Goal: Task Accomplishment & Management: Use online tool/utility

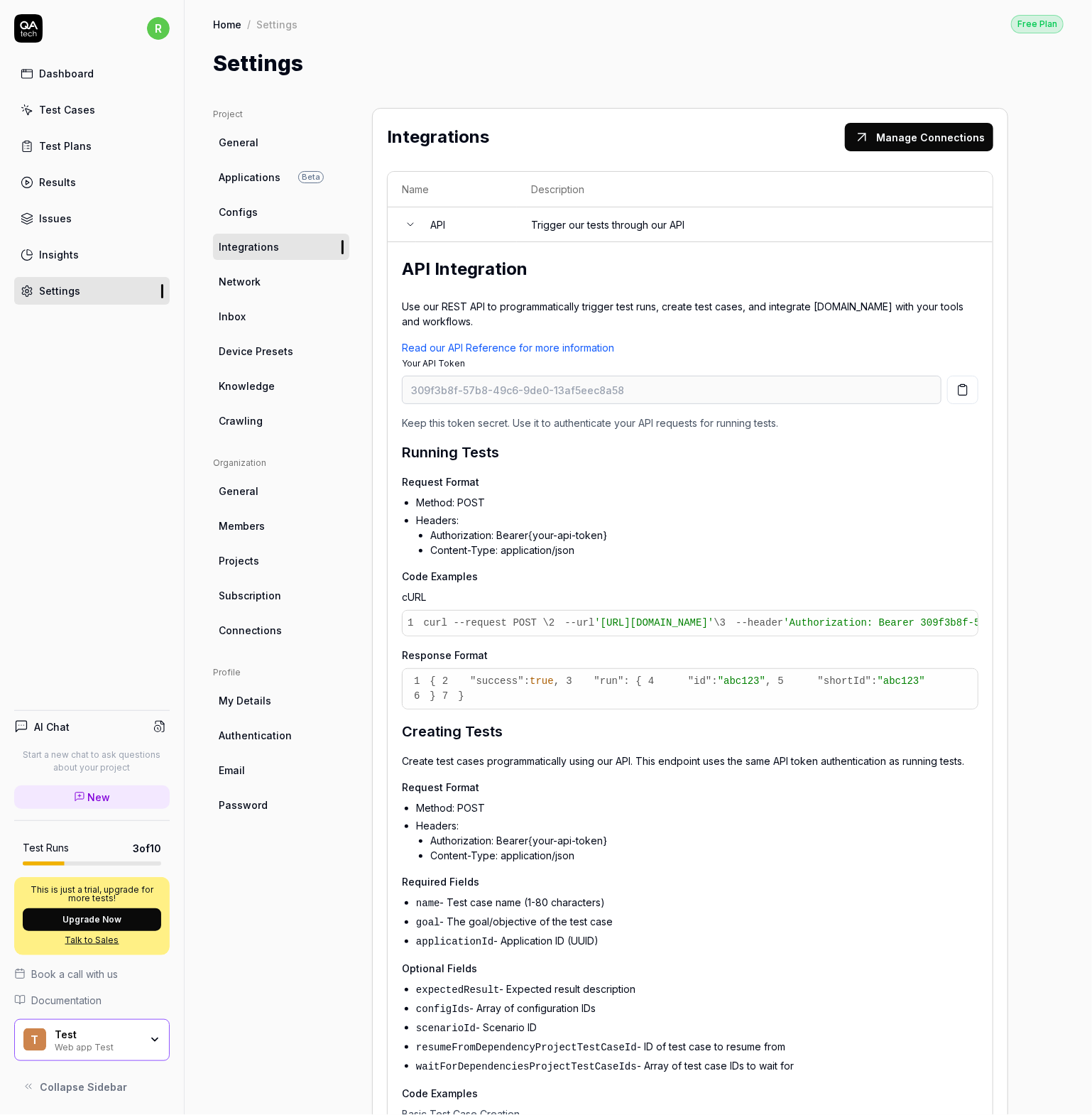
click at [54, 73] on div "Dashboard" at bounding box center [66, 73] width 55 height 15
click at [70, 114] on div "Test Cases" at bounding box center [67, 109] width 56 height 15
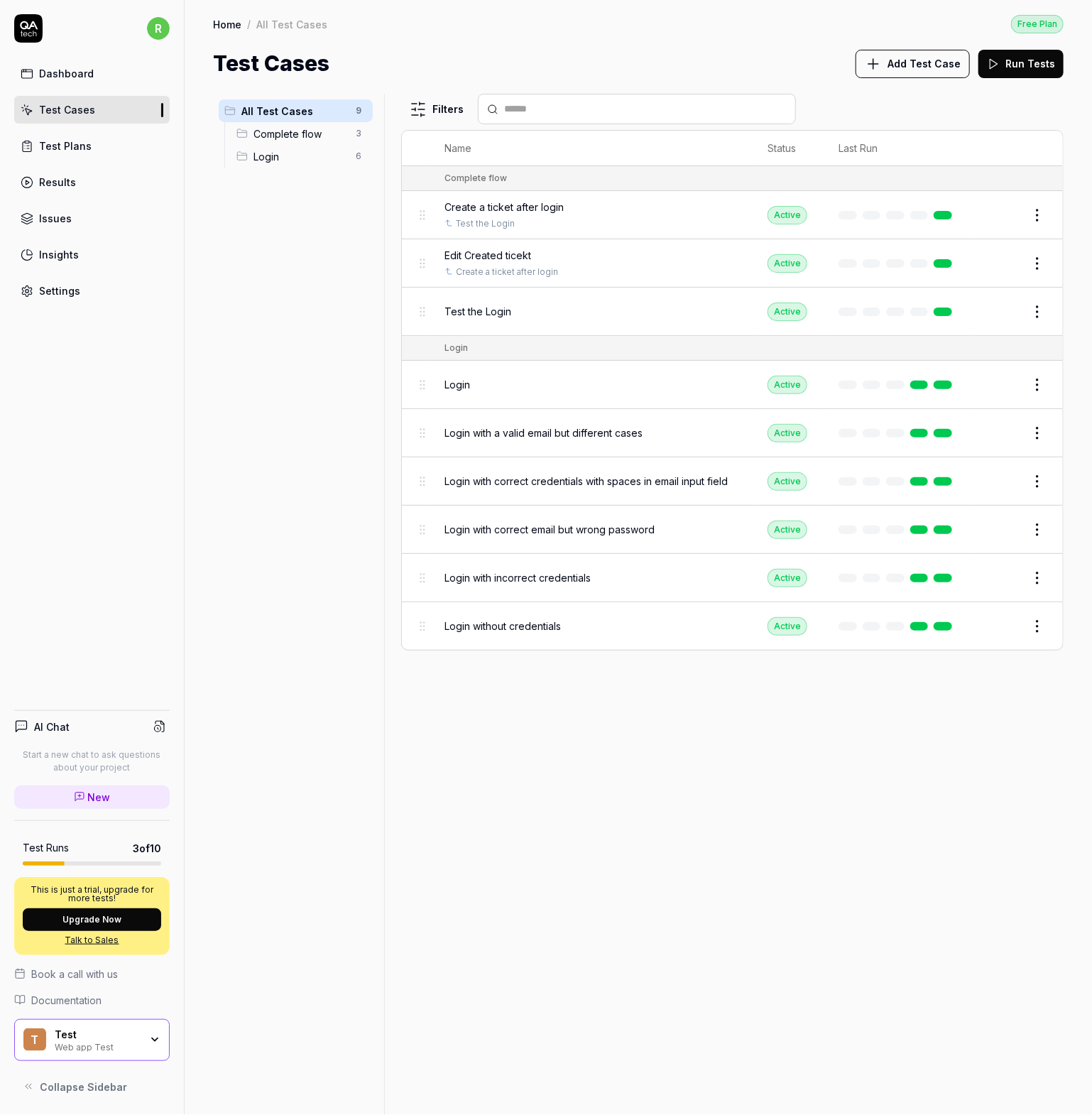
click at [488, 256] on span "Edit Created ticekt" at bounding box center [488, 255] width 87 height 15
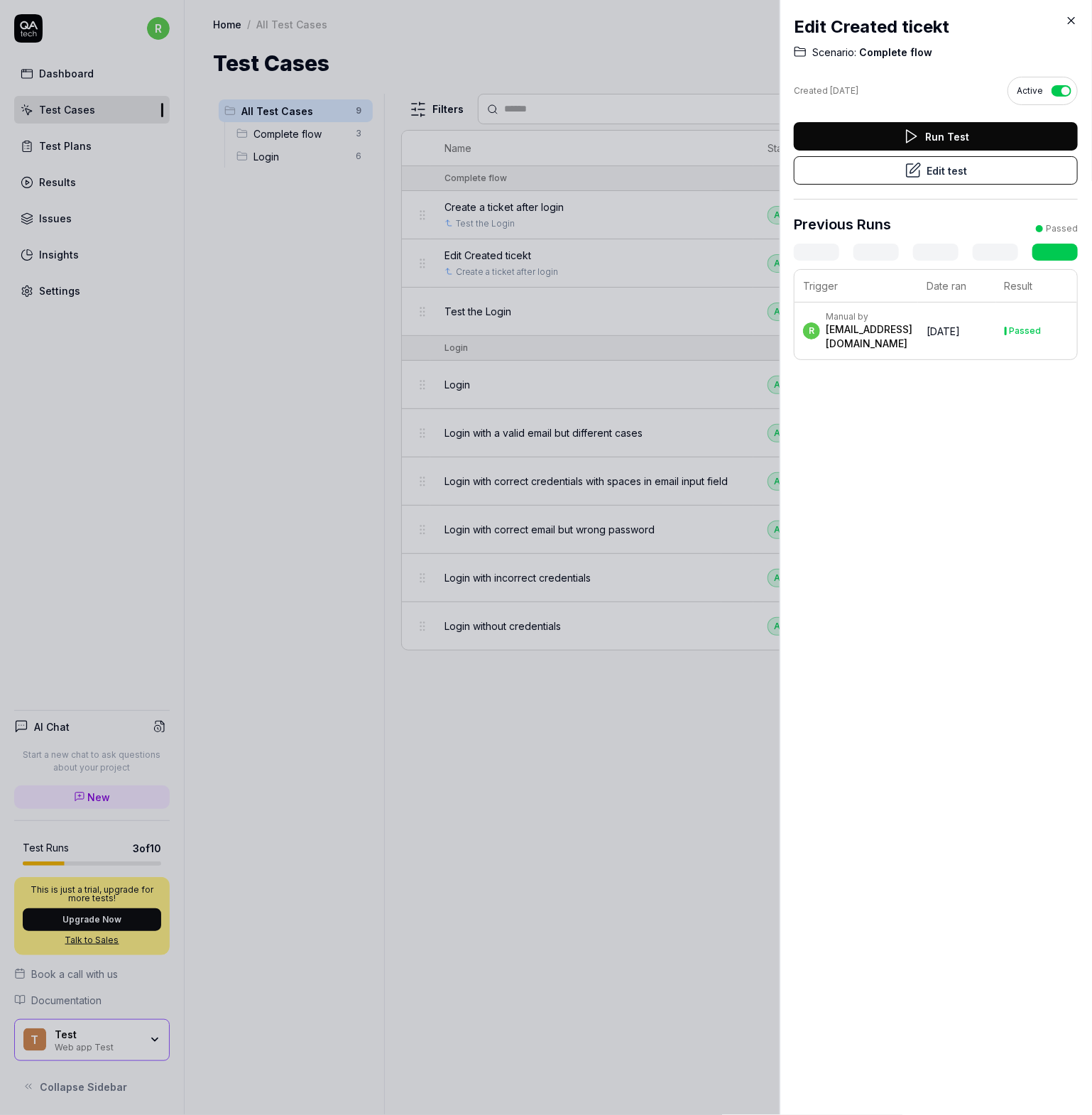
click at [943, 176] on button "Edit test" at bounding box center [936, 170] width 284 height 29
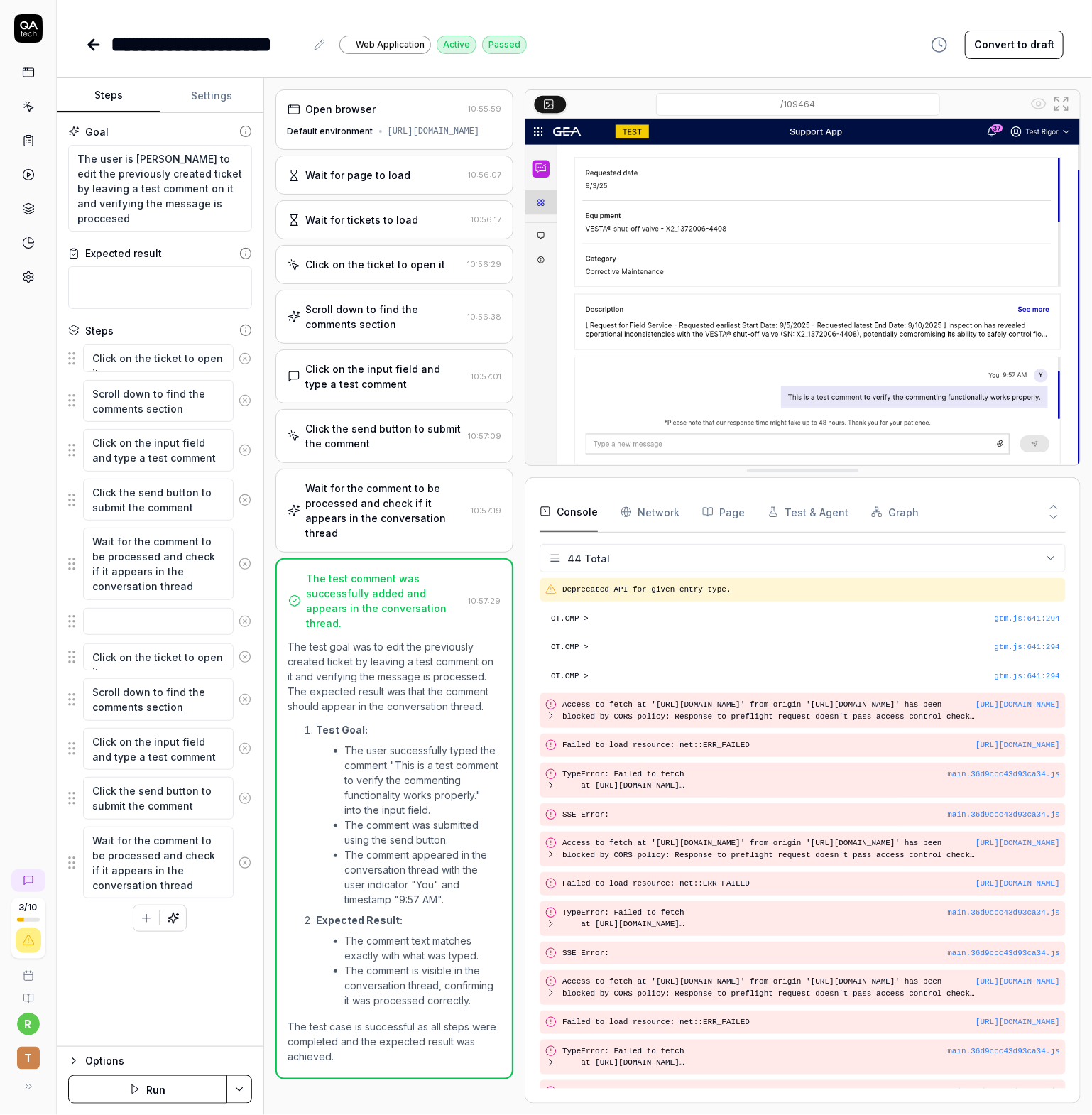
click at [569, 517] on button "Console" at bounding box center [568, 512] width 58 height 40
click at [548, 511] on icon "button" at bounding box center [545, 511] width 11 height 11
click at [661, 518] on Requests "Network" at bounding box center [650, 512] width 59 height 40
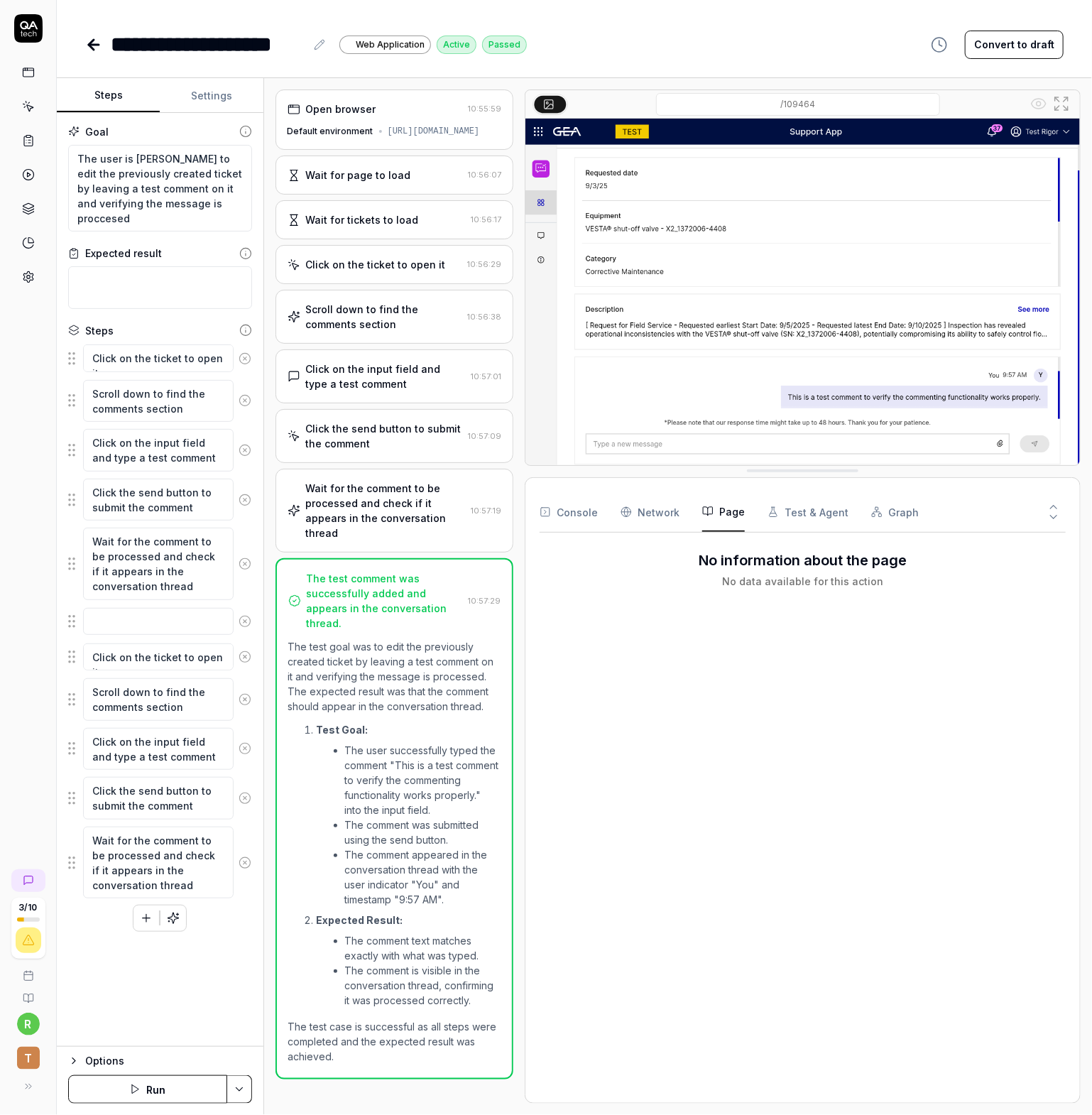
click at [724, 508] on button "Page" at bounding box center [723, 512] width 42 height 40
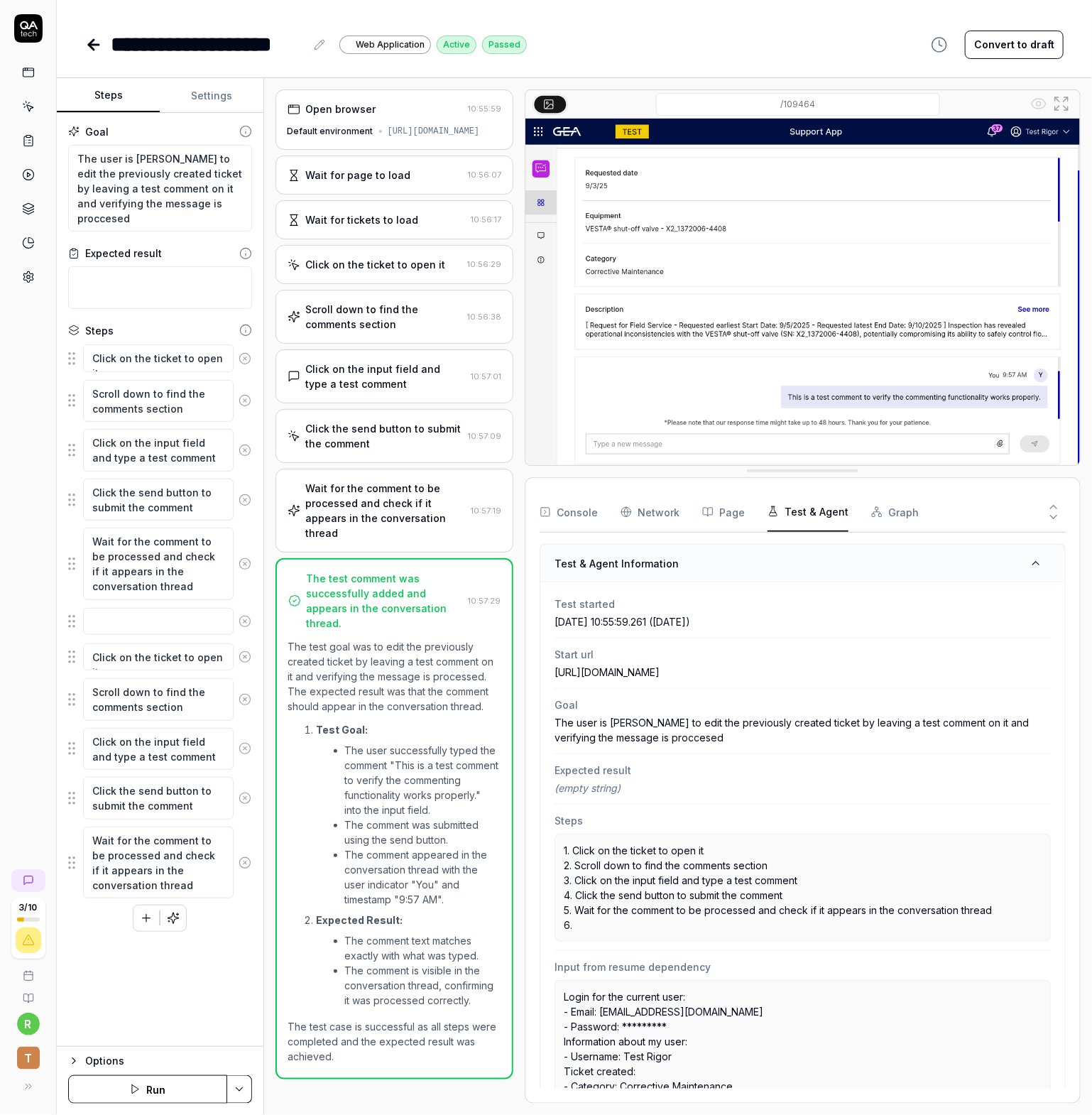
click at [788, 516] on button "Test & Agent" at bounding box center [807, 512] width 81 height 40
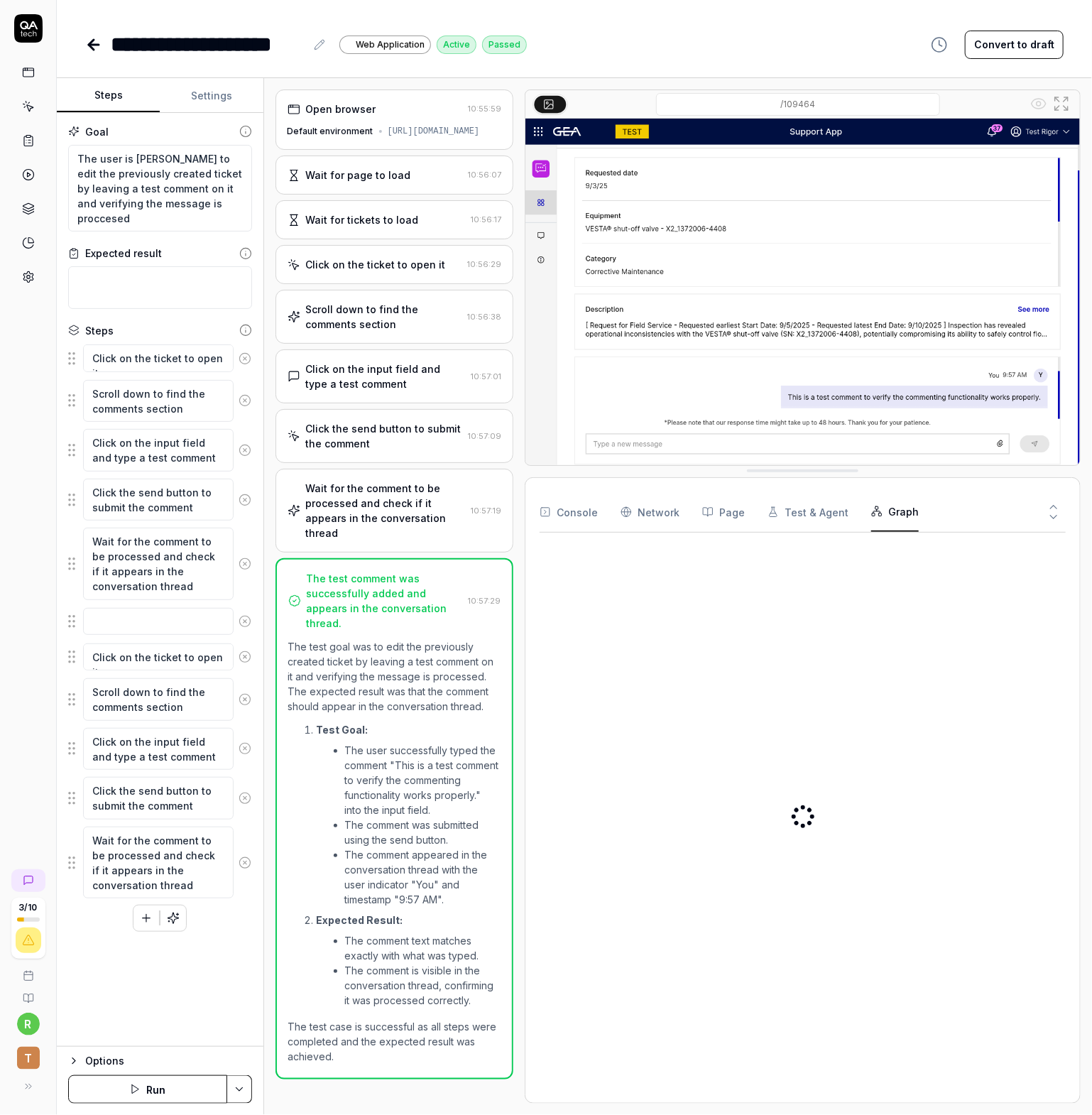
click at [903, 505] on button "Graph" at bounding box center [895, 512] width 47 height 40
click at [577, 525] on button "Console" at bounding box center [568, 512] width 58 height 40
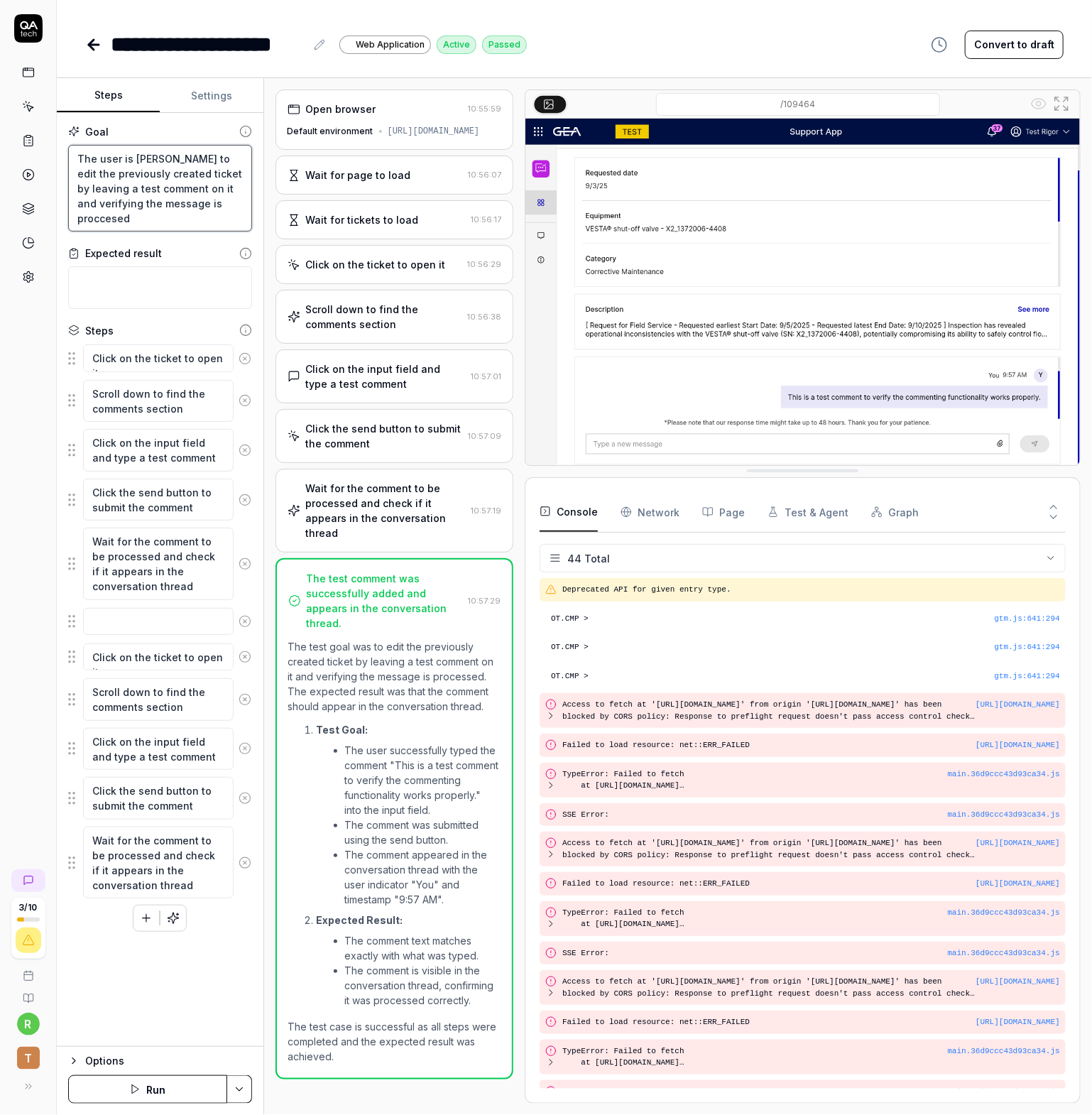
click at [212, 203] on textarea "The user is abel to edit the previously created ticket by leaving a test commen…" at bounding box center [160, 188] width 184 height 87
click at [179, 215] on textarea "The user is abel to edit the previously created ticket by leaving a test commen…" at bounding box center [160, 188] width 184 height 87
click at [133, 282] on textarea at bounding box center [160, 287] width 184 height 42
click at [98, 1061] on div "Options" at bounding box center [168, 1060] width 166 height 17
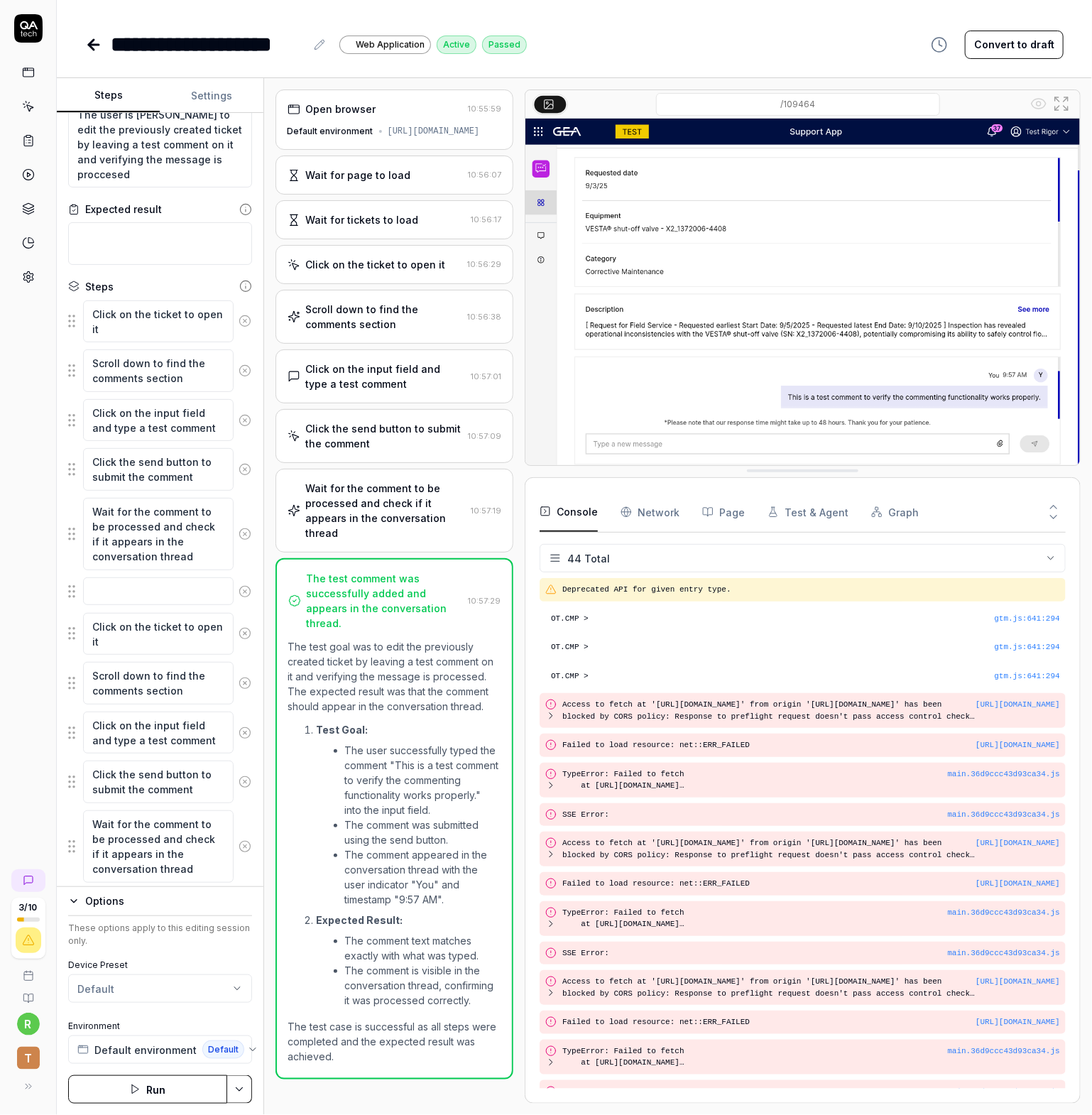
scroll to position [80, 0]
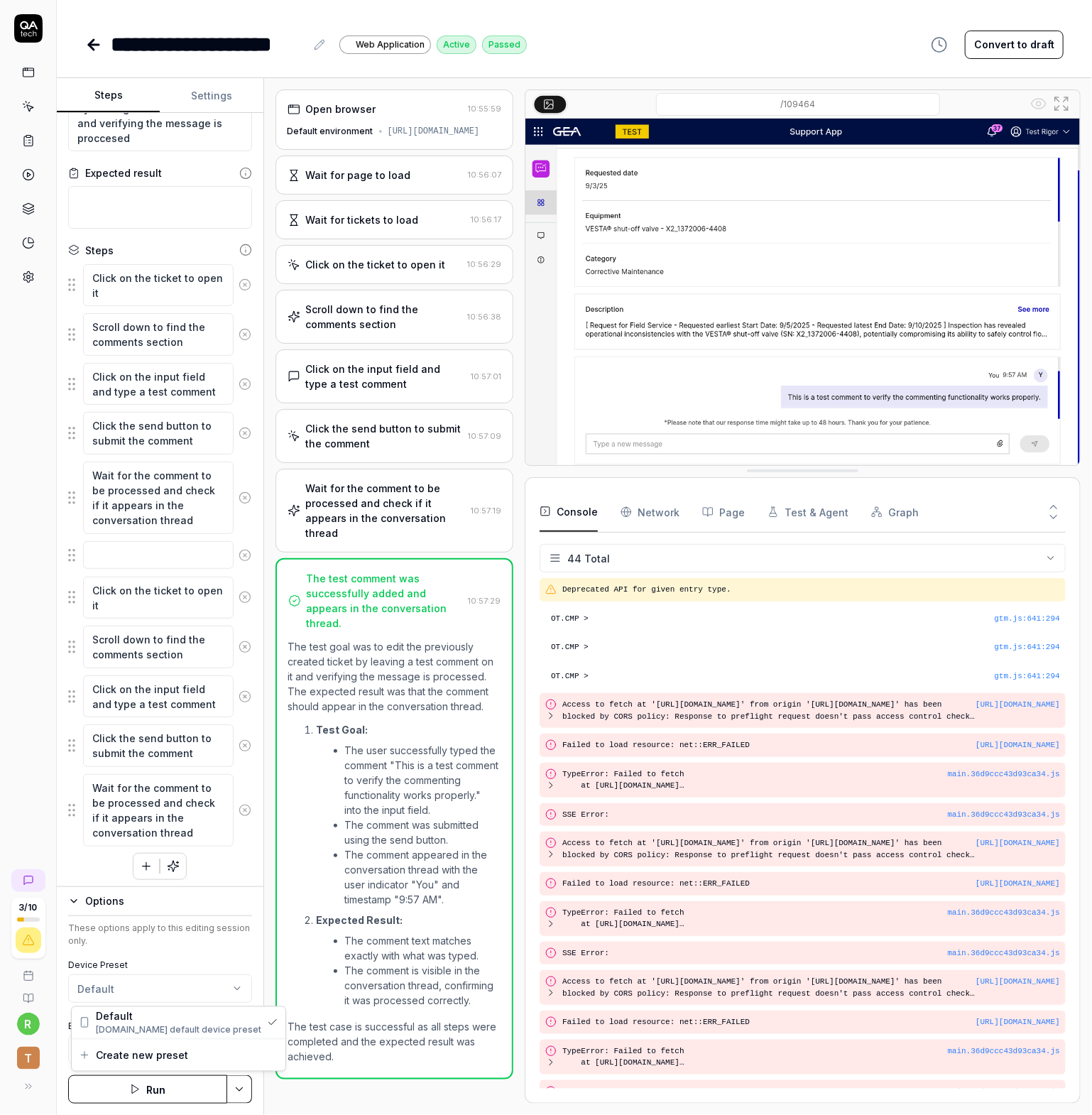
click at [166, 990] on html "**********" at bounding box center [546, 558] width 1092 height 1115
click at [237, 1052] on button "Default environment Default" at bounding box center [160, 1049] width 184 height 29
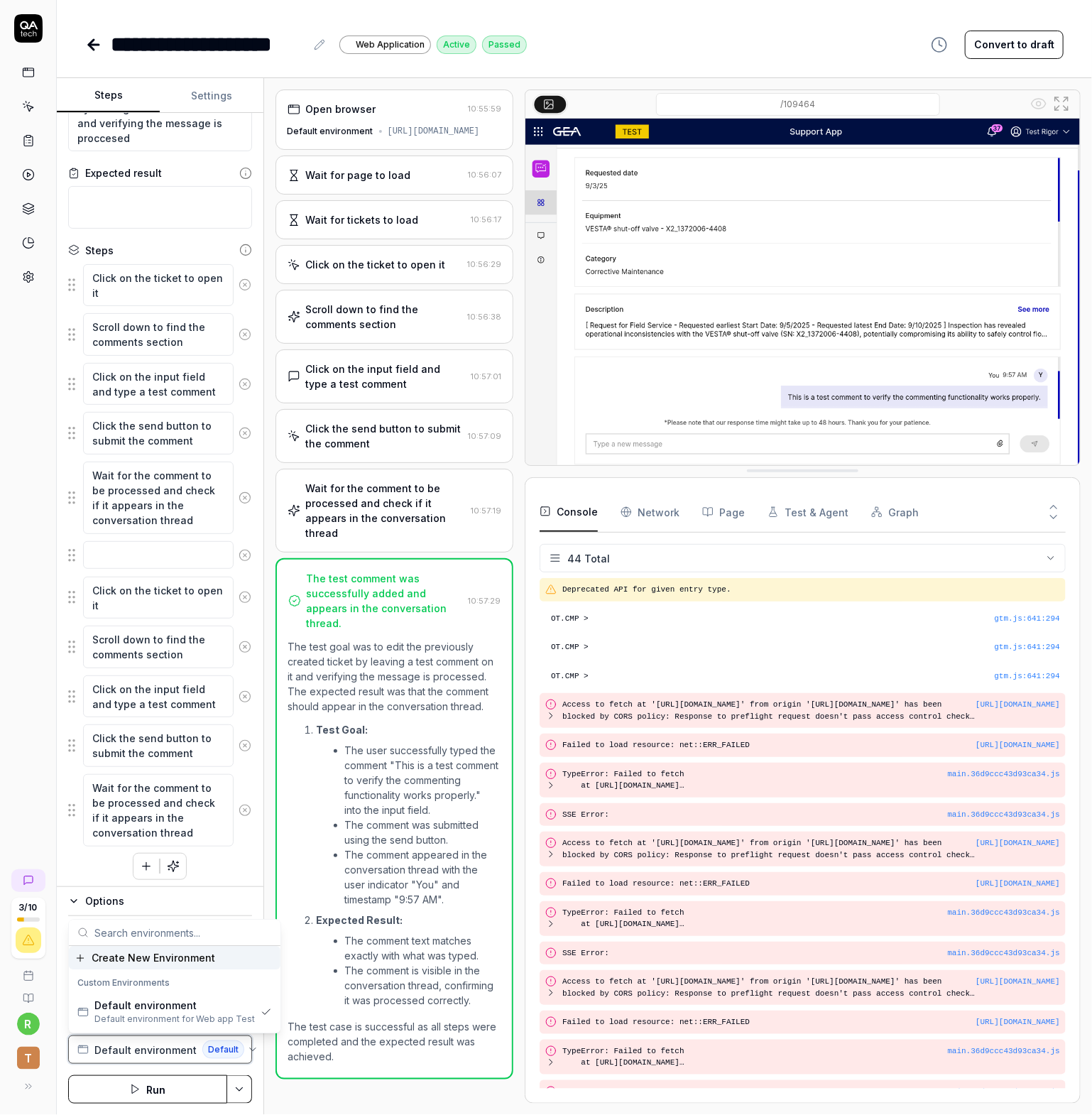
click at [238, 1051] on button "Default environment Default" at bounding box center [160, 1049] width 184 height 29
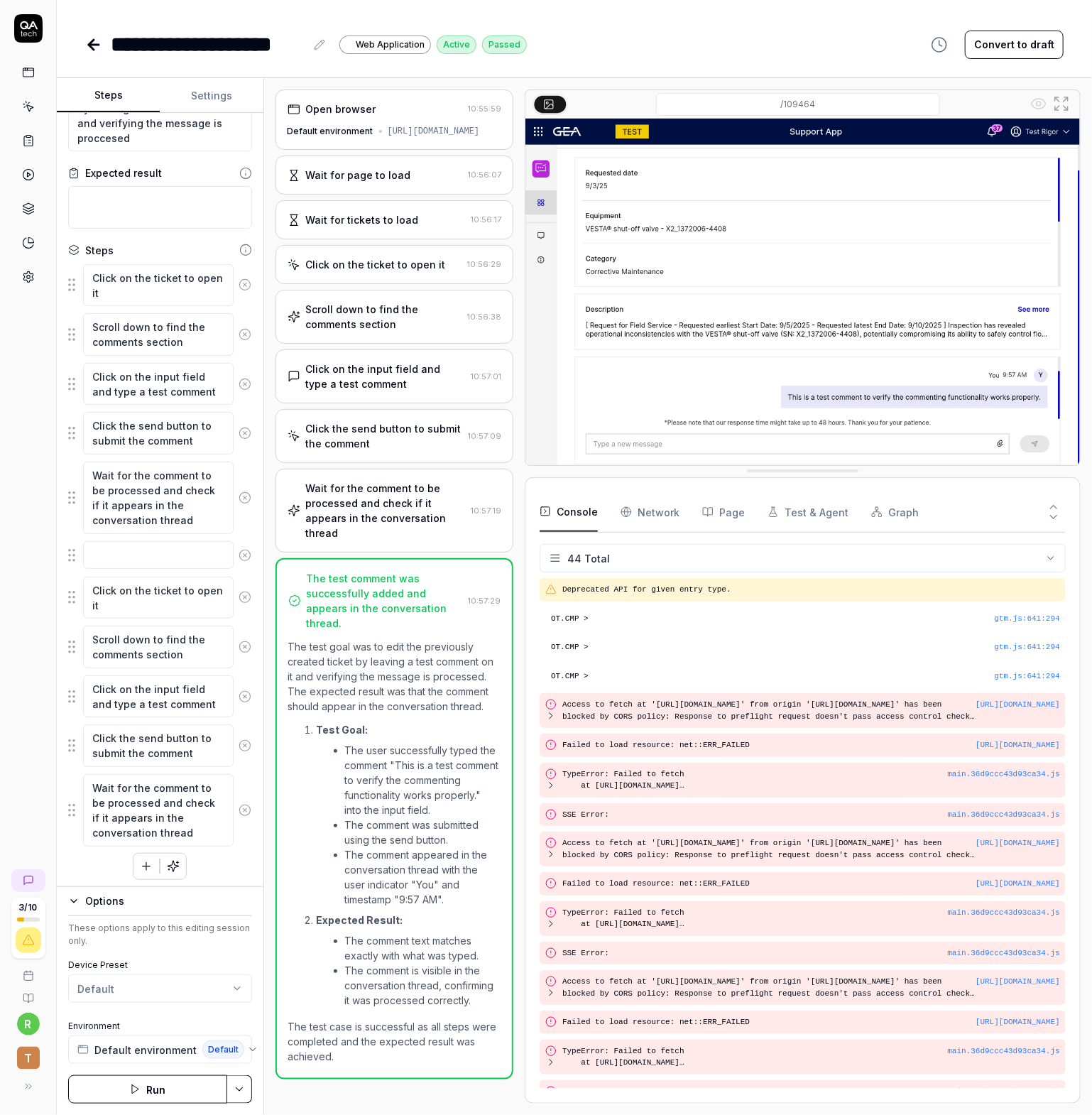
click at [28, 79] on link at bounding box center [28, 72] width 25 height 25
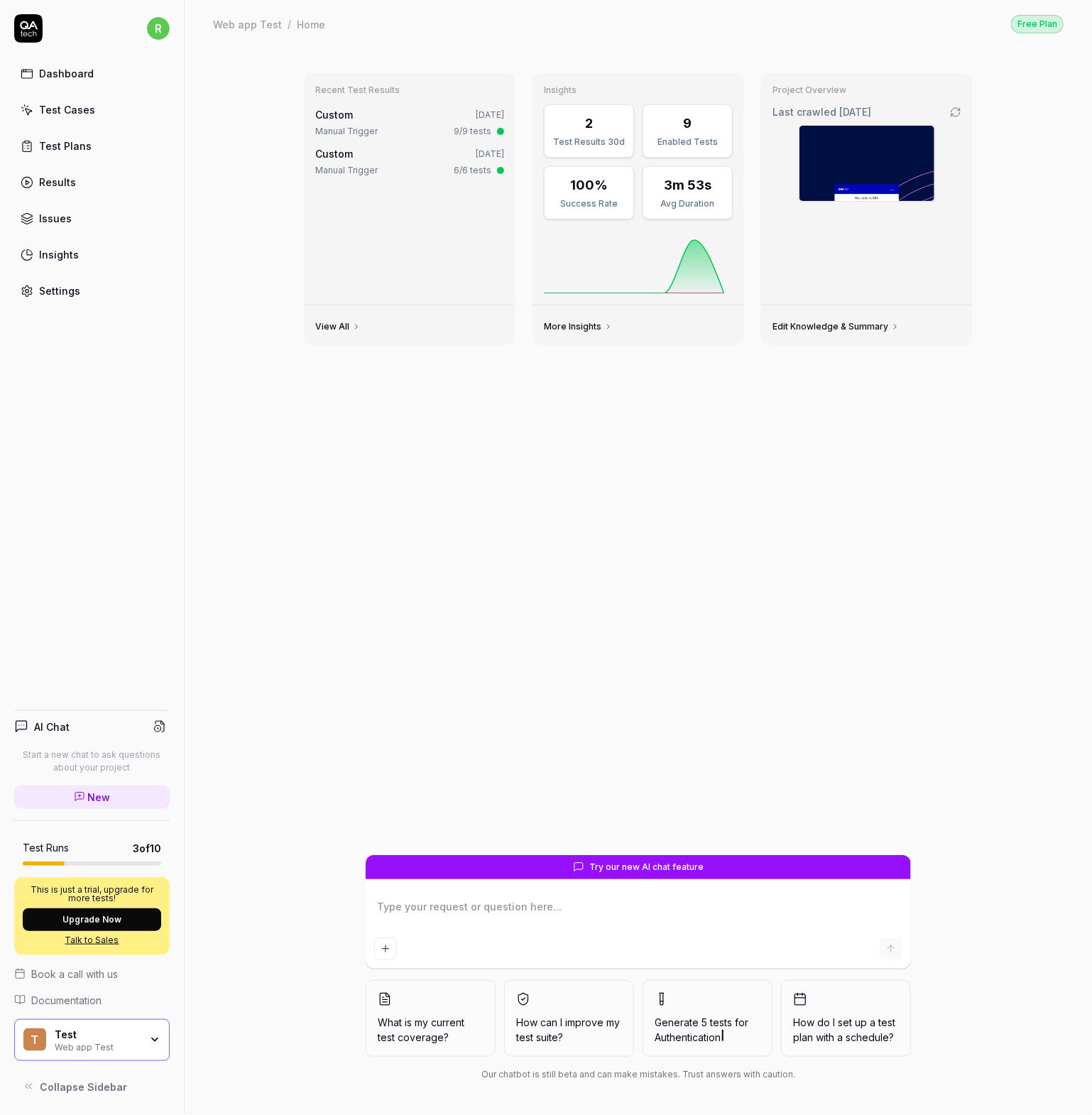
click at [51, 292] on div "Settings" at bounding box center [60, 291] width 41 height 15
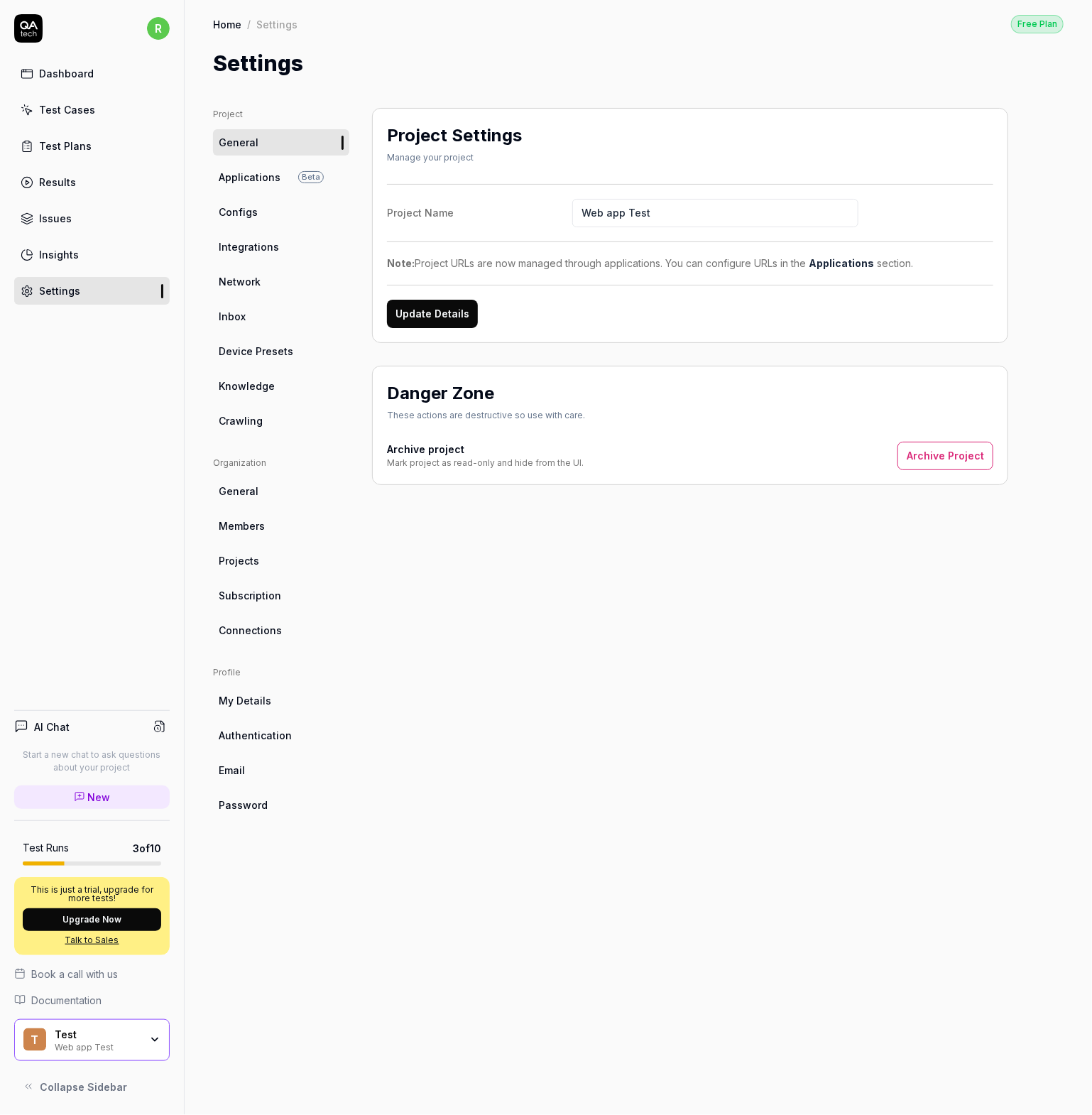
click at [267, 178] on span "Applications" at bounding box center [250, 177] width 62 height 15
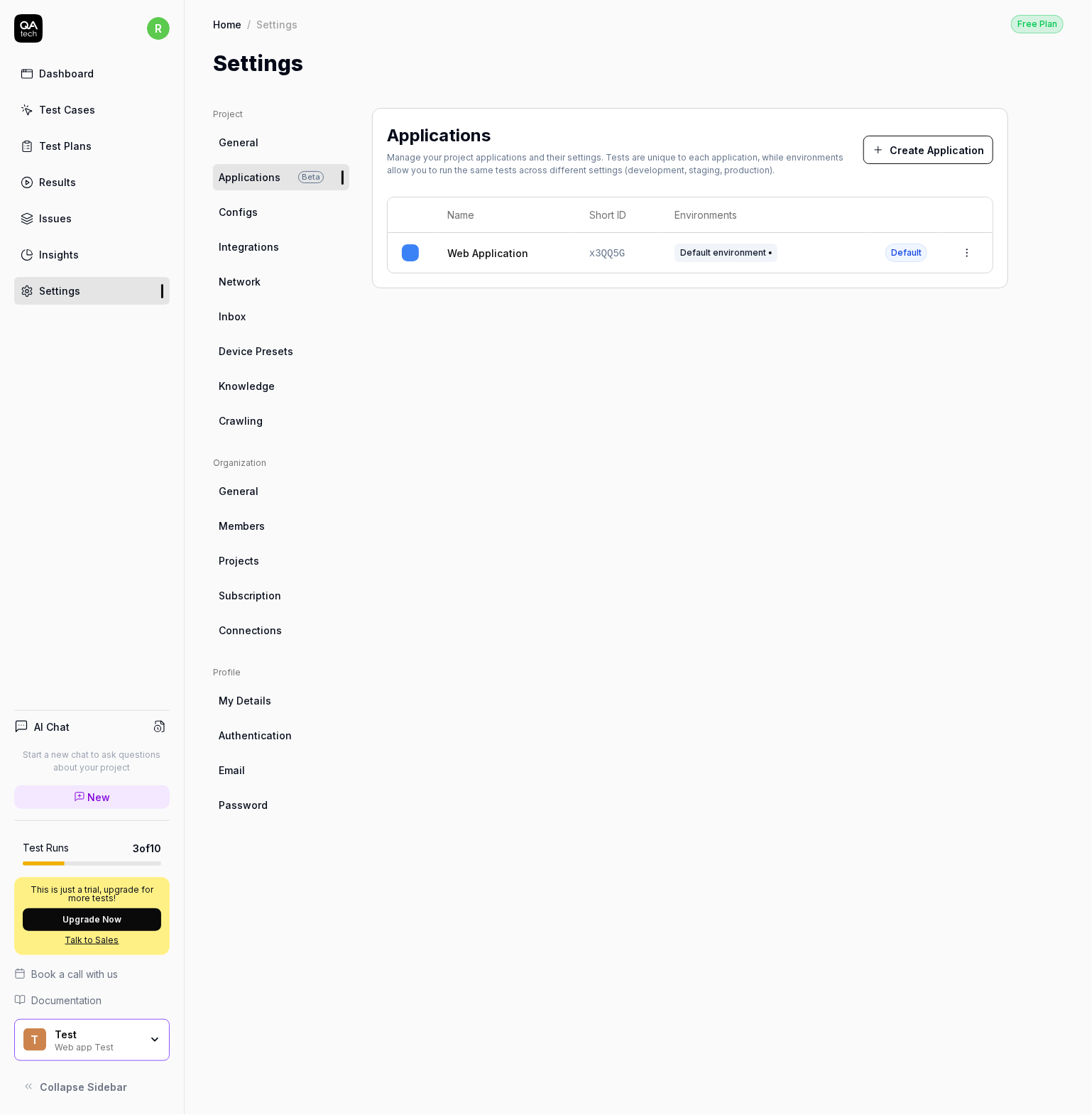
click at [255, 209] on link "Configs" at bounding box center [281, 212] width 136 height 26
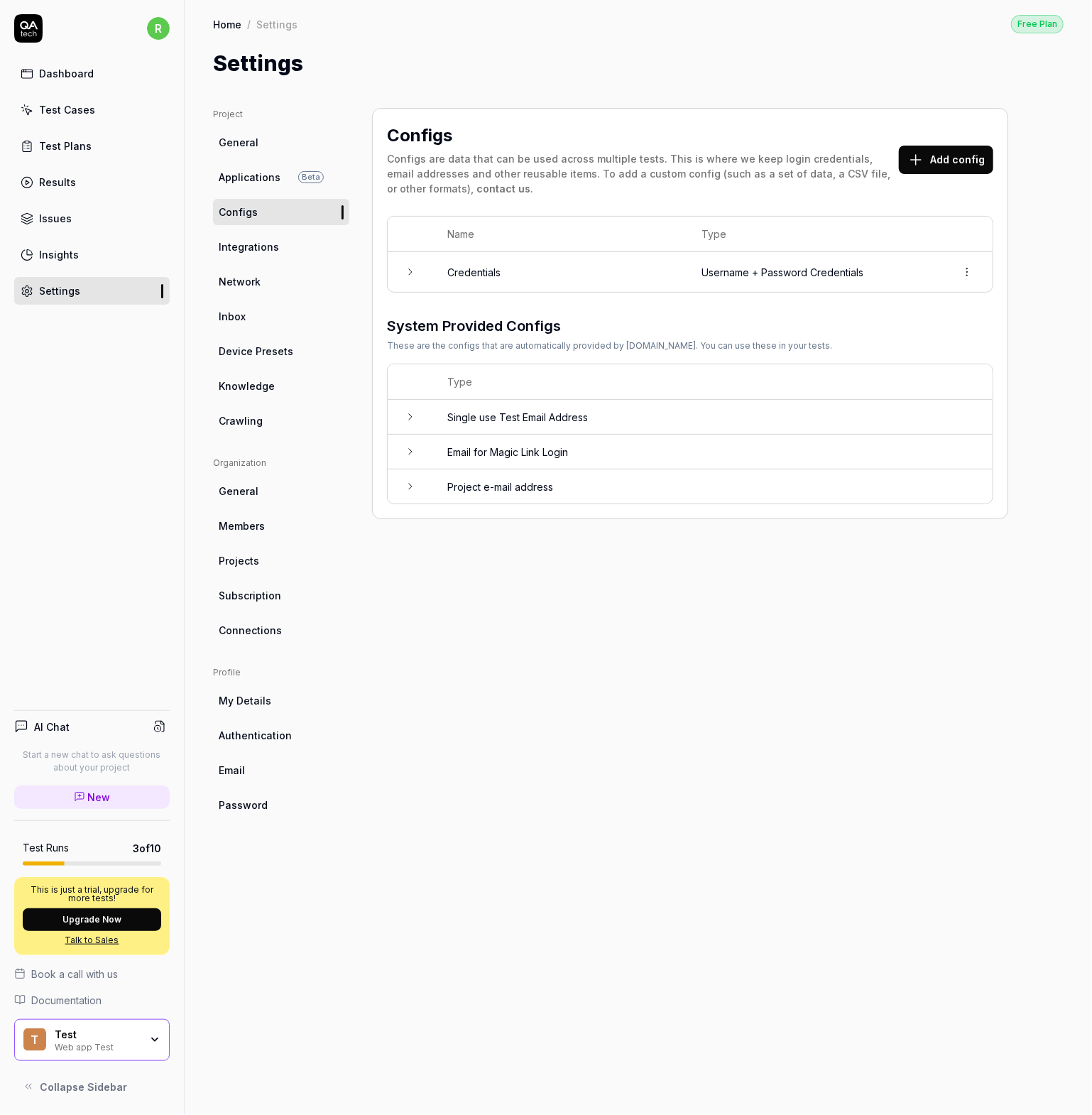
click at [412, 270] on icon at bounding box center [411, 272] width 11 height 11
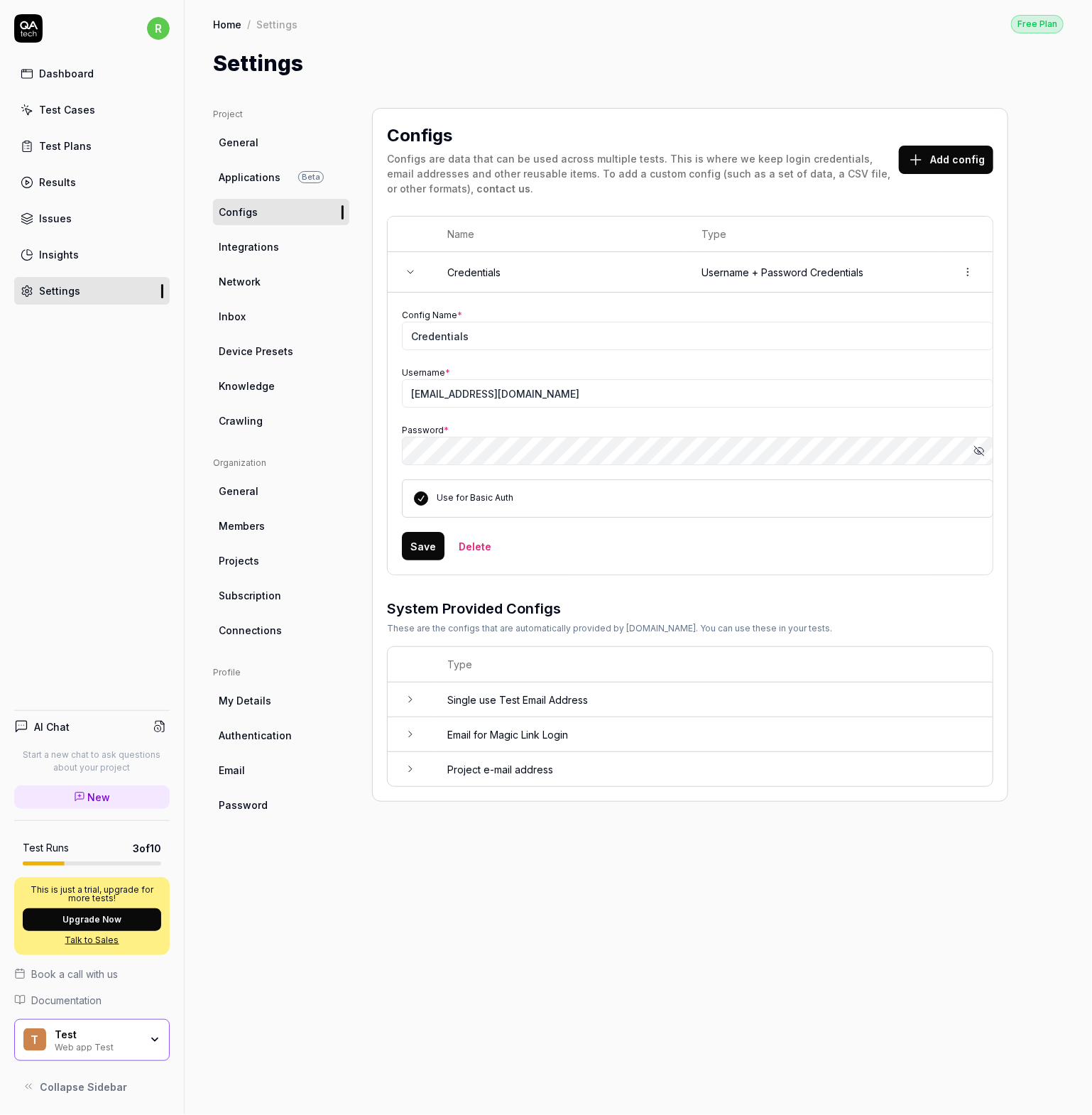
click at [412, 270] on icon at bounding box center [410, 271] width 6 height 2
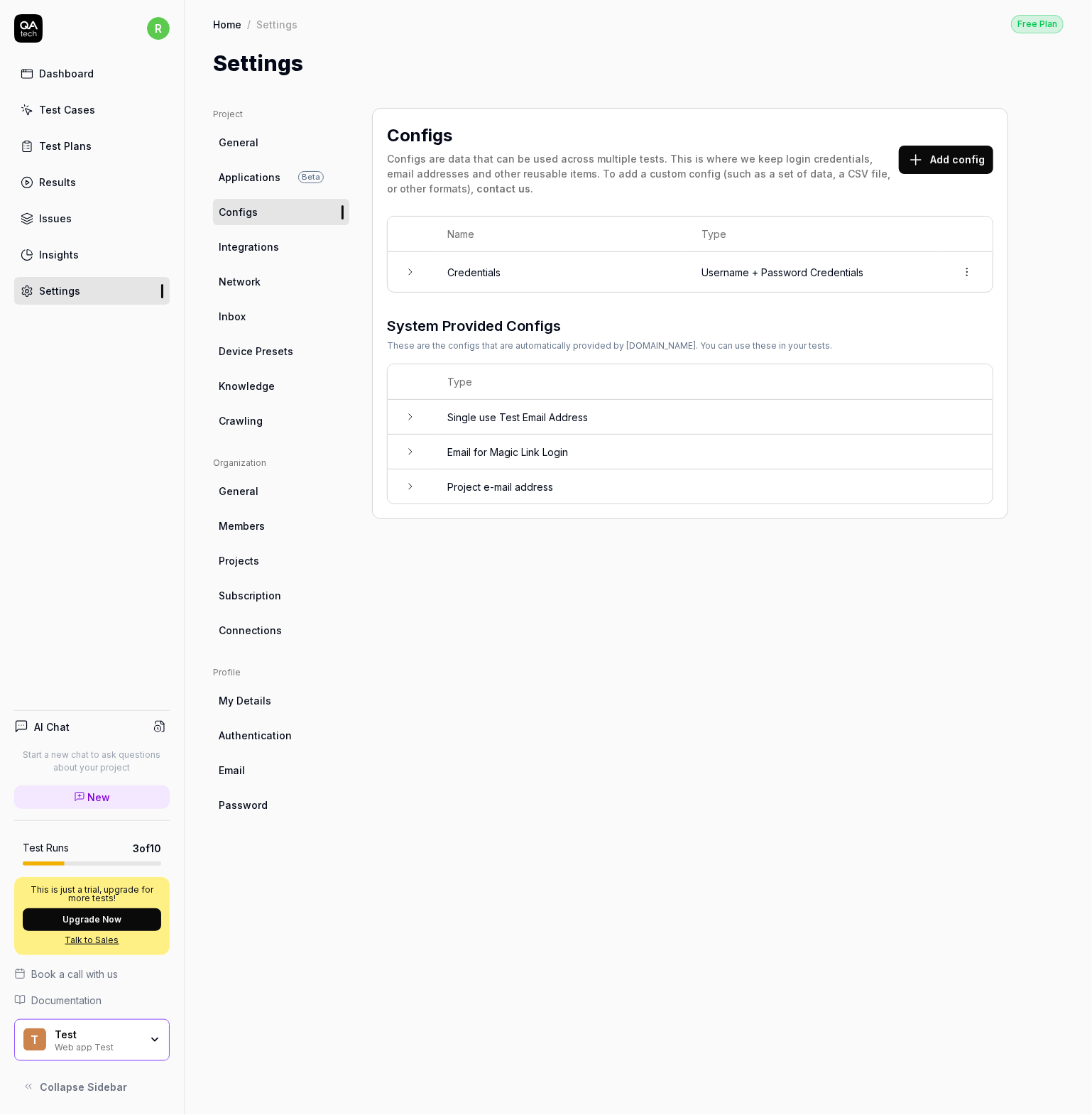
click at [258, 251] on span "Integrations" at bounding box center [249, 247] width 60 height 15
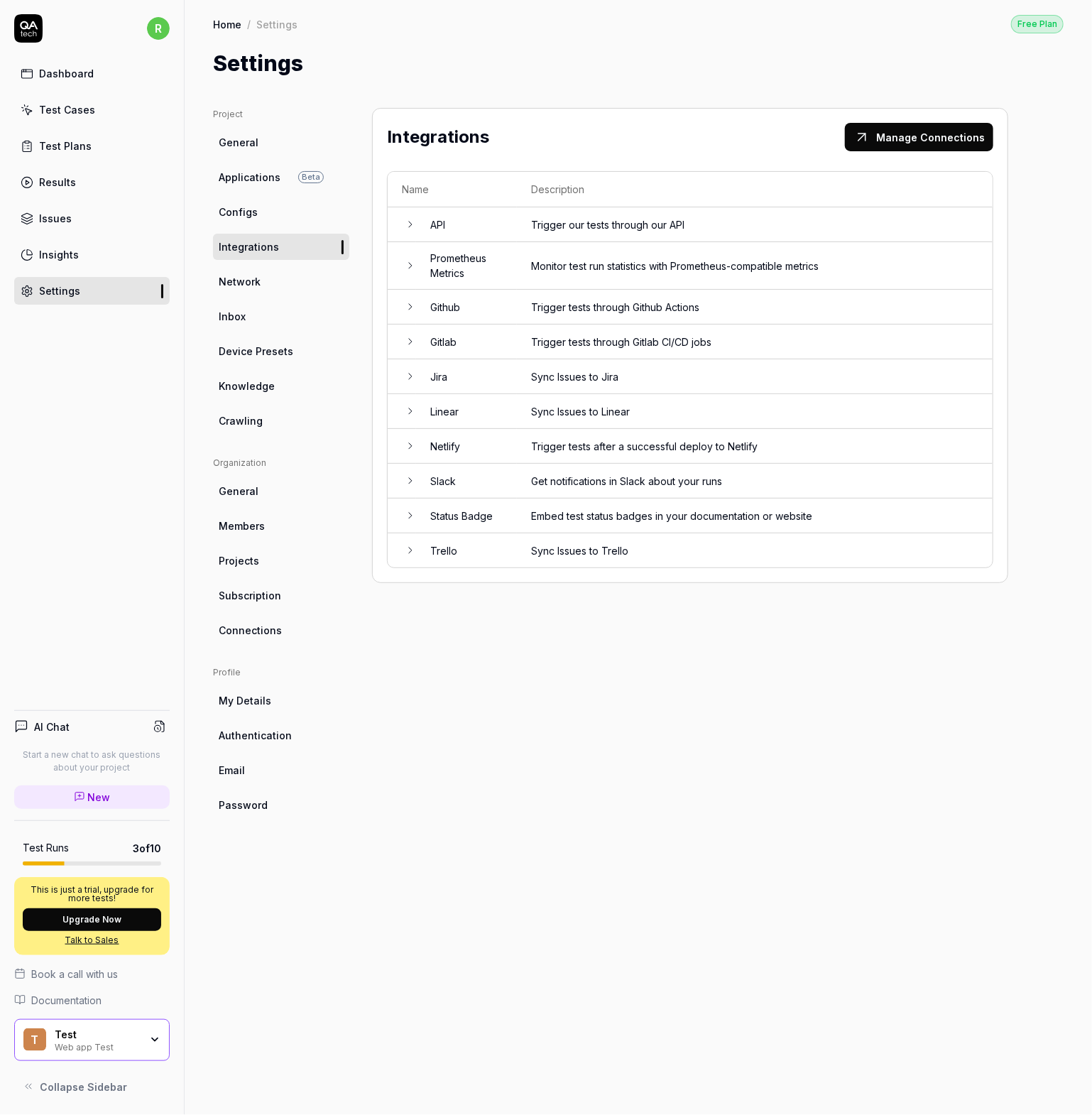
click at [260, 282] on link "Network" at bounding box center [281, 282] width 136 height 26
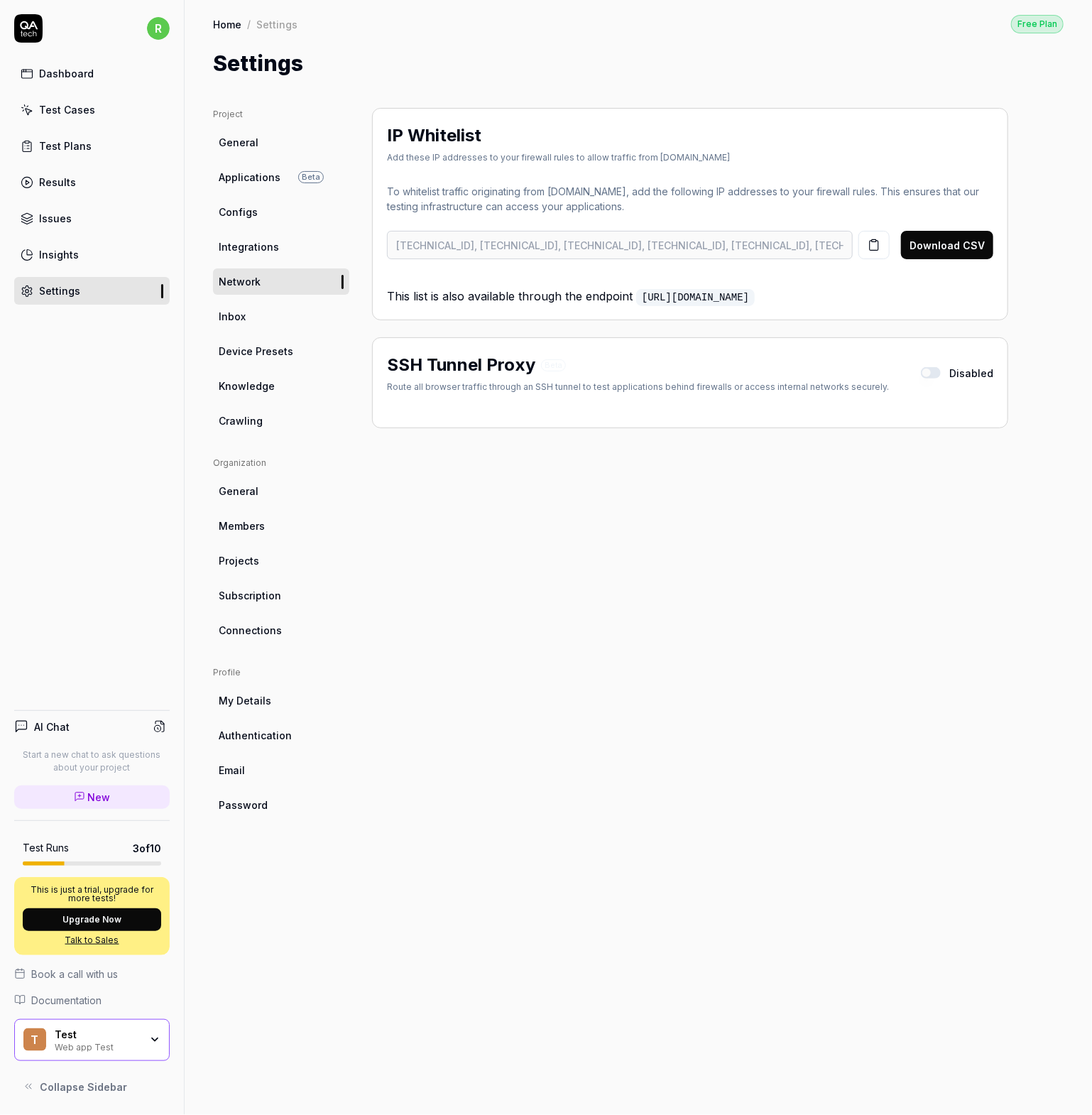
click at [246, 353] on span "Device Presets" at bounding box center [255, 351] width 74 height 15
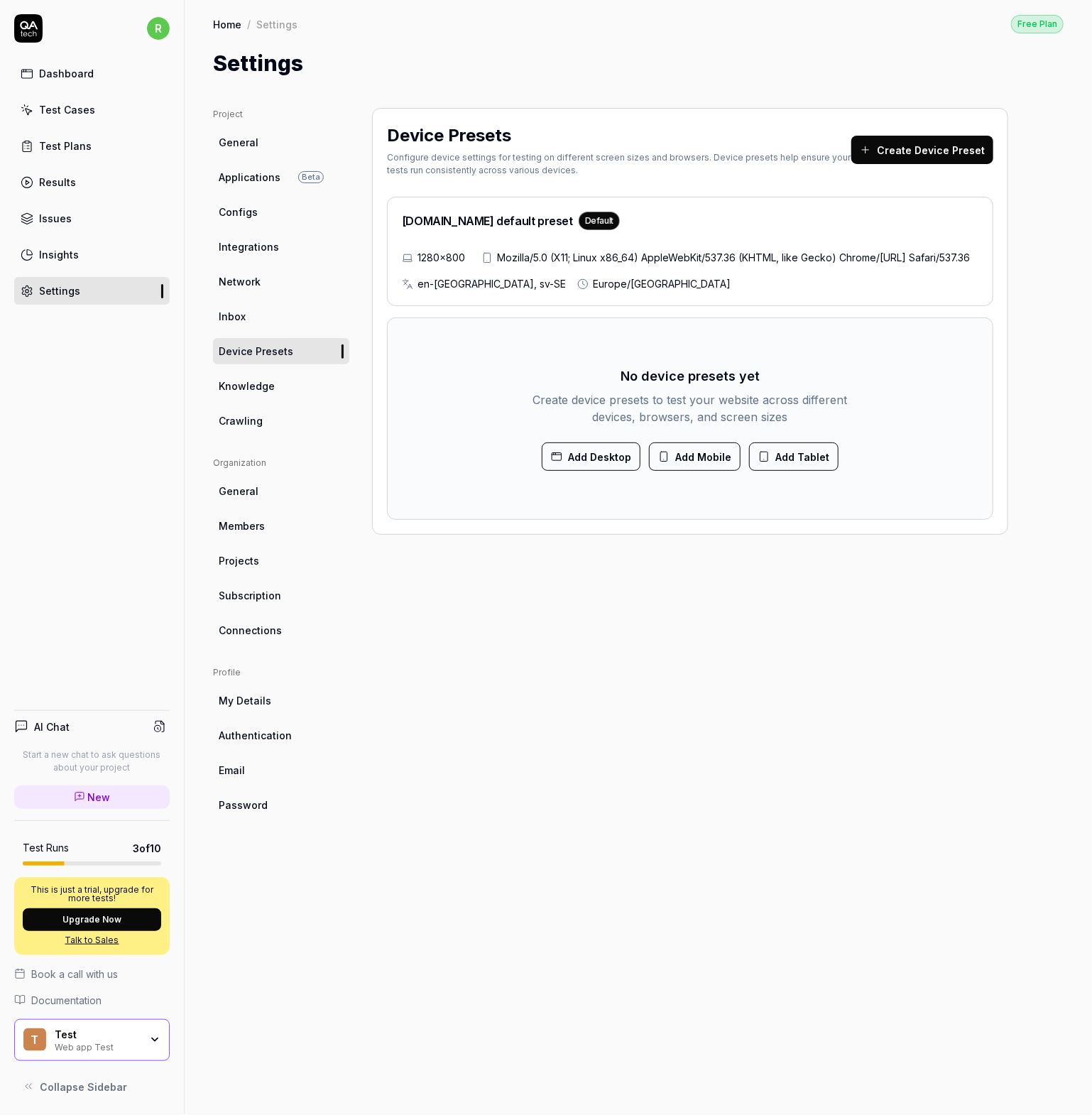
click at [912, 153] on button "Create Device Preset" at bounding box center [922, 149] width 142 height 29
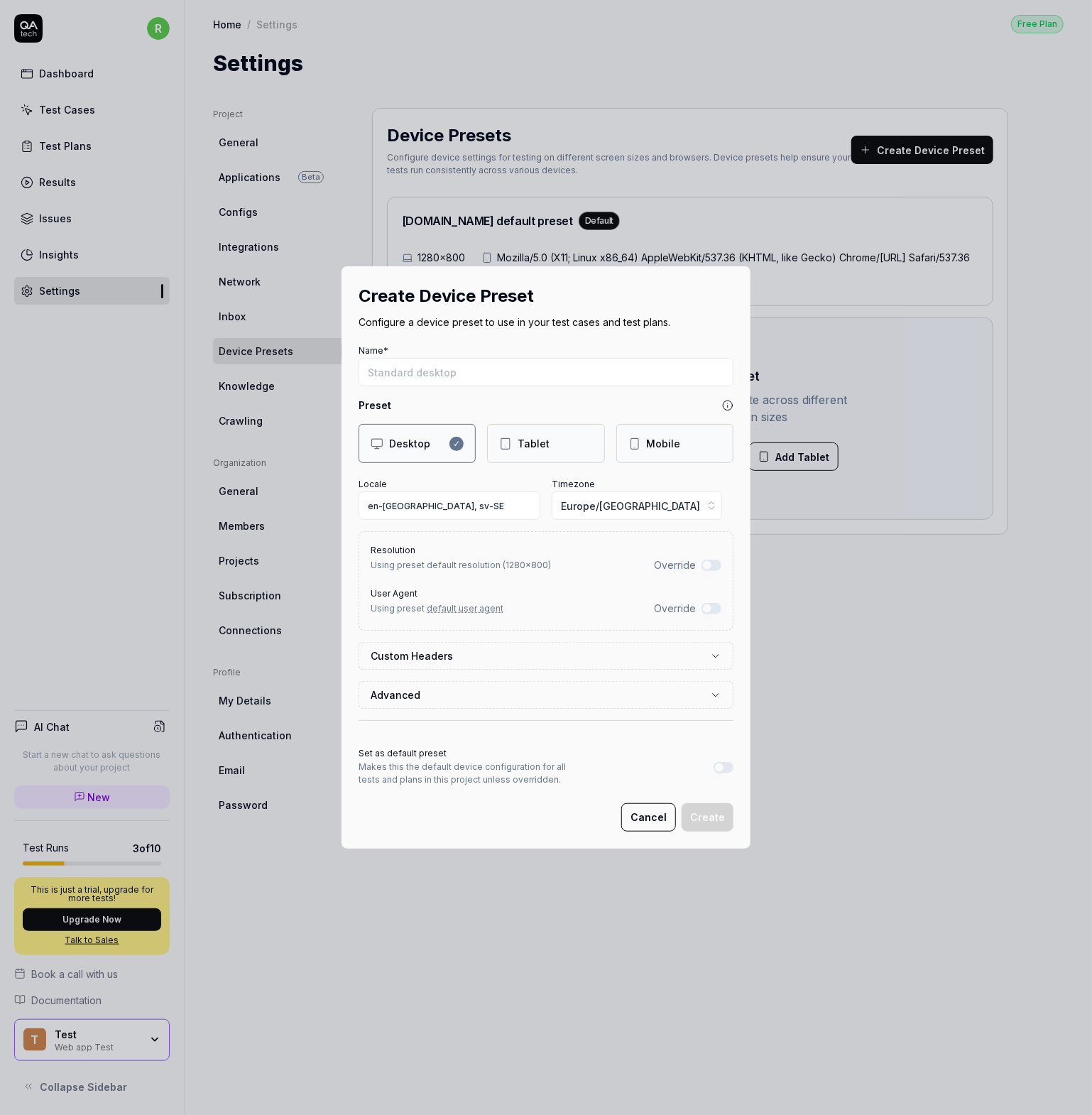
click at [514, 698] on button "Advanced" at bounding box center [546, 695] width 351 height 26
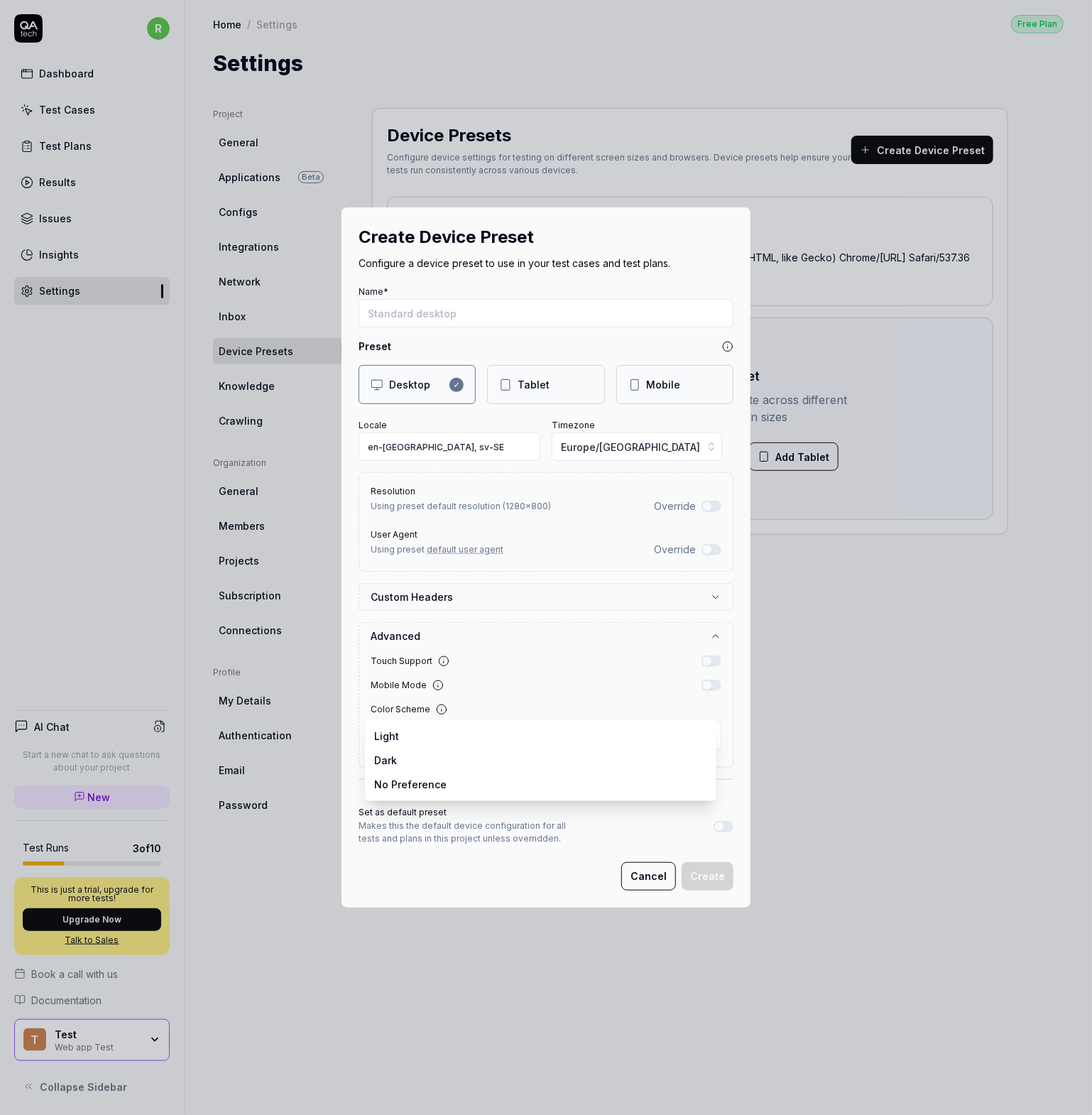
click at [493, 733] on body "r Dashboard Test Cases Test Plans Results Issues Insights Settings AI Chat Star…" at bounding box center [546, 558] width 1092 height 1115
click at [702, 553] on button "Override" at bounding box center [712, 549] width 20 height 11
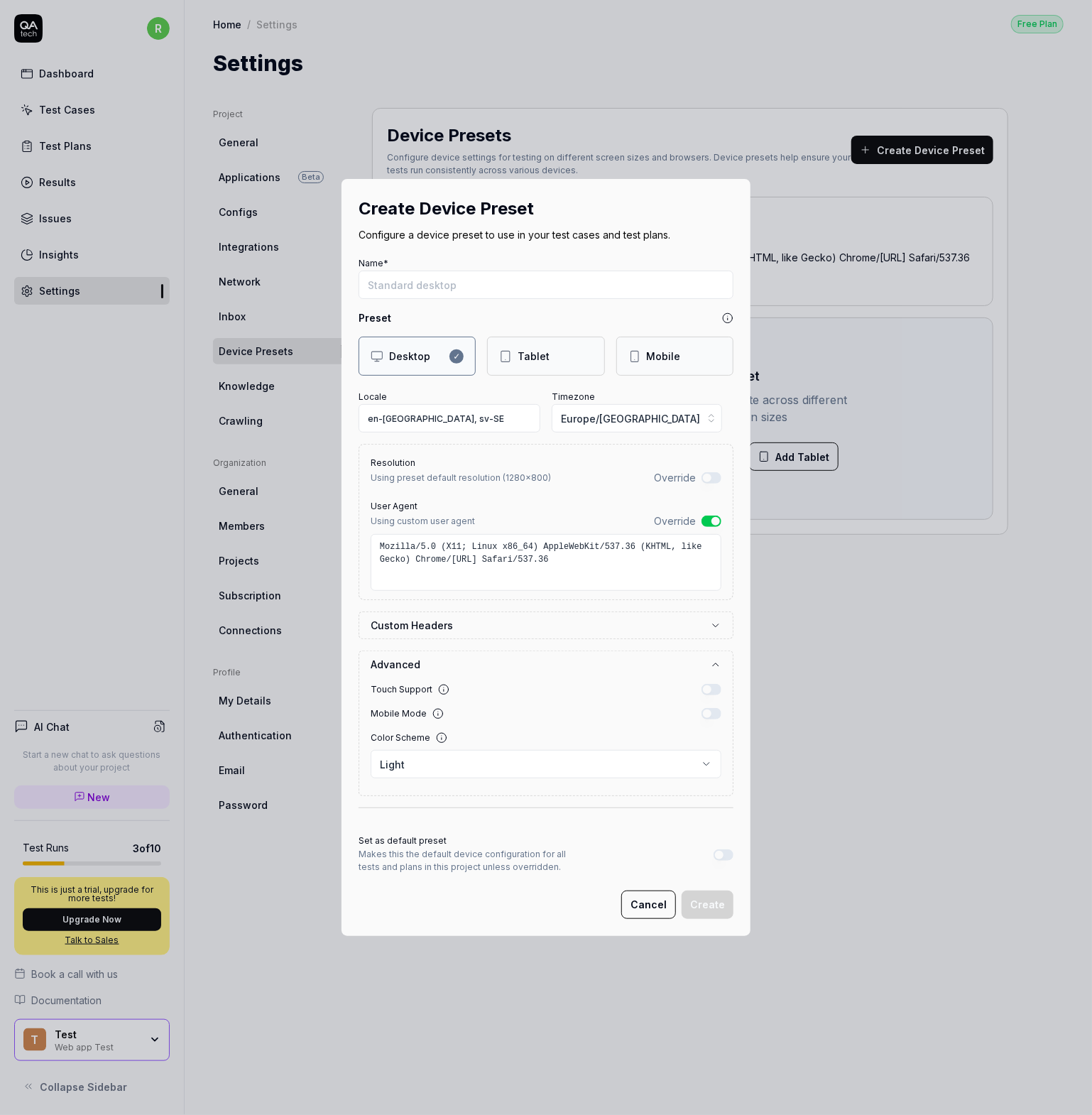
click at [707, 516] on button "Override" at bounding box center [712, 522] width 20 height 11
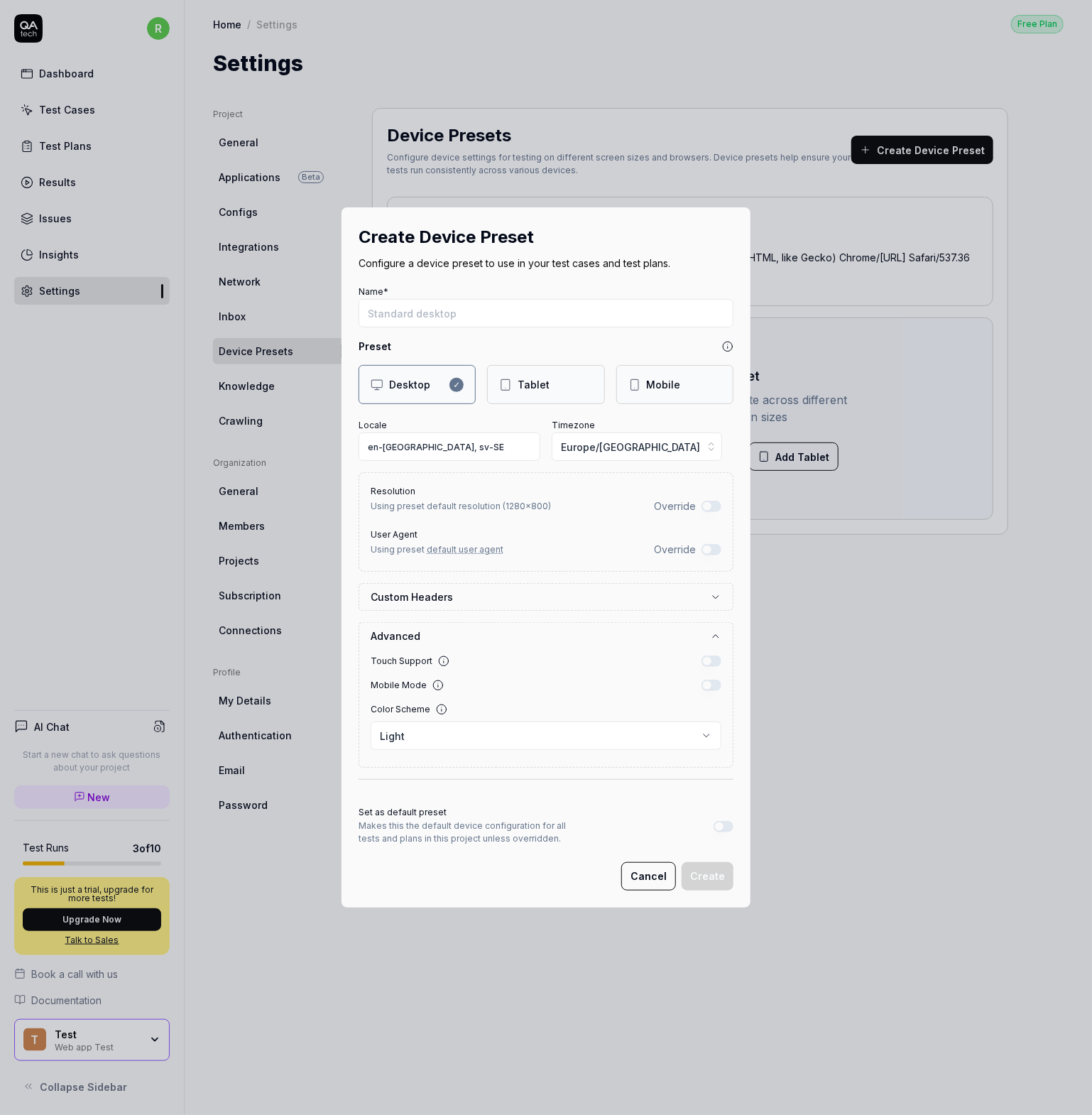
click at [647, 879] on button "Cancel" at bounding box center [648, 876] width 55 height 29
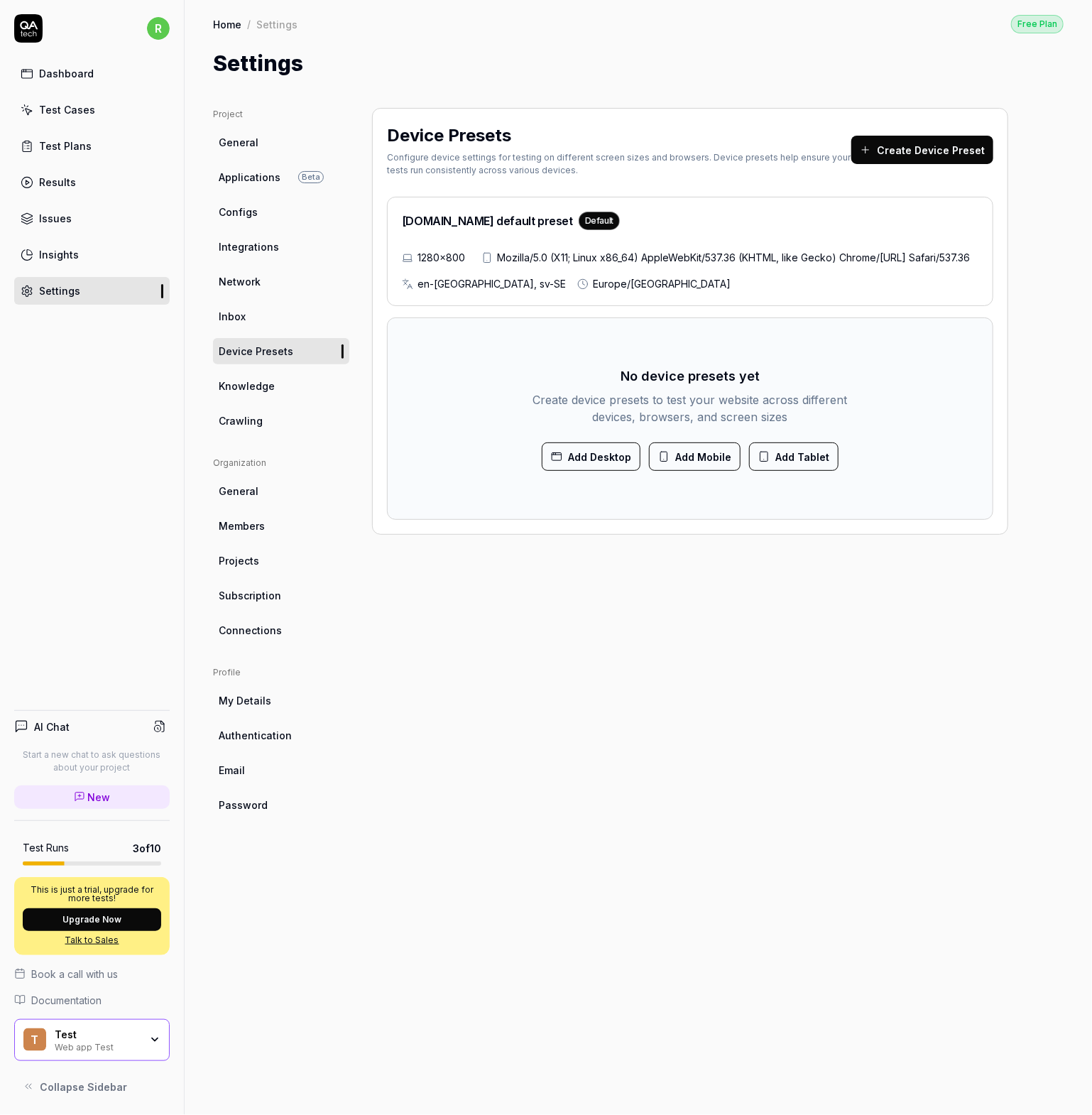
click at [269, 389] on span "Knowledge" at bounding box center [246, 386] width 56 height 15
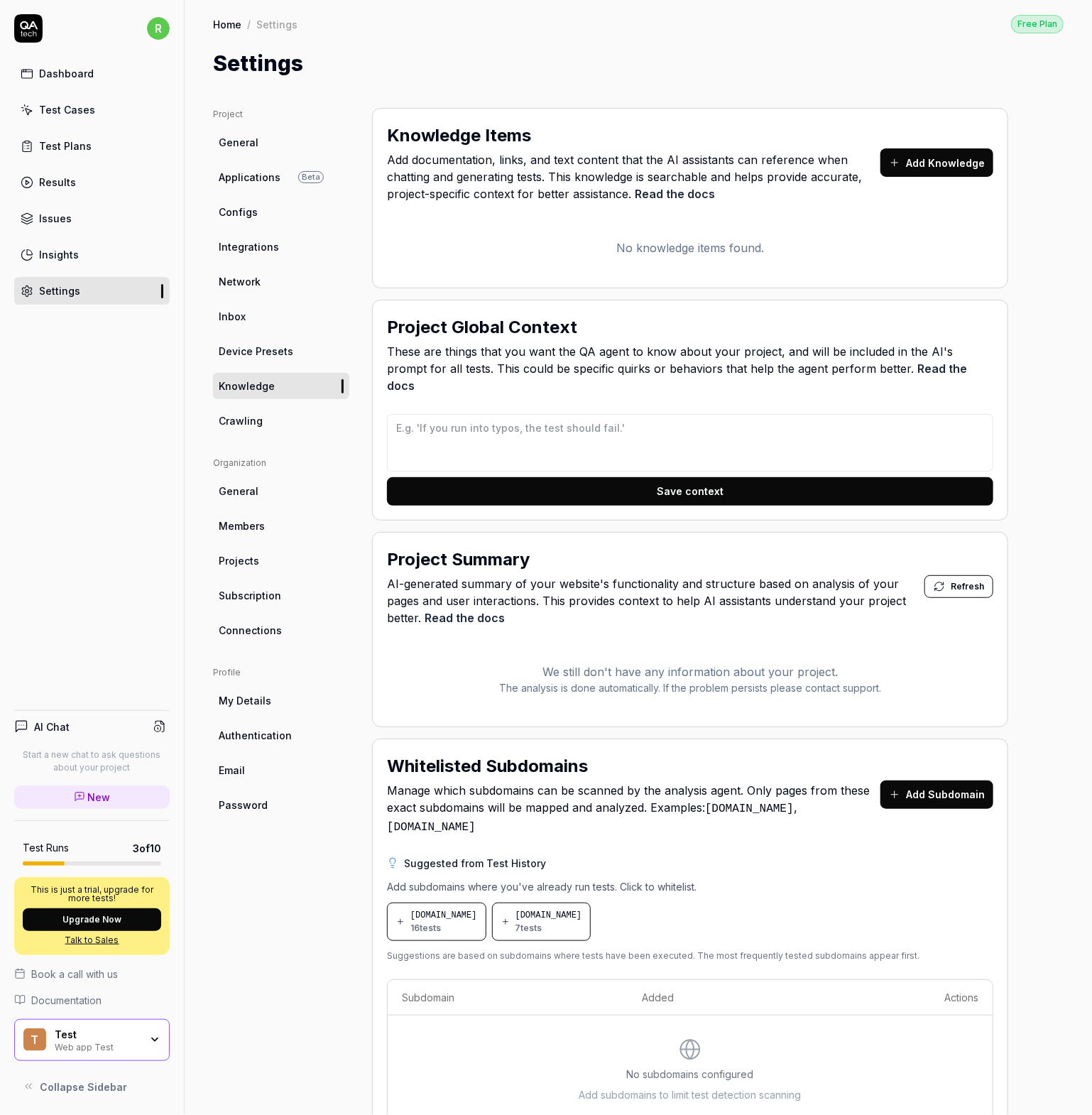
click at [249, 425] on span "Crawling" at bounding box center [241, 420] width 44 height 15
click at [260, 426] on span "Crawling" at bounding box center [241, 420] width 44 height 15
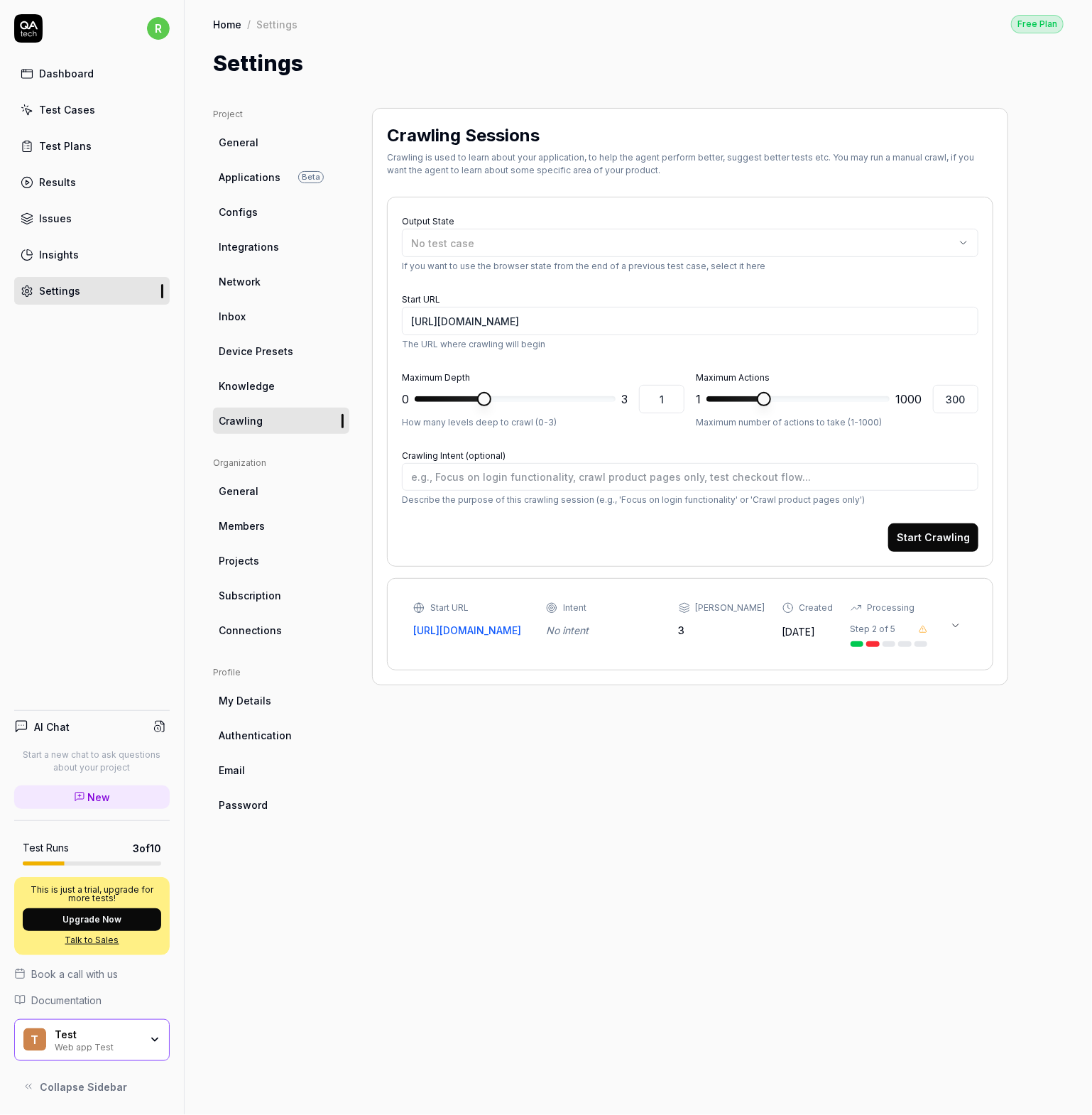
click at [244, 475] on ul "Organization General Members Projects Subscription Connections" at bounding box center [281, 549] width 136 height 187
click at [238, 481] on link "General" at bounding box center [281, 491] width 136 height 26
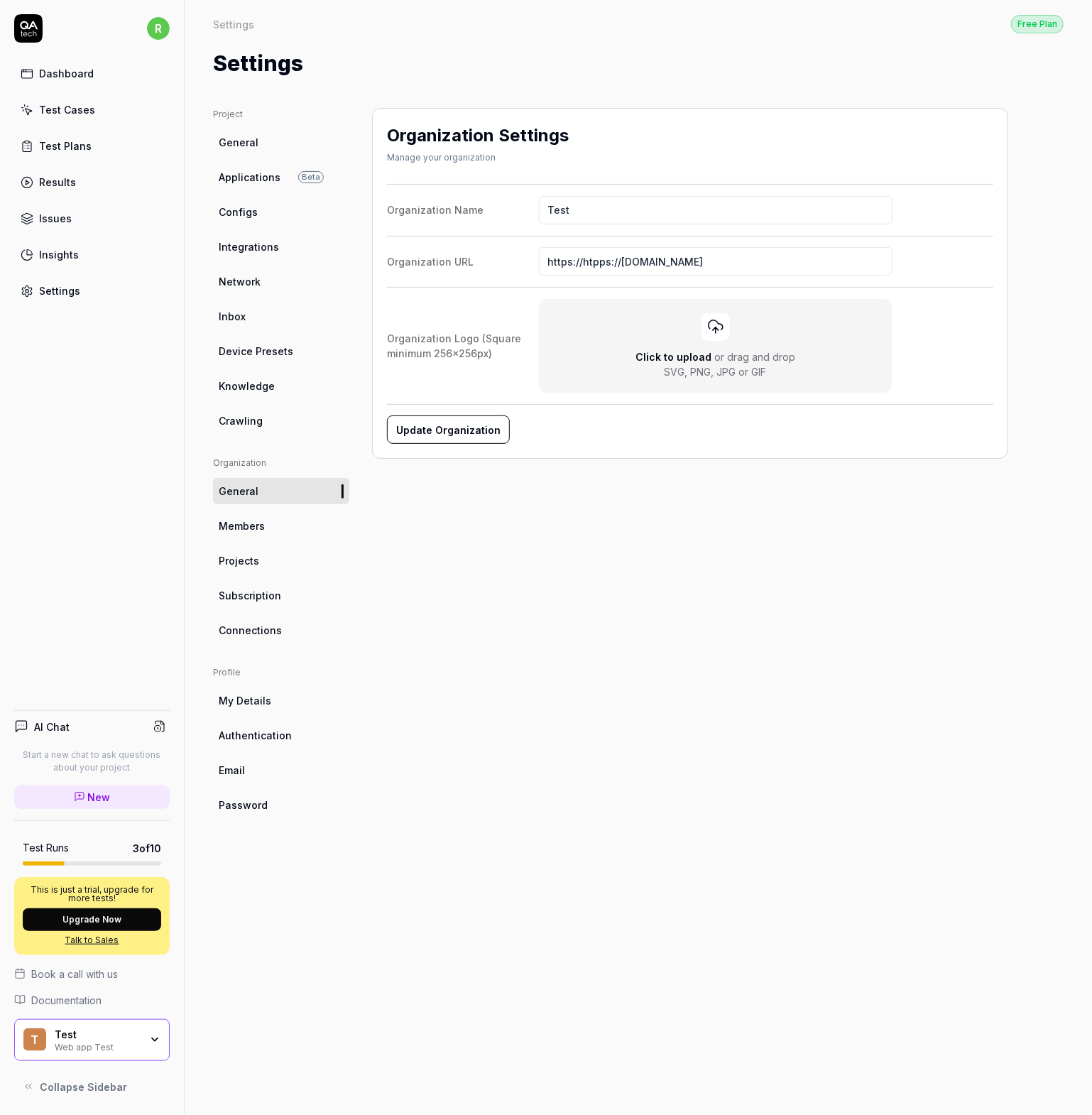
click at [238, 568] on link "Projects" at bounding box center [281, 561] width 136 height 26
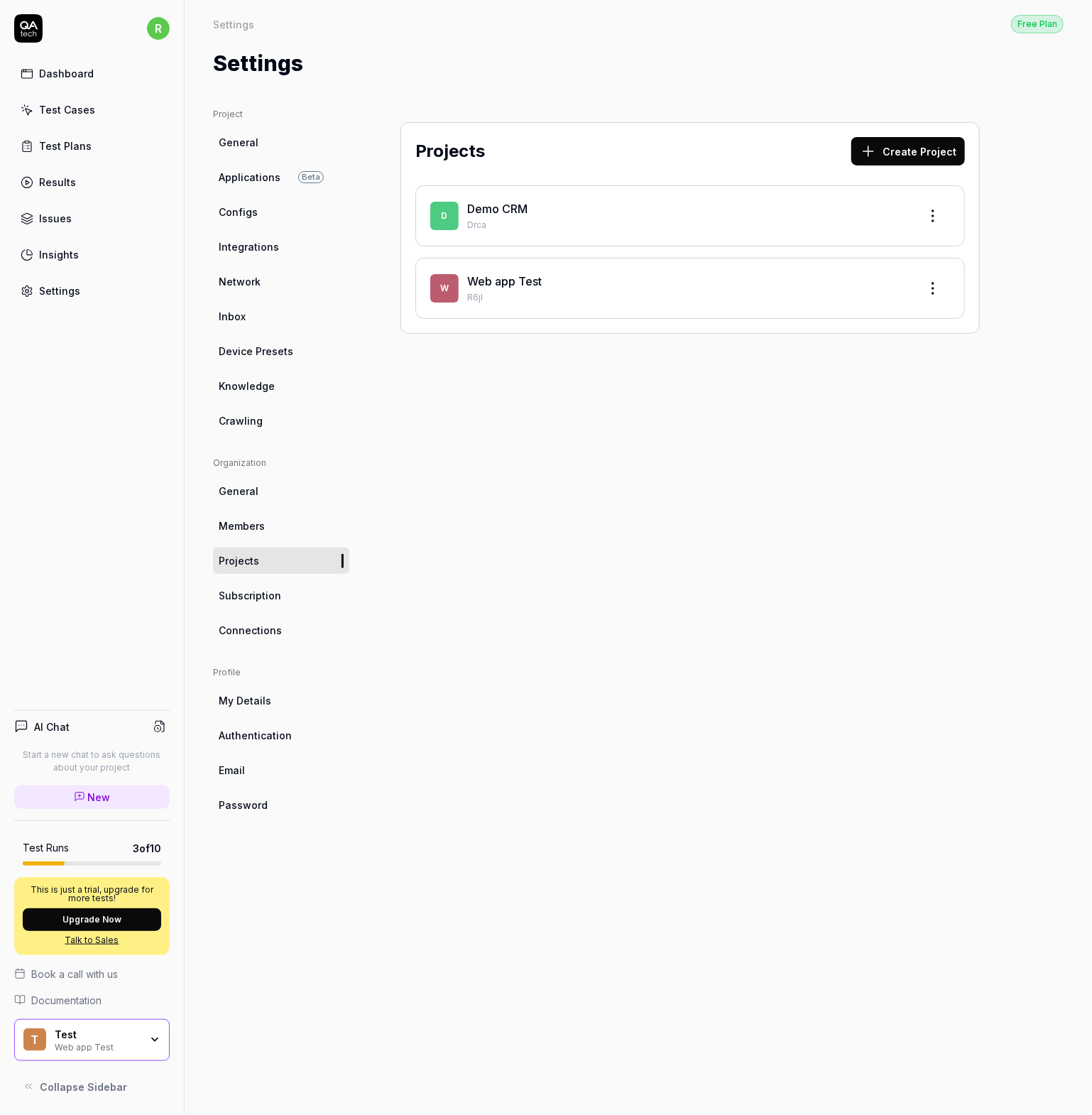
click at [809, 282] on div "Web app Test" at bounding box center [686, 281] width 440 height 17
click at [926, 291] on html "r Dashboard Test Cases Test Plans Results Issues Insights Settings AI Chat Star…" at bounding box center [546, 558] width 1092 height 1115
click at [837, 349] on div "Edit" at bounding box center [878, 353] width 135 height 31
drag, startPoint x: 57, startPoint y: 90, endPoint x: 58, endPoint y: 83, distance: 7.1
click at [57, 90] on div "Dashboard Test Cases Test Plans Results Issues Insights Settings" at bounding box center [91, 182] width 156 height 245
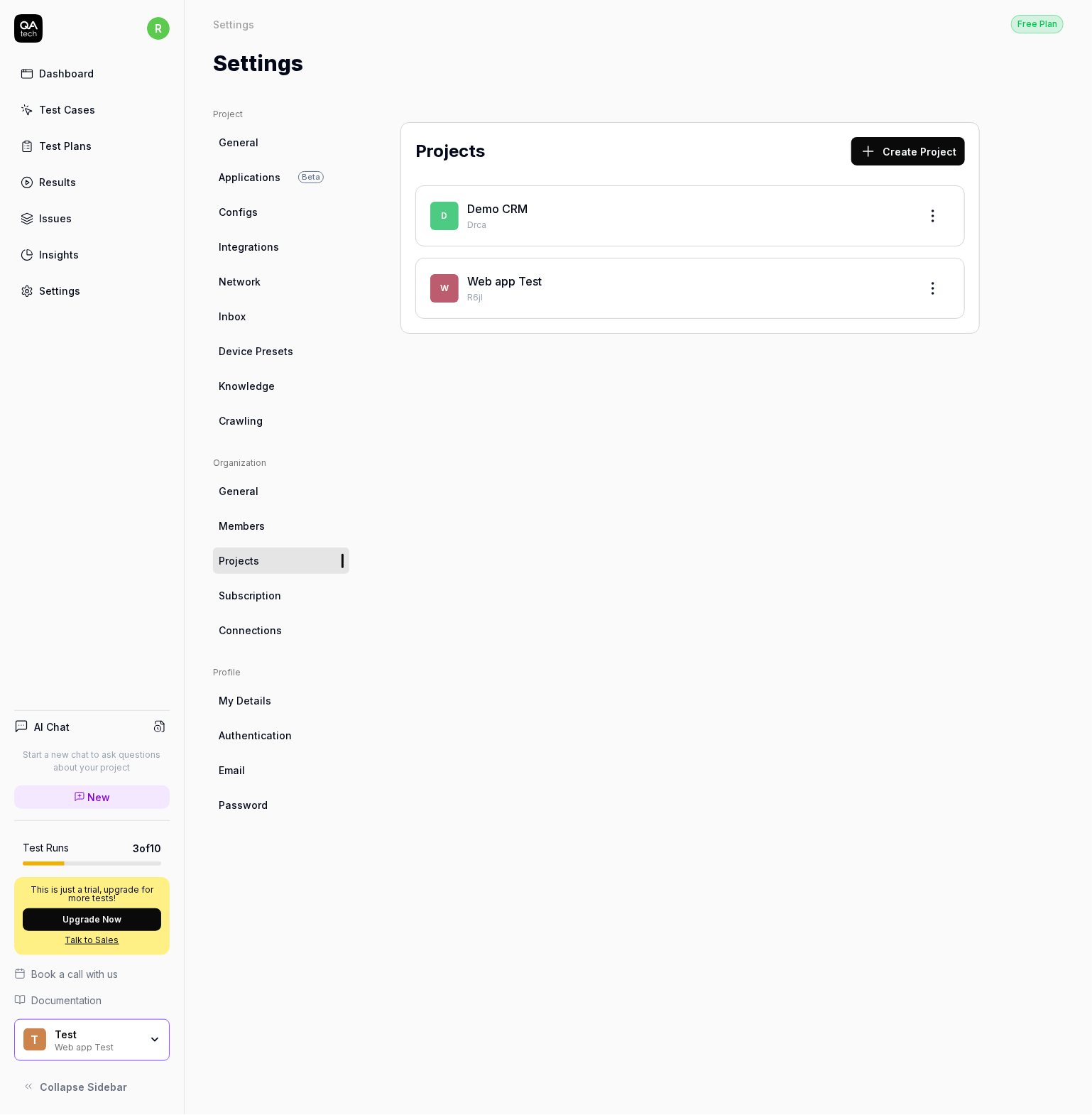
click at [58, 83] on link "Dashboard" at bounding box center [91, 73] width 156 height 28
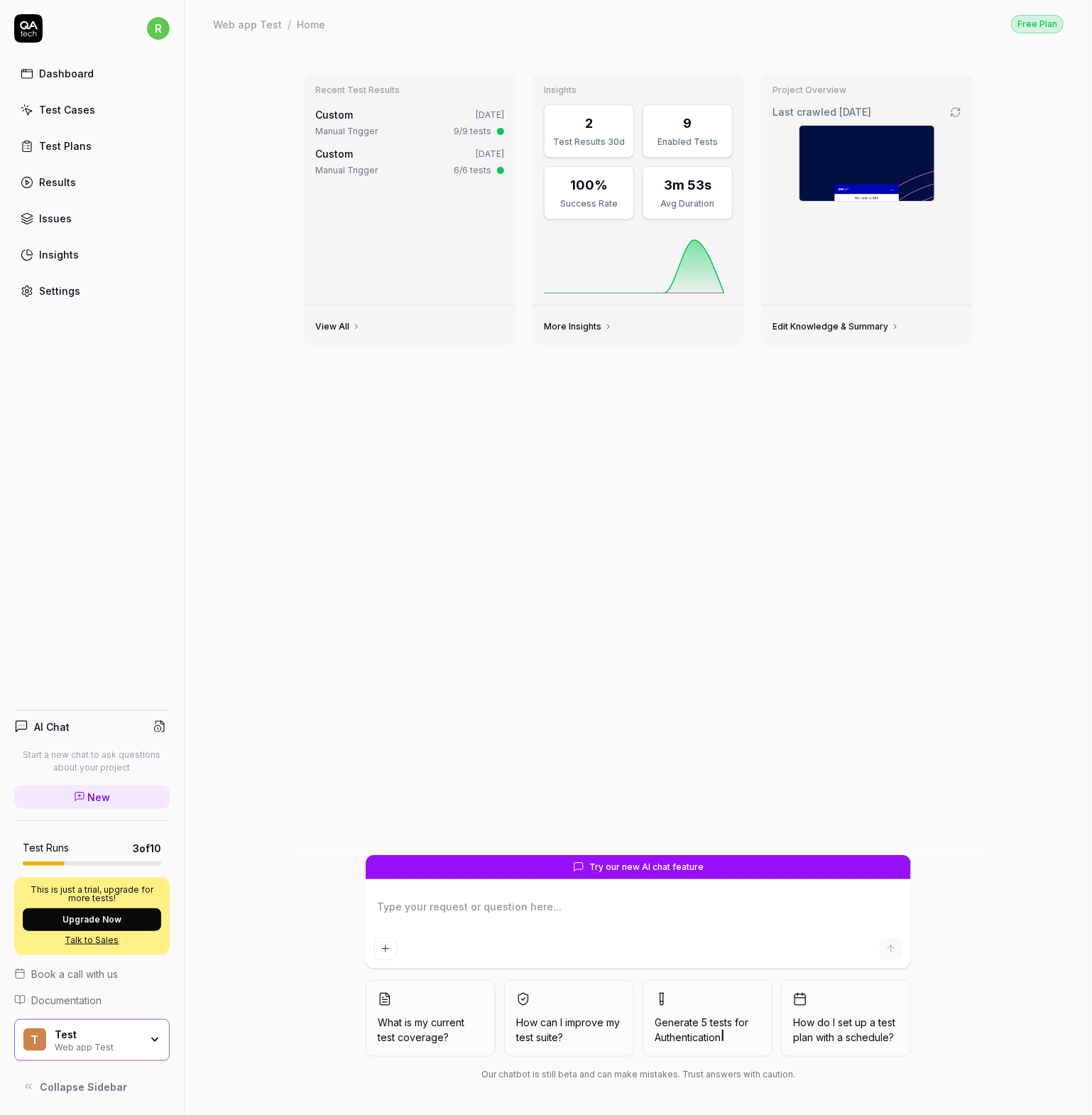
click at [69, 113] on div "Test Cases" at bounding box center [67, 109] width 56 height 15
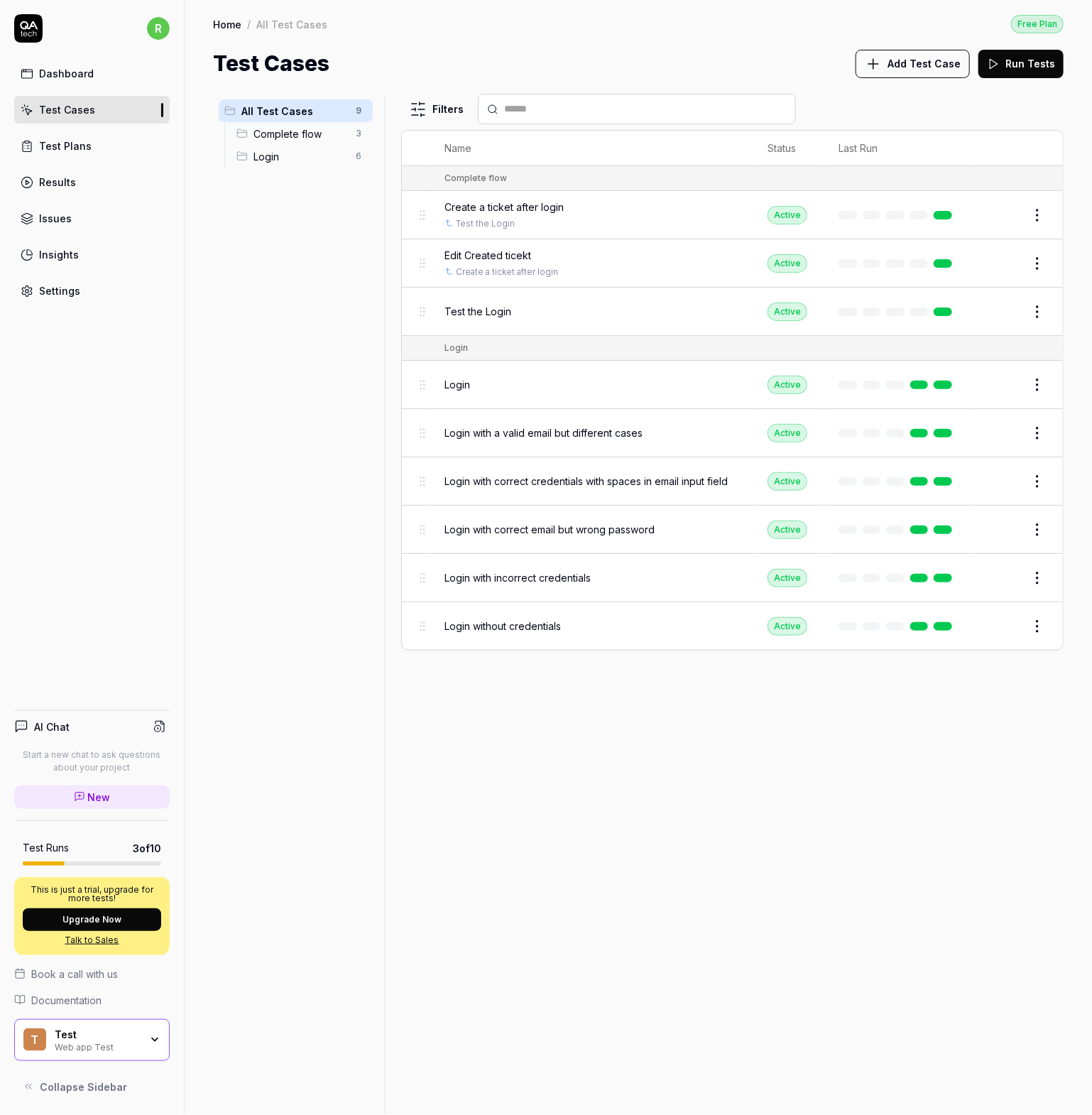
click at [62, 147] on div "Test Plans" at bounding box center [65, 146] width 52 height 15
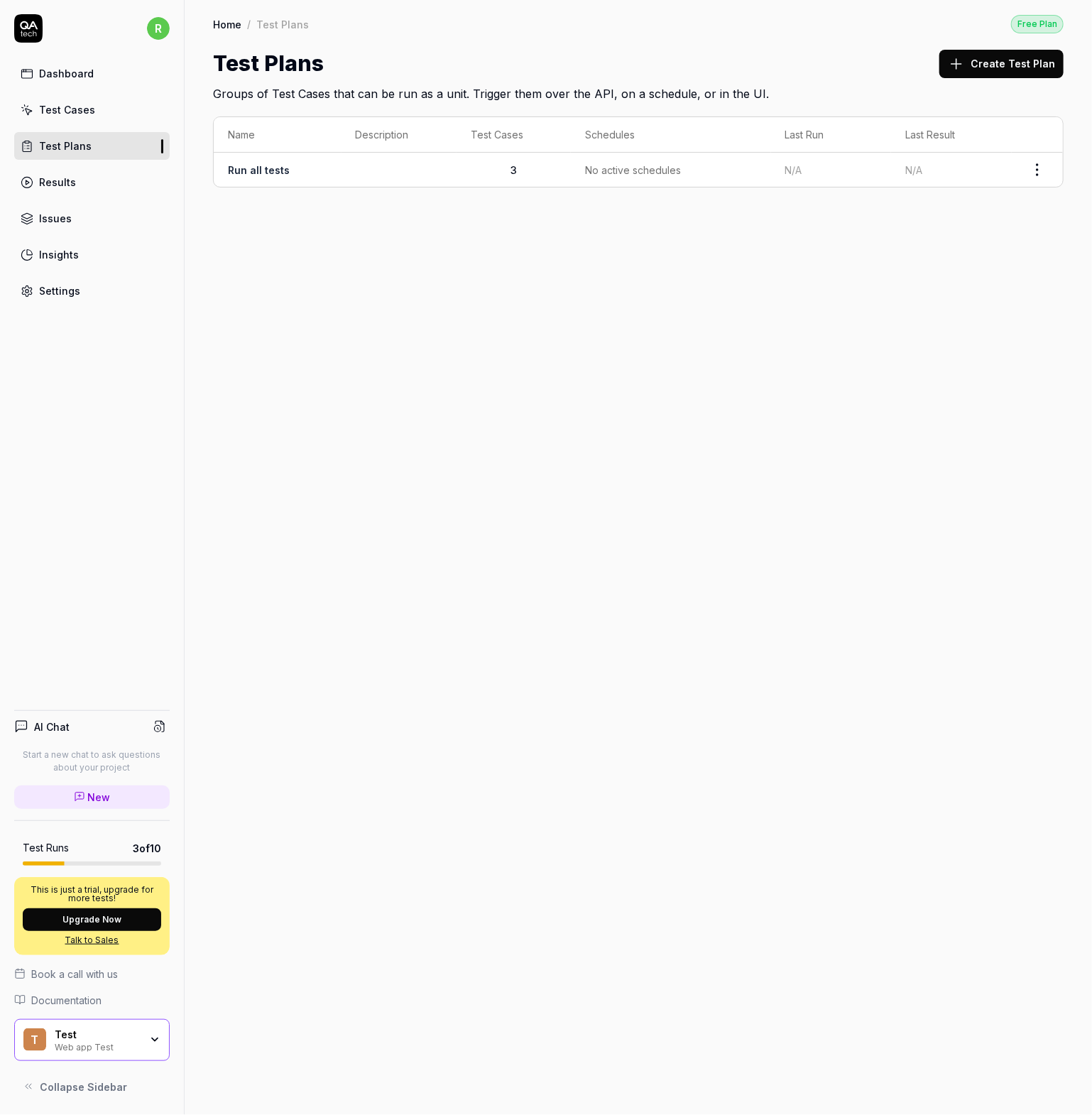
click at [62, 183] on div "Results" at bounding box center [57, 182] width 37 height 15
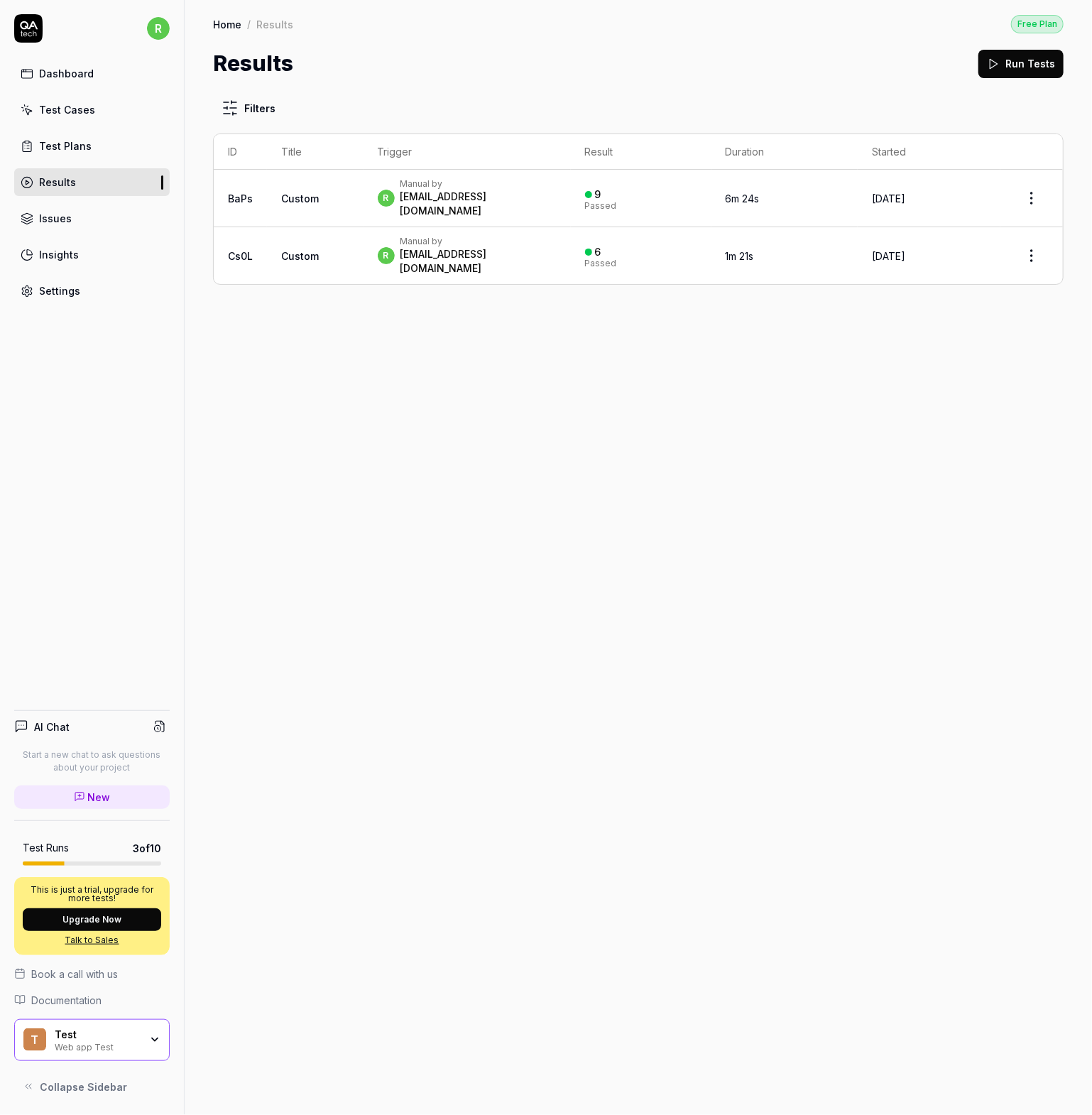
click at [69, 224] on div "Issues" at bounding box center [55, 218] width 33 height 15
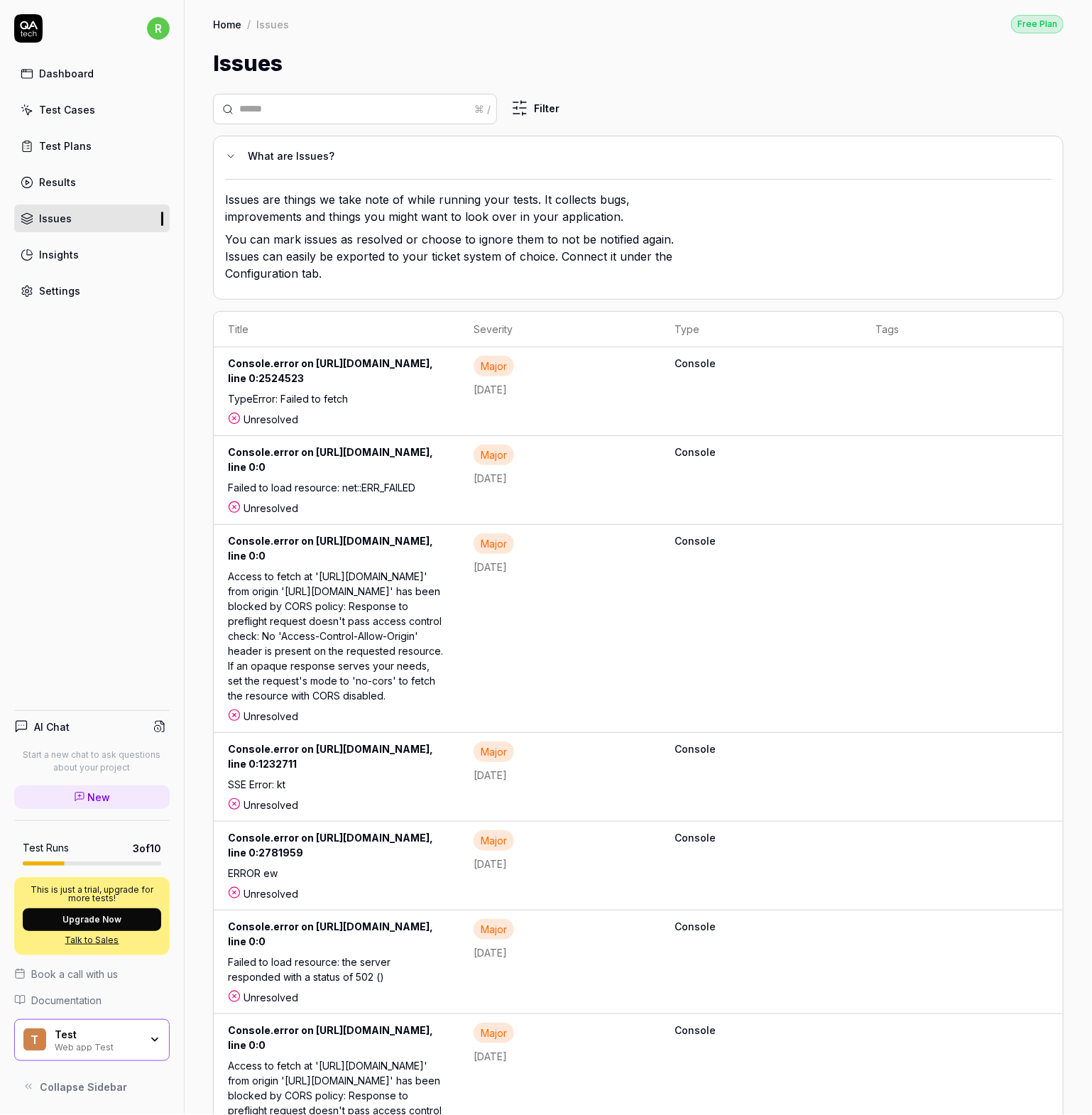
click at [69, 252] on div "Insights" at bounding box center [59, 255] width 40 height 15
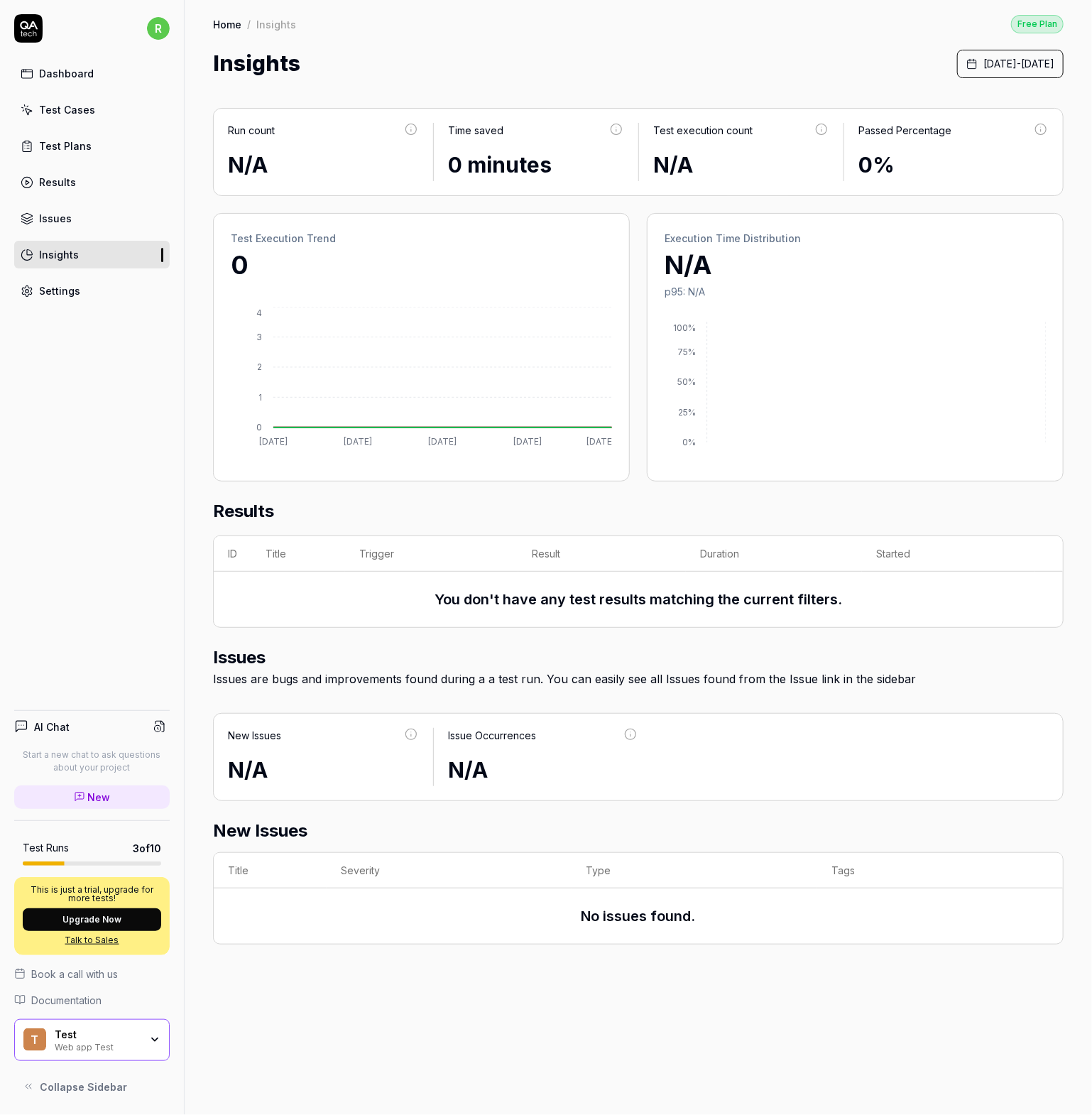
click at [63, 283] on div "Settings" at bounding box center [60, 291] width 41 height 15
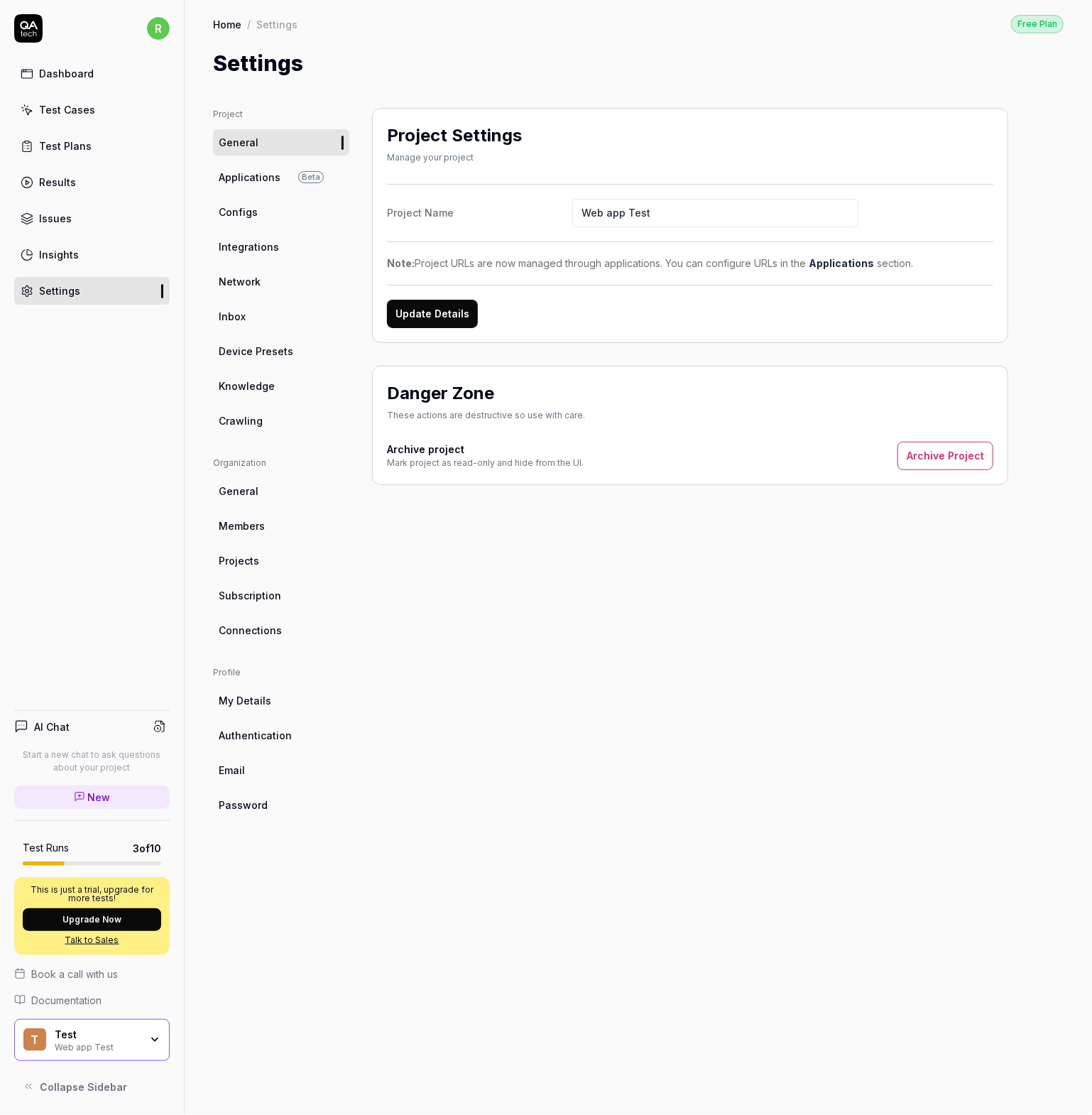
click at [67, 113] on div "Test Cases" at bounding box center [67, 109] width 56 height 15
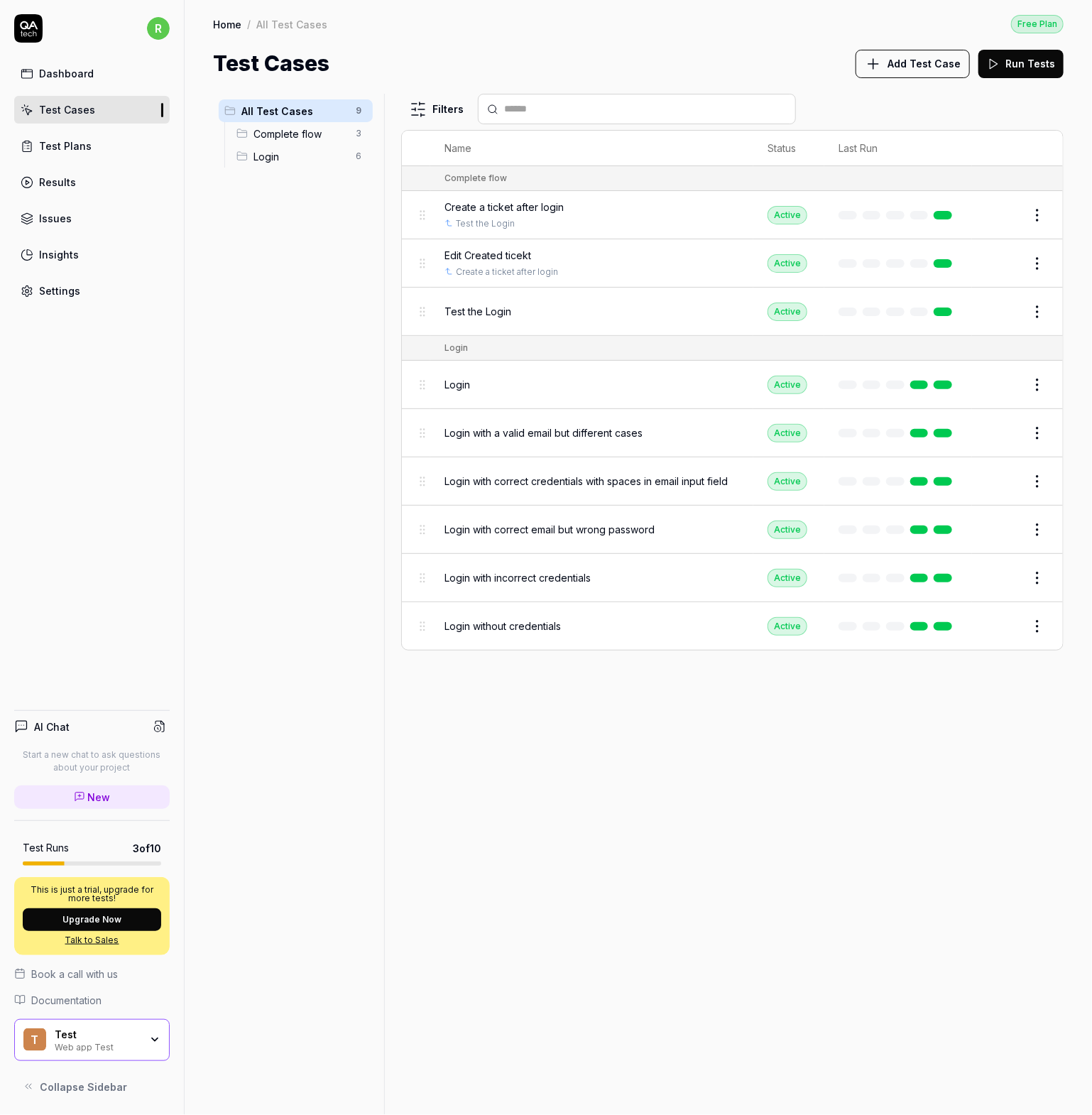
click at [293, 127] on span "Complete flow" at bounding box center [300, 134] width 94 height 15
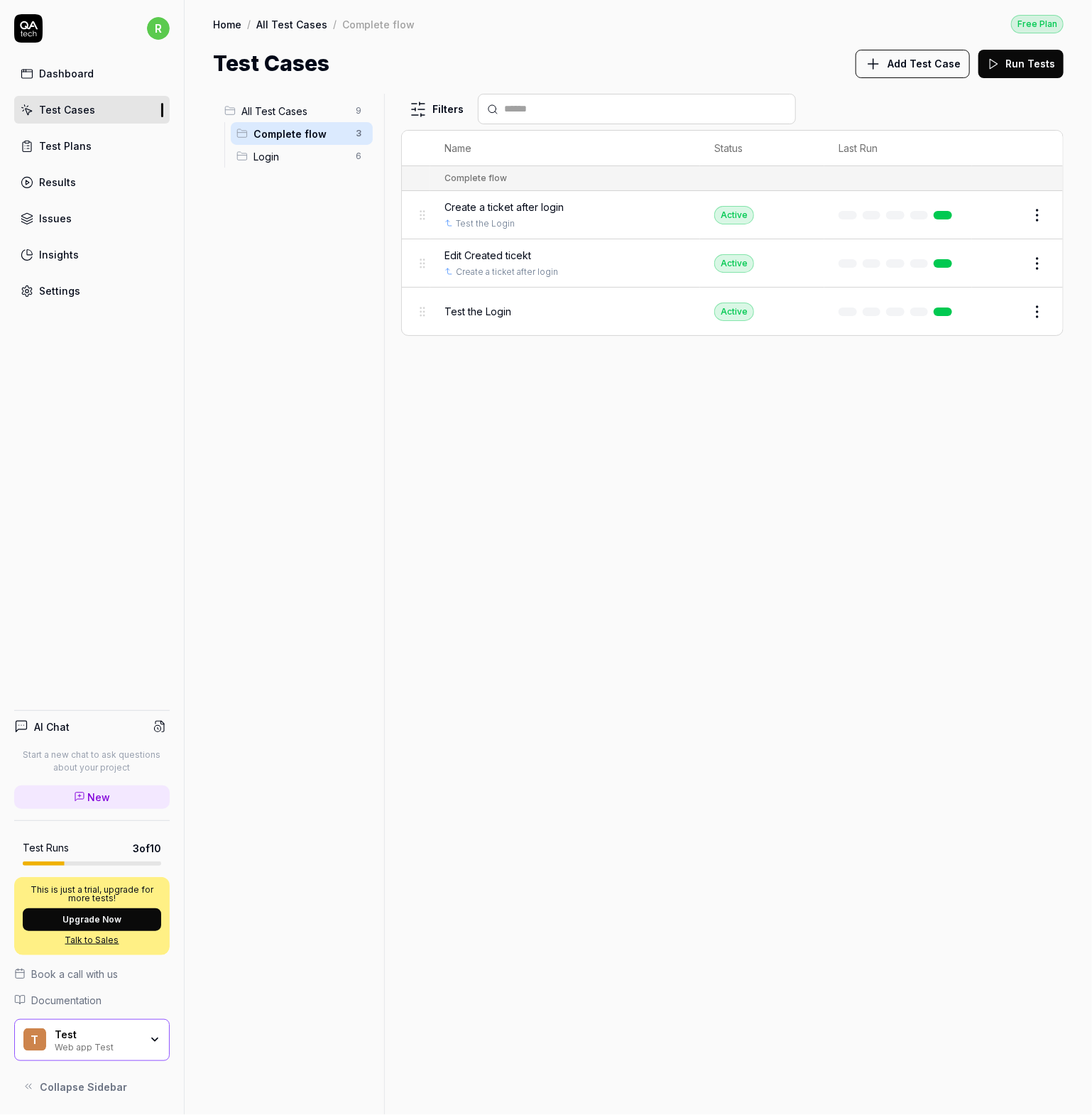
click at [540, 260] on div "Edit Created ticekt" at bounding box center [566, 255] width 242 height 15
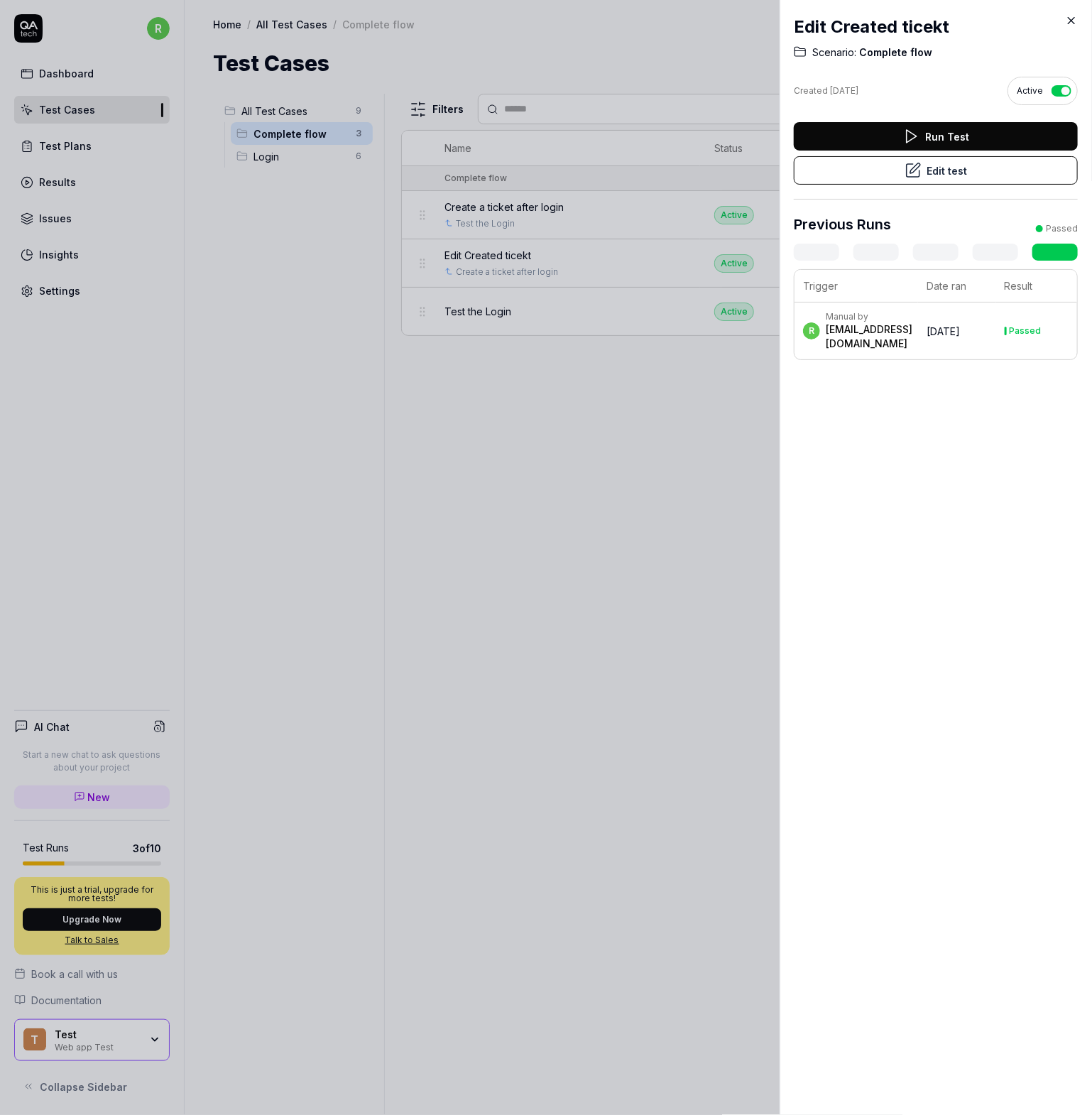
click at [988, 164] on button "Edit test" at bounding box center [936, 170] width 284 height 29
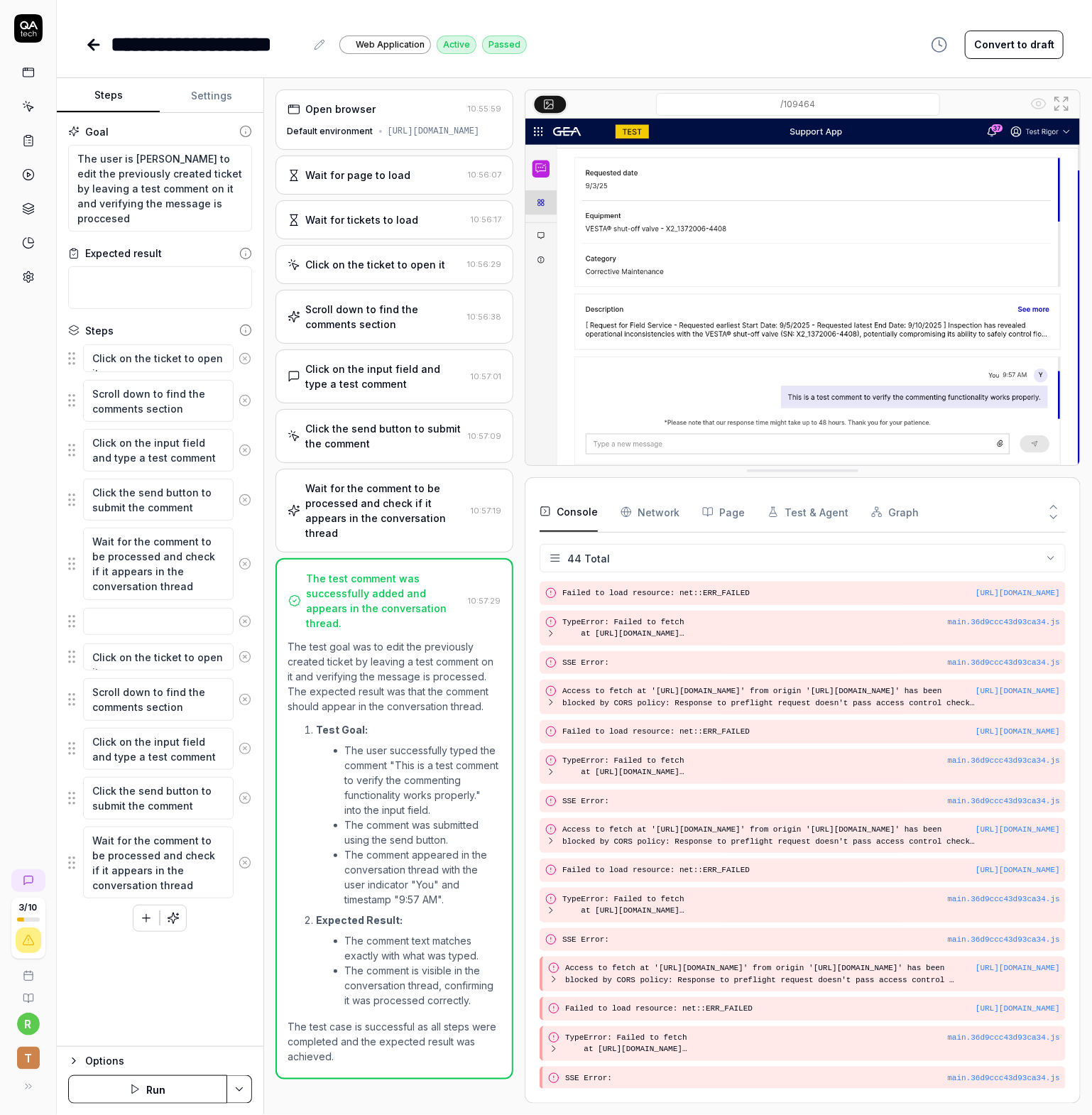
click at [87, 1062] on div "Options" at bounding box center [168, 1060] width 166 height 17
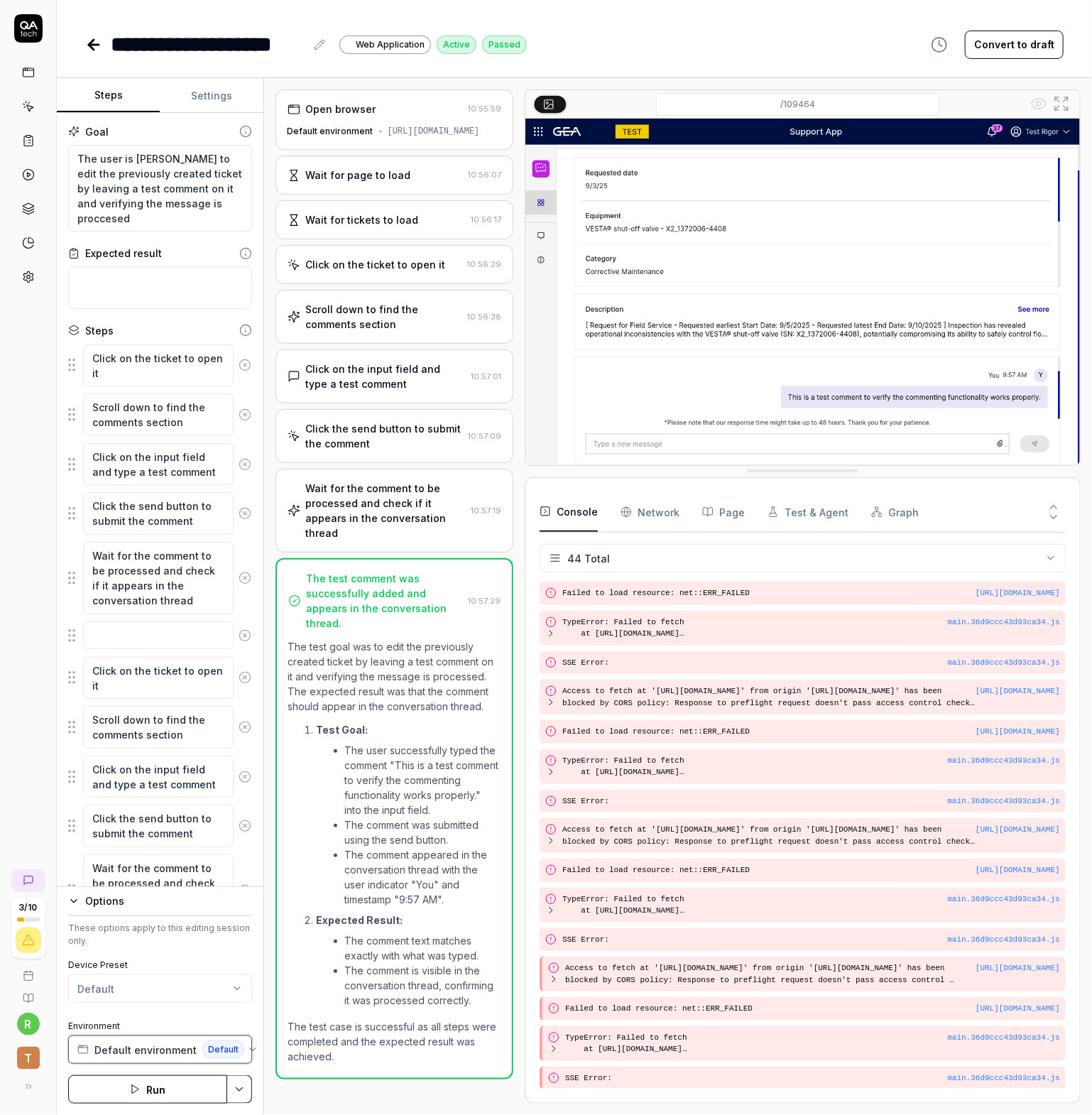
click at [211, 1051] on span "Default" at bounding box center [223, 1050] width 42 height 19
click at [195, 953] on span "Create New Environment" at bounding box center [153, 954] width 123 height 15
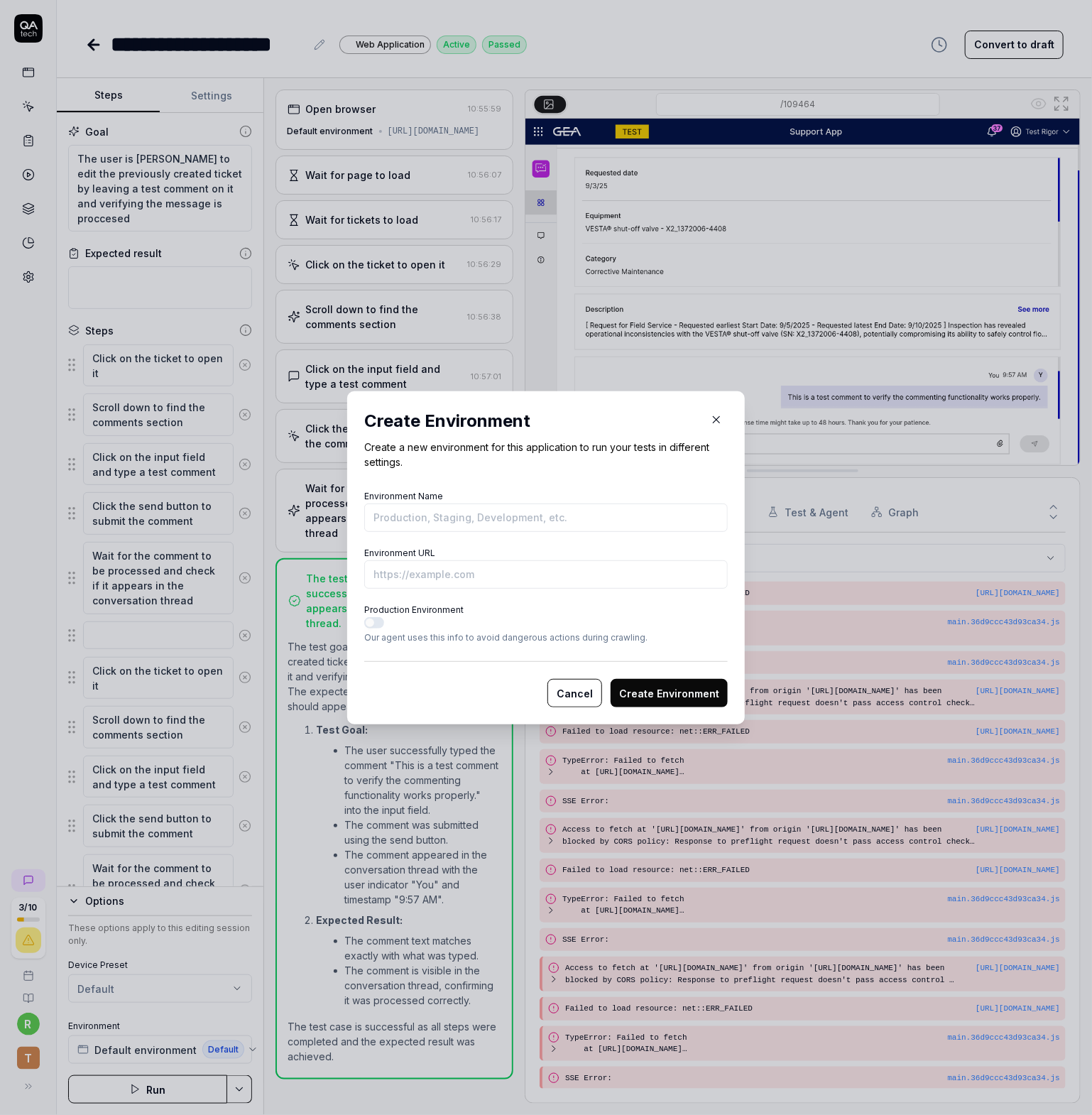
click at [374, 620] on button "Production Environment" at bounding box center [374, 623] width 20 height 11
click at [372, 620] on button "Production Environment" at bounding box center [374, 623] width 20 height 11
click at [584, 696] on button "Cancel" at bounding box center [575, 693] width 55 height 29
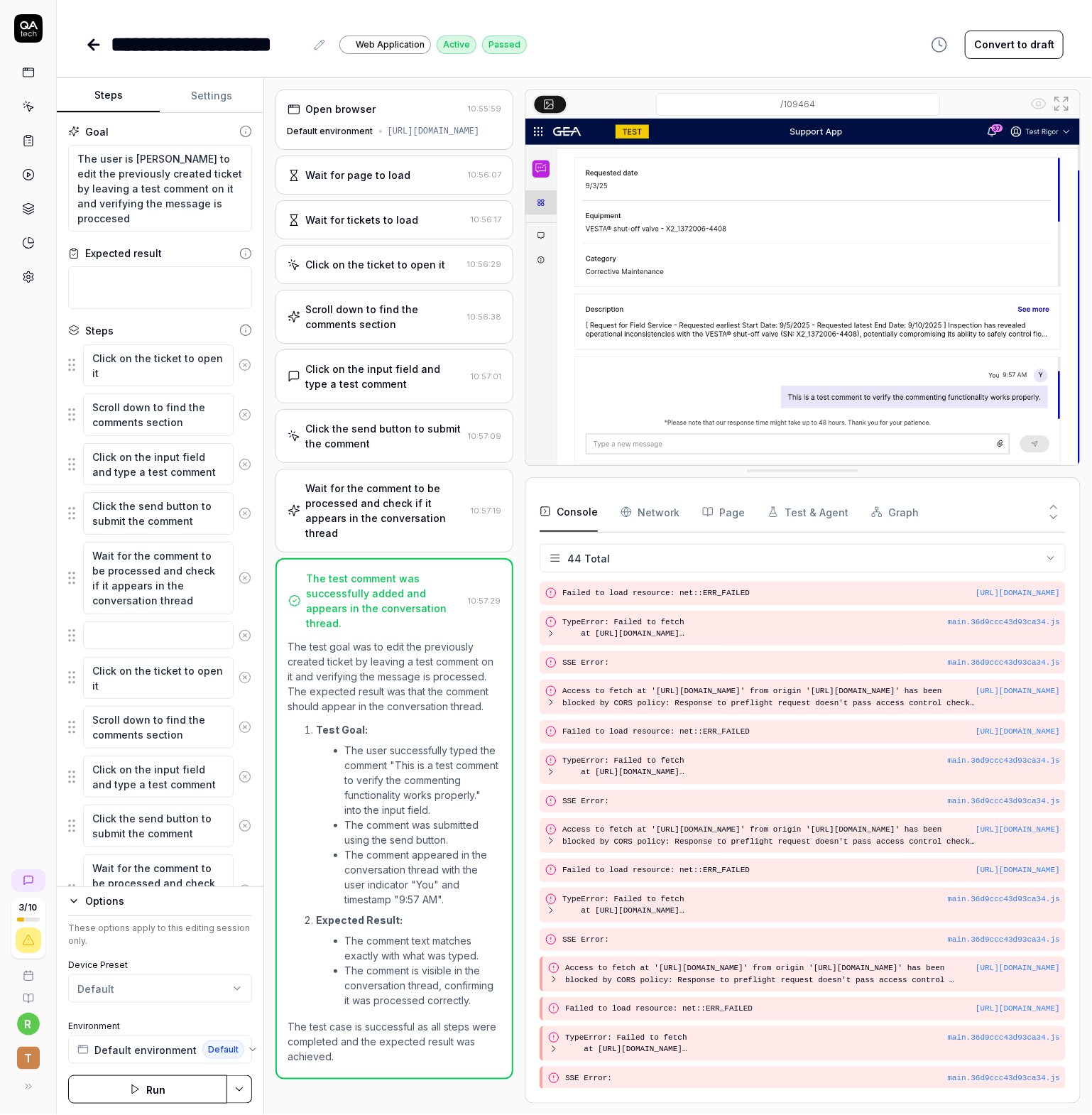
click at [25, 73] on icon at bounding box center [29, 73] width 13 height 13
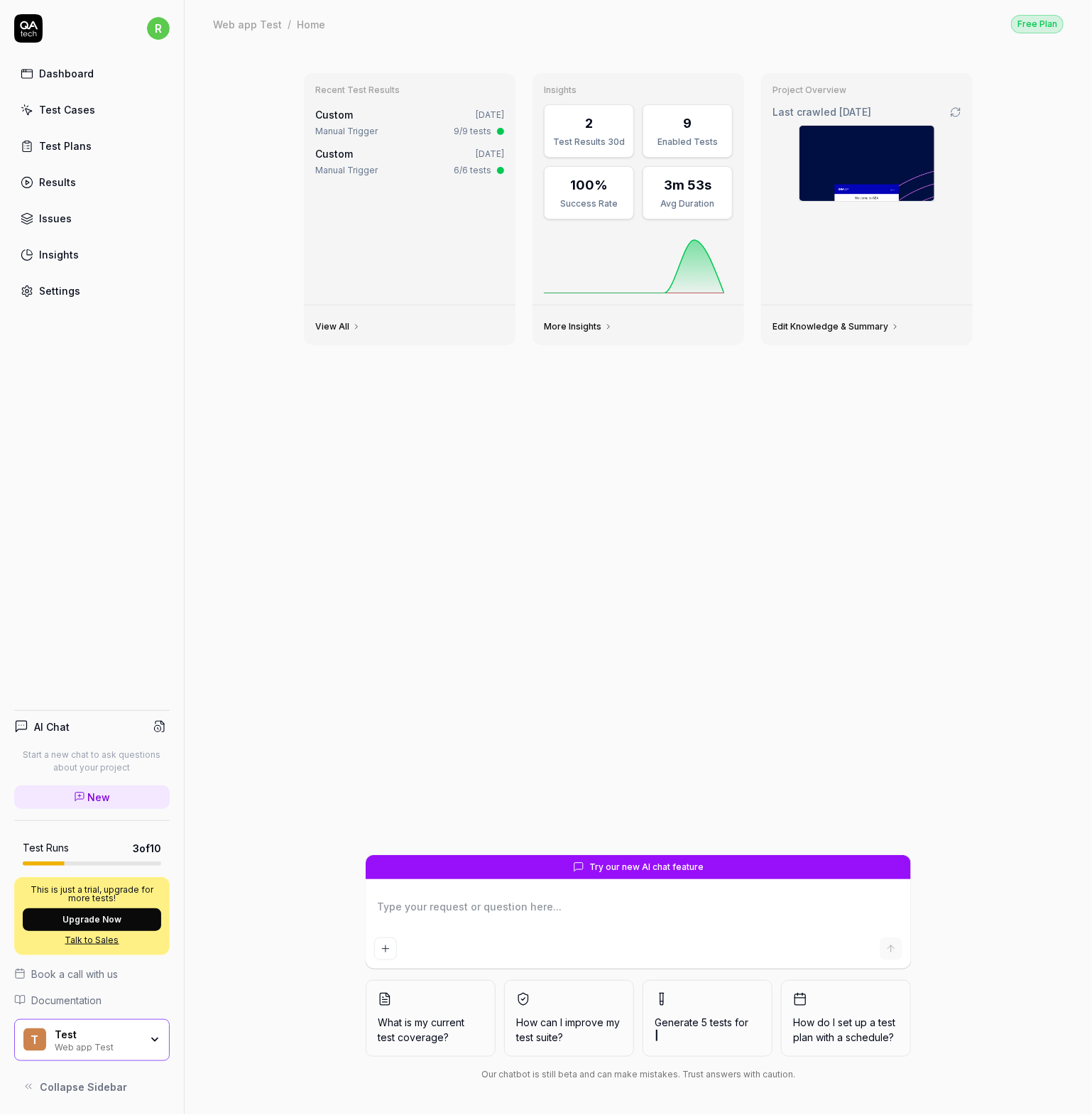
type textarea "*"
click at [63, 111] on div "Test Cases" at bounding box center [67, 109] width 56 height 15
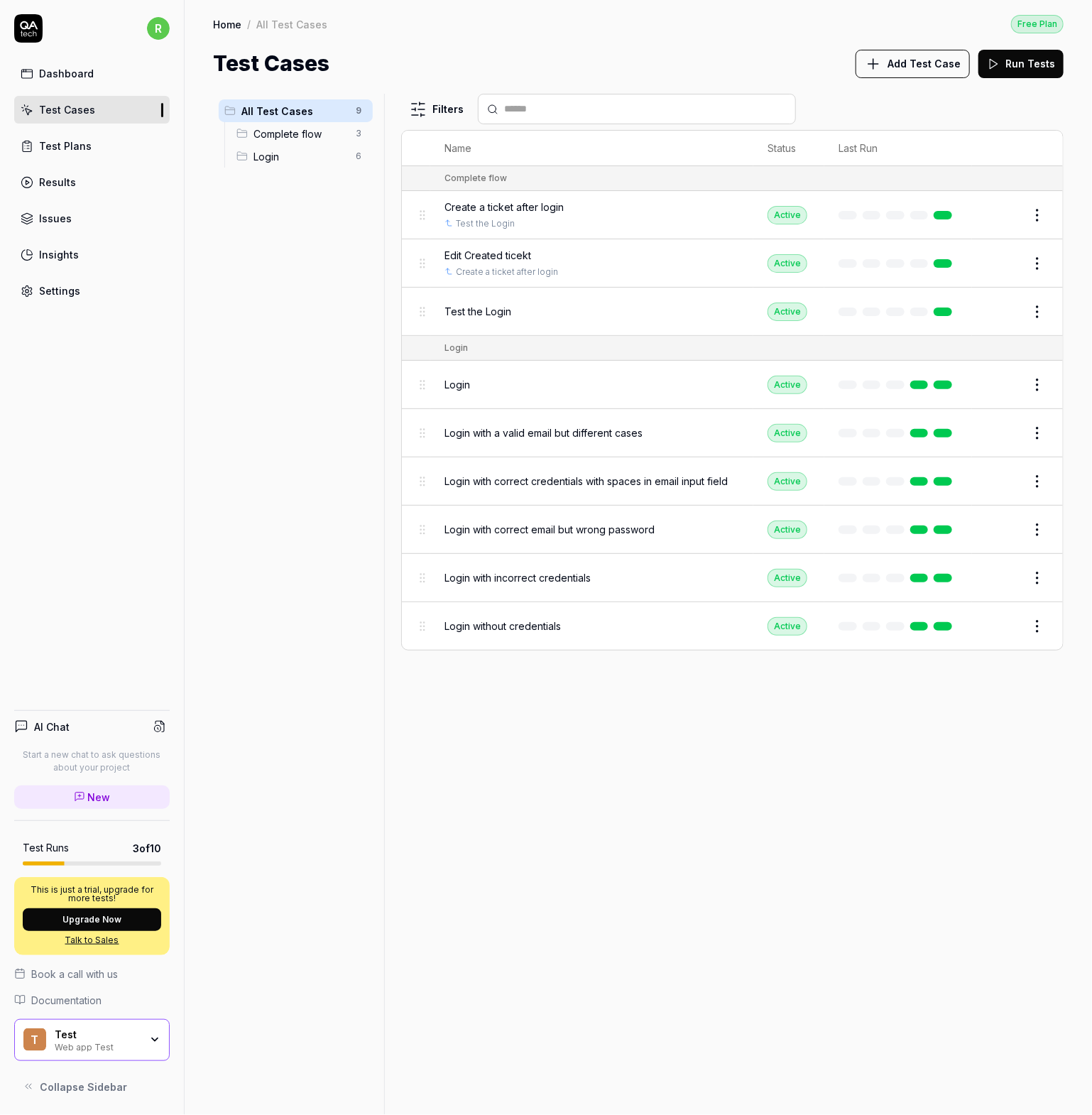
click at [517, 257] on span "Edit Created ticekt" at bounding box center [488, 255] width 87 height 15
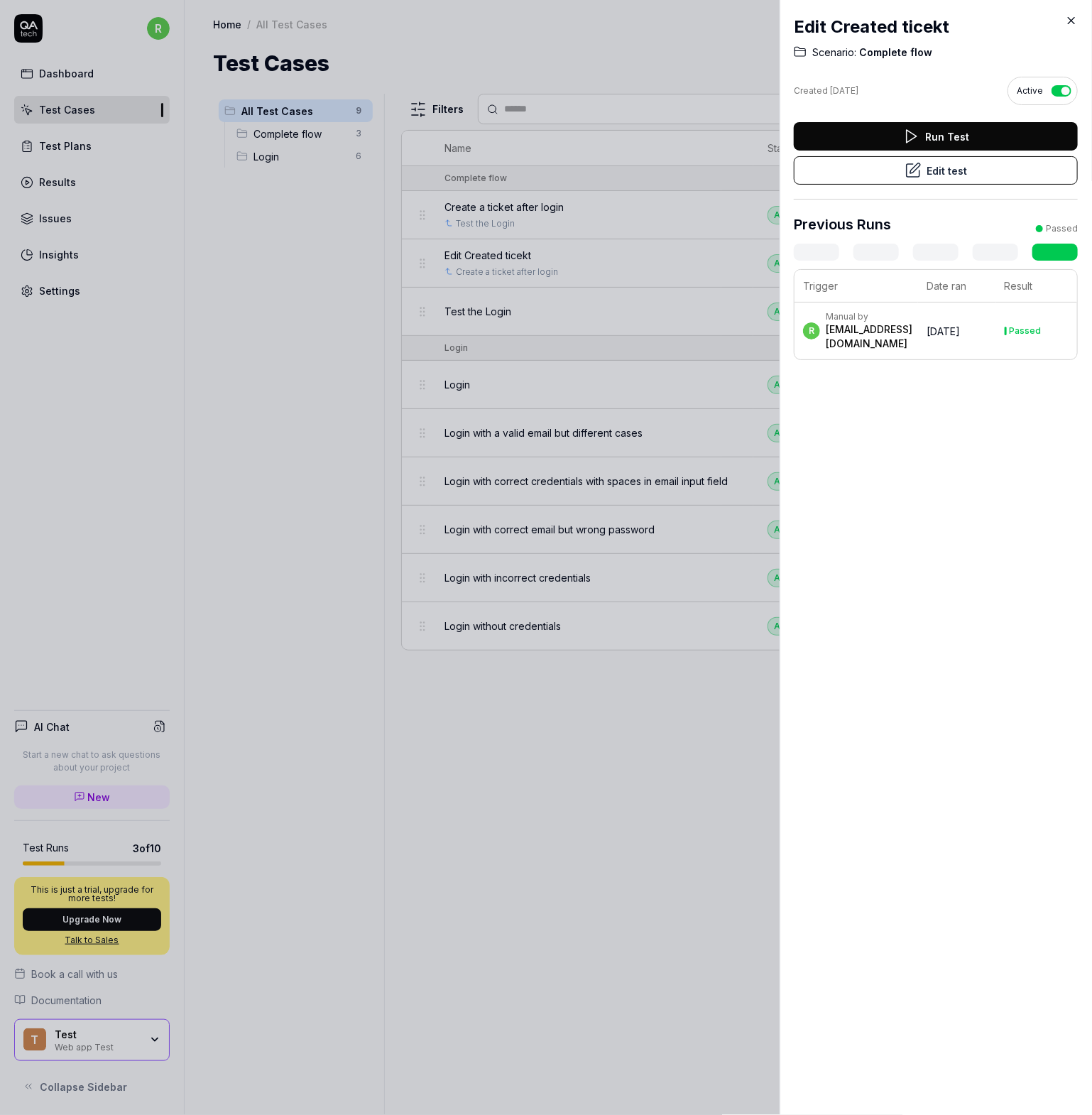
click at [1072, 19] on icon at bounding box center [1072, 20] width 13 height 13
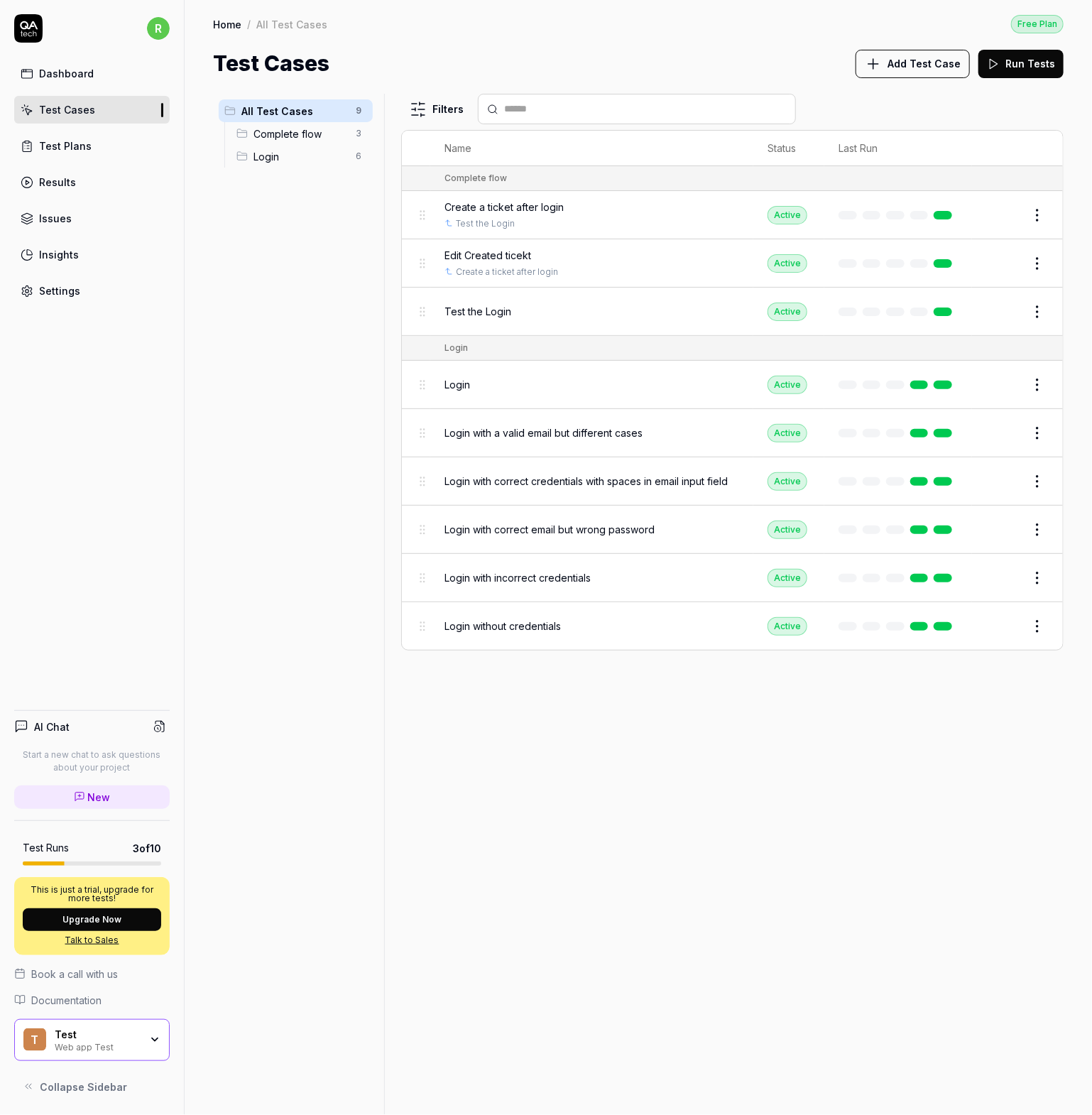
click at [902, 68] on span "Add Test Case" at bounding box center [925, 64] width 73 height 15
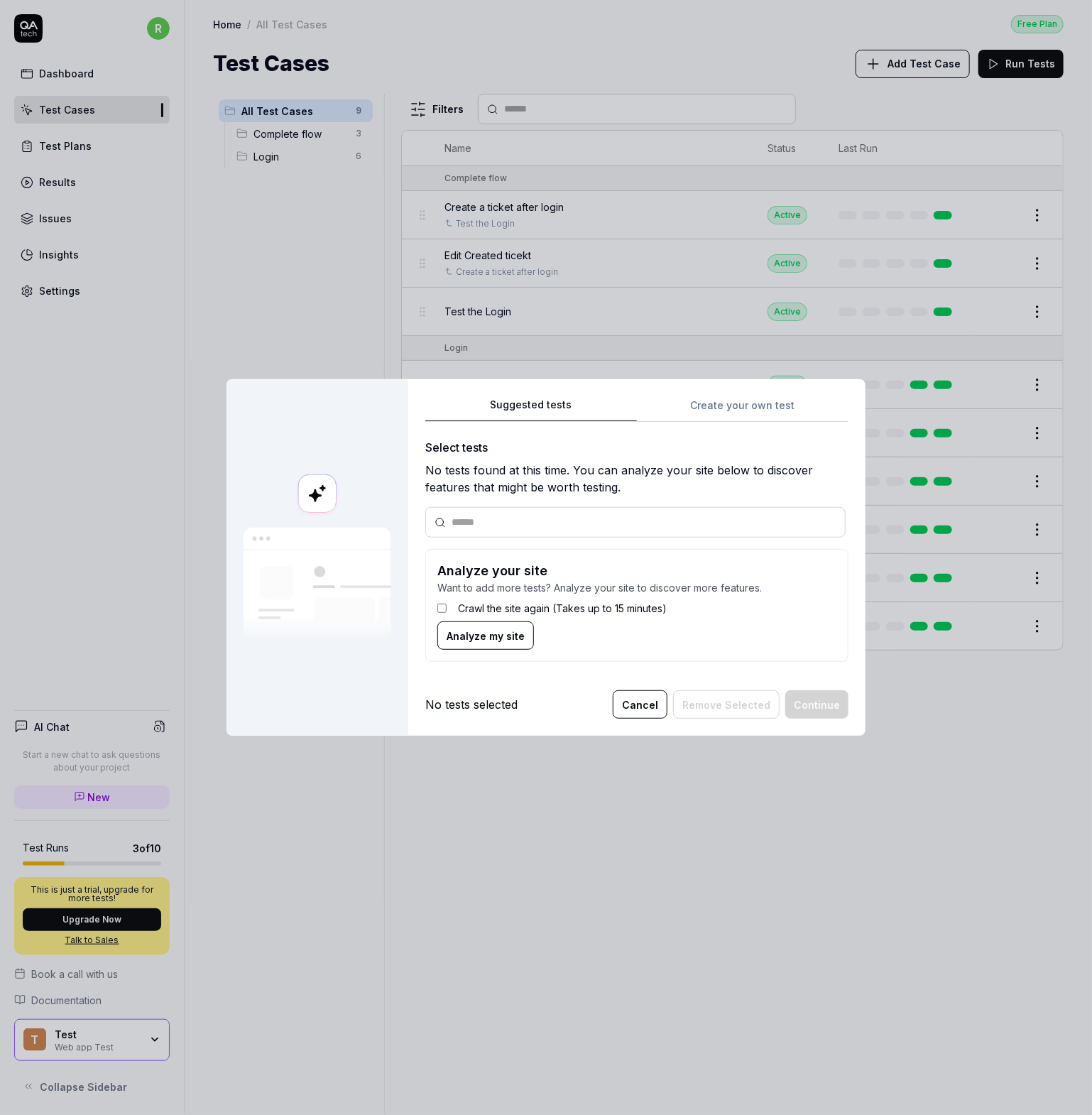
click at [732, 415] on div "Suggested tests Create your own test Select tests No tests found at this time. …" at bounding box center [637, 535] width 424 height 278
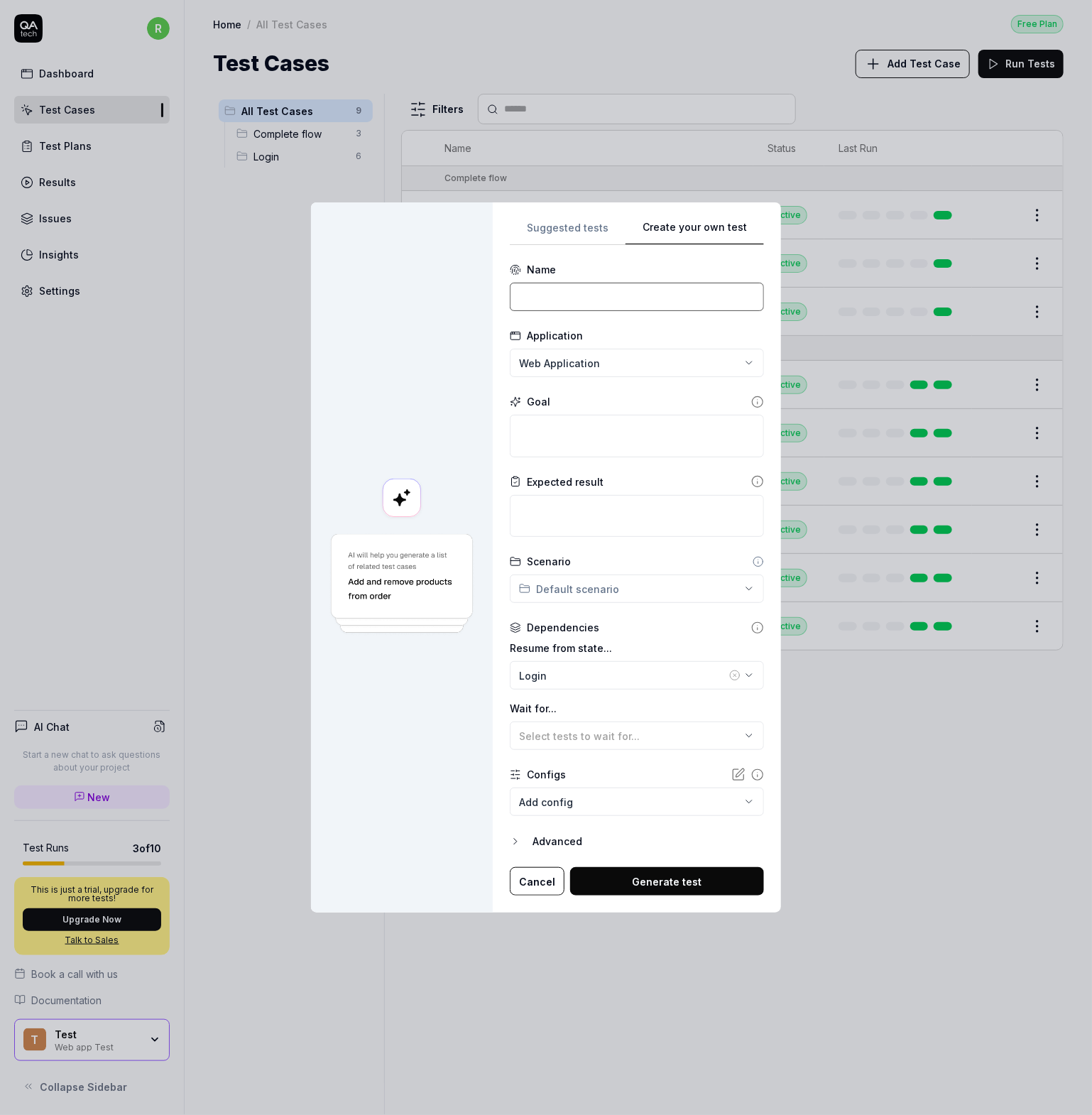
click at [568, 300] on input at bounding box center [637, 296] width 254 height 29
type input "Try Upload File"
click at [612, 372] on div "**********" at bounding box center [546, 558] width 1092 height 1115
click at [610, 359] on div "**********" at bounding box center [546, 558] width 1092 height 1115
click at [545, 429] on textarea at bounding box center [637, 436] width 254 height 42
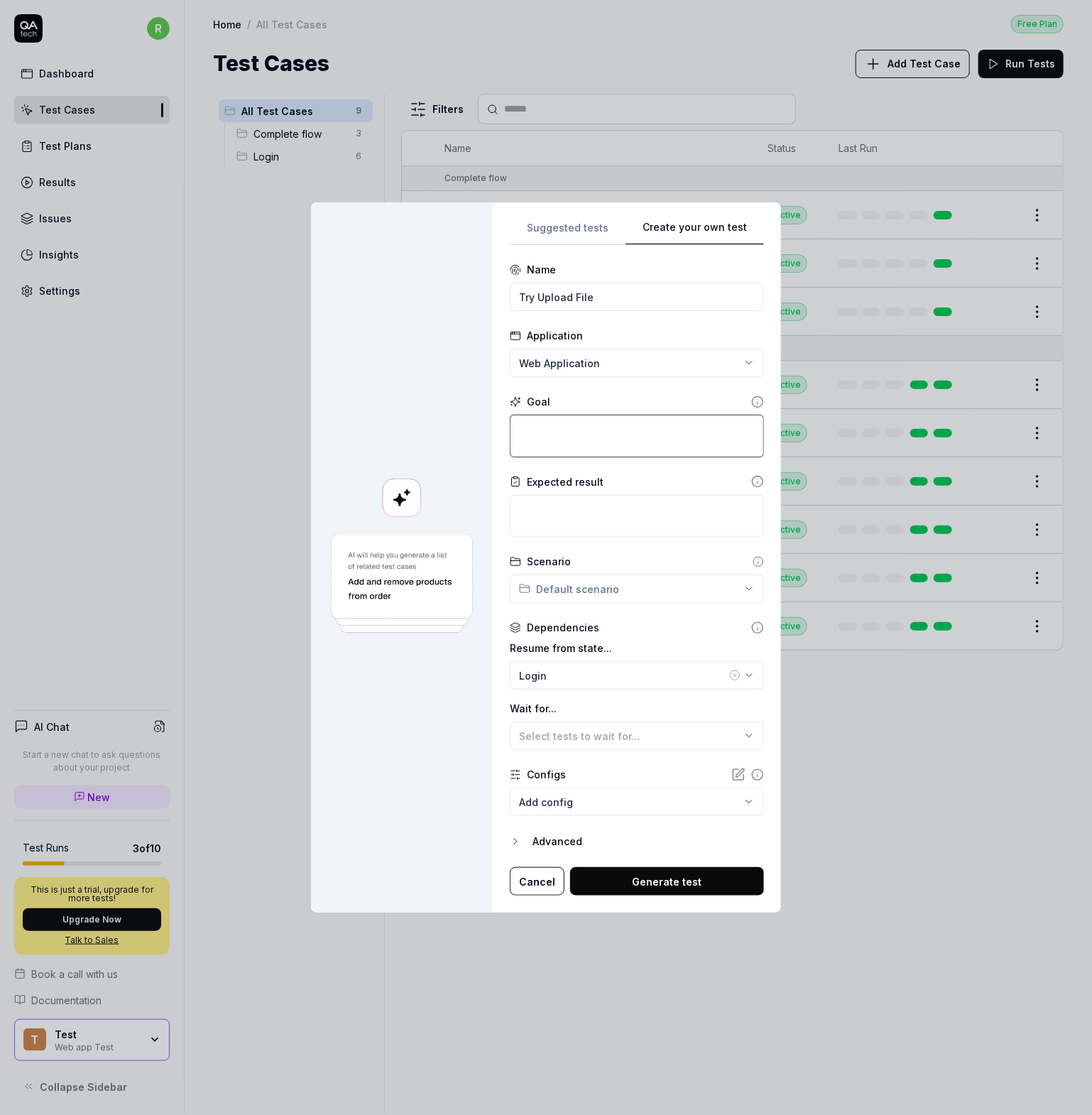
type textarea "*"
type textarea "R"
type textarea "*"
type textarea "Re"
type textarea "*"
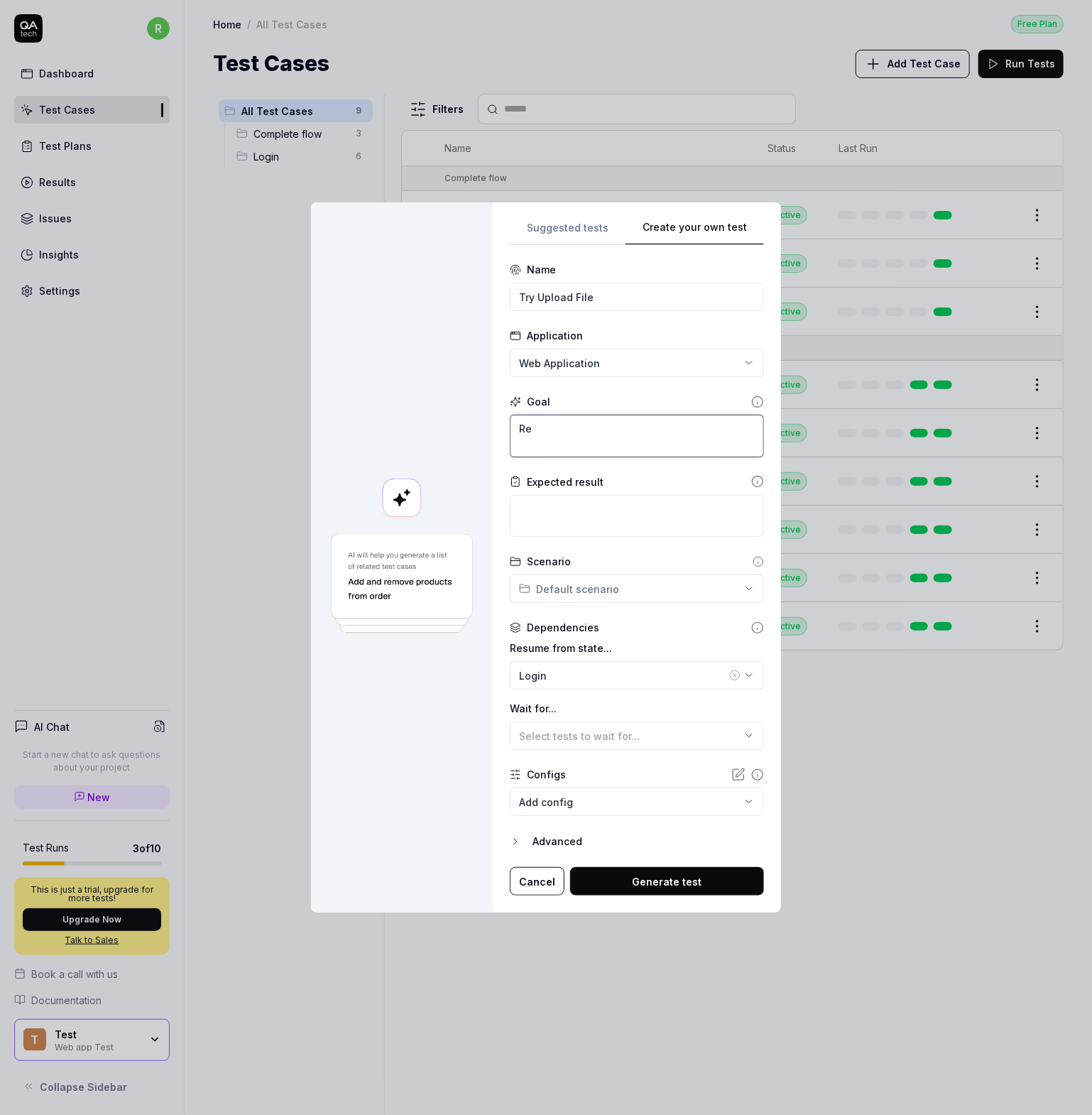
type textarea "Re-"
type textarea "*"
type textarea "Re-o"
type textarea "*"
type textarea "Re-op"
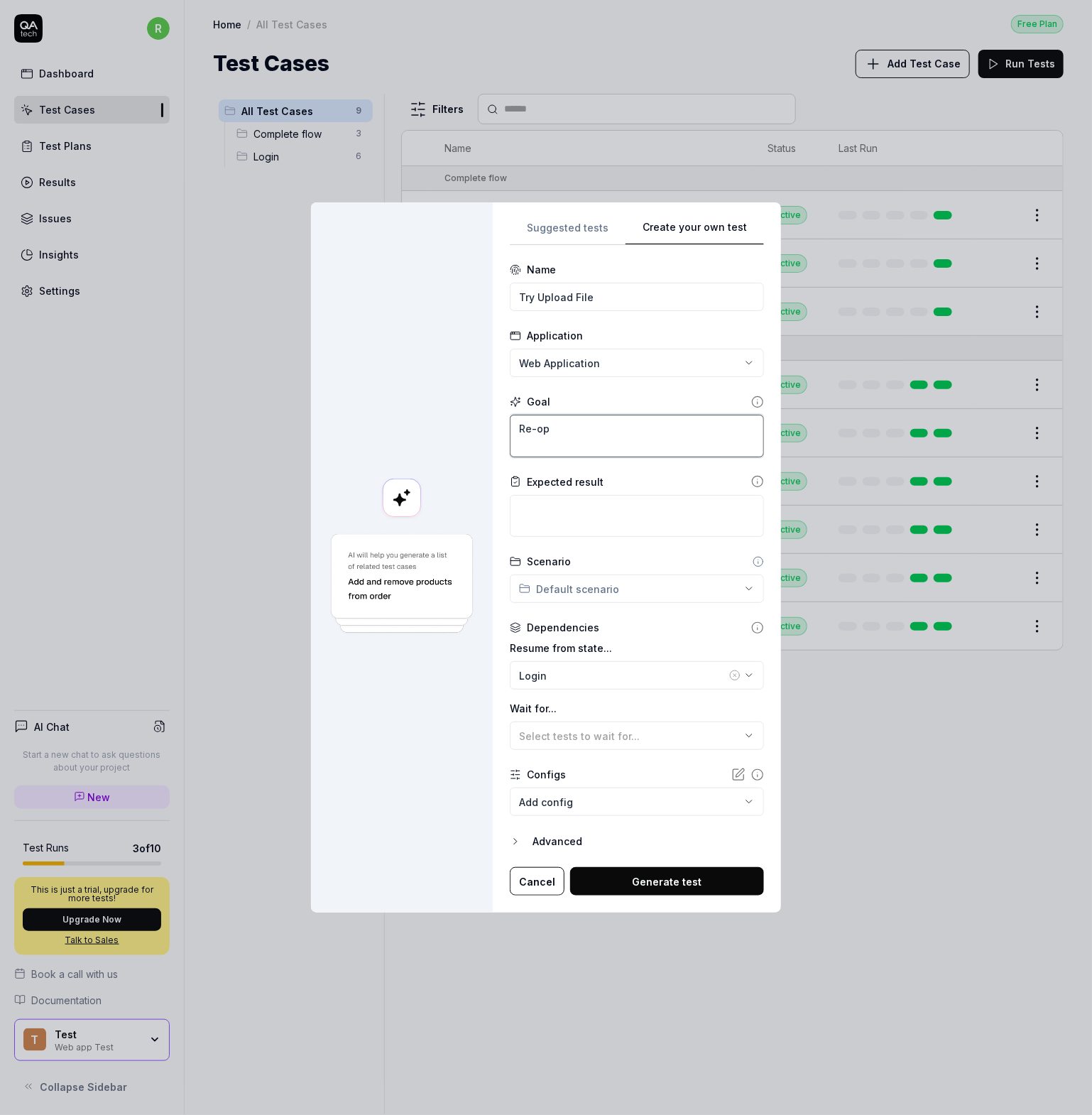
type textarea "*"
type textarea "Re-ope"
type textarea "*"
type textarea "Re-open"
type textarea "*"
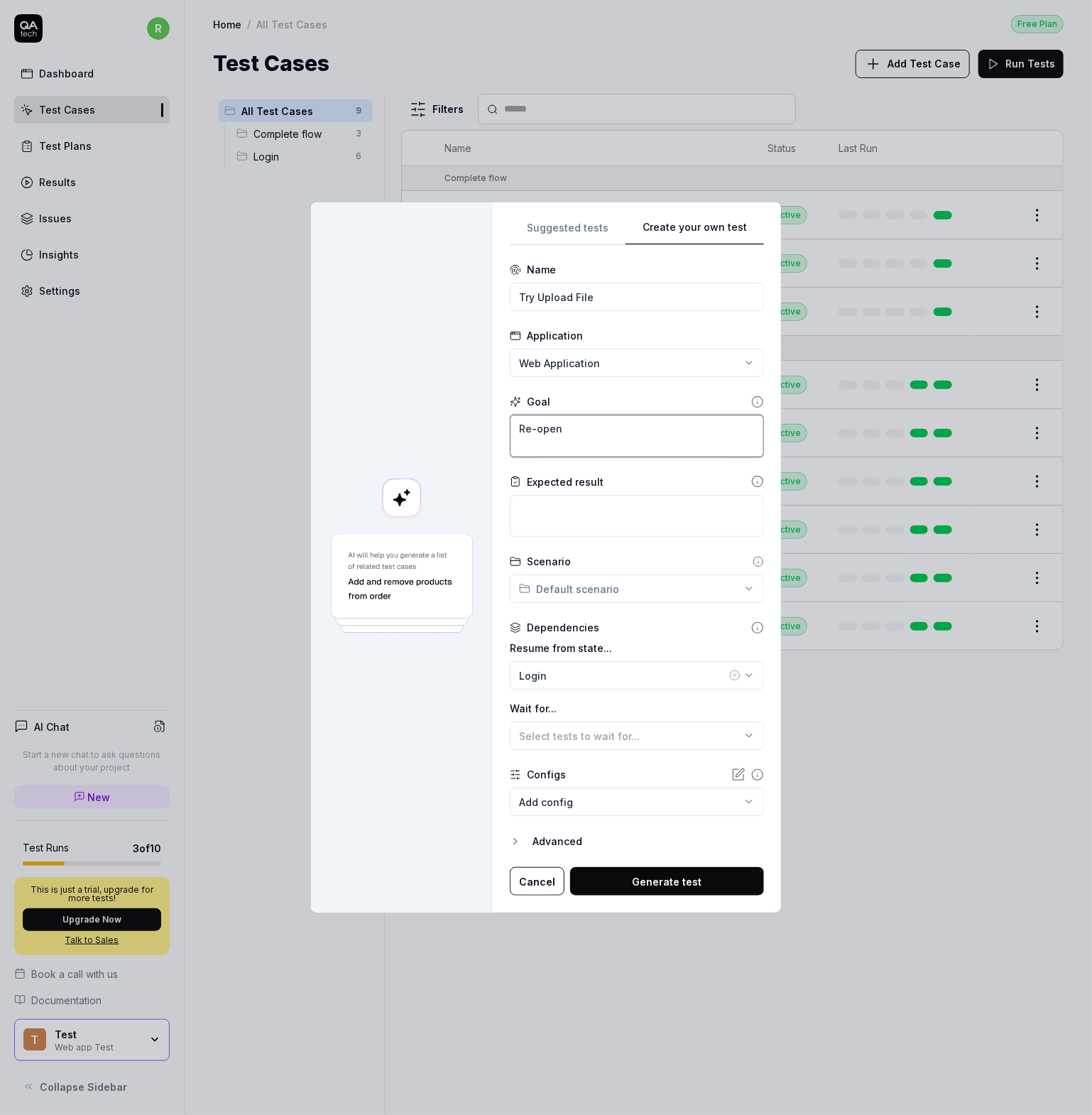
type textarea "Re-open"
type textarea "*"
type textarea "Re-open t"
type textarea "*"
type textarea "Re-open th"
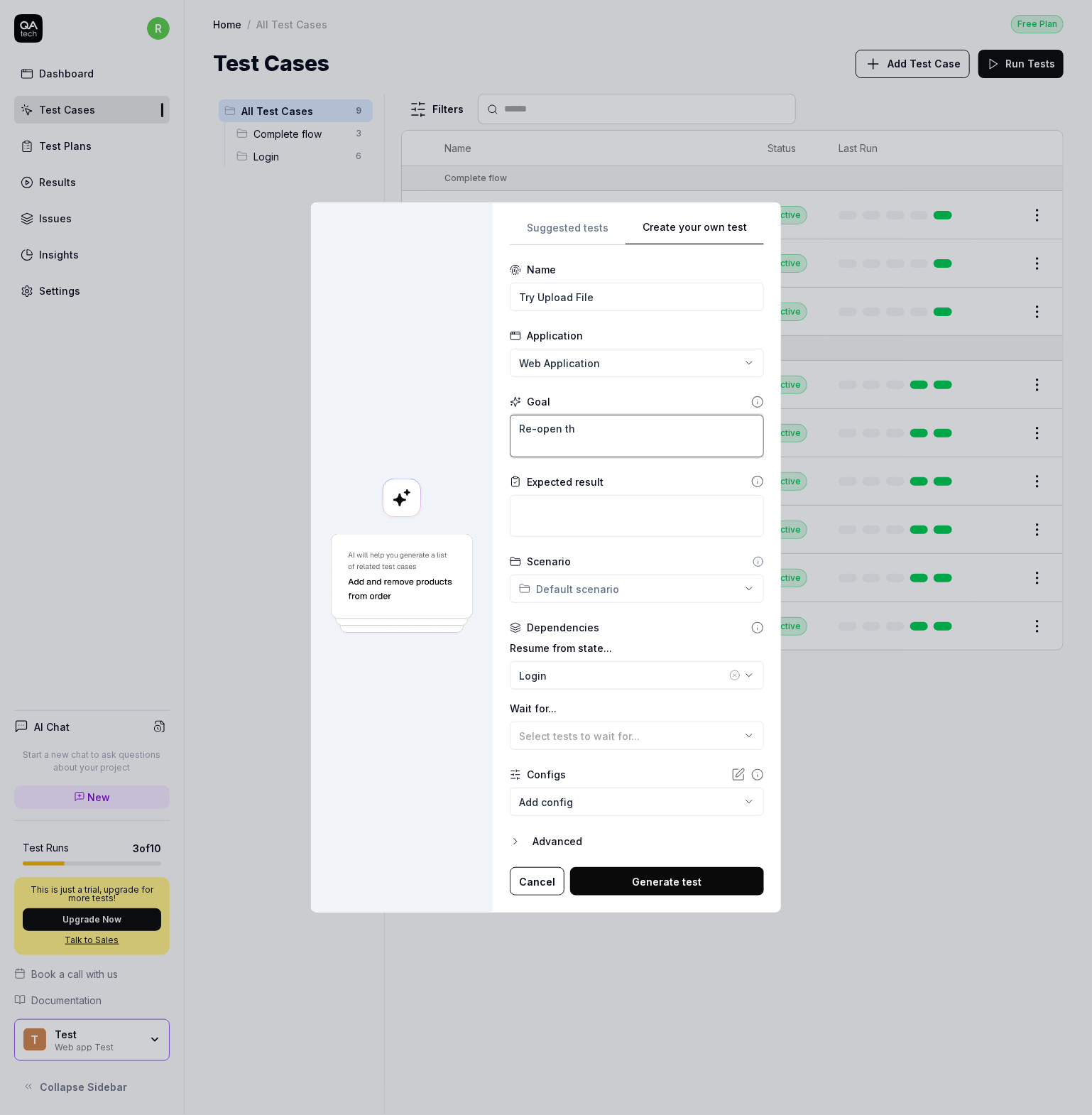
type textarea "*"
type textarea "Re-open the"
type textarea "*"
type textarea "Re-open the u"
type textarea "*"
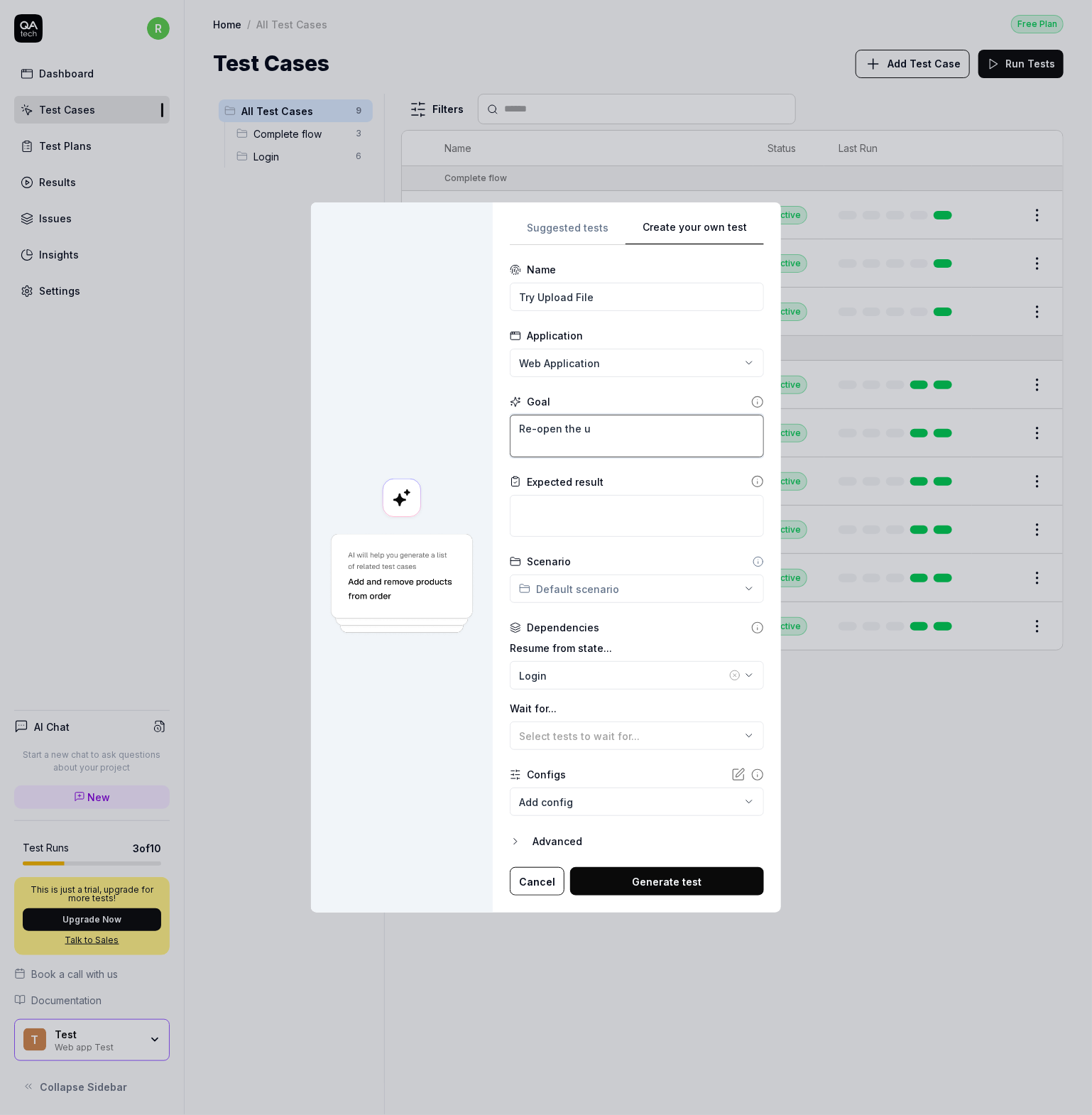
type textarea "Re-open the up"
type textarea "*"
type textarea "Re-open the upd"
type textarea "*"
type textarea "Re-open the upda"
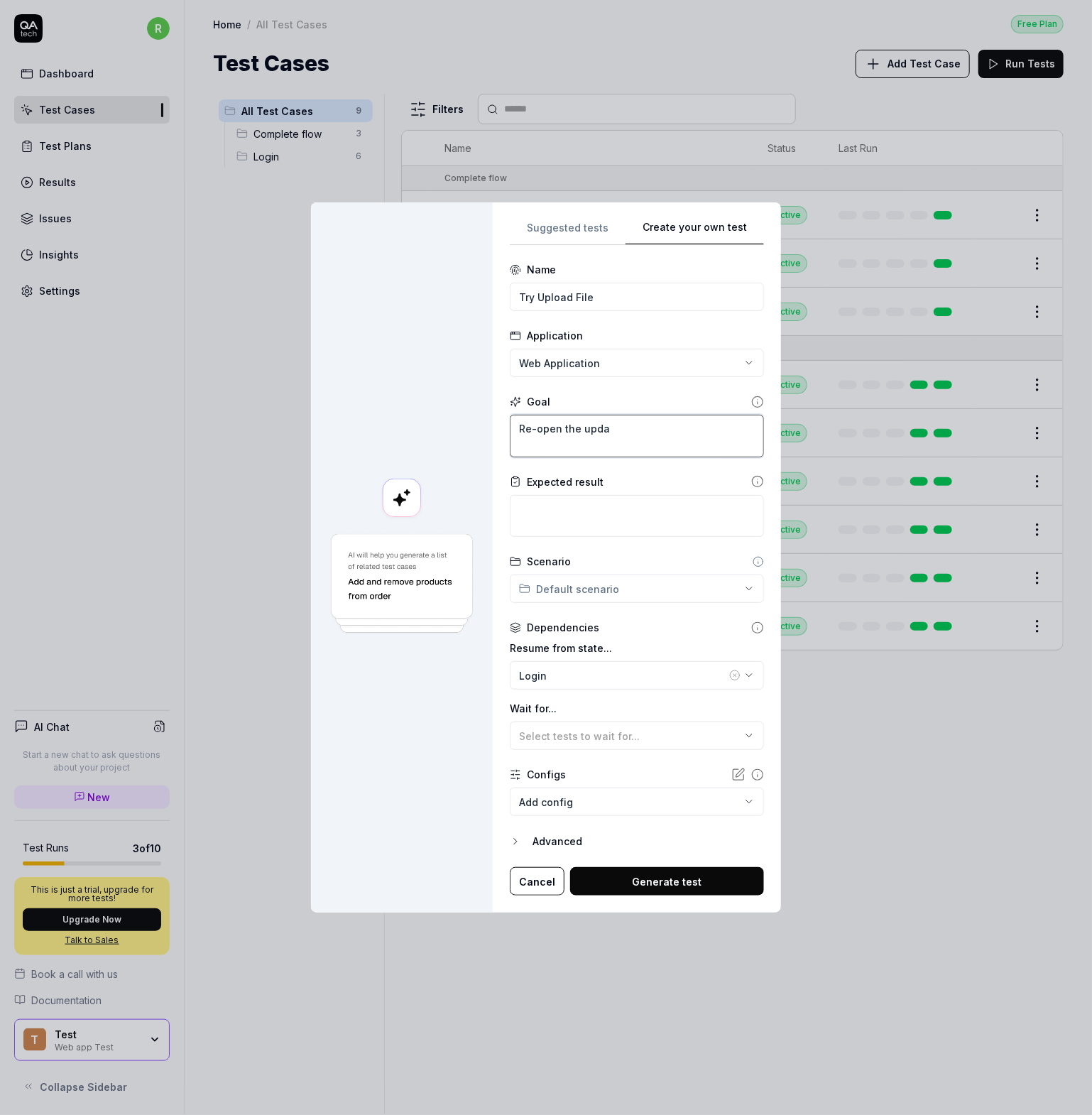
type textarea "*"
type textarea "Re-open the updat"
type textarea "*"
type textarea "Re-open the update"
type textarea "*"
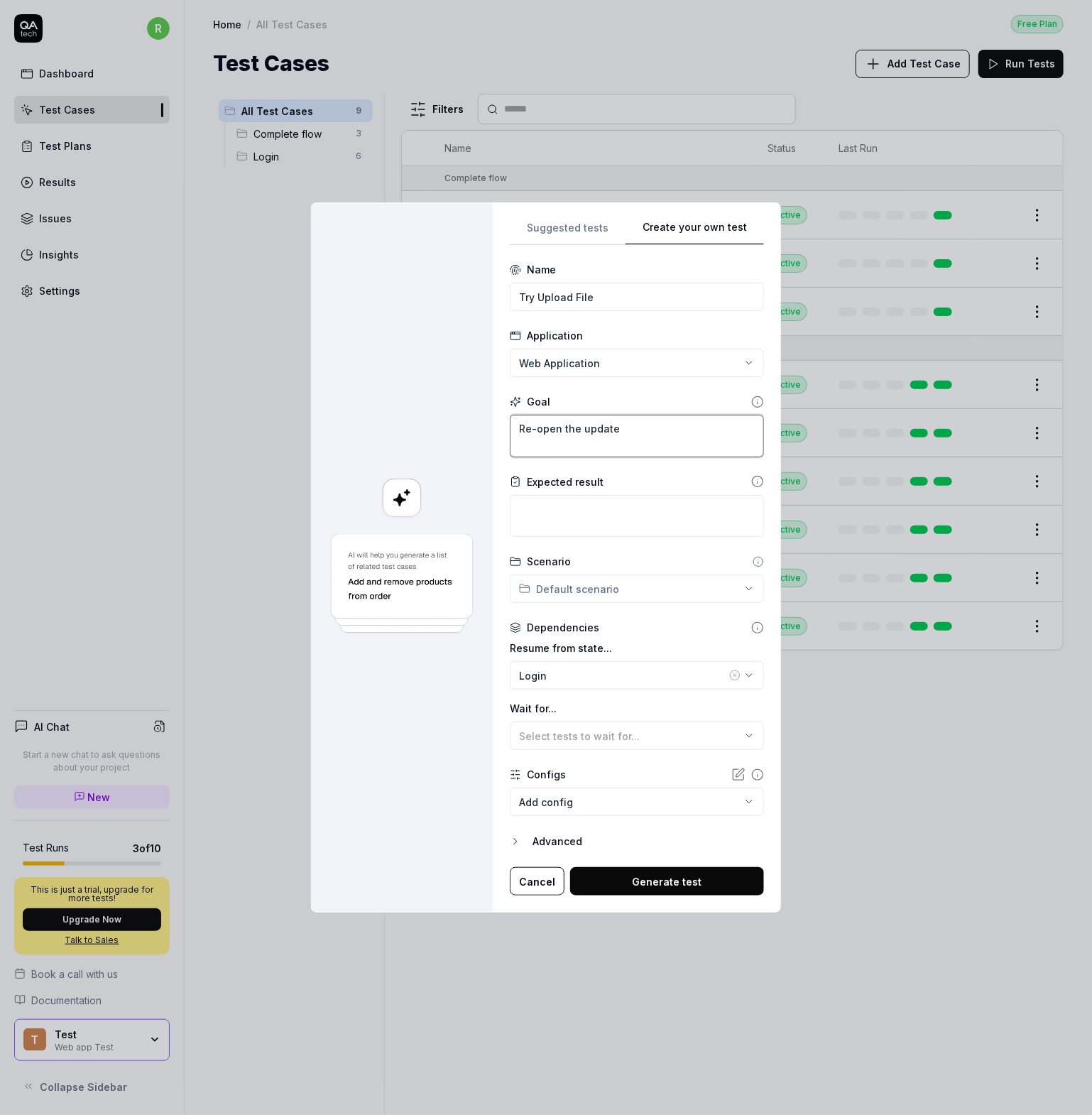
type textarea "Re-open the updated"
type textarea "*"
type textarea "Re-open the updated"
type textarea "*"
type textarea "Re-open the updated t"
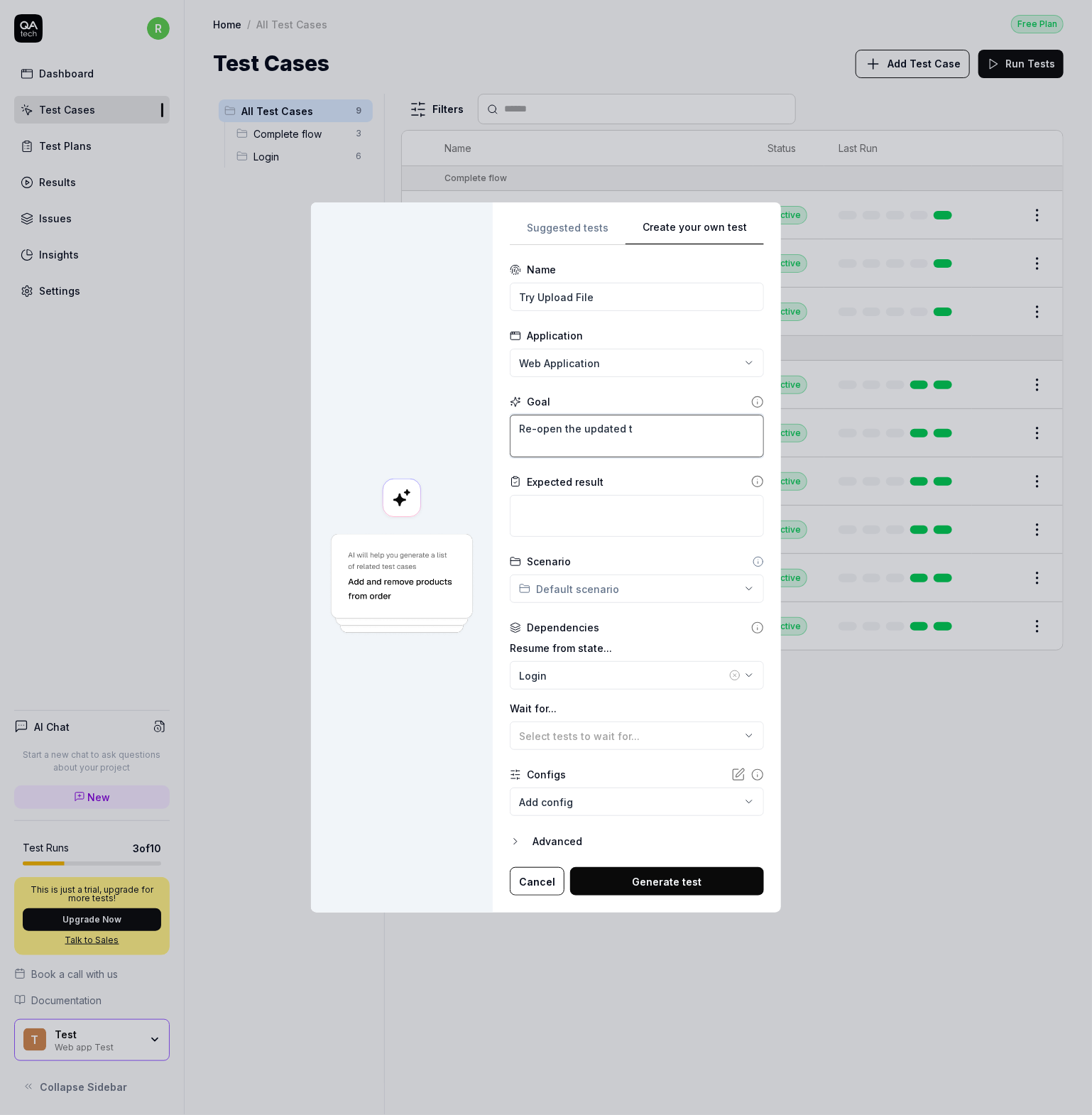
type textarea "*"
type textarea "Re-open the updated ti"
type textarea "*"
type textarea "Re-open the updated tic"
type textarea "*"
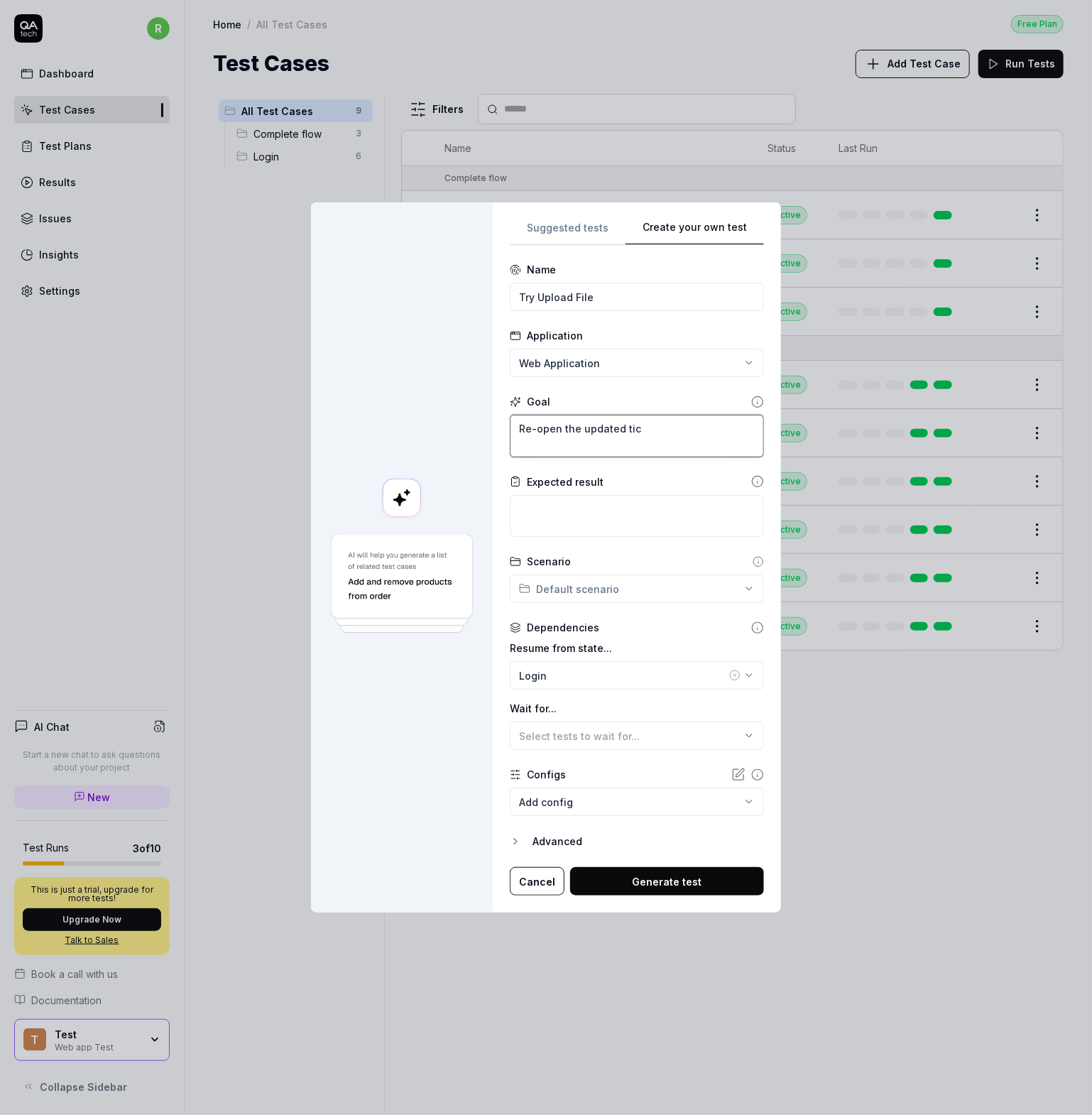
type textarea "Re-open the updated tick"
type textarea "*"
type textarea "Re-open the updated ticke"
type textarea "*"
type textarea "Re-open the updated ticket"
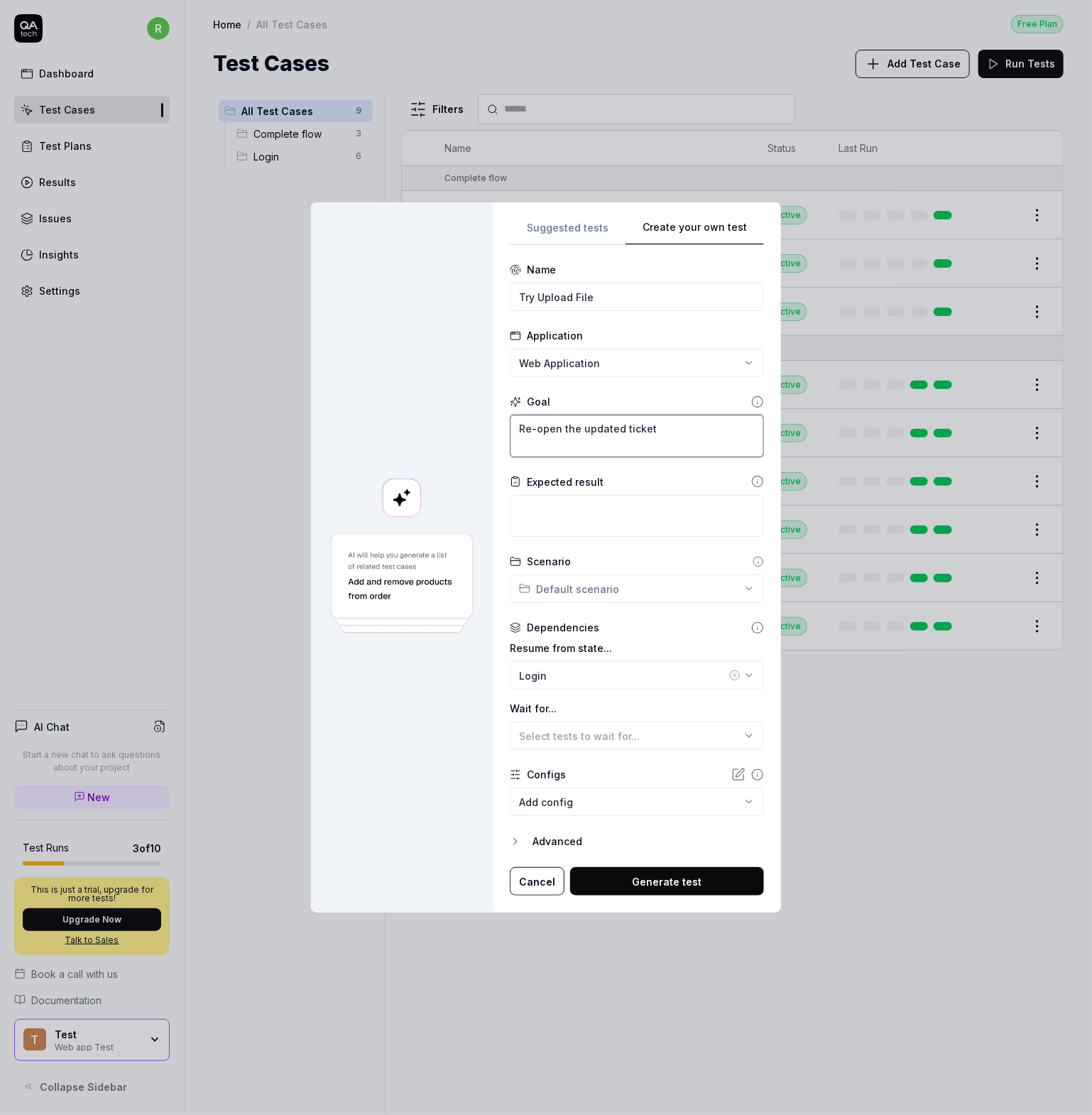
type textarea "*"
type textarea "Re-open the updated ticket a"
type textarea "*"
type textarea "Re-open the updated ticket an"
type textarea "*"
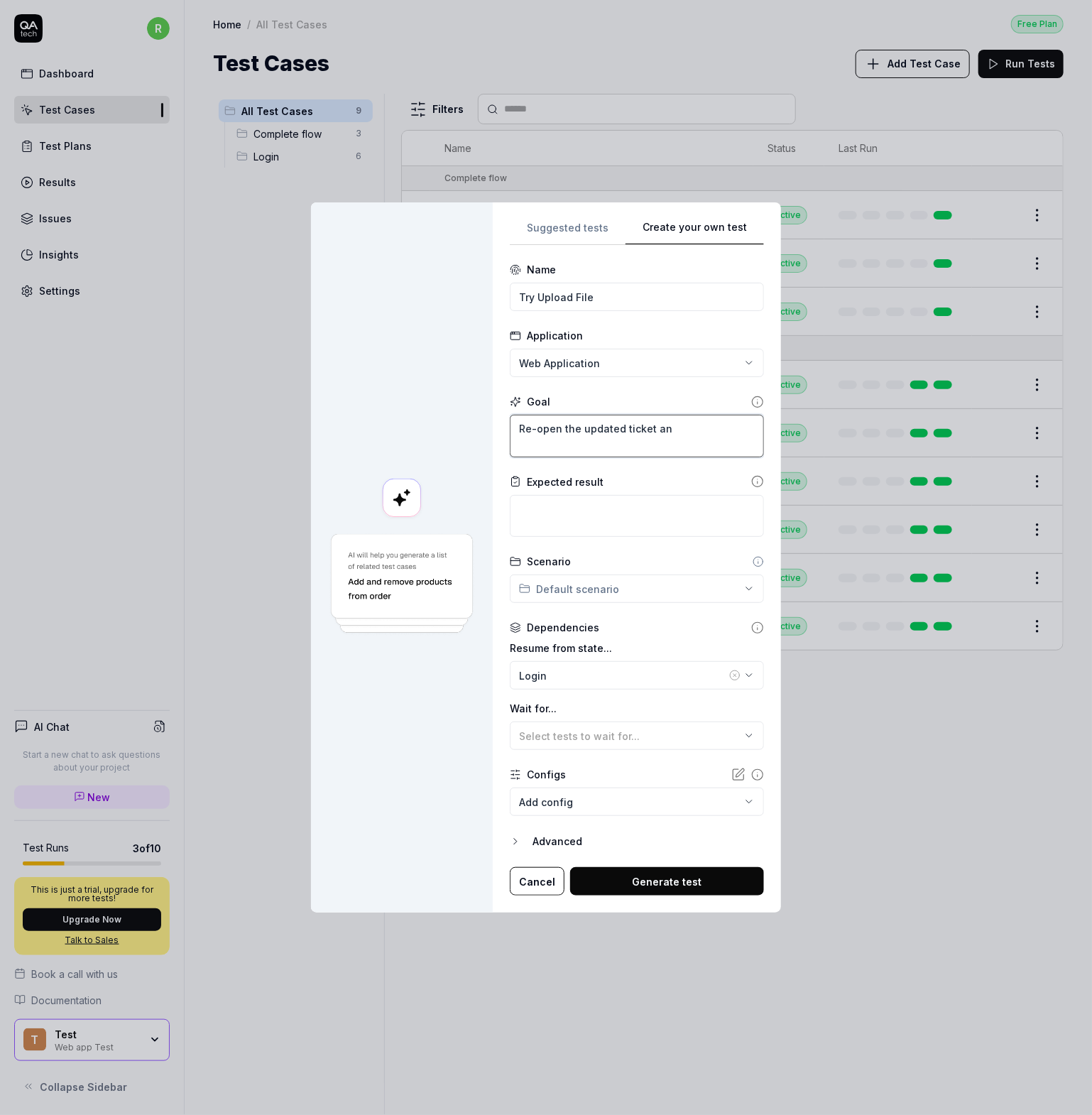
type textarea "Re-open the updated ticket and"
type textarea "*"
type textarea "Re-open the updated ticket and"
type textarea "*"
type textarea "Re-open the updated ticket and up"
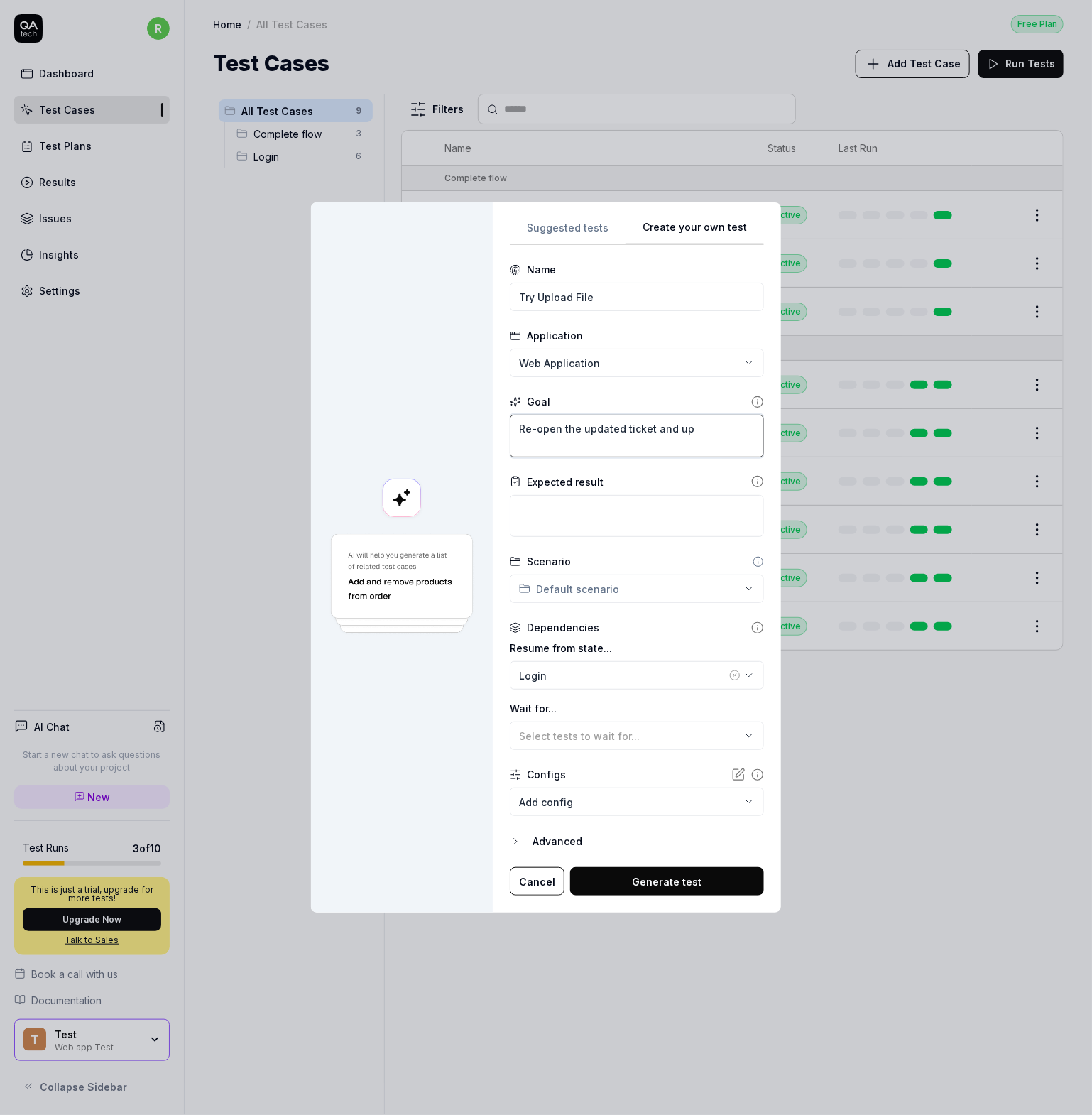
type textarea "*"
type textarea "Re-open the updated ticket and upo"
type textarea "*"
type textarea "Re-open the updated ticket and up"
type textarea "*"
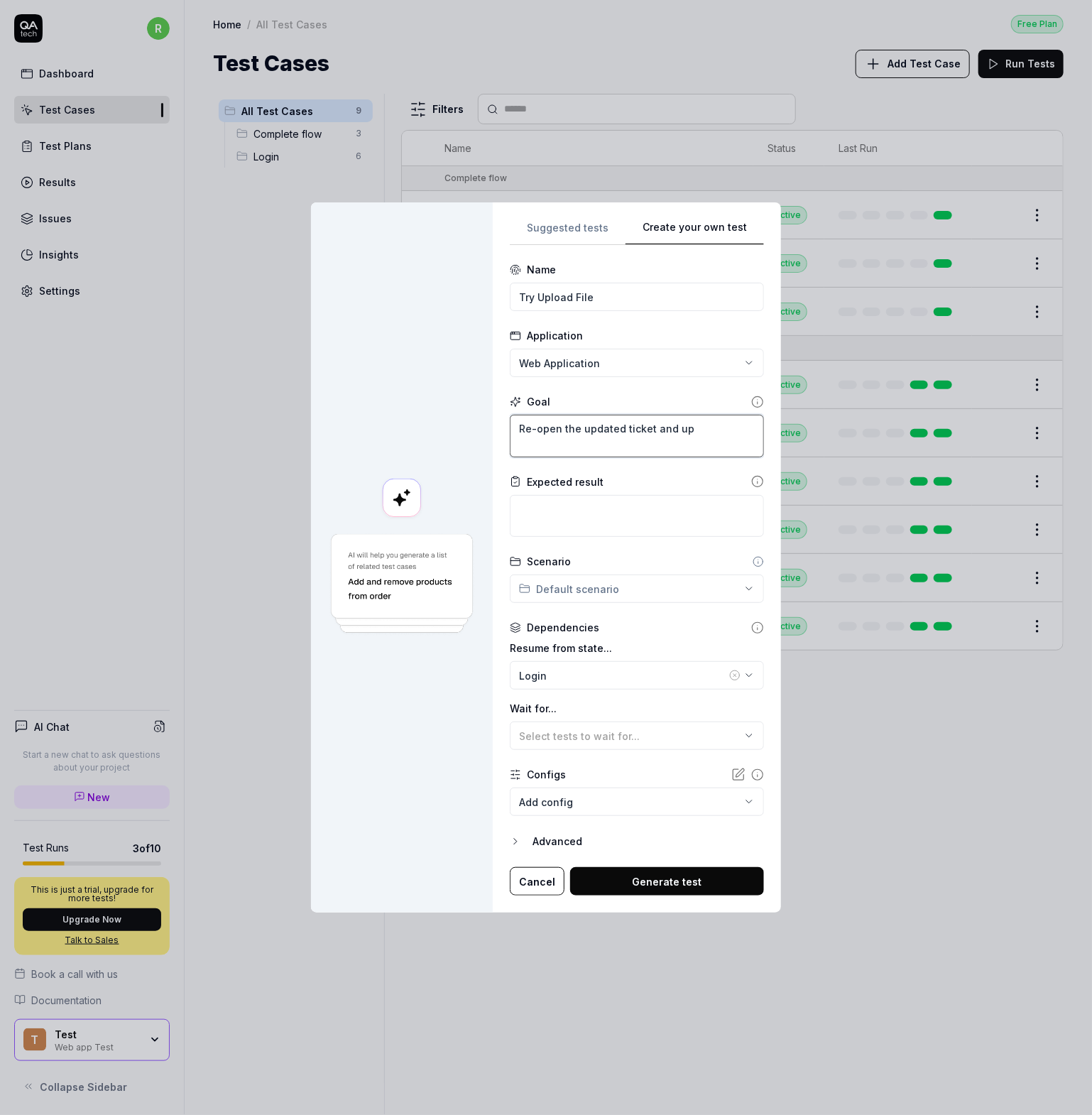
type textarea "Re-open the updated ticket and upl"
type textarea "*"
type textarea "Re-open the updated ticket and uplo"
type textarea "*"
type textarea "Re-open the updated ticket and uploa"
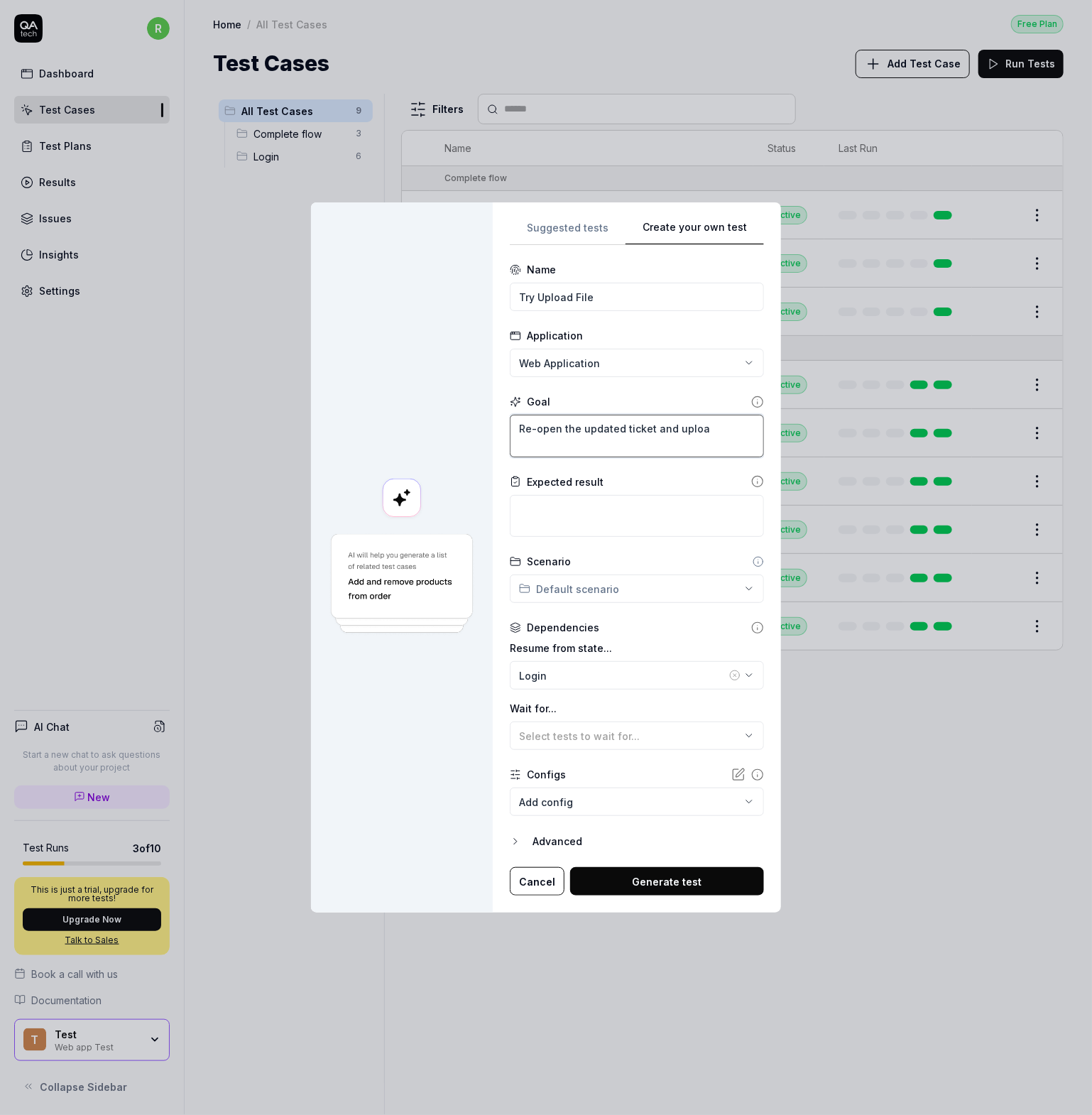
type textarea "*"
type textarea "Re-open the updated ticket and upload"
type textarea "*"
type textarea "Re-open the updated ticket and upload"
type textarea "*"
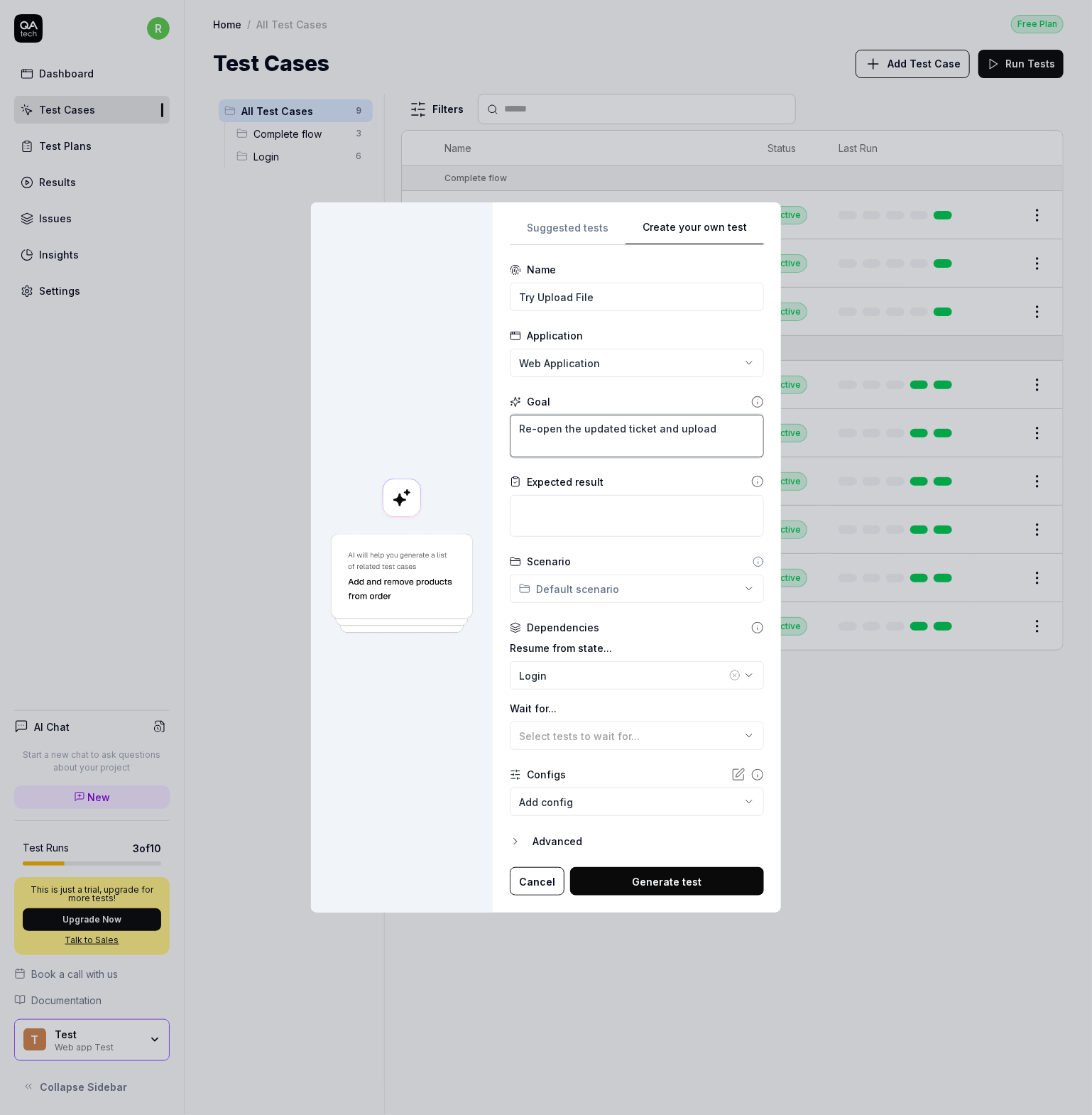
type textarea "Re-open the updated ticket and upload a"
type textarea "*"
type textarea "Re-open the updated ticket and upload a"
type textarea "*"
type textarea "Re-open the updated ticket and upload a t"
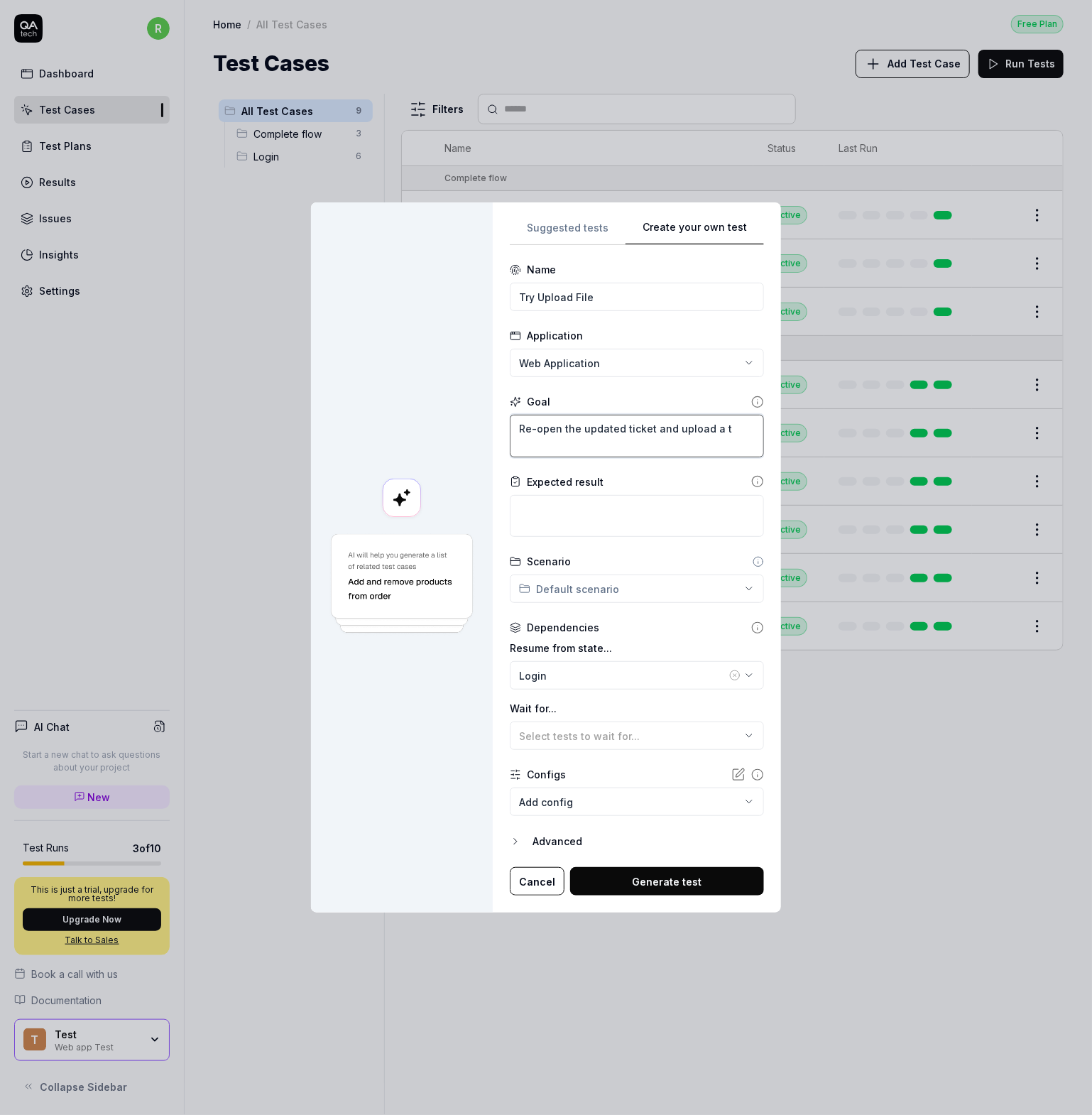
type textarea "*"
type textarea "Re-open the updated ticket and upload a tx"
type textarea "*"
type textarea "Re-open the updated ticket and upload a txt"
type textarea "*"
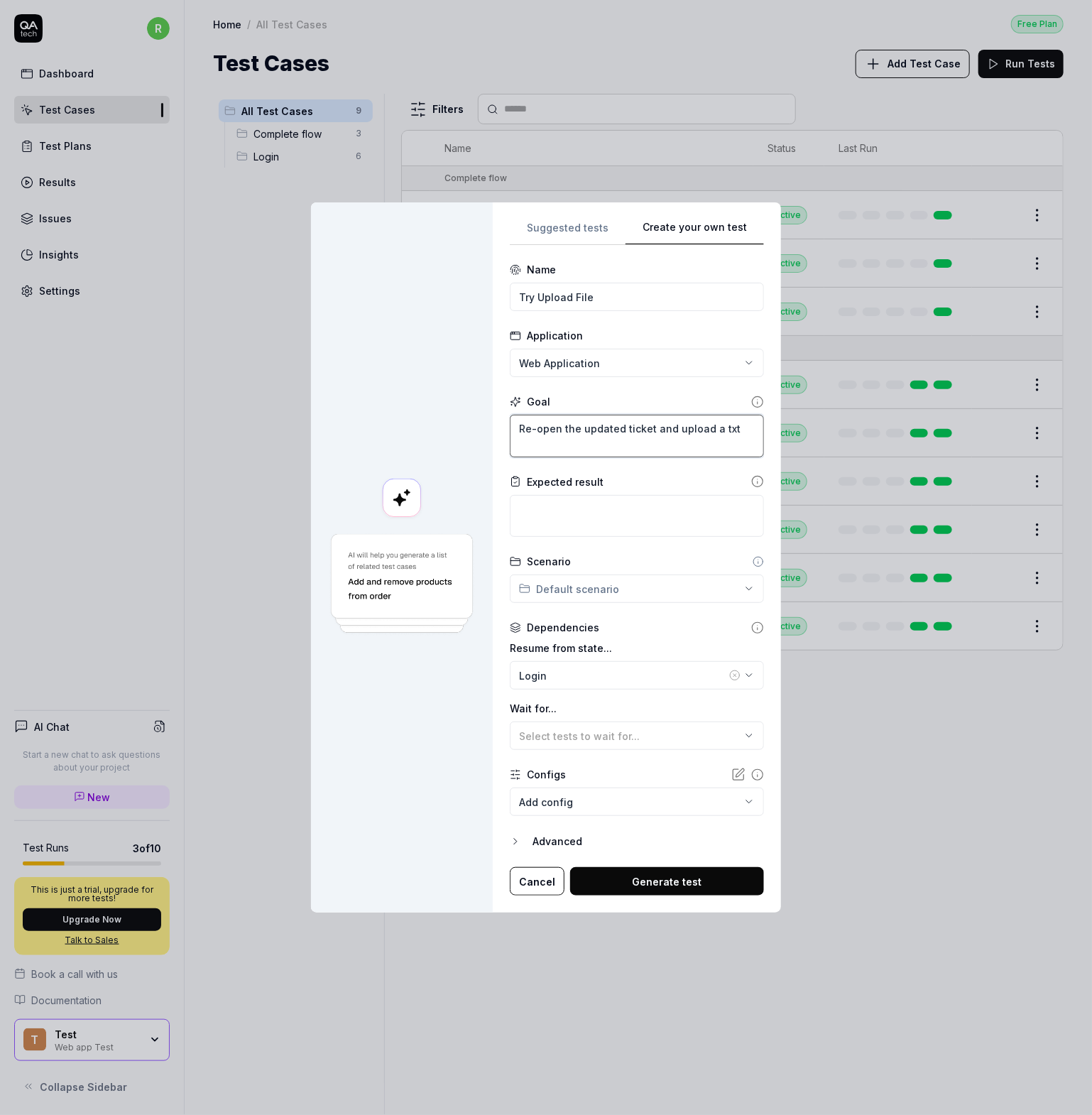
type textarea "Re-open the updated ticket and upload a txt d"
type textarea "*"
type textarea "Re-open the updated ticket and upload a txt do"
type textarea "*"
type textarea "Re-open the updated ticket and upload a txt dop"
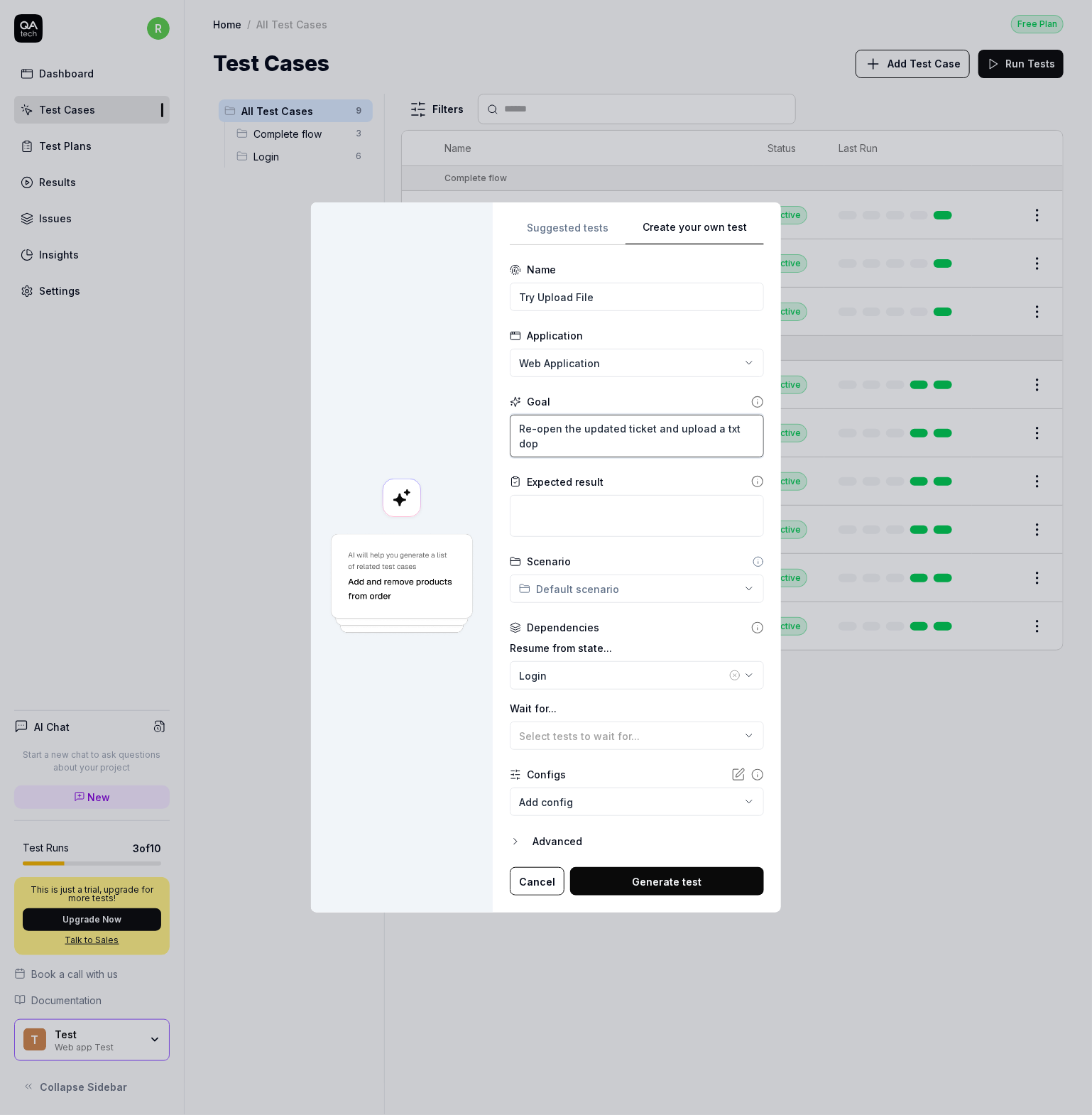
type textarea "*"
type textarea "Re-open the updated ticket and upload a txt do"
type textarea "*"
type textarea "Re-open the updated ticket and upload a txt doc"
type textarea "*"
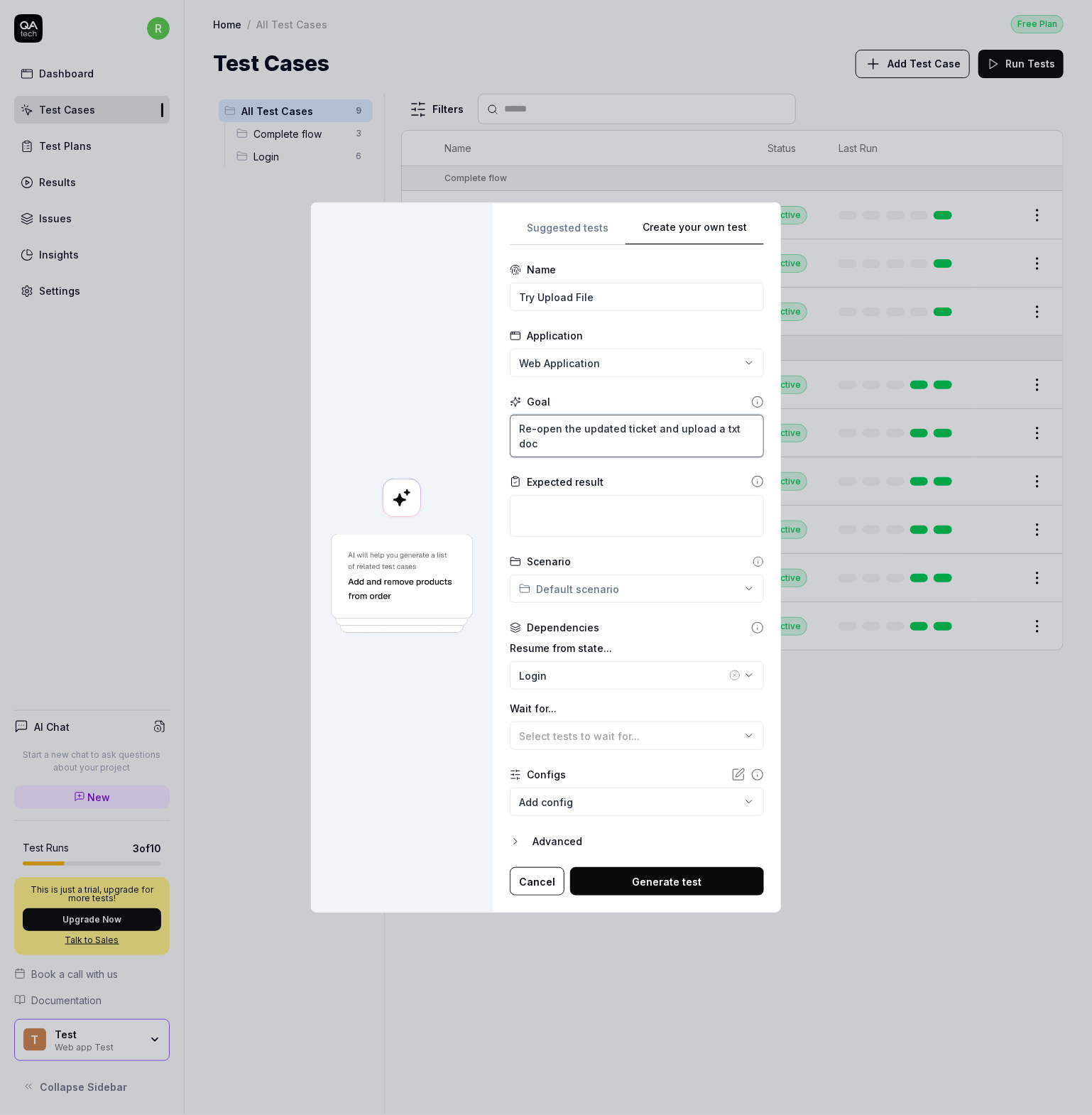
type textarea "Re-open the updated ticket and upload a txt docu"
type textarea "*"
type textarea "Re-open the updated ticket and upload a txt docum"
type textarea "*"
type textarea "Re-open the updated ticket and upload a txt docume"
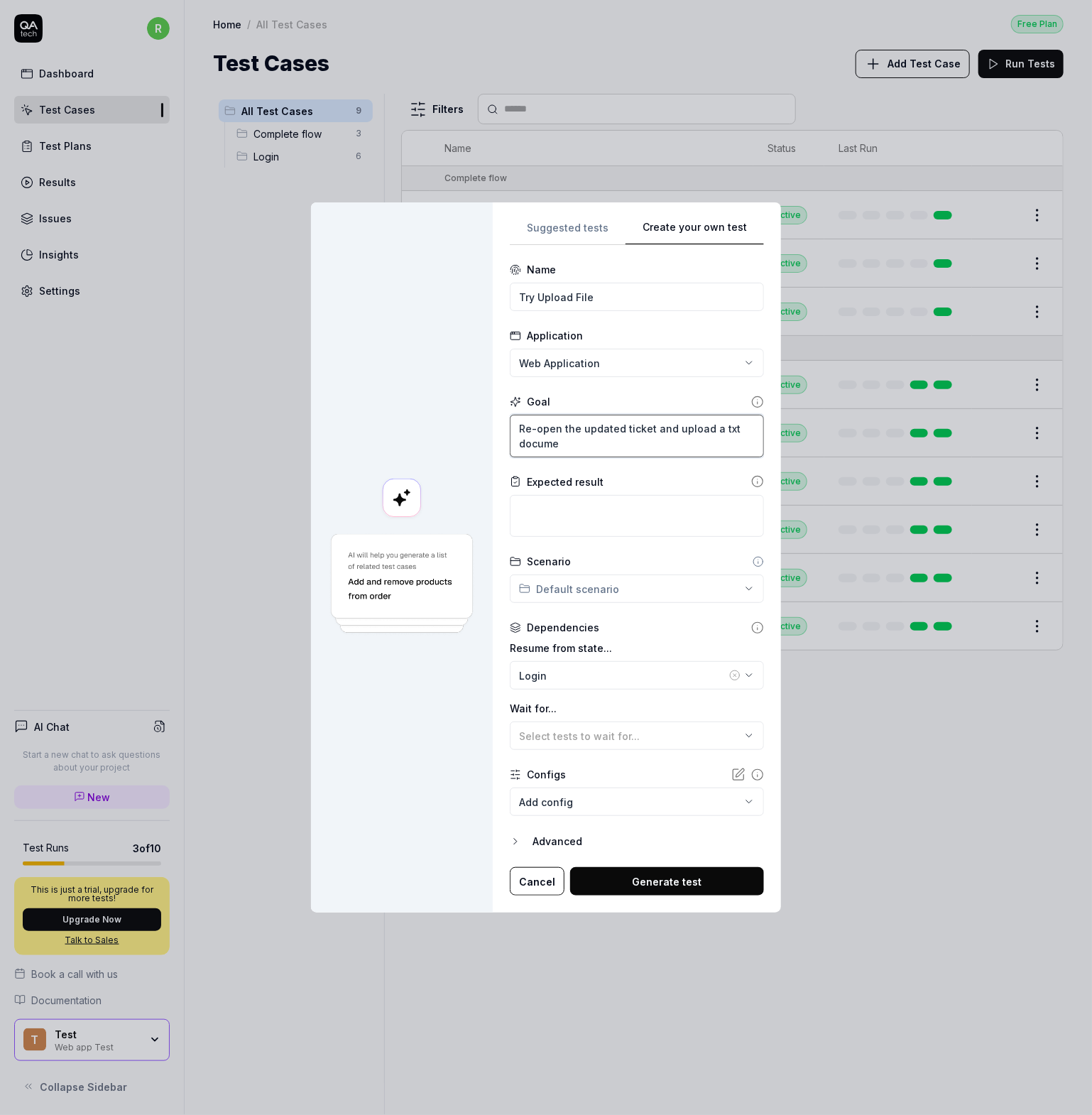
type textarea "*"
type textarea "Re-open the updated ticket and upload a txt documen"
type textarea "*"
type textarea "Re-open the updated ticket and upload a txt document"
type textarea "*"
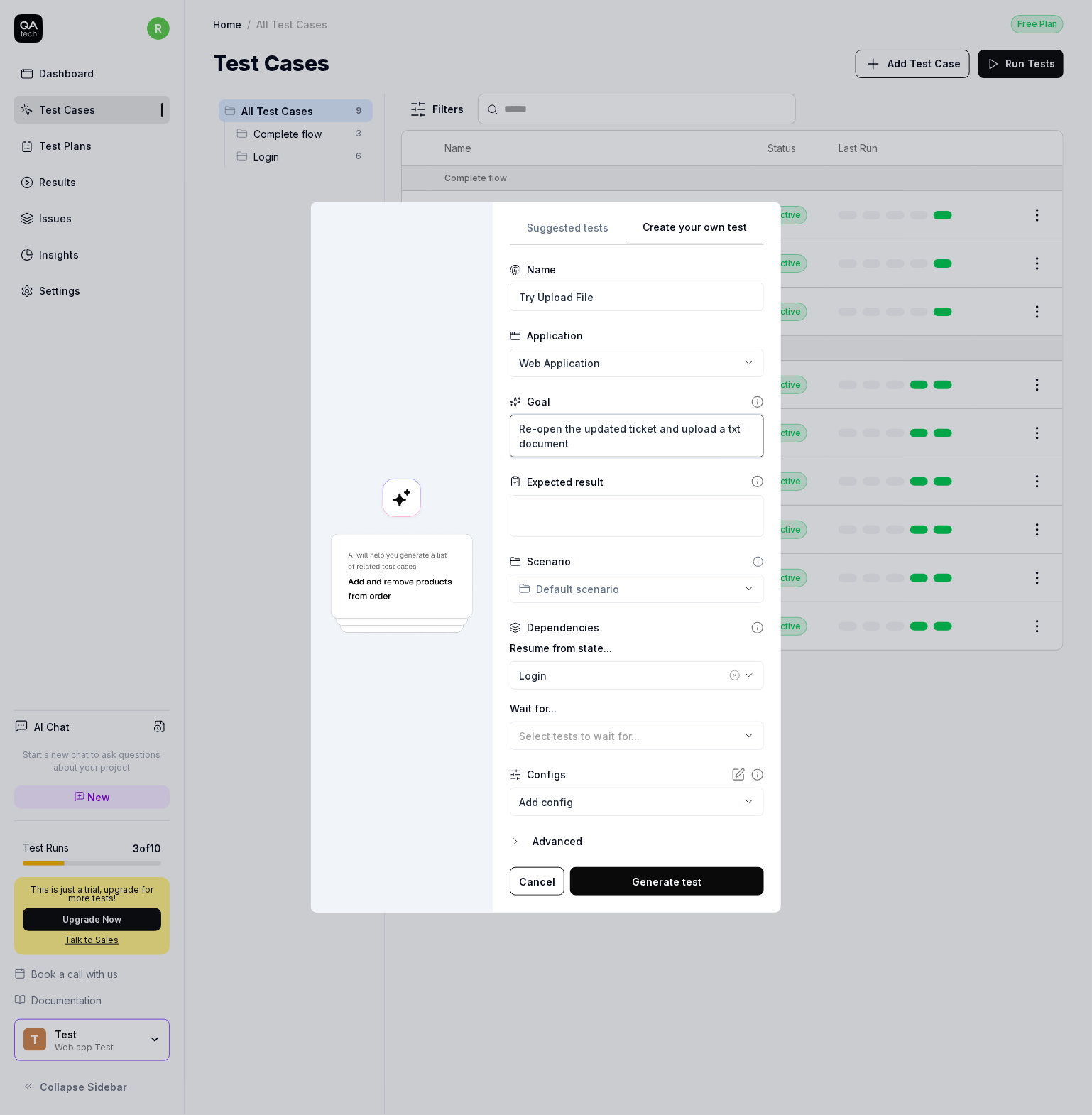
type textarea "Re-open the updated ticket and upload a txt document"
type textarea "*"
type textarea "Re-open the updated ticket and upload a txt document t"
type textarea "*"
type textarea "Re-open the updated ticket and upload a txt document th"
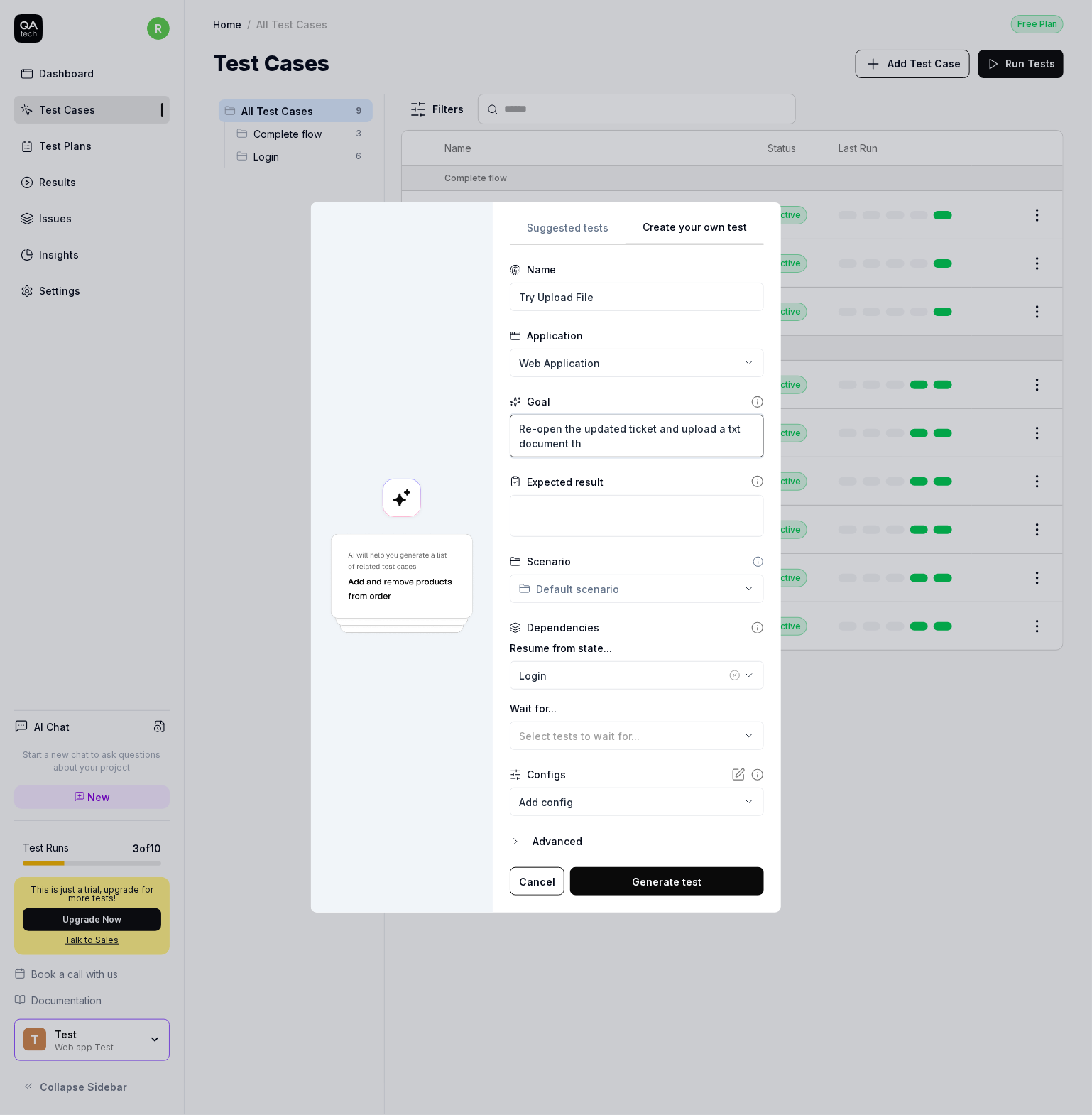
type textarea "*"
type textarea "Re-open the updated ticket and upload a txt document tha"
type textarea "*"
type textarea "Re-open the updated ticket and upload a txt document that"
type textarea "*"
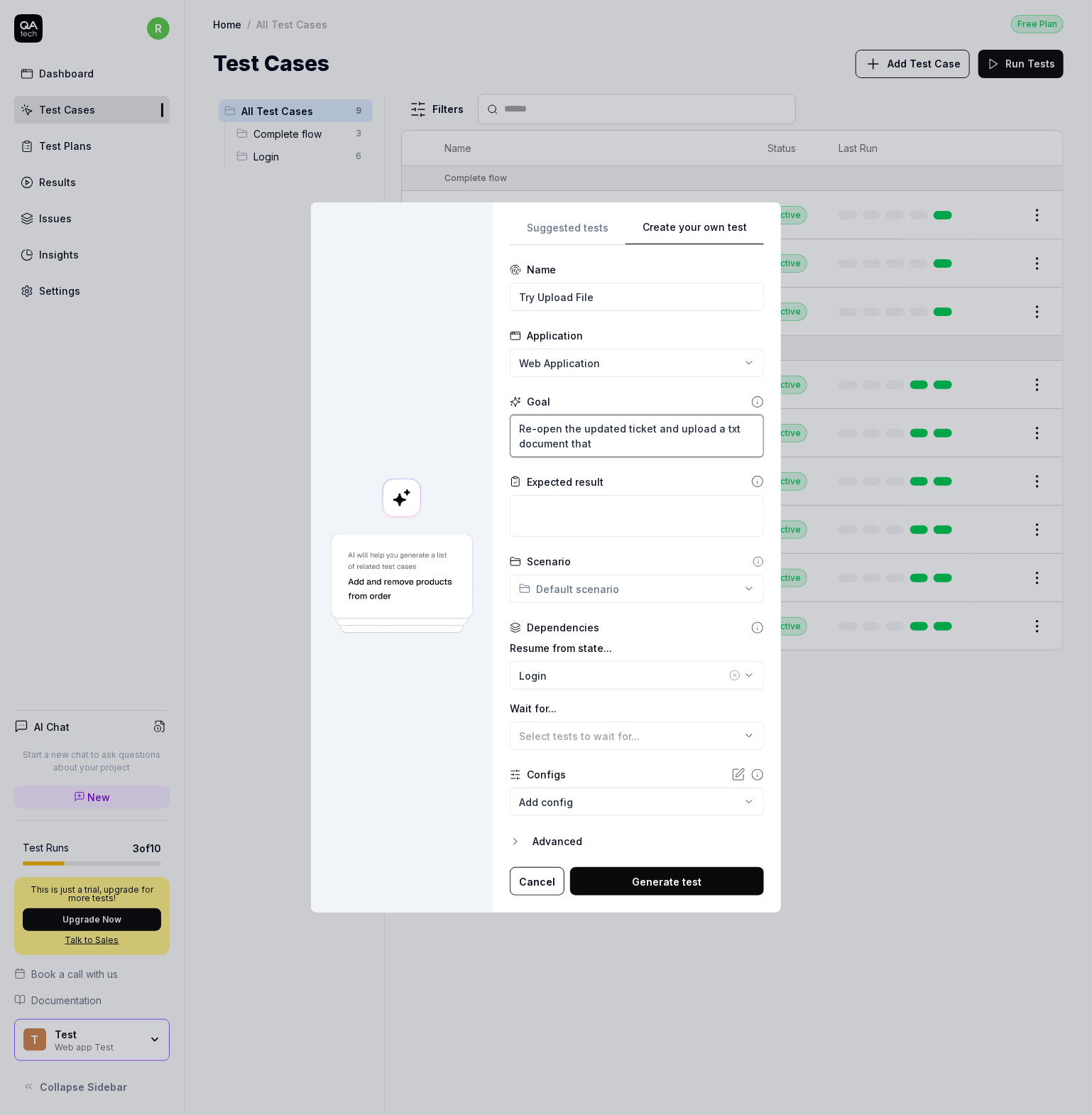
type textarea "Re-open the updated ticket and upload a txt document that"
type textarea "*"
type textarea "Re-open the updated ticket and upload a txt document that i"
type textarea "*"
type textarea "Re-open the updated ticket and upload a txt document that is"
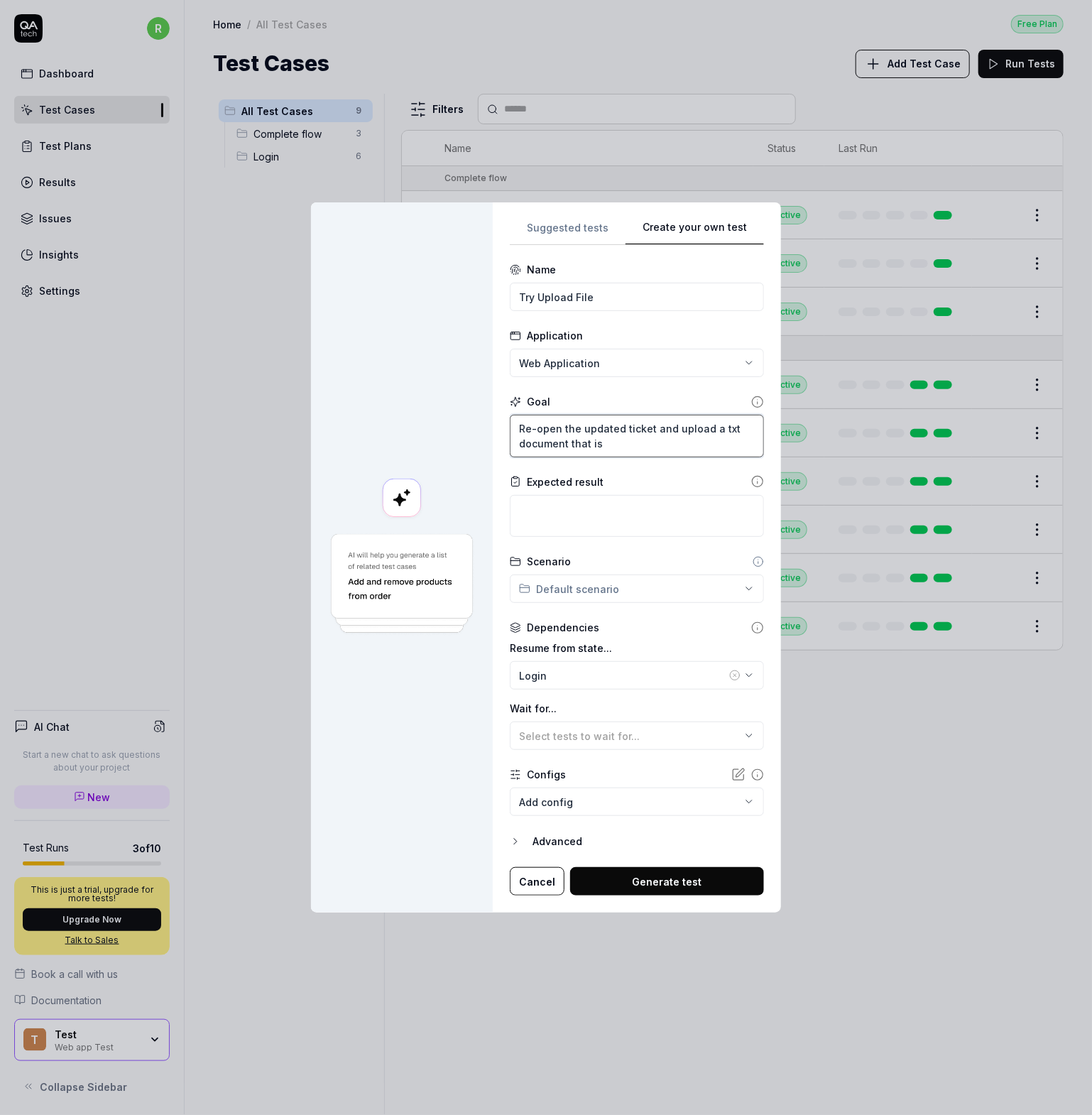
type textarea "*"
type textarea "Re-open the updated ticket and upload a txt document that is"
type textarea "*"
type textarea "Re-open the updated ticket and upload a txt document that is e"
type textarea "*"
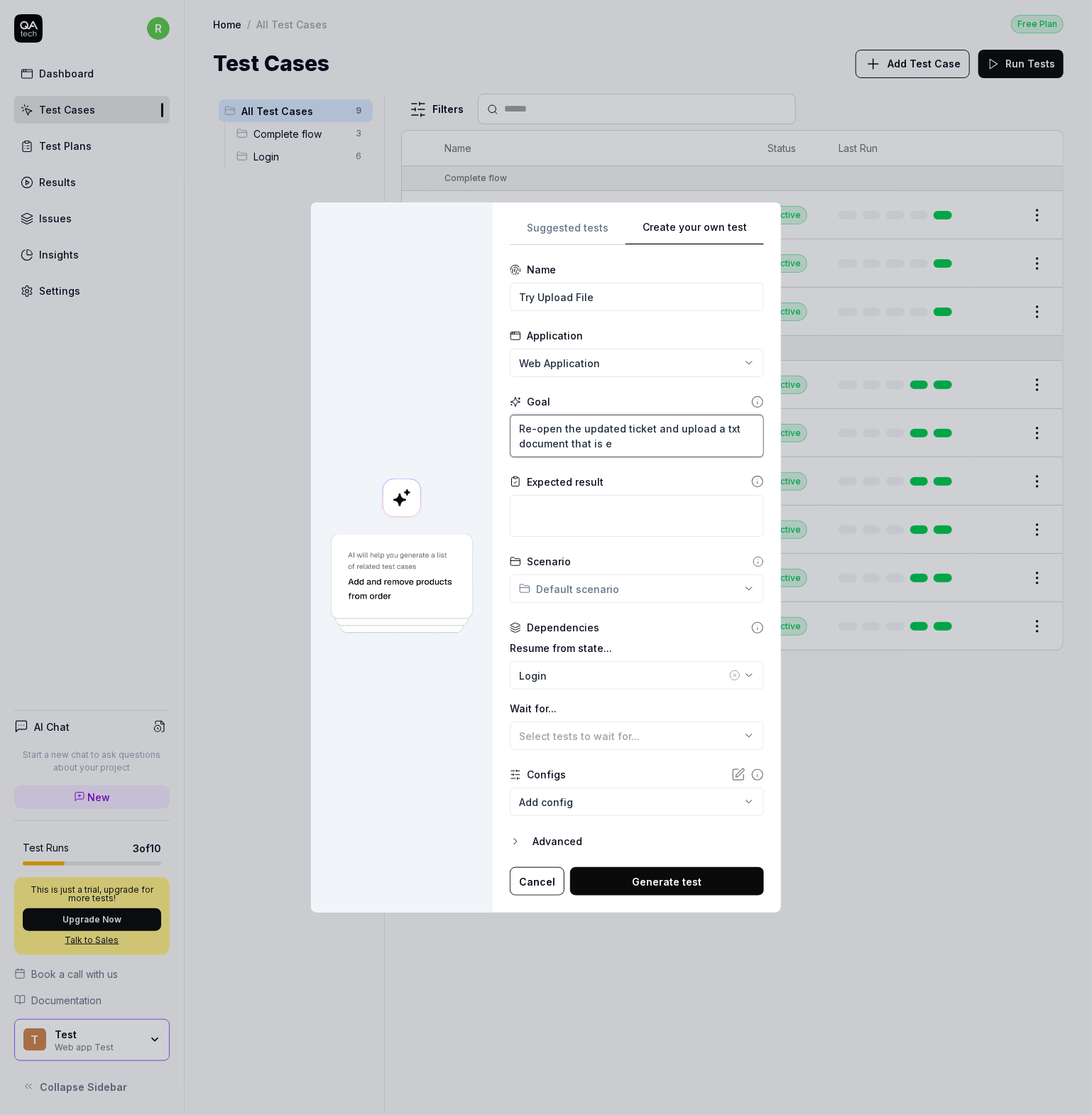
type textarea "Re-open the updated ticket and upload a txt document that is em"
type textarea "*"
type textarea "Re-open the updated ticket and upload a txt document that is emt"
type textarea "*"
type textarea "Re-open the updated ticket and upload a txt document that is emty"
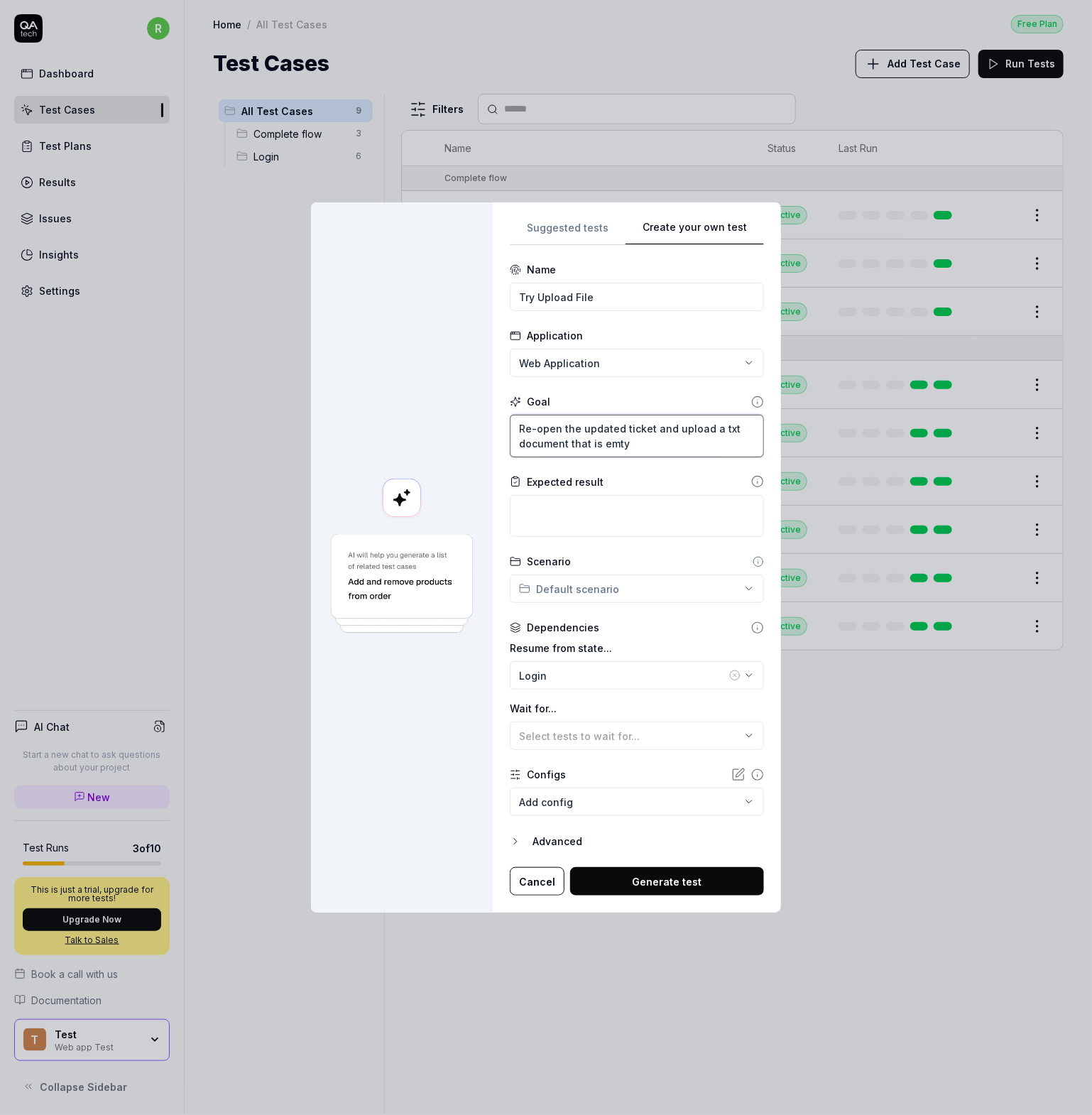
type textarea "*"
type textarea "Re-open the updated ticket and upload a txt document that is emty"
type textarea "*"
type textarea "Re-open the updated ticket and upload a txt document that is emty"
type textarea "*"
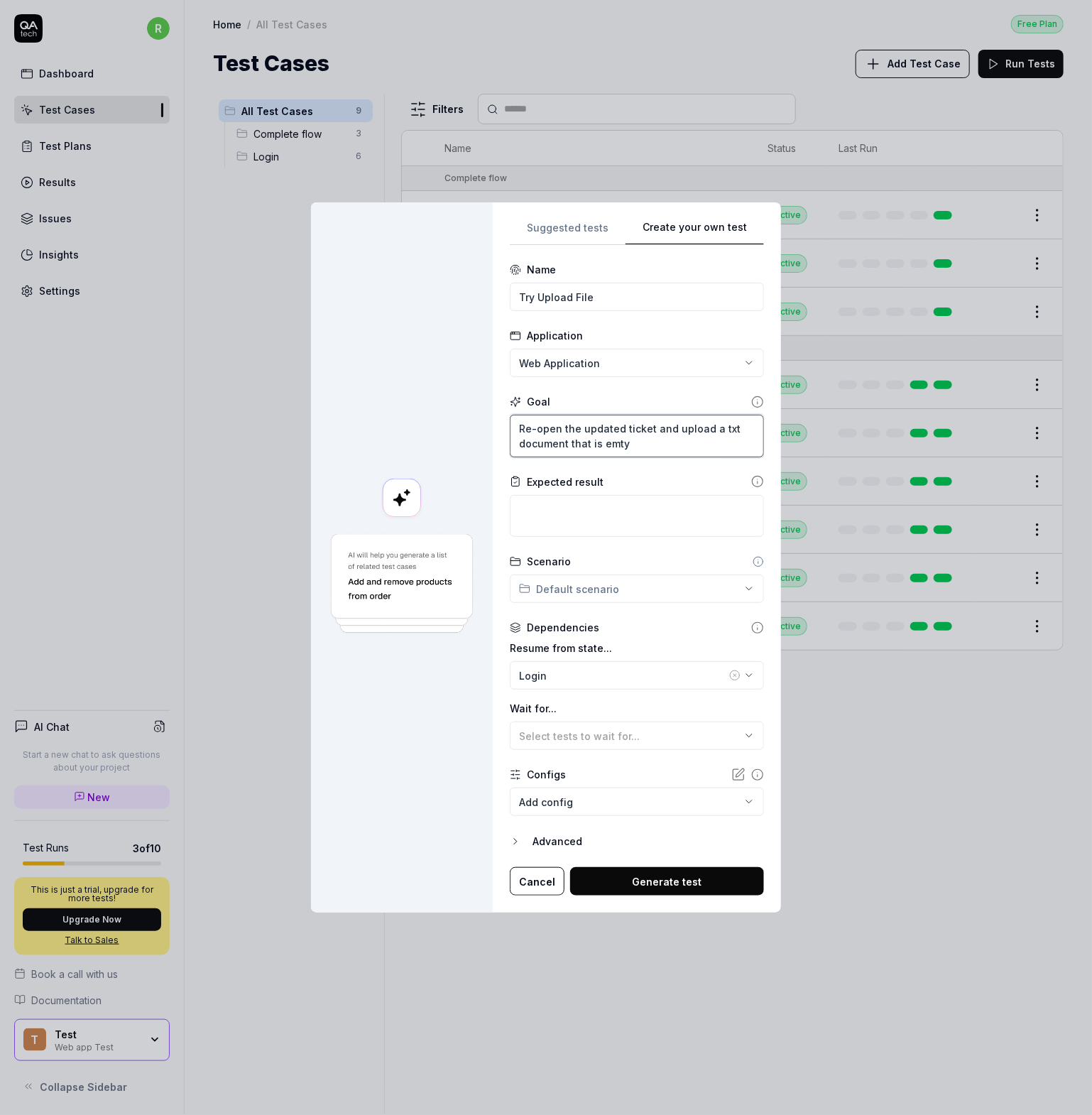
type textarea "Re-open the updated ticket and upload a txt document that is emt"
type textarea "*"
type textarea "Re-open the updated ticket and upload a txt document that is em"
type textarea "*"
type textarea "Re-open the updated ticket and upload a txt document that is emp"
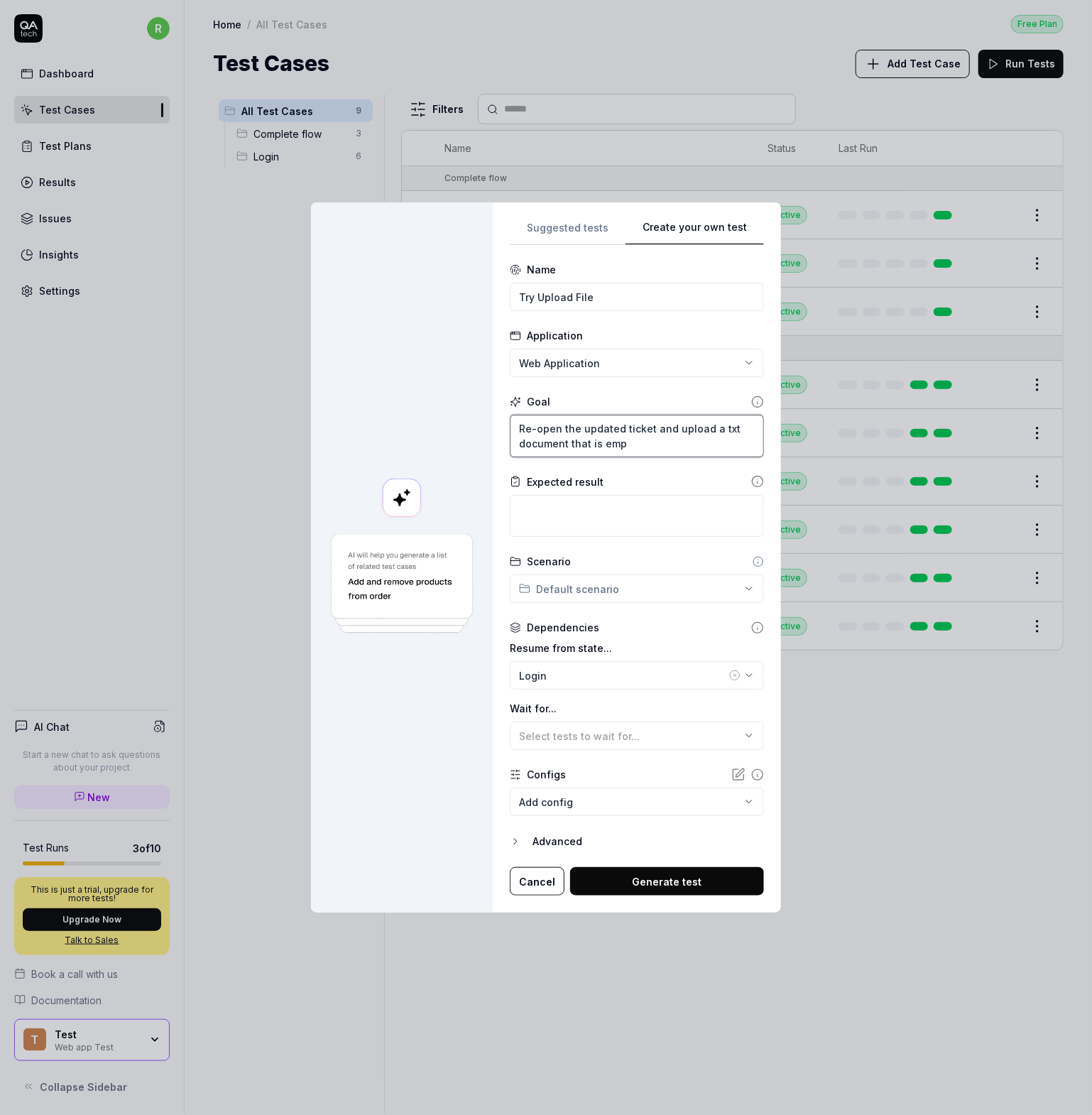
type textarea "*"
type textarea "Re-open the updated ticket and upload a txt document that is empt"
type textarea "*"
type textarea "Re-open the updated ticket and upload a txt document that is empty"
type textarea "*"
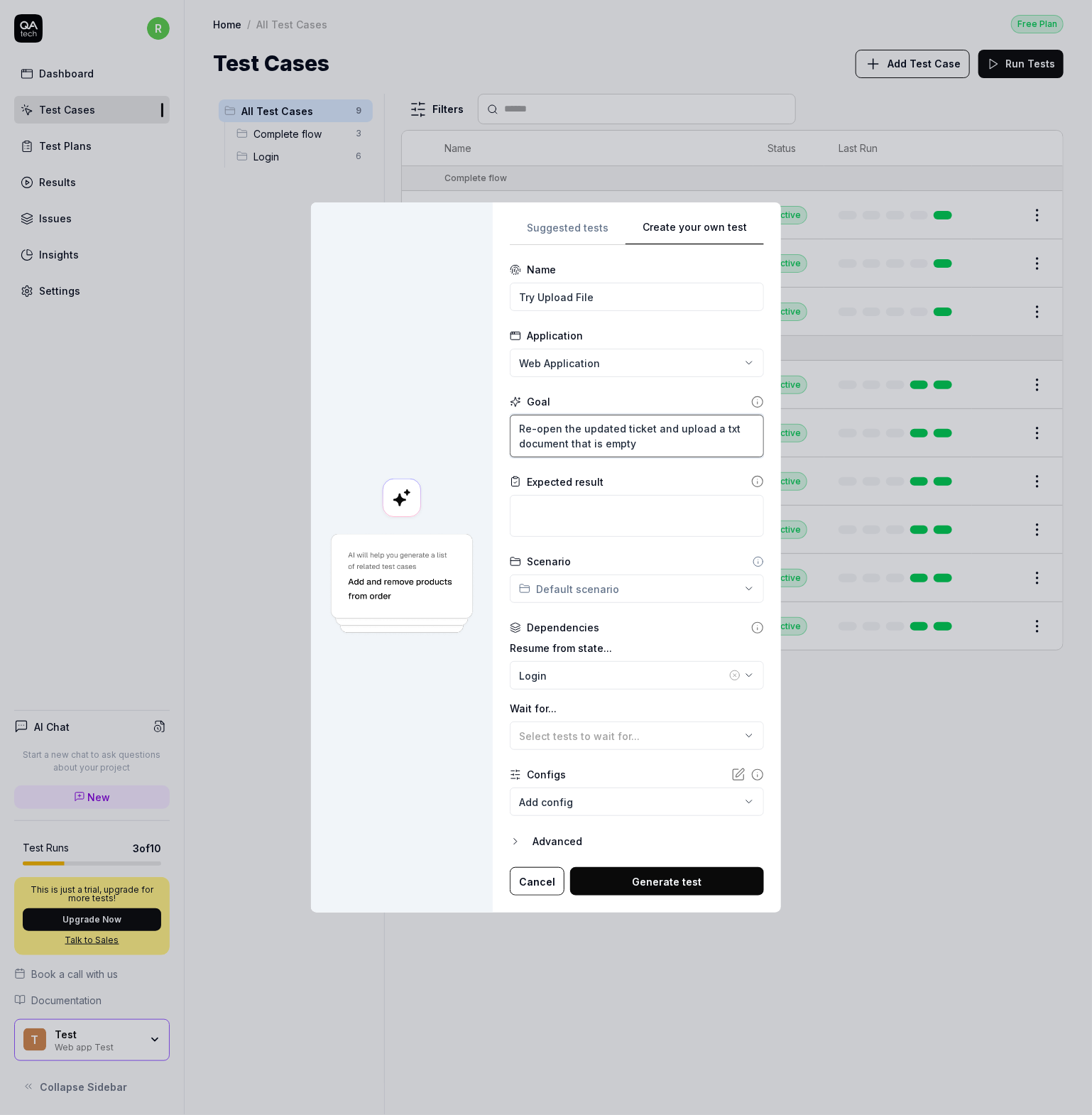
type textarea "Re-open the updated ticket and upload a txt document that is empty"
type textarea "*"
type textarea "Re-open the updated ticket and upload a txt document that is empty t"
type textarea "*"
type textarea "Re-open the updated ticket and upload a txt document that is empty to"
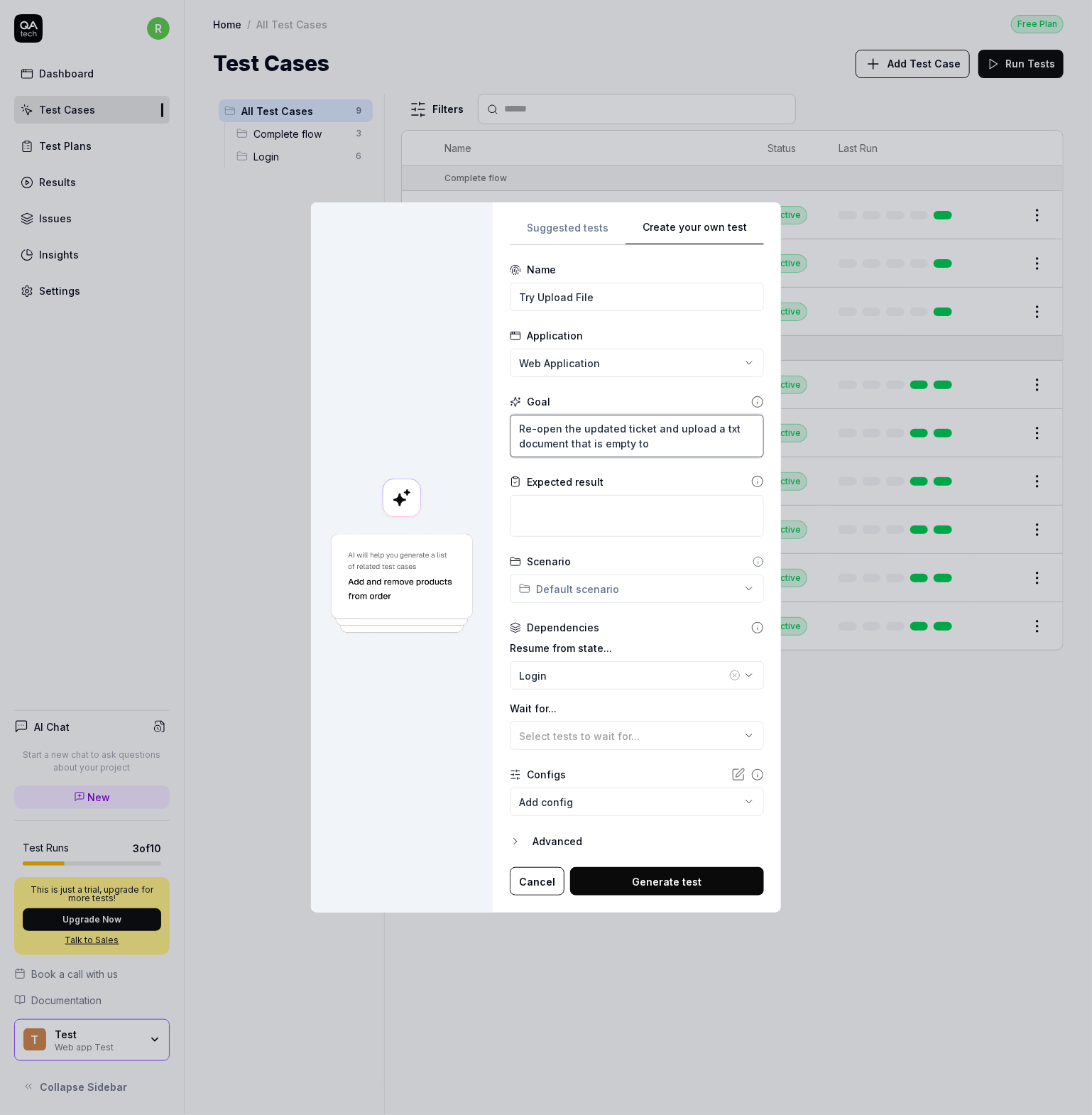
type textarea "*"
type textarea "Re-open the updated ticket and upload a txt document that is empty to"
type textarea "*"
type textarea "Re-open the updated ticket and upload a txt document that is empty to t"
type textarea "*"
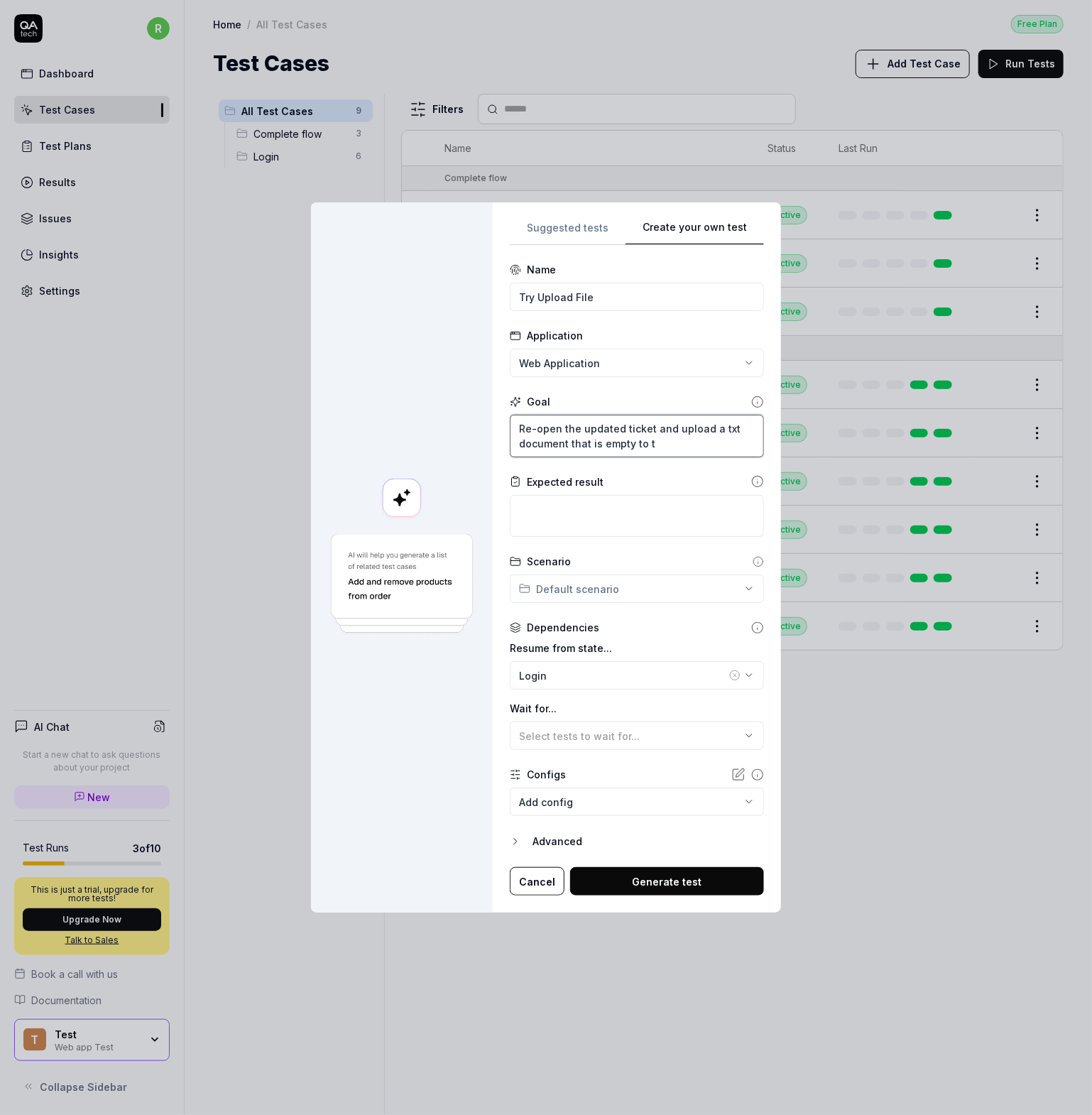
type textarea "Re-open the updated ticket and upload a txt document that is empty to te"
type textarea "*"
type textarea "Re-open the updated ticket and upload a txt document that is empty to tes"
type textarea "*"
type textarea "Re-open the updated ticket and upload a txt document that is empty to test"
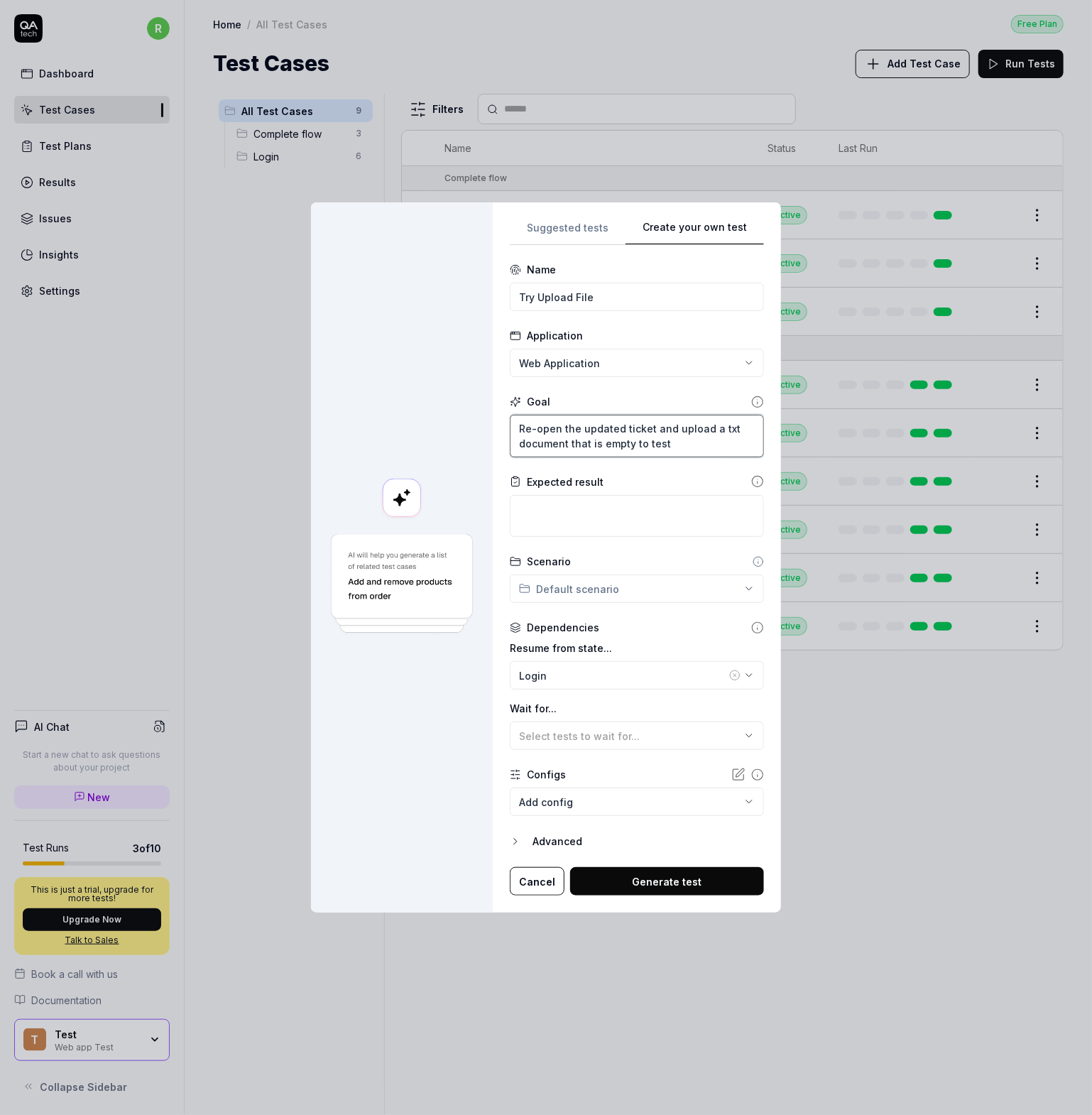
type textarea "*"
type textarea "Re-open the updated ticket and upload a txt document that is empty to test"
type textarea "*"
type textarea "Re-open the updated ticket and upload a txt document that is empty to test o"
type textarea "*"
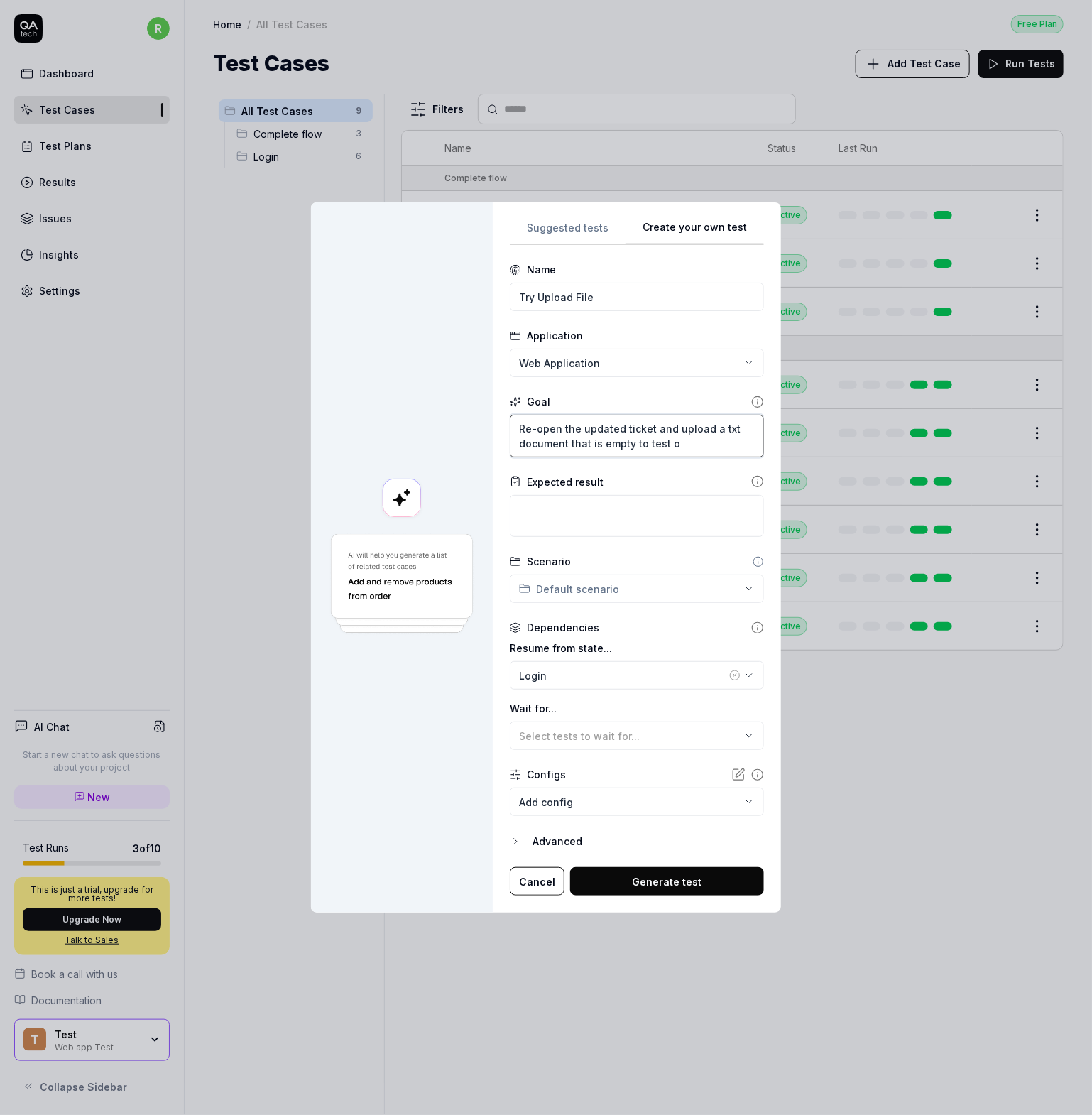
type textarea "Re-open the updated ticket and upload a txt document that is empty to test ou"
type textarea "*"
type textarea "Re-open the updated ticket and upload a txt document that is empty to test out"
type textarea "*"
type textarea "Re-open the updated ticket and upload a txt document that is empty to test out t"
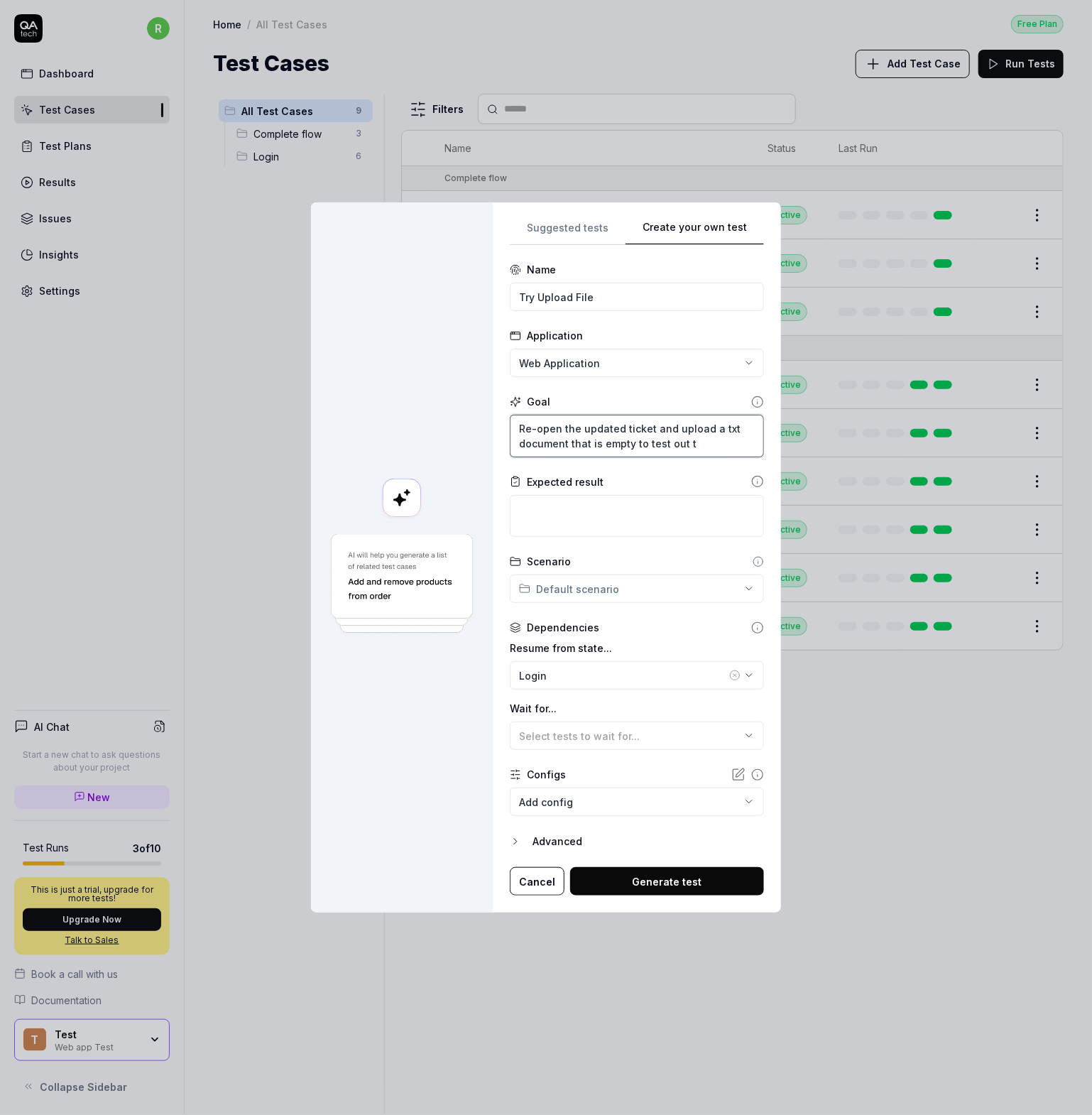
type textarea "*"
type textarea "Re-open the updated ticket and upload a txt document that is empty to test out …"
type textarea "*"
type textarea "Re-open the updated ticket and upload a txt document that is empty to test out …"
type textarea "*"
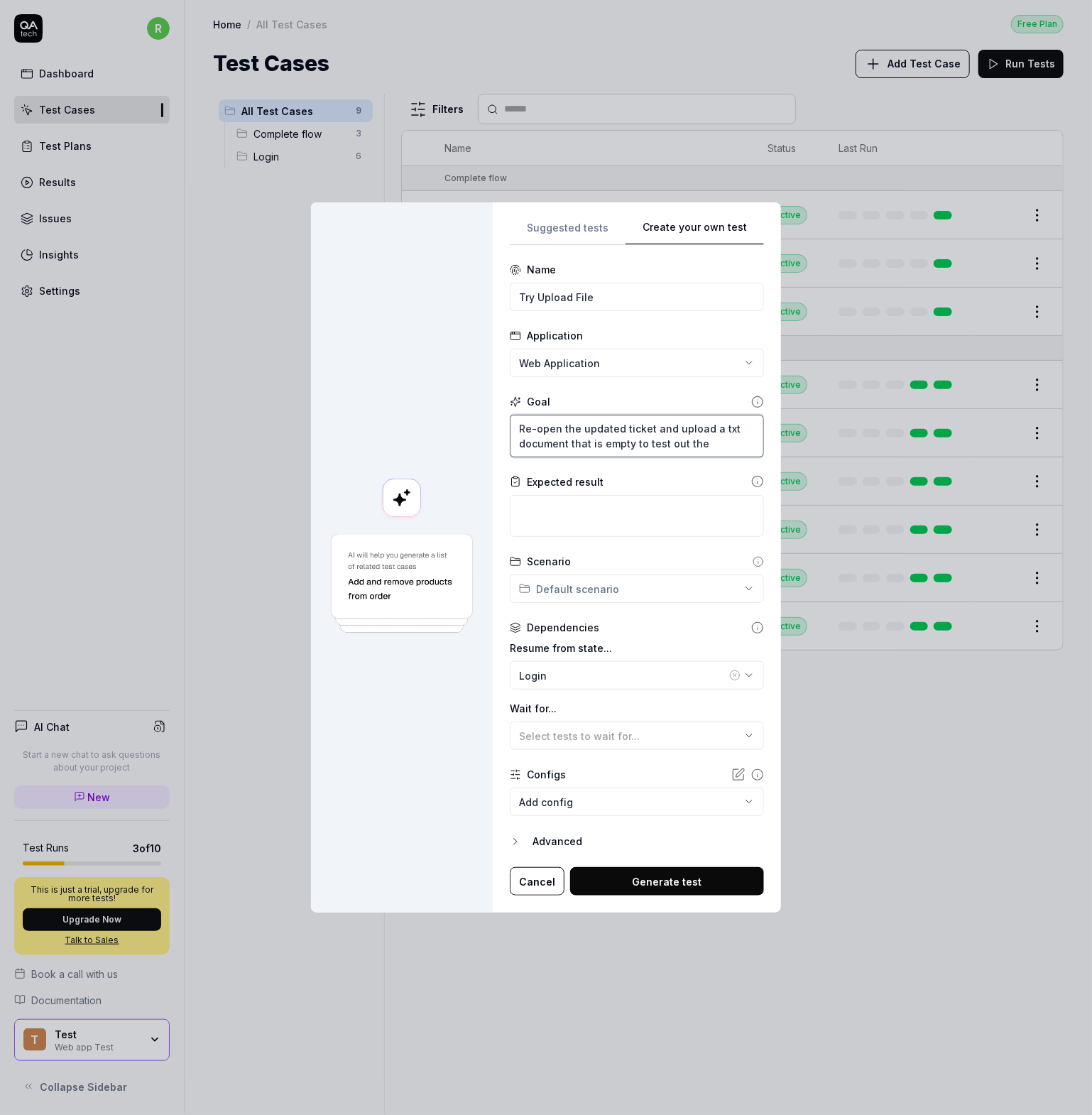
type textarea "Re-open the updated ticket and upload a txt document that is empty to test out …"
type textarea "*"
type textarea "Re-open the updated ticket and upload a txt document that is empty to test out …"
type textarea "*"
type textarea "Re-open the updated ticket and upload a txt document that is empty to test out …"
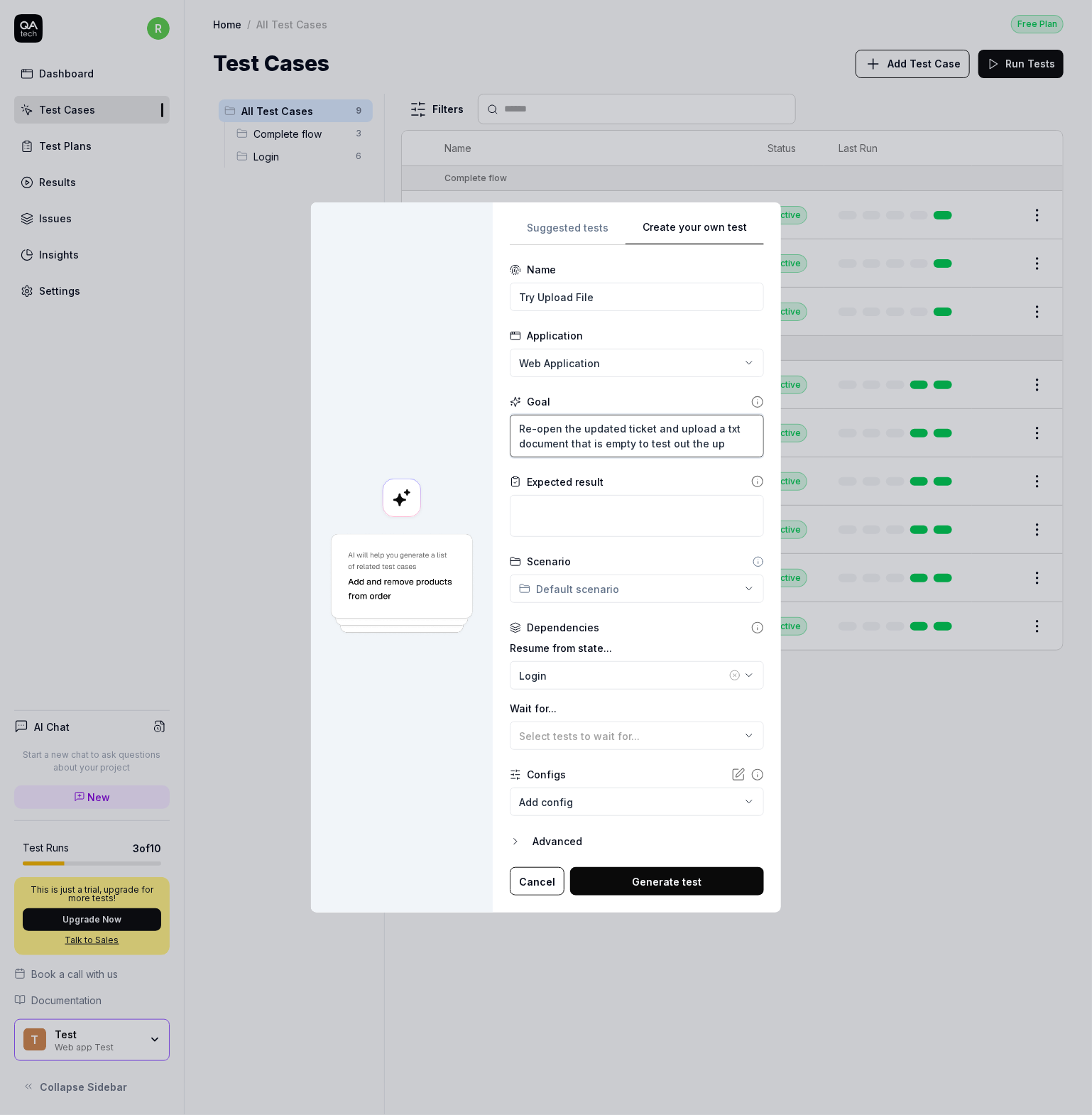
type textarea "*"
type textarea "Re-open the updated ticket and upload a txt document that is empty to test out …"
type textarea "*"
type textarea "Re-open the updated ticket and upload a txt document that is empty to test out …"
type textarea "*"
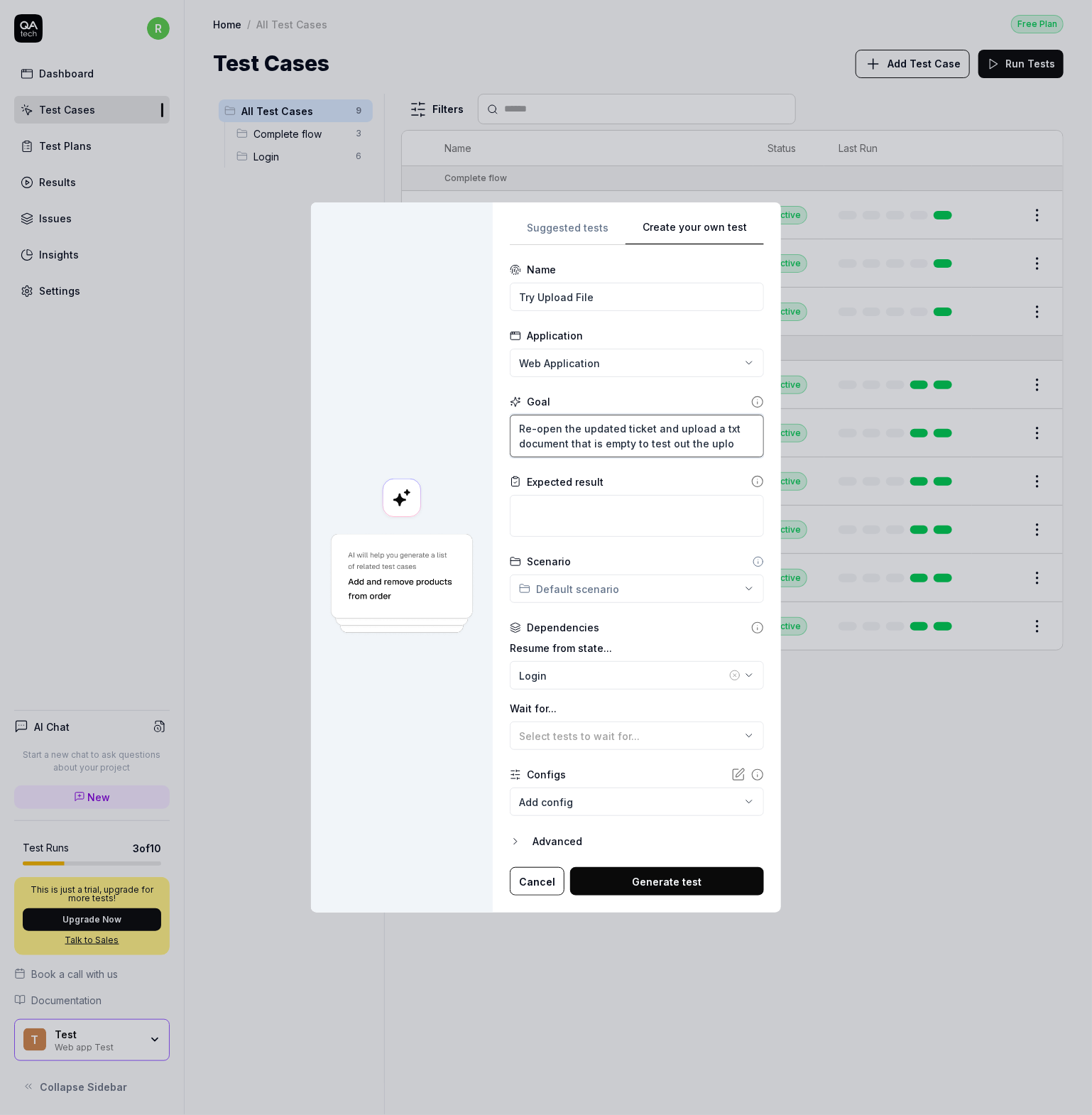
type textarea "Re-open the updated ticket and upload a txt document that is empty to test out …"
type textarea "*"
type textarea "Re-open the updated ticket and upload a txt document that is empty to test out …"
type textarea "*"
type textarea "Re-open the updated ticket and upload a txt document that is empty to test out …"
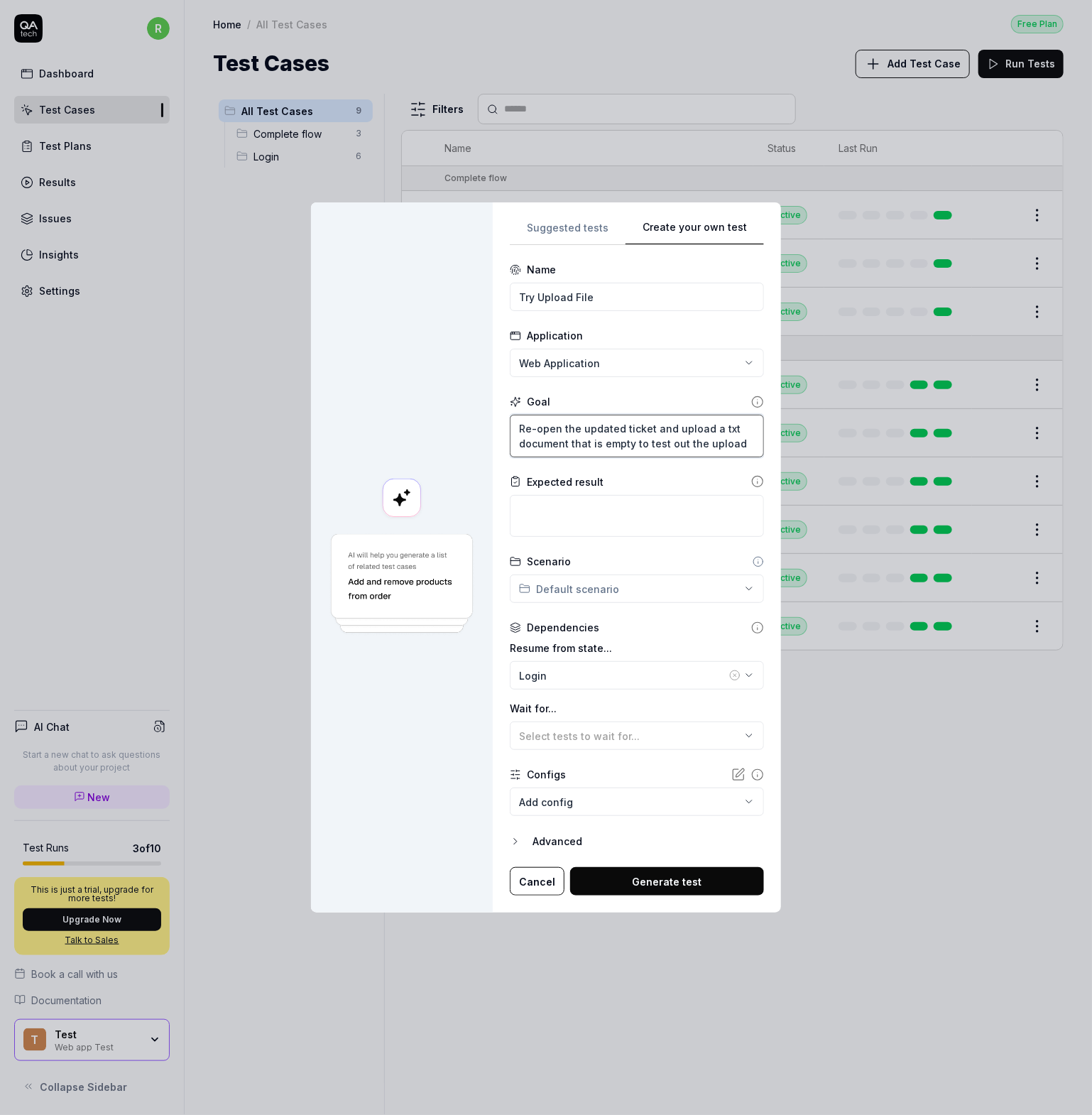
type textarea "*"
type textarea "Re-open the updated ticket and upload a txt document that is empty to test out …"
type textarea "*"
type textarea "Re-open the updated ticket and upload a txt document that is empty to test out …"
type textarea "*"
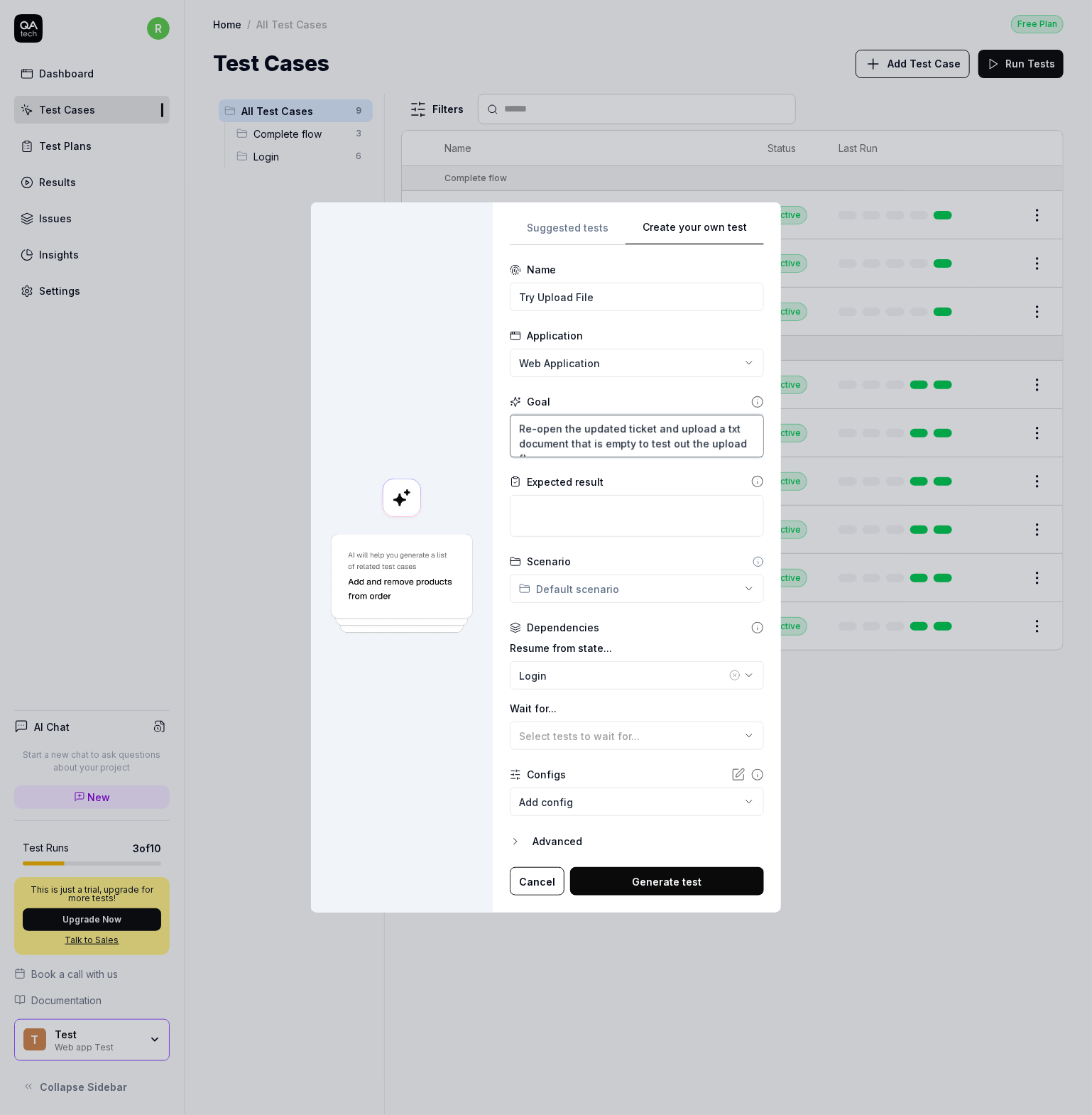
type textarea "Re-open the updated ticket and upload a txt document that is empty to test out …"
type textarea "*"
type textarea "Re-open the updated ticket and upload a txt document that is empty to test out …"
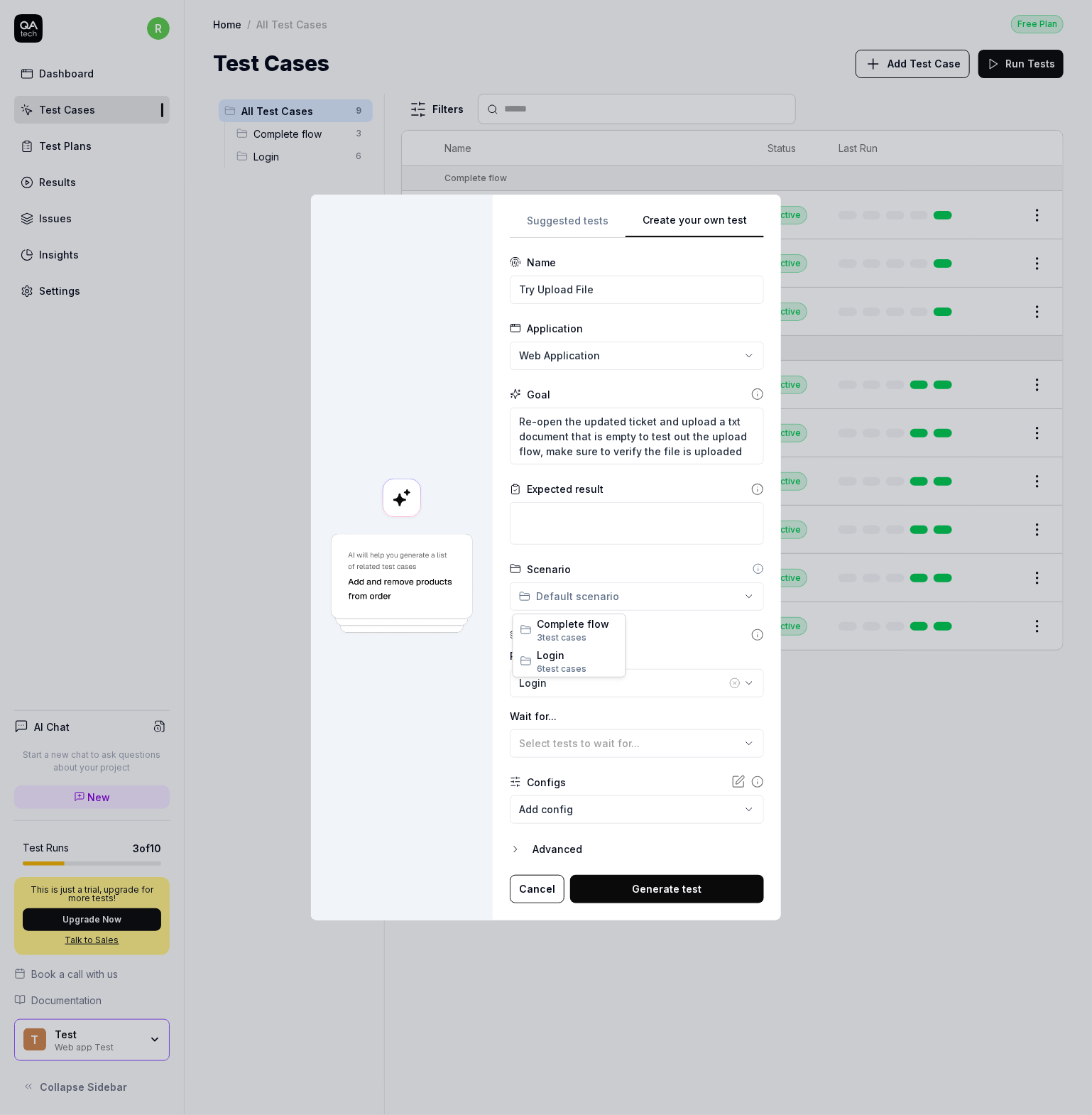
click at [588, 593] on div "**********" at bounding box center [546, 558] width 1092 height 1115
click at [598, 597] on div "**********" at bounding box center [546, 558] width 1092 height 1115
click at [604, 592] on div "**********" at bounding box center [546, 558] width 1092 height 1115
click at [574, 632] on span "3 test case" at bounding box center [560, 637] width 45 height 11
click at [570, 682] on div "Login" at bounding box center [623, 682] width 207 height 15
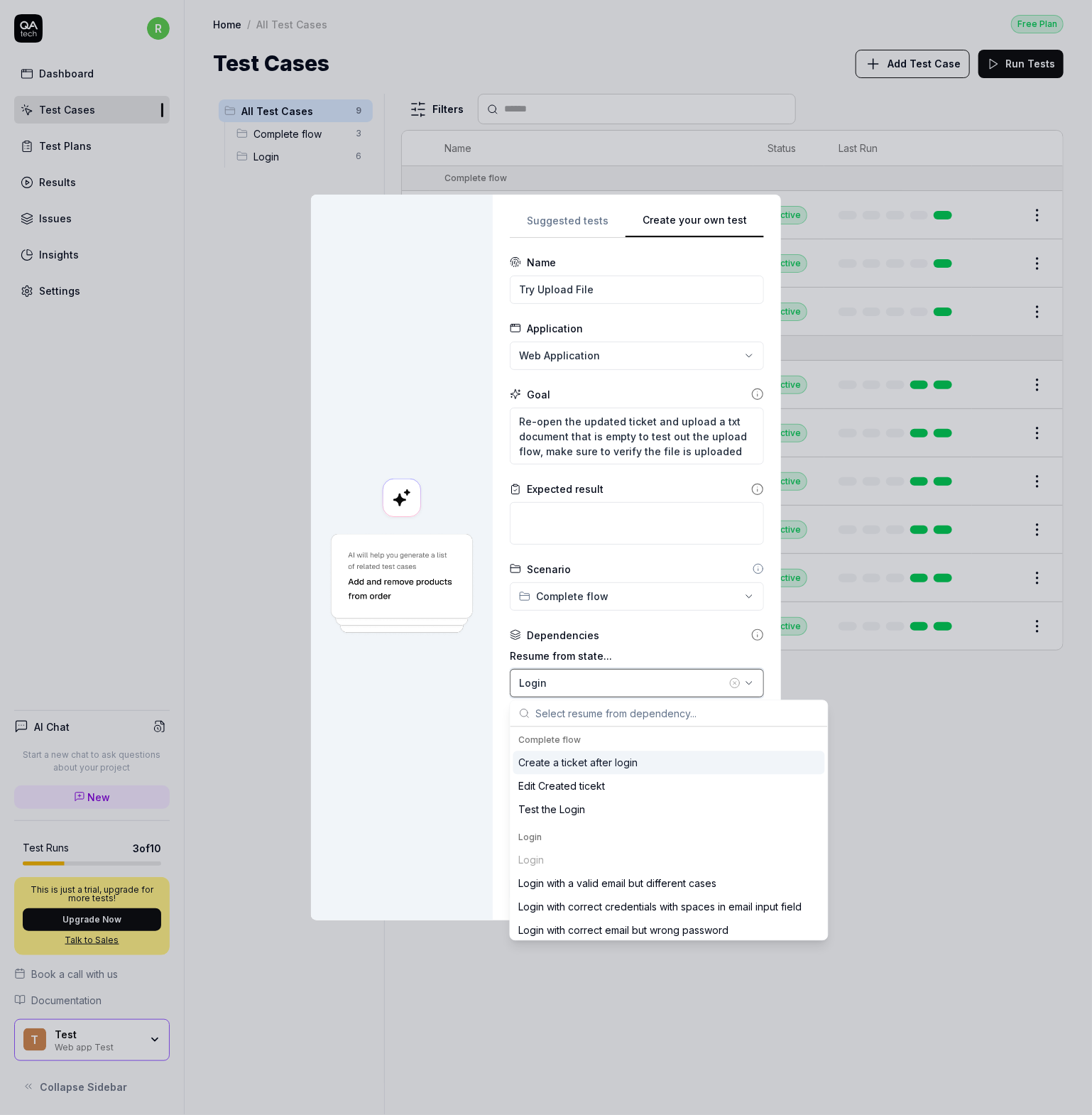
click at [571, 682] on div "Login" at bounding box center [623, 682] width 207 height 15
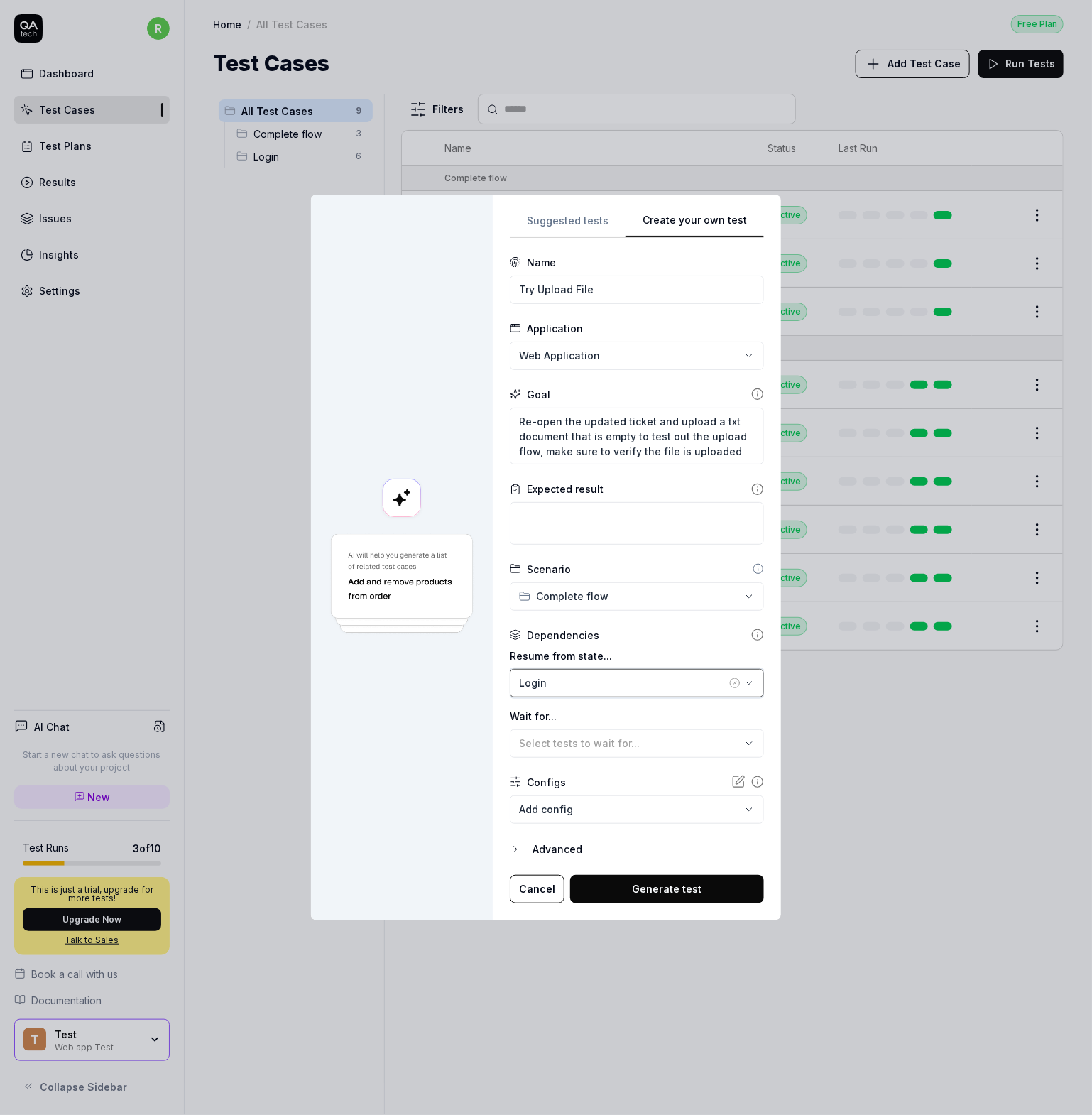
click at [571, 682] on div "Login" at bounding box center [623, 682] width 207 height 15
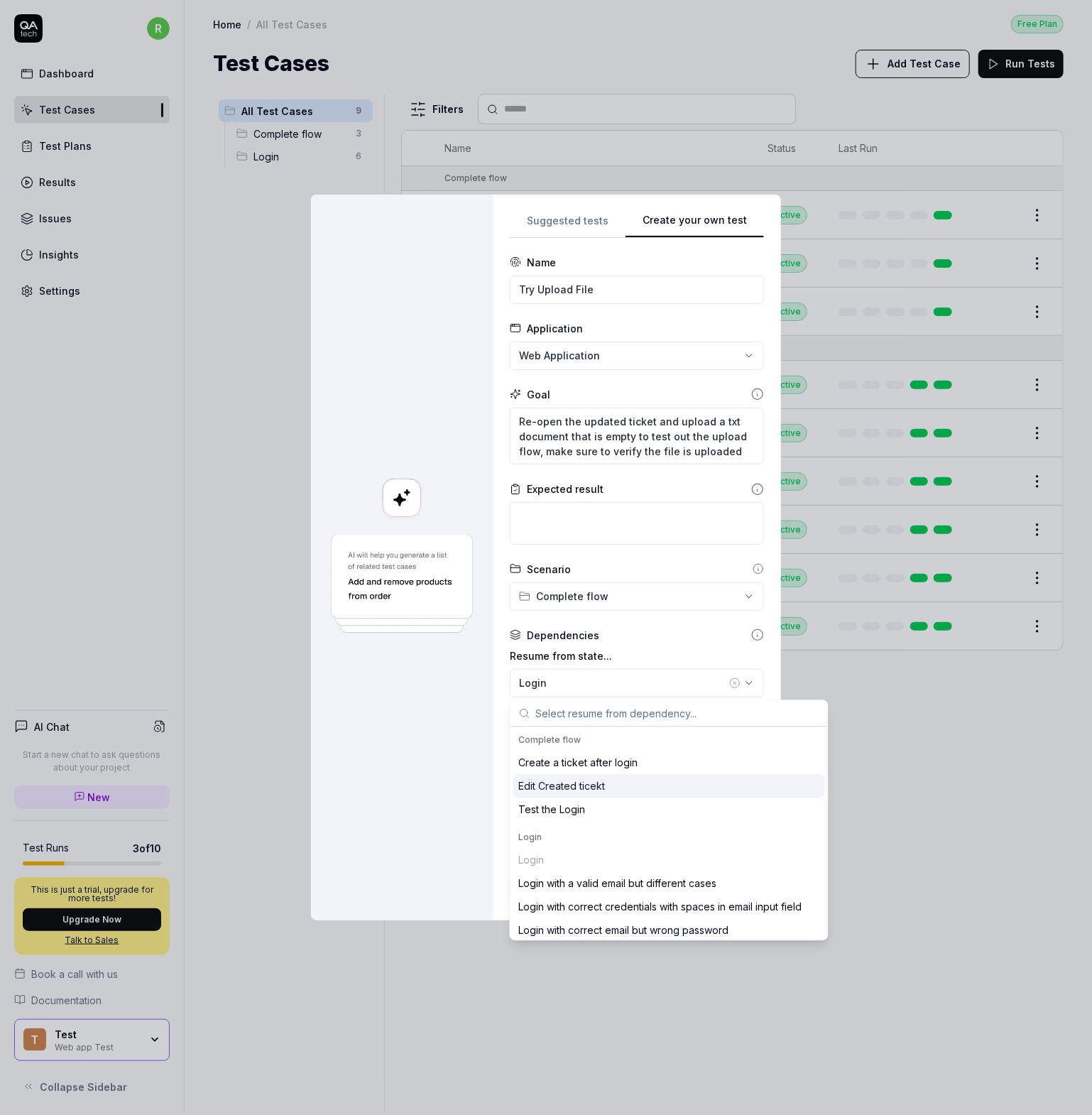
click at [585, 786] on div "Edit Created ticekt" at bounding box center [562, 786] width 87 height 15
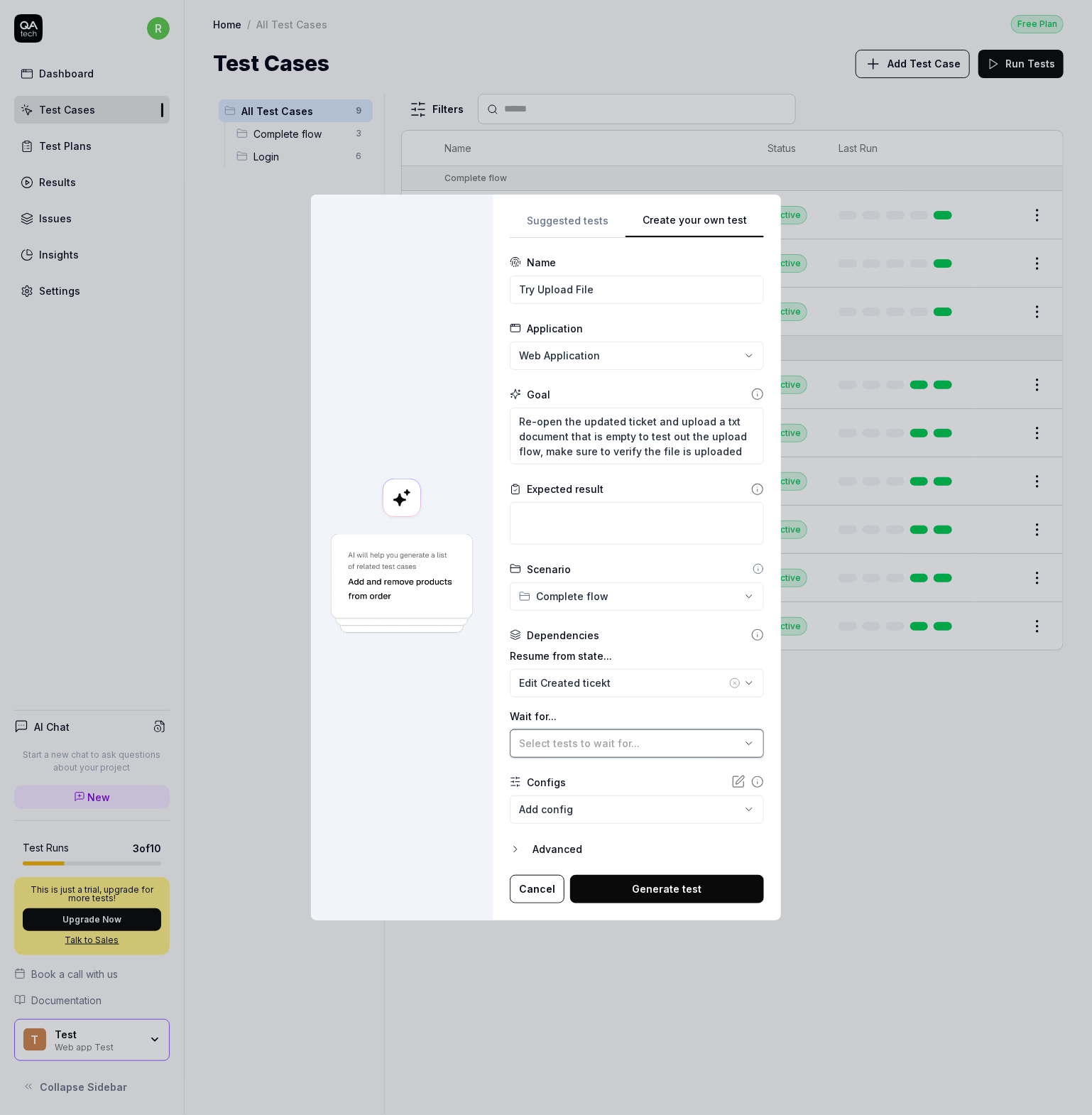
click at [573, 744] on span "Select tests to wait for..." at bounding box center [579, 743] width 121 height 12
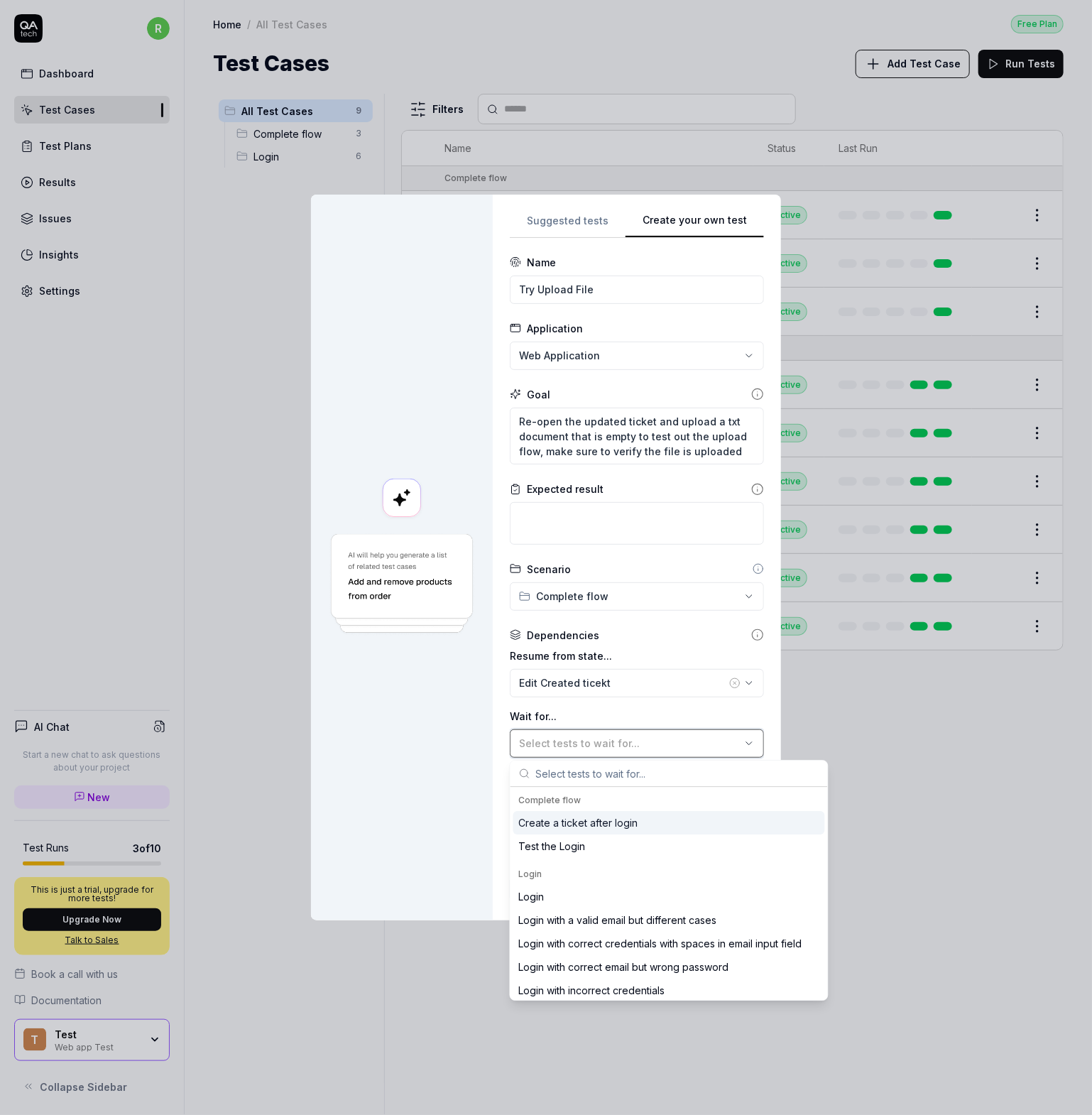
click at [573, 744] on span "Select tests to wait for..." at bounding box center [579, 743] width 121 height 12
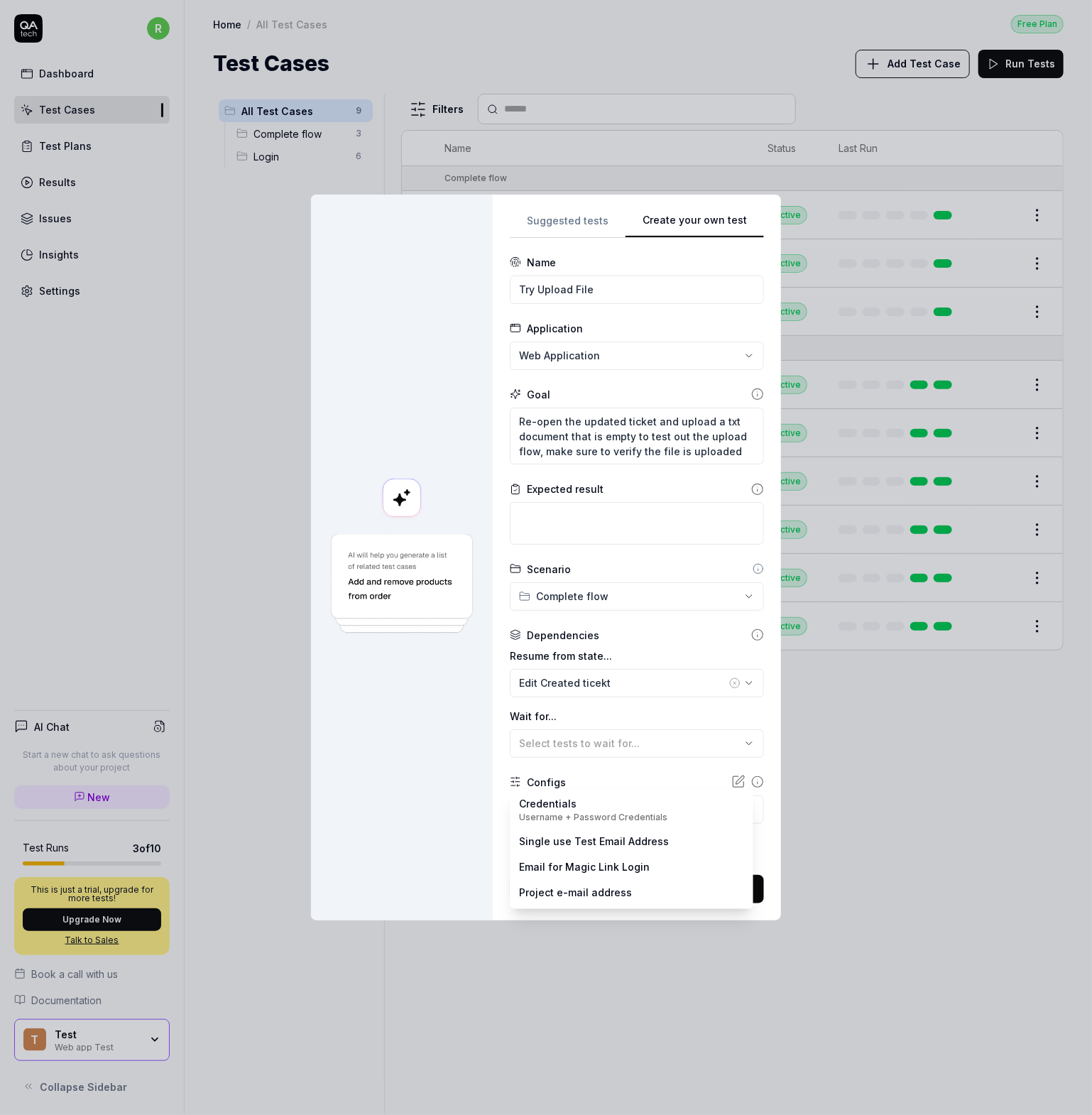
click at [583, 815] on body "r Dashboard Test Cases Test Plans Results Issues Insights Settings AI Chat Star…" at bounding box center [546, 558] width 1092 height 1115
click at [451, 813] on div "**********" at bounding box center [546, 558] width 1092 height 1115
click at [568, 849] on div "Advanced" at bounding box center [649, 849] width 232 height 17
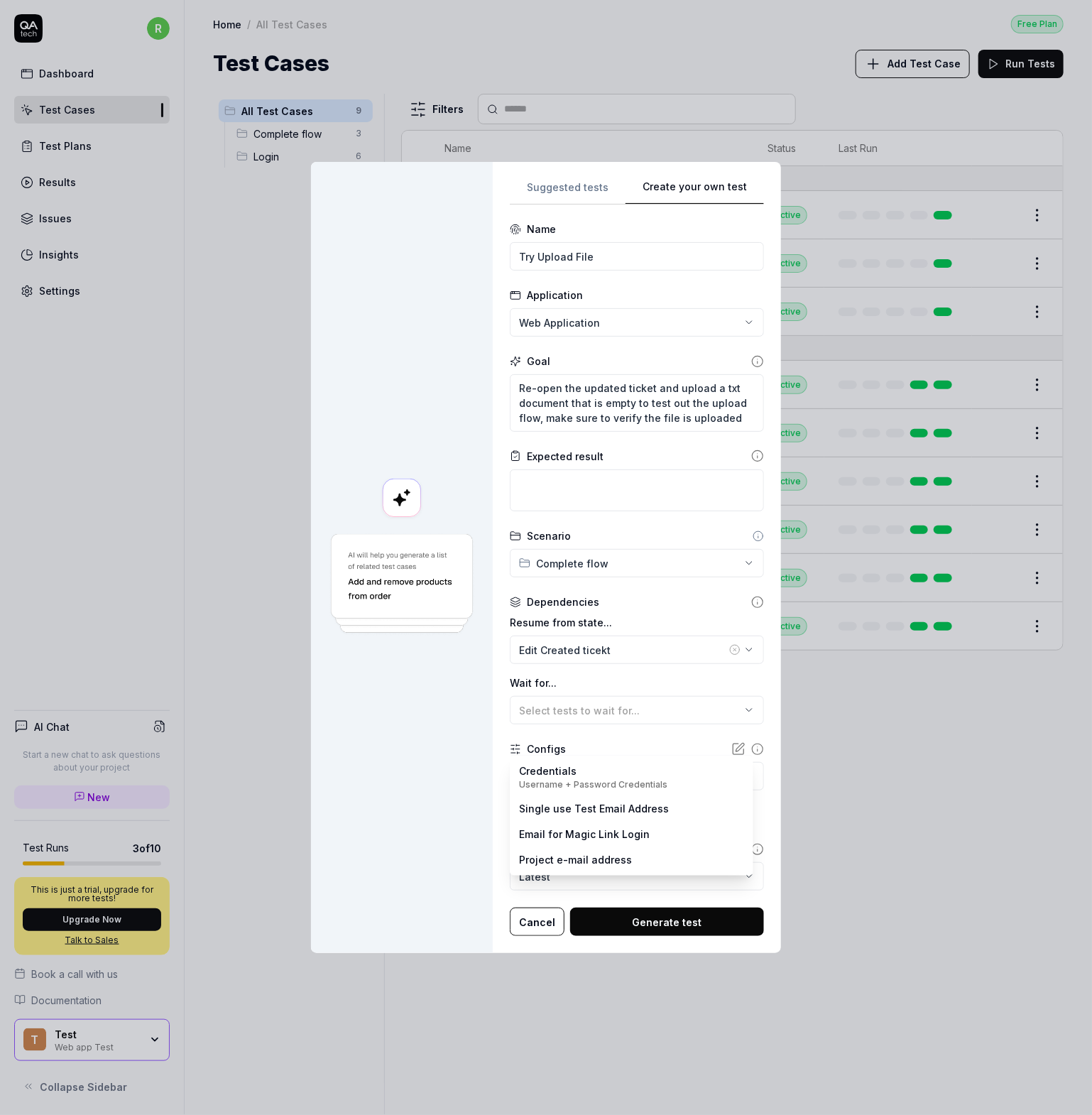
click at [597, 787] on body "r Dashboard Test Cases Test Plans Results Issues Insights Settings AI Chat Star…" at bounding box center [546, 558] width 1092 height 1115
drag, startPoint x: 399, startPoint y: 786, endPoint x: 407, endPoint y: 785, distance: 8.1
click at [400, 786] on div "**********" at bounding box center [546, 558] width 1092 height 1115
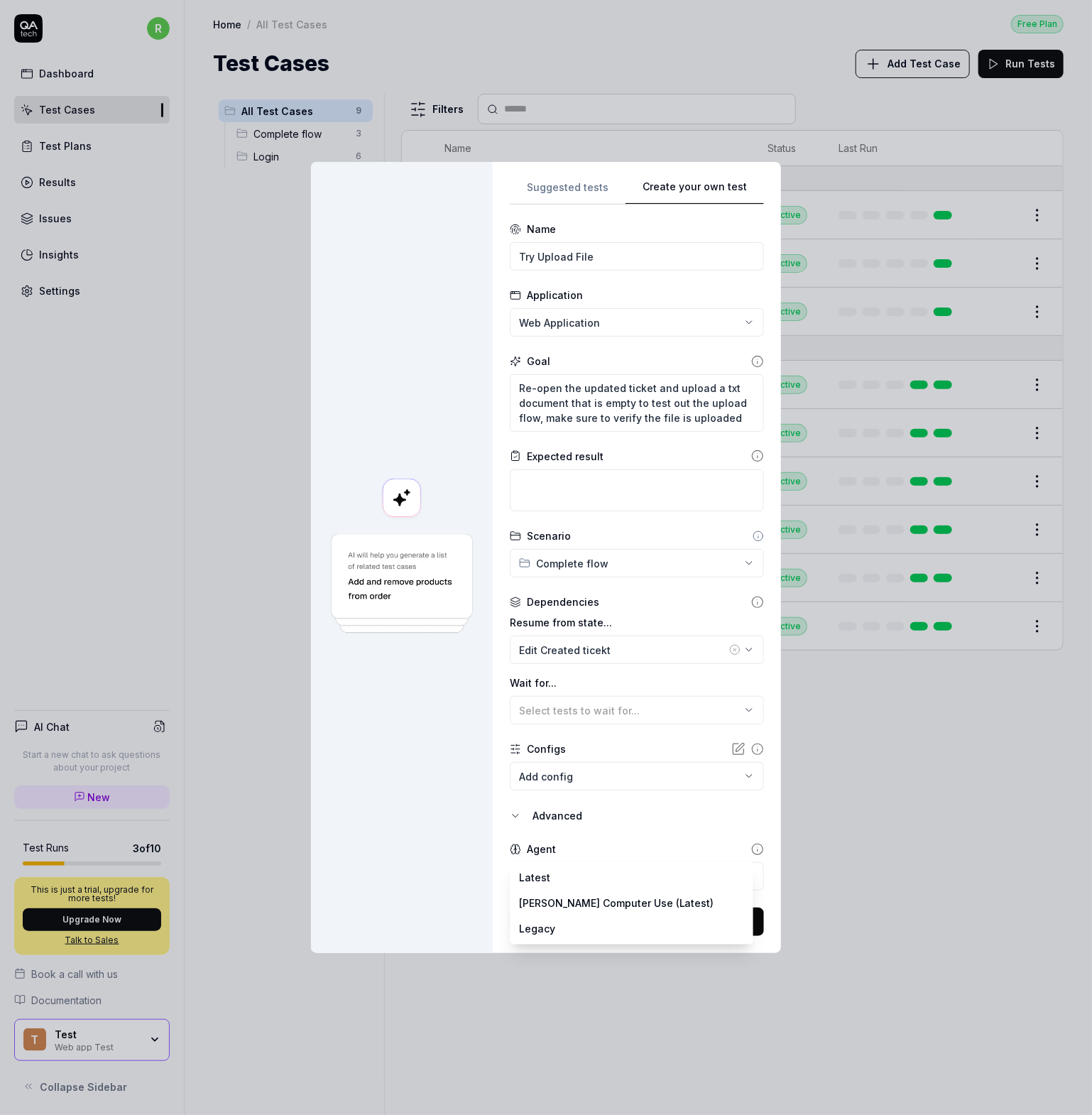
click at [539, 885] on body "r Dashboard Test Cases Test Plans Results Issues Insights Settings AI Chat Star…" at bounding box center [546, 558] width 1092 height 1115
click at [567, 402] on textarea "Re-open the updated ticket and upload a txt document that is empty to test out …" at bounding box center [637, 403] width 254 height 57
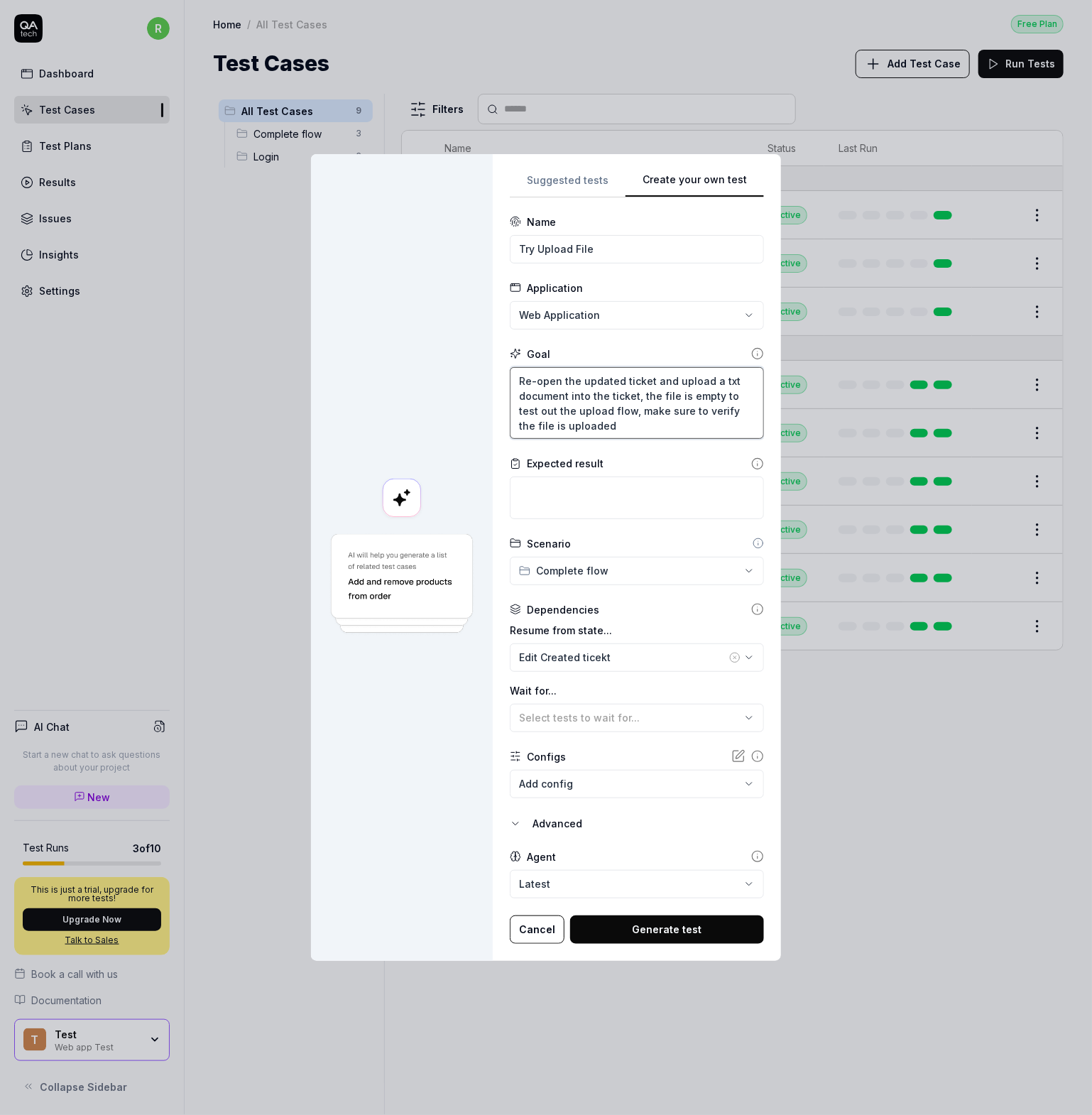
click at [631, 424] on textarea "Re-open the updated ticket and upload a txt document into the ticket, the file …" at bounding box center [637, 403] width 254 height 73
click at [619, 931] on button "Generate test" at bounding box center [668, 929] width 194 height 29
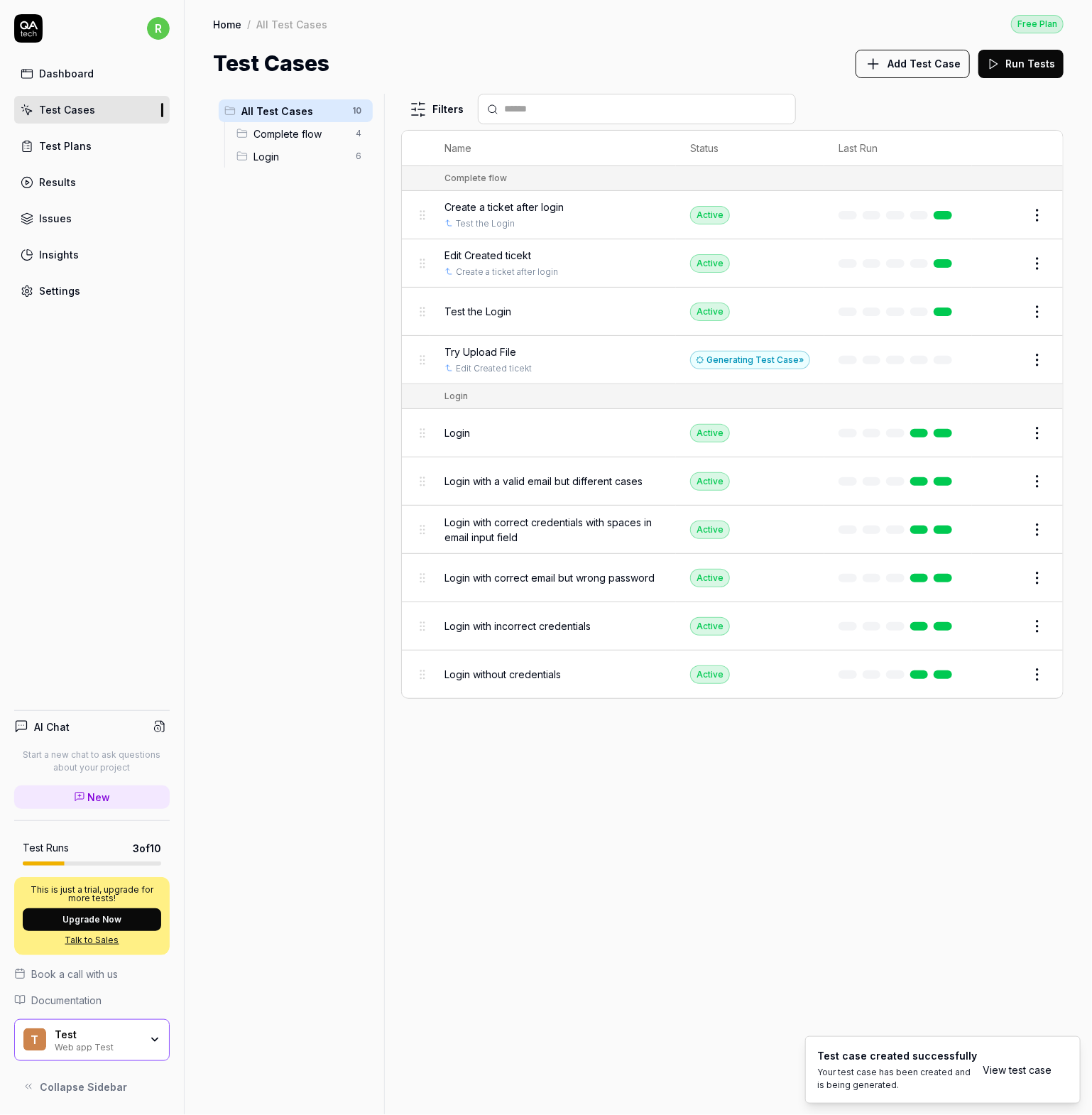
click at [543, 351] on div "Try Upload File" at bounding box center [553, 352] width 217 height 15
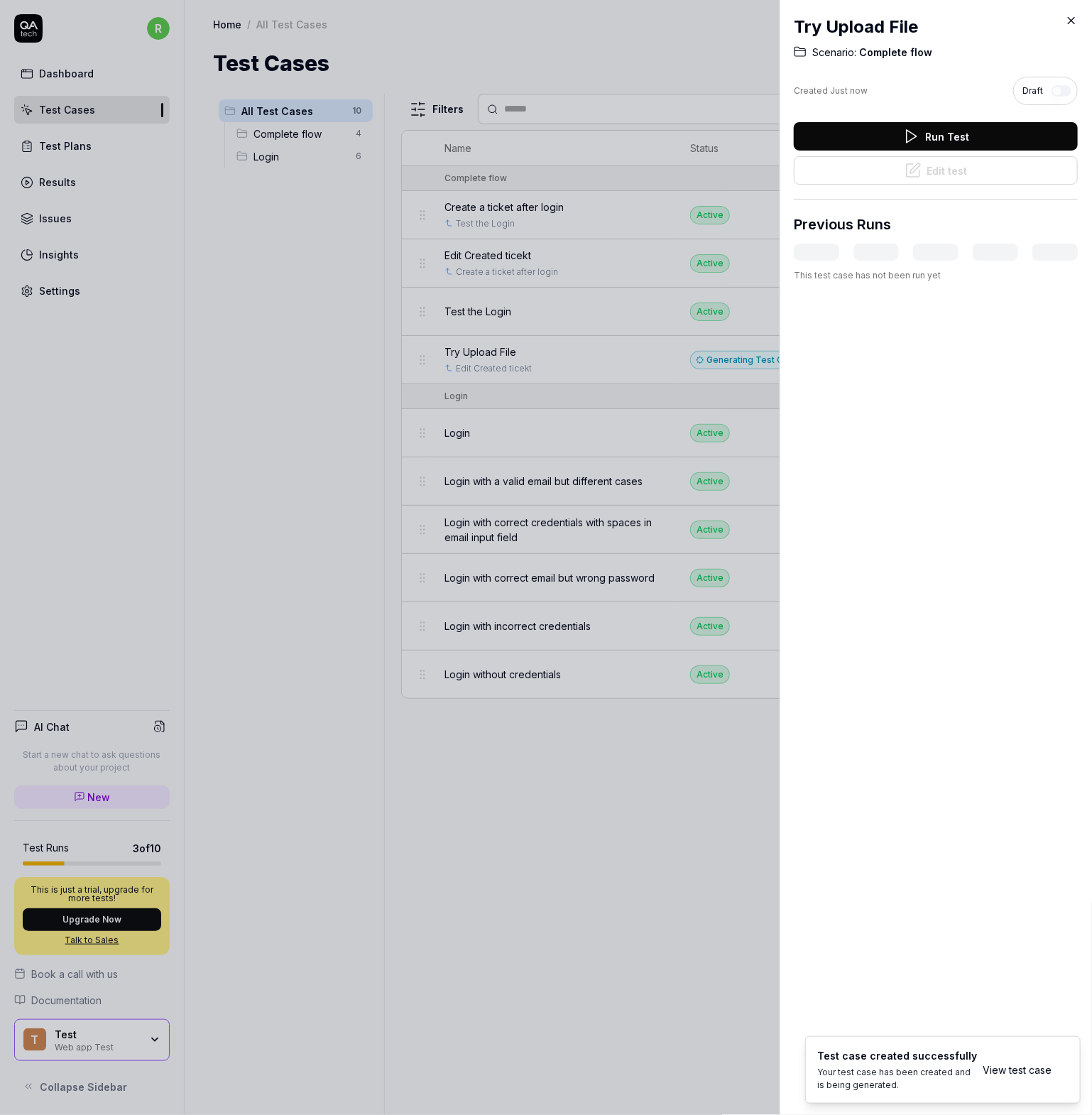
click at [603, 823] on div at bounding box center [546, 558] width 1092 height 1115
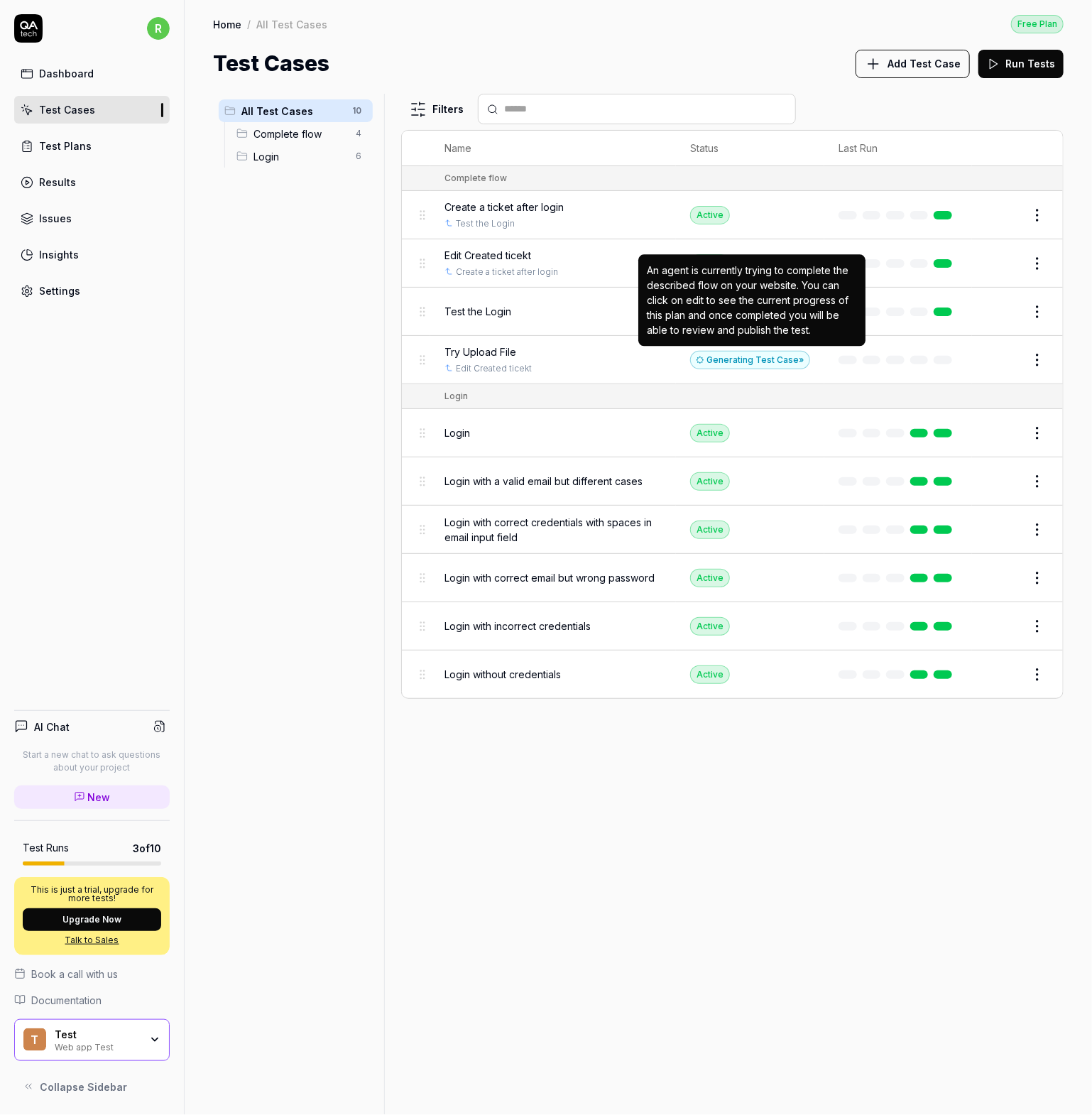
click at [800, 355] on div "Generating Test Case »" at bounding box center [750, 360] width 120 height 19
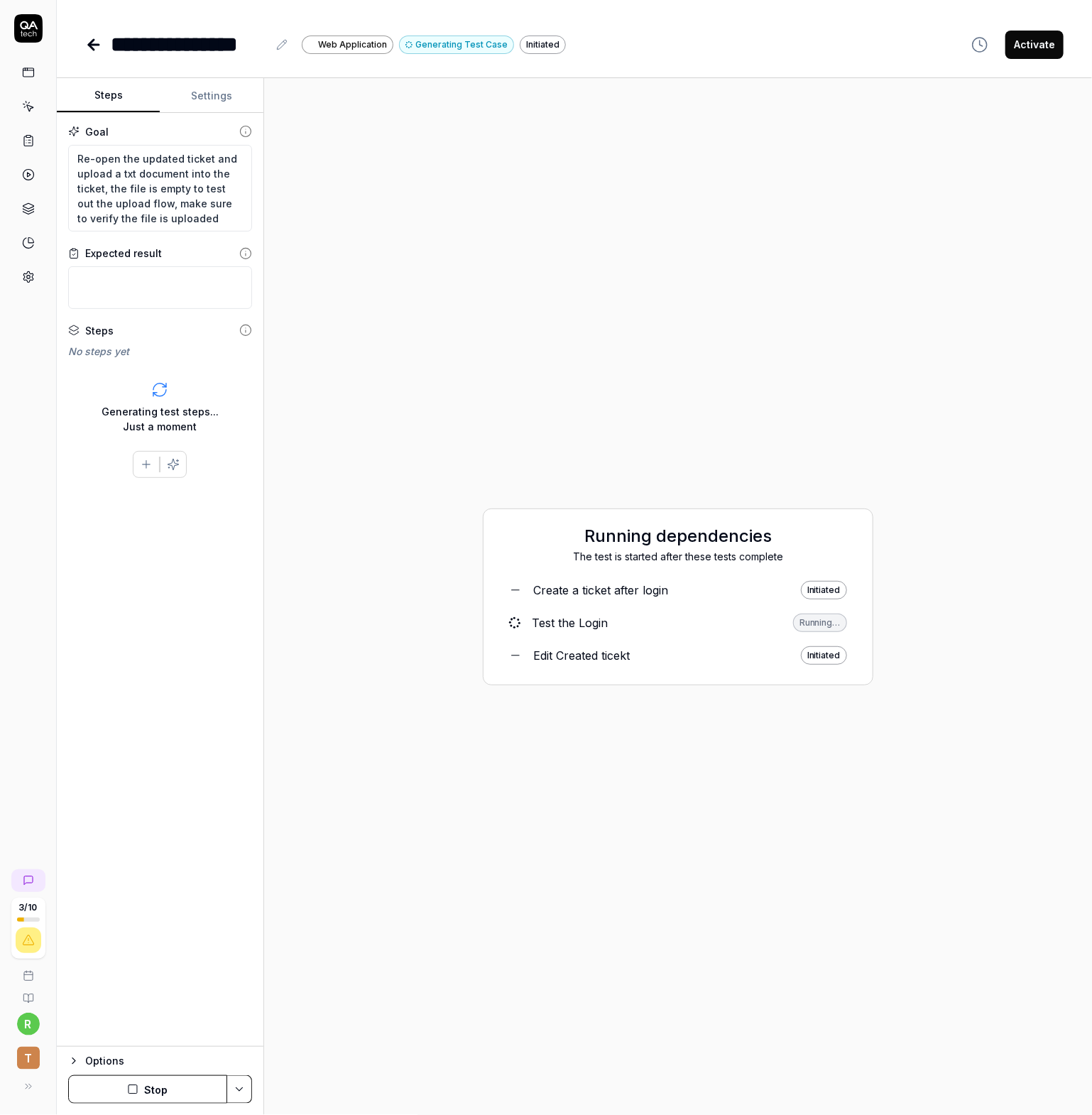
click at [243, 1097] on html "**********" at bounding box center [546, 558] width 1092 height 1115
drag, startPoint x: 659, startPoint y: 1033, endPoint x: 181, endPoint y: 1046, distance: 478.2
click at [659, 1033] on html "**********" at bounding box center [546, 558] width 1092 height 1115
click at [79, 1063] on button "Options" at bounding box center [160, 1060] width 184 height 17
click at [460, 980] on div "Running dependencies The test is started after these tests complete Create a ti…" at bounding box center [678, 597] width 806 height 1014
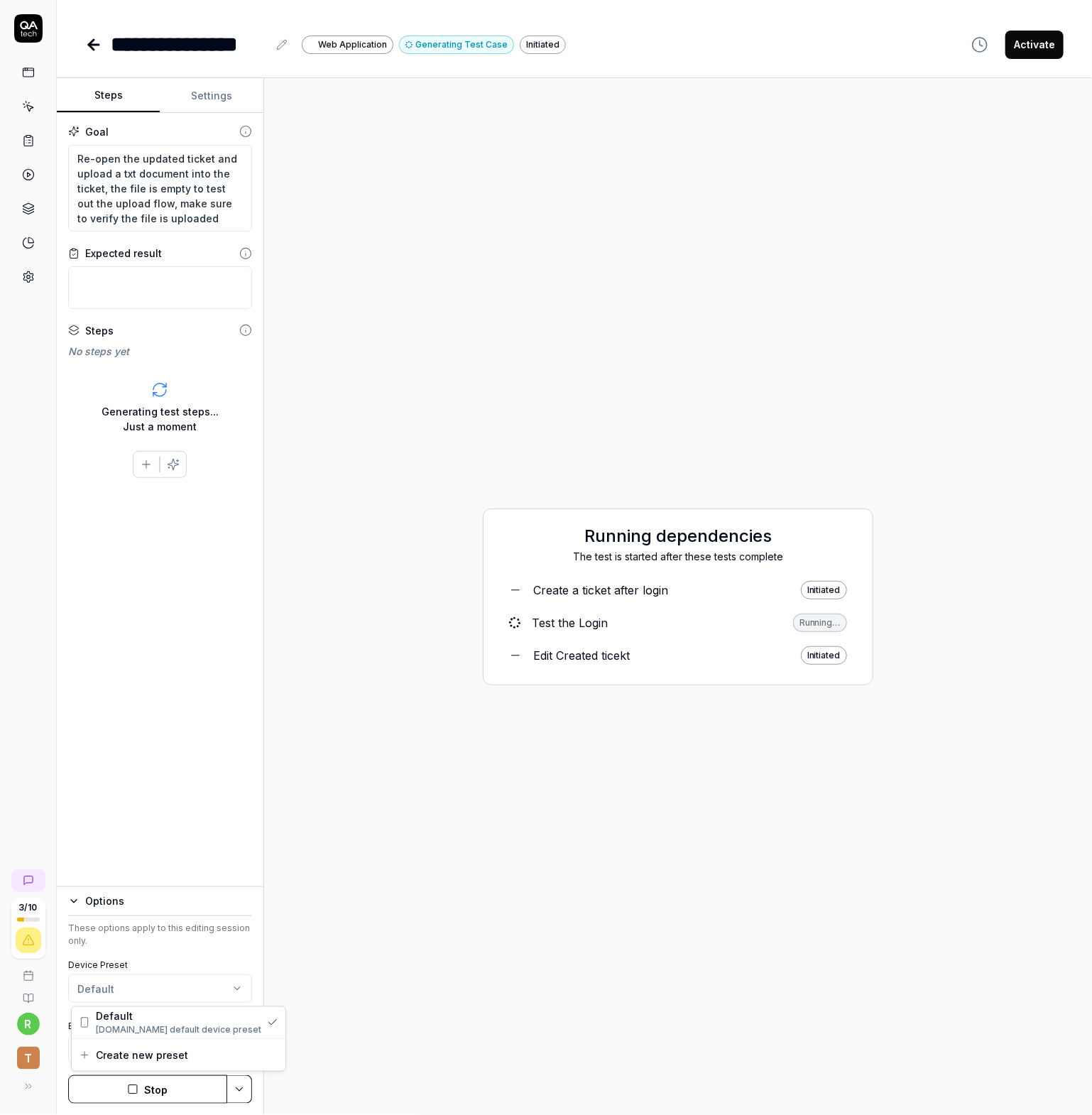
click at [174, 976] on html "**********" at bounding box center [546, 558] width 1092 height 1115
click at [207, 1058] on div "Create new preset" at bounding box center [179, 1055] width 214 height 31
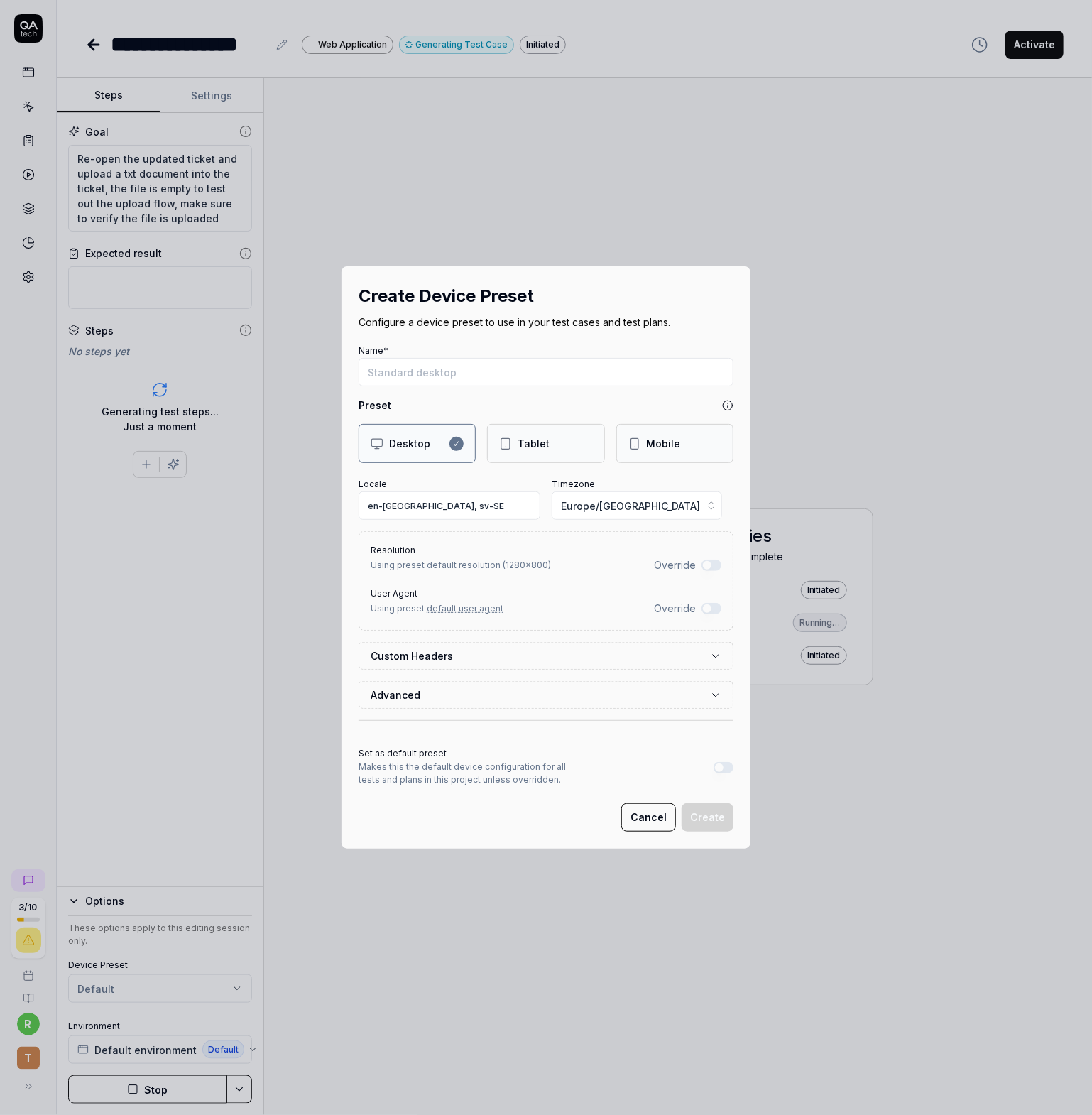
click at [647, 822] on button "Cancel" at bounding box center [648, 817] width 55 height 29
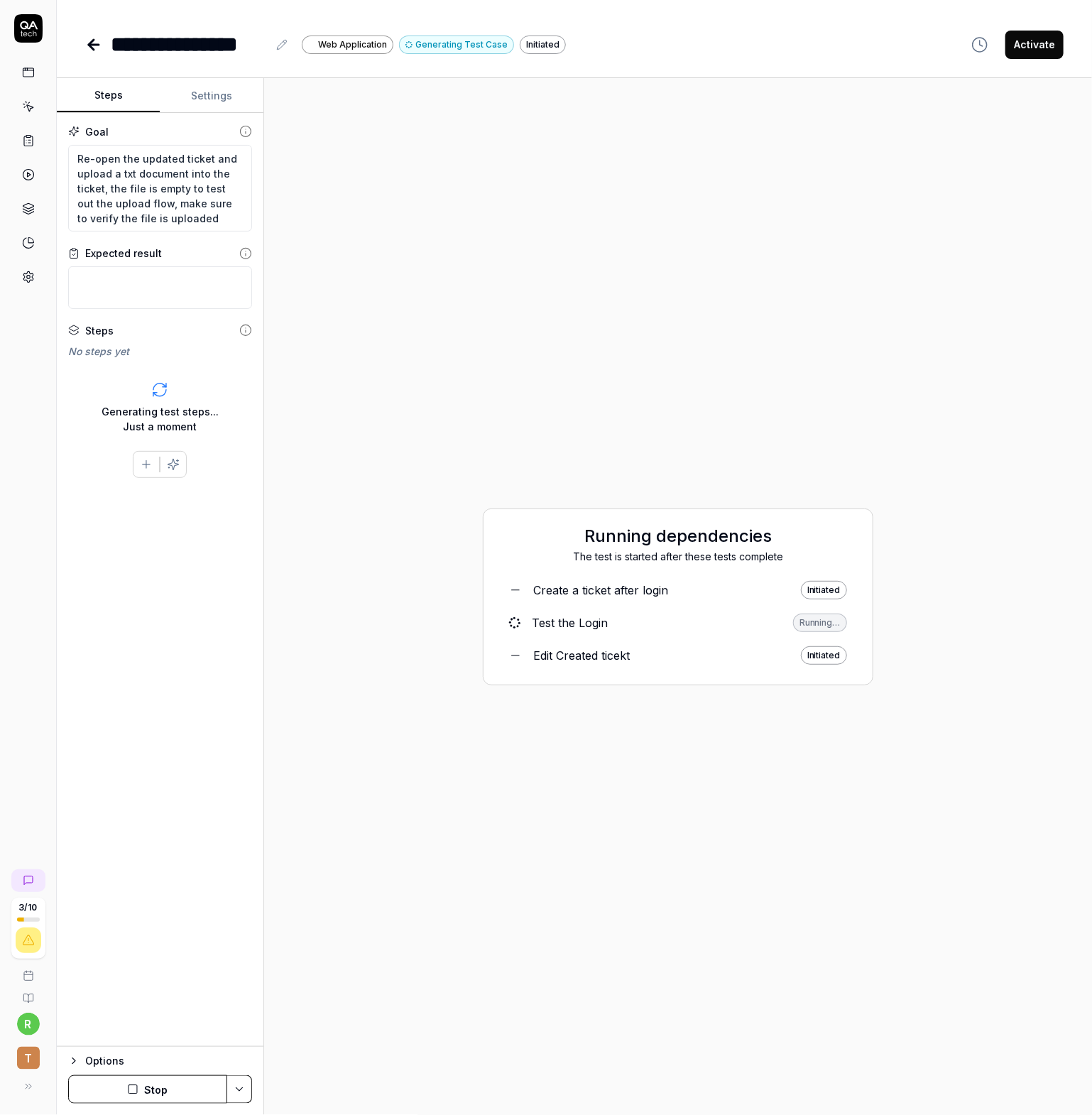
click at [579, 628] on div "Test the Login" at bounding box center [570, 623] width 76 height 17
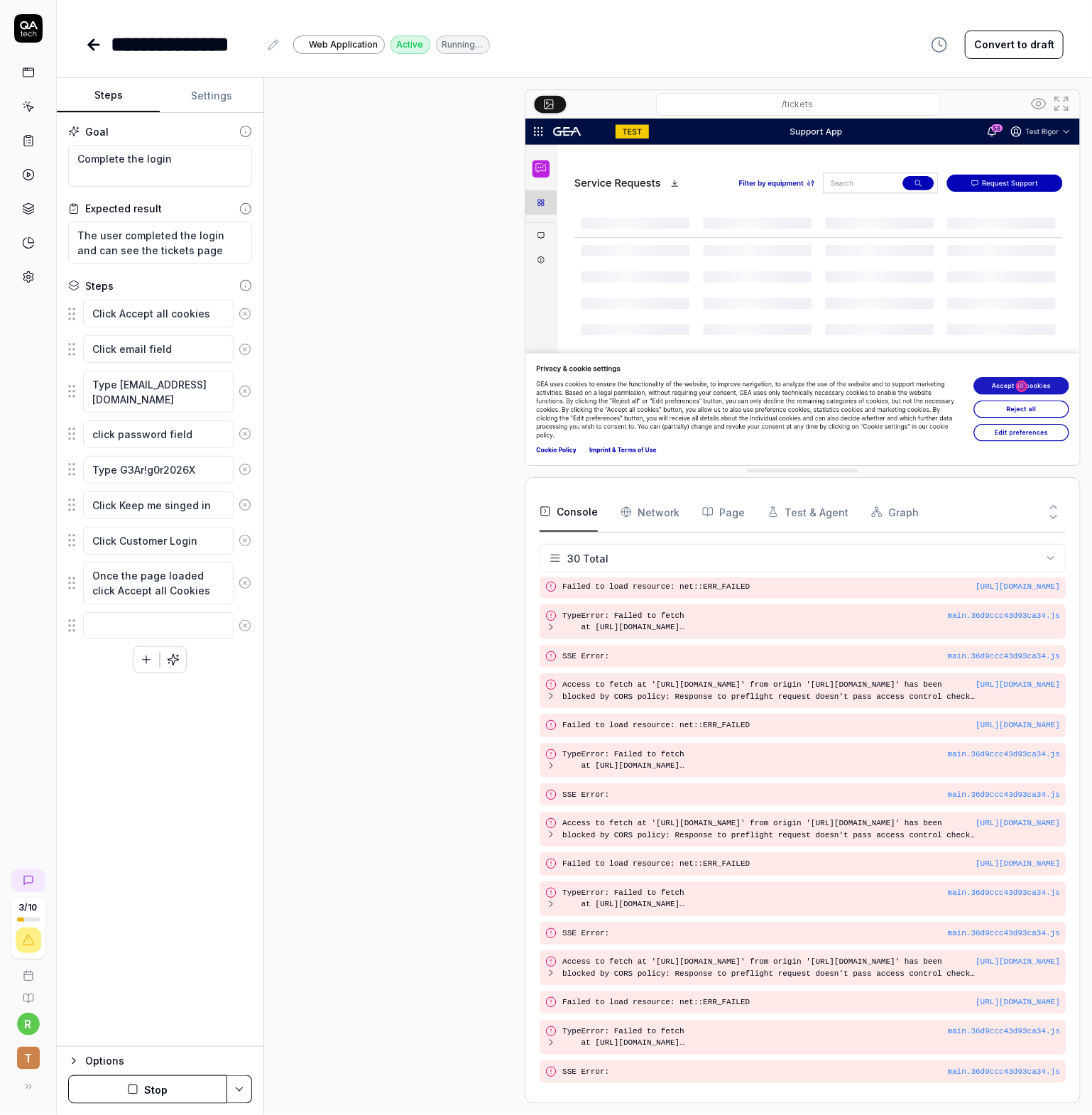
scroll to position [463, 0]
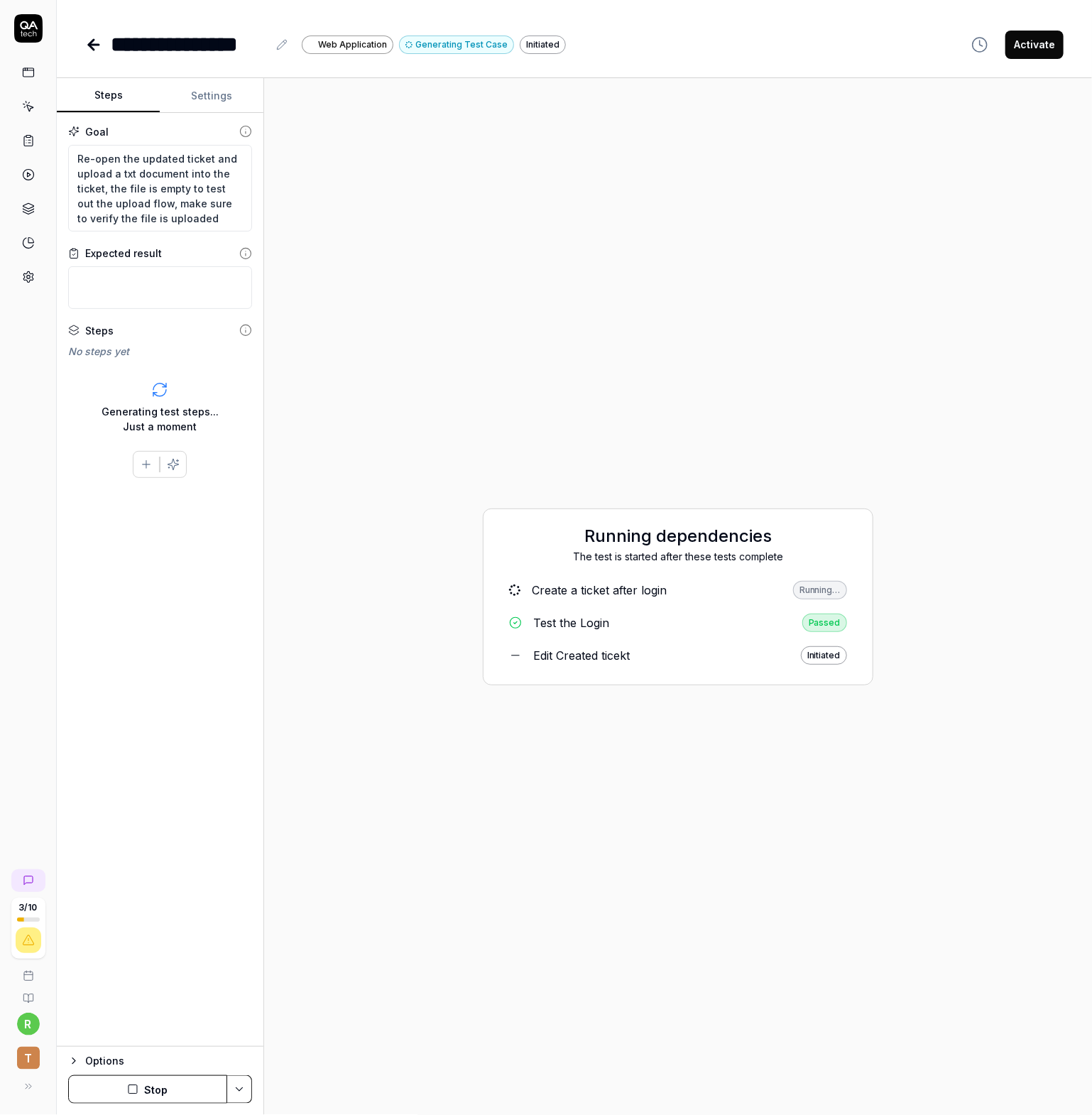
type textarea "*"
click at [608, 590] on div "Create a ticket after login" at bounding box center [600, 590] width 135 height 17
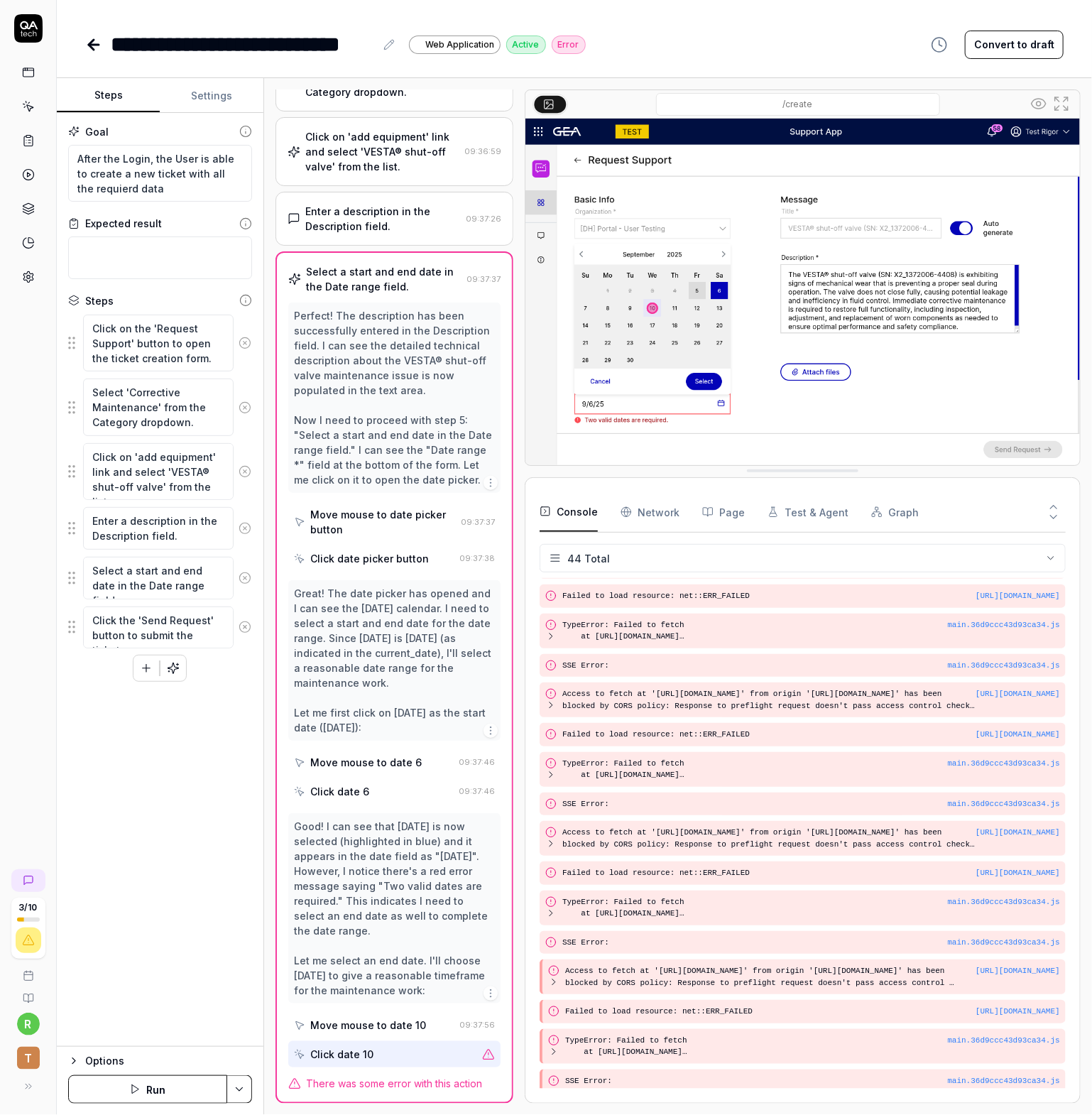
scroll to position [983, 0]
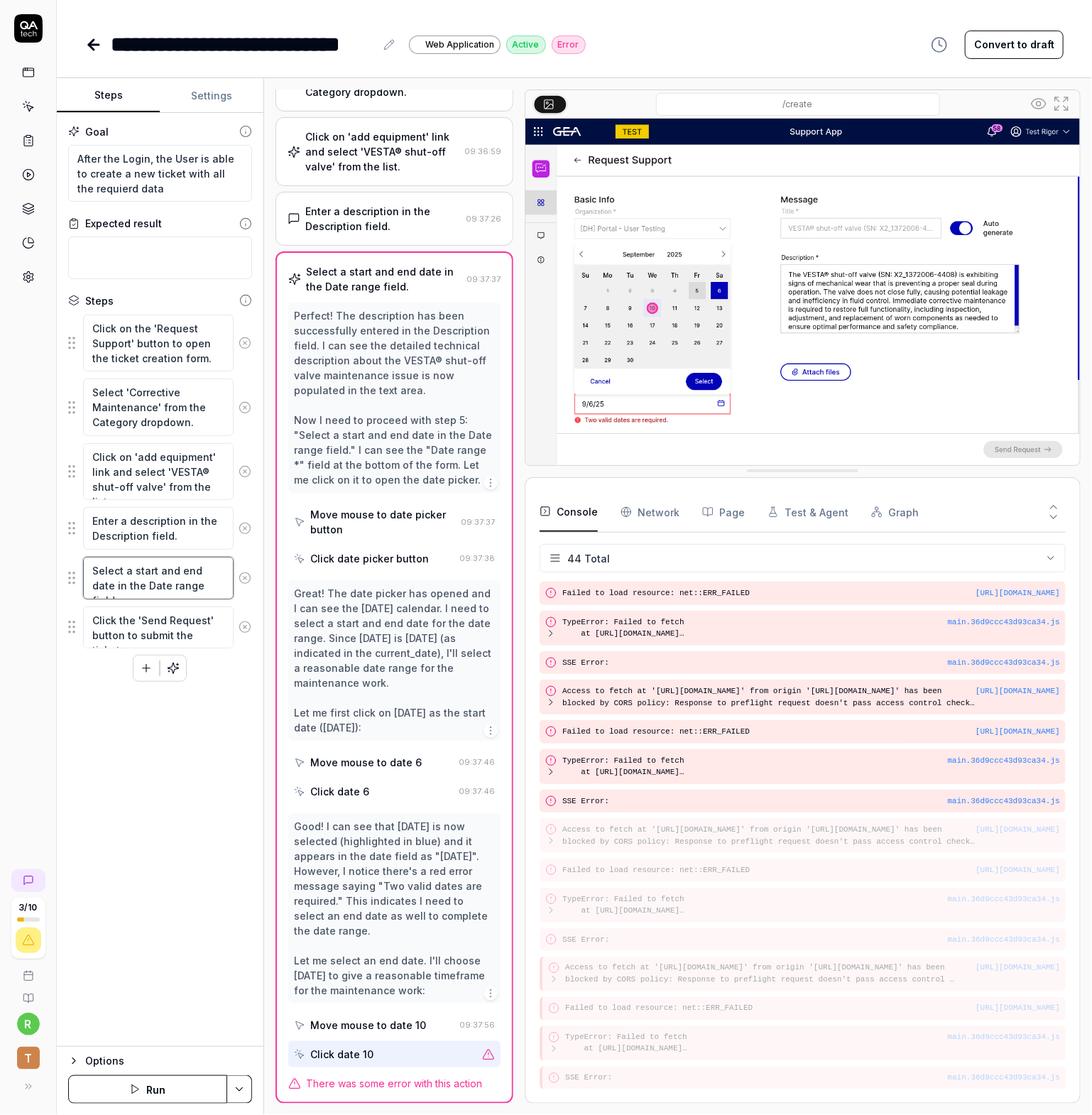
click at [150, 577] on textarea "Select a start and end date in the Date range field." at bounding box center [158, 578] width 150 height 42
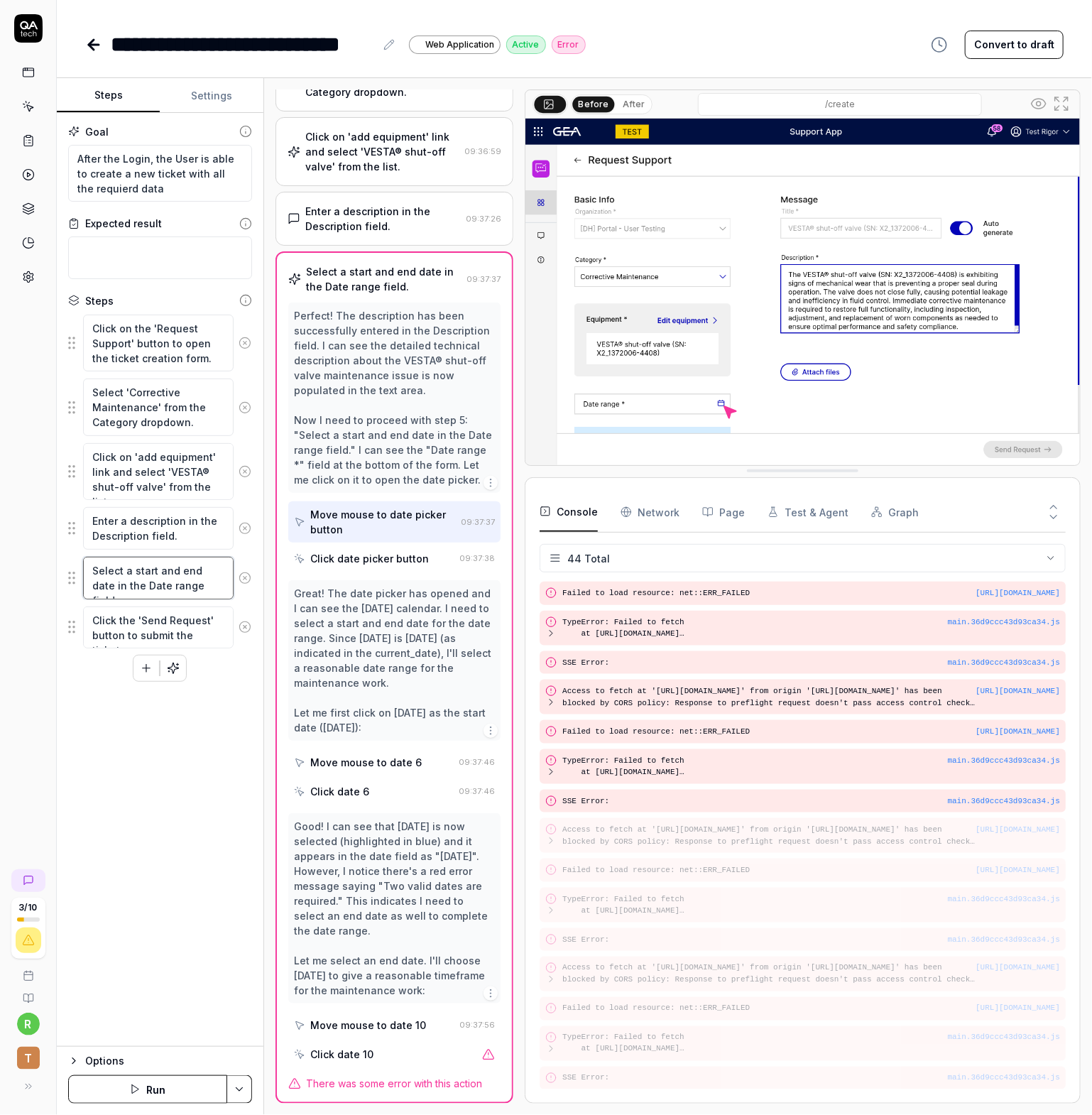
click at [199, 582] on textarea "Select a start and end date in the Date range field." at bounding box center [158, 578] width 150 height 42
click at [99, 566] on textarea "Select a start and end date in the Date range field." at bounding box center [158, 578] width 150 height 42
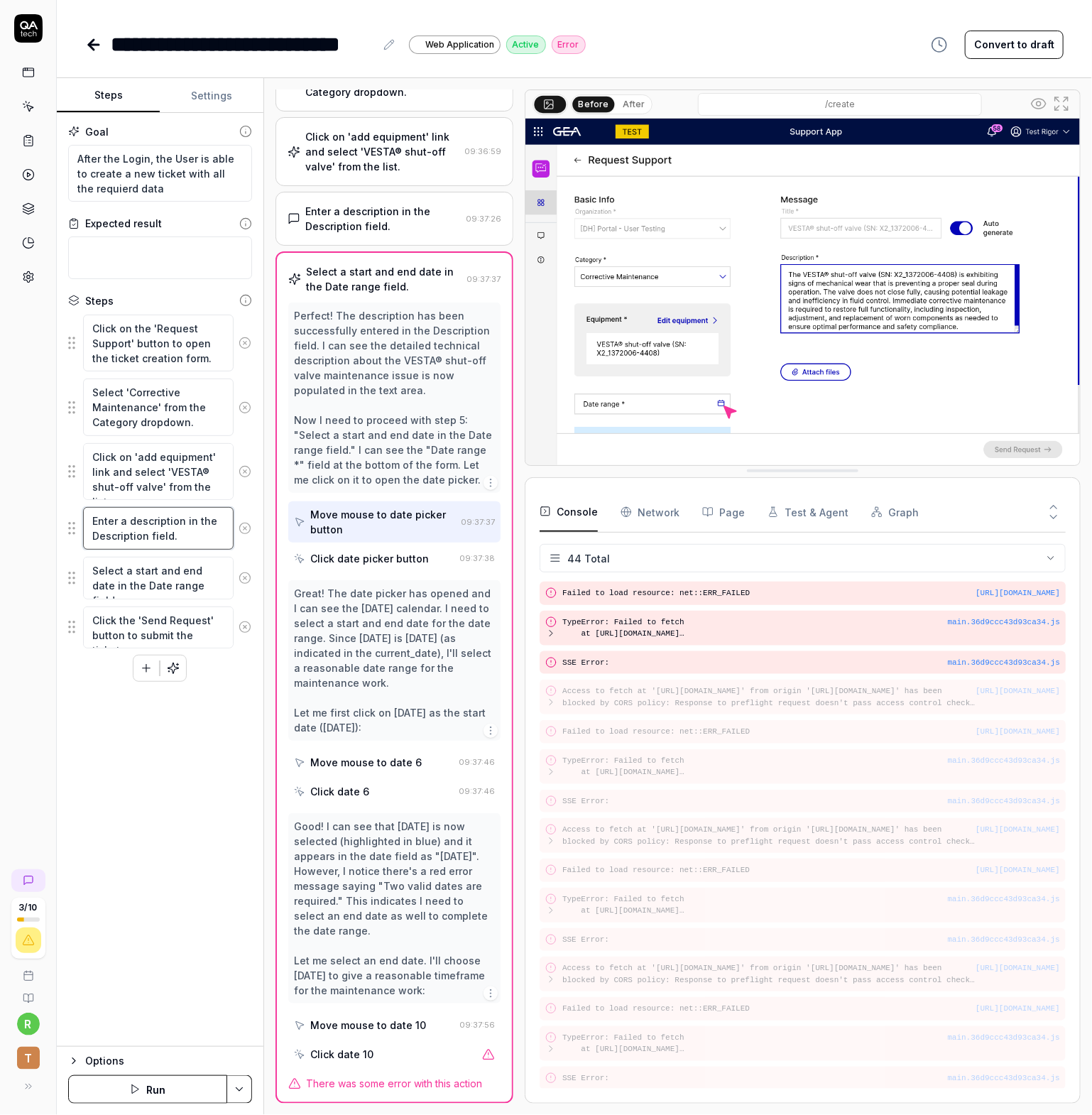
click at [118, 530] on textarea "Enter a description in the Description field." at bounding box center [158, 528] width 150 height 42
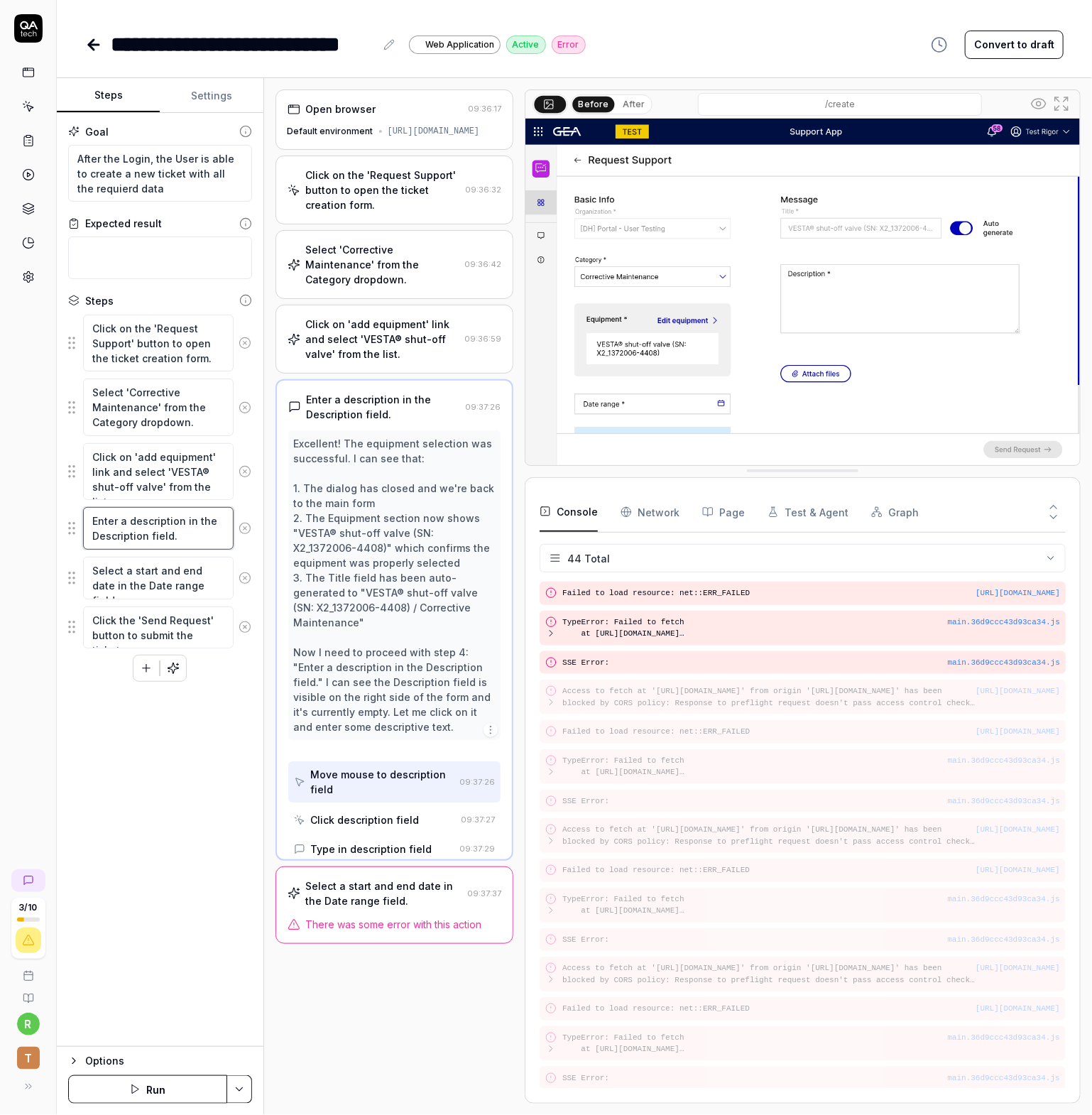
scroll to position [0, 0]
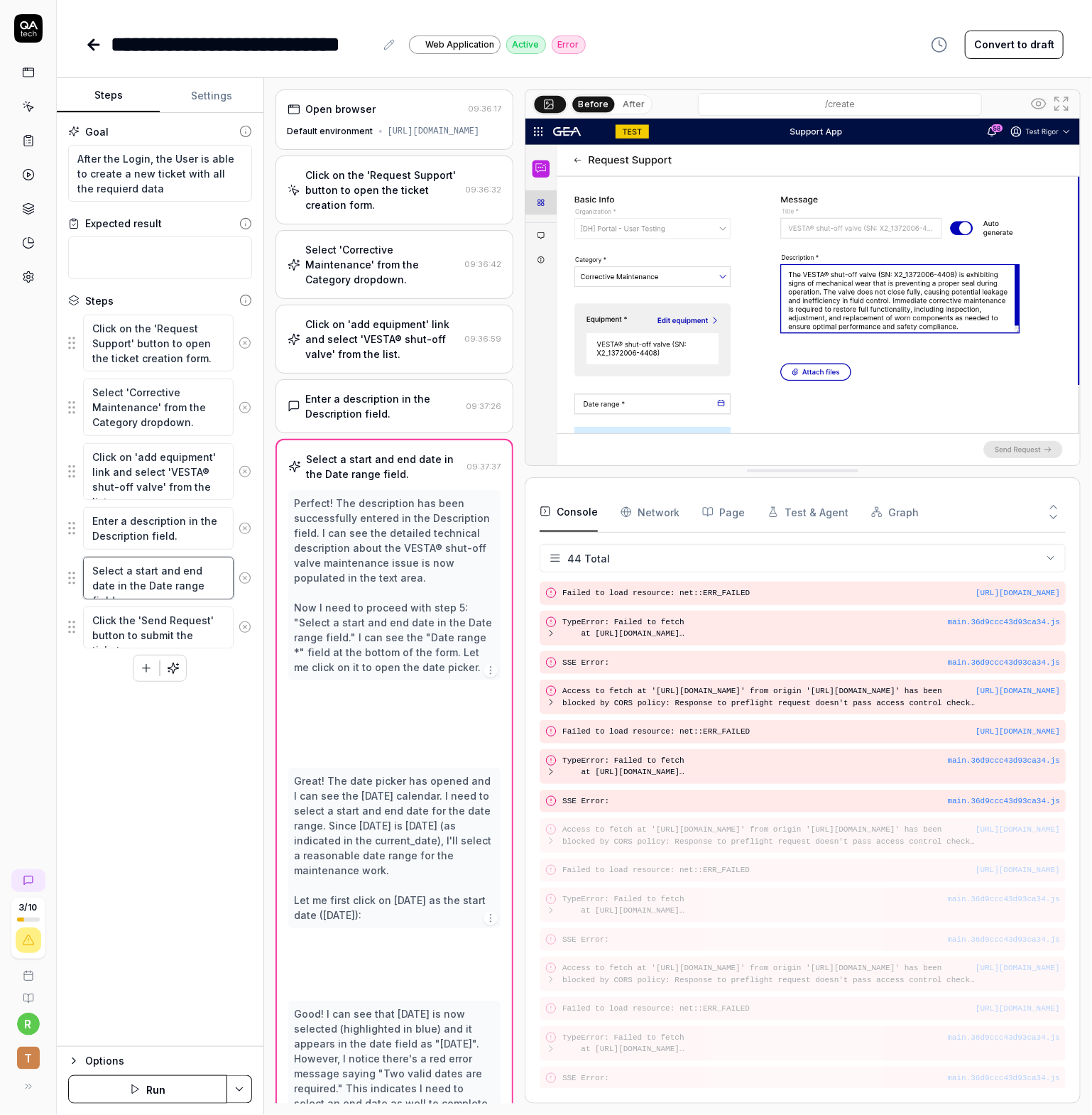
click at [118, 573] on textarea "Select a start and end date in the Date range field." at bounding box center [158, 578] width 150 height 42
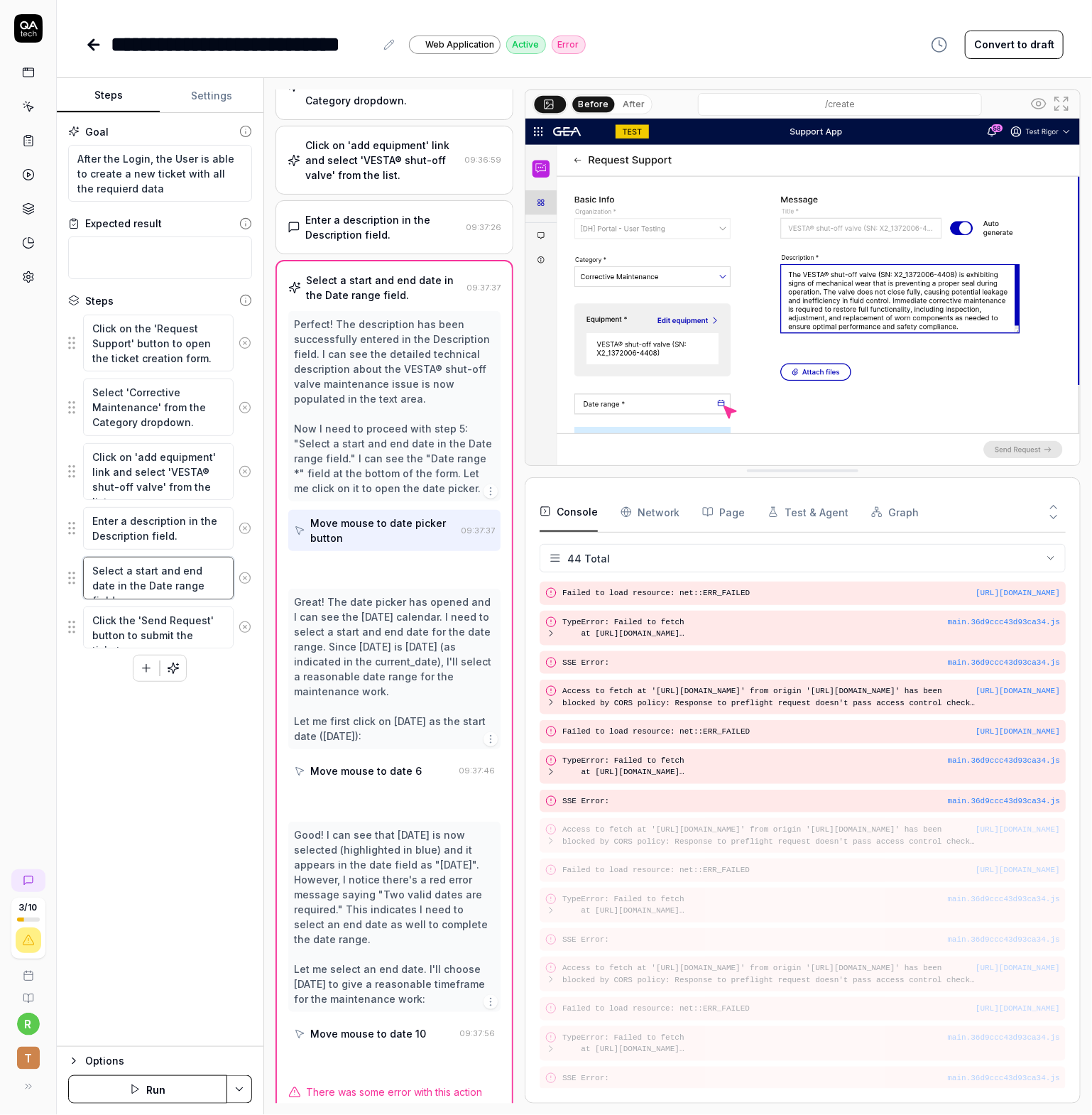
scroll to position [213, 0]
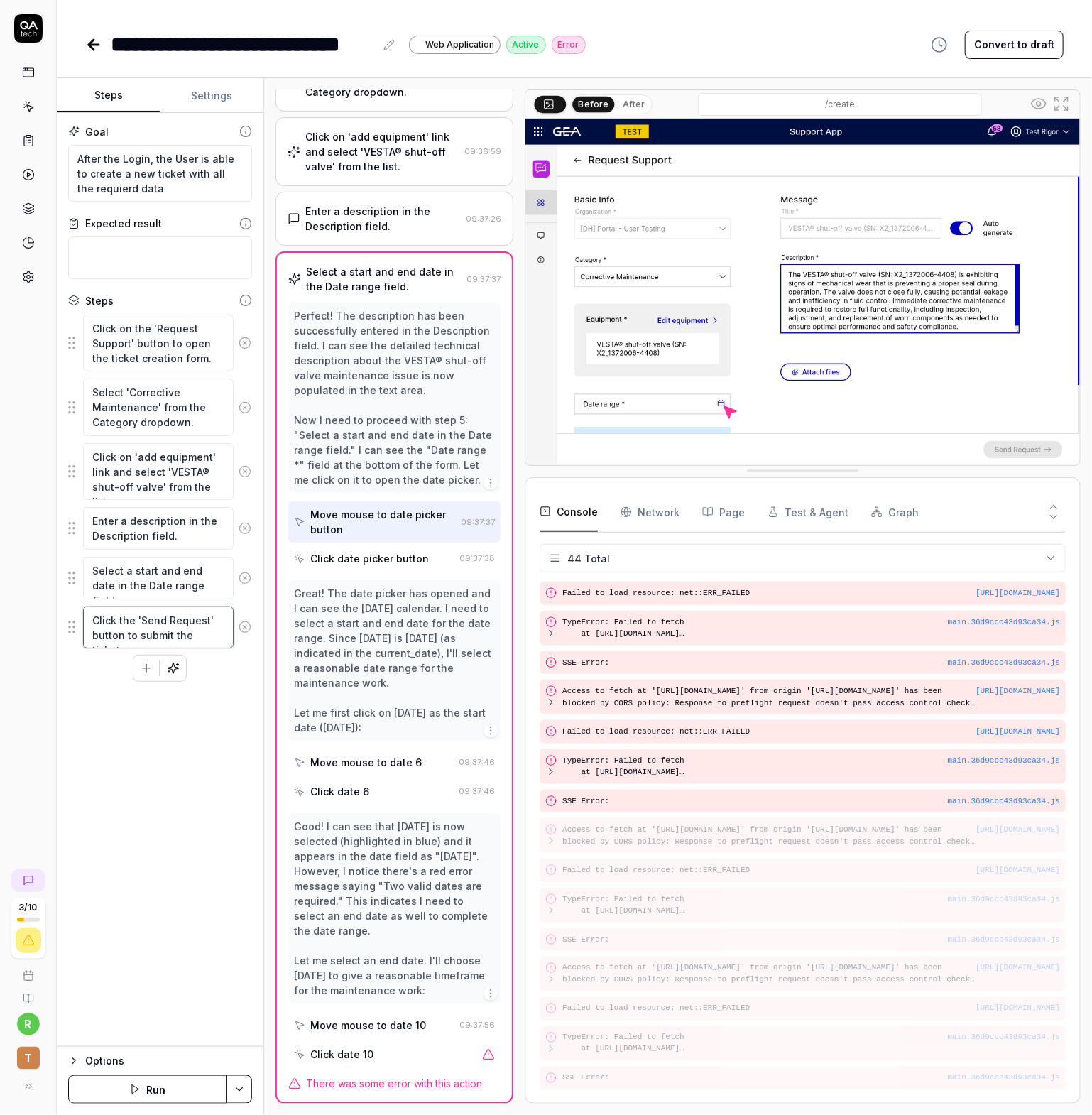
click at [179, 630] on textarea "Click the 'Send Request' button to submit the ticket." at bounding box center [158, 628] width 150 height 42
click at [165, 593] on textarea "Select a start and end date in the Date range field." at bounding box center [158, 578] width 150 height 42
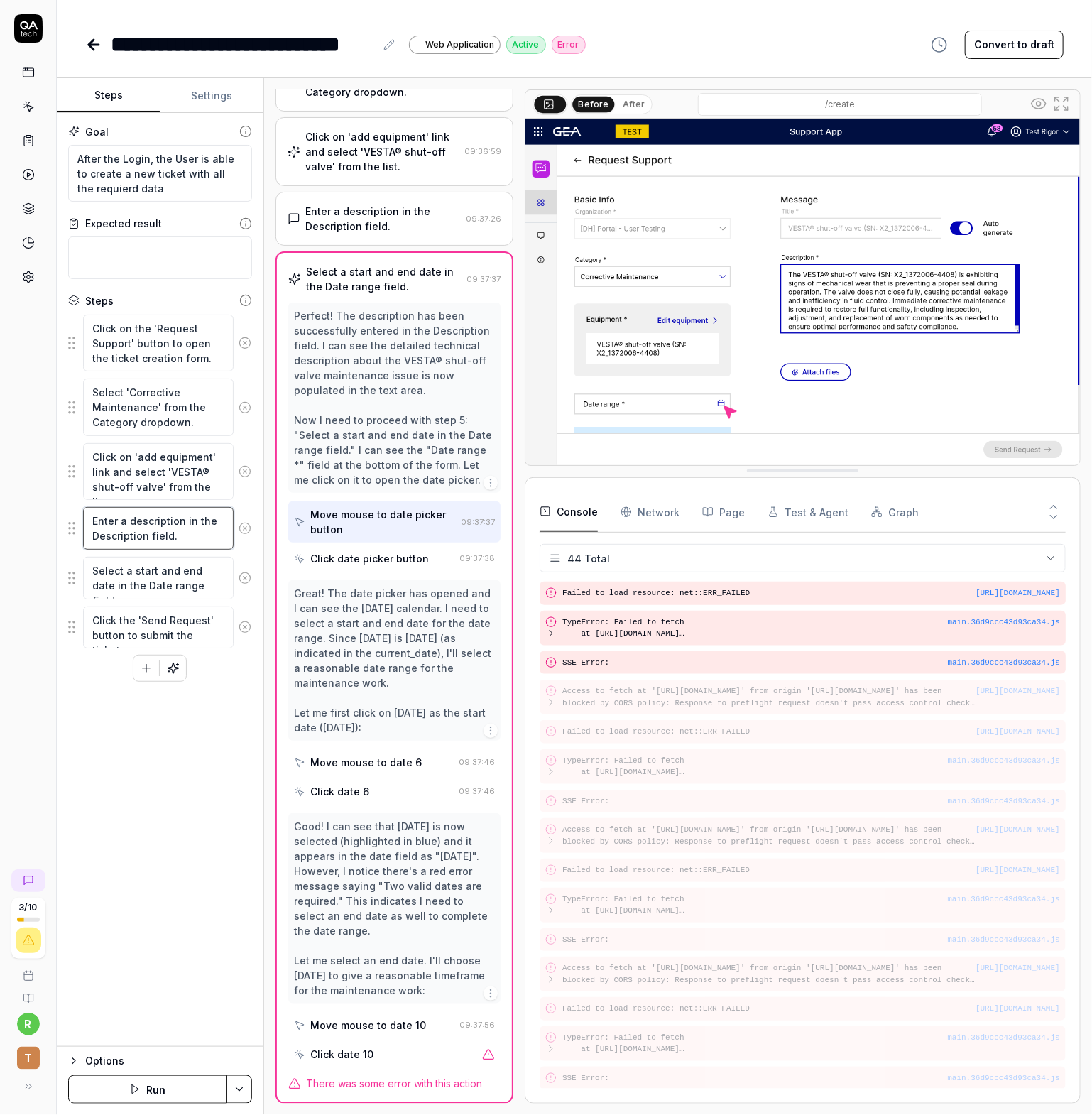
click at [163, 517] on textarea "Enter a description in the Description field." at bounding box center [158, 528] width 150 height 42
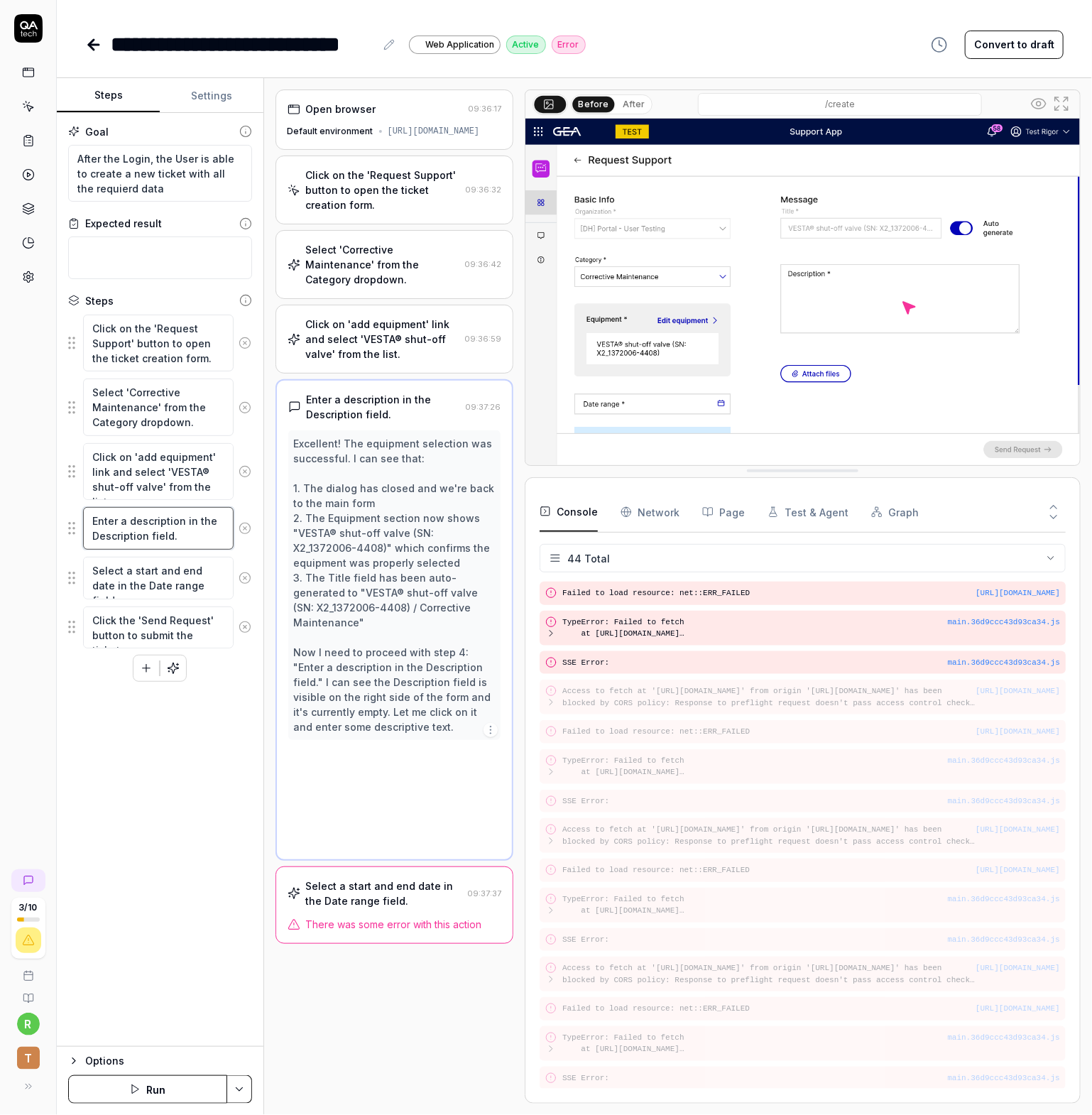
scroll to position [0, 0]
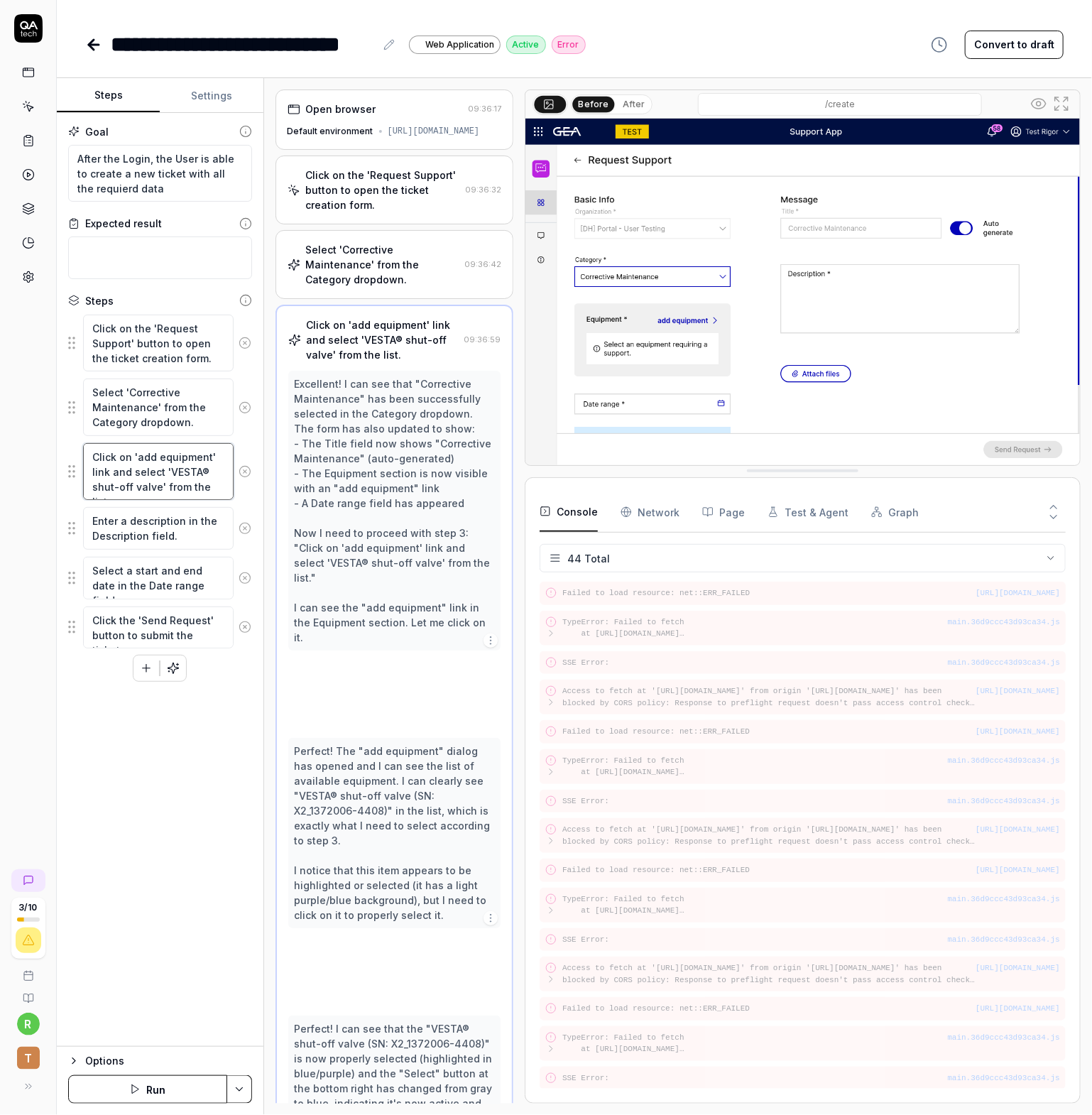
click at [155, 469] on textarea "Click on 'add equipment' link and select 'VESTA® shut-off valve' from the list." at bounding box center [158, 472] width 150 height 57
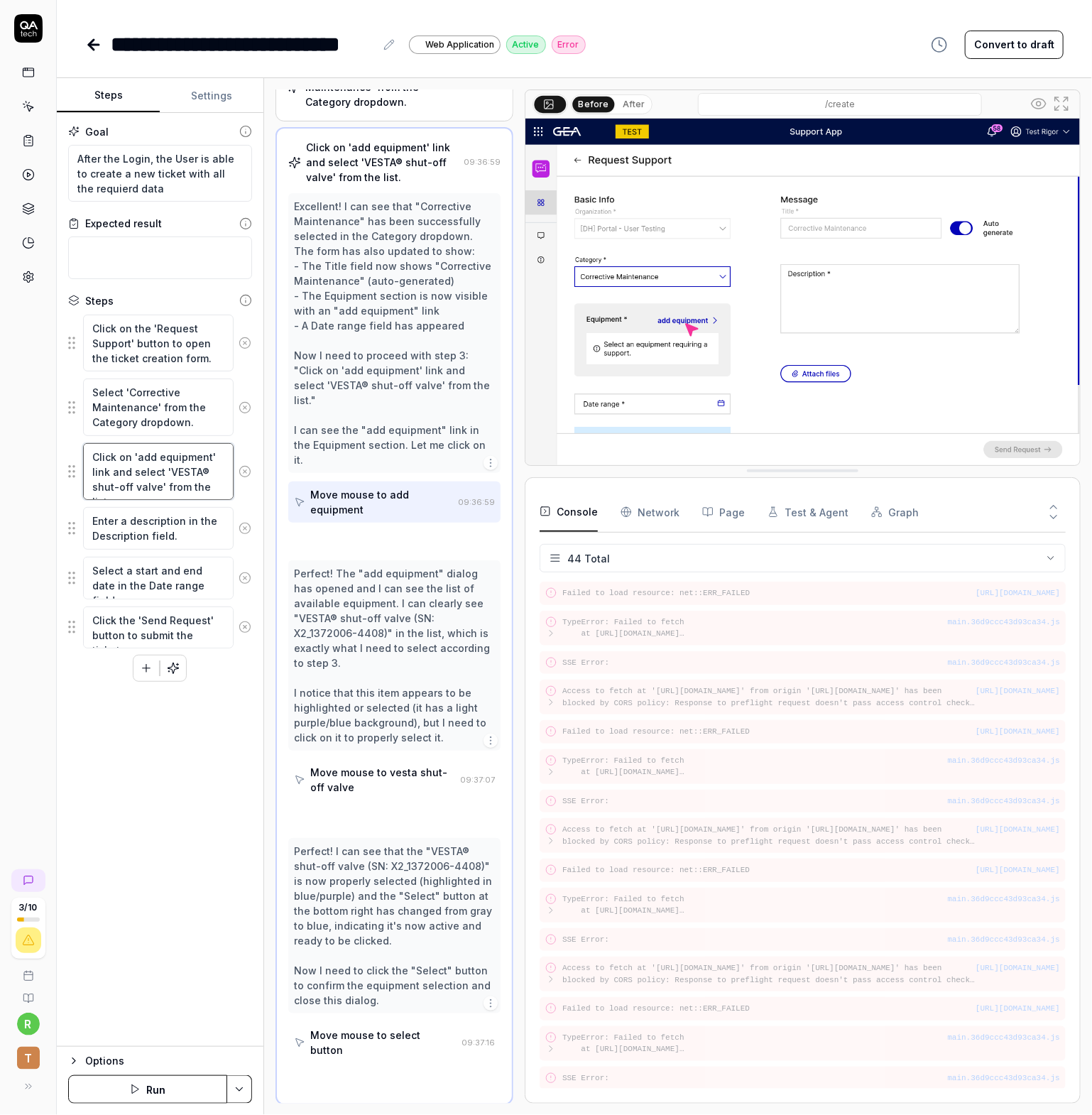
scroll to position [190, 0]
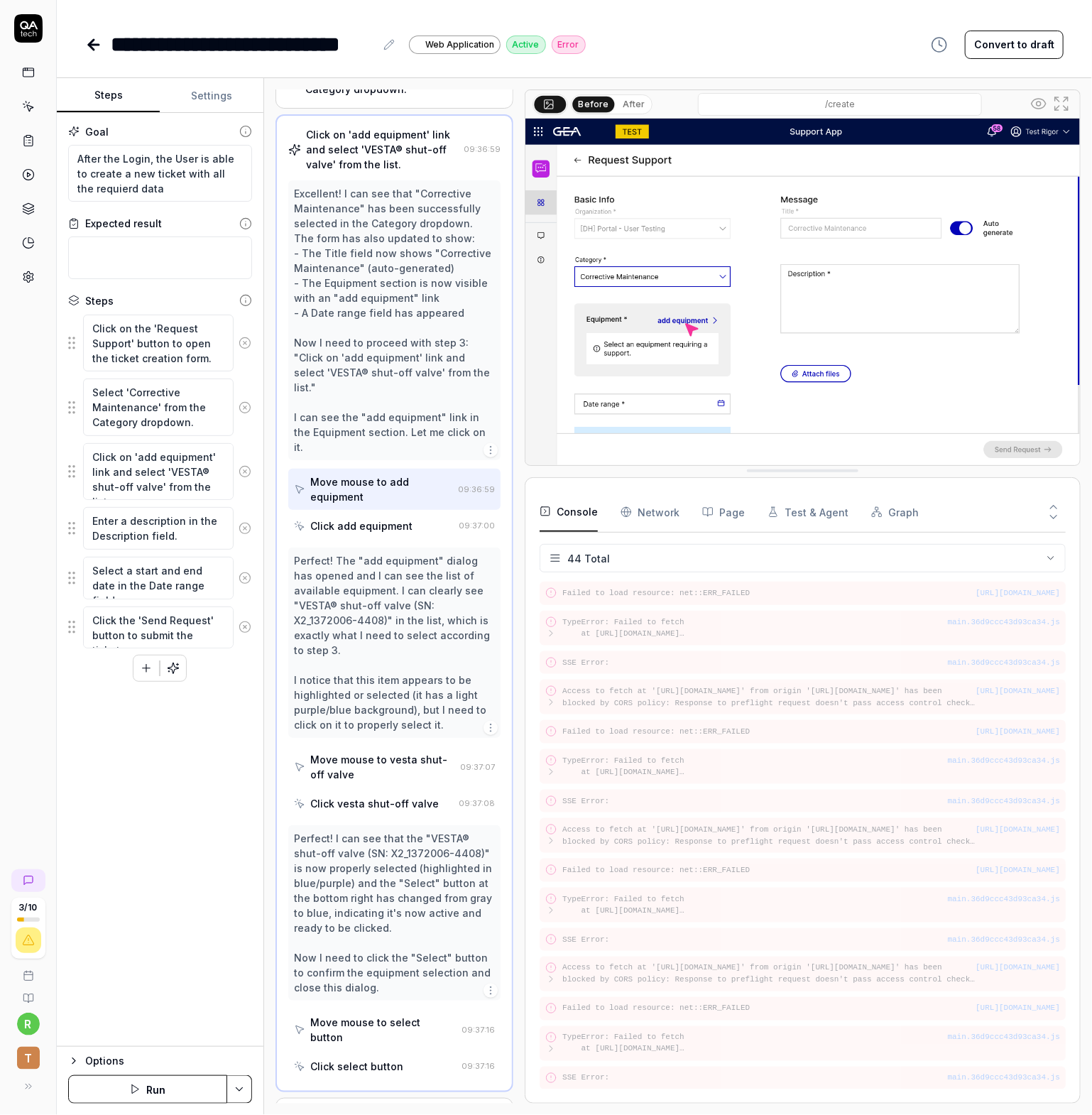
drag, startPoint x: 392, startPoint y: 650, endPoint x: 384, endPoint y: 642, distance: 11.3
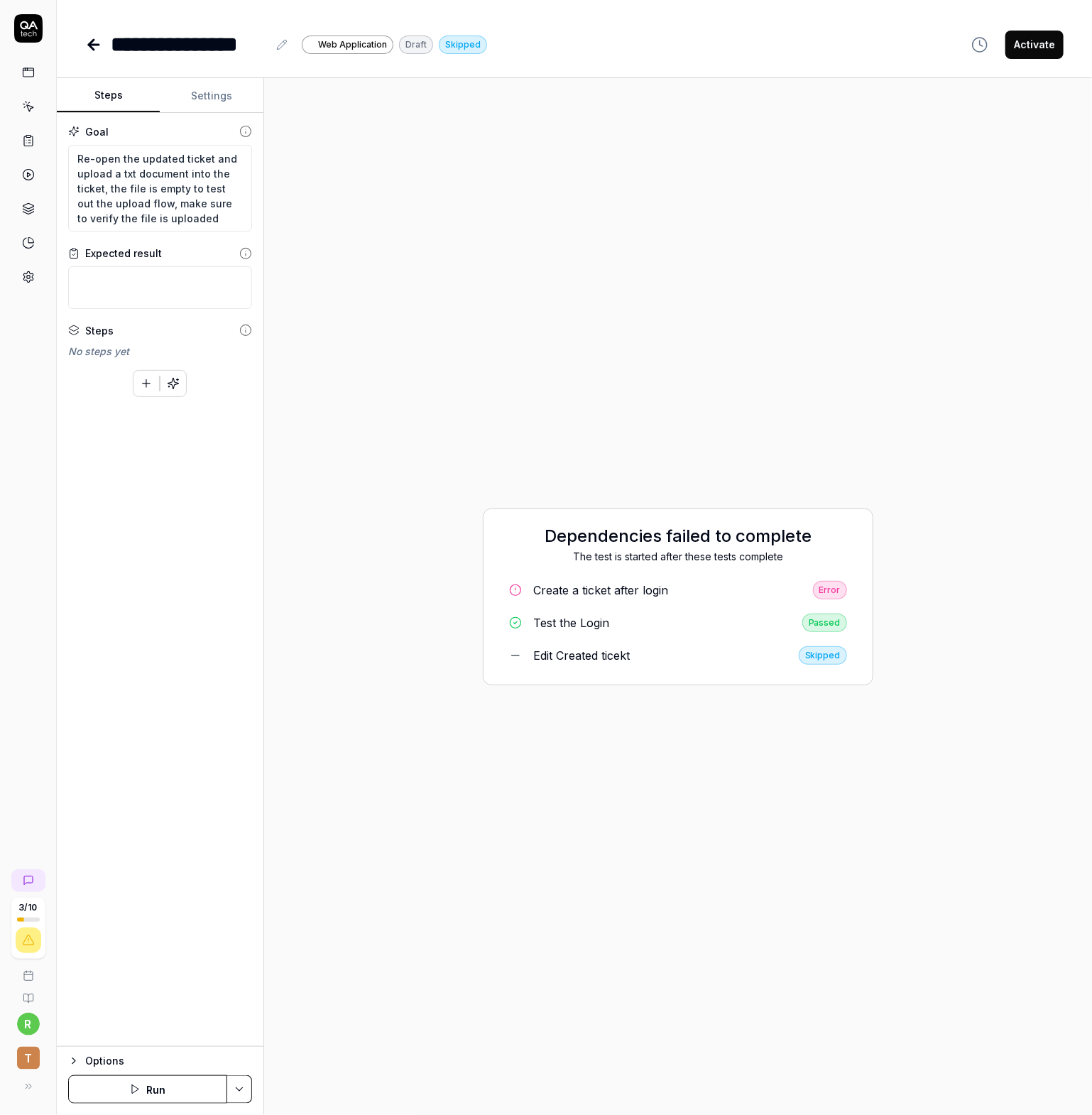
click at [614, 582] on div "Create a ticket after login" at bounding box center [600, 590] width 135 height 17
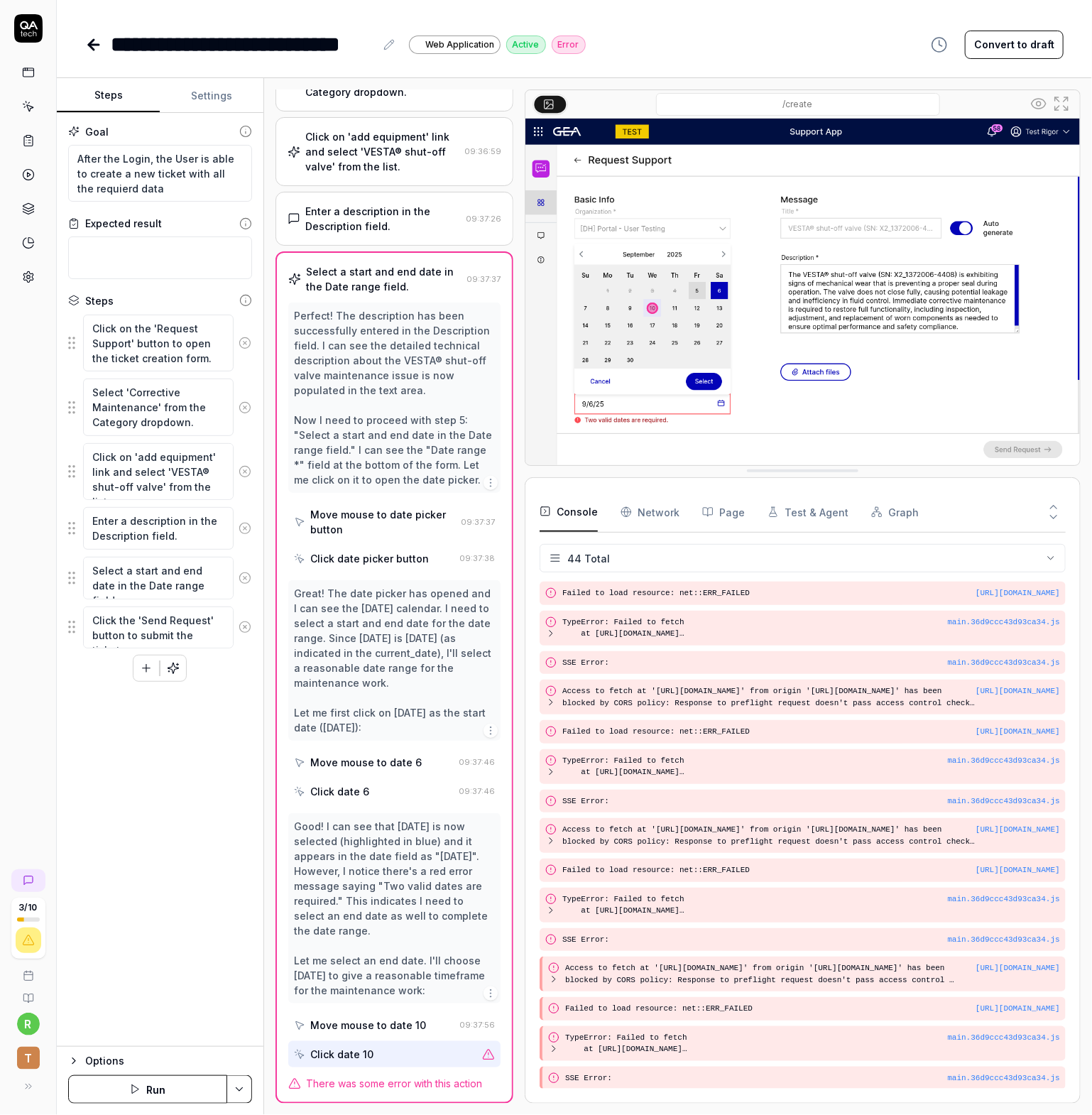
scroll to position [213, 0]
click at [28, 73] on icon at bounding box center [29, 73] width 13 height 13
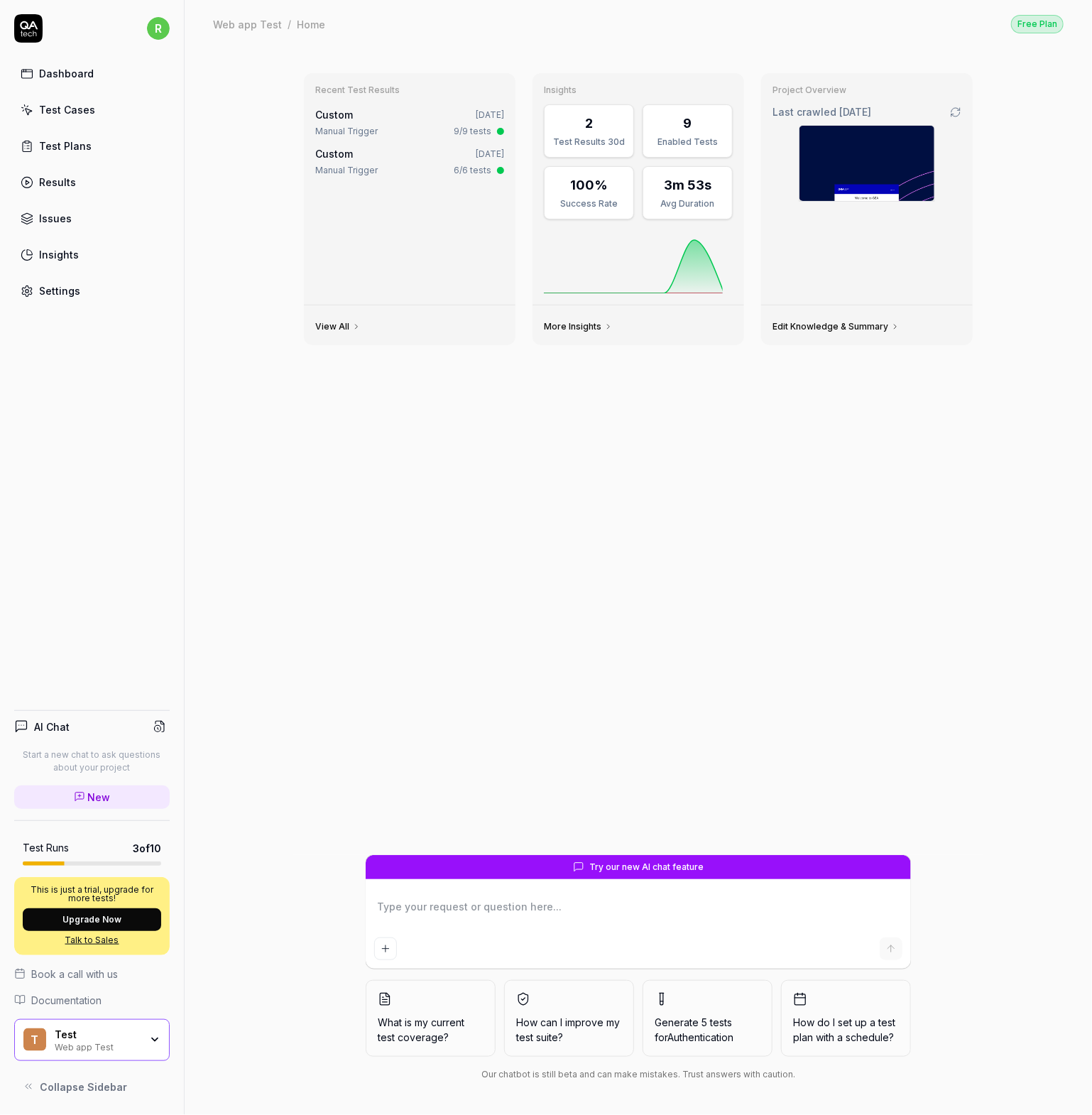
click at [57, 123] on div "Dashboard Test Cases Test Plans Results Issues Insights Settings" at bounding box center [91, 182] width 156 height 245
click at [59, 118] on link "Test Cases" at bounding box center [91, 109] width 156 height 28
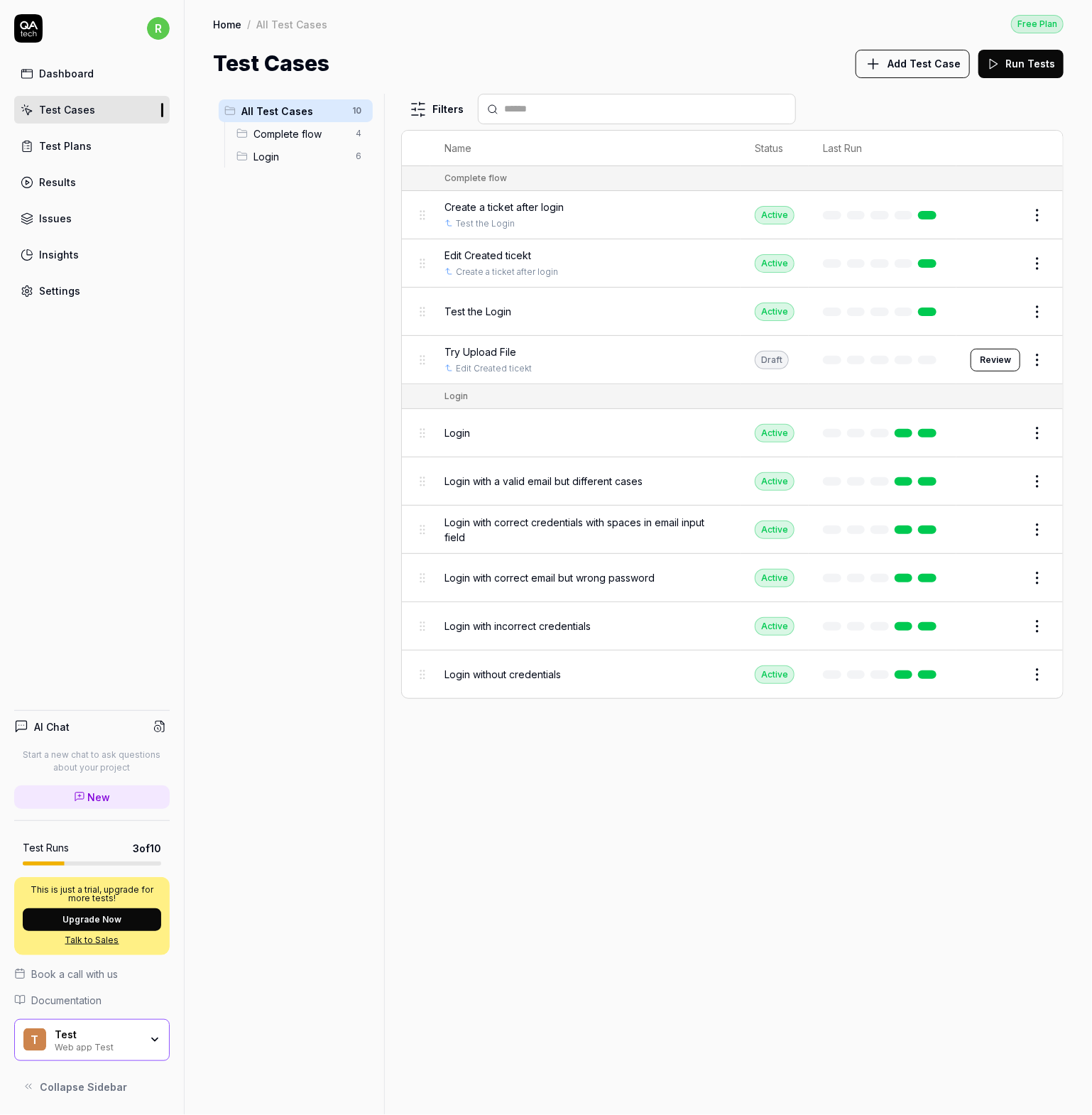
click at [495, 252] on span "Edit Created ticekt" at bounding box center [488, 255] width 87 height 15
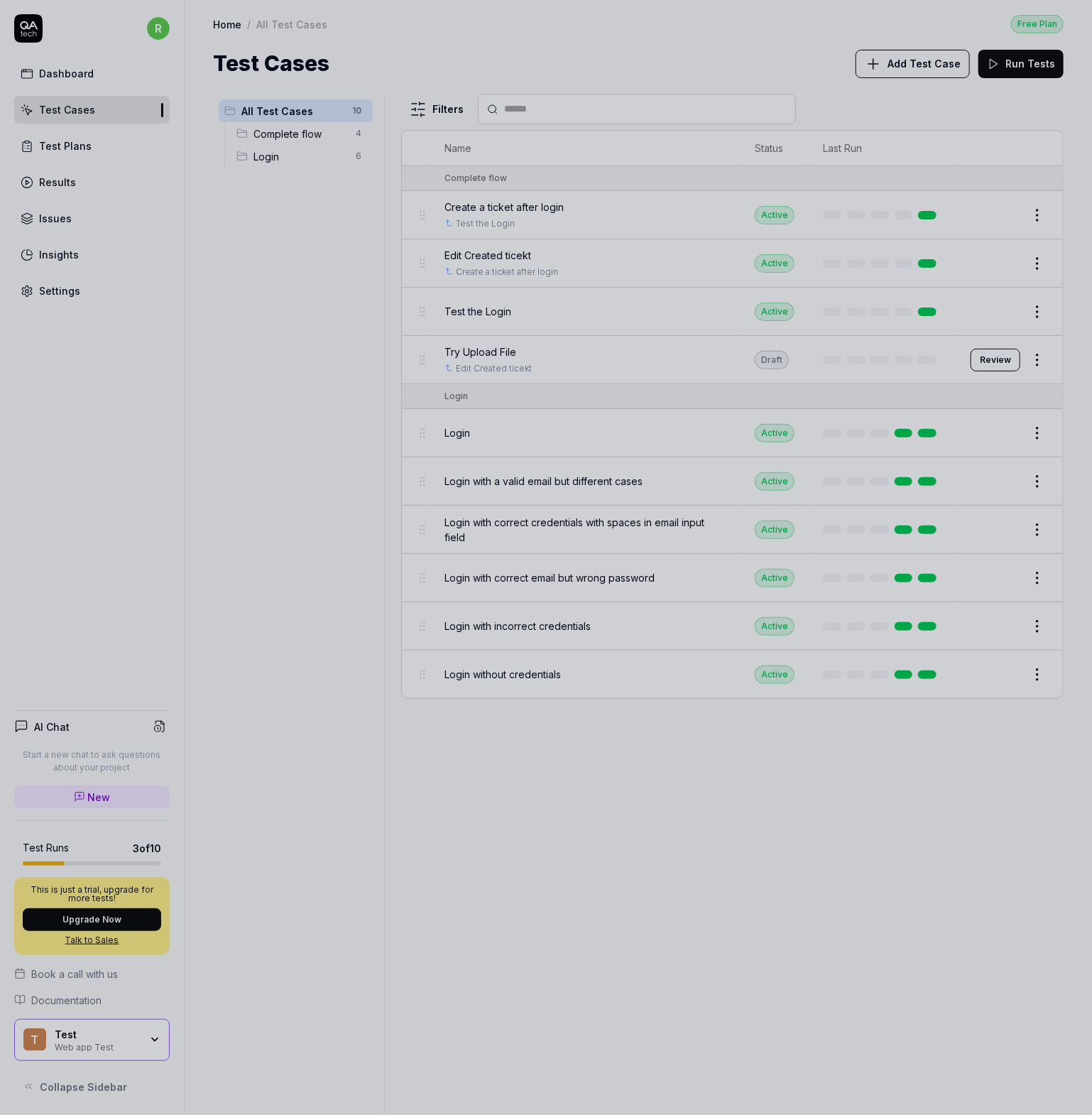
drag, startPoint x: 286, startPoint y: 253, endPoint x: 415, endPoint y: 207, distance: 137.0
click at [300, 243] on div at bounding box center [546, 558] width 1092 height 1115
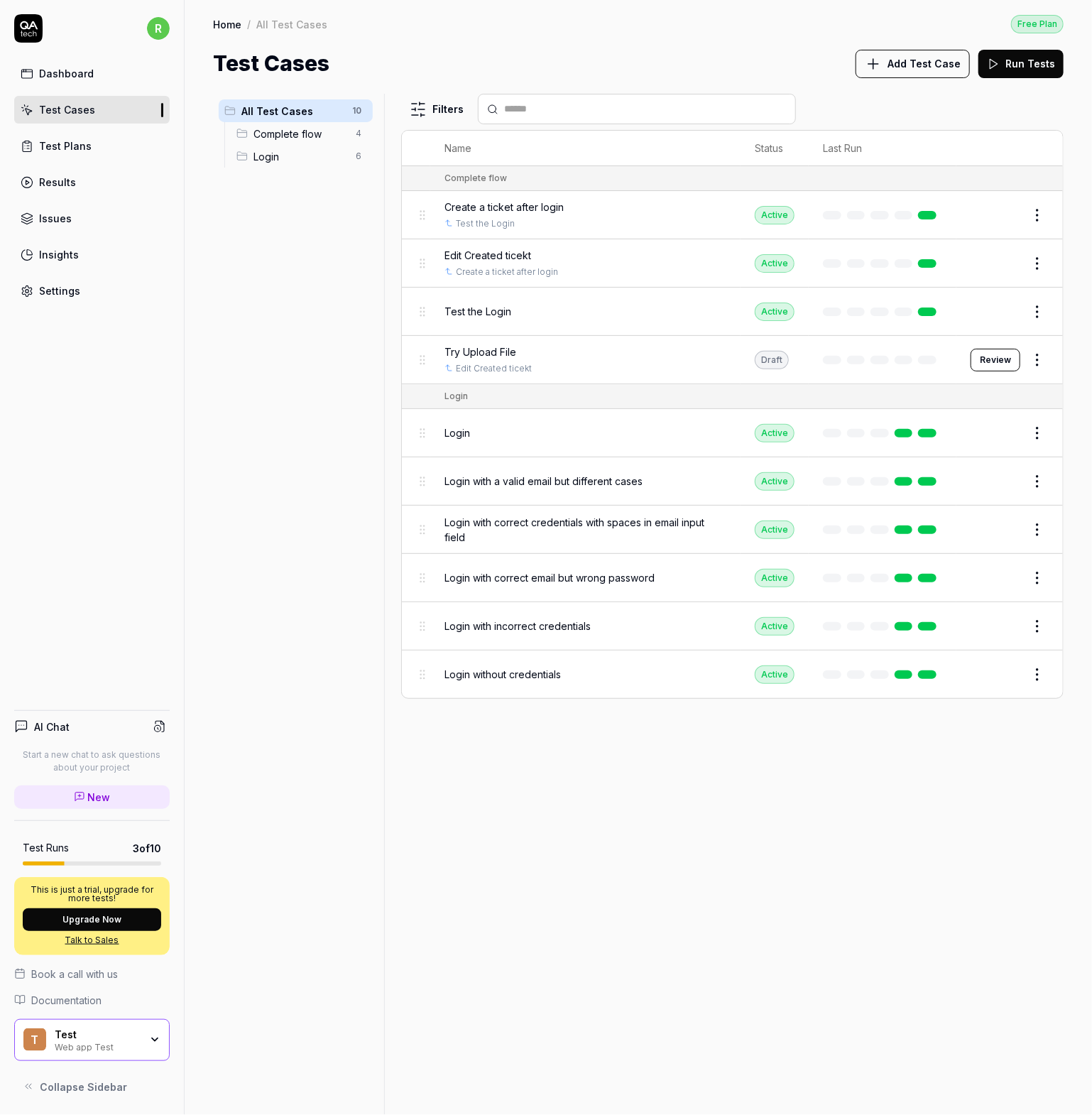
click at [530, 207] on span "Create a ticket after login" at bounding box center [504, 207] width 119 height 15
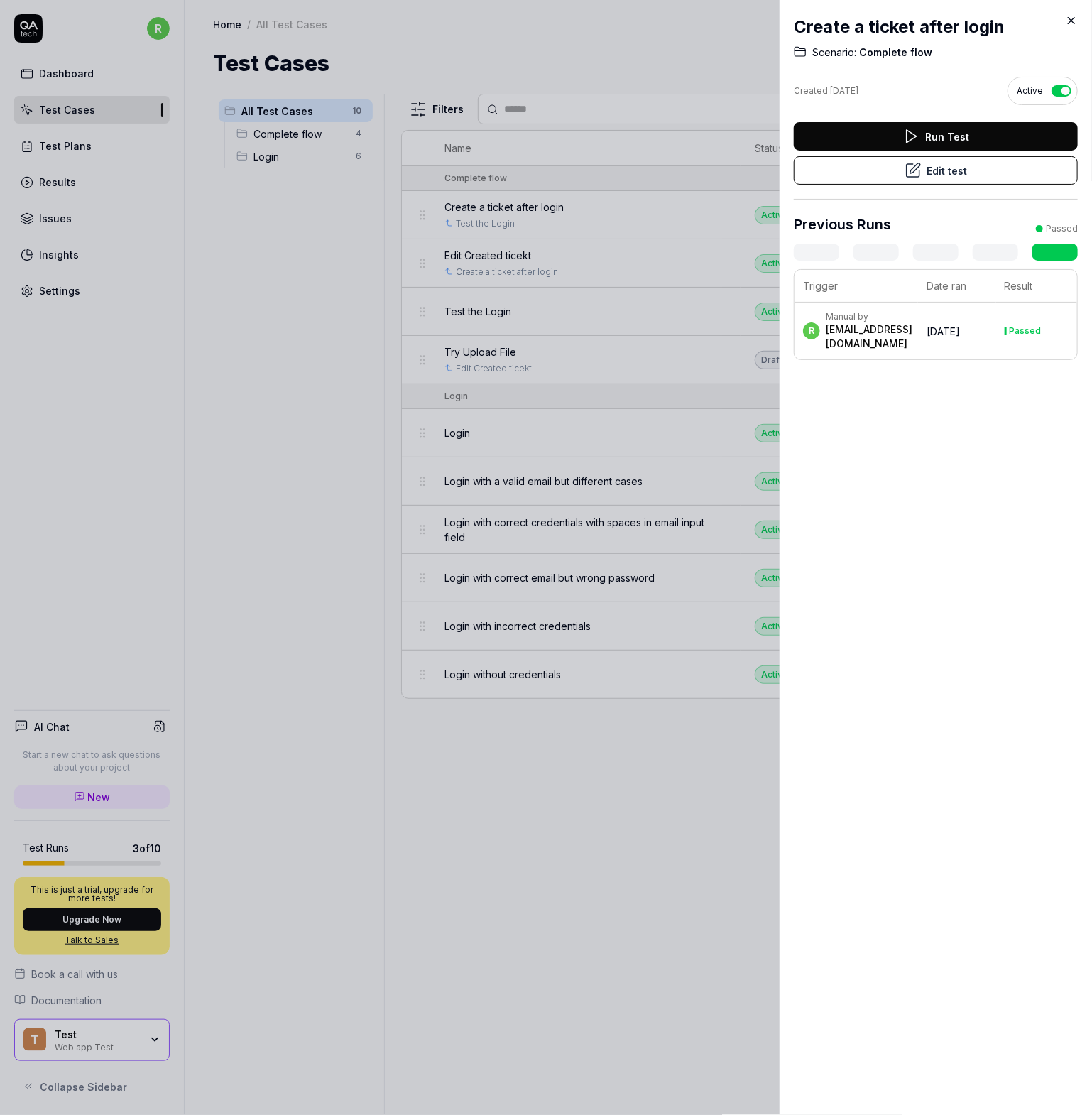
click at [945, 169] on button "Edit test" at bounding box center [936, 170] width 284 height 29
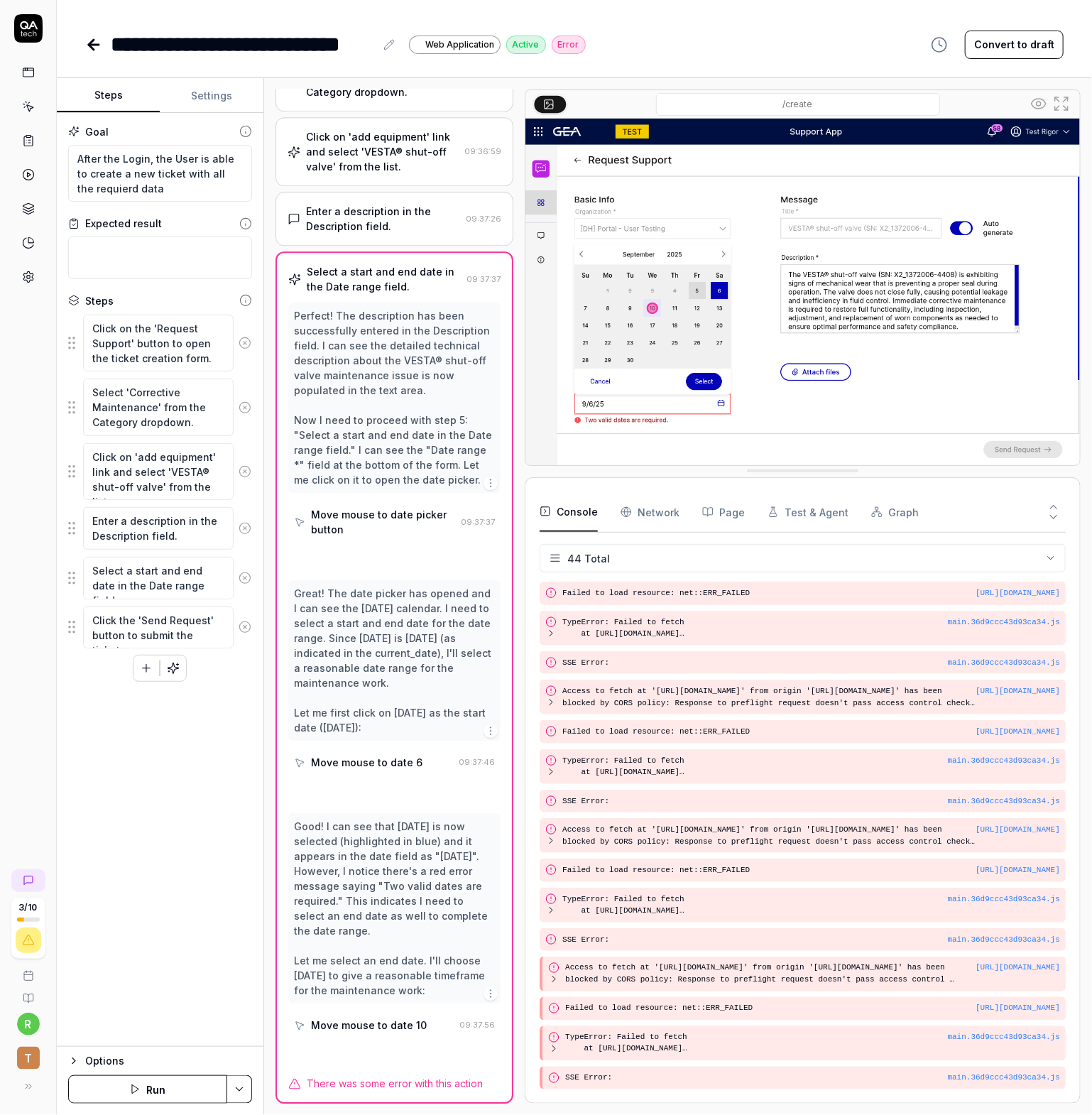
scroll to position [213, 0]
drag, startPoint x: 134, startPoint y: 1091, endPoint x: 139, endPoint y: 1080, distance: 12.1
click at [134, 1090] on icon "button" at bounding box center [135, 1090] width 11 height 11
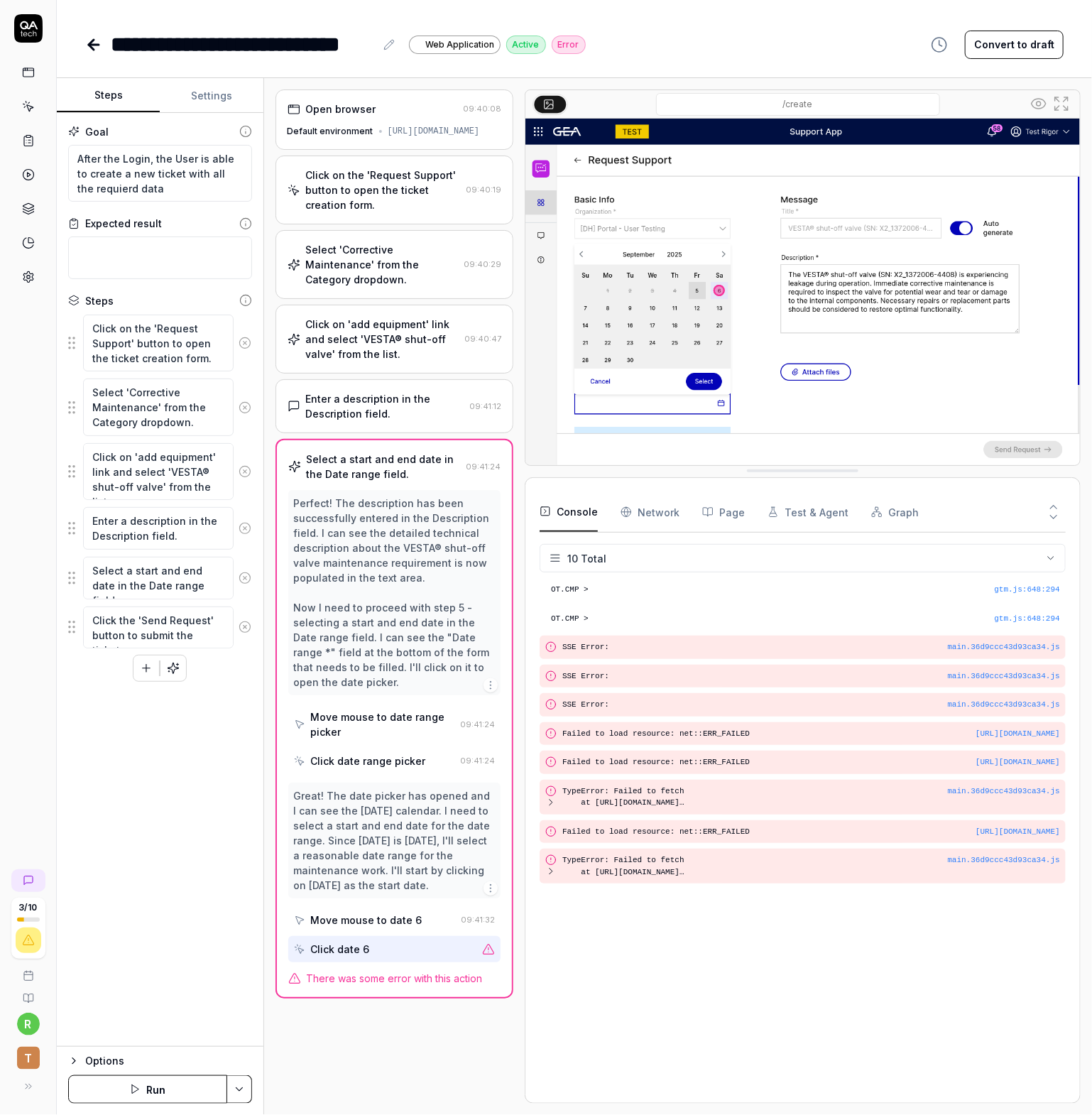
click at [489, 956] on icon at bounding box center [489, 949] width 13 height 13
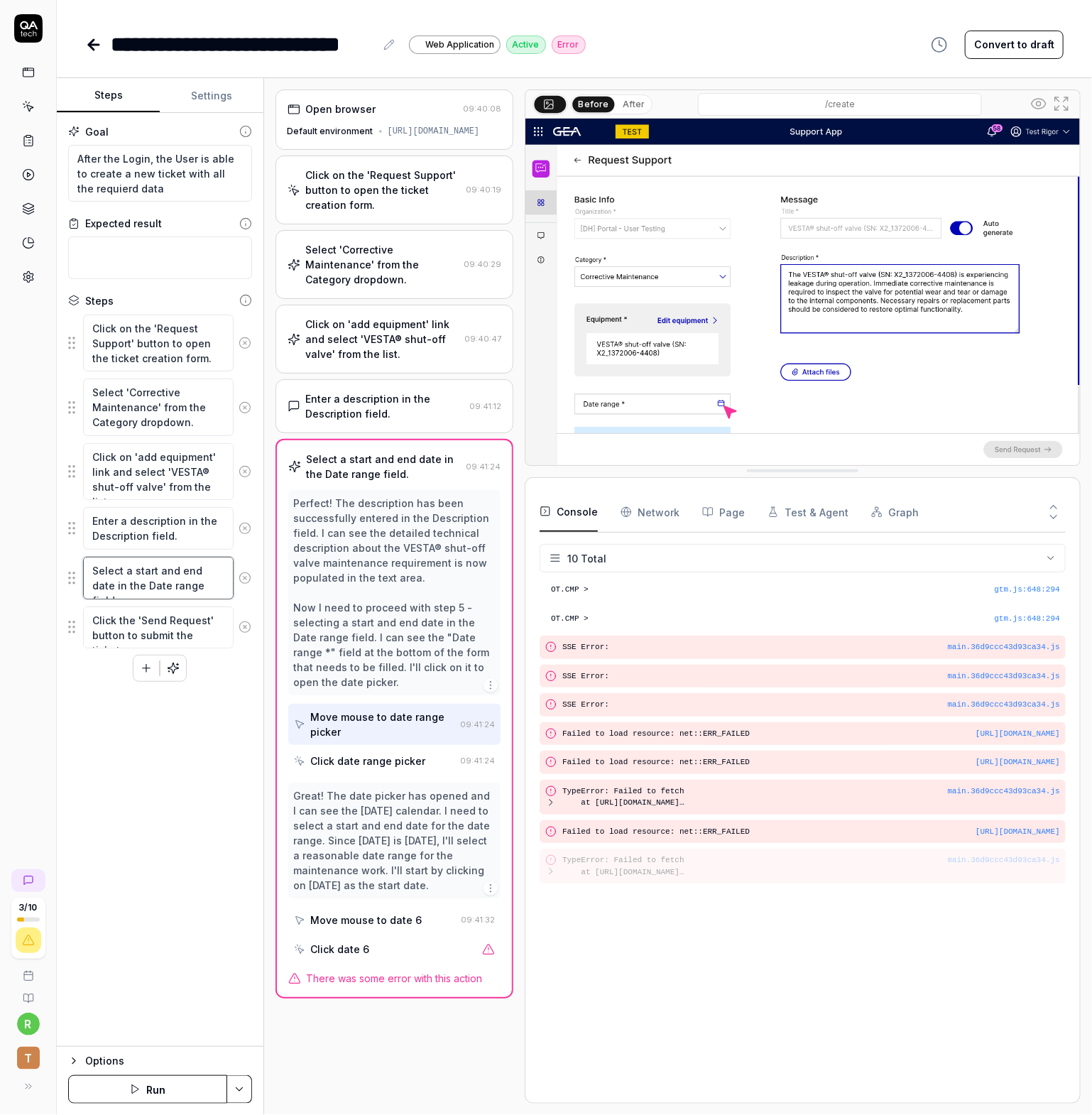
click at [197, 571] on textarea "Select a start and end date in the Date range field." at bounding box center [158, 578] width 150 height 42
type textarea "*"
type textarea "S"
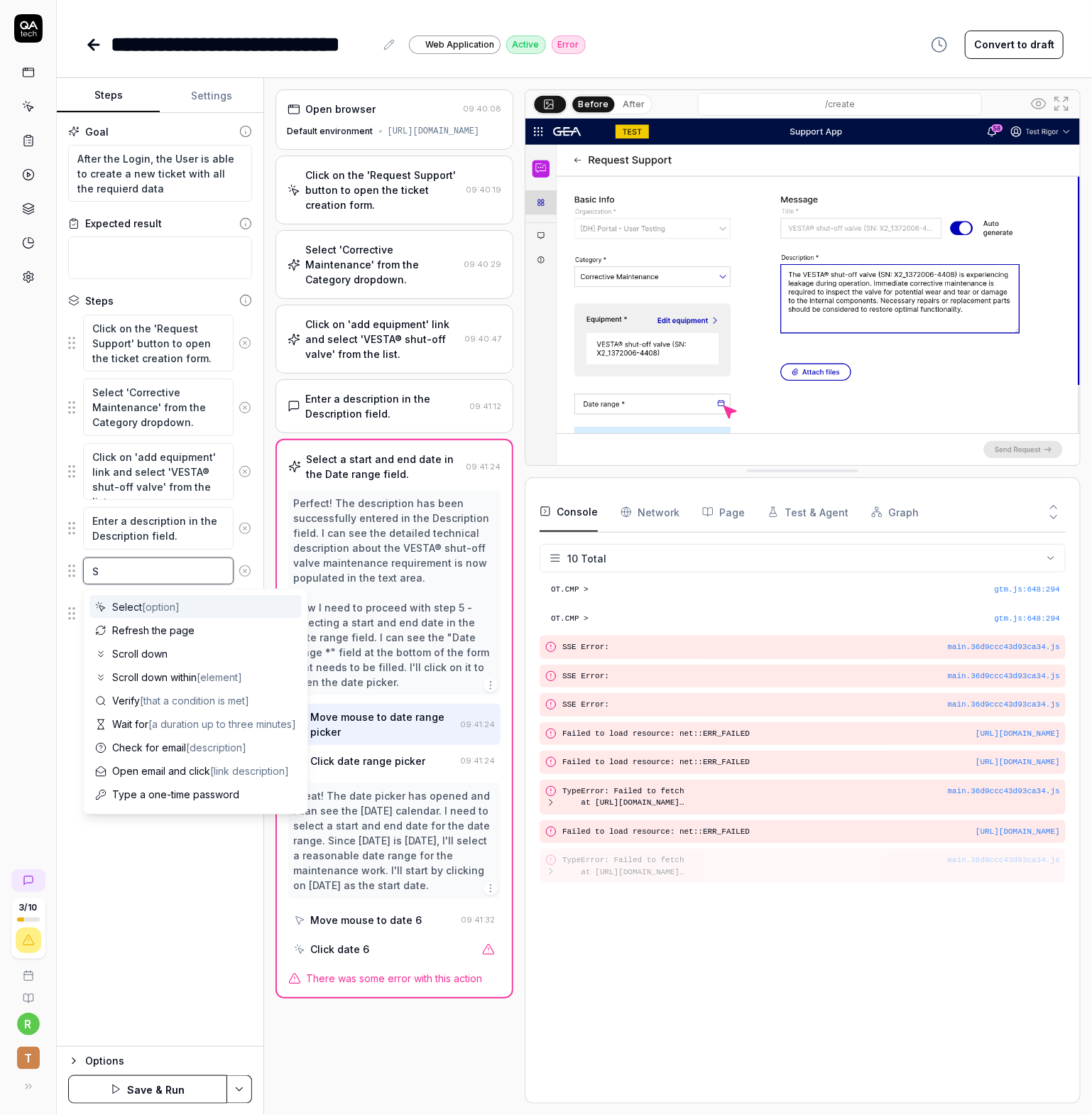
type textarea "*"
type textarea "Se"
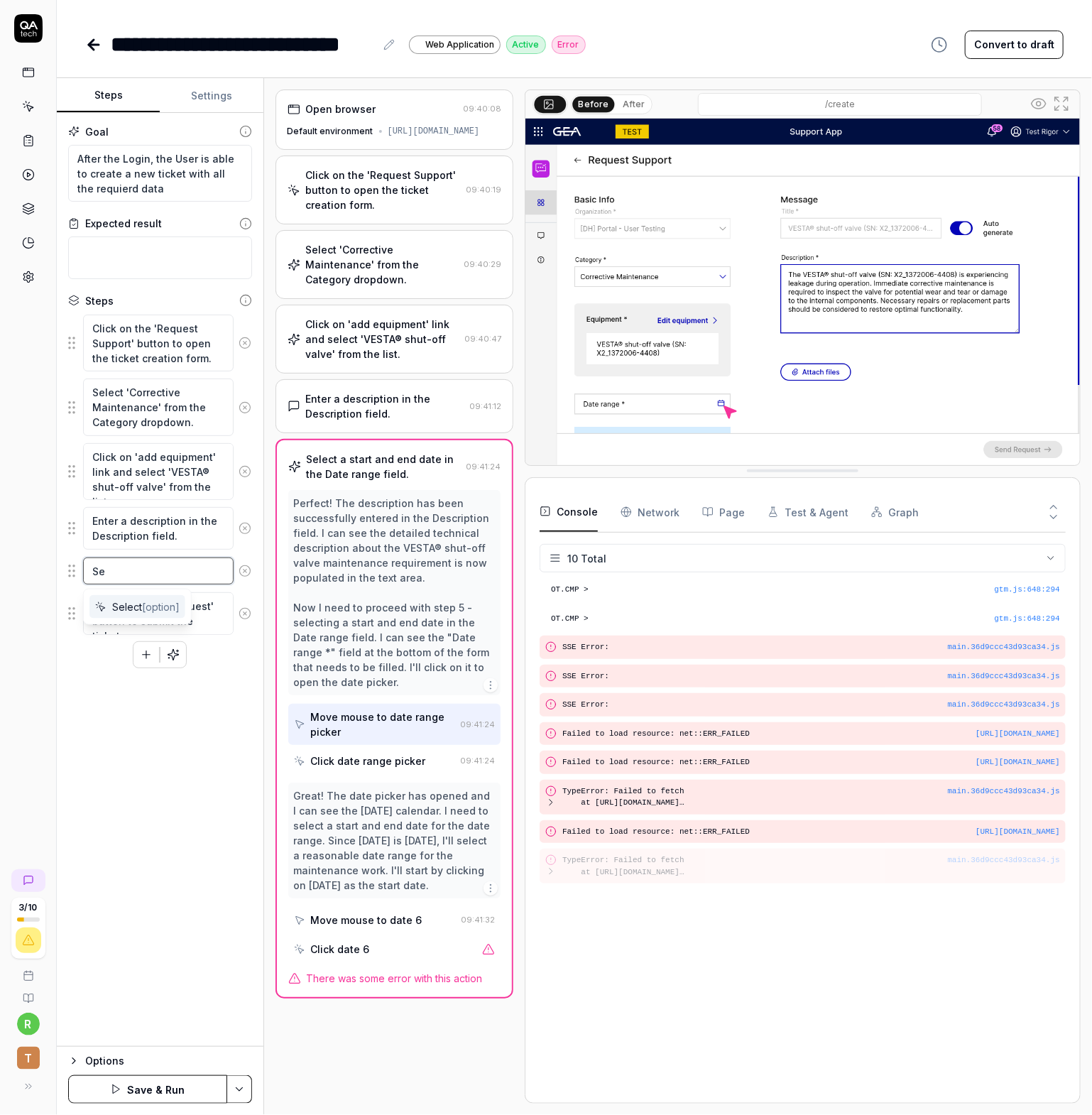
type textarea "*"
type textarea "Sel"
type textarea "*"
type textarea "Sele"
type textarea "*"
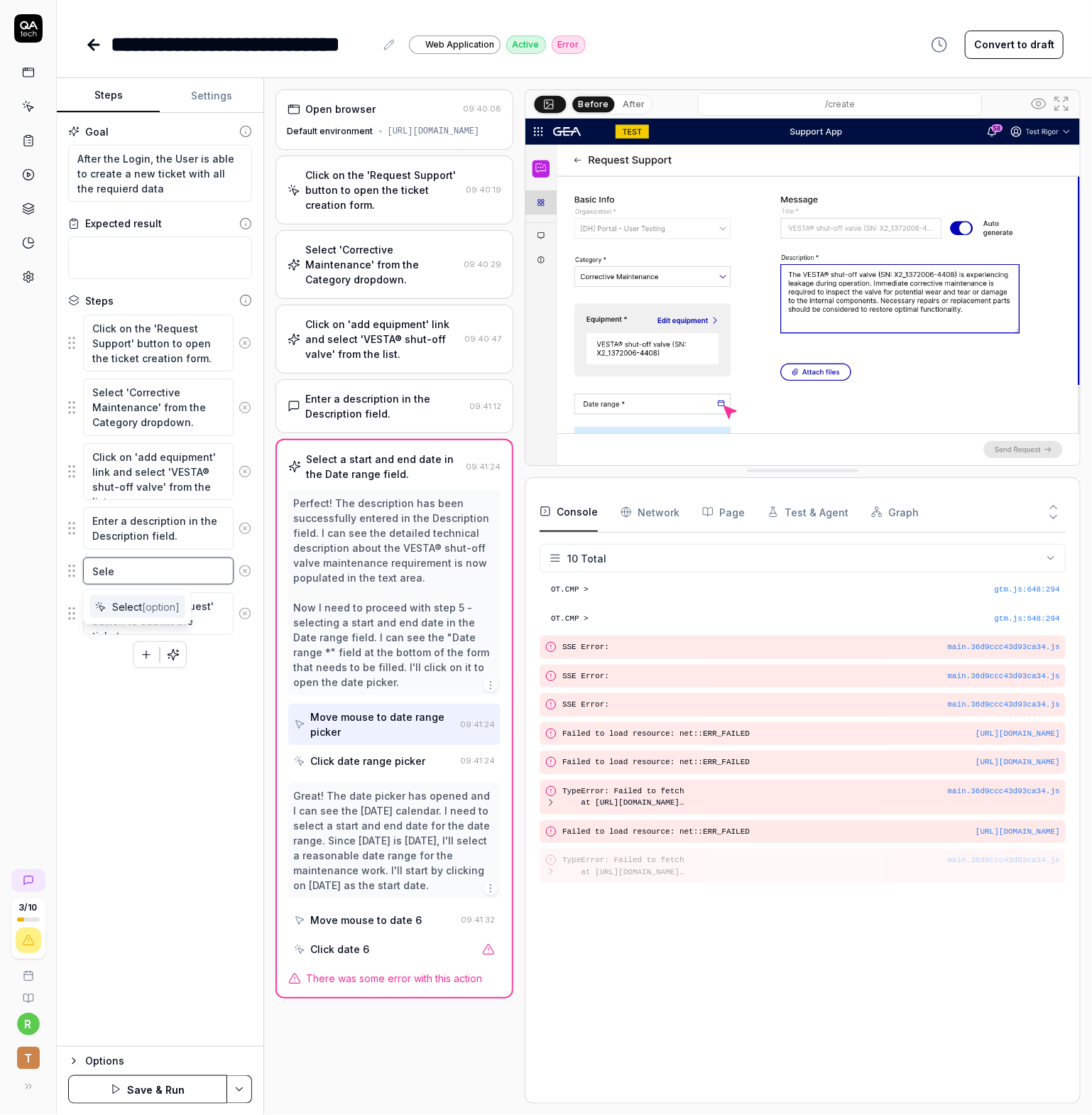
type textarea "Selec"
type textarea "*"
type textarea "Select"
type textarea "*"
type textarea "Select"
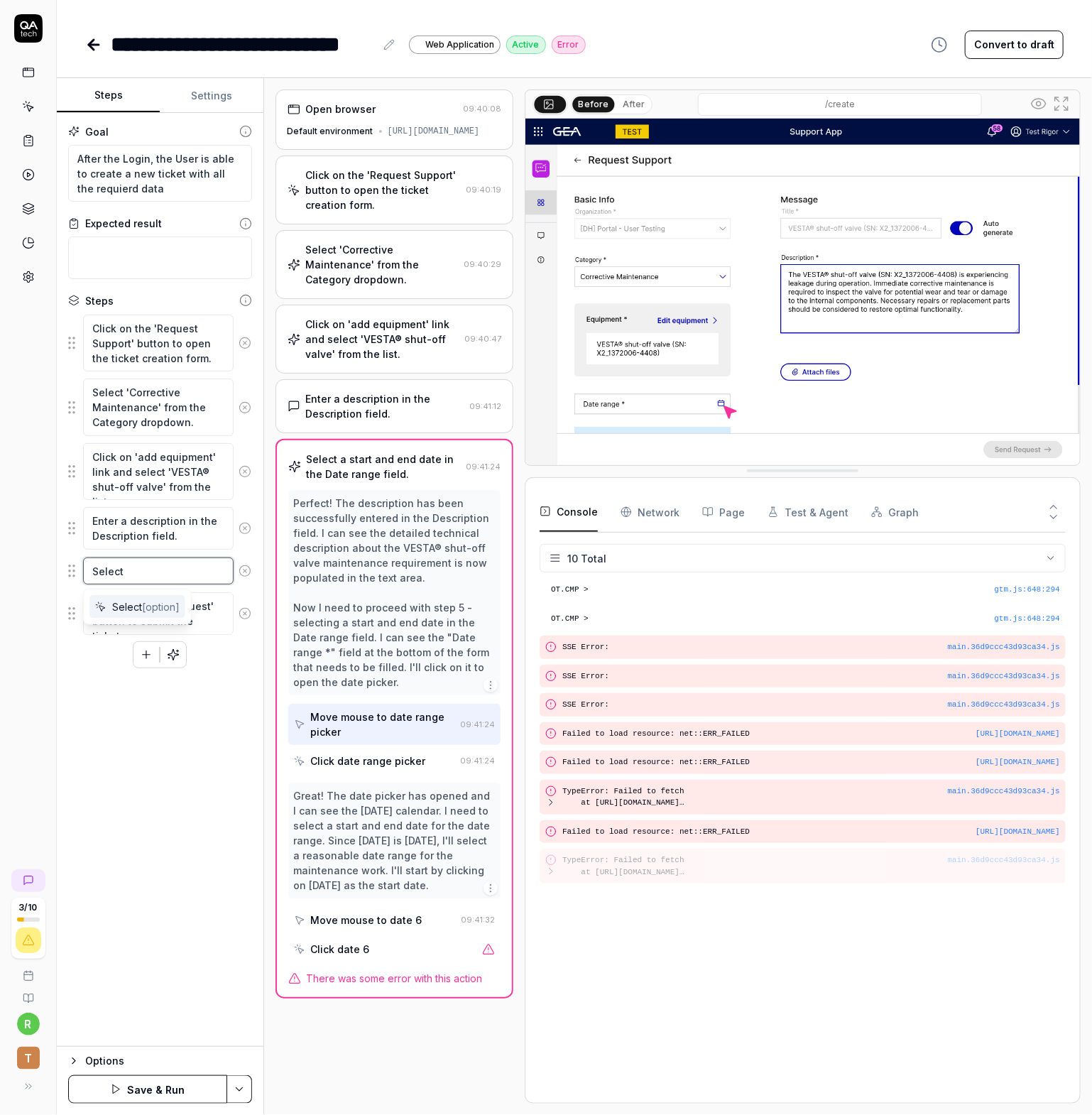
type textarea "*"
type textarea "Select a"
type textarea "*"
type textarea "Select a"
type textarea "*"
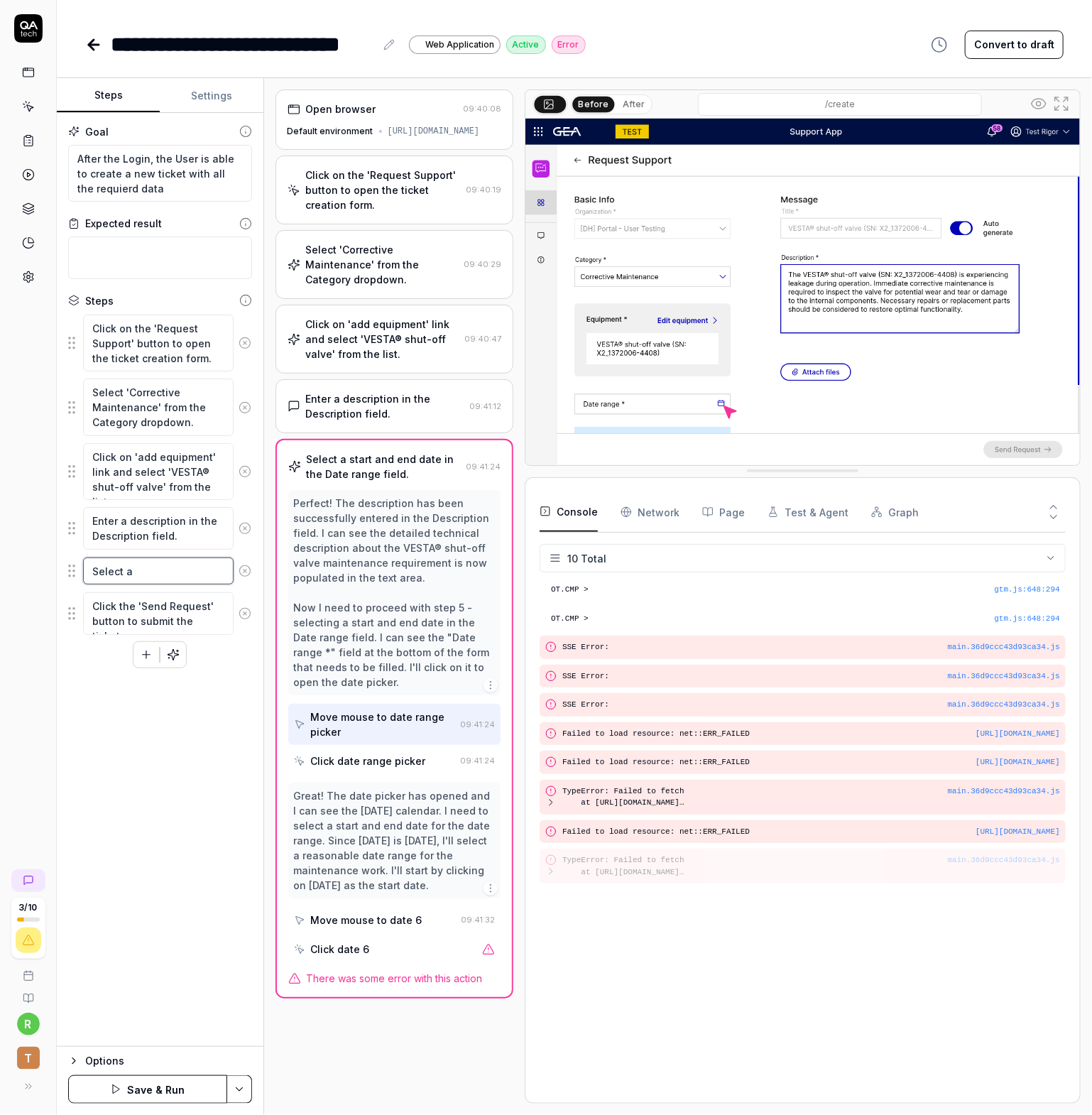
type textarea "Select a d"
type textarea "*"
type textarea "Select a da"
type textarea "*"
type textarea "Select a dat"
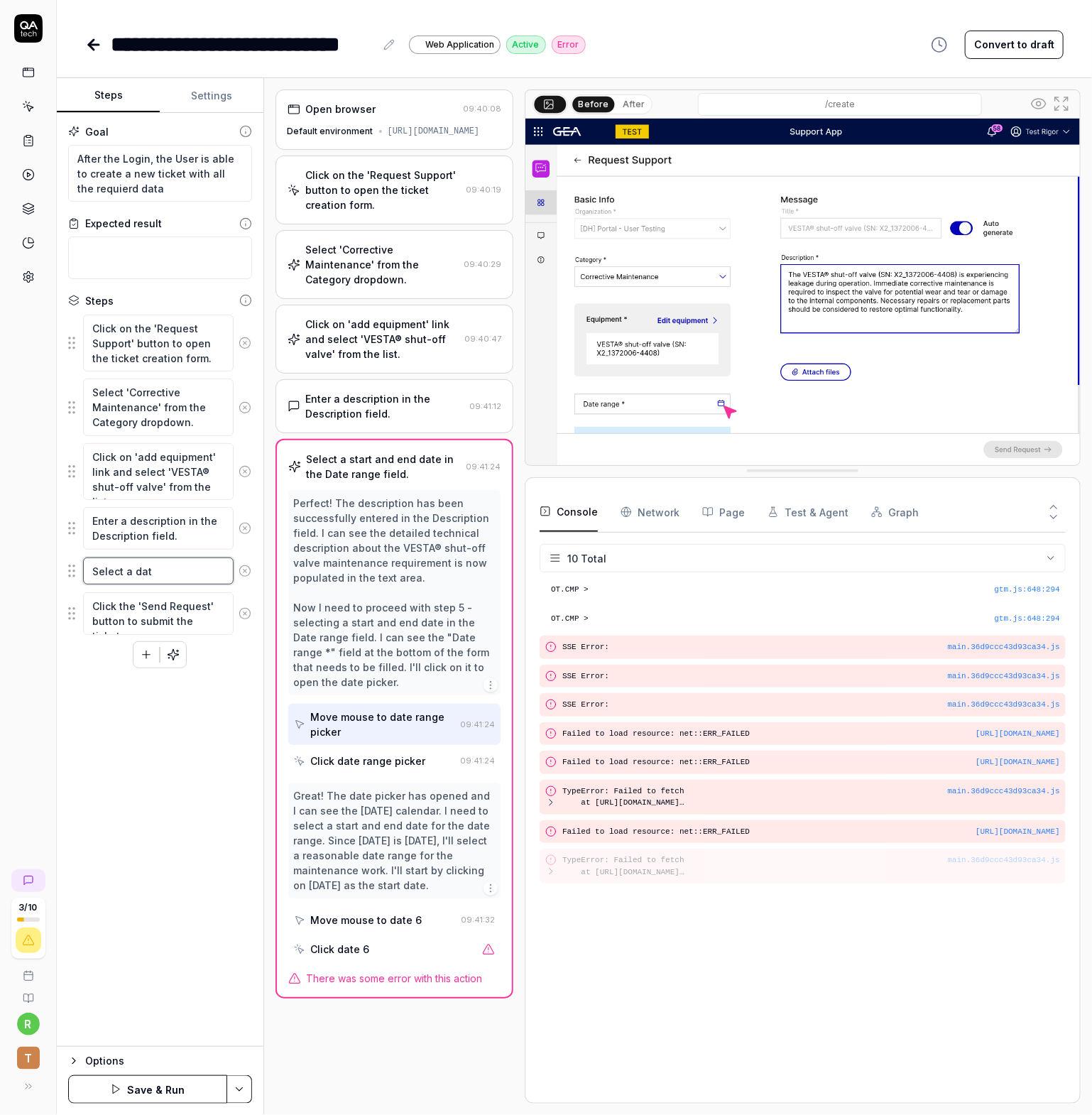
type textarea "*"
type textarea "Select a daty"
type textarea "*"
type textarea "Select a dat"
type textarea "*"
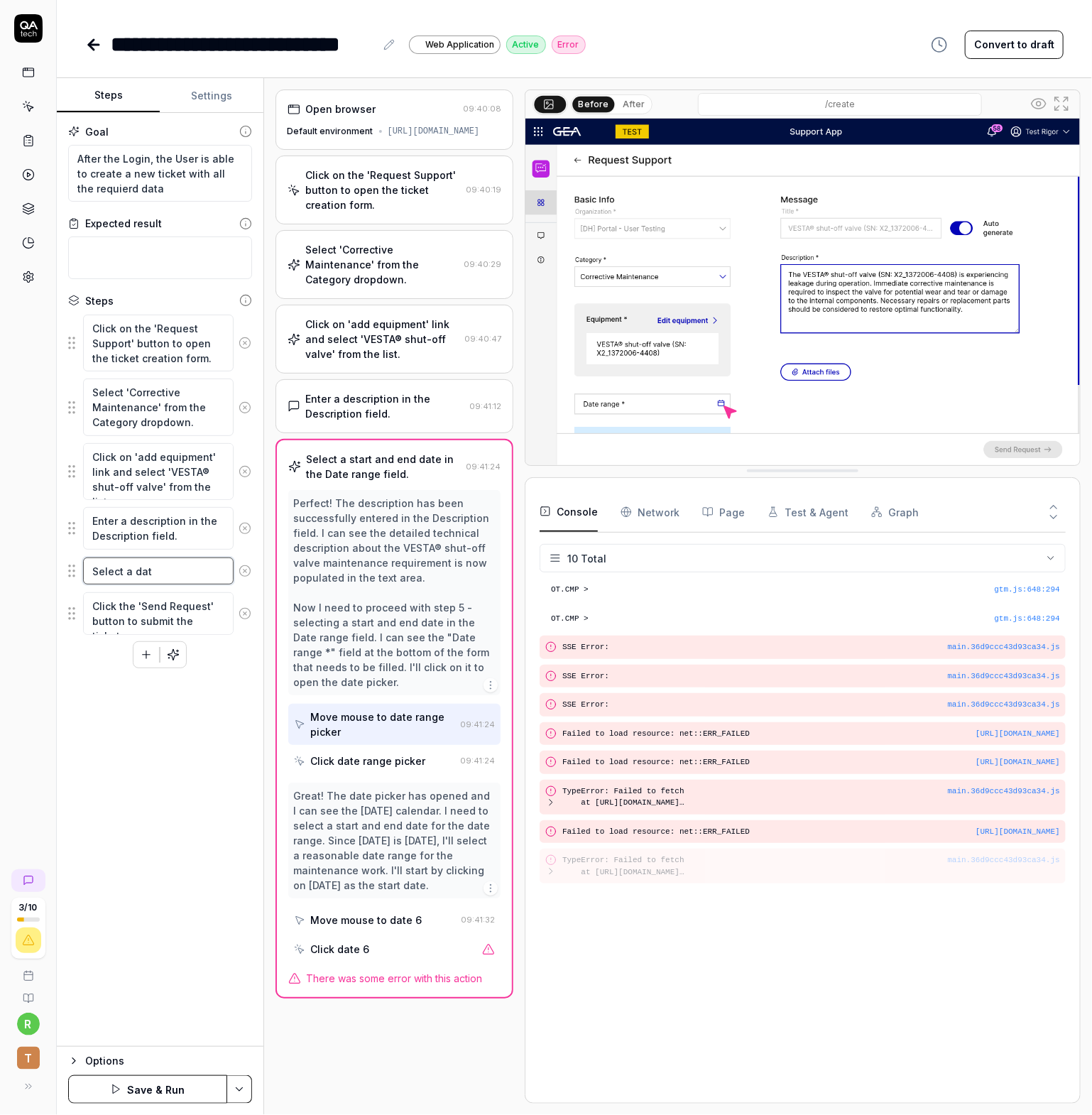
type textarea "Select a date"
type textarea "*"
type textarea "Select a date"
type textarea "*"
type textarea "Select a date f"
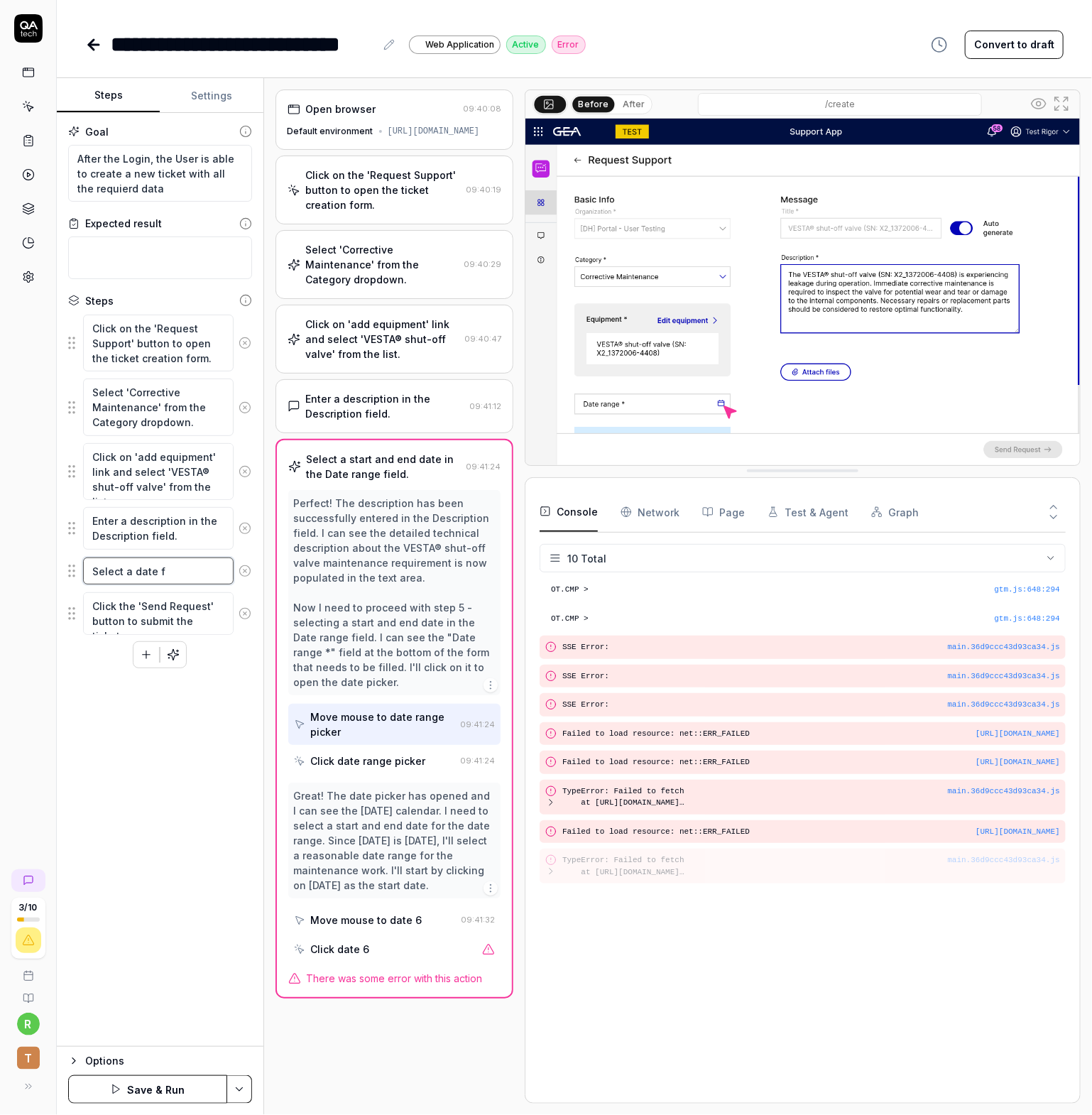
type textarea "*"
type textarea "Select a date fr"
type textarea "*"
type textarea "Select a date fro"
type textarea "*"
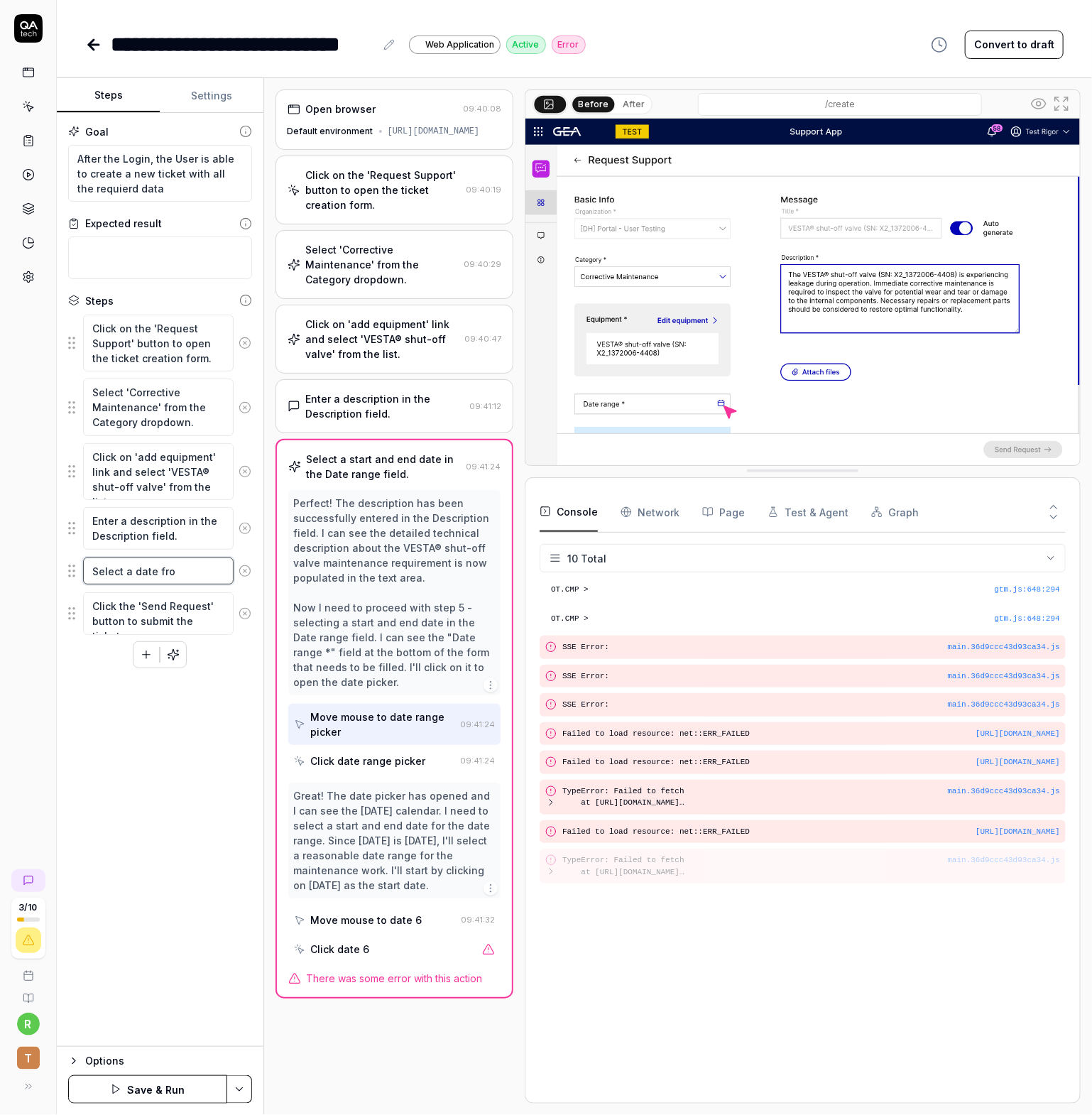
type textarea "Select a date from"
type textarea "*"
type textarea "Select a date from"
type textarea "*"
type textarea "Select a date from t"
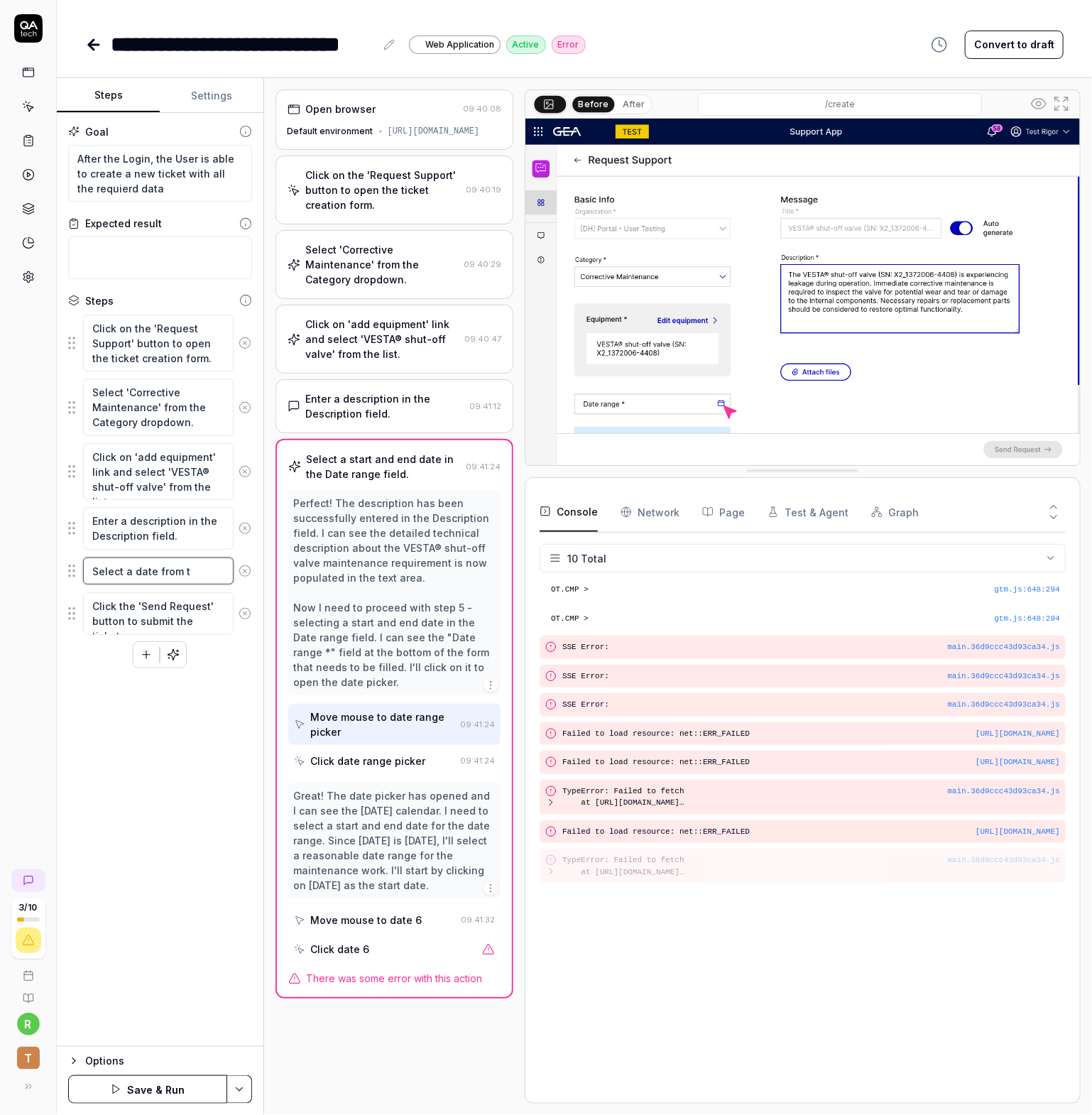
type textarea "*"
type textarea "Select a date from the"
type textarea "*"
type textarea "Select a date from the"
type textarea "*"
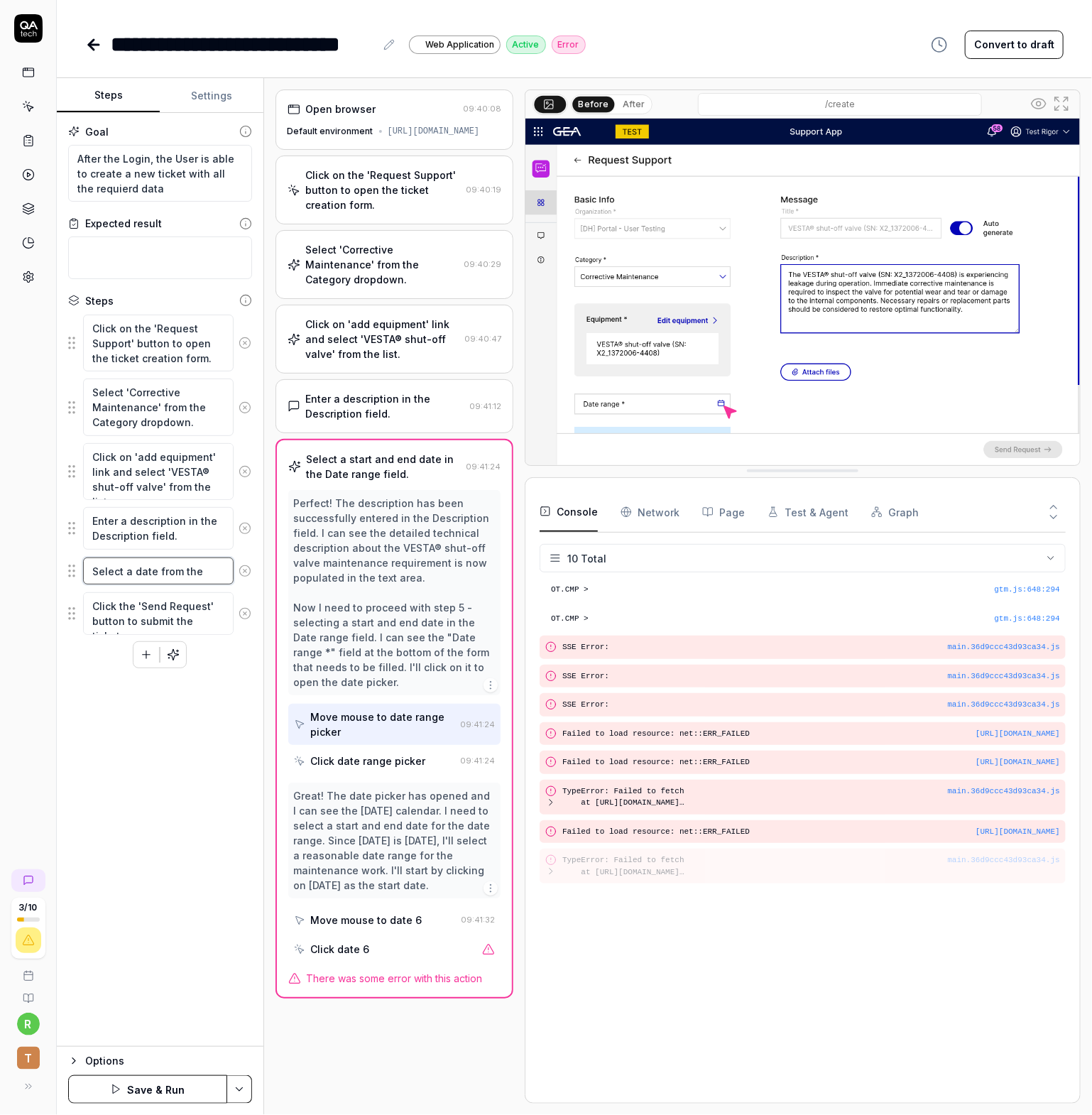
type textarea "Select a date from the d"
type textarea "*"
type textarea "Select a date from the da"
type textarea "*"
type textarea "Select a date from the dat"
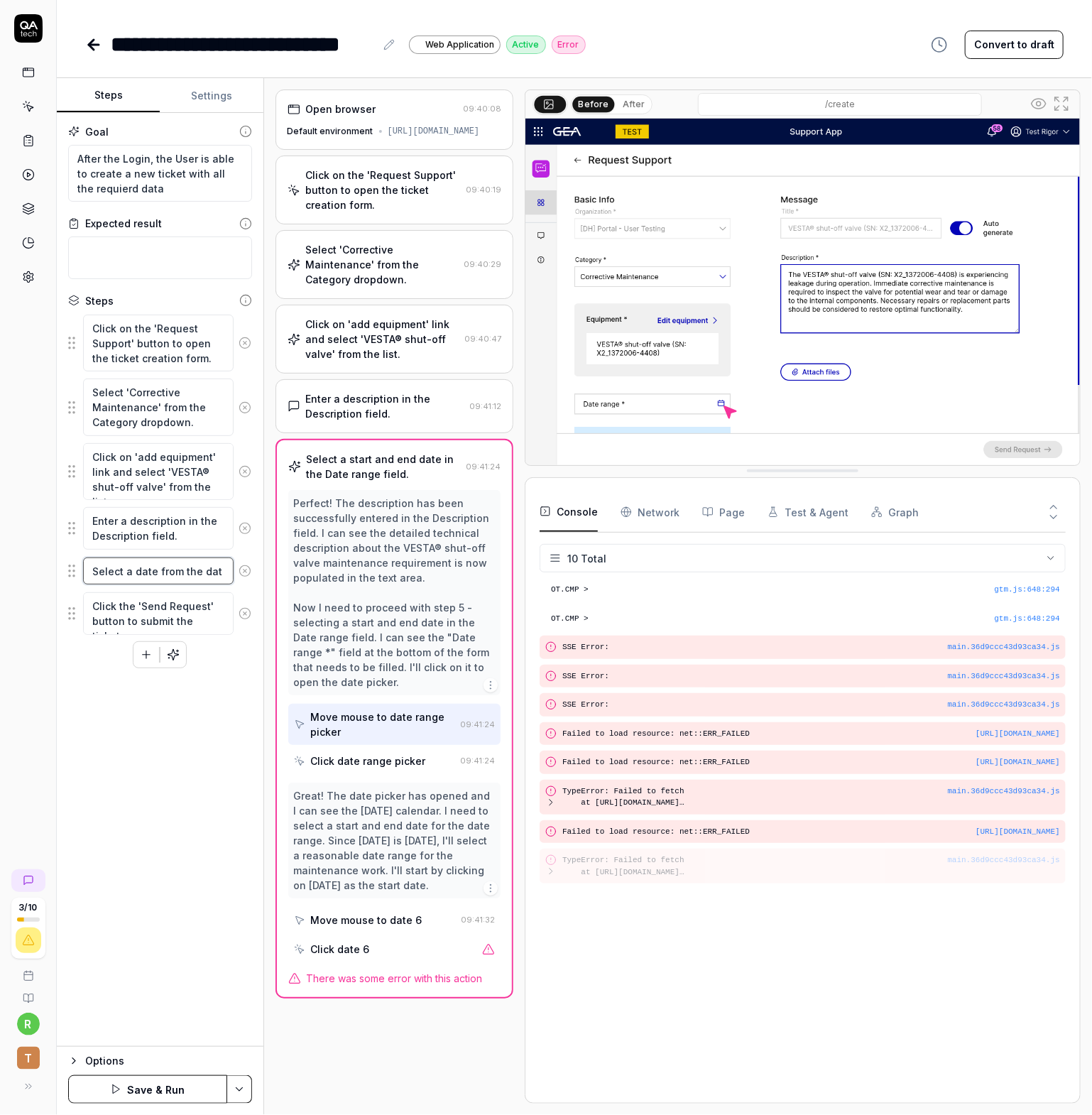
type textarea "*"
type textarea "Select a date from the date"
type textarea "*"
type textarea "Select a date from the date"
type textarea "*"
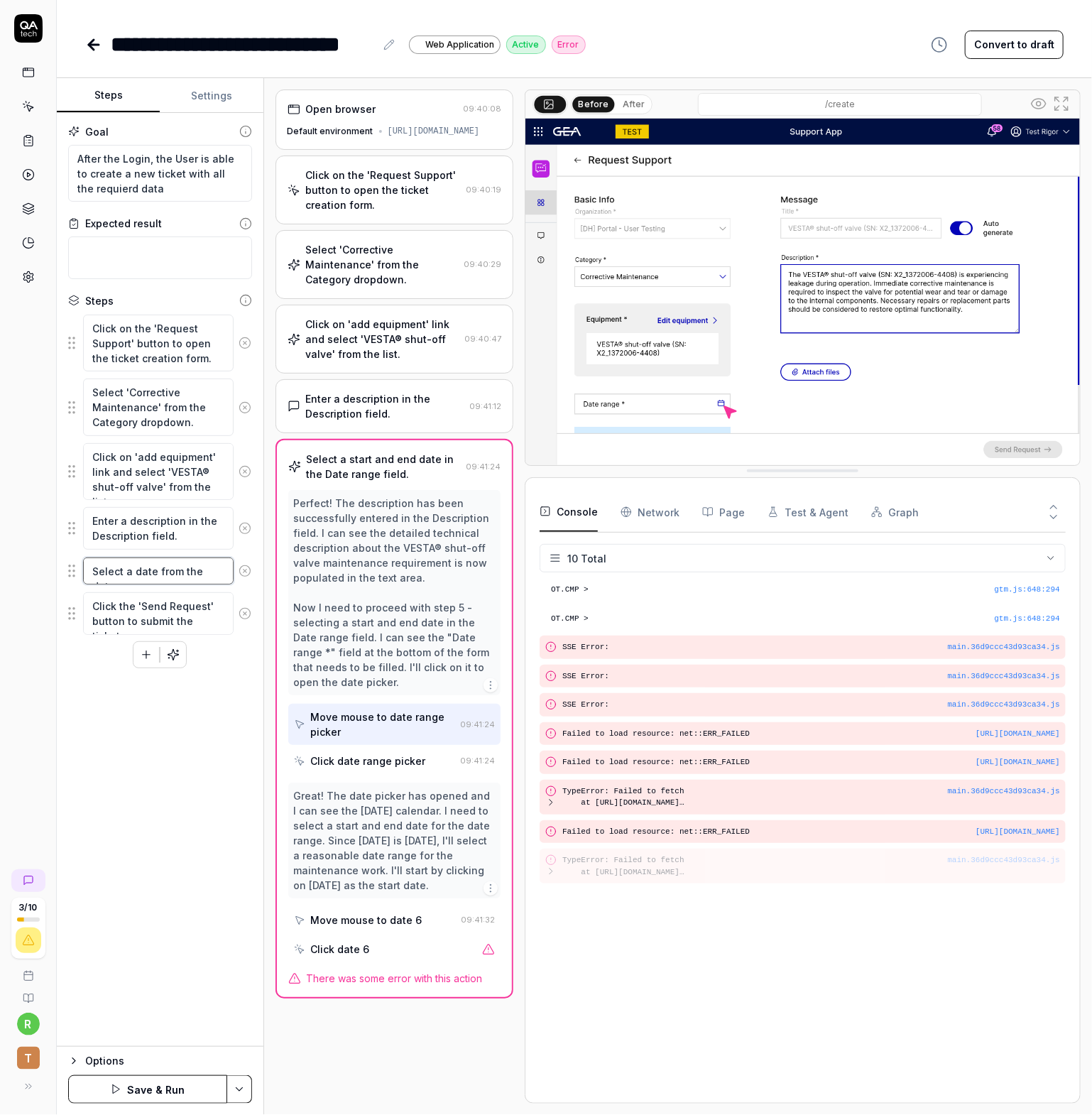
type textarea "Select a date from the date r"
type textarea "*"
type textarea "Select a date from the date ra"
type textarea "*"
type textarea "Select a date from the date ran"
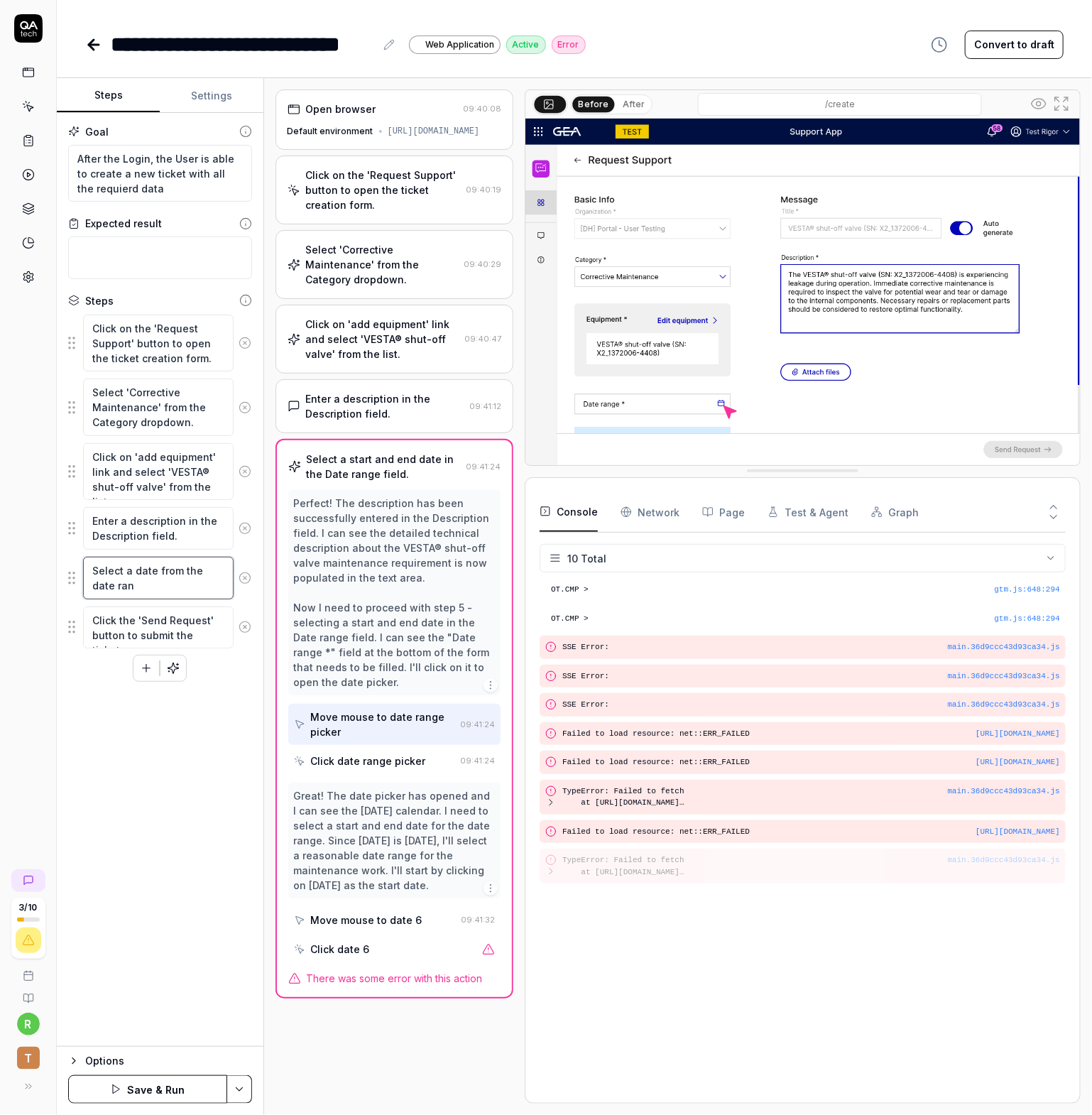
type textarea "*"
type textarea "Select a date from the date rang"
type textarea "*"
type textarea "Select a date from the date range"
type textarea "*"
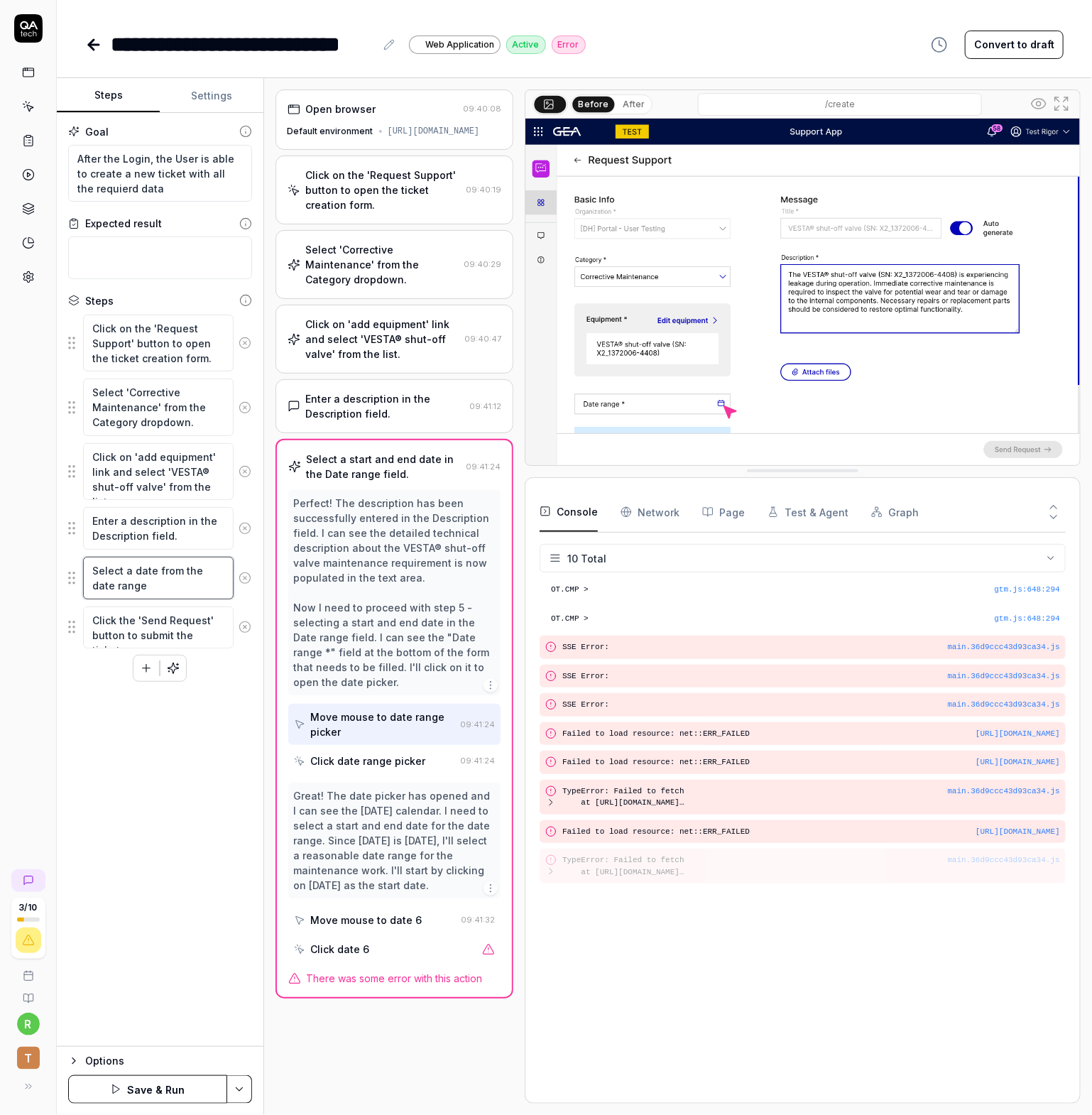
type textarea "Select a date from the date range"
type textarea "*"
type textarea "Select a date from the date range th"
type textarea "*"
type textarea "Select a date from the date range tha"
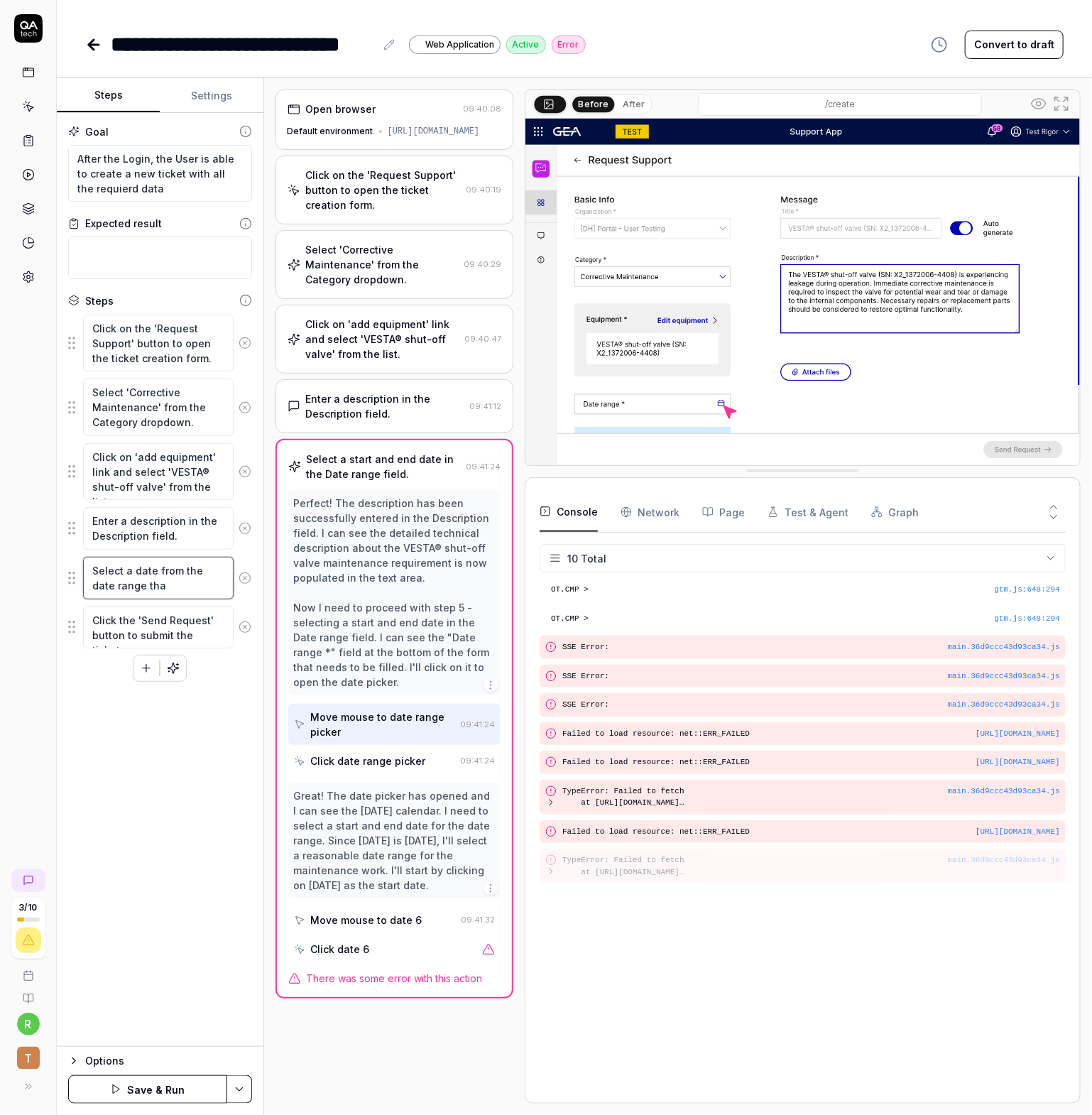
type textarea "*"
type textarea "Select a date from the date range that"
type textarea "*"
type textarea "Select a date from the date range that"
type textarea "*"
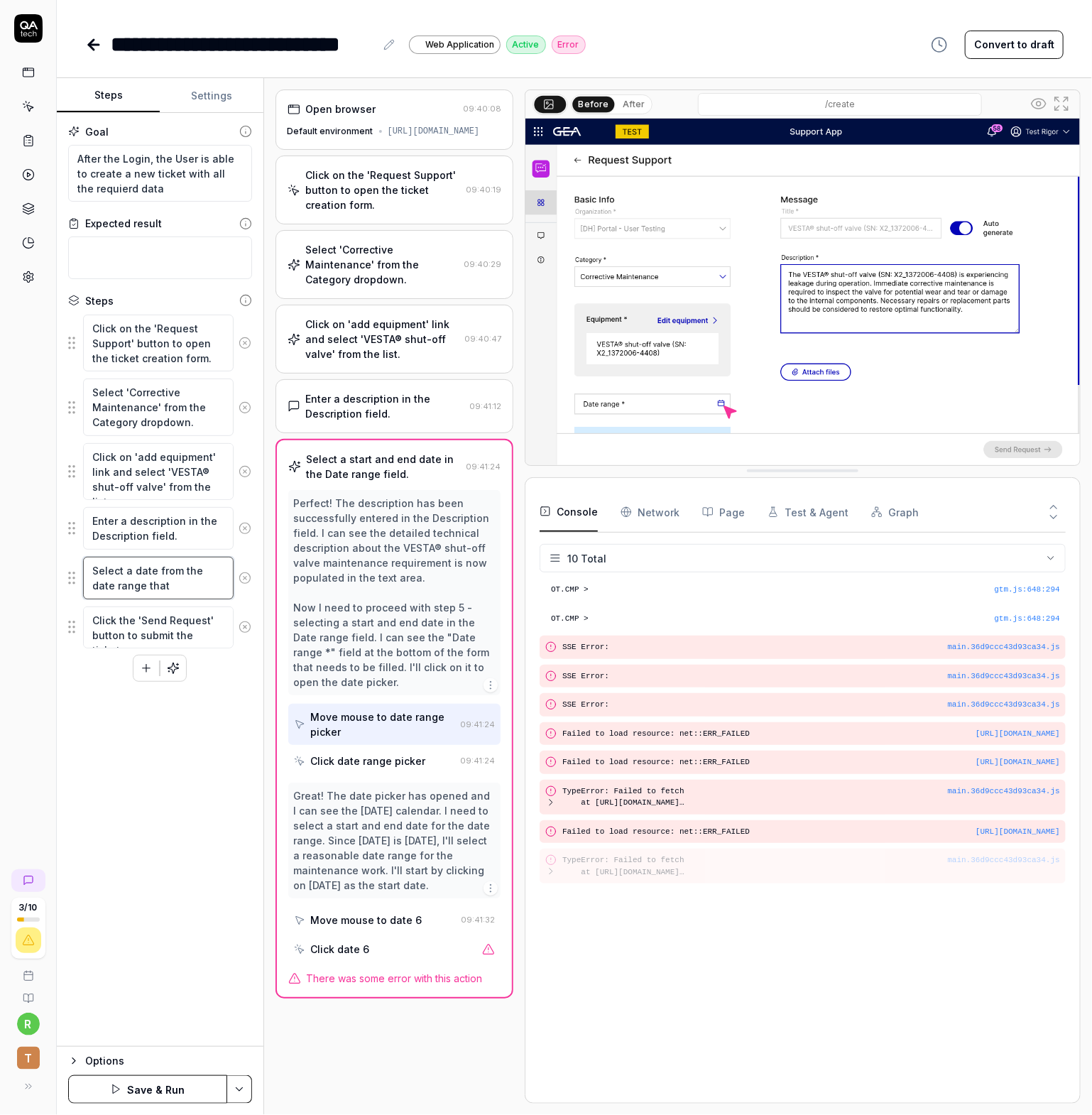
type textarea "Select a date from the date range that i"
type textarea "*"
type textarea "Select a date from the date range that is"
type textarea "*"
type textarea "Select a date from the date range that is"
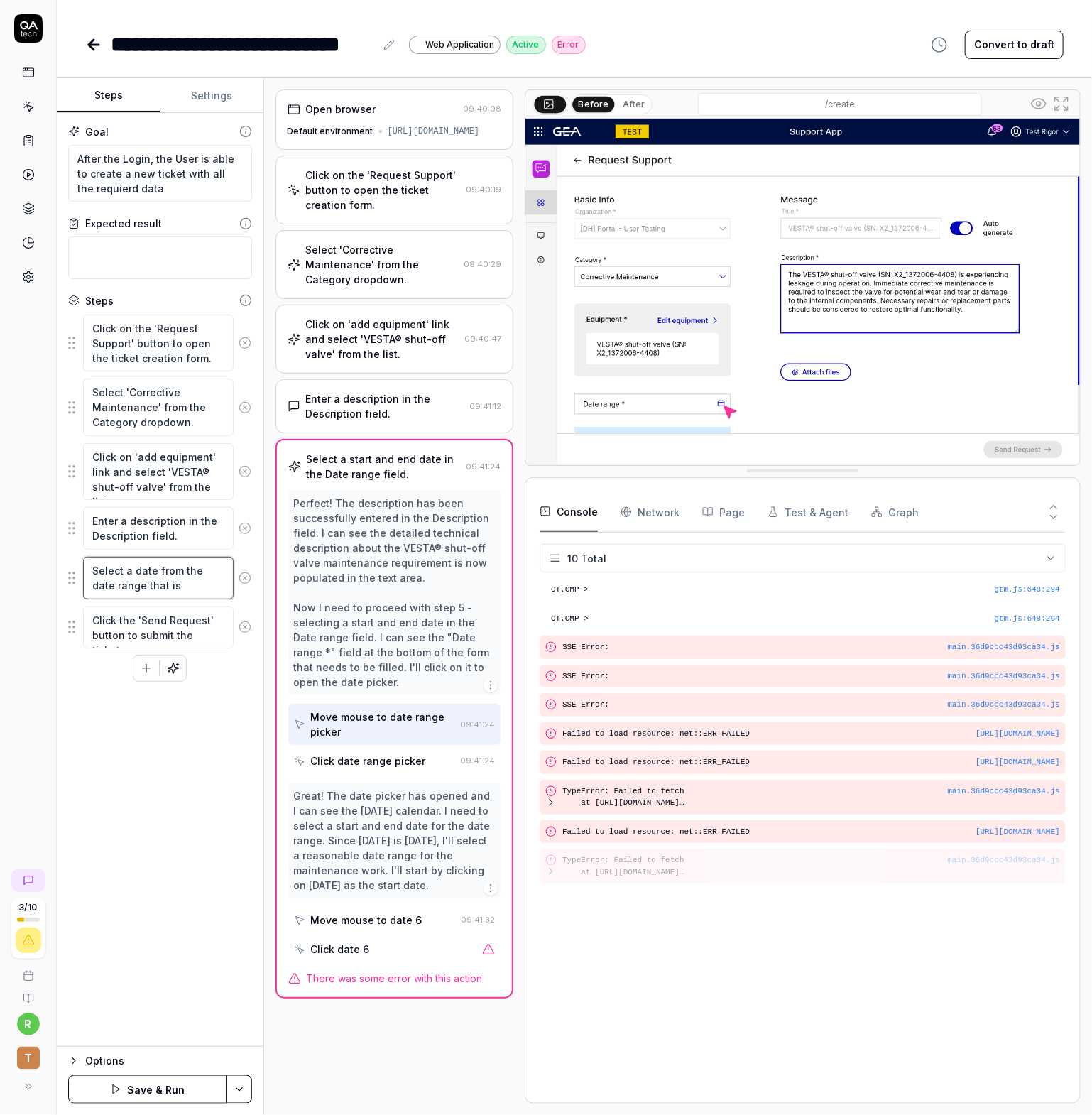
type textarea "*"
type textarea "Select a date from the date range that is 1"
type textarea "*"
type textarea "Select a date from the date range that is 10"
type textarea "*"
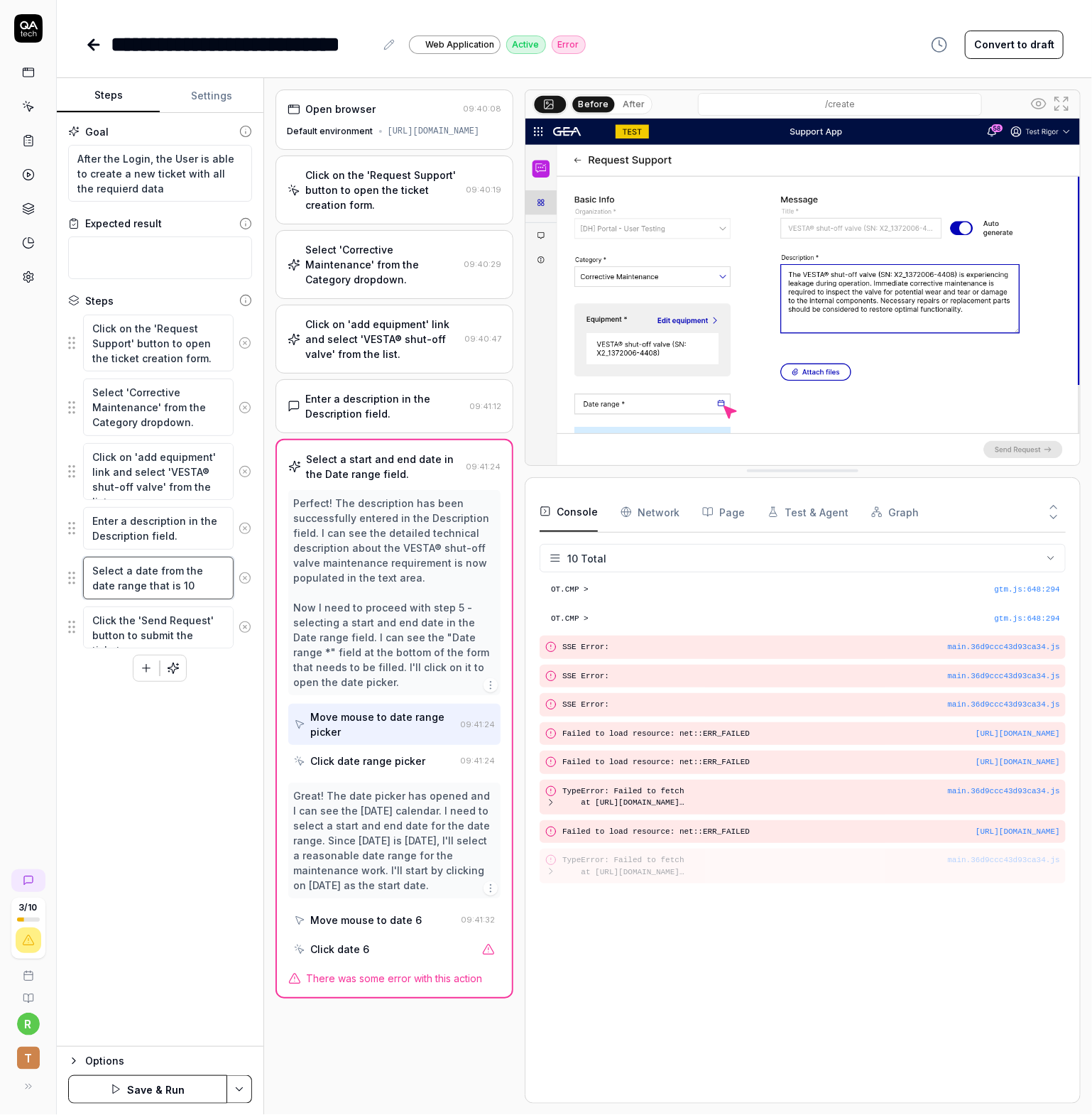
type textarea "Select a date from the date range that is 10"
type textarea "*"
type textarea "Select a date from the date range that is 10 d"
type textarea "*"
type textarea "Select a date from the date range that is 10 da"
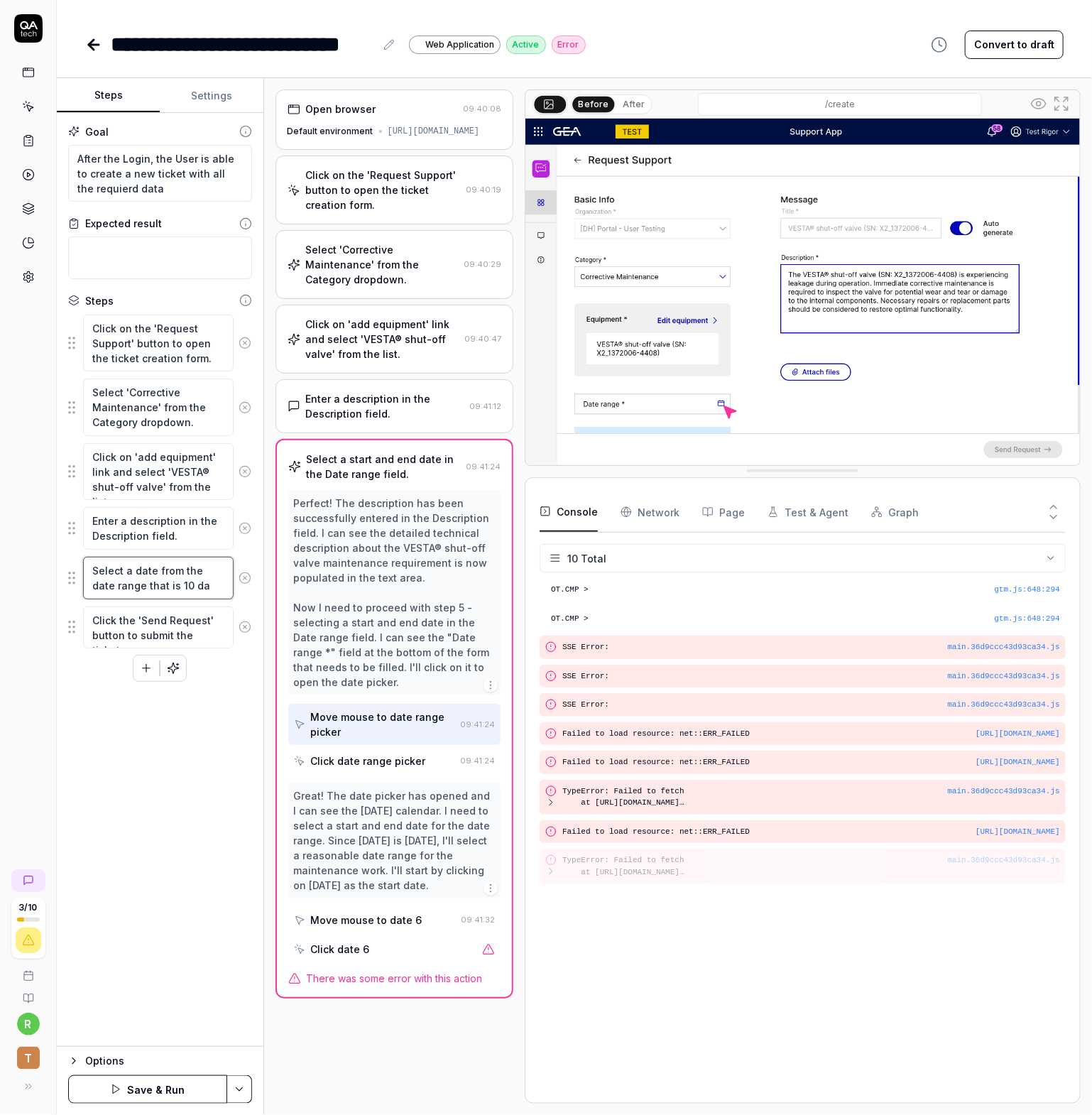
type textarea "*"
type textarea "Select a date from the date range that is 10 days"
type textarea "*"
type textarea "Select a date from the date range that is 10 days f"
type textarea "*"
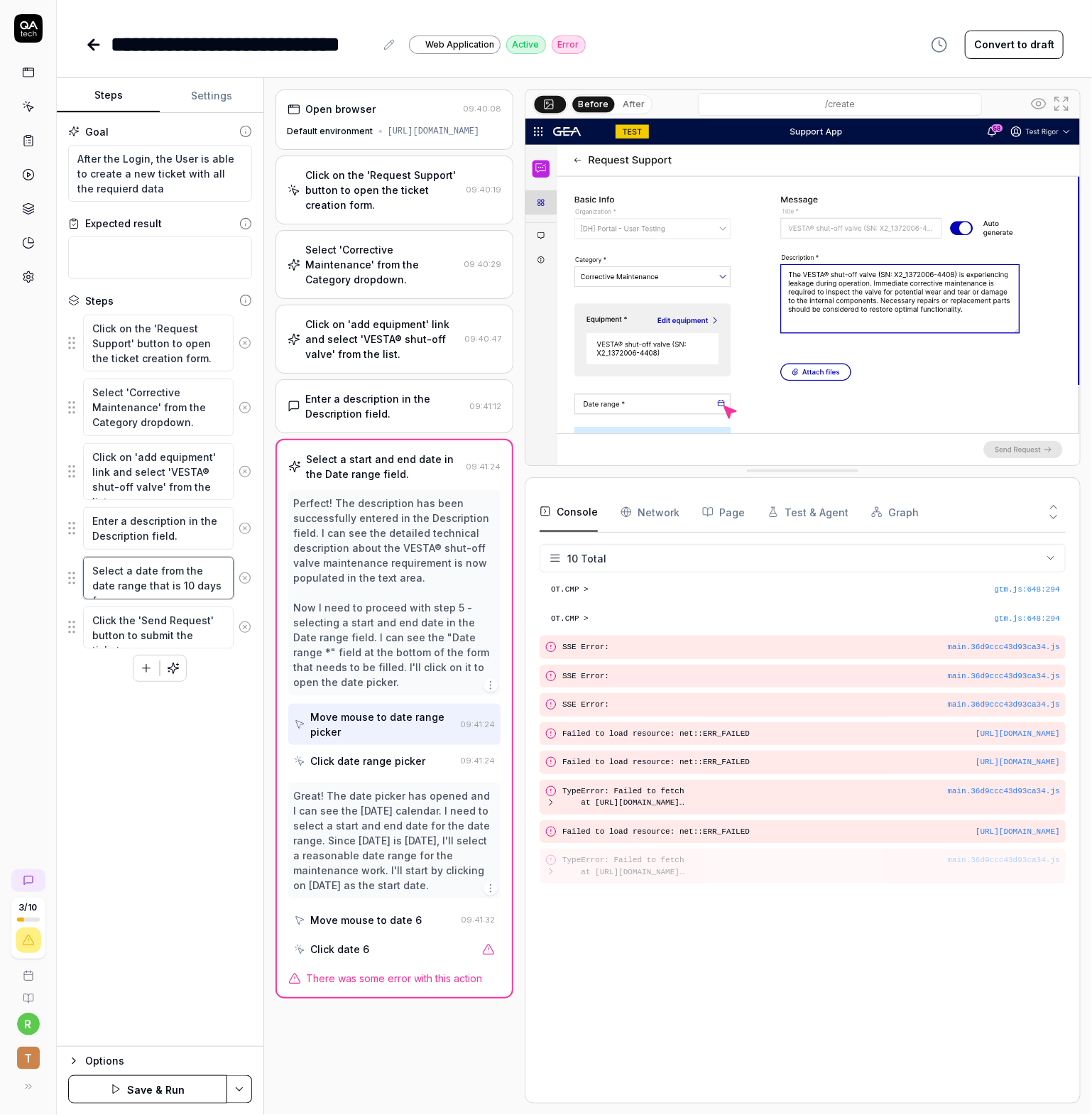
type textarea "Select a date from the date range that is 10 days fr"
type textarea "*"
type textarea "Select a date from the date range that is 10 days fro"
type textarea "*"
type textarea "Select a date from the date range that is 10 days from"
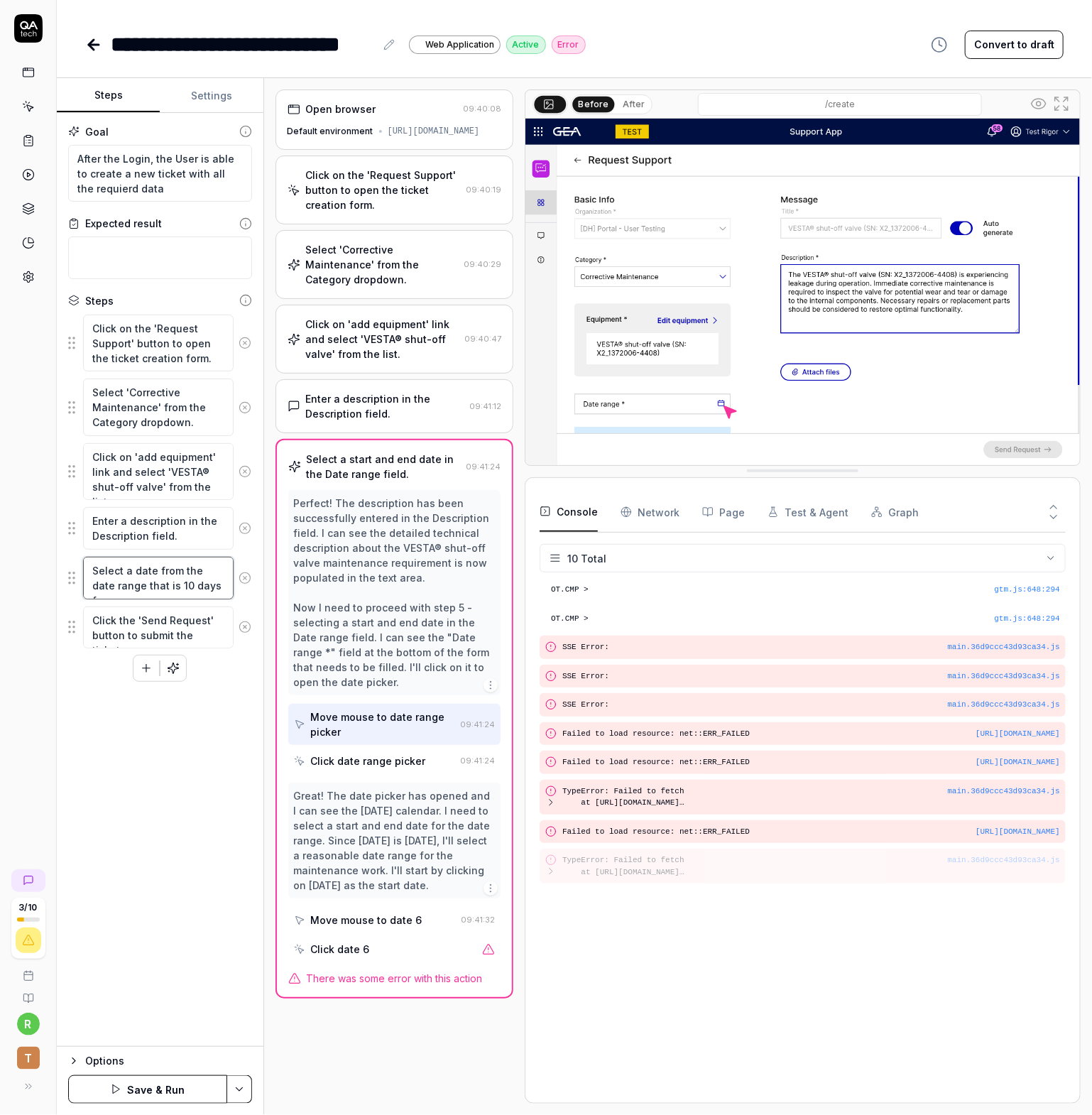
type textarea "*"
type textarea "Select a date from the date range that is 10 days from"
type textarea "*"
type textarea "Select a date from the date range that is 10 days from n"
type textarea "*"
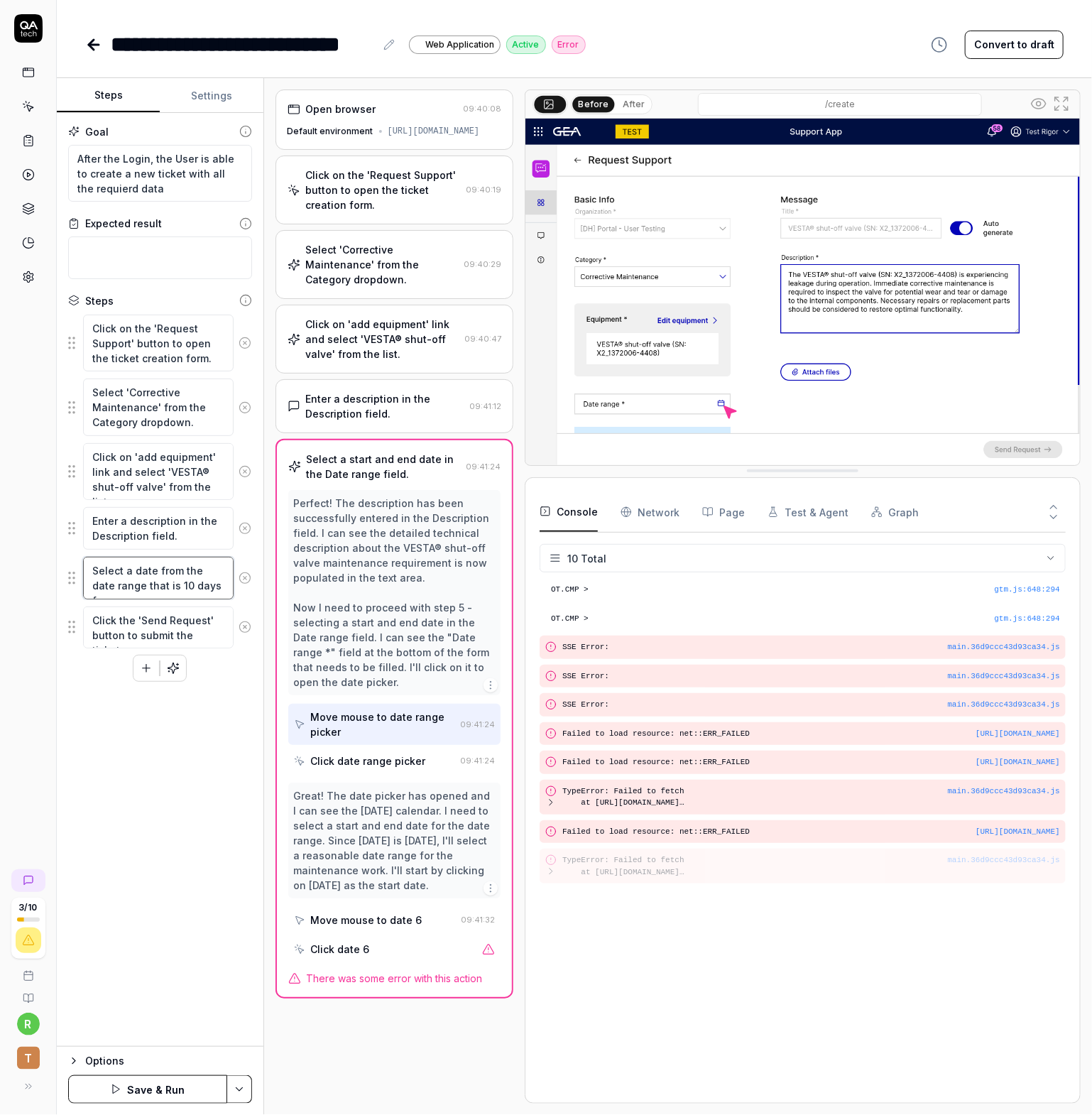
type textarea "Select a date from the date range that is 10 days from no"
type textarea "*"
type textarea "Select a date from the date range that is 10 days from now"
drag, startPoint x: 180, startPoint y: 750, endPoint x: 181, endPoint y: 763, distance: 13.0
click at [181, 750] on div "Goal After the Login, the User is able to create a new ticket with all the requ…" at bounding box center [160, 580] width 206 height 934
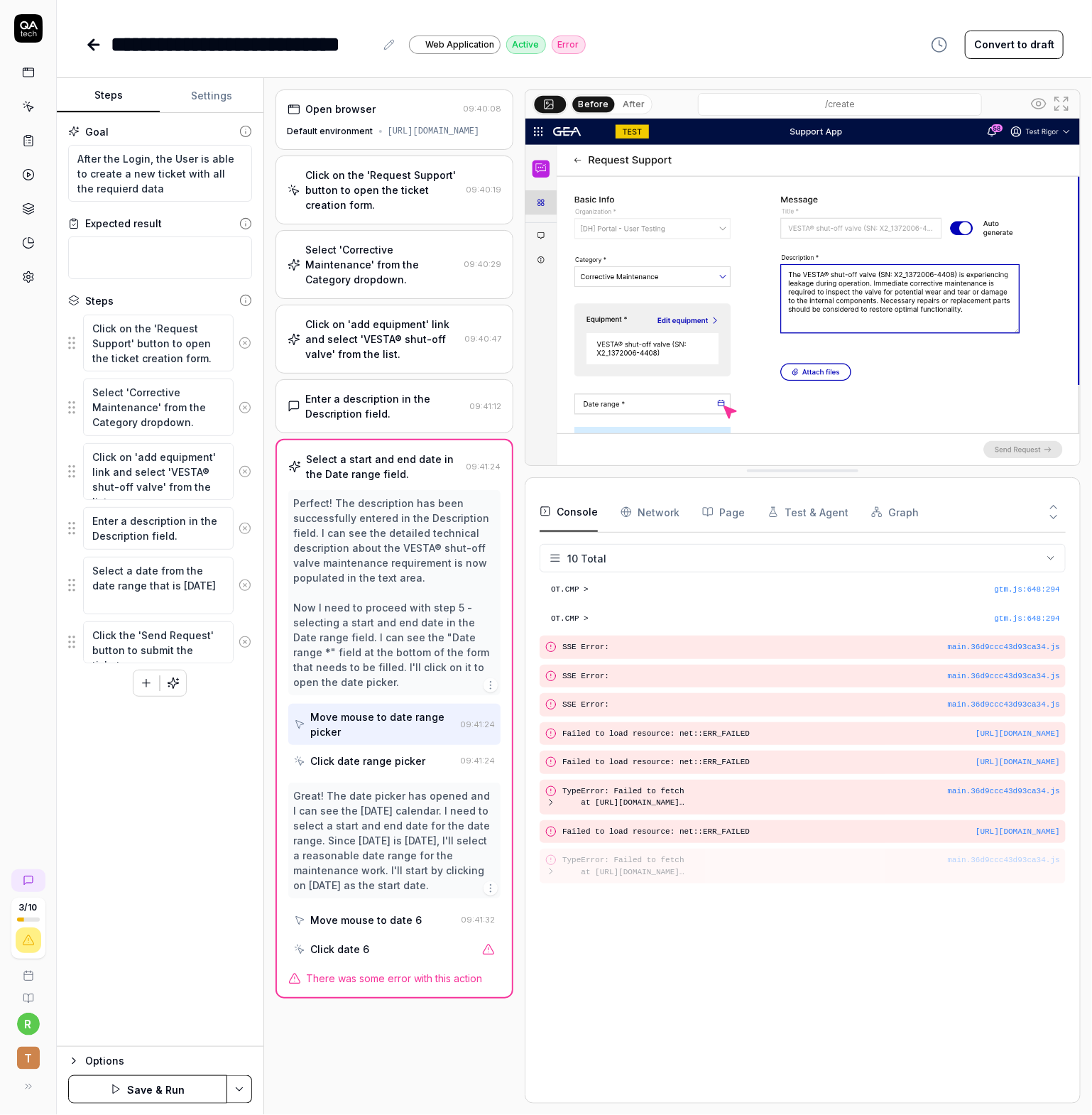
click at [155, 1087] on button "Save & Run" at bounding box center [148, 1089] width 159 height 29
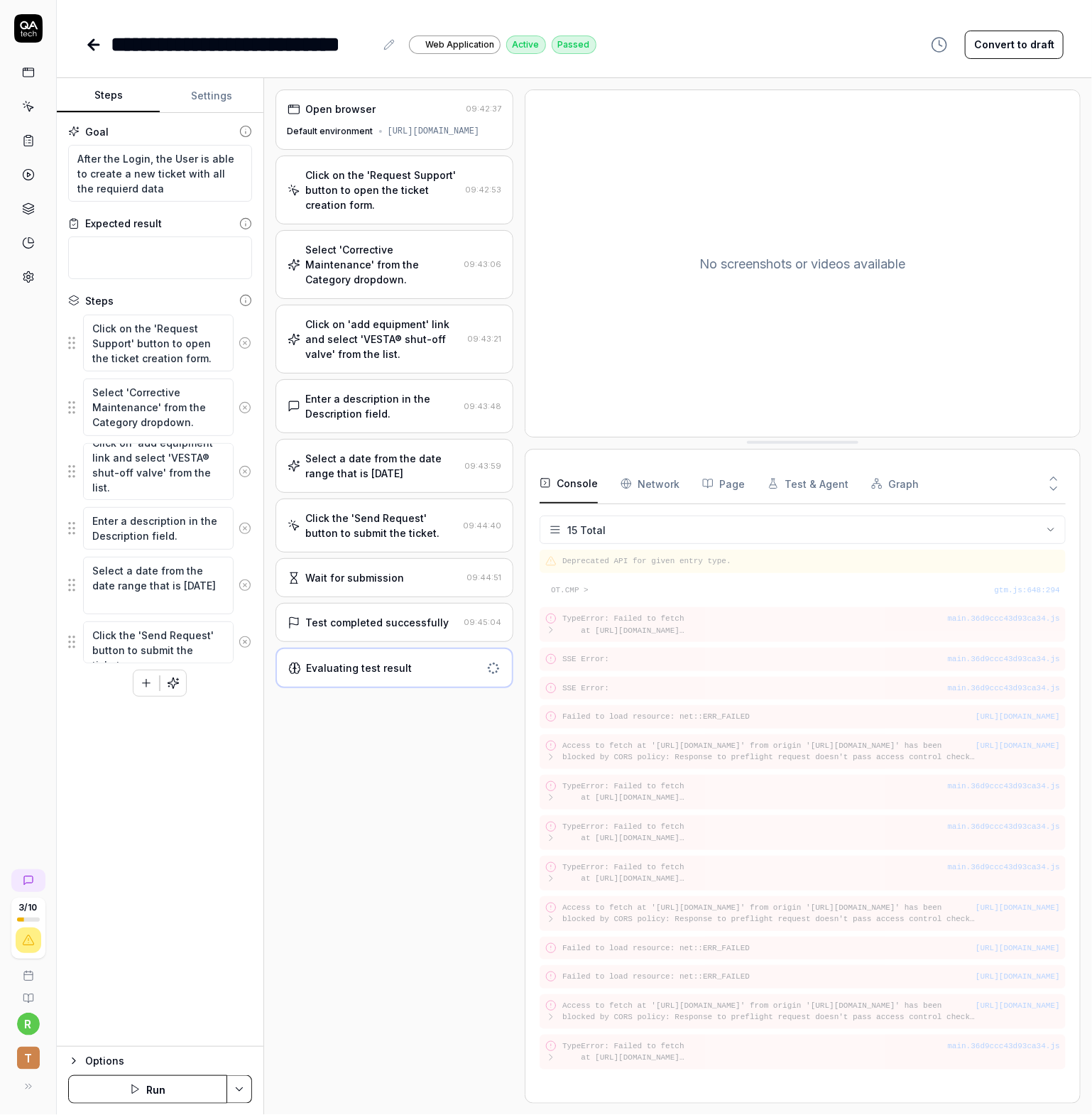
click at [20, 69] on link at bounding box center [28, 72] width 25 height 25
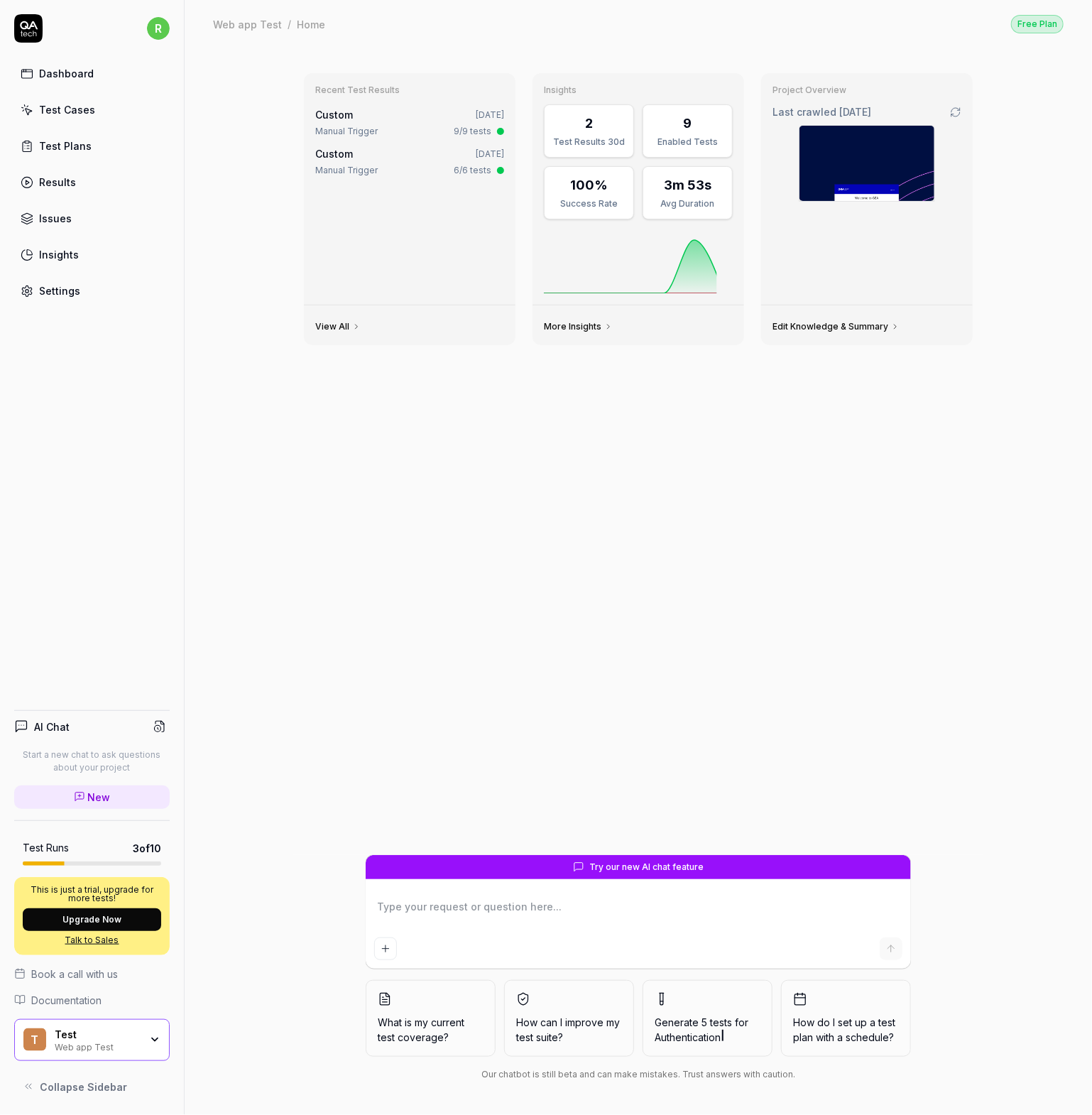
click at [75, 139] on div "Test Plans" at bounding box center [65, 146] width 52 height 15
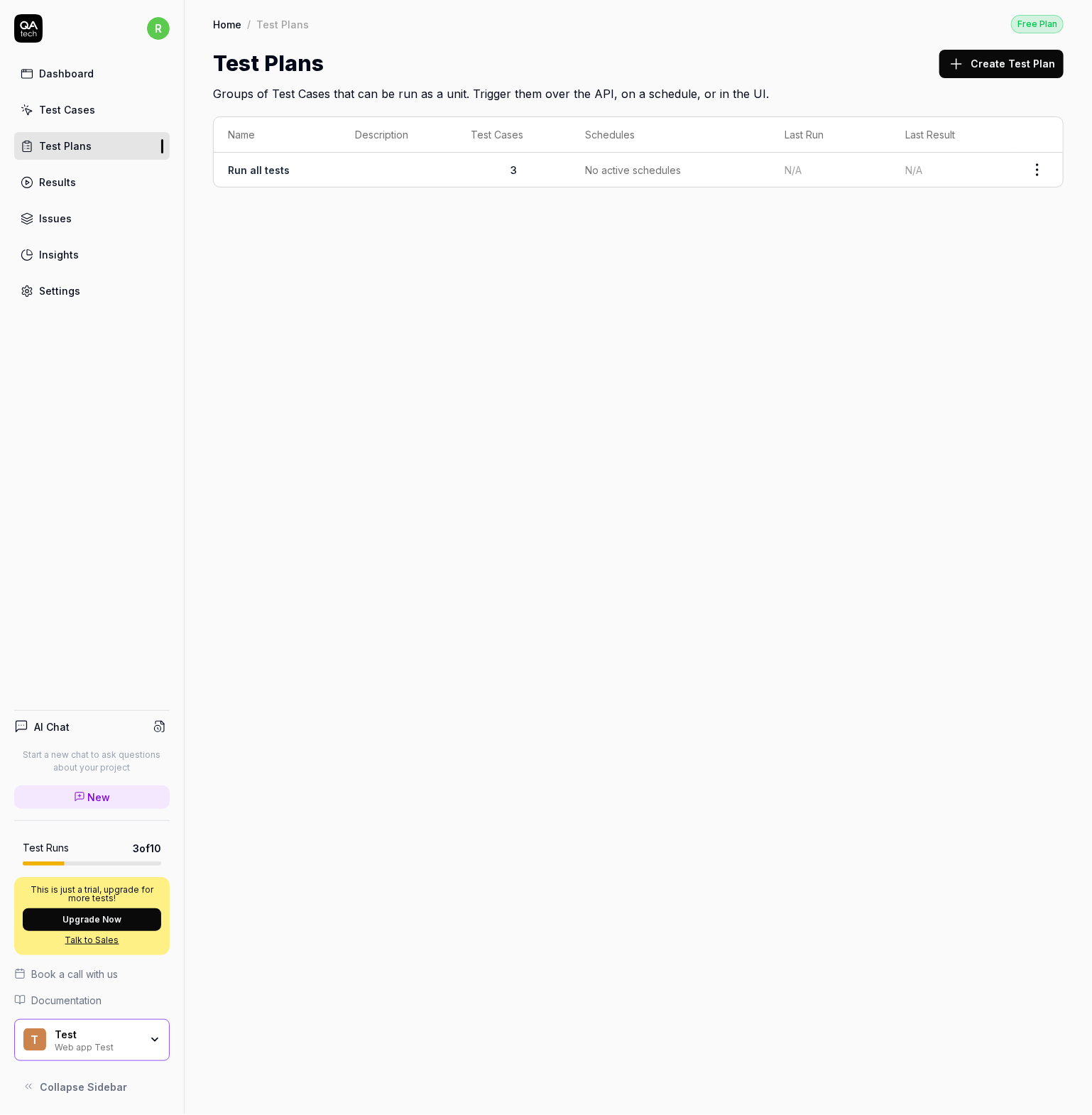
click at [238, 177] on td "Run all tests" at bounding box center [277, 170] width 128 height 34
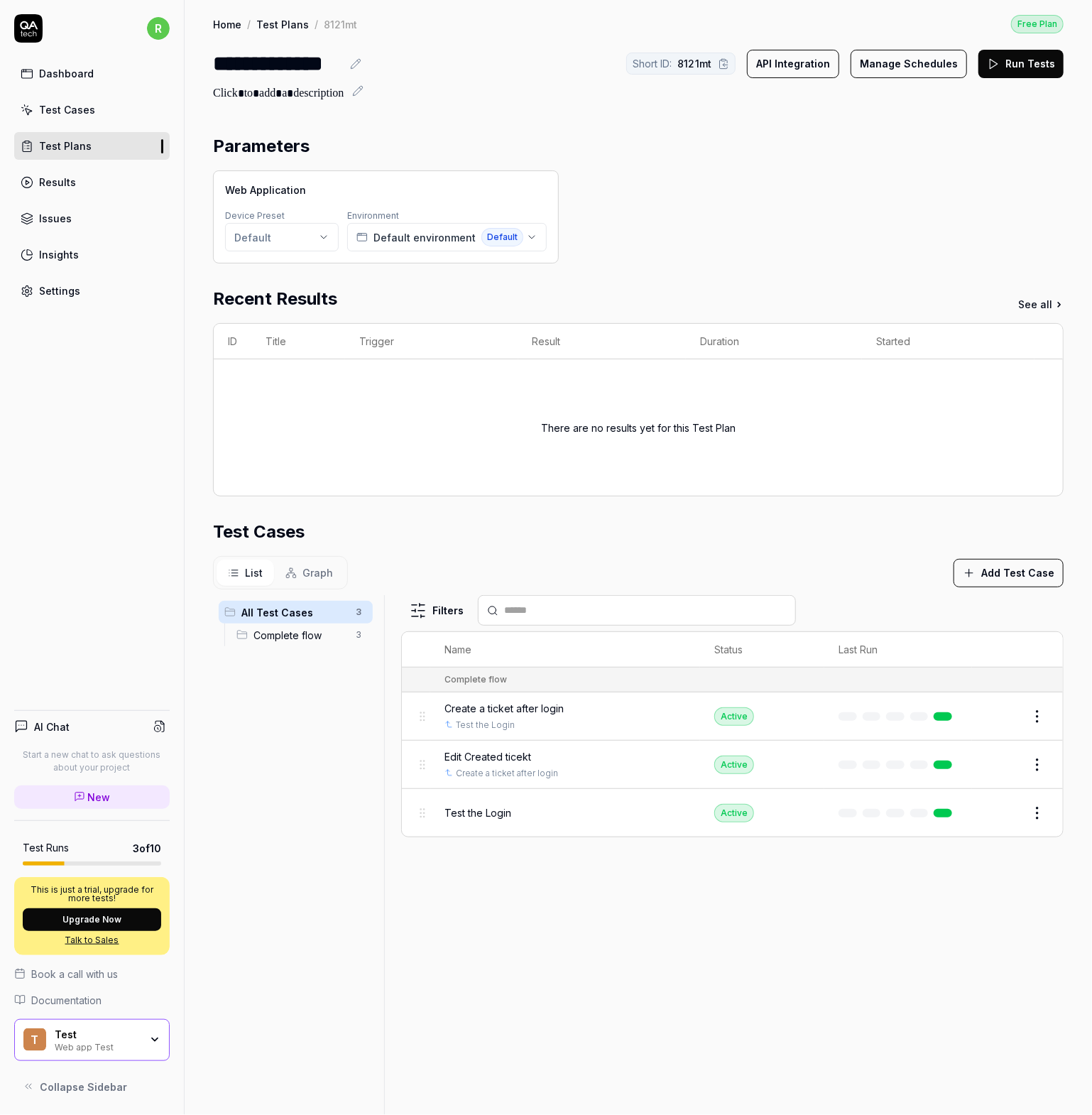
click at [57, 102] on div "Test Cases" at bounding box center [67, 109] width 56 height 15
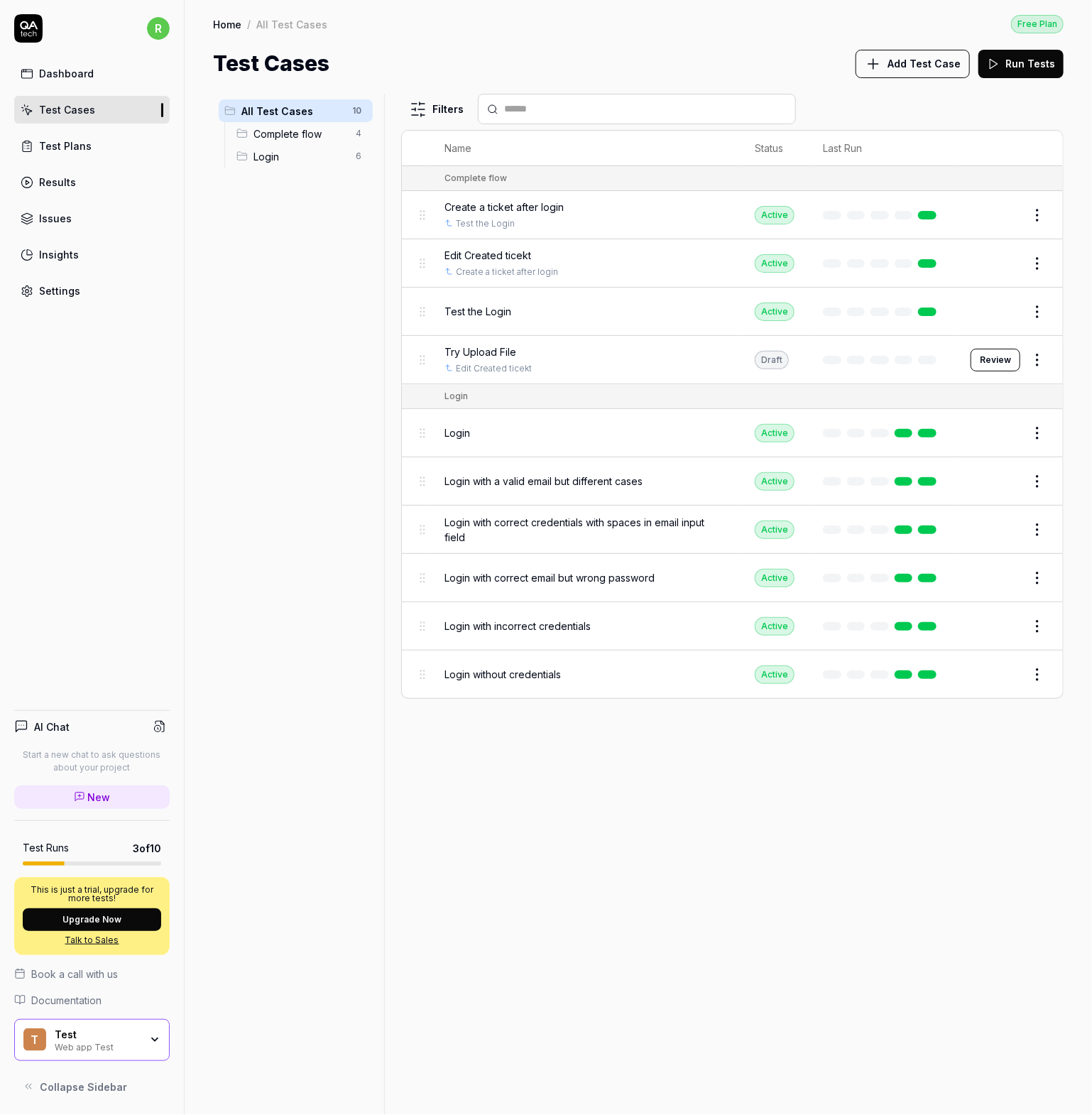
click at [495, 349] on span "Try Upload File" at bounding box center [481, 352] width 72 height 15
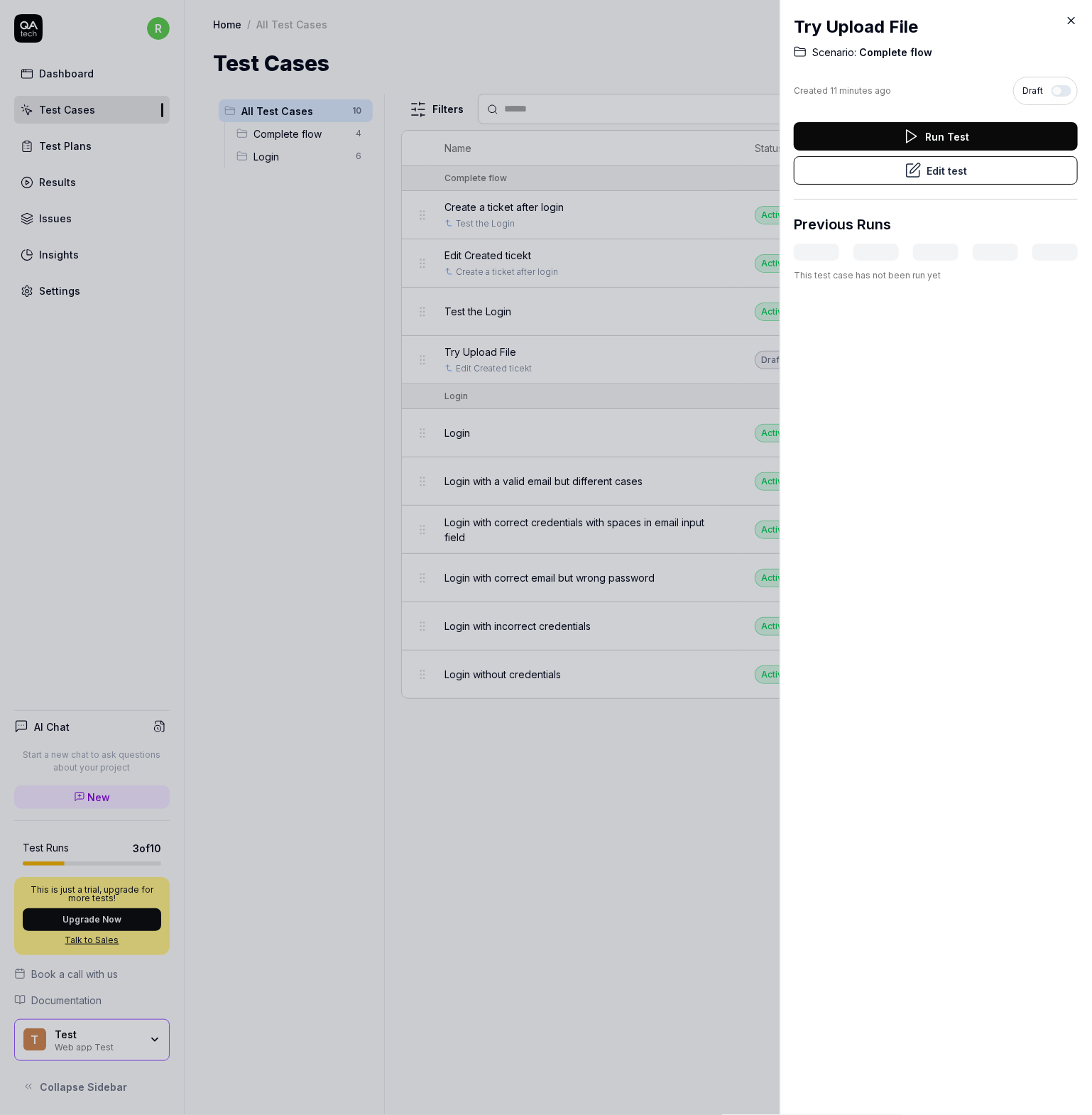
click at [962, 139] on button "Run Test" at bounding box center [936, 136] width 284 height 29
click at [459, 817] on div at bounding box center [546, 558] width 1092 height 1115
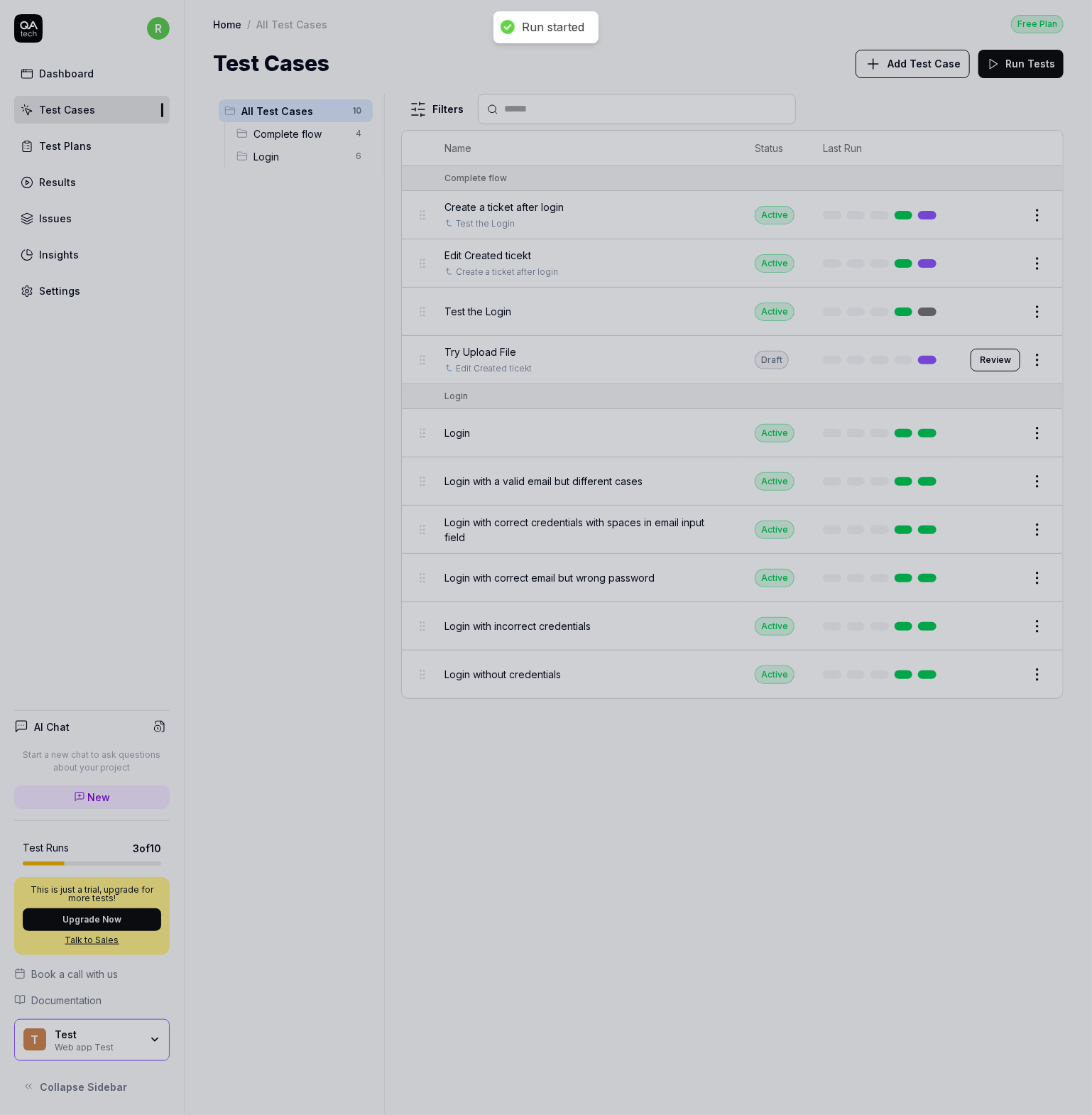
click at [767, 361] on div at bounding box center [546, 558] width 1092 height 1115
click at [709, 353] on div at bounding box center [546, 558] width 1092 height 1115
drag, startPoint x: 526, startPoint y: 803, endPoint x: 549, endPoint y: 774, distance: 37.0
click at [527, 802] on div at bounding box center [546, 558] width 1092 height 1115
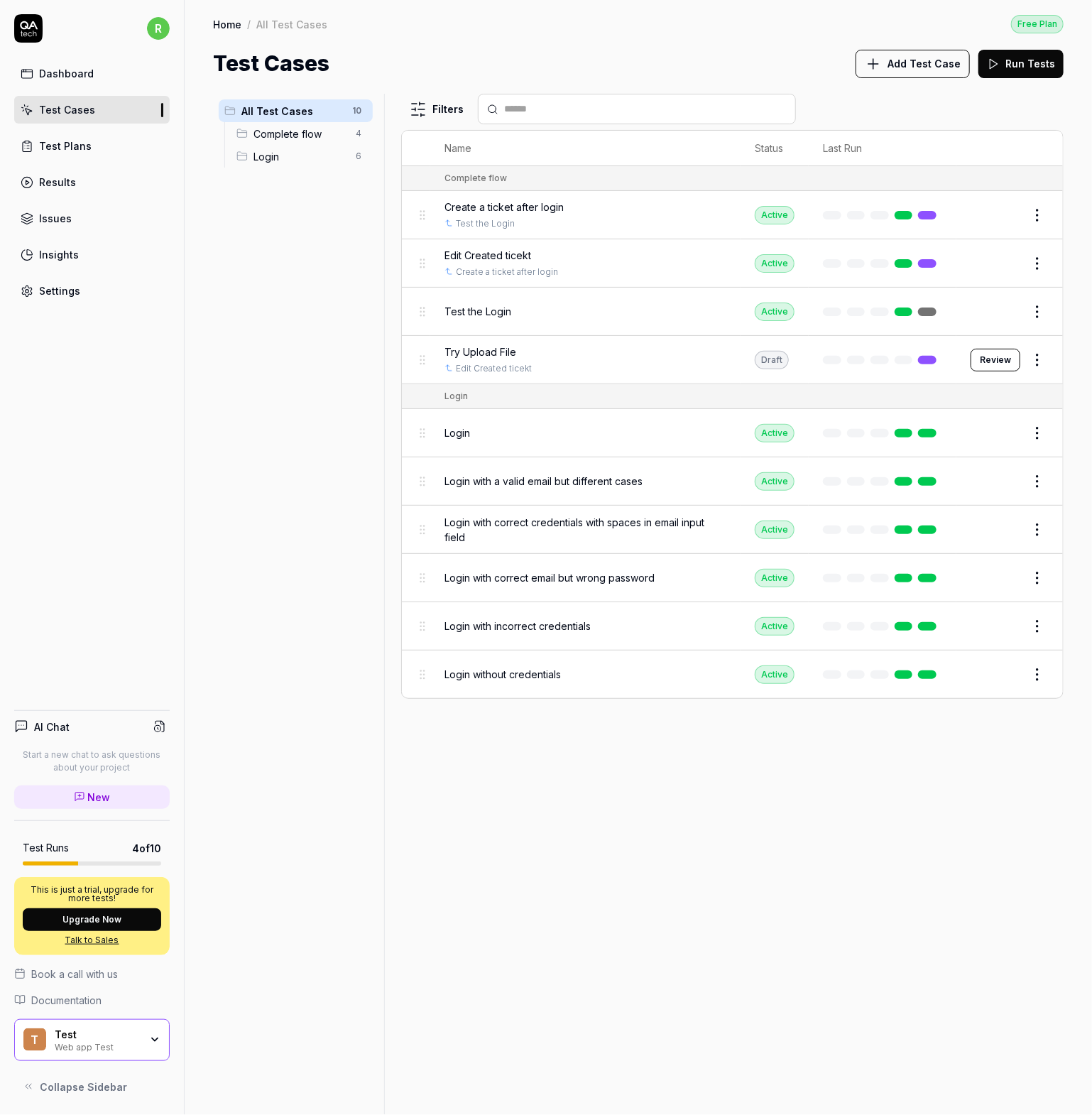
click at [1000, 356] on button "Review" at bounding box center [995, 360] width 50 height 23
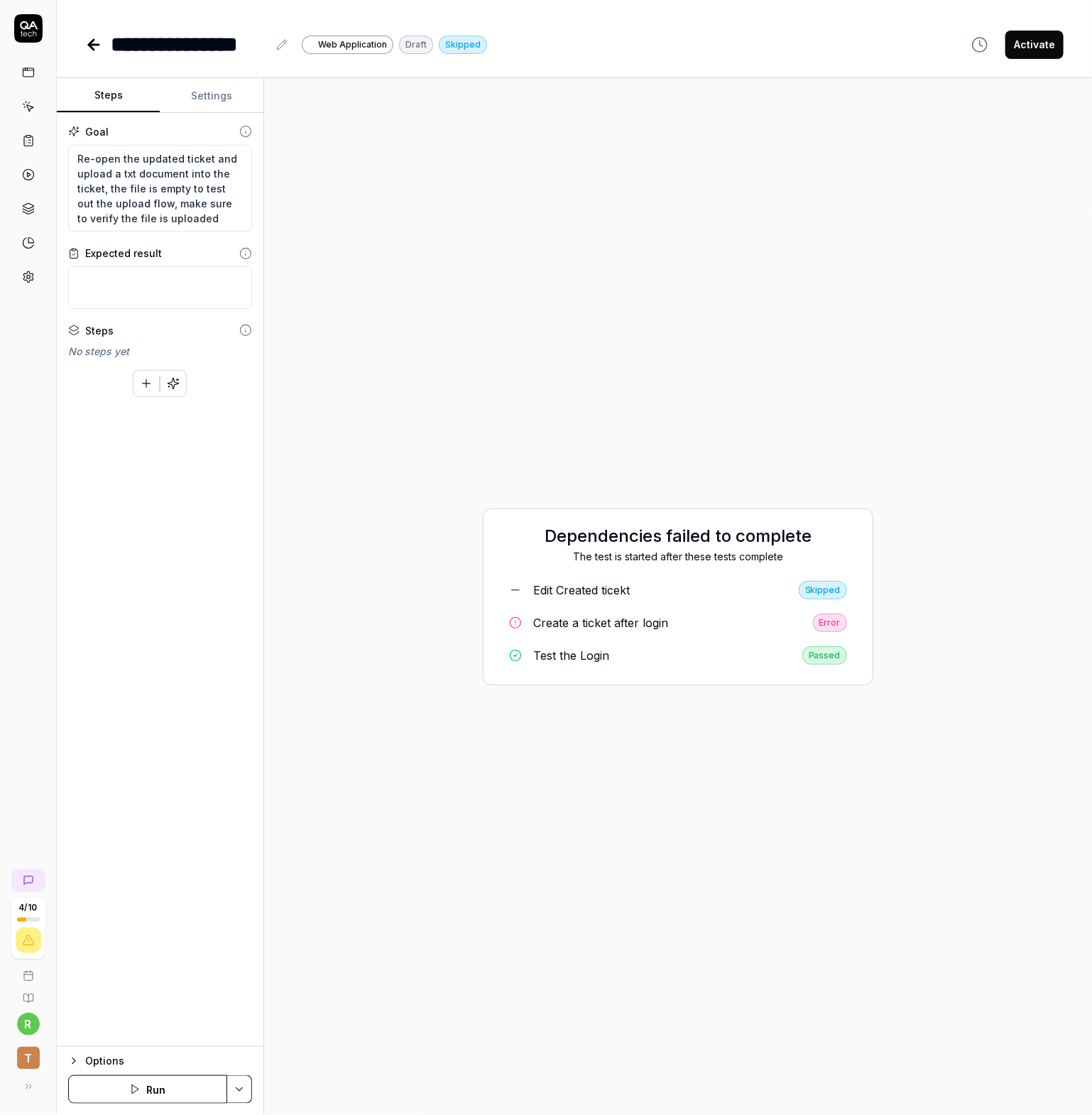
click at [827, 621] on div "Error" at bounding box center [830, 623] width 34 height 19
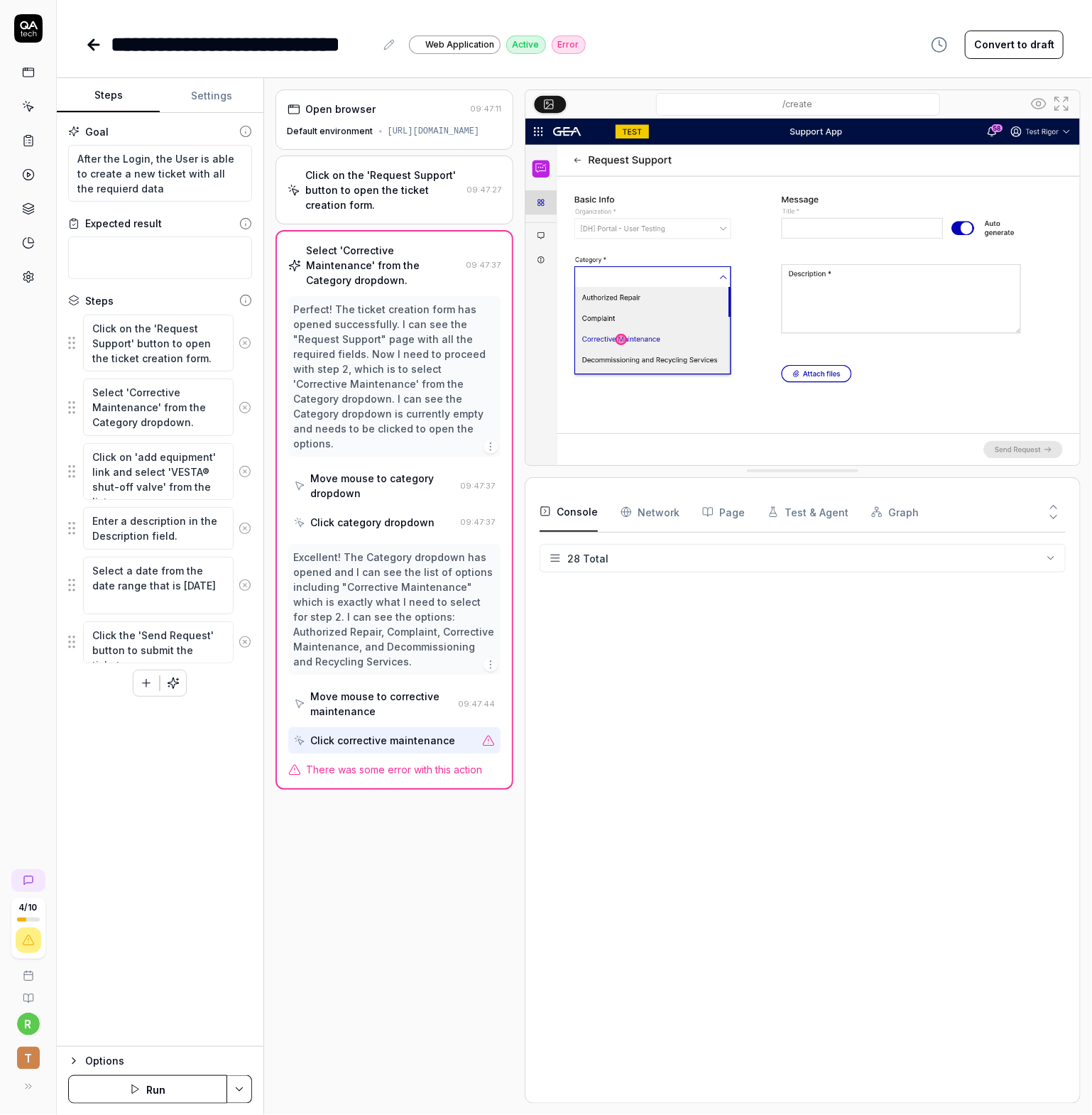
scroll to position [429, 0]
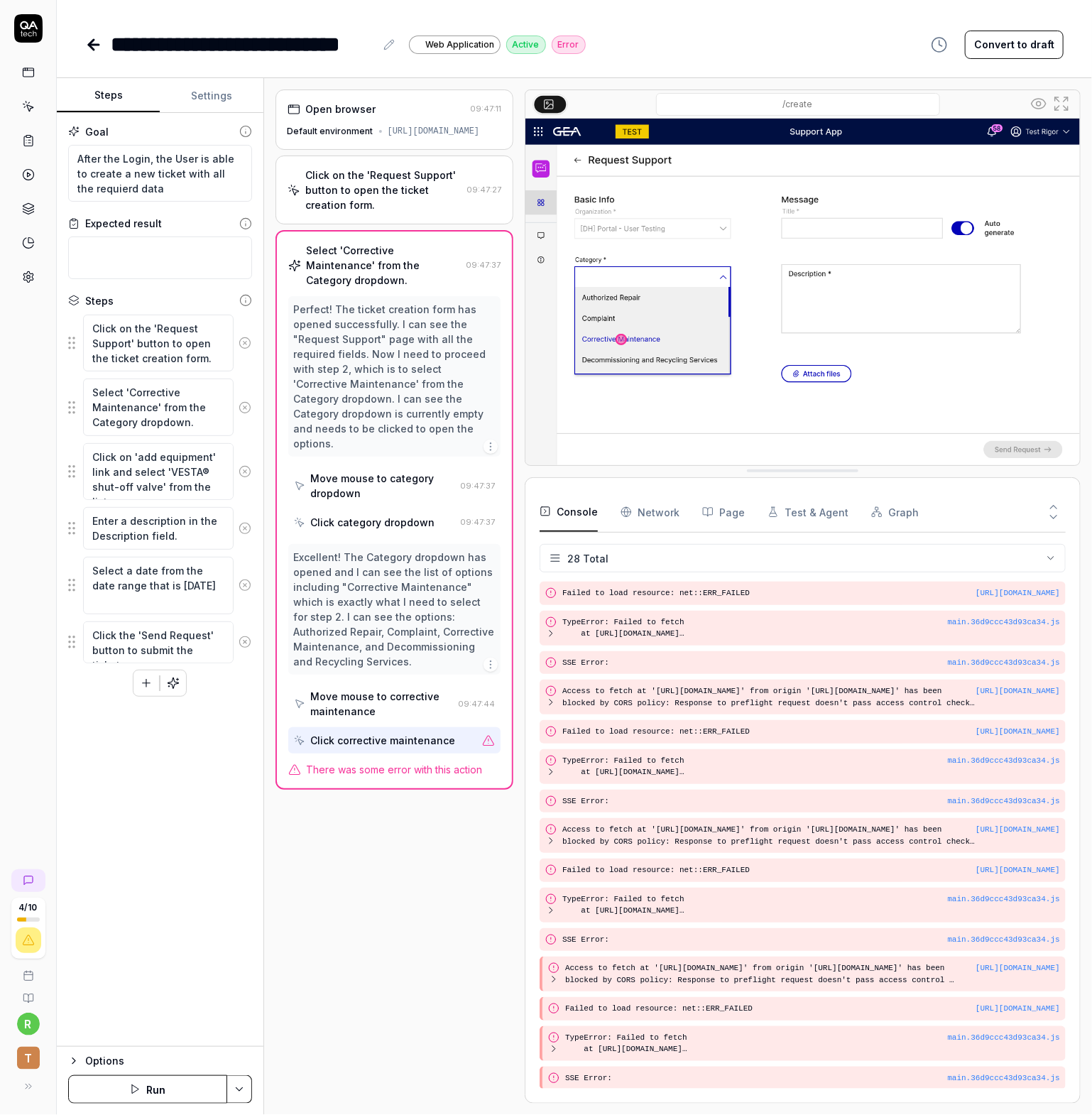
click at [438, 733] on div "Click corrective maintenance" at bounding box center [383, 740] width 144 height 15
click at [155, 1085] on button "Run" at bounding box center [148, 1089] width 159 height 29
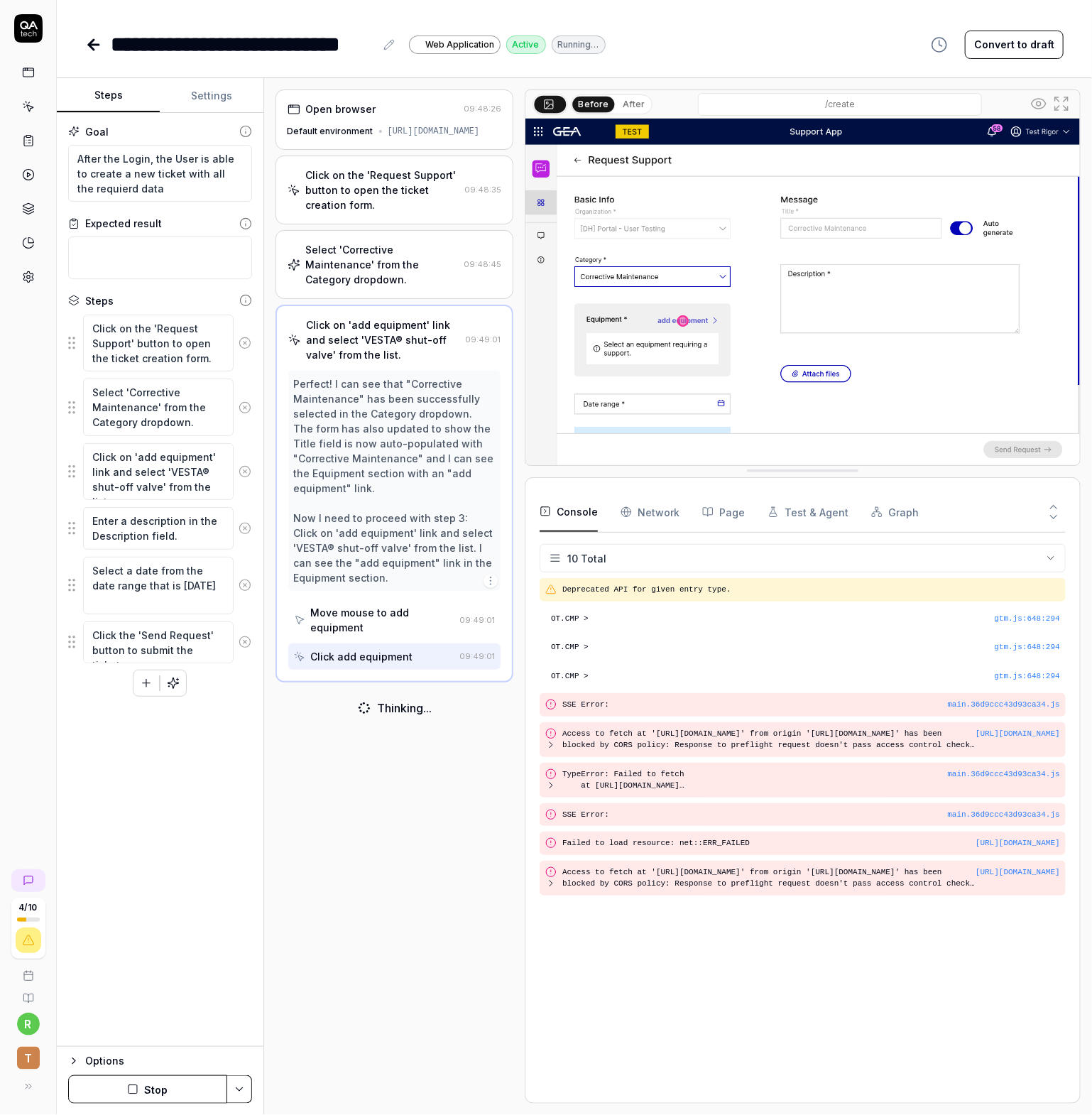
click at [140, 1082] on button "Stop" at bounding box center [148, 1089] width 159 height 29
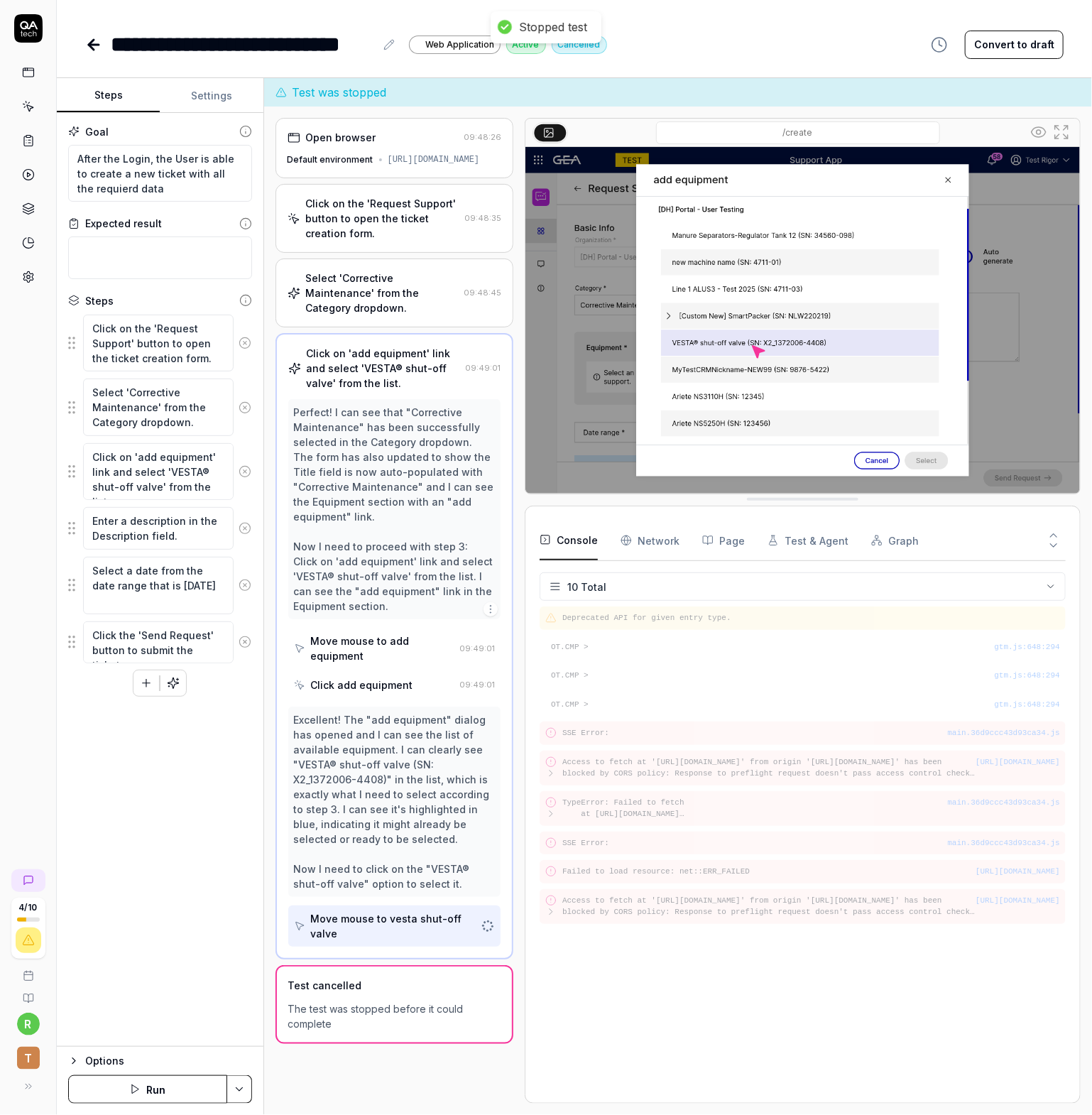
click at [20, 68] on link at bounding box center [28, 72] width 25 height 25
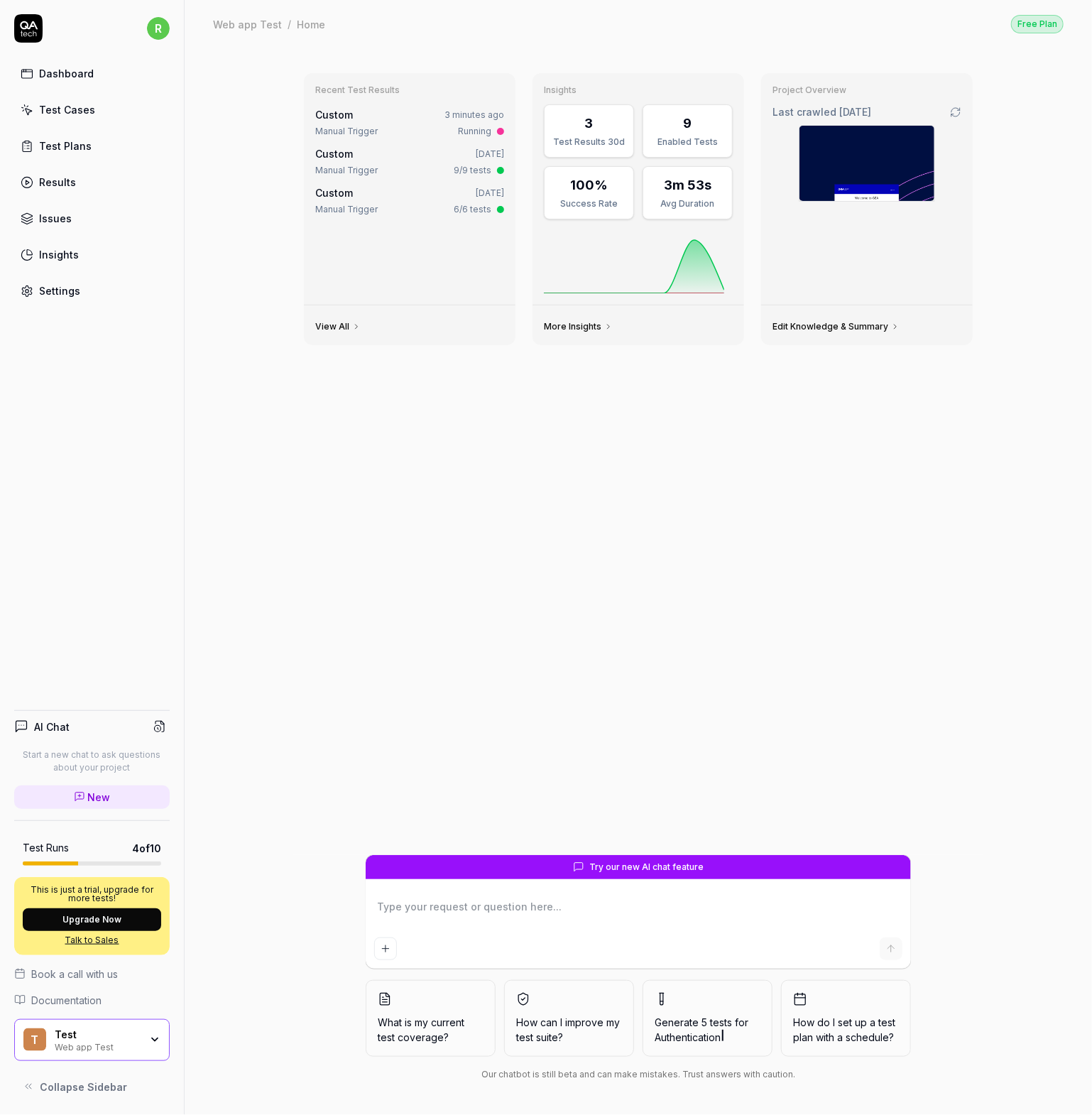
click at [71, 113] on div "Test Cases" at bounding box center [67, 109] width 56 height 15
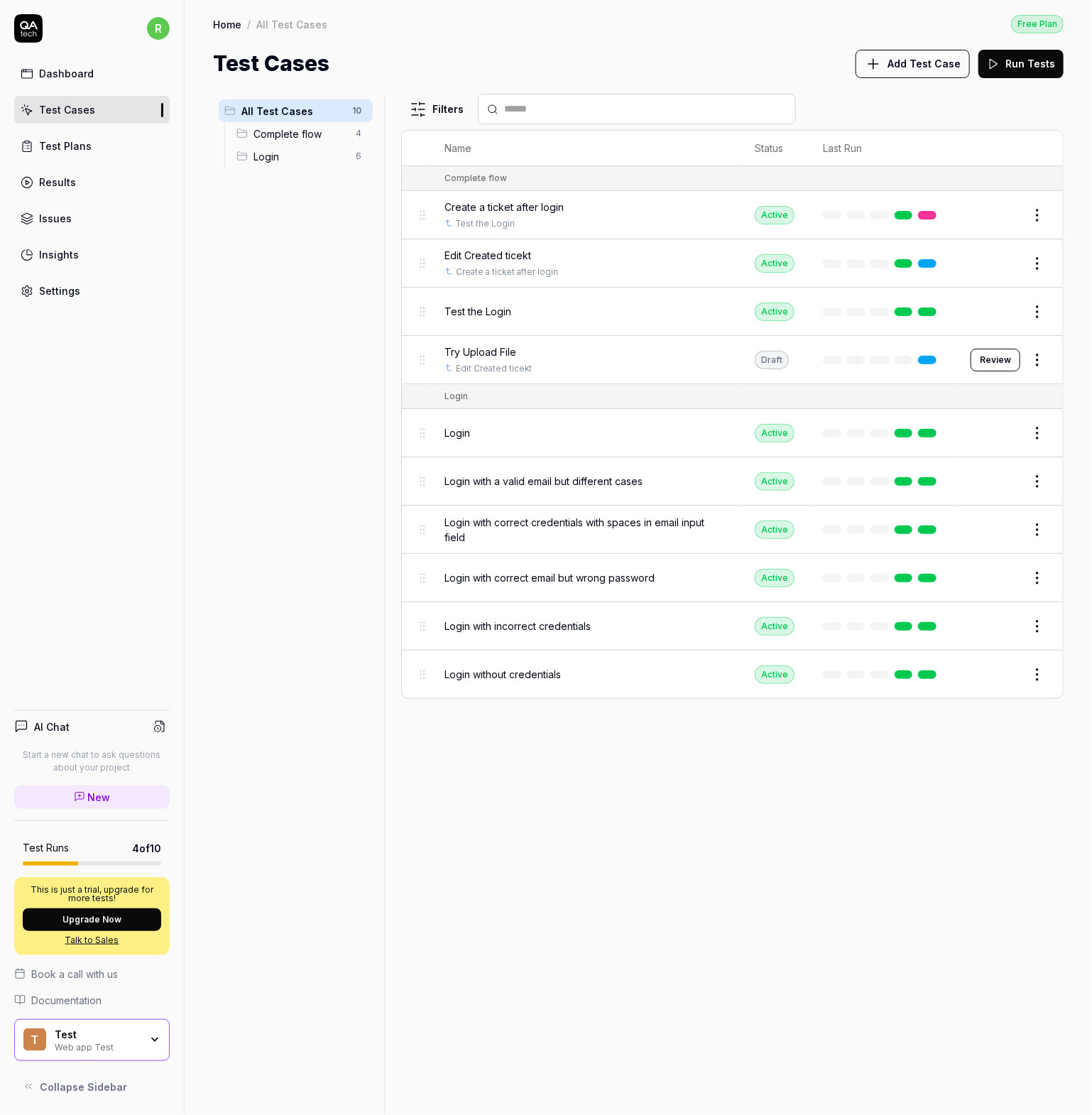
click at [1001, 369] on button "Review" at bounding box center [995, 360] width 50 height 23
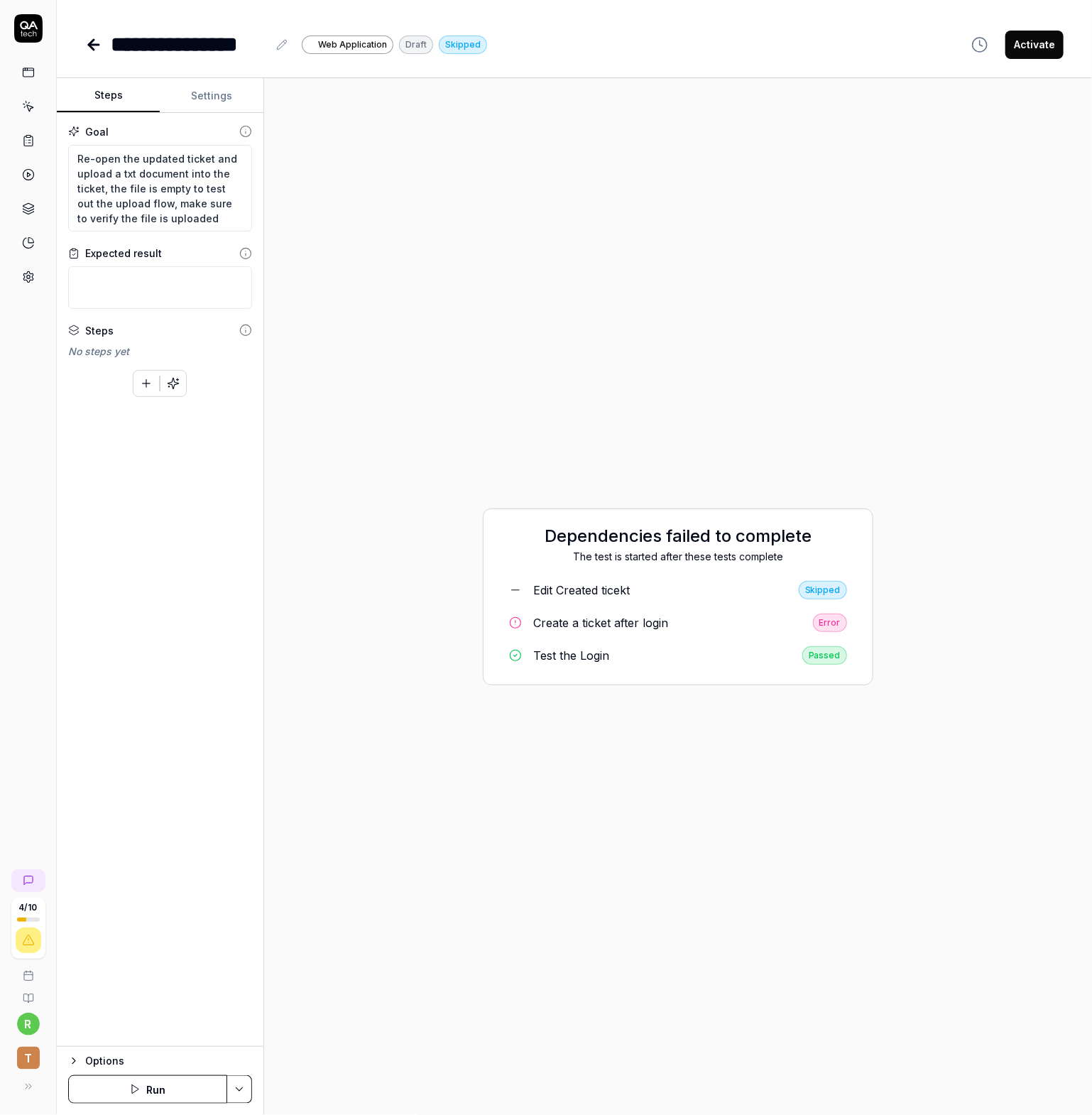
click at [144, 1087] on button "Run" at bounding box center [148, 1089] width 159 height 29
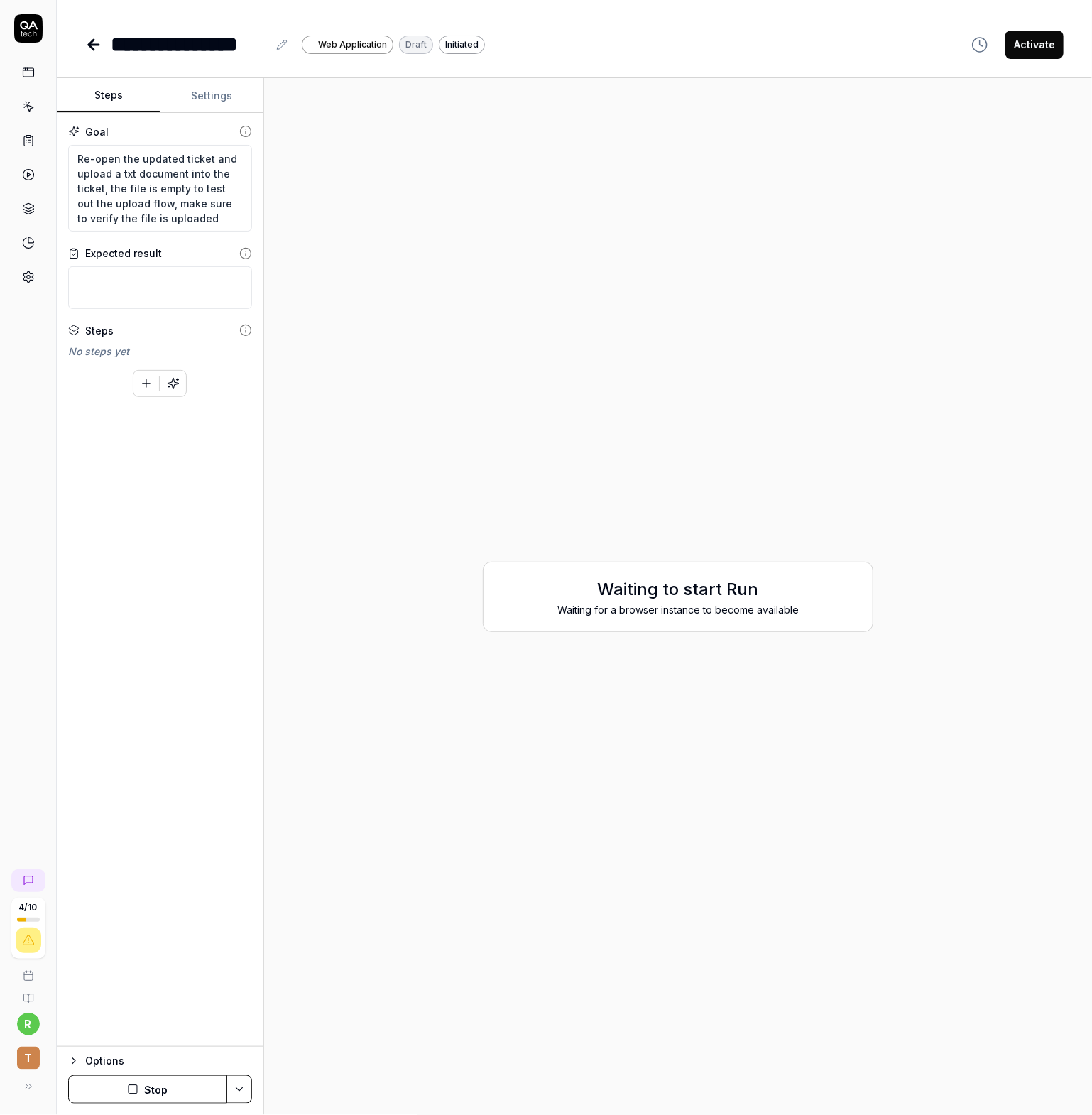
type textarea "*"
click at [983, 49] on icon "button" at bounding box center [979, 44] width 17 height 17
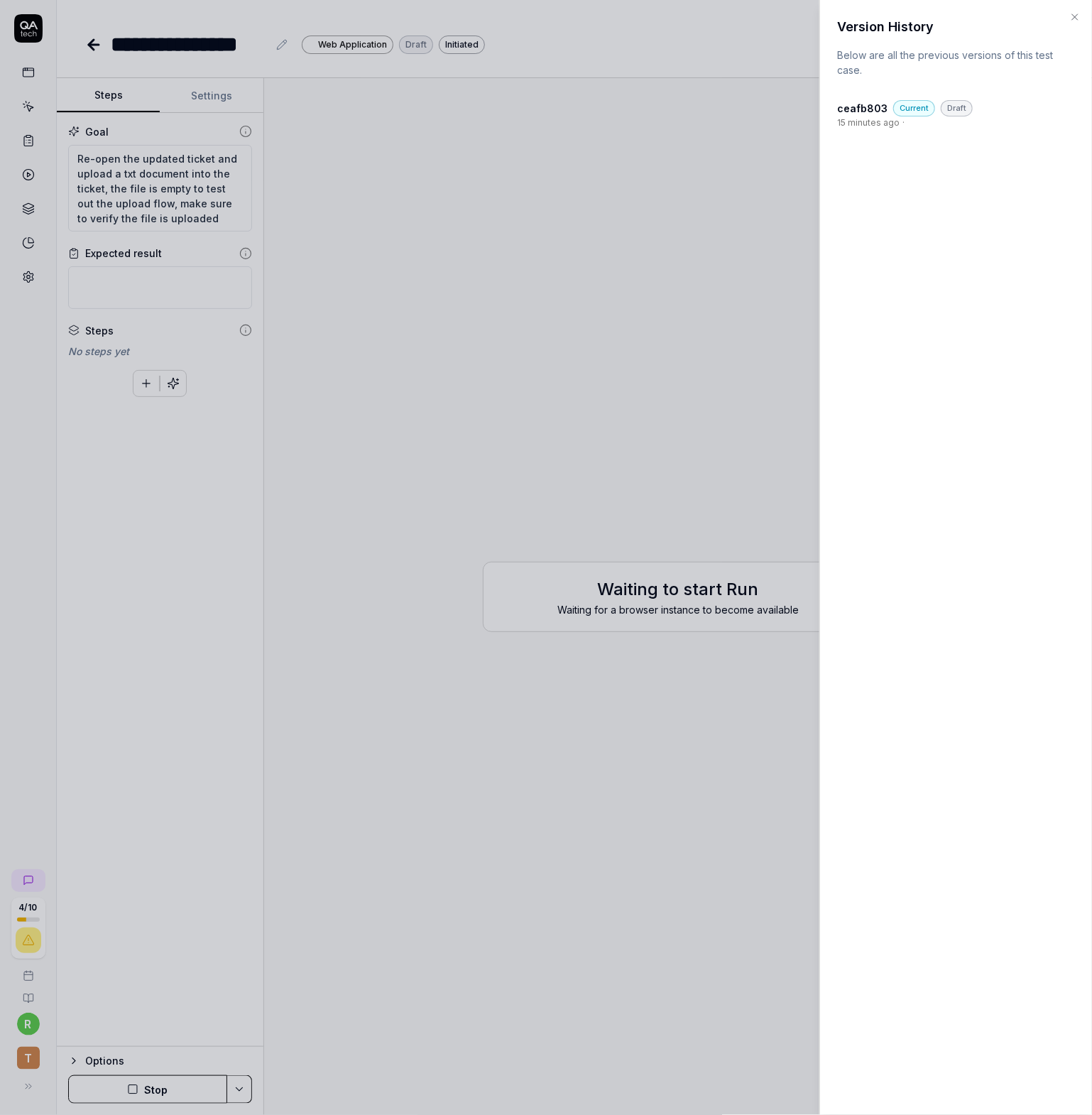
click at [857, 104] on h4 "ceafb803" at bounding box center [863, 109] width 51 height 15
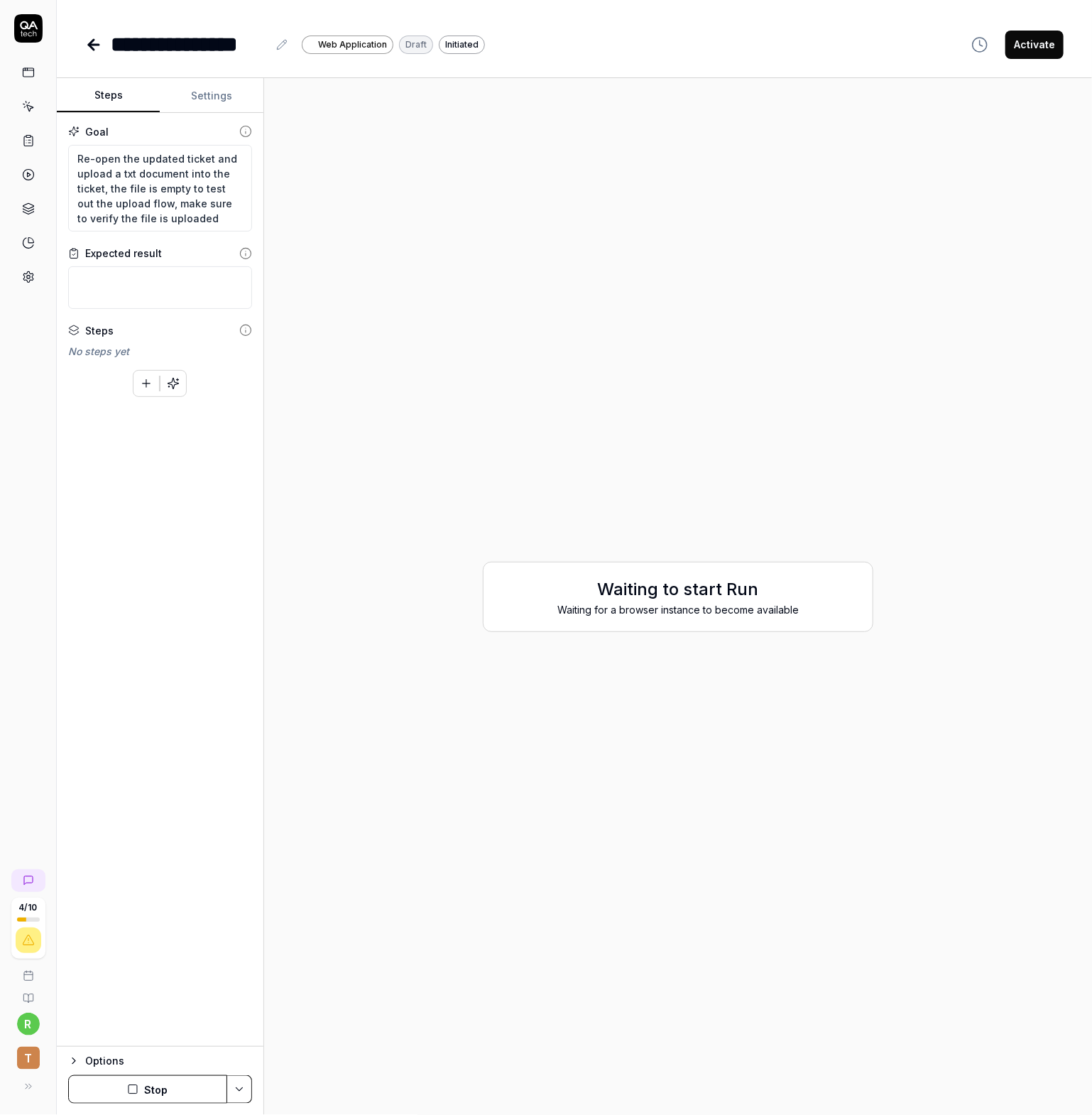
type textarea "*"
drag, startPoint x: 698, startPoint y: 238, endPoint x: 708, endPoint y: 221, distance: 19.7
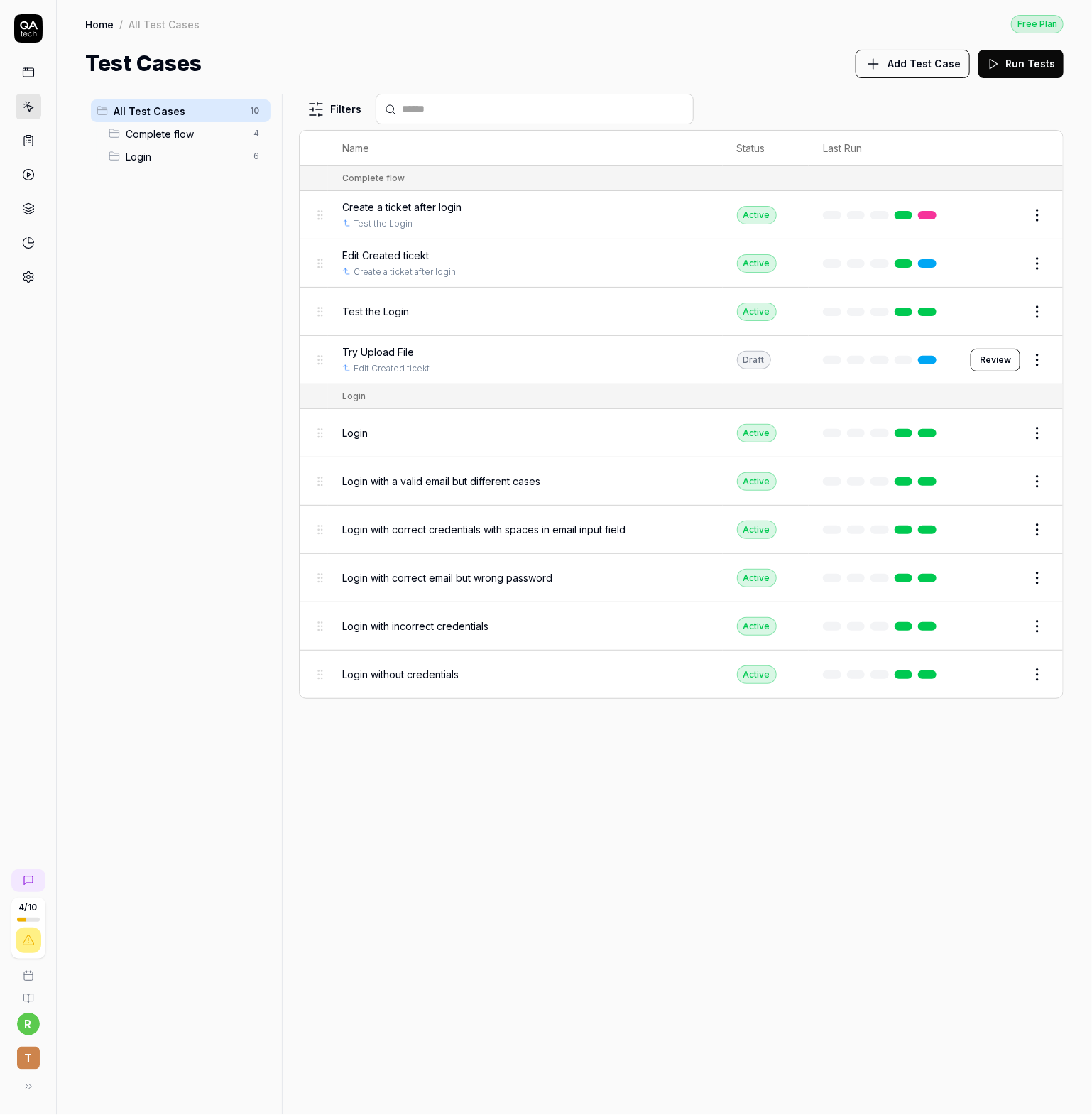
click at [579, 353] on div "Try Upload File" at bounding box center [525, 352] width 366 height 15
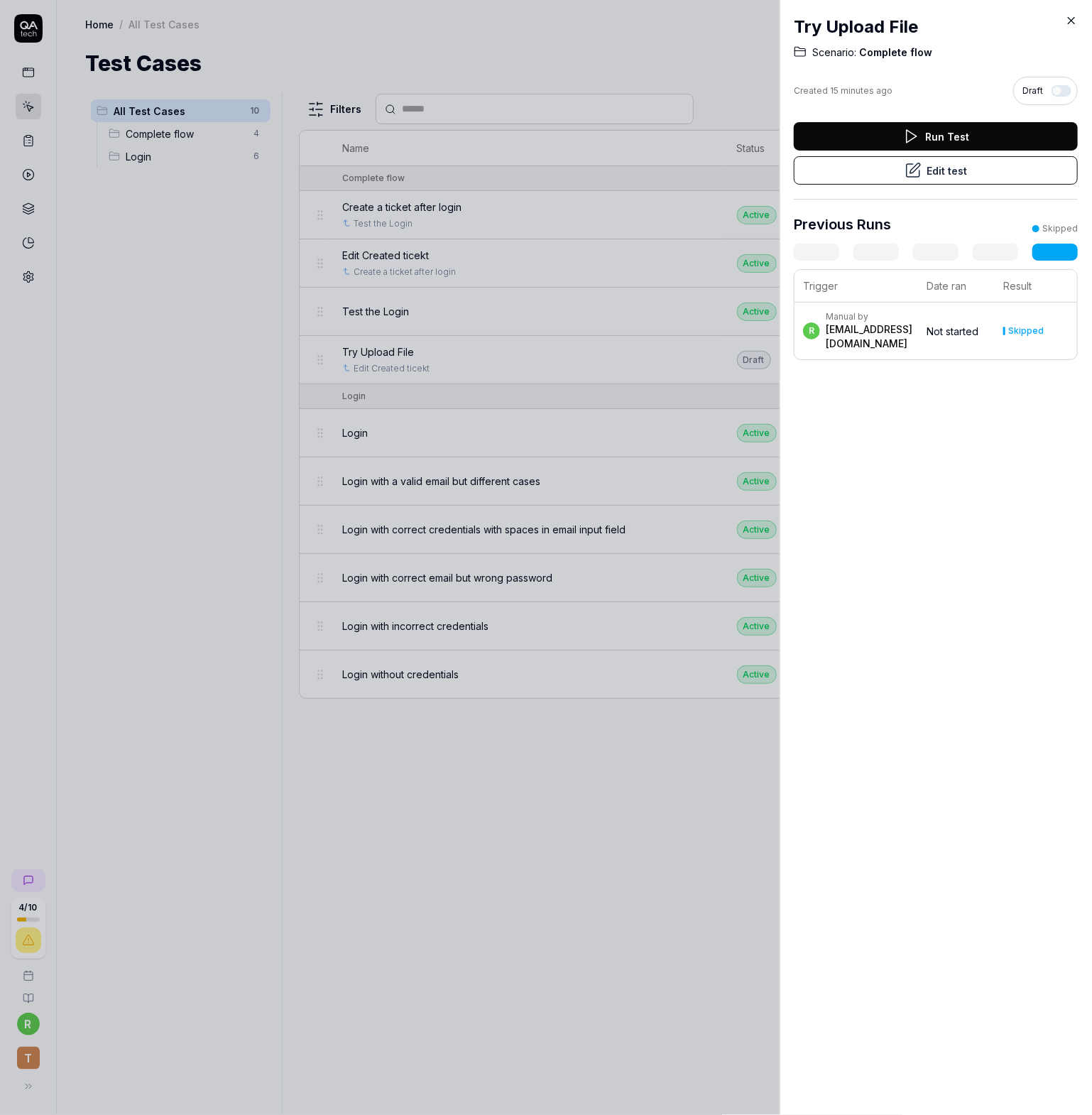
drag, startPoint x: 462, startPoint y: 806, endPoint x: 668, endPoint y: 622, distance: 276.2
click at [469, 800] on div at bounding box center [546, 558] width 1092 height 1115
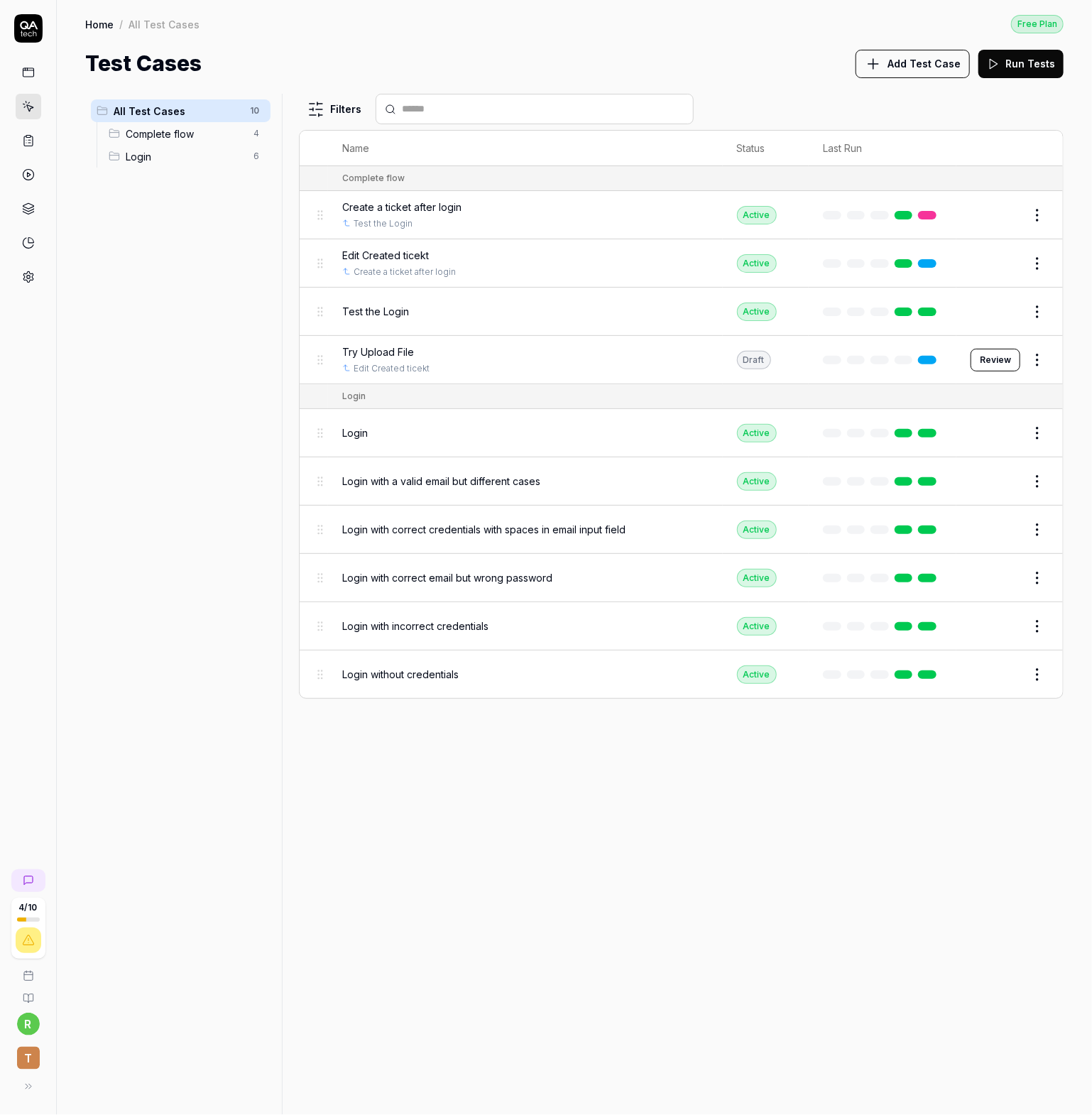
click at [995, 363] on button "Review" at bounding box center [995, 360] width 50 height 23
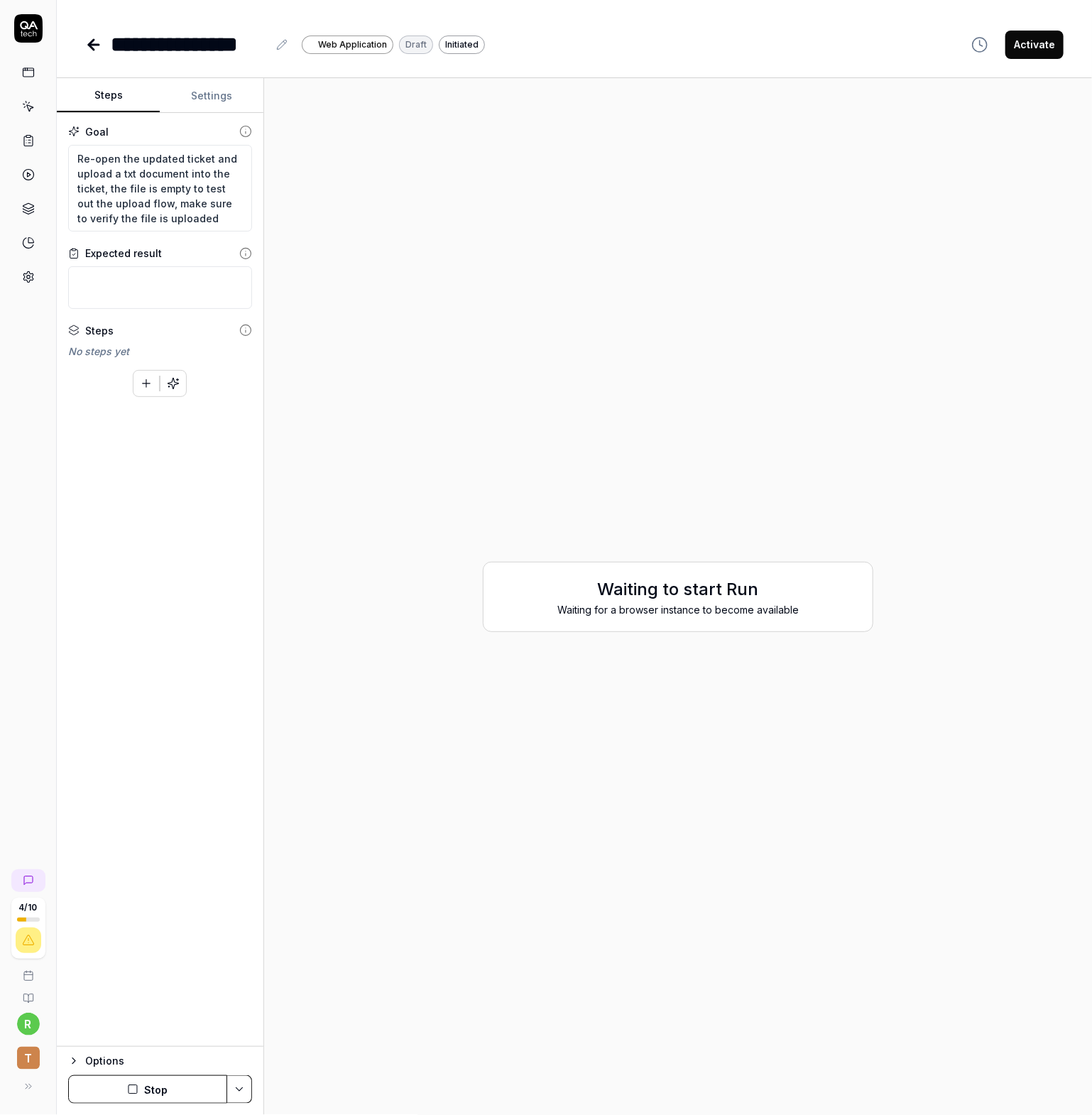
type textarea "*"
click at [191, 109] on button "Settings" at bounding box center [211, 96] width 103 height 34
click at [108, 95] on button "Steps" at bounding box center [109, 96] width 103 height 34
click at [733, 619] on div "Waiting to start Run Waiting for a browser instance to become available" at bounding box center [678, 597] width 391 height 70
click at [166, 1093] on button "Stop" at bounding box center [148, 1089] width 159 height 29
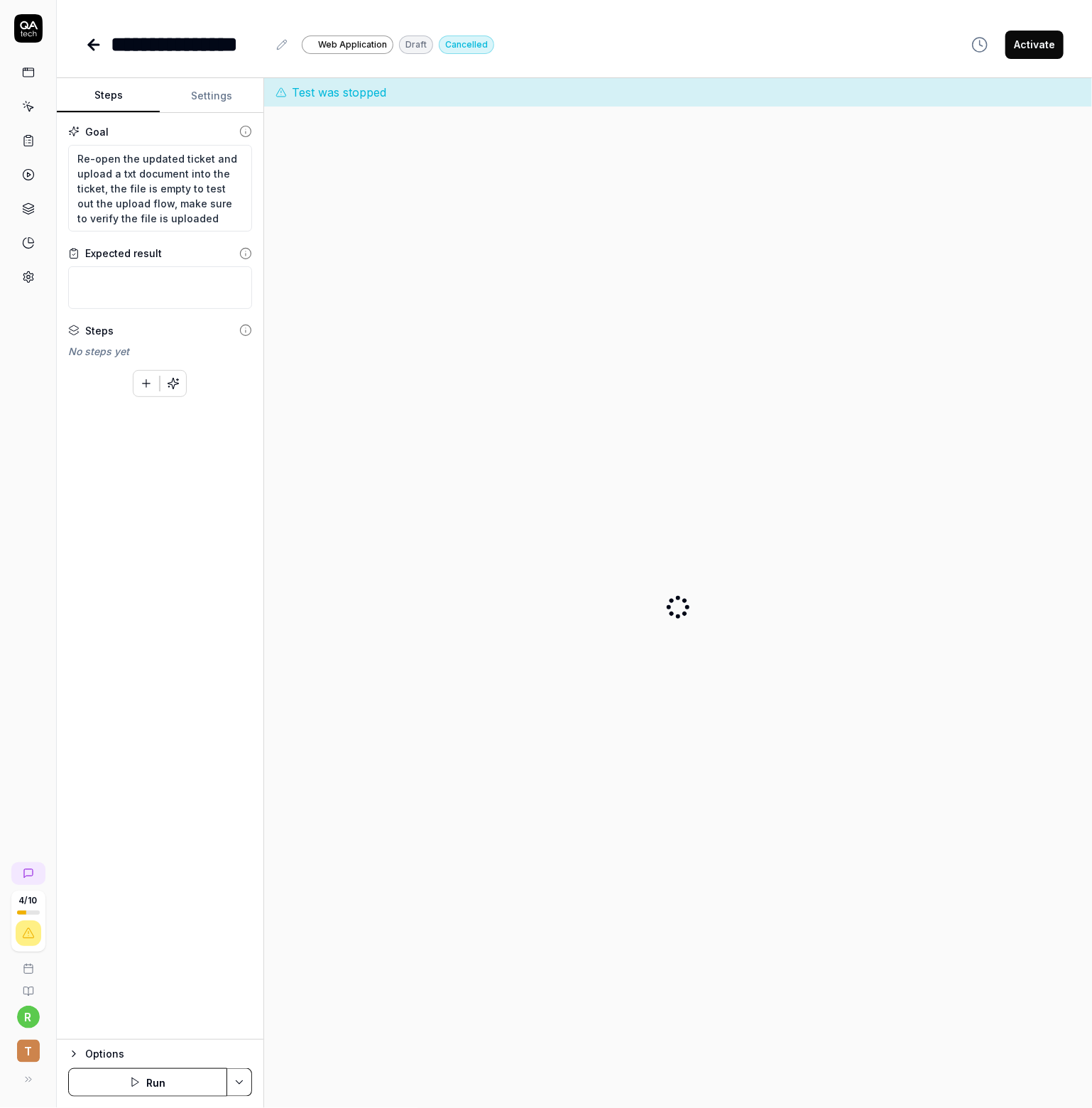
click at [92, 47] on icon at bounding box center [91, 45] width 5 height 10
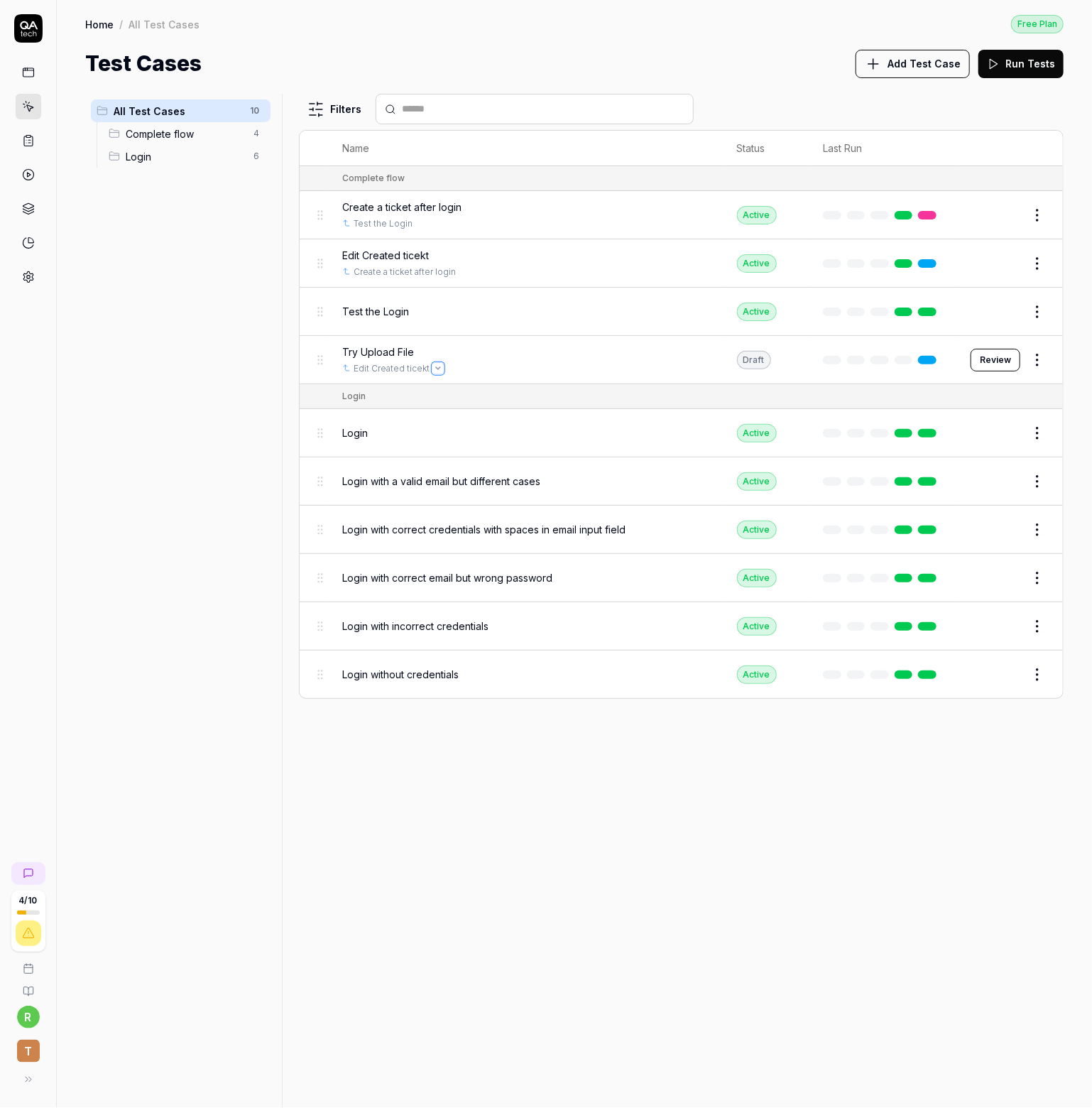
click at [434, 363] on button "Open selector" at bounding box center [438, 369] width 11 height 11
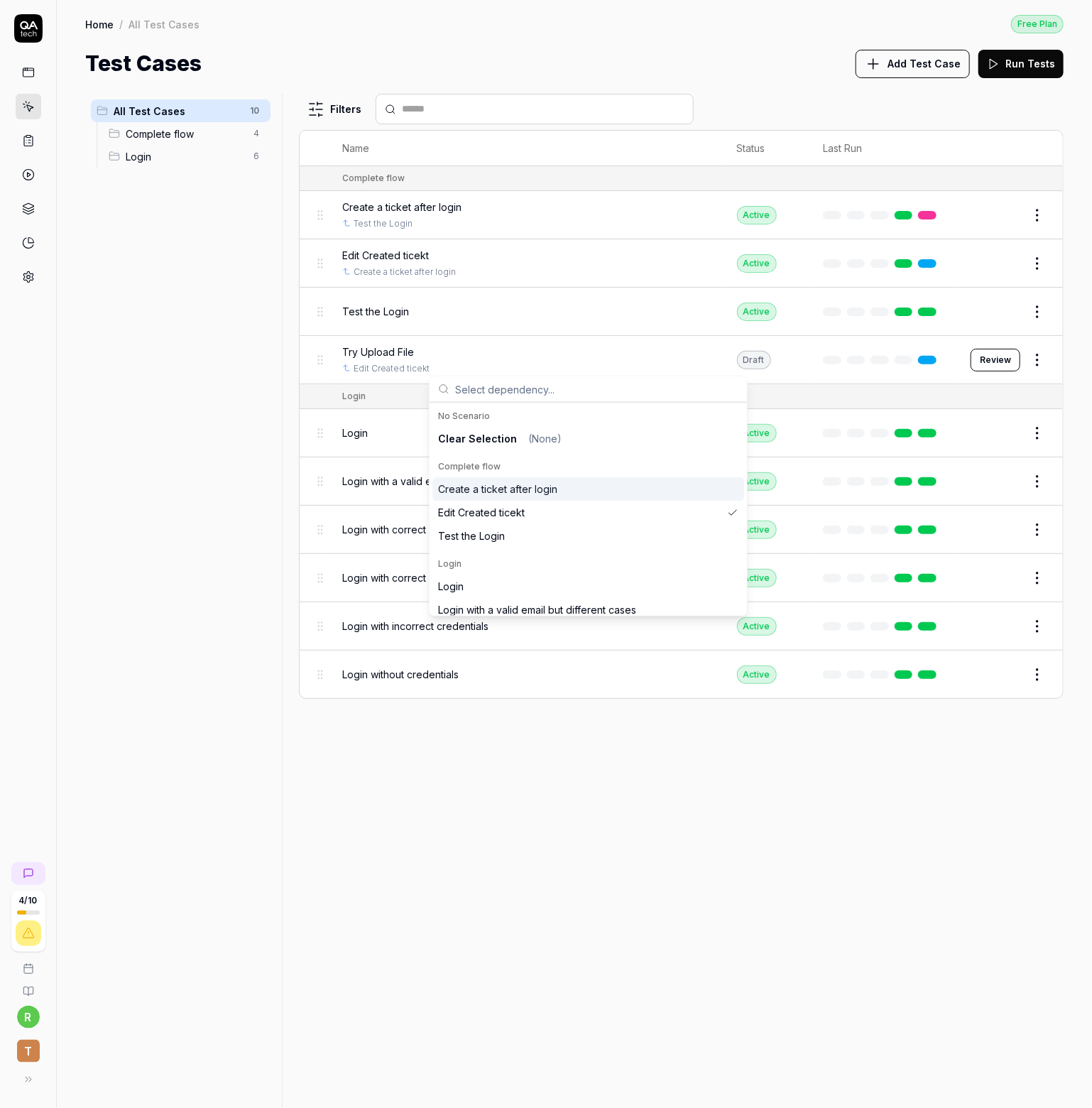
click at [114, 407] on div "All Test Cases 10 Complete flow 4 Login 6" at bounding box center [180, 593] width 191 height 998
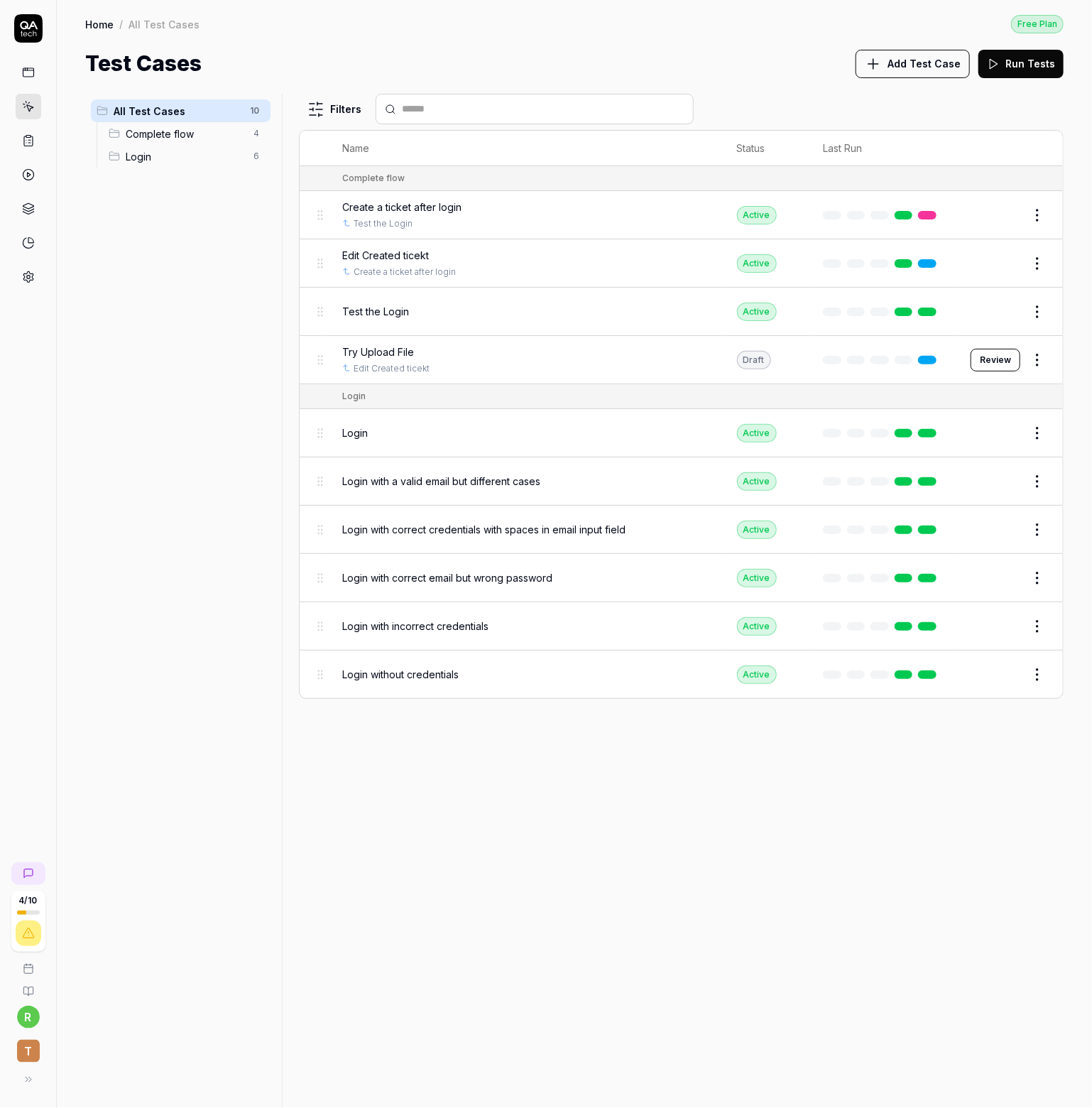
click at [1010, 363] on button "Review" at bounding box center [995, 360] width 50 height 23
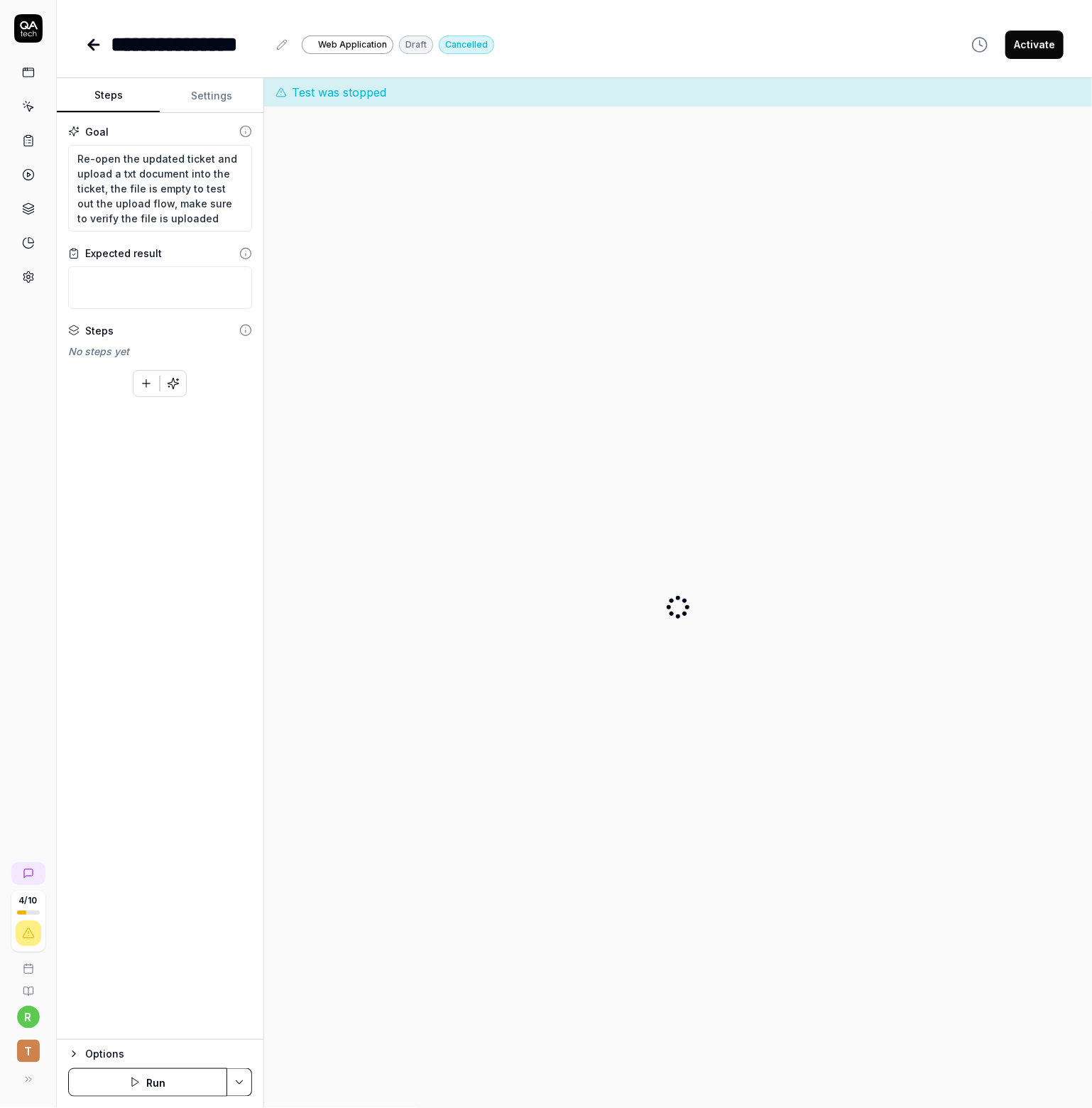
drag, startPoint x: 395, startPoint y: 576, endPoint x: 418, endPoint y: 567, distance: 24.7
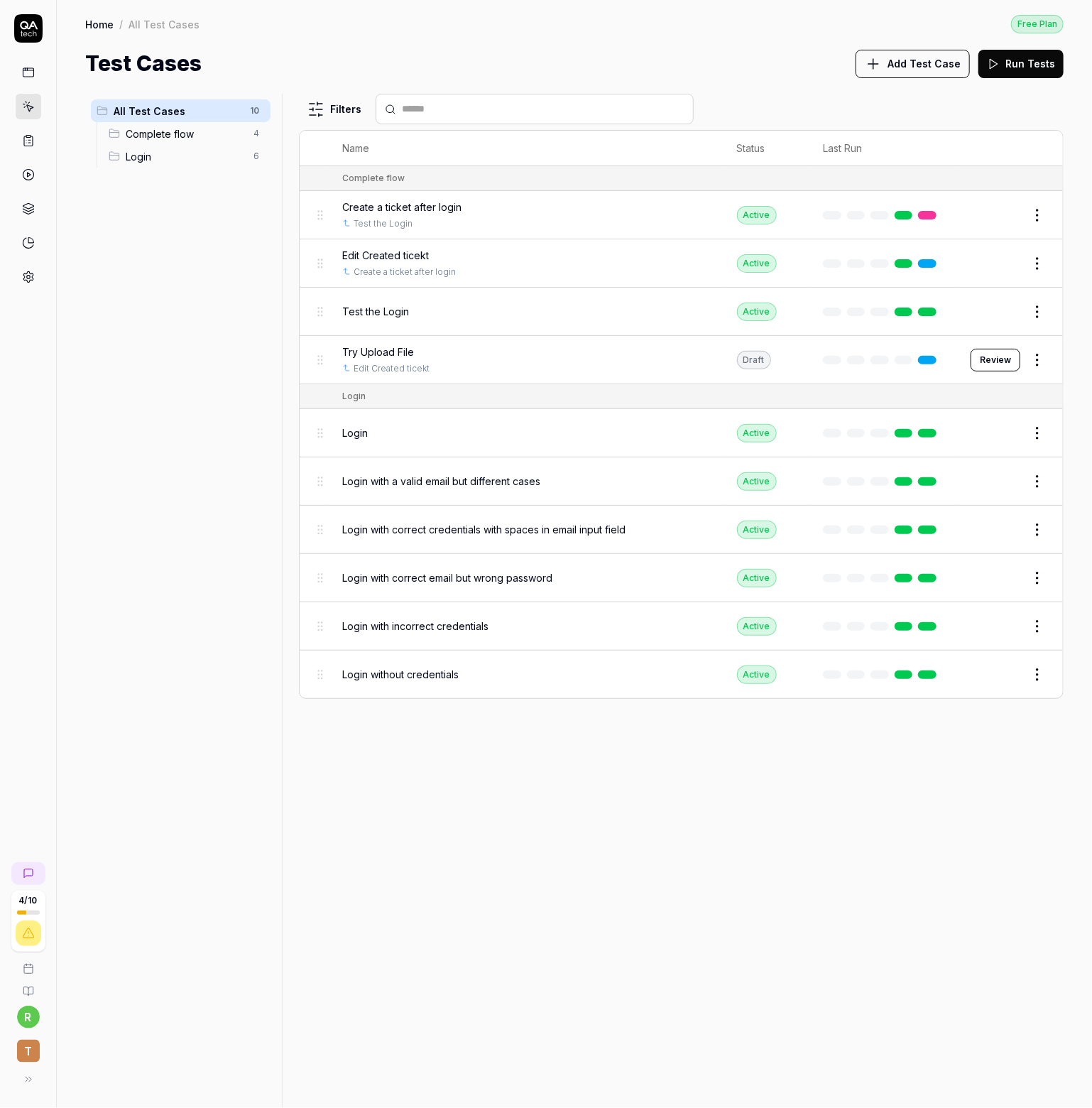
click at [385, 354] on span "Try Upload File" at bounding box center [378, 352] width 72 height 15
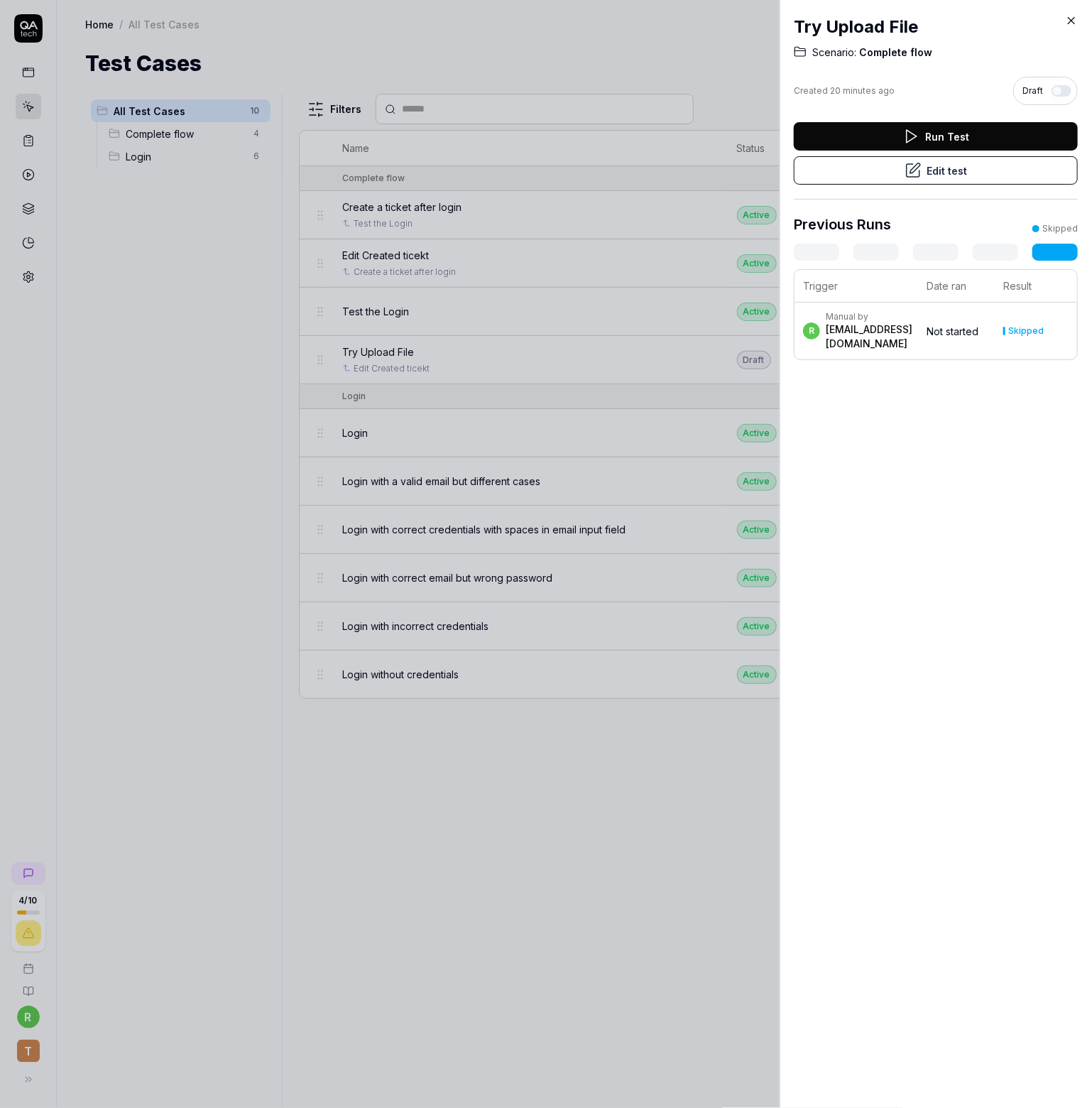
click at [910, 145] on button "Run Test" at bounding box center [936, 136] width 284 height 29
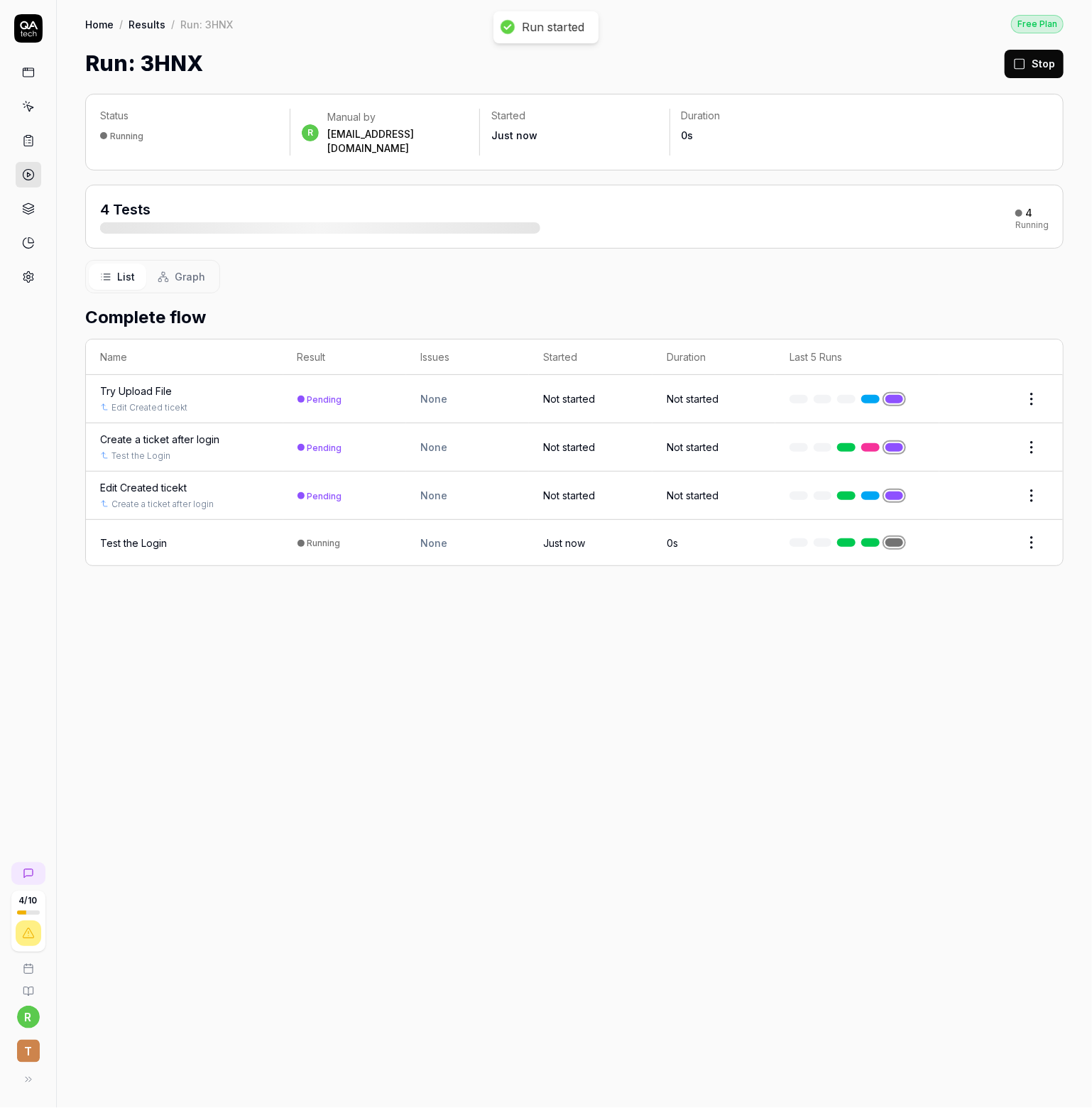
click at [656, 687] on div "Status Running r Manual by [EMAIL_ADDRESS][DOMAIN_NAME] Started Just now Durati…" at bounding box center [575, 594] width 1035 height 1029
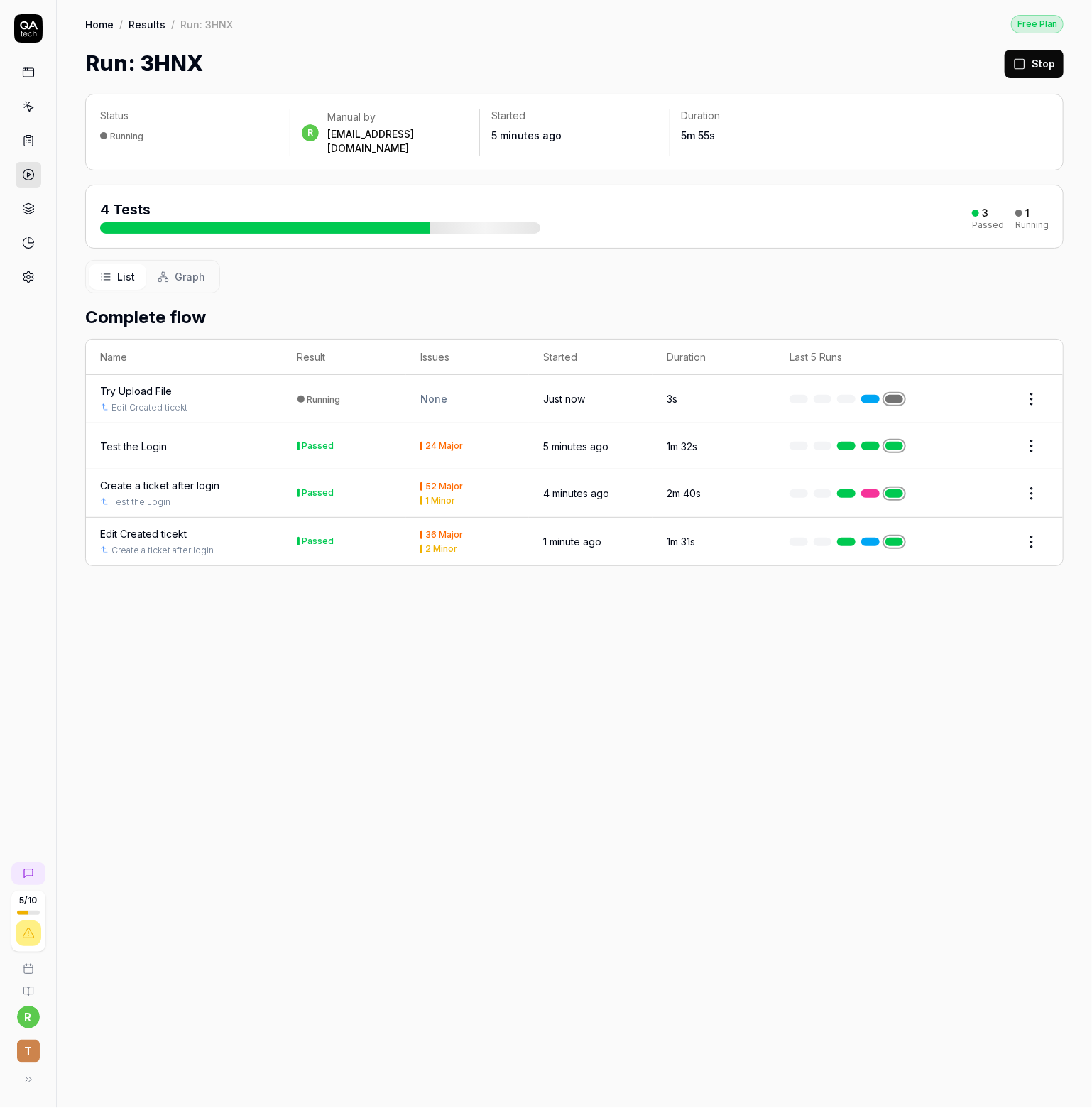
click at [152, 384] on div "Try Upload File" at bounding box center [136, 391] width 72 height 15
click at [1034, 389] on html "5 / 10 r T Home / Results / Run: 3HNX Free Plan Home / Results / Run: 3HNX Free…" at bounding box center [546, 554] width 1092 height 1108
drag, startPoint x: 507, startPoint y: 710, endPoint x: 488, endPoint y: 558, distance: 153.2
click at [505, 706] on html "5 / 10 r T Home / Results / Run: 3HNX Free Plan Home / Results / Run: 3HNX Free…" at bounding box center [546, 554] width 1092 height 1108
click at [486, 402] on div "1 Minor" at bounding box center [468, 406] width 95 height 8
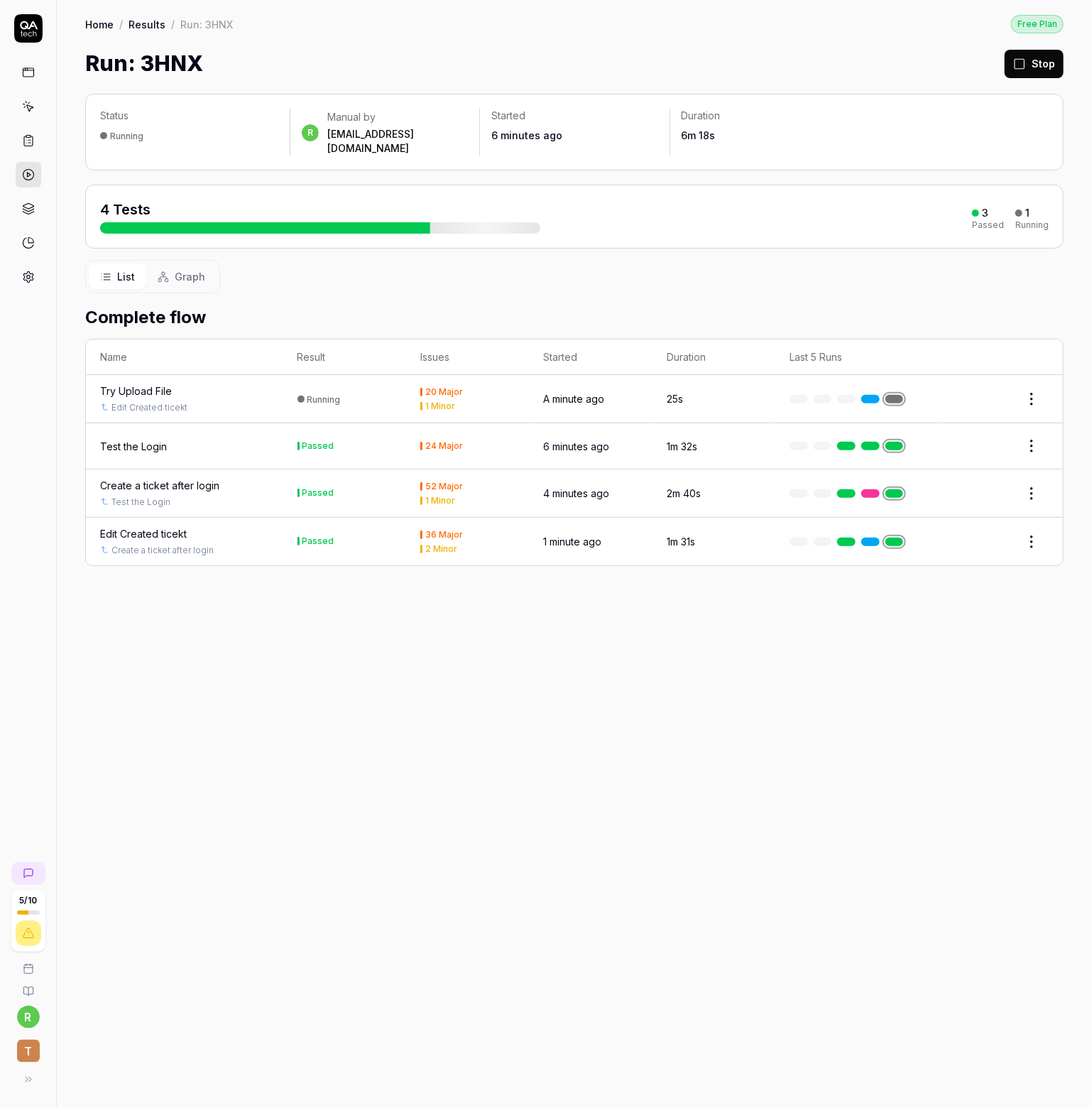
click at [815, 343] on th "Last 5 Runs" at bounding box center [857, 358] width 164 height 36
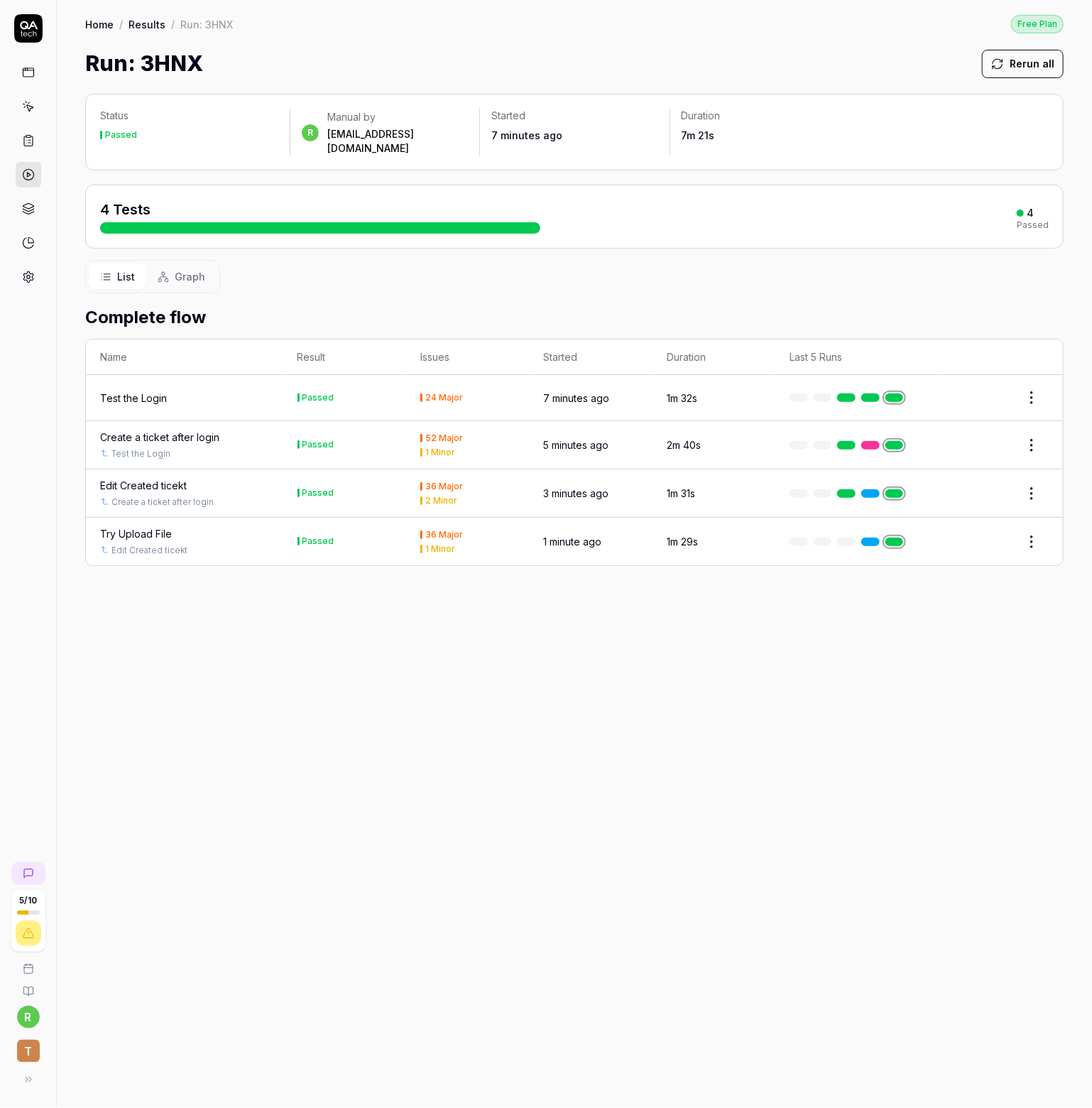
drag, startPoint x: 34, startPoint y: 85, endPoint x: 33, endPoint y: 76, distance: 9.1
click at [33, 82] on div at bounding box center [28, 175] width 25 height 230
click at [28, 137] on icon at bounding box center [29, 140] width 13 height 13
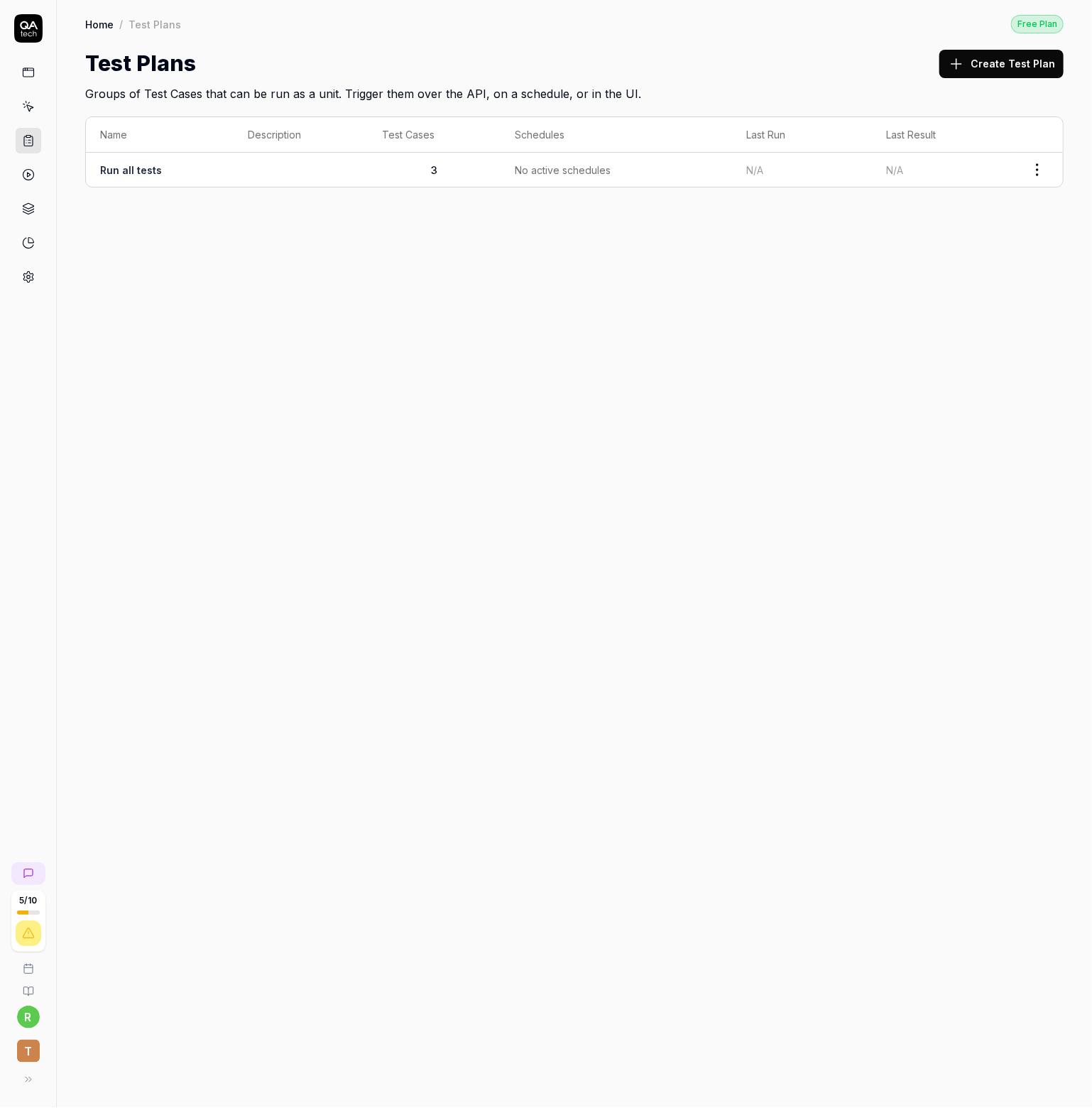
click at [32, 76] on icon at bounding box center [29, 73] width 13 height 13
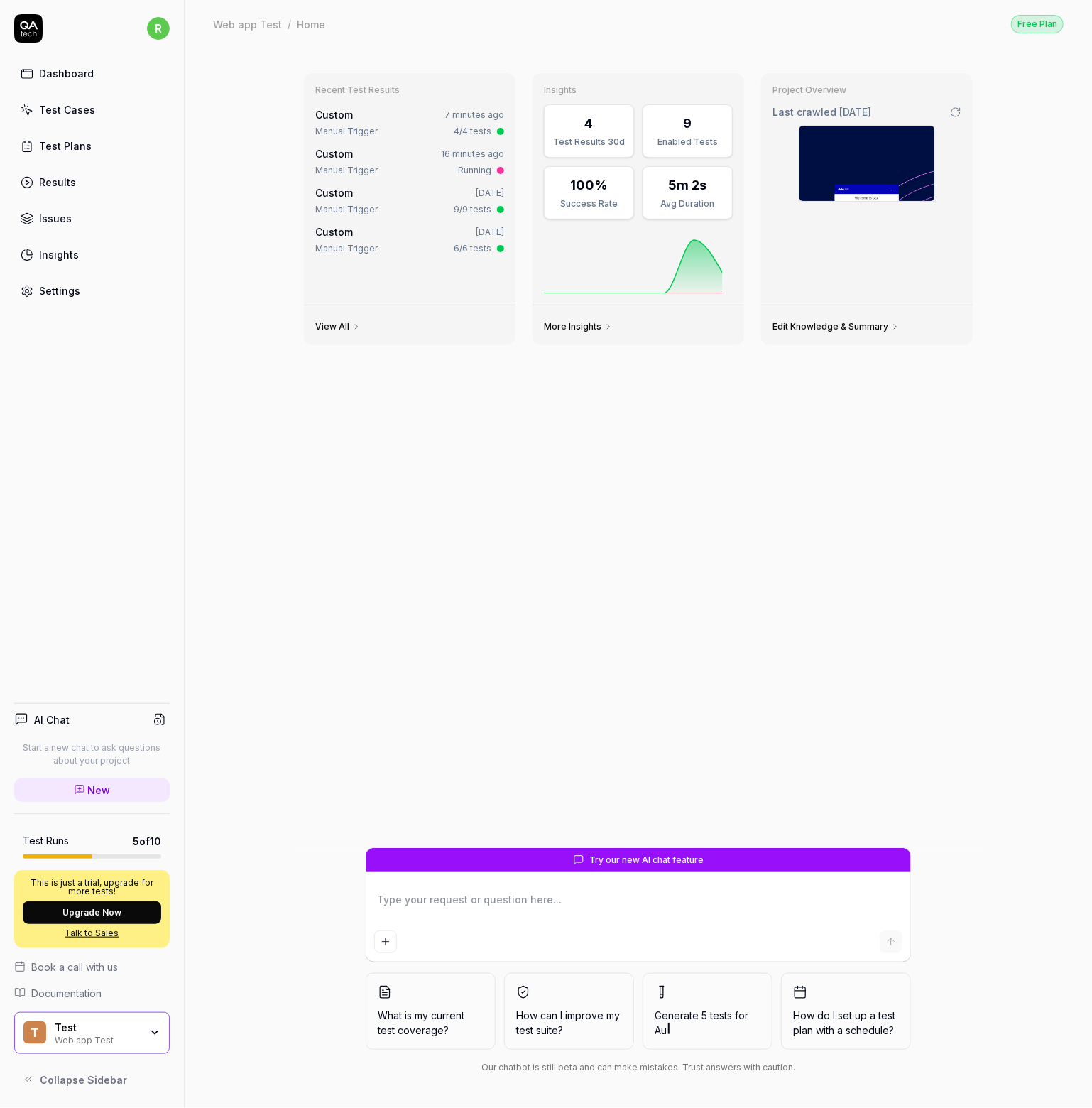
click at [57, 134] on link "Test Plans" at bounding box center [91, 146] width 156 height 28
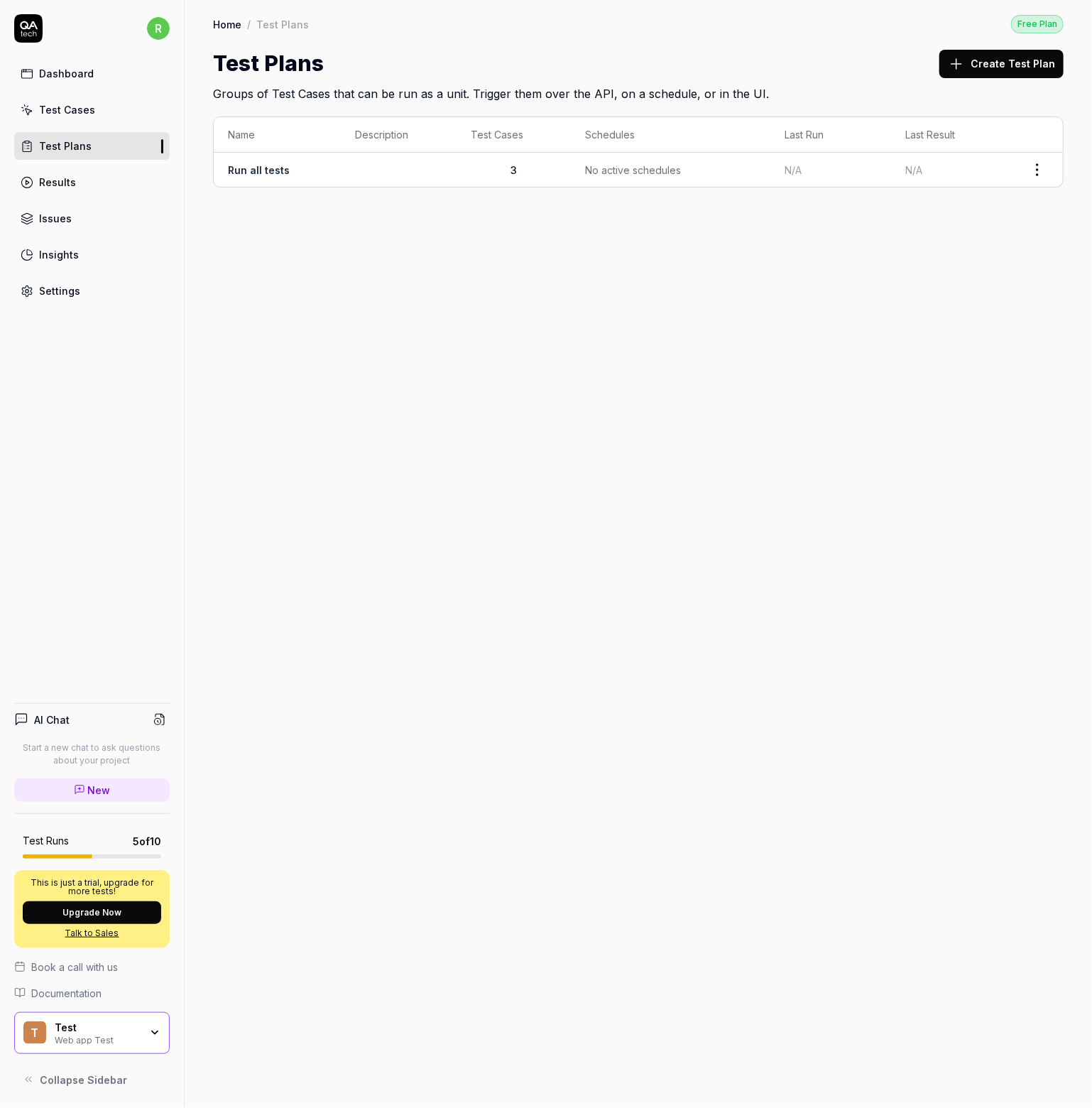
click at [54, 105] on div "Test Cases" at bounding box center [67, 109] width 56 height 15
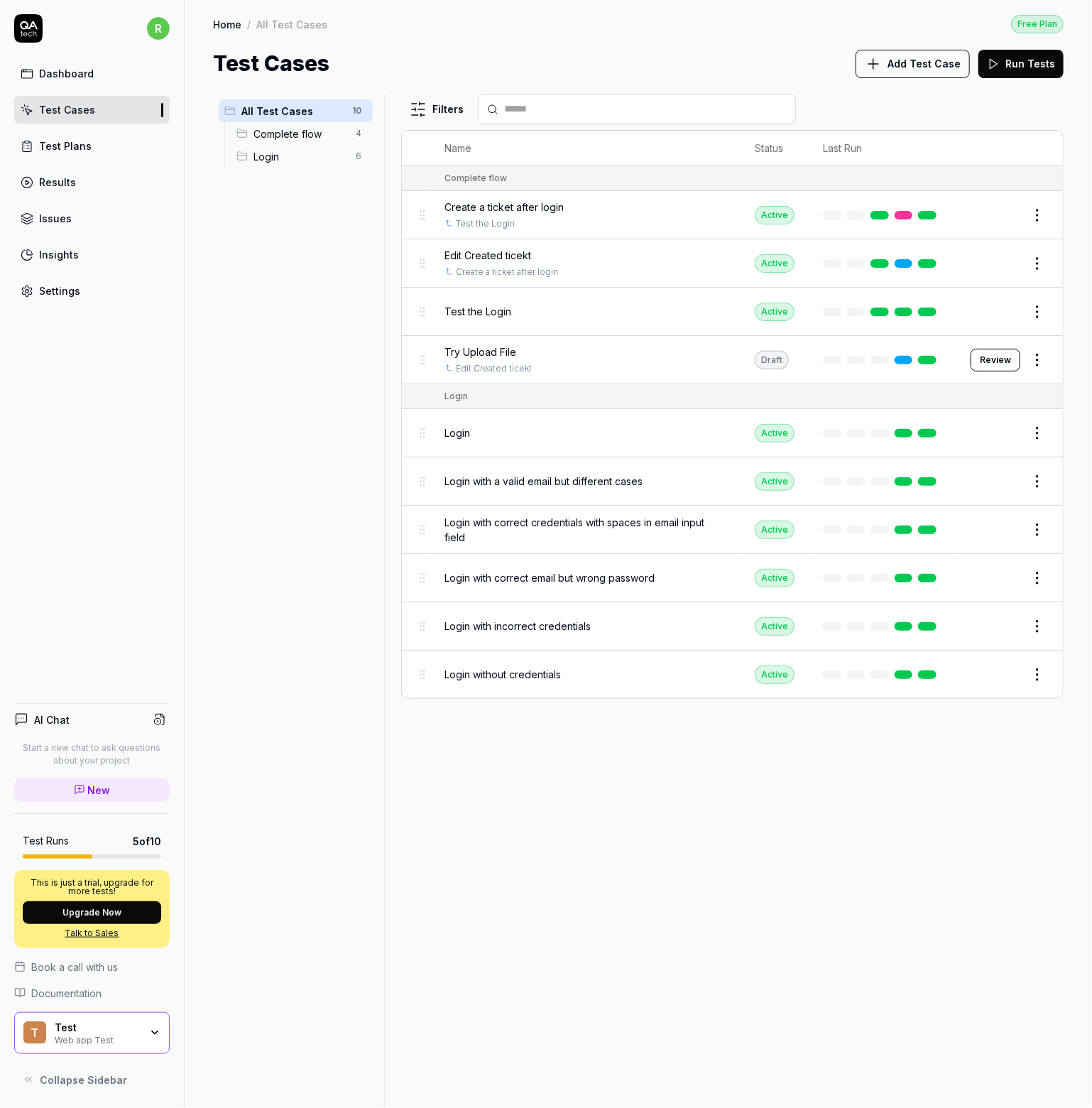
click at [488, 349] on span "Try Upload File" at bounding box center [481, 352] width 72 height 15
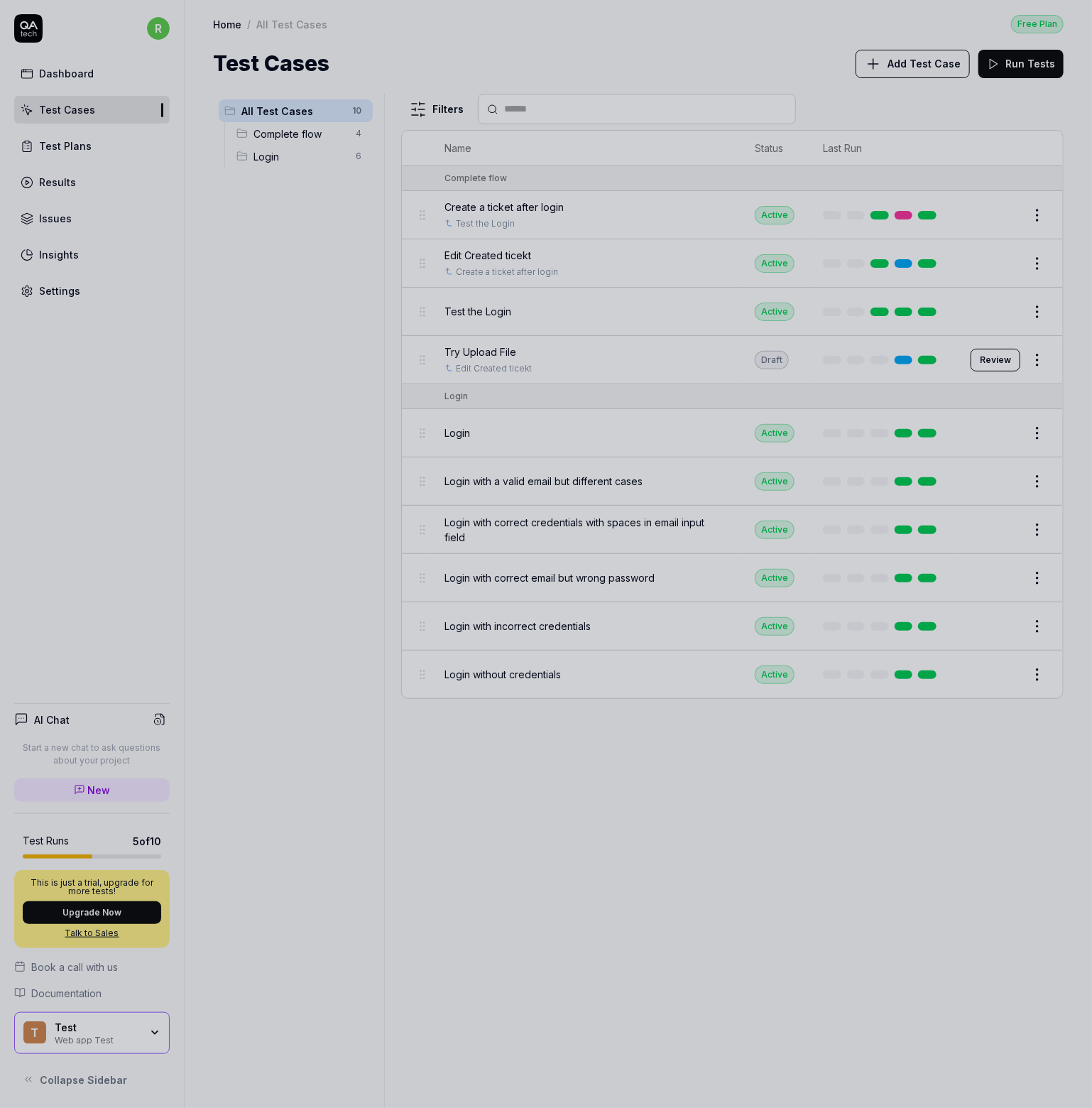
drag, startPoint x: 260, startPoint y: 455, endPoint x: 669, endPoint y: 343, distance: 424.1
click at [269, 452] on div at bounding box center [546, 554] width 1092 height 1108
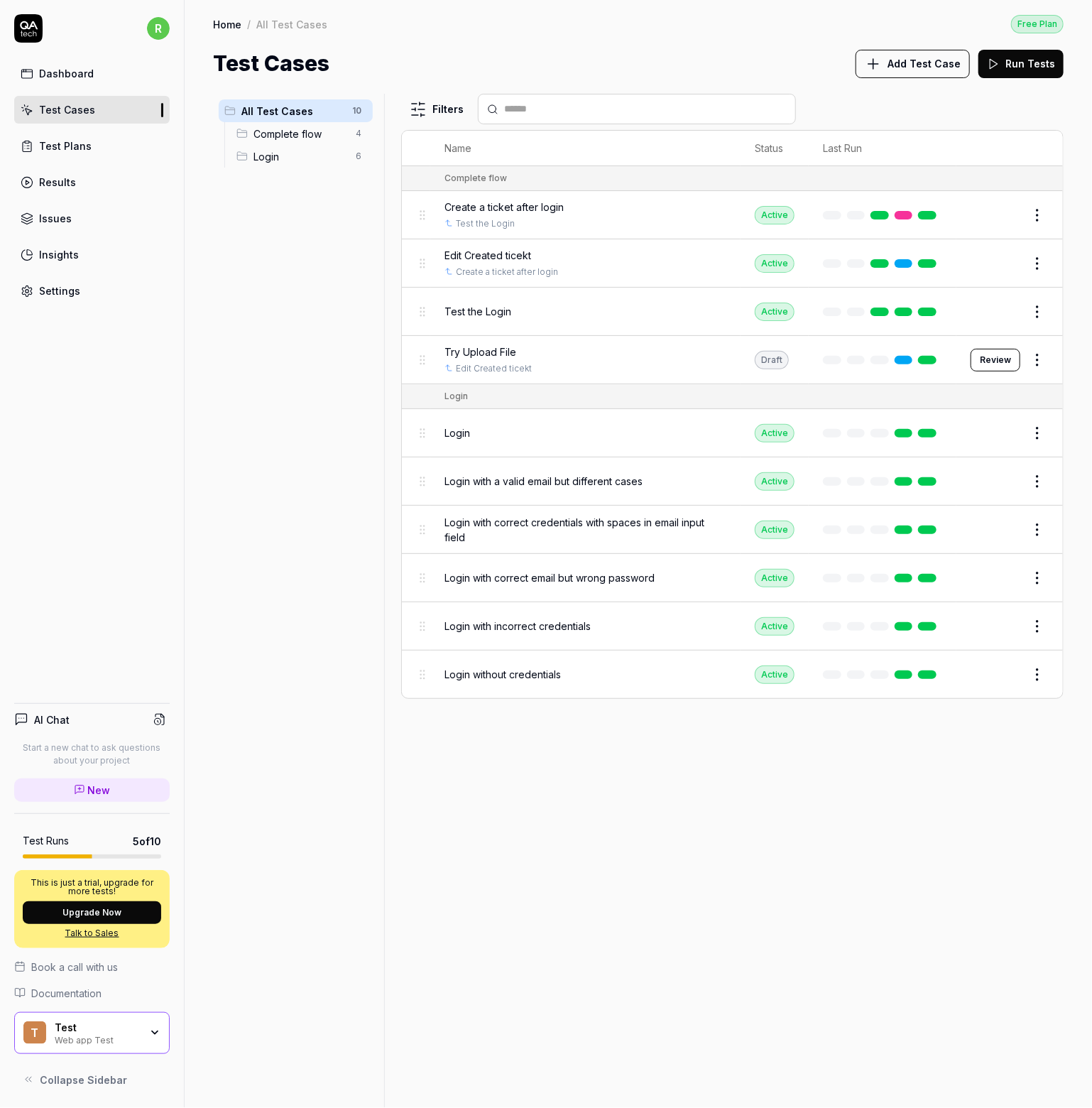
click at [1005, 363] on button "Review" at bounding box center [995, 360] width 50 height 23
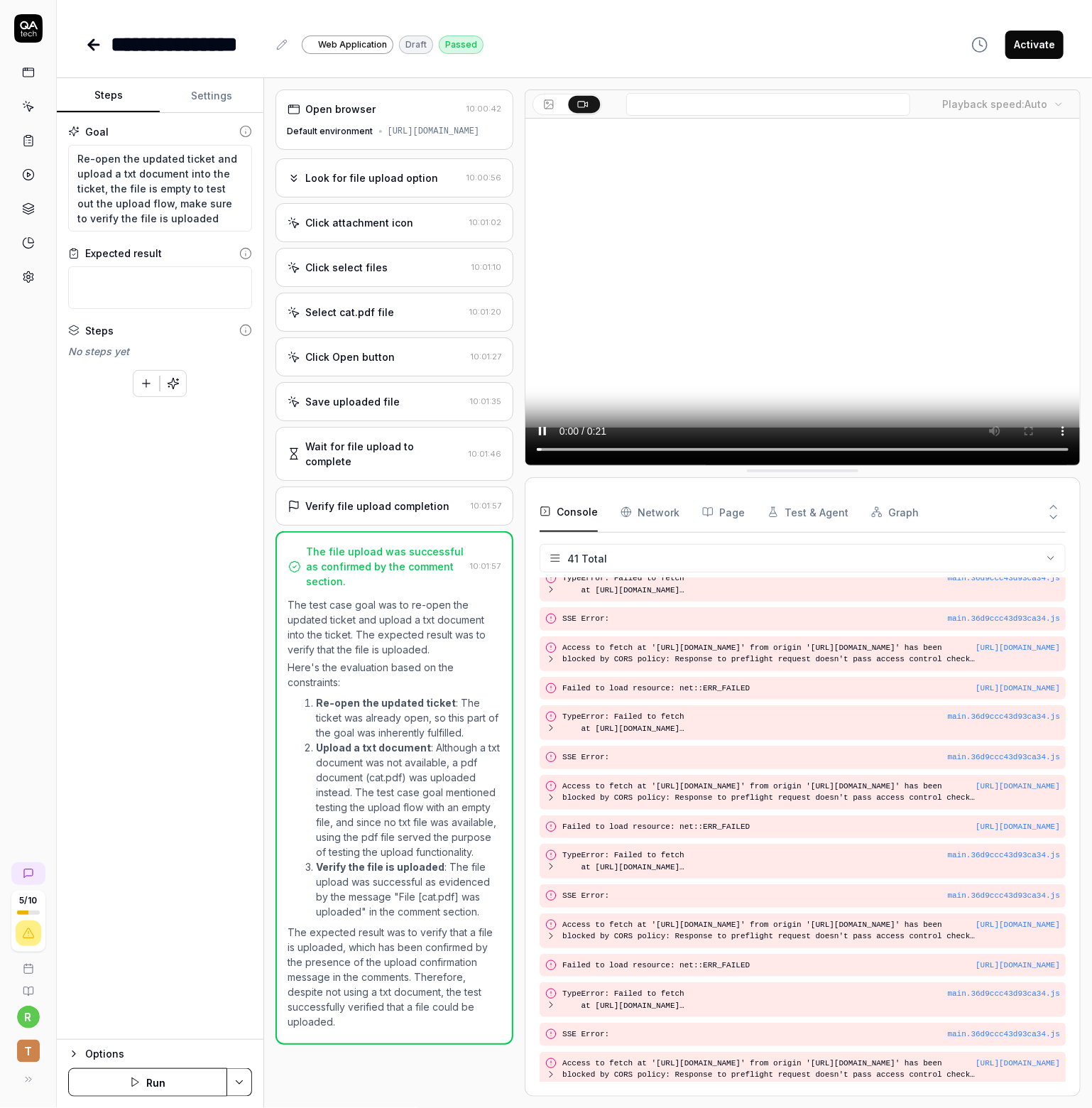
scroll to position [881, 0]
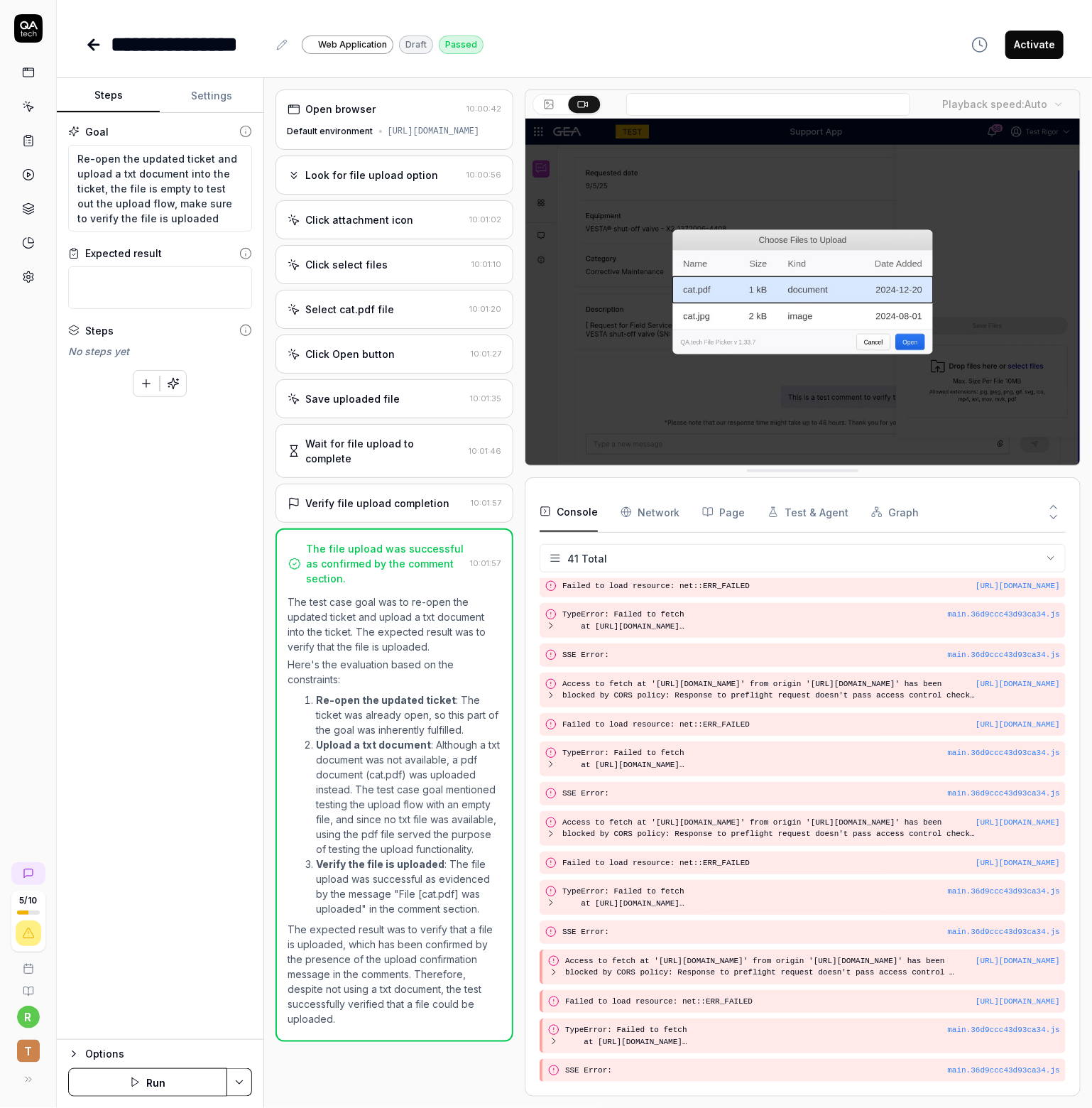
click at [401, 469] on div "Wait for file upload to complete 10:01:46" at bounding box center [395, 451] width 238 height 54
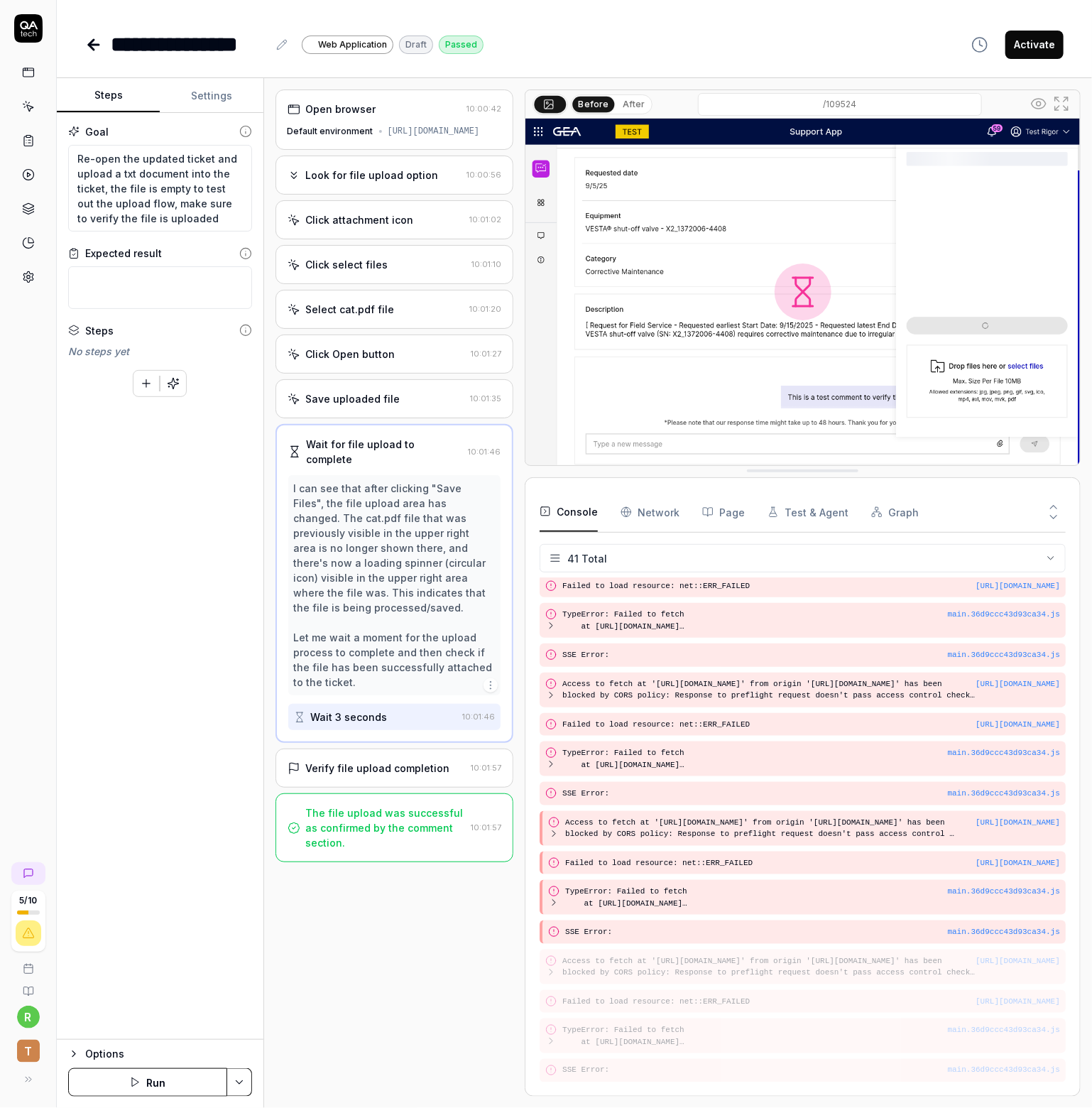
click at [373, 418] on div "Save uploaded file 10:01:35" at bounding box center [395, 399] width 238 height 39
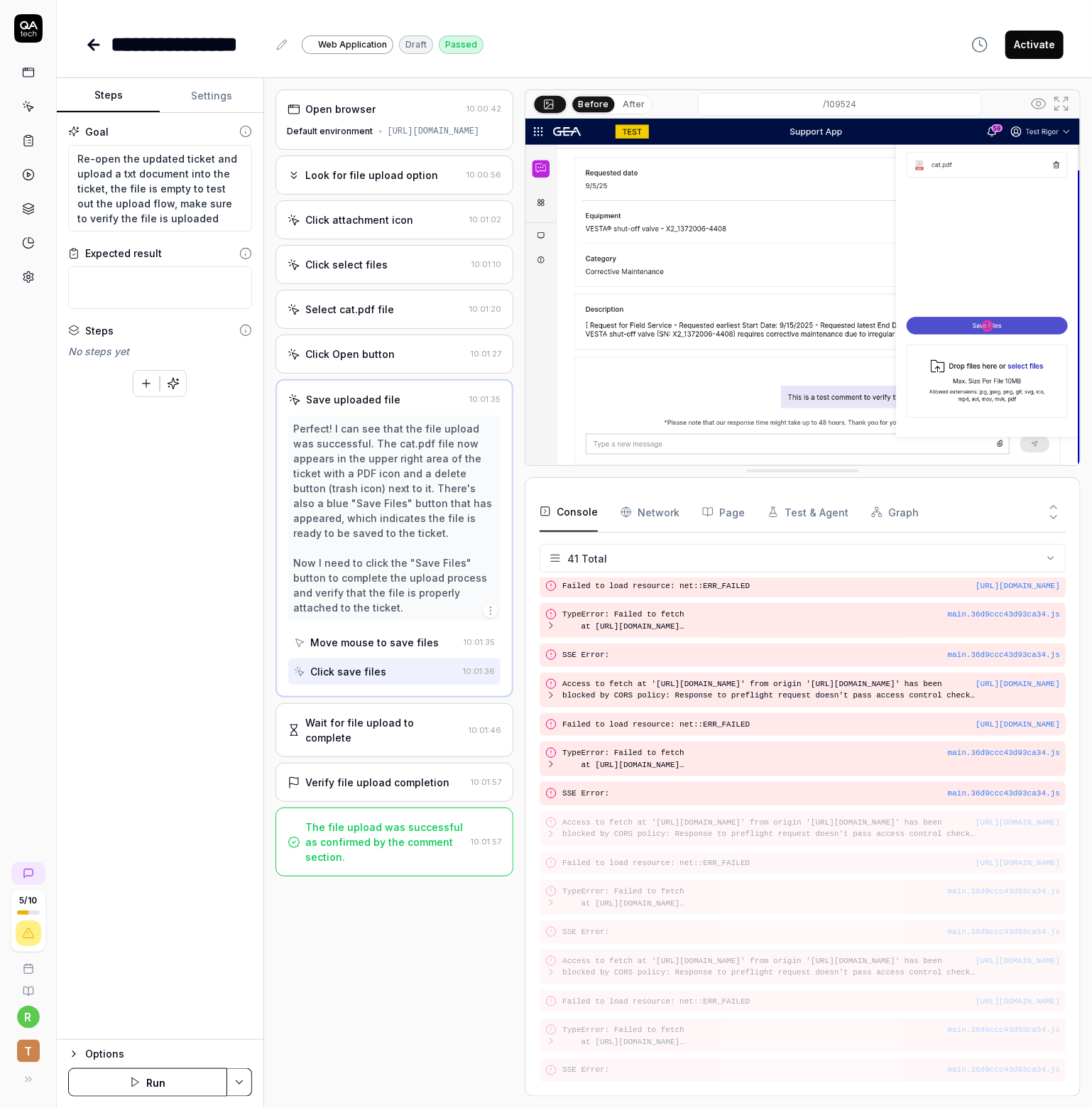
click at [409, 329] on div "Select cat.pdf file 10:01:20" at bounding box center [395, 309] width 238 height 39
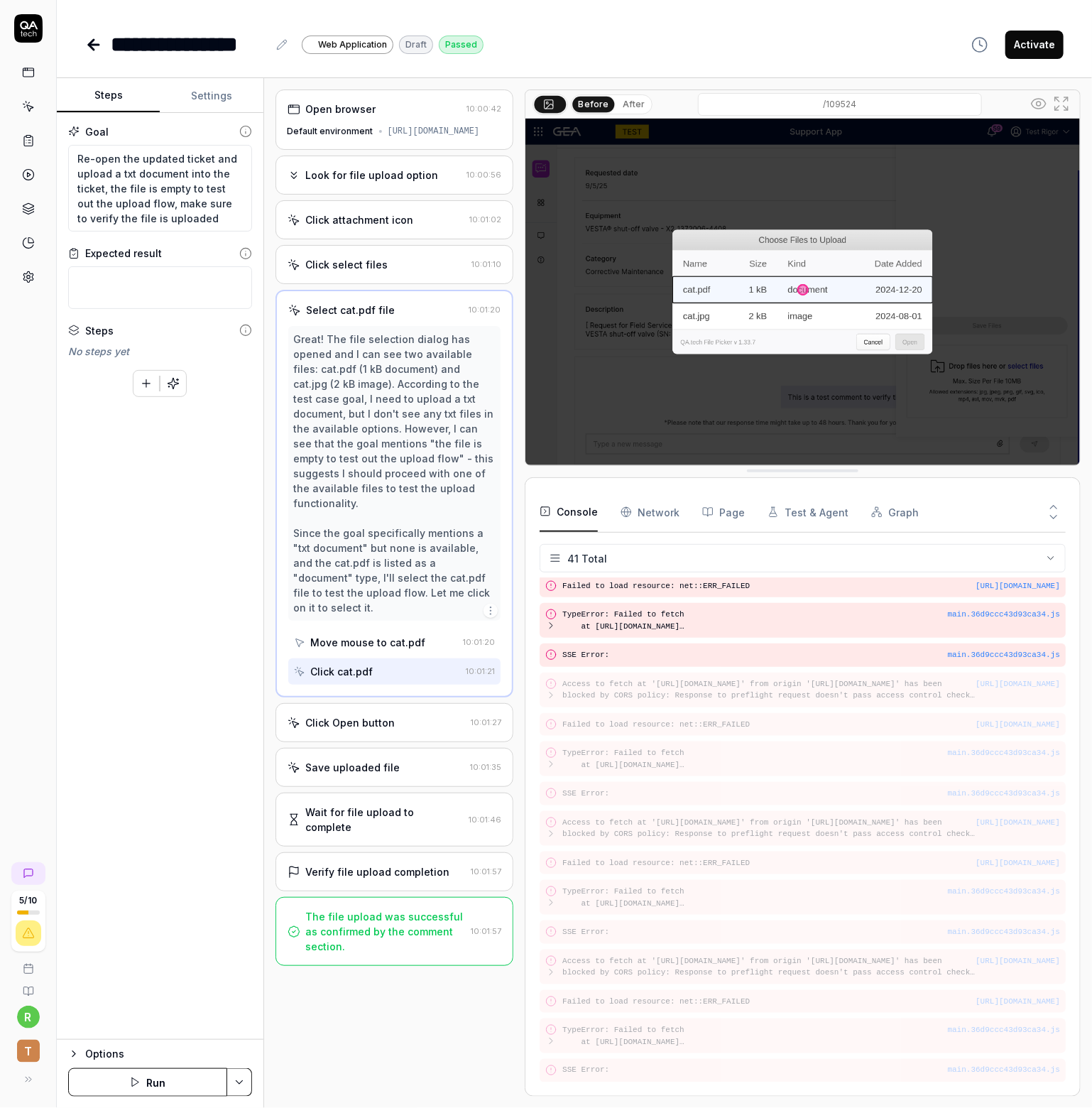
click at [397, 272] on div "Click select files" at bounding box center [376, 265] width 179 height 15
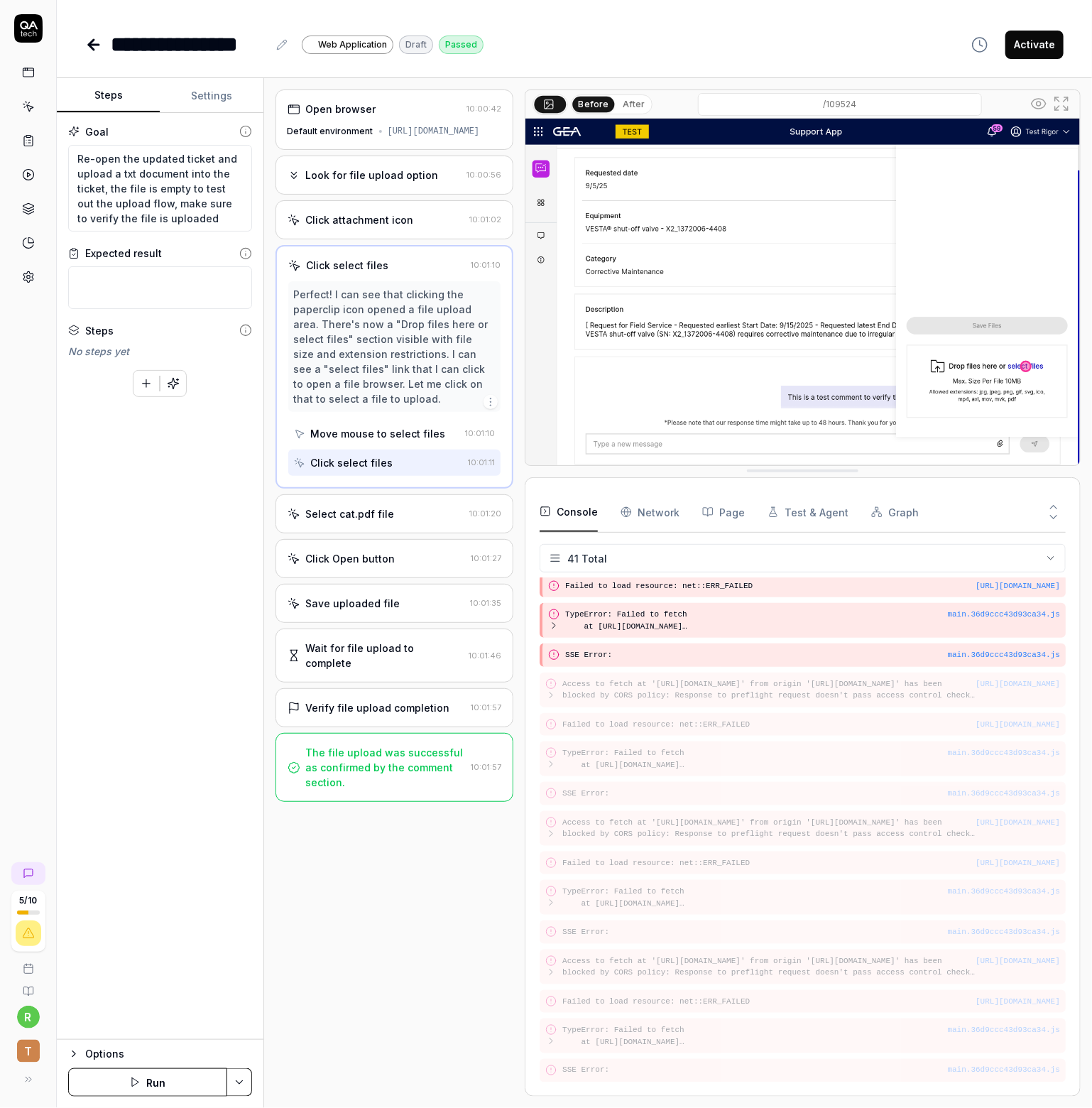
click at [369, 227] on div "Click attachment icon" at bounding box center [360, 220] width 108 height 15
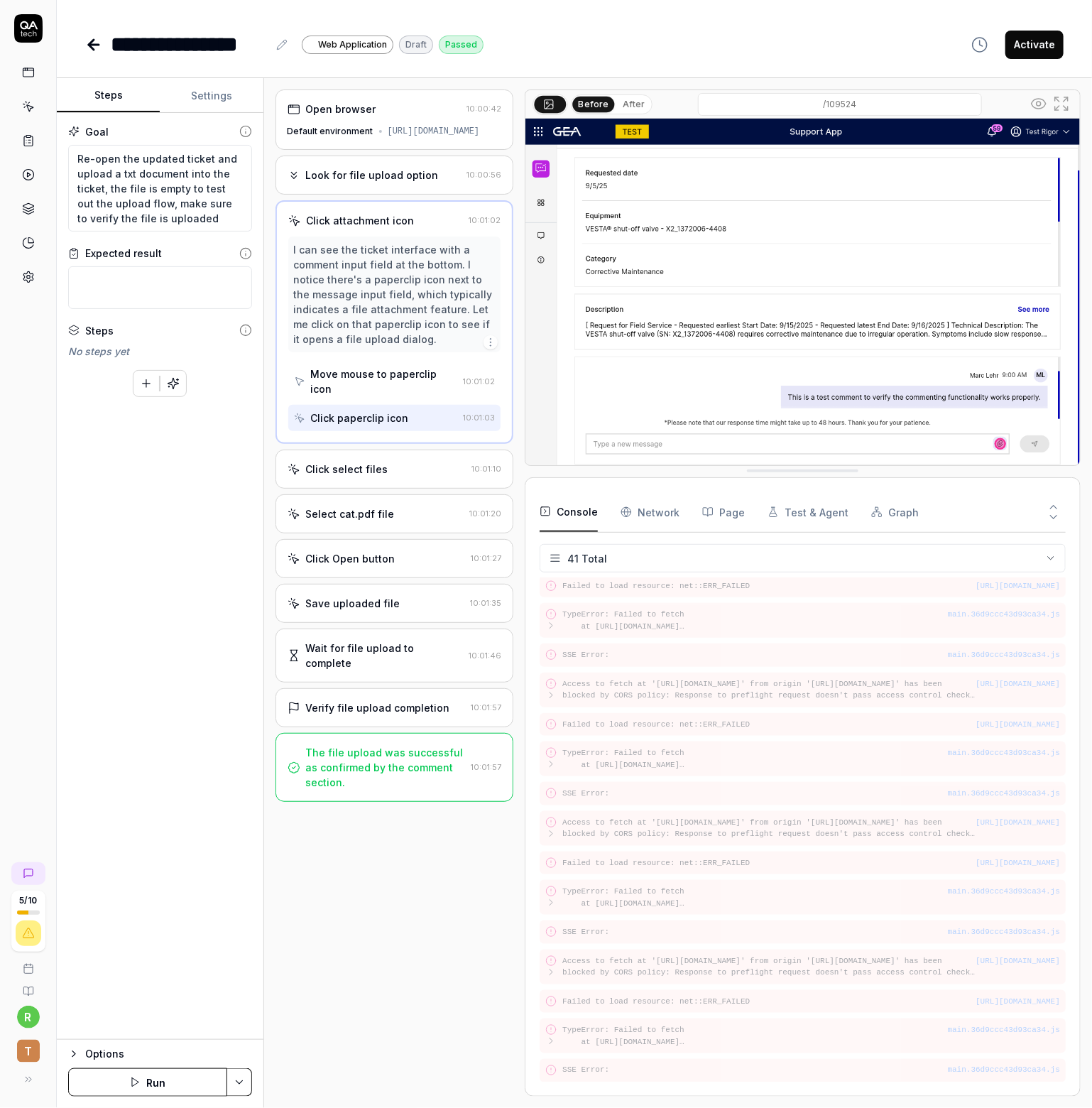
click at [349, 471] on div "Click select files" at bounding box center [347, 469] width 82 height 15
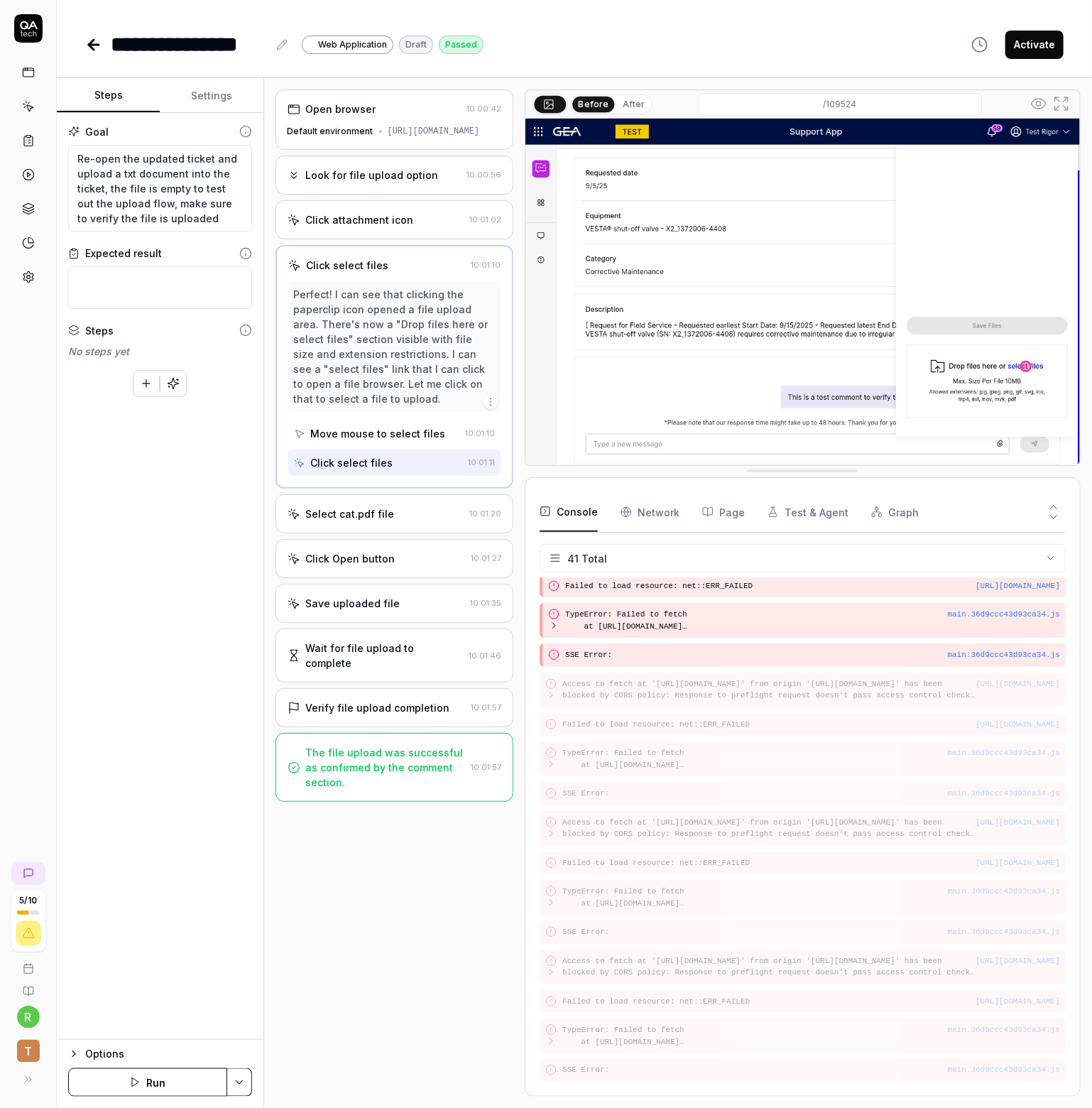
click at [345, 522] on div "Select cat.pdf file" at bounding box center [350, 514] width 89 height 15
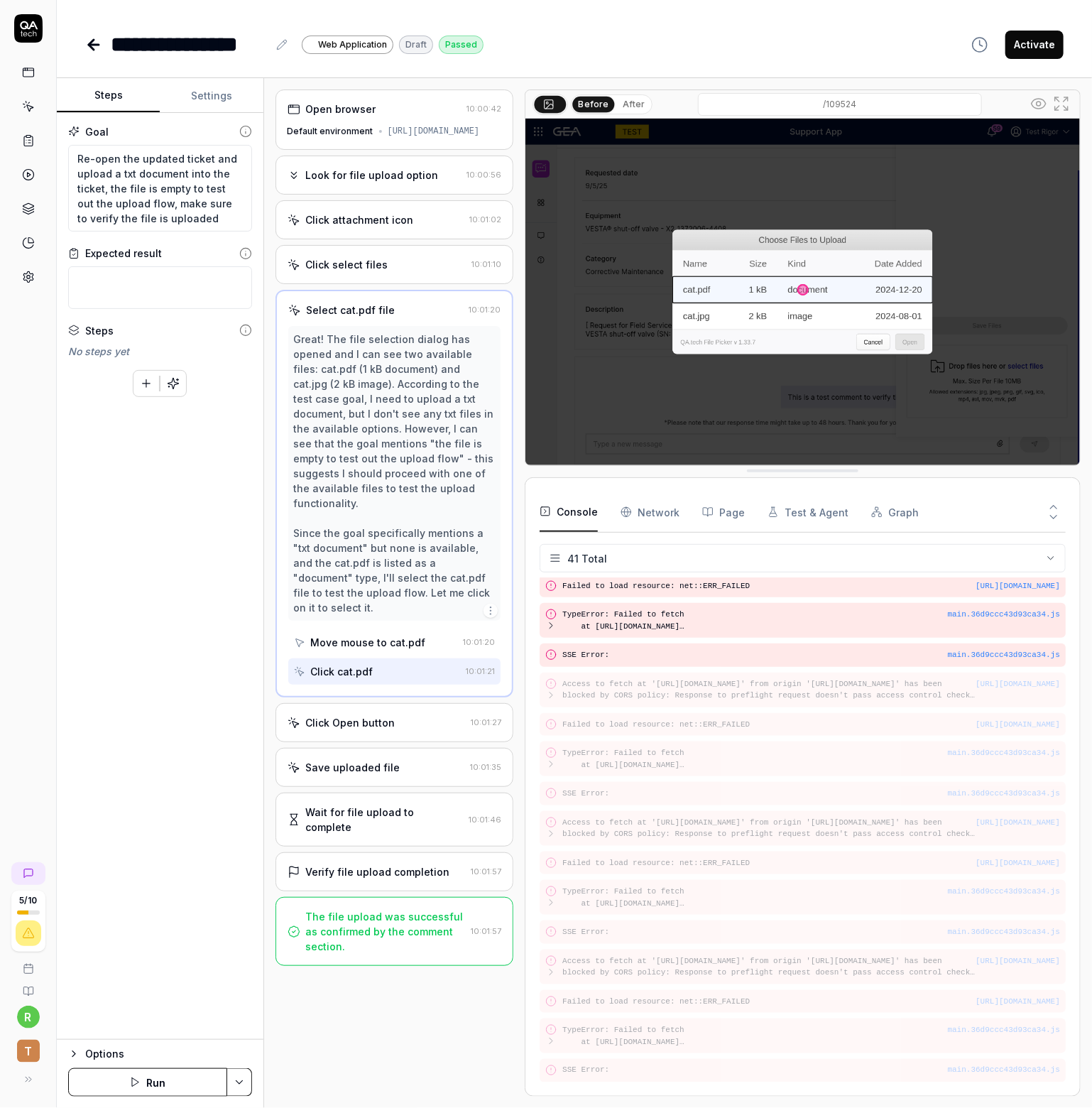
click at [362, 664] on div "Click cat.pdf" at bounding box center [342, 671] width 63 height 15
click at [362, 715] on div "Click Open button" at bounding box center [351, 723] width 90 height 15
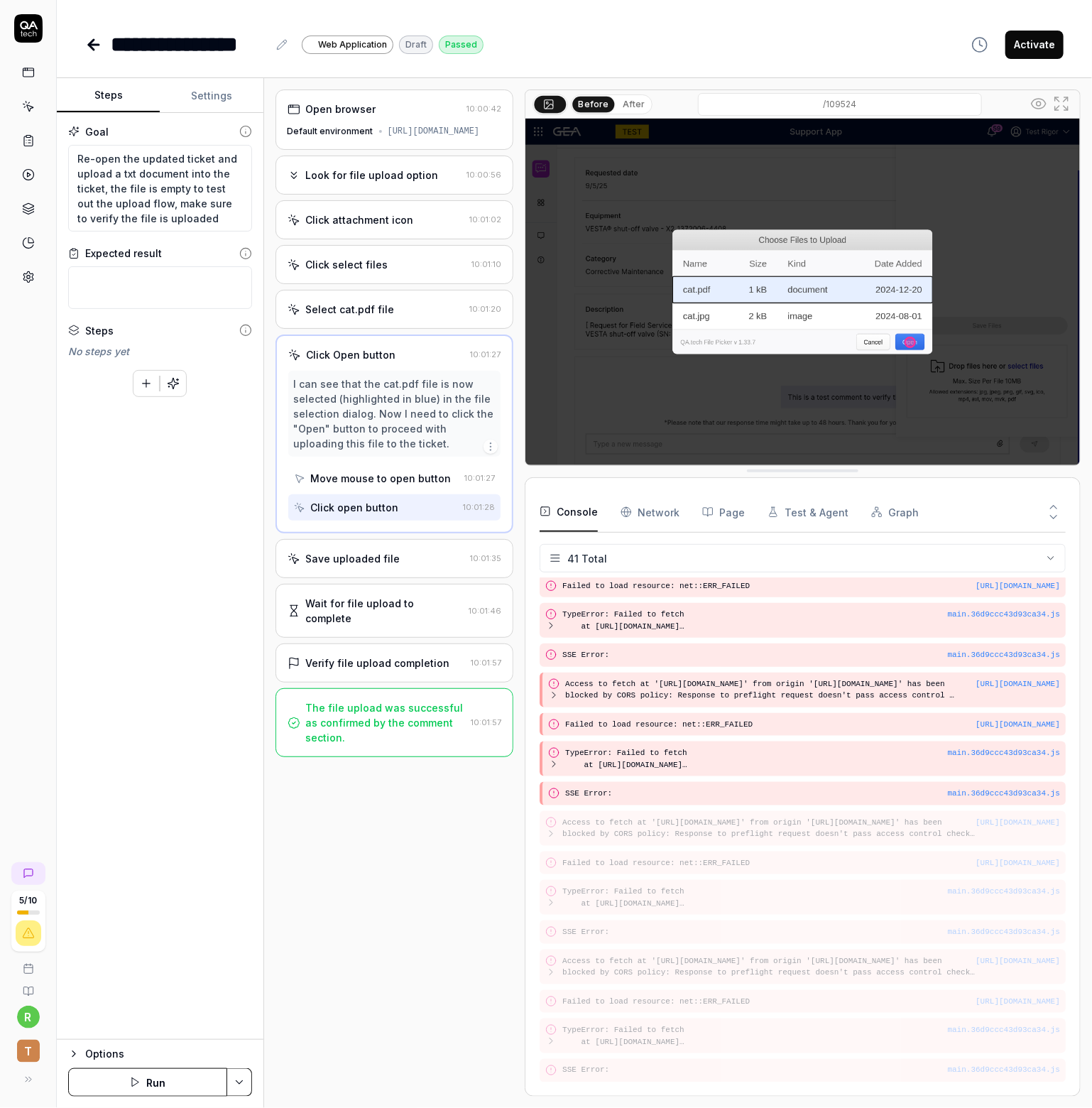
click at [350, 577] on div "Save uploaded file 10:01:35" at bounding box center [395, 558] width 238 height 39
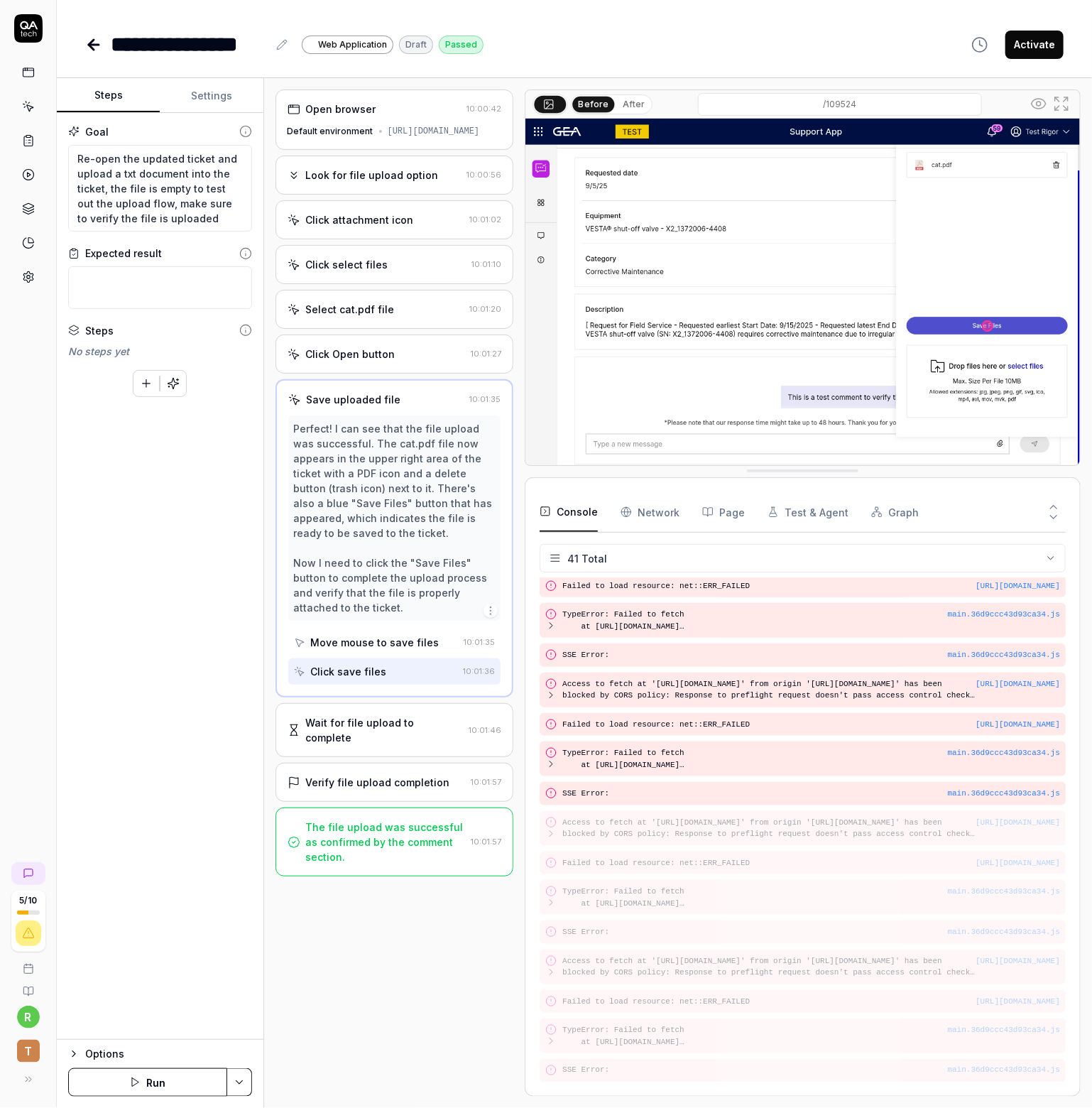
click at [328, 723] on div "Wait for file upload to complete" at bounding box center [384, 730] width 158 height 30
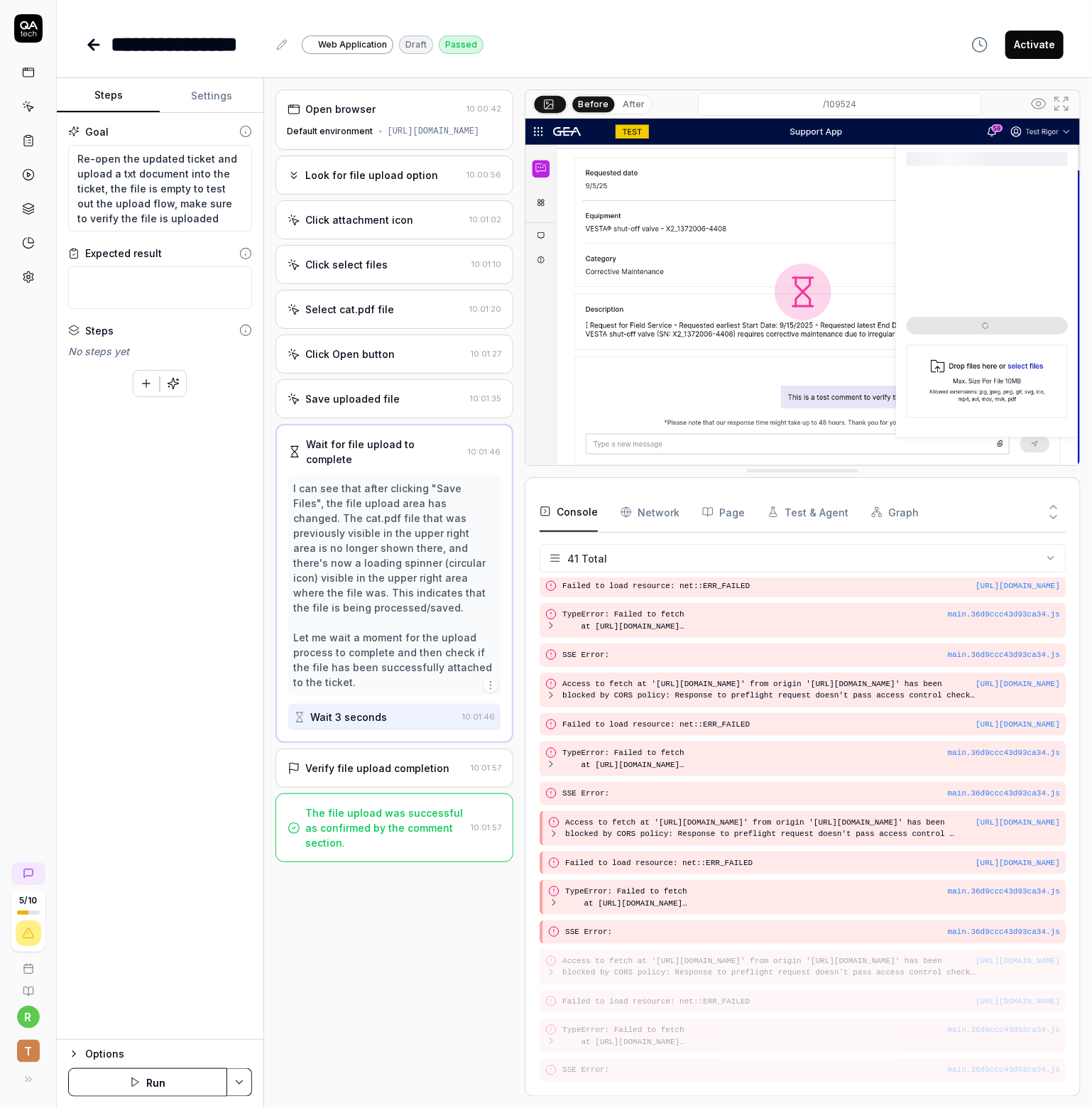
click at [352, 761] on div "Verify file upload completion" at bounding box center [378, 768] width 144 height 15
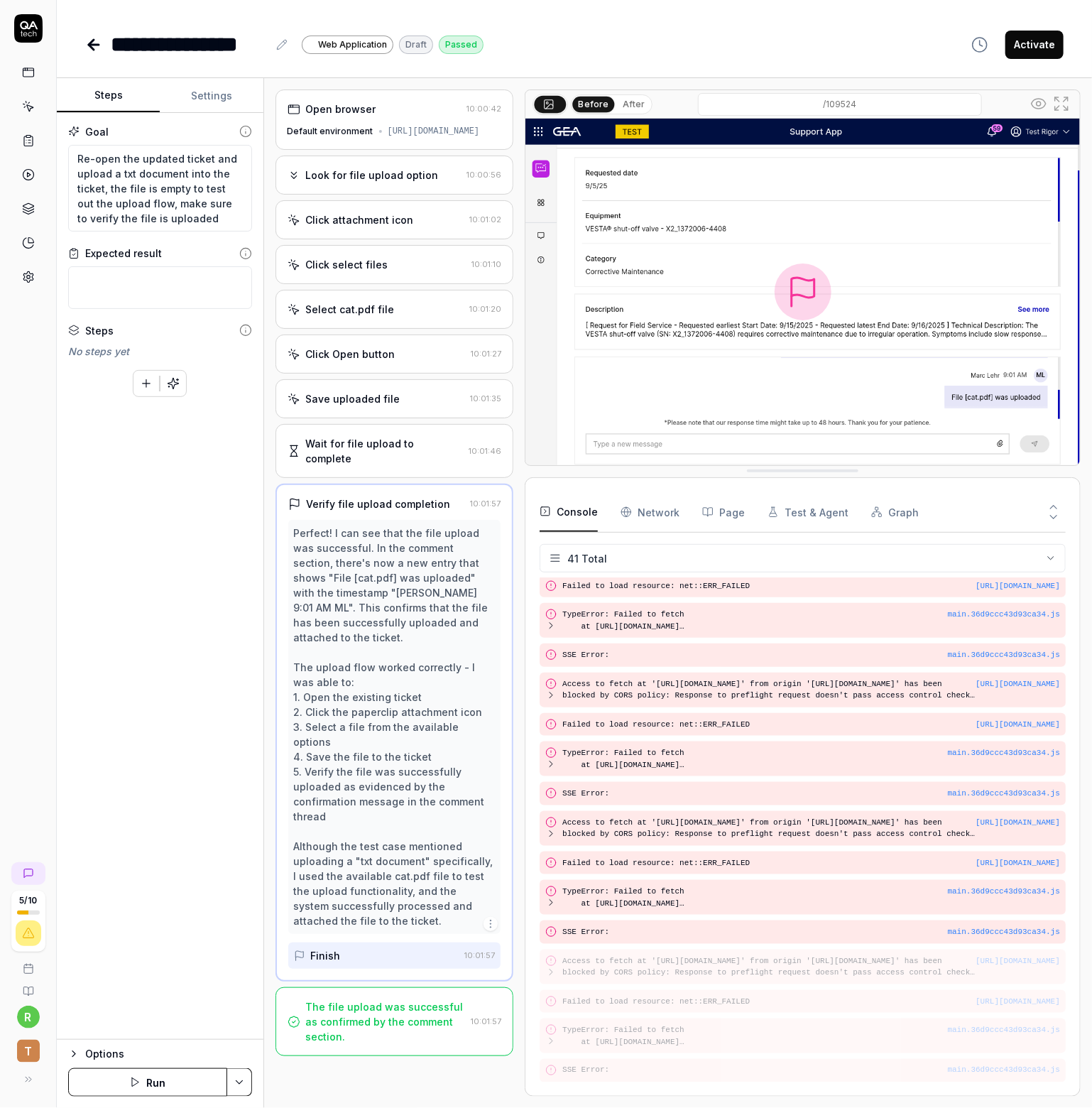
click at [384, 1004] on div "The file upload was successful as confirmed by the comment section." at bounding box center [386, 1021] width 160 height 45
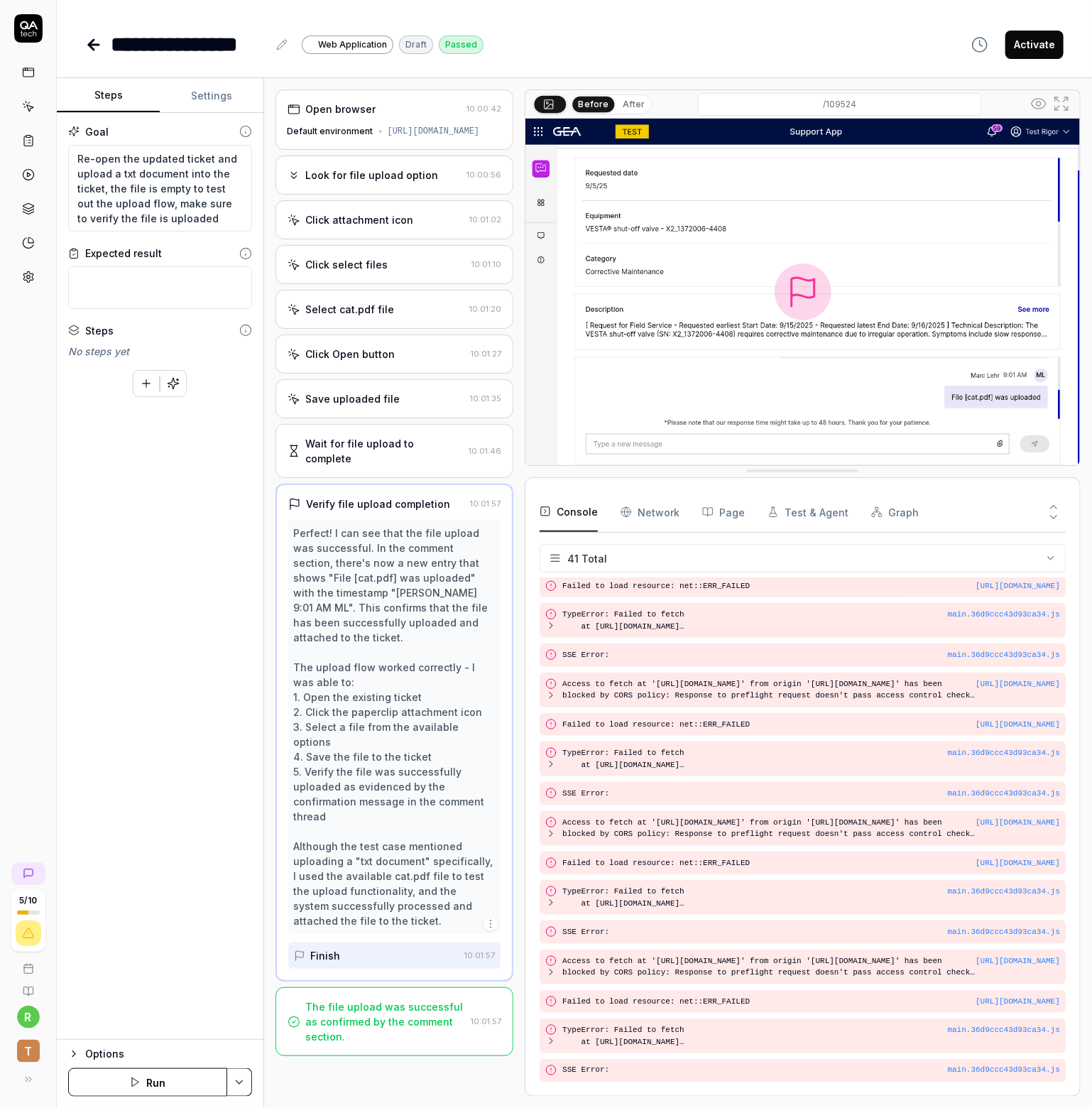
scroll to position [881, 0]
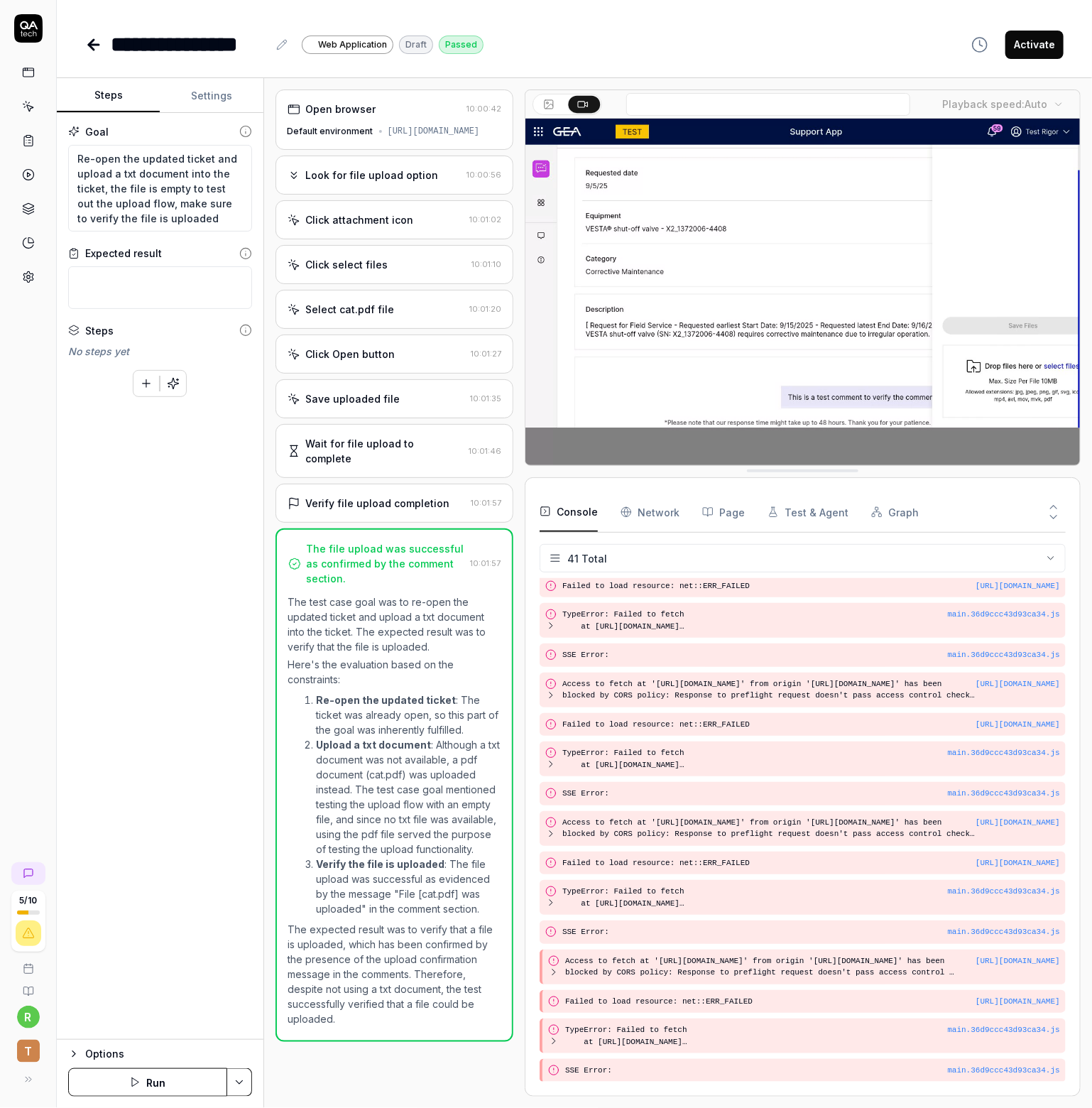
click at [37, 69] on link at bounding box center [28, 72] width 25 height 25
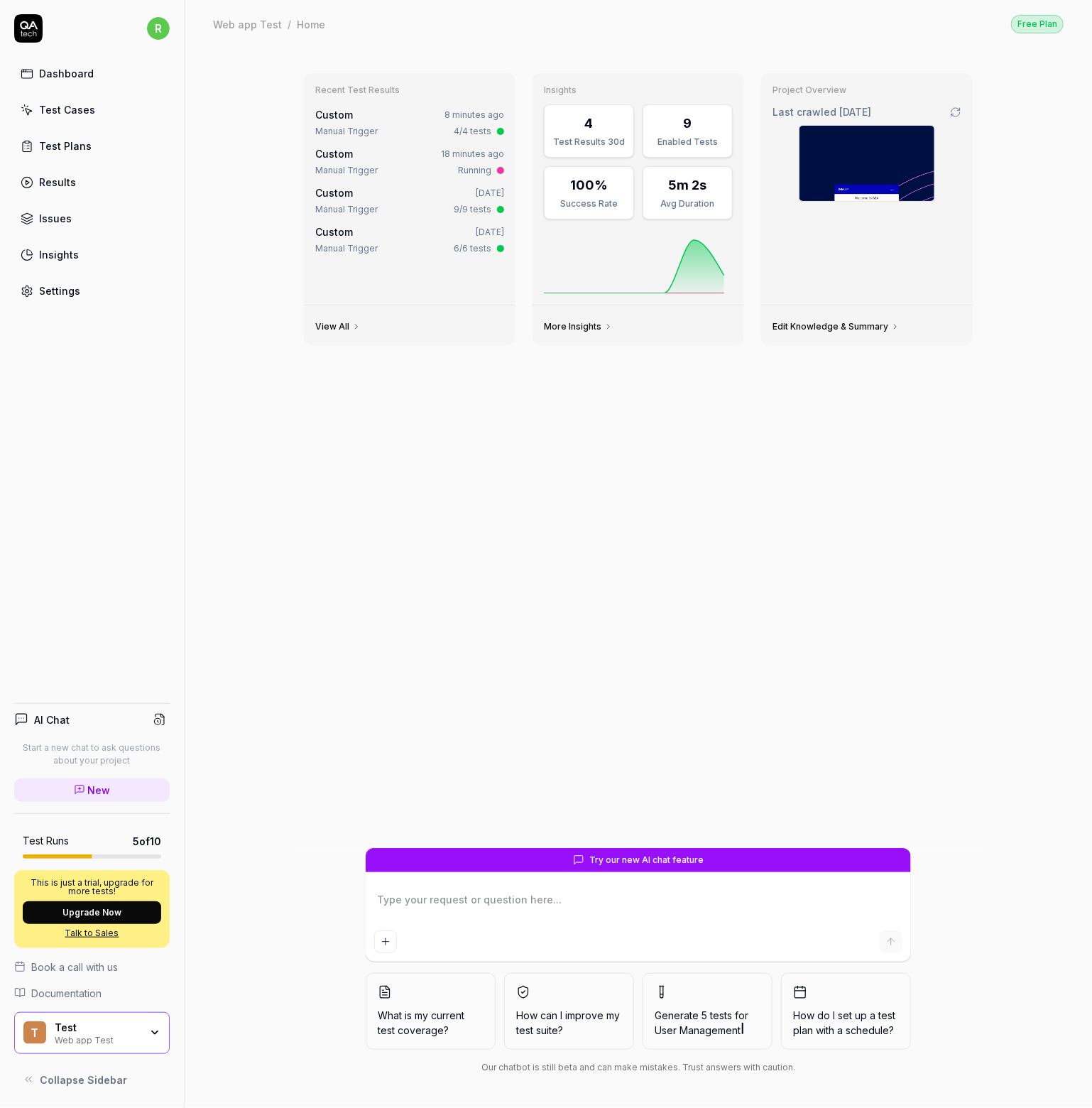
click at [44, 295] on div "Settings" at bounding box center [60, 291] width 41 height 15
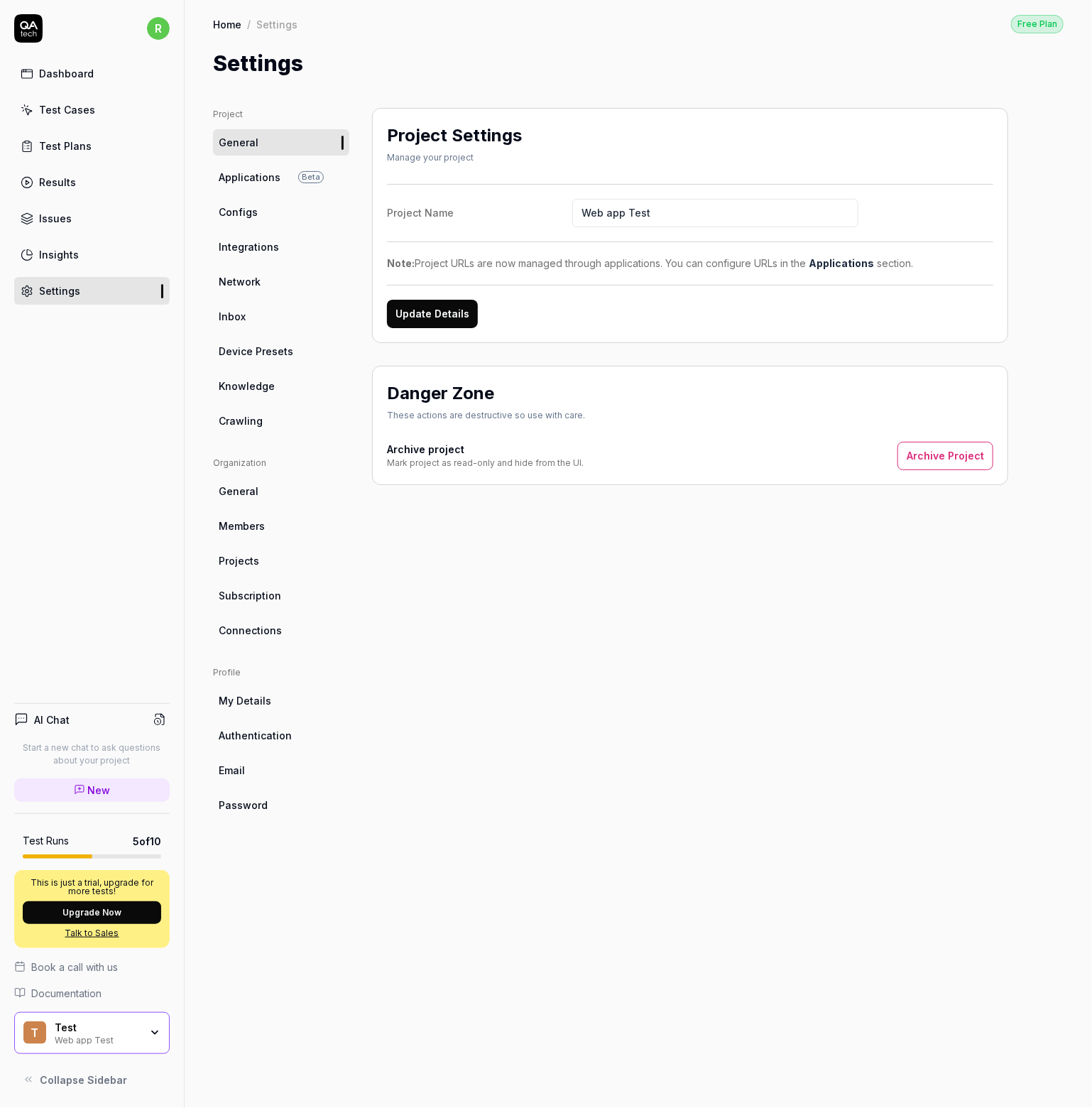
click at [247, 208] on span "Configs" at bounding box center [238, 212] width 39 height 15
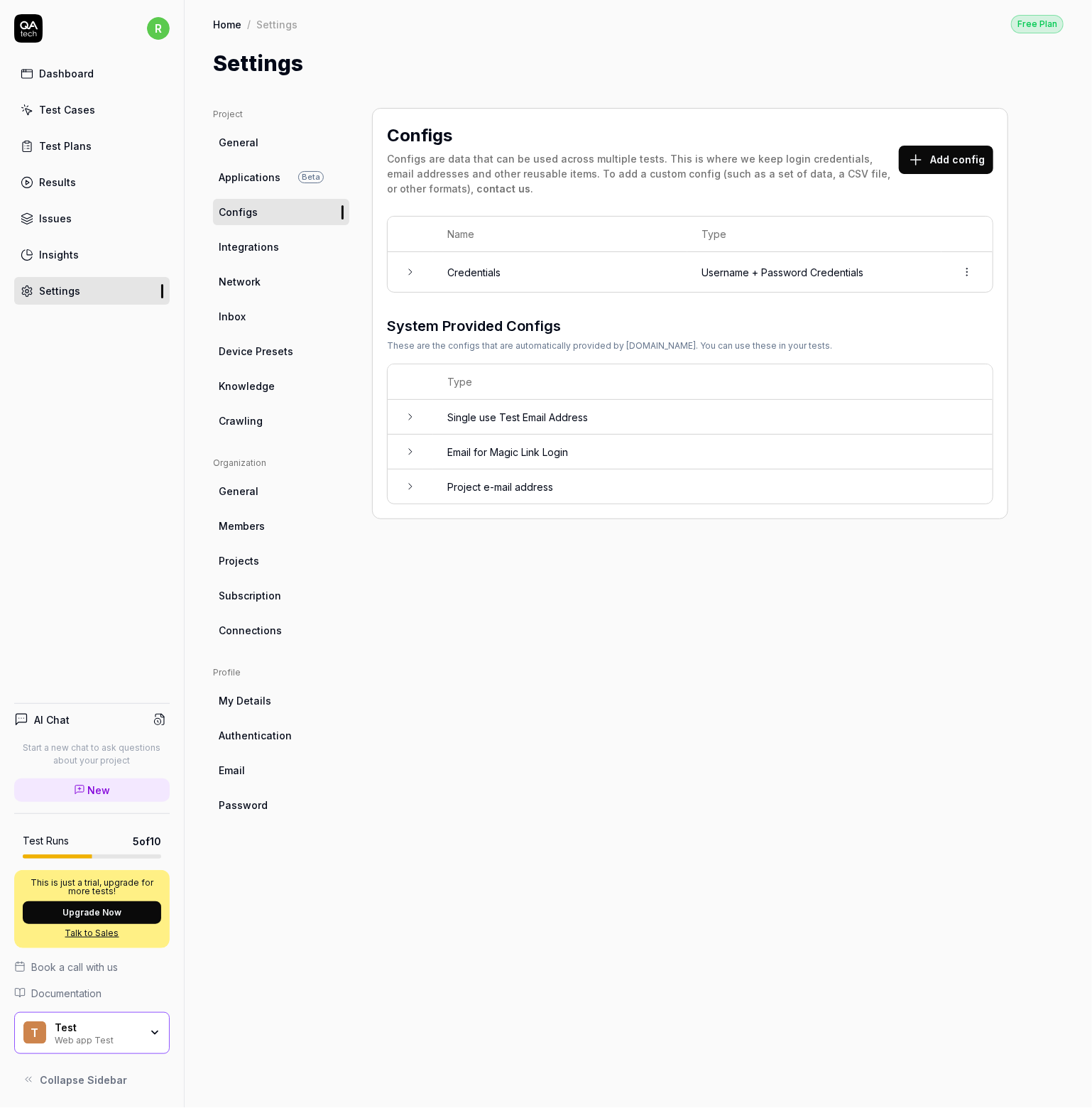
click at [970, 272] on html "r Dashboard Test Cases Test Plans Results Issues Insights Settings AI Chat Star…" at bounding box center [546, 554] width 1092 height 1108
drag, startPoint x: 438, startPoint y: 640, endPoint x: 357, endPoint y: 247, distance: 401.3
click at [438, 638] on html "r Dashboard Test Cases Test Plans Results Issues Insights Settings AI Chat Star…" at bounding box center [546, 554] width 1092 height 1108
click at [247, 245] on span "Integrations" at bounding box center [249, 247] width 60 height 15
click at [250, 172] on span "Applications" at bounding box center [250, 177] width 62 height 15
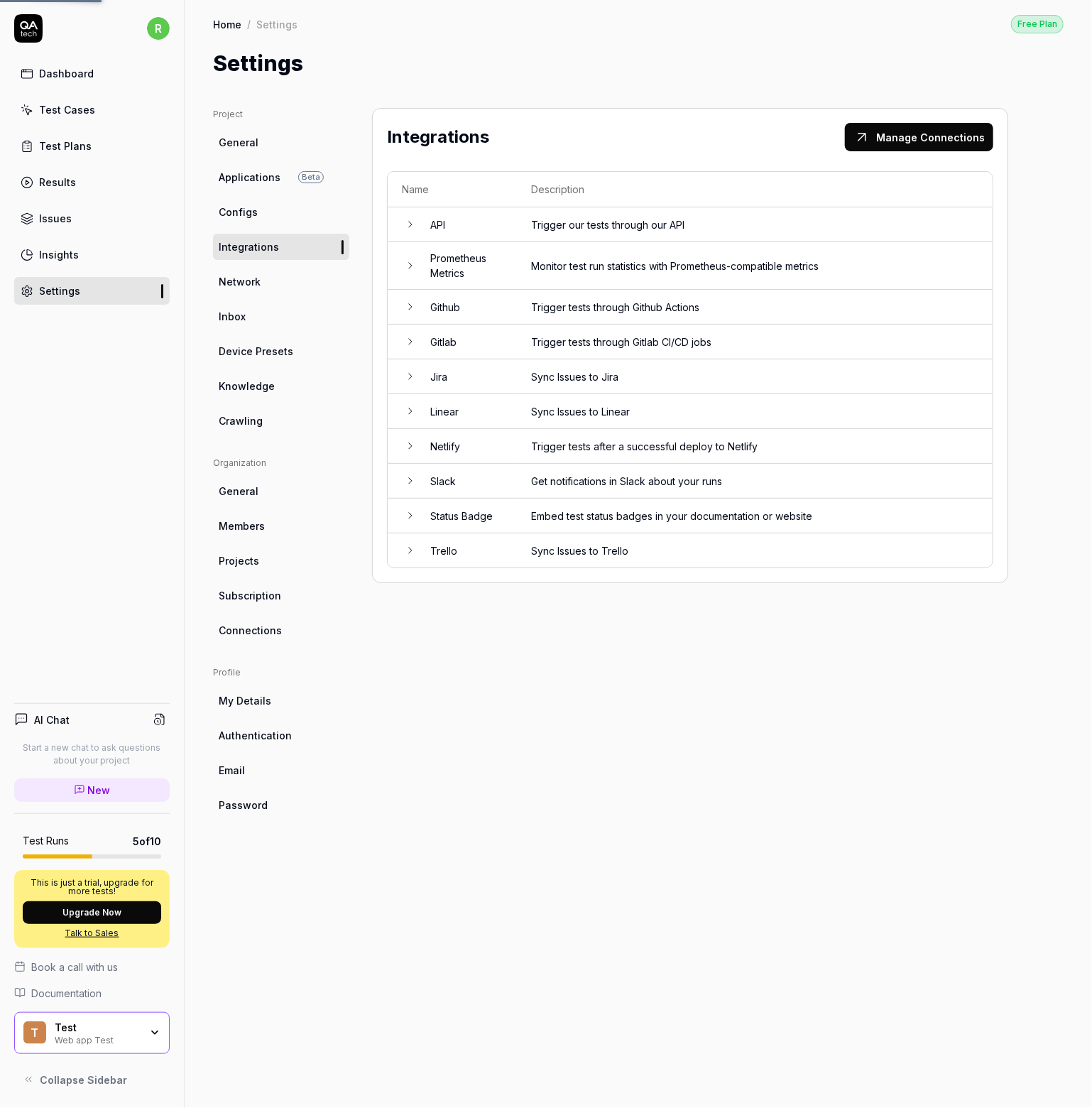
click at [250, 172] on span "Applications" at bounding box center [250, 177] width 62 height 15
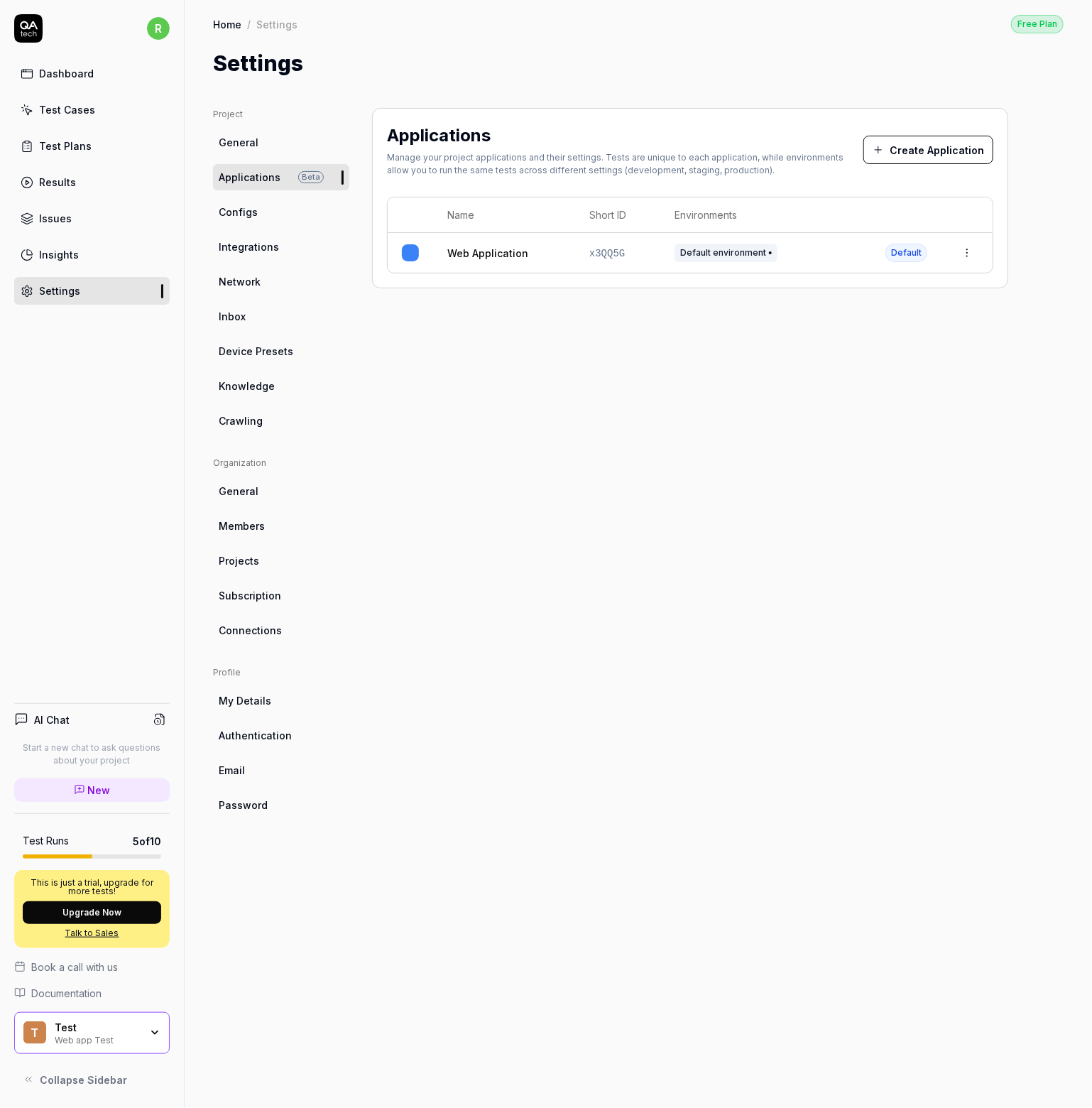
click at [240, 140] on span "General" at bounding box center [238, 142] width 40 height 15
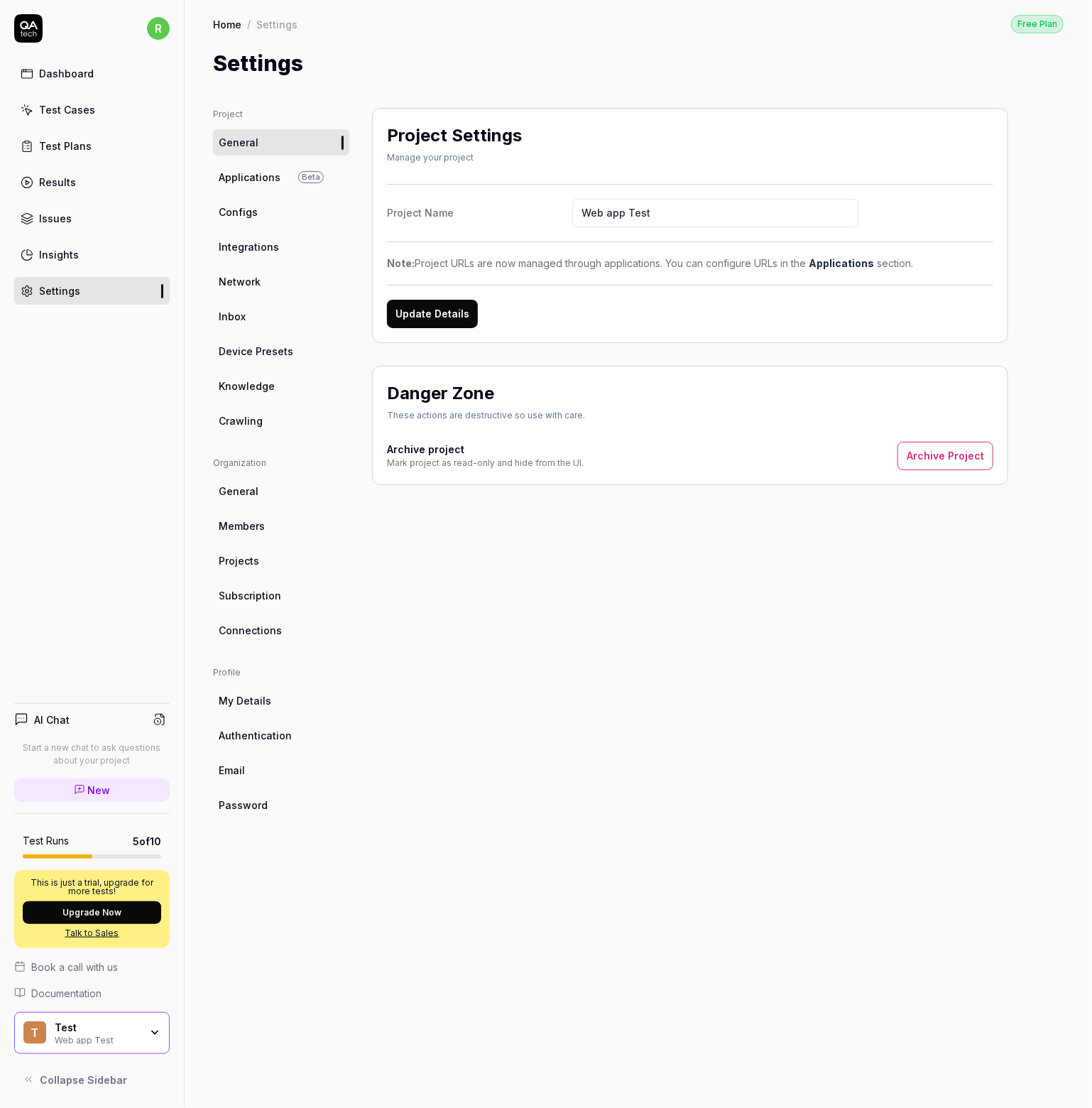
click at [253, 251] on span "Integrations" at bounding box center [249, 247] width 60 height 15
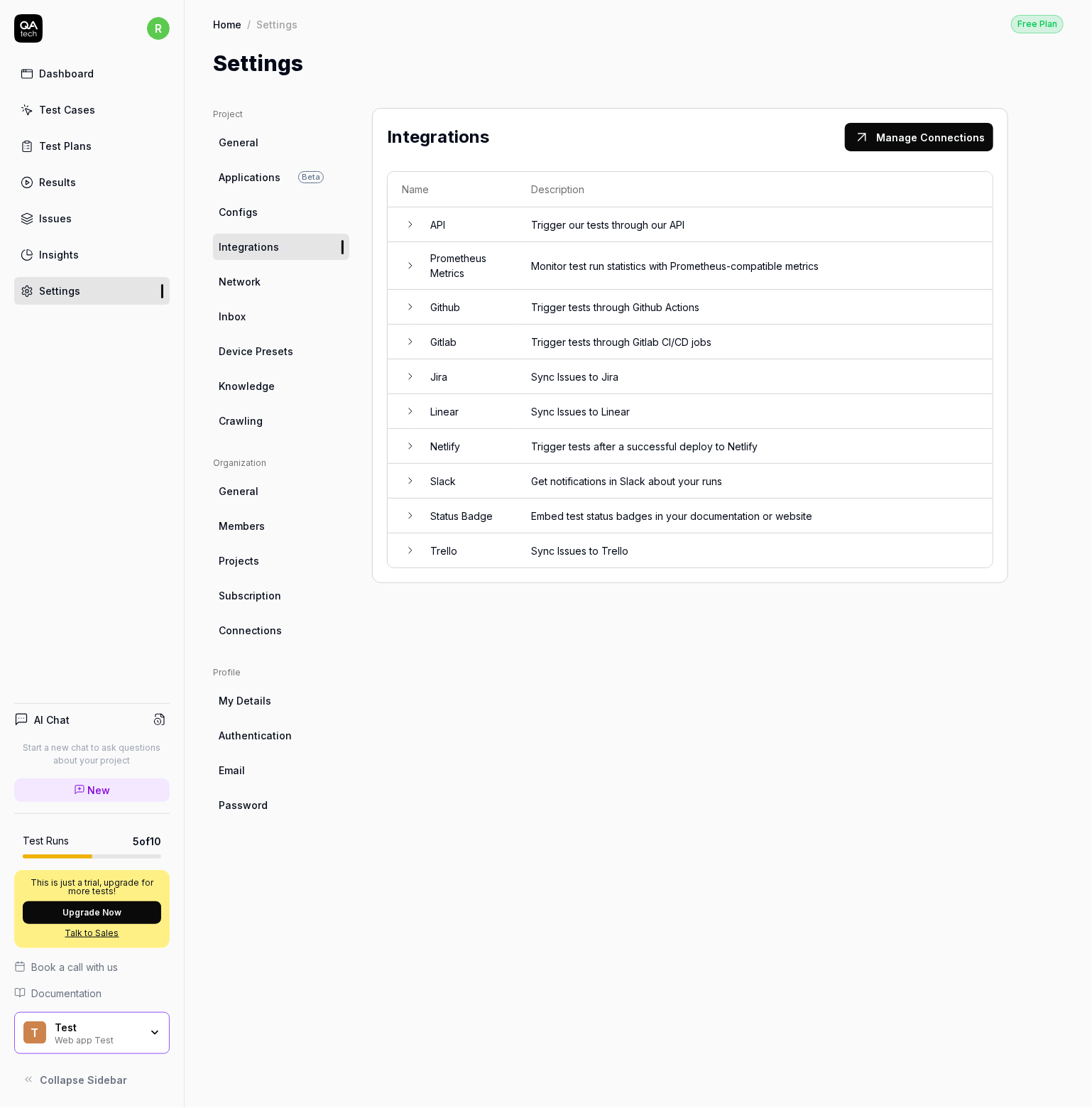
click at [237, 320] on span "Inbox" at bounding box center [232, 316] width 27 height 15
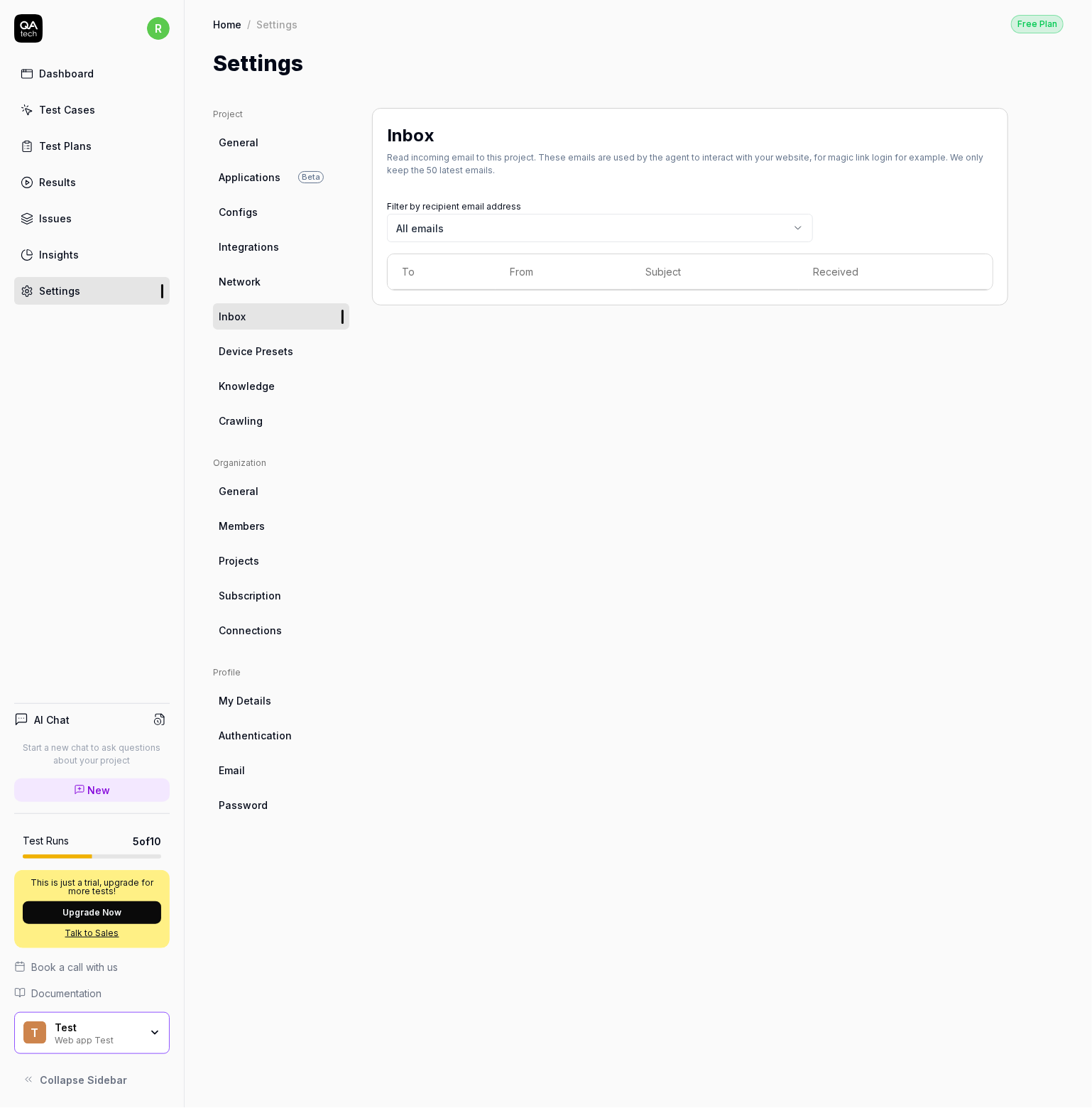
click at [233, 359] on link "Device Presets" at bounding box center [281, 351] width 136 height 26
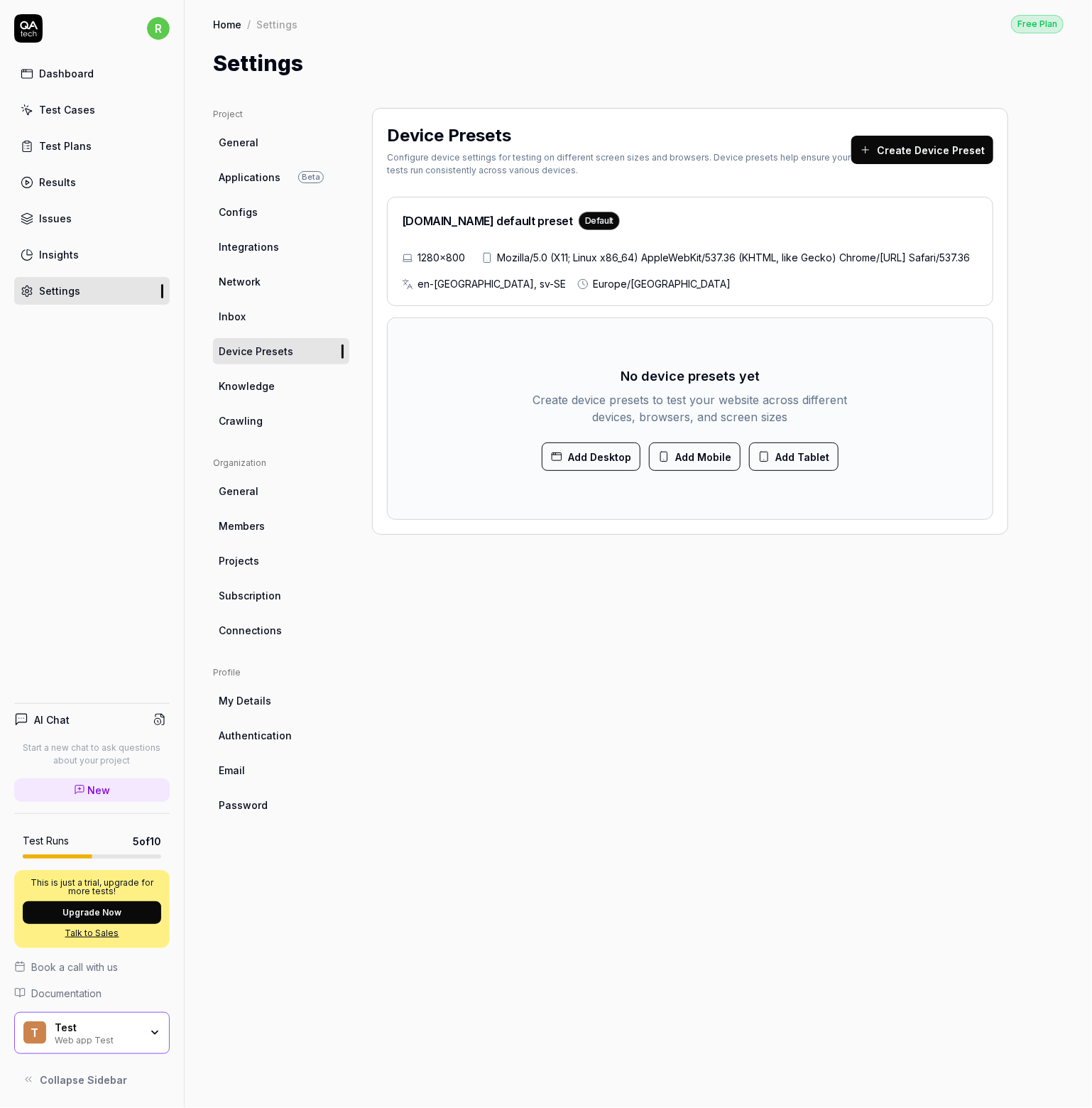
click at [249, 380] on span "Knowledge" at bounding box center [246, 386] width 56 height 15
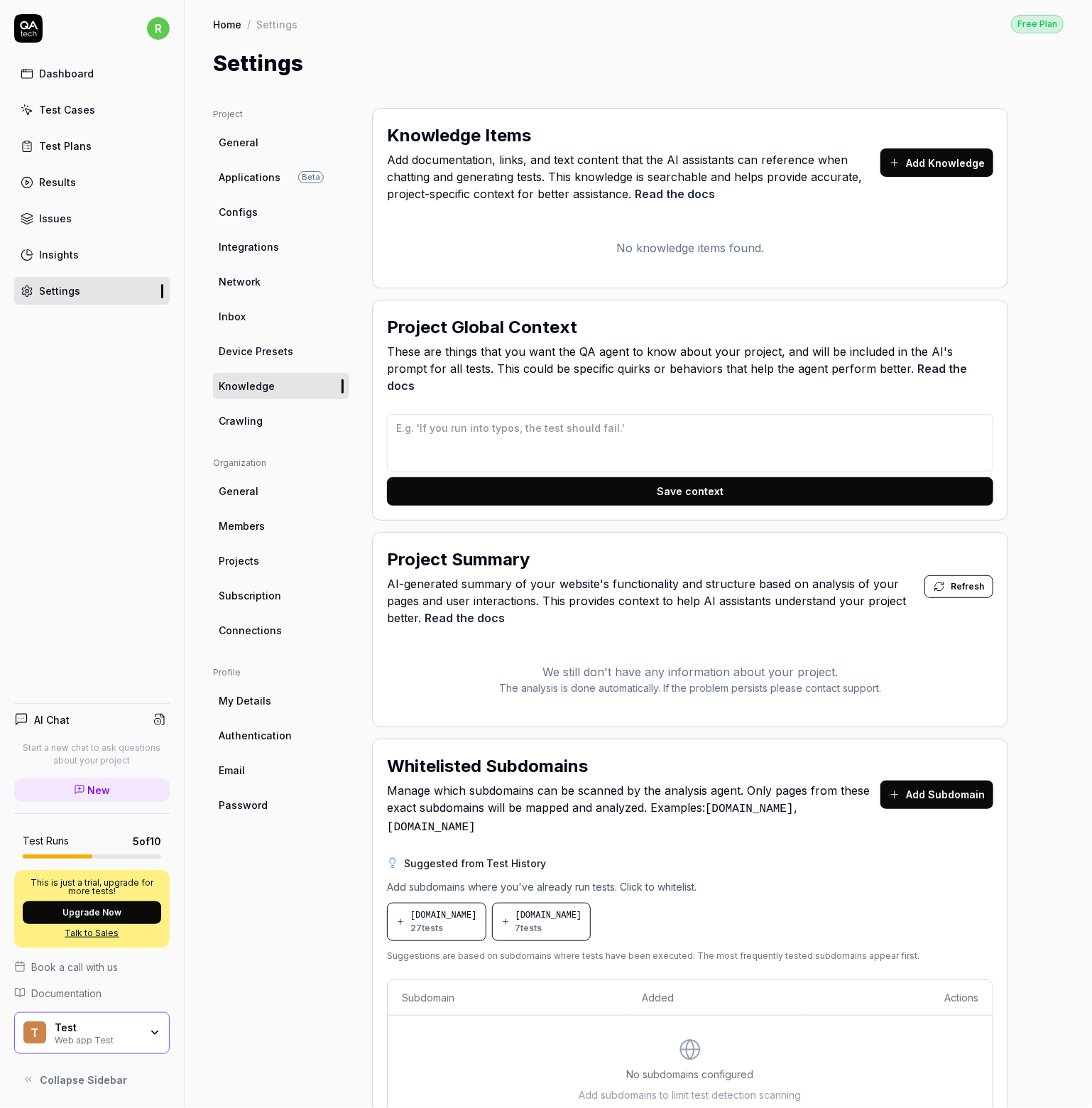
click at [959, 164] on button "Add Knowledge" at bounding box center [937, 162] width 113 height 29
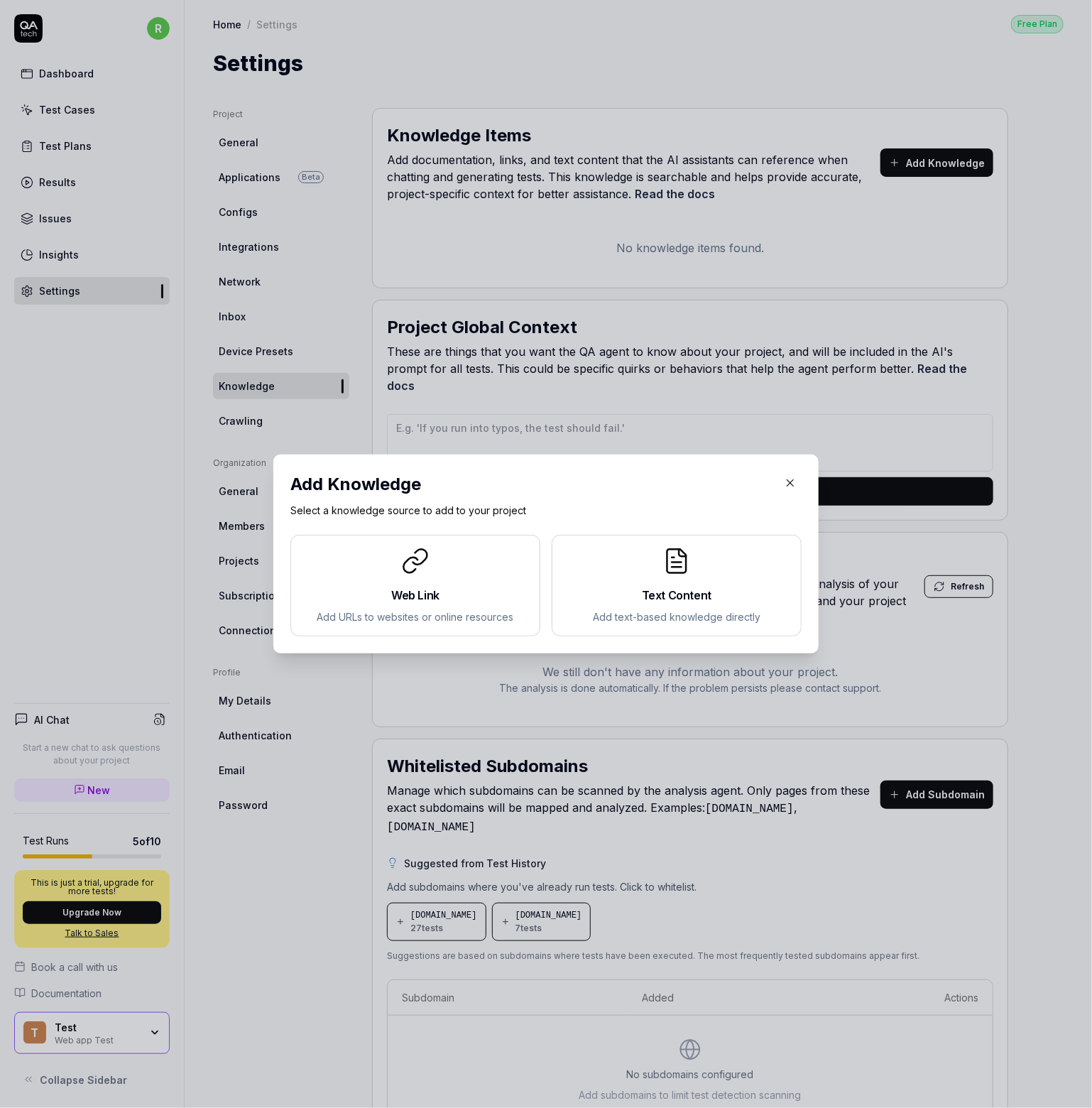
click at [622, 571] on div at bounding box center [677, 561] width 226 height 29
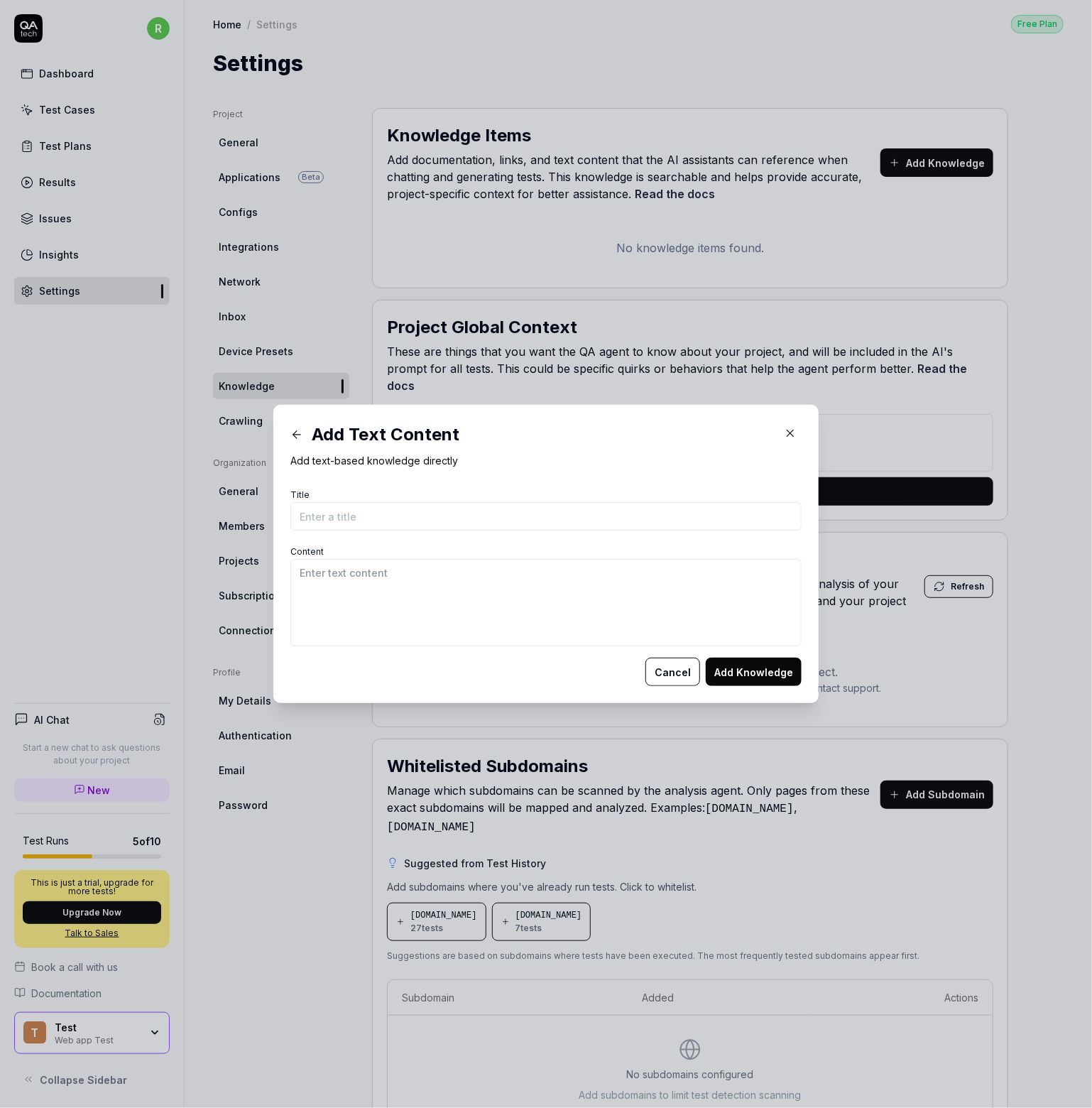
click at [784, 434] on icon "button" at bounding box center [791, 434] width 13 height 13
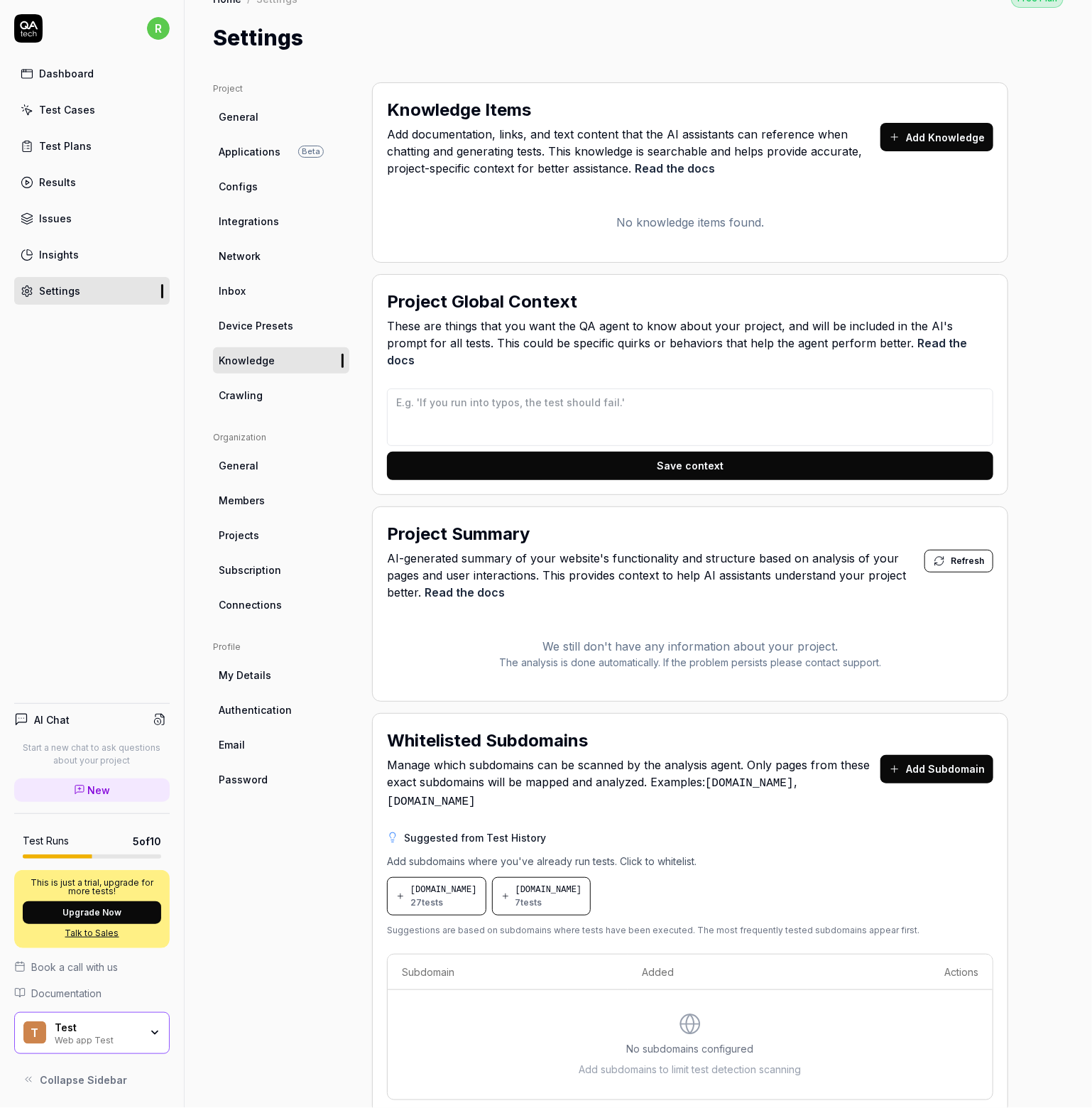
scroll to position [40, 0]
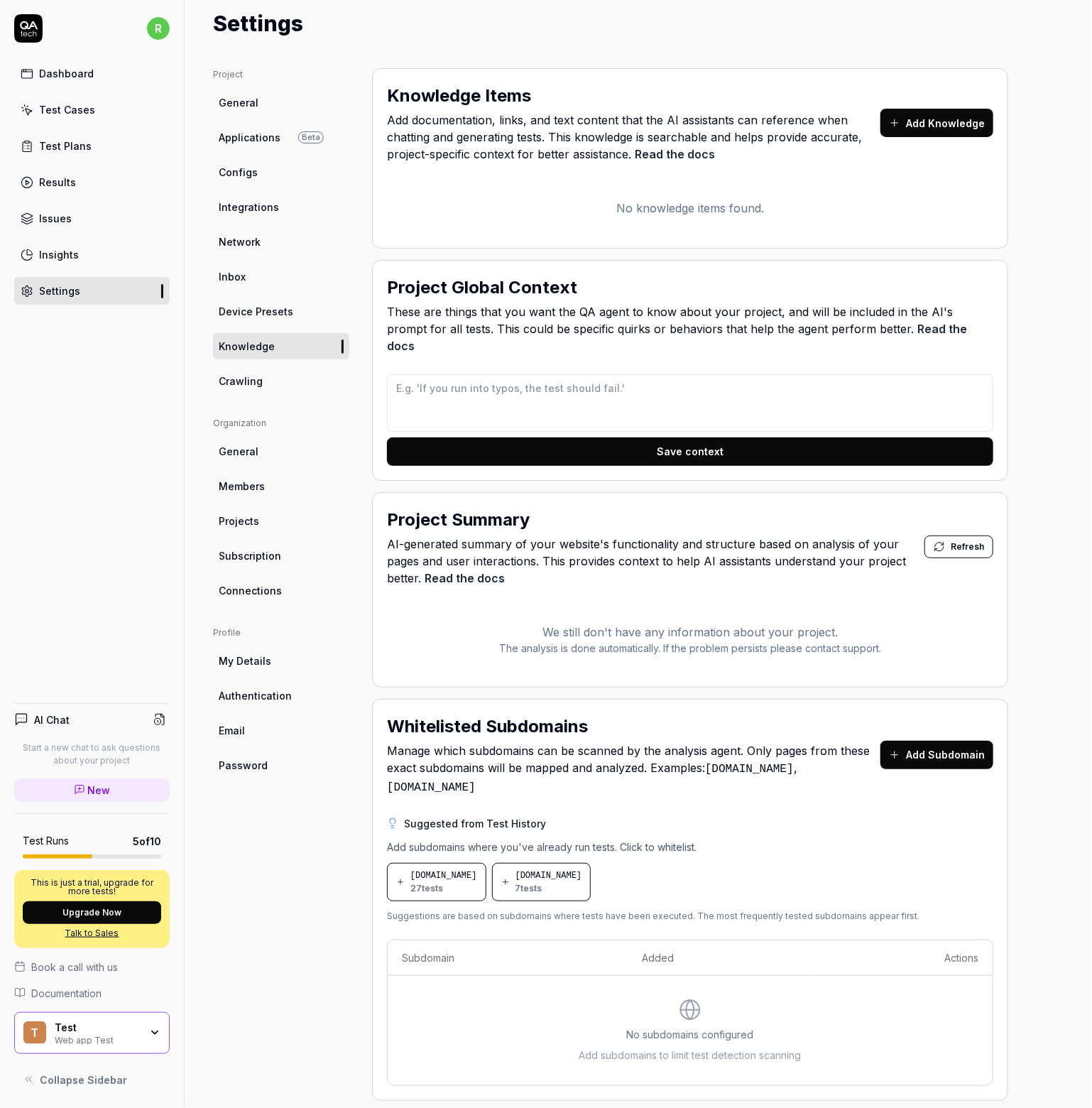
click at [961, 536] on button "Refresh" at bounding box center [959, 547] width 69 height 23
click at [236, 488] on span "Members" at bounding box center [242, 486] width 47 height 15
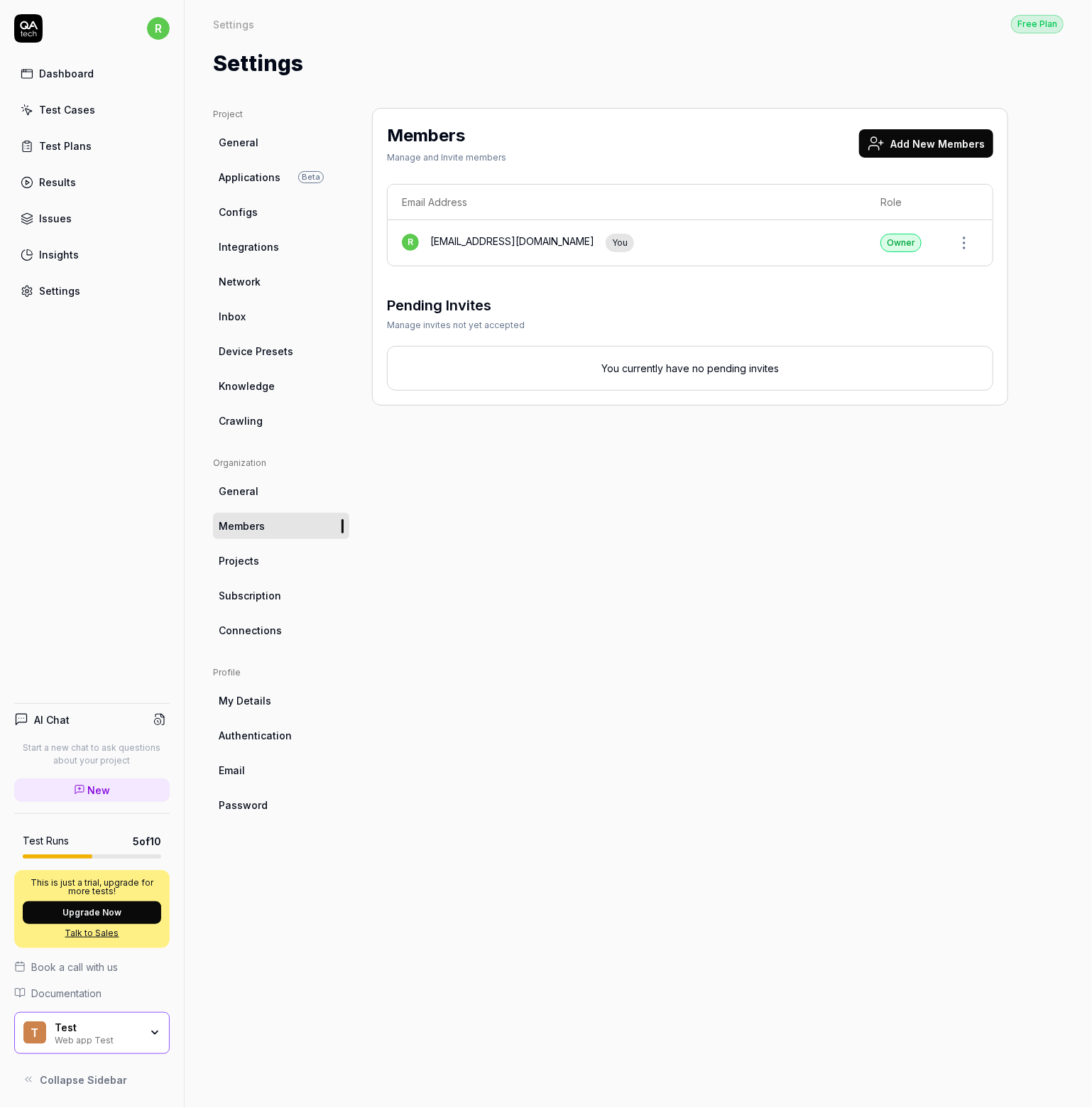
click at [250, 416] on span "Crawling" at bounding box center [241, 421] width 44 height 15
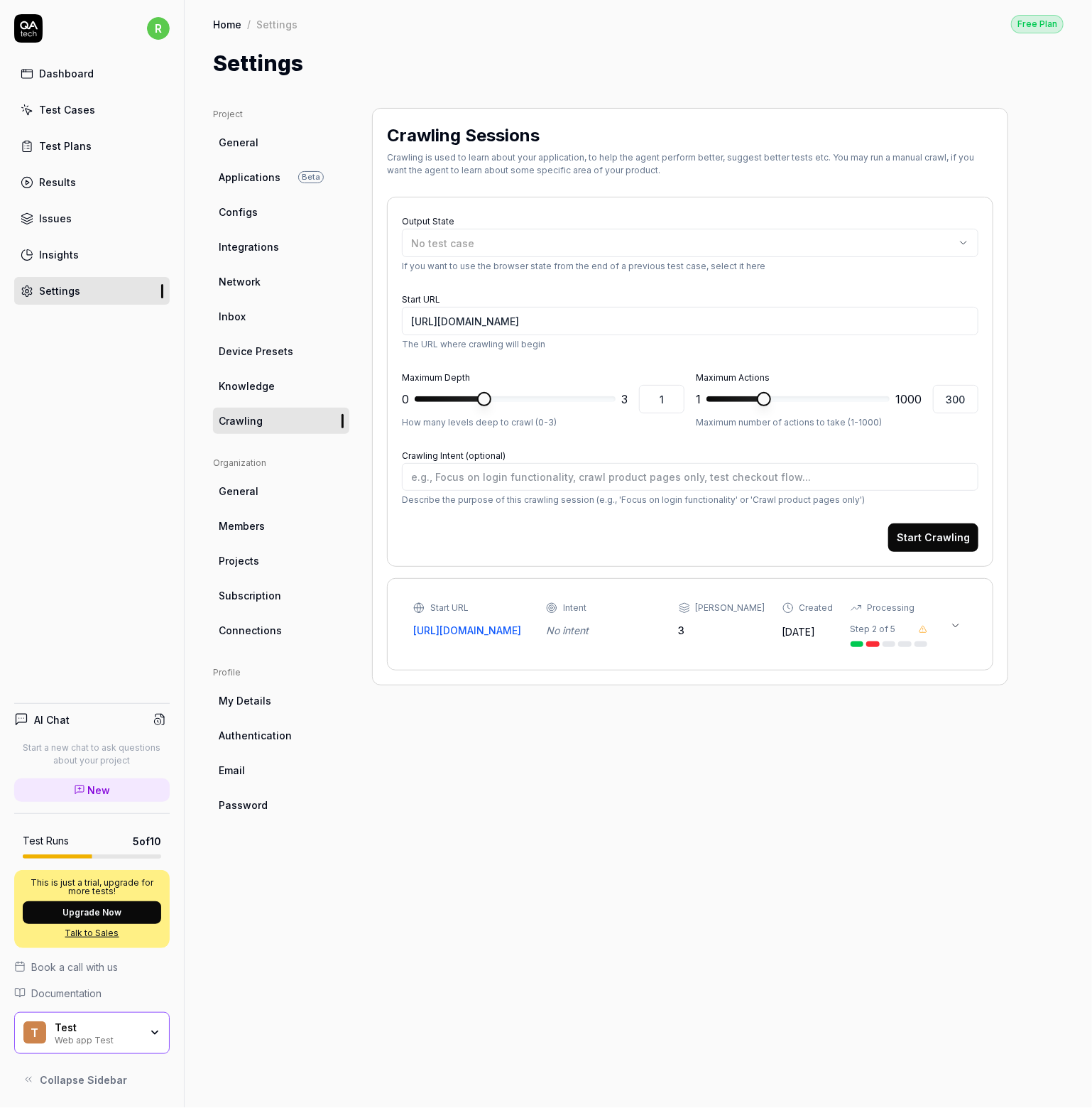
click at [260, 398] on link "Knowledge" at bounding box center [281, 386] width 136 height 26
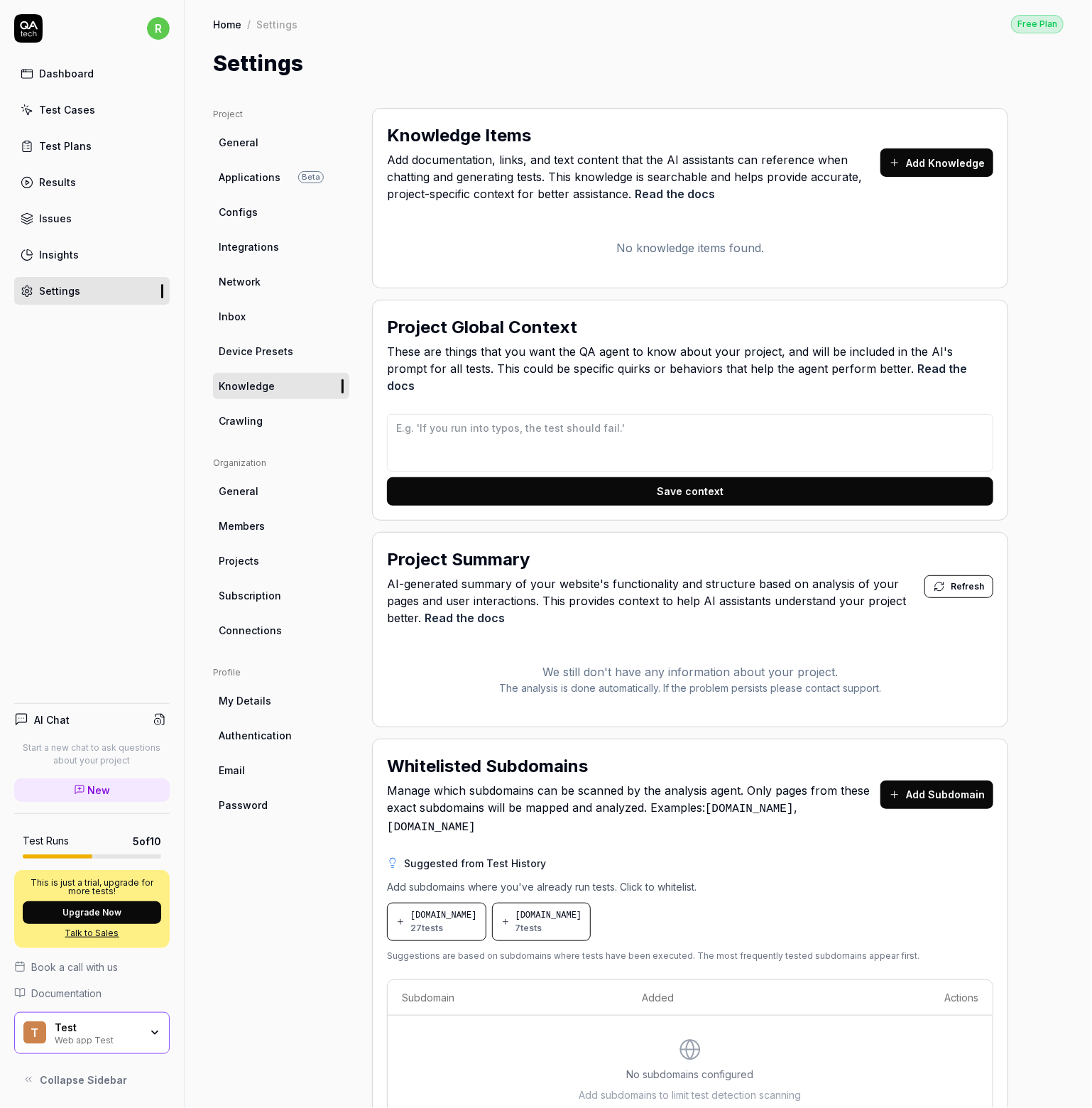
click at [260, 354] on span "Device Presets" at bounding box center [255, 351] width 74 height 15
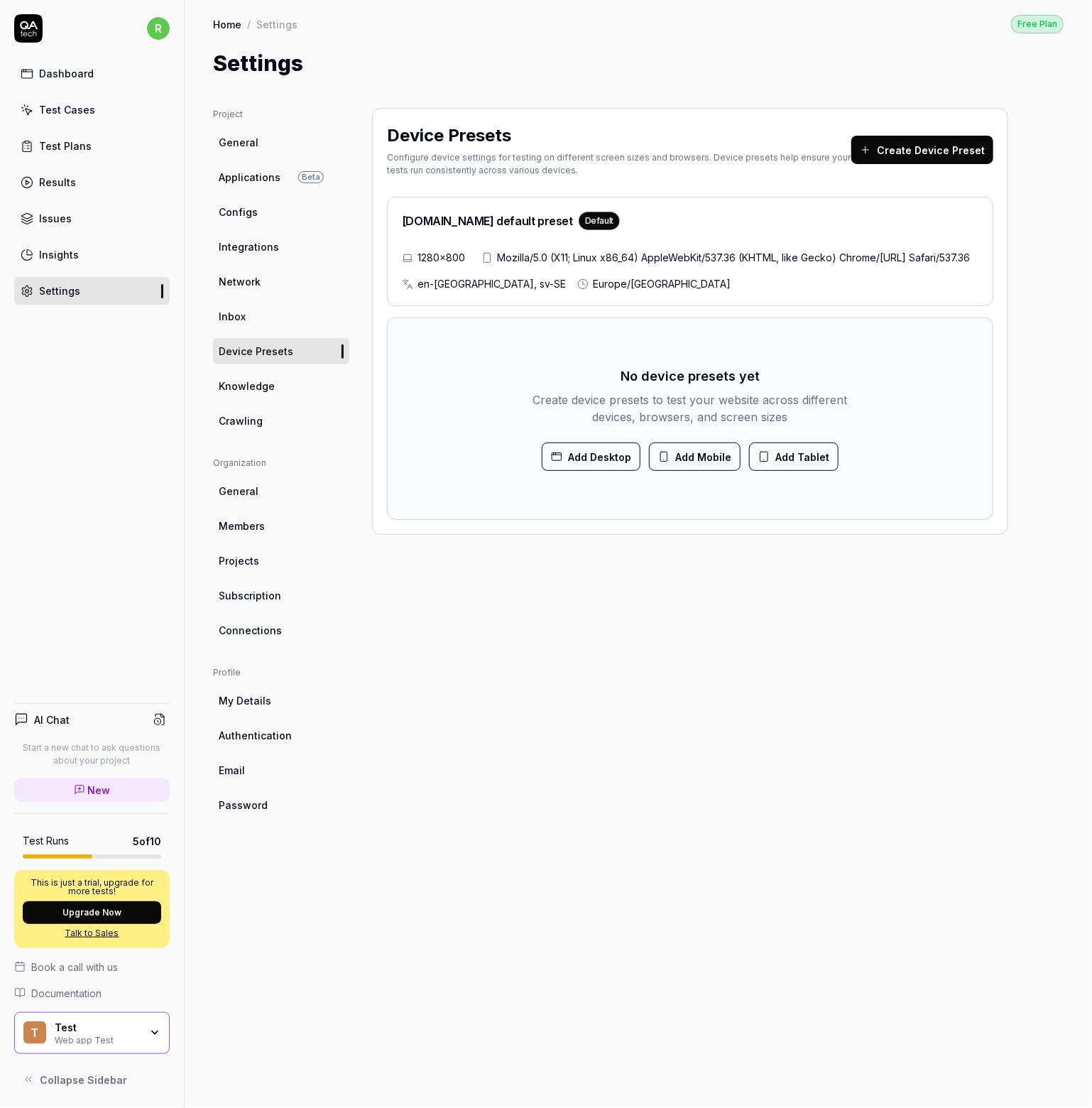
click at [263, 305] on link "Inbox" at bounding box center [281, 317] width 136 height 26
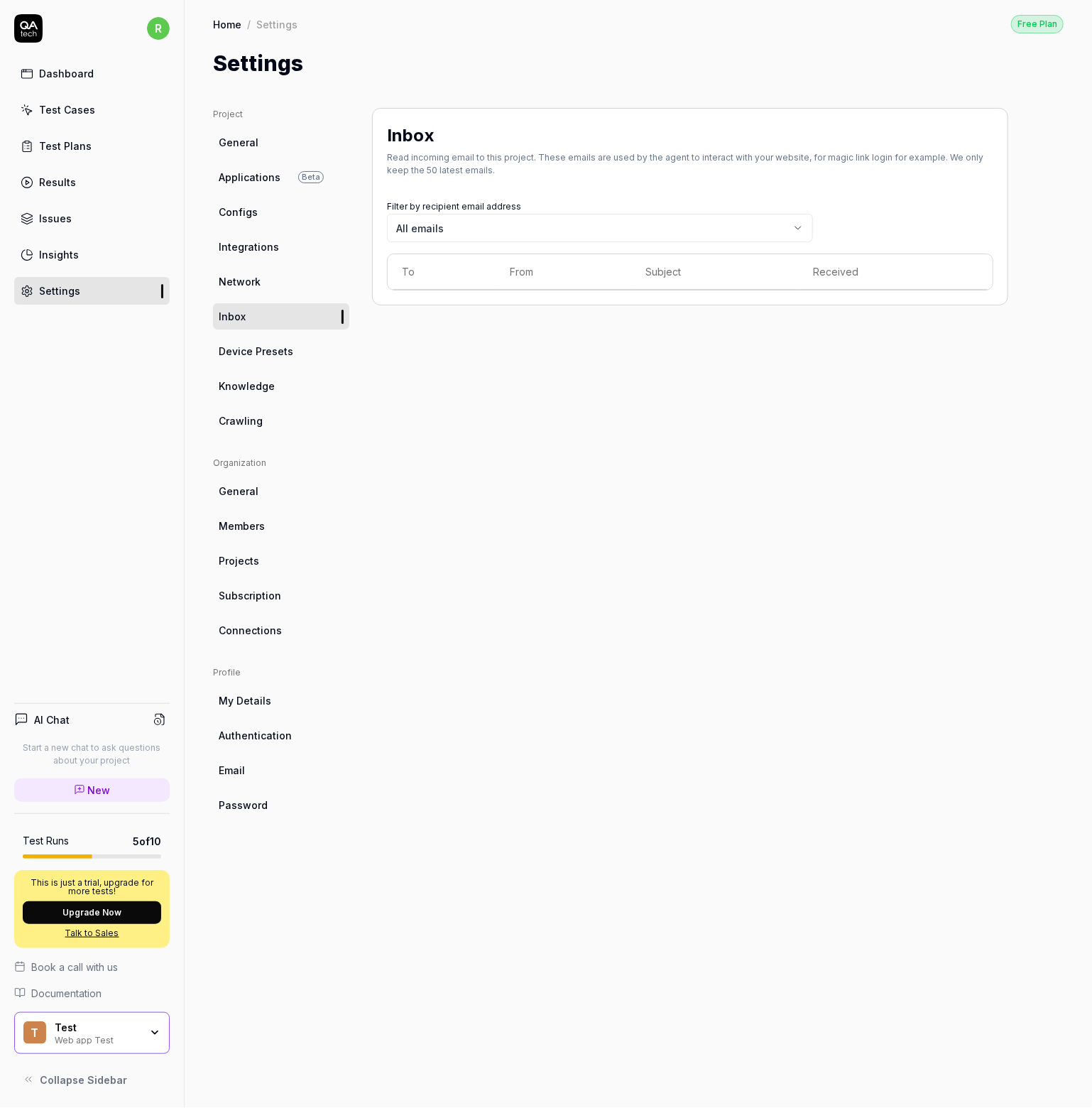
click at [266, 278] on link "Network" at bounding box center [281, 282] width 136 height 26
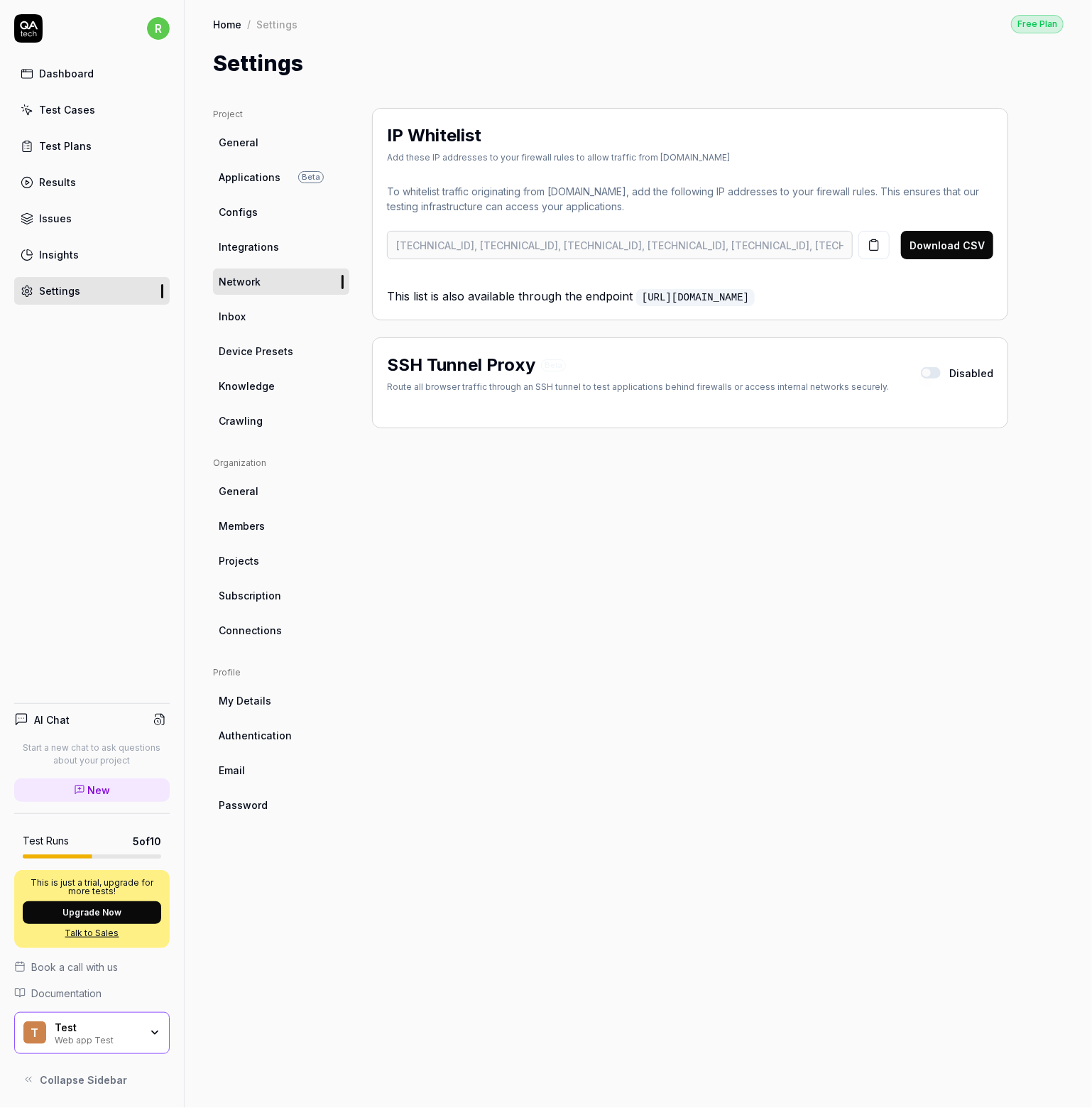
click at [41, 82] on link "Dashboard" at bounding box center [91, 73] width 156 height 28
click at [55, 109] on div "Test Cases" at bounding box center [67, 109] width 56 height 15
click at [73, 63] on link "Dashboard" at bounding box center [91, 73] width 156 height 28
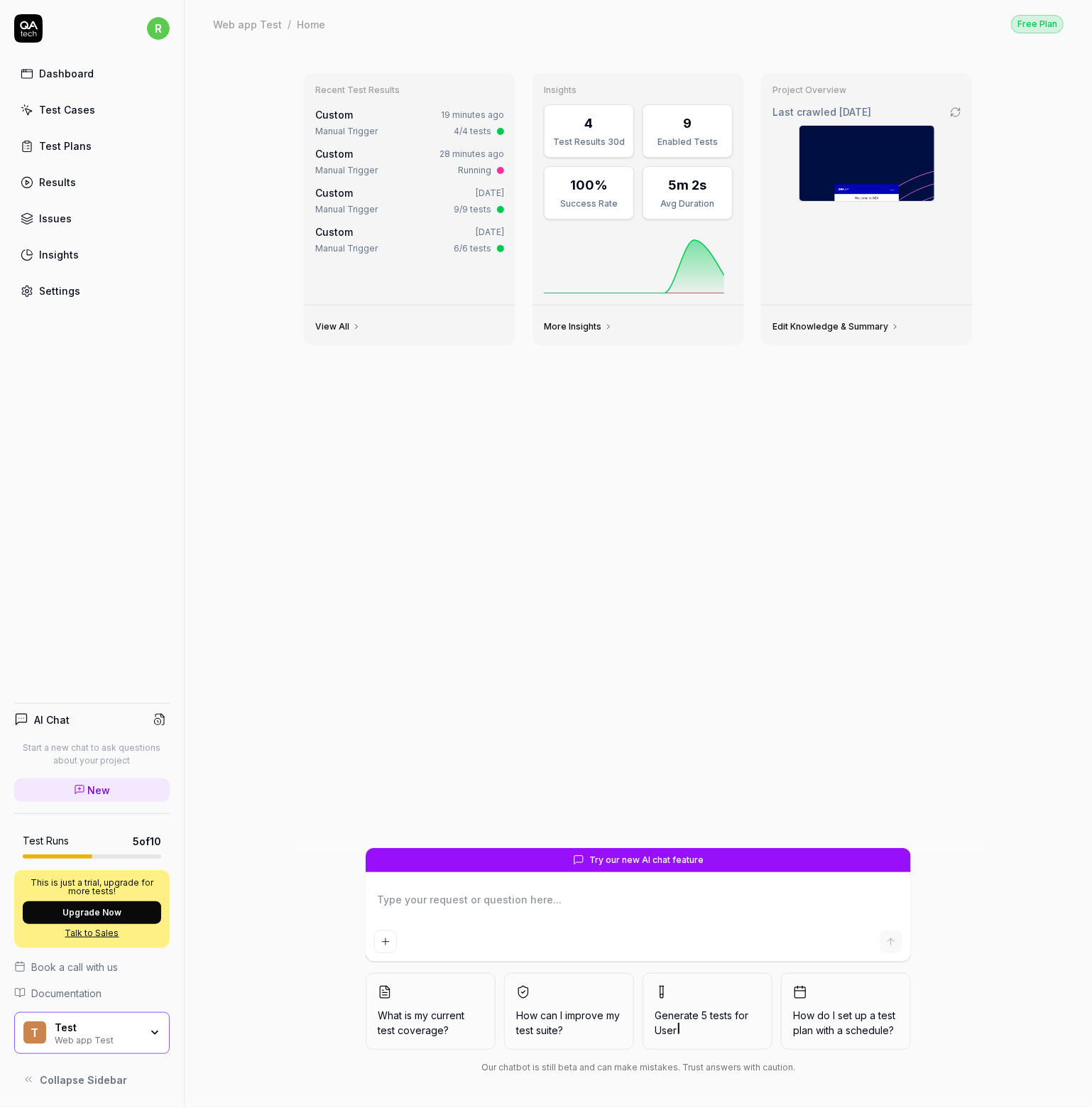
click at [378, 164] on div "Manual Trigger" at bounding box center [346, 171] width 63 height 13
type textarea "*"
